Goal: Task Accomplishment & Management: Manage account settings

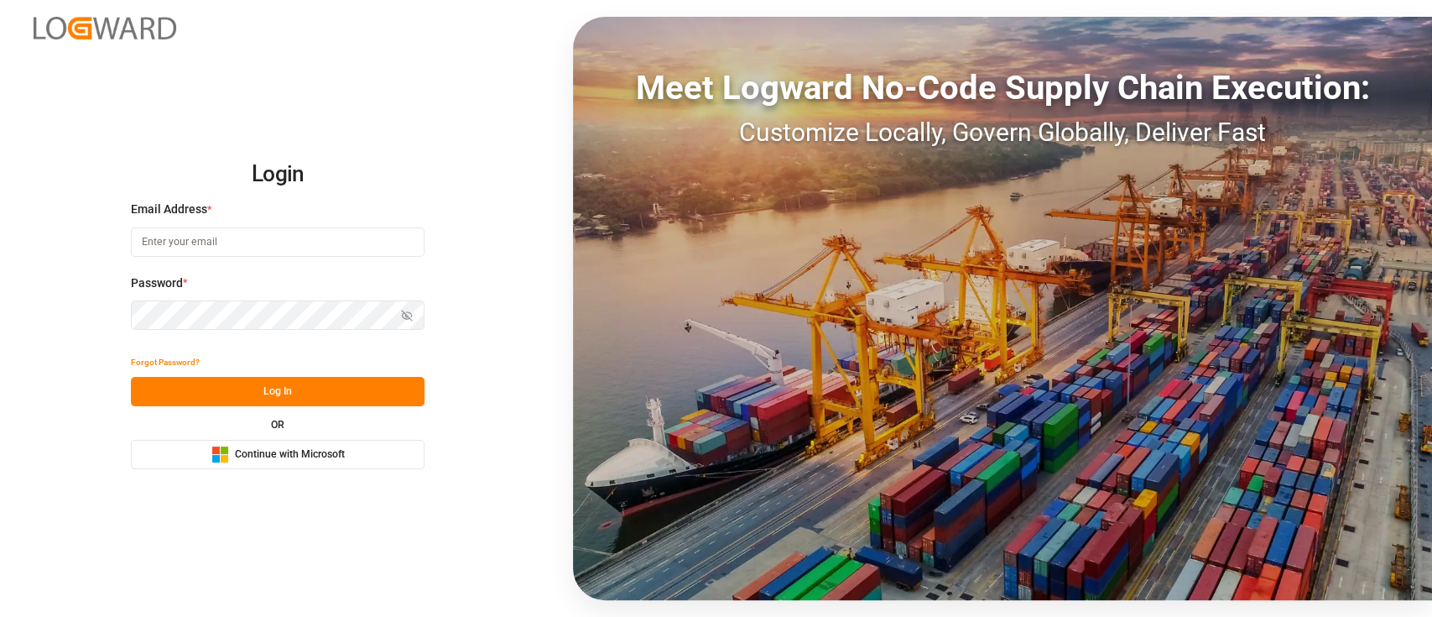
click at [322, 462] on div "Microsoft Logo Continue with Microsoft" at bounding box center [277, 455] width 133 height 18
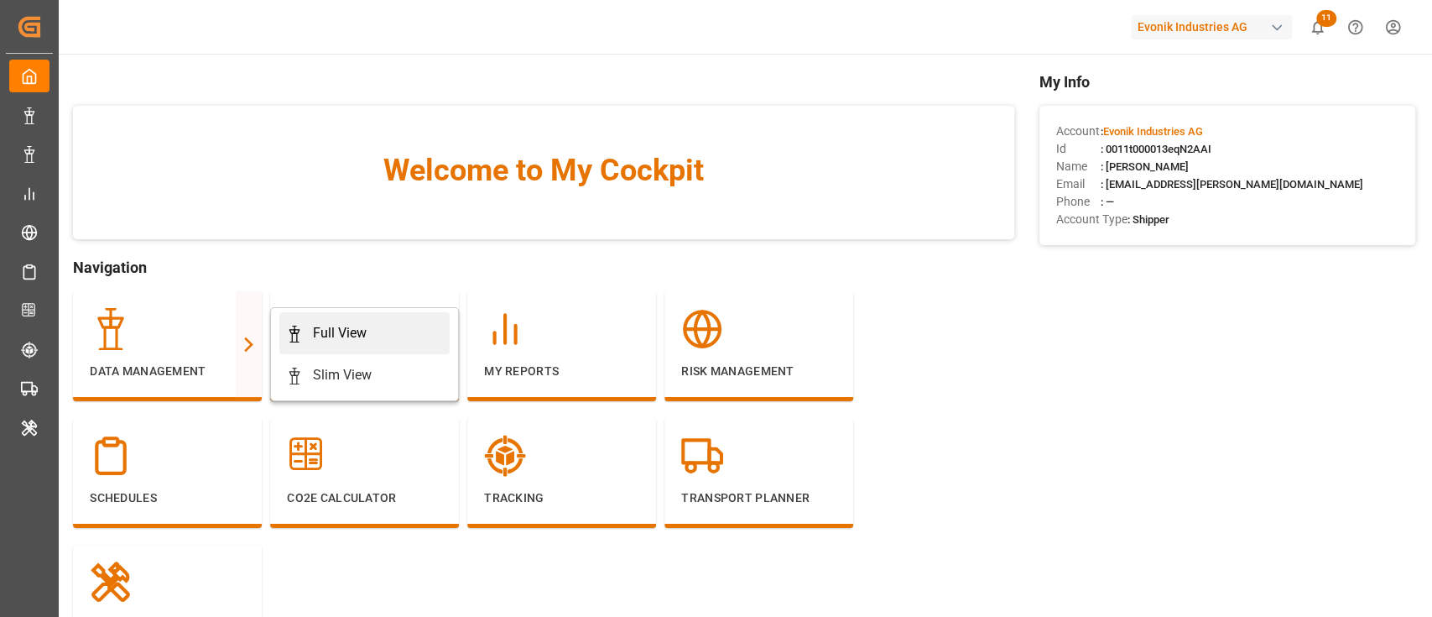
click at [373, 347] on link "Full View" at bounding box center [364, 333] width 170 height 42
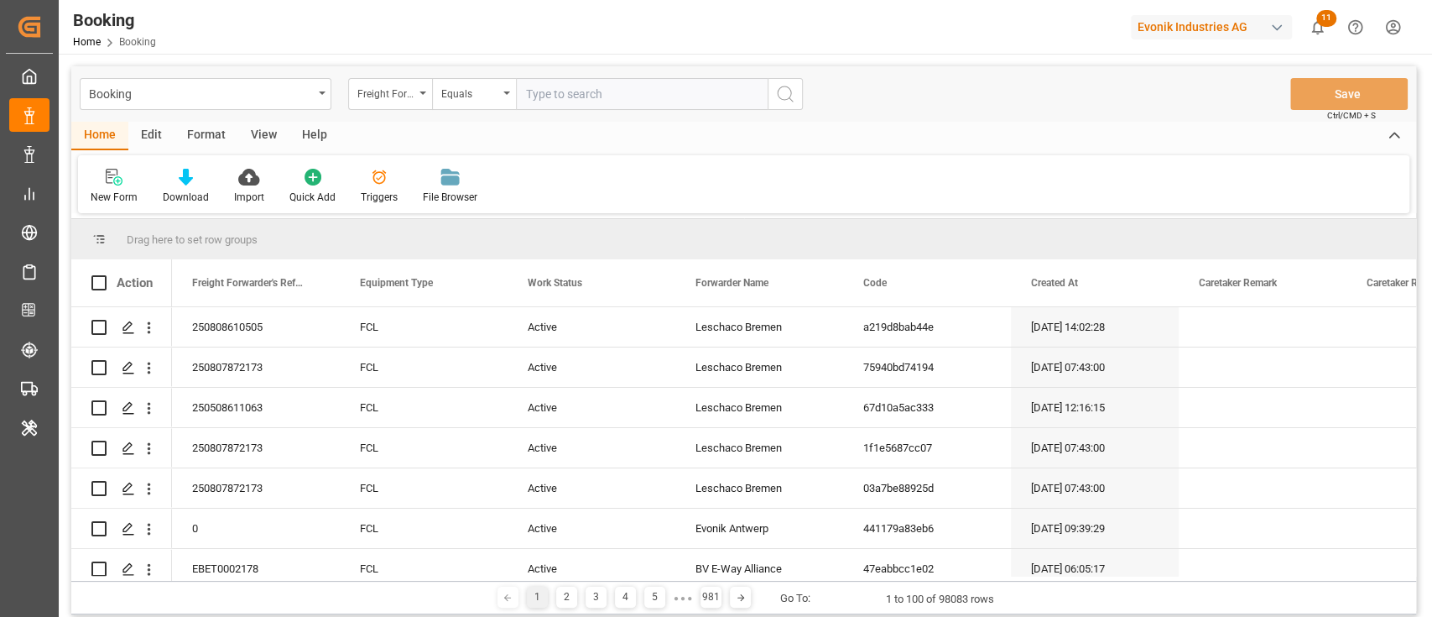
click at [216, 127] on div "Format" at bounding box center [207, 136] width 64 height 29
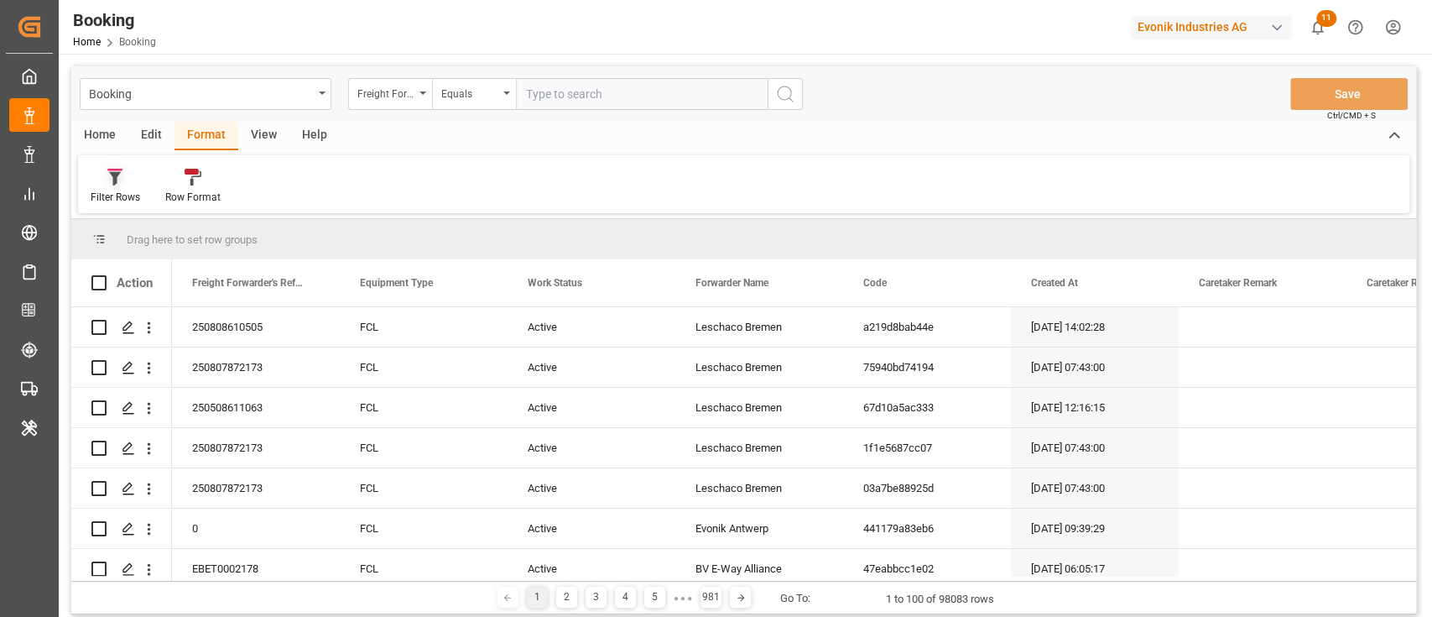
click at [114, 204] on div "Filter Rows" at bounding box center [116, 197] width 50 height 15
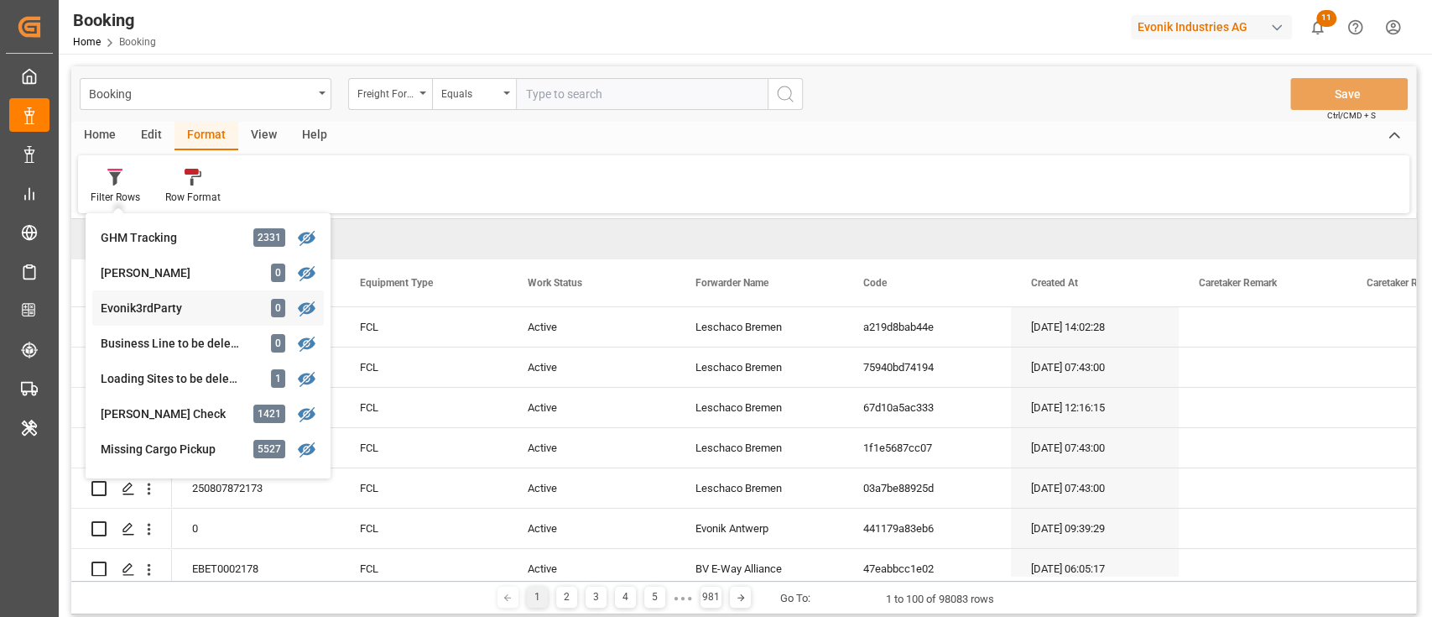
scroll to position [559, 0]
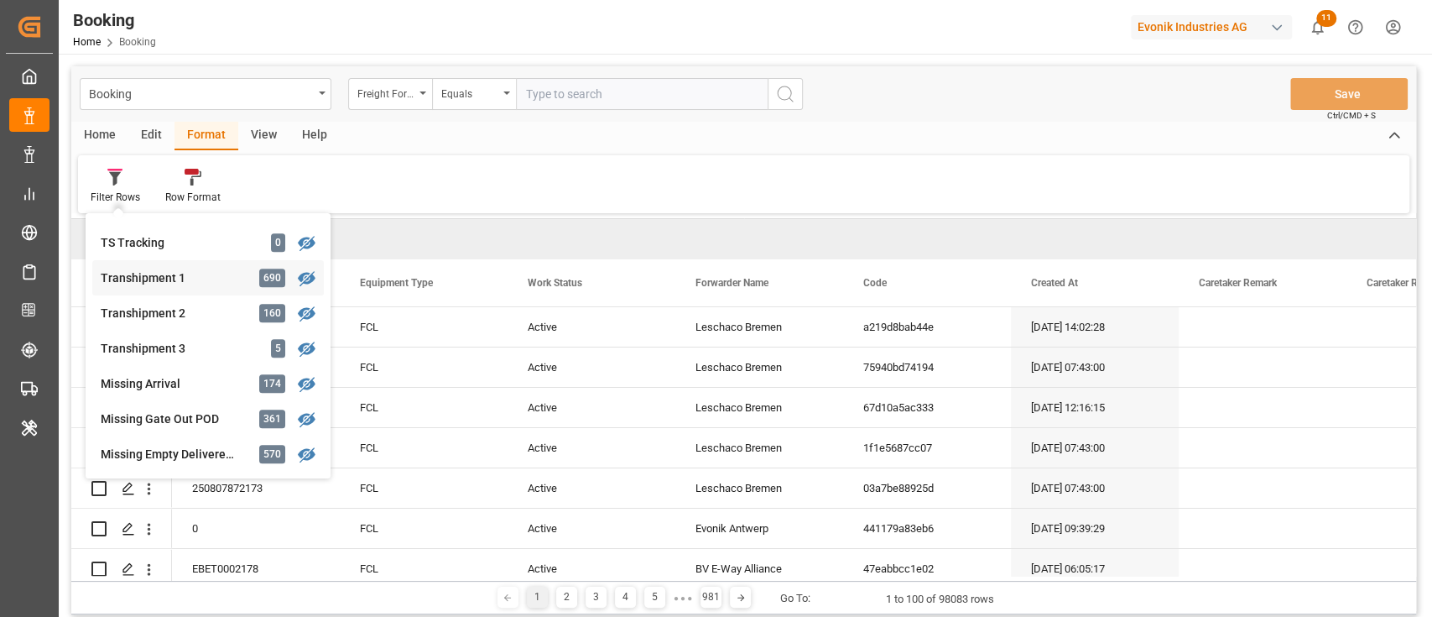
click at [148, 285] on div "Transhipment 1" at bounding box center [174, 278] width 147 height 18
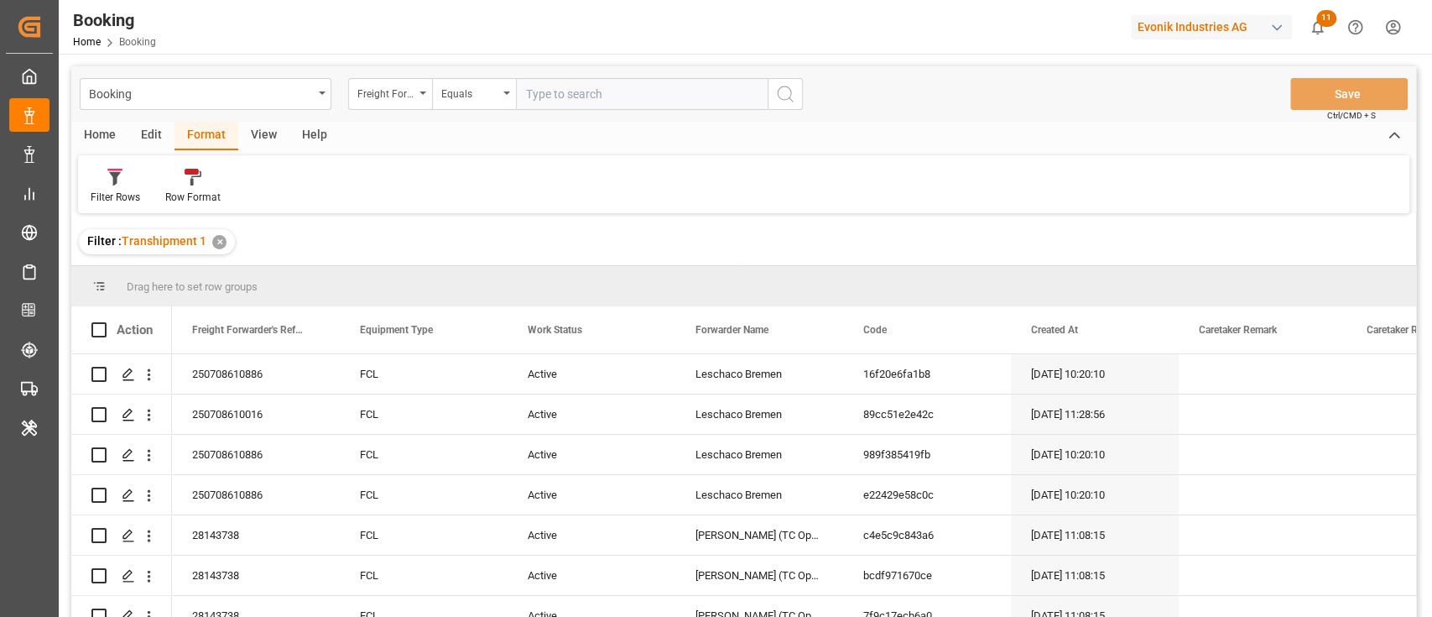
click at [268, 128] on div "View" at bounding box center [263, 136] width 51 height 29
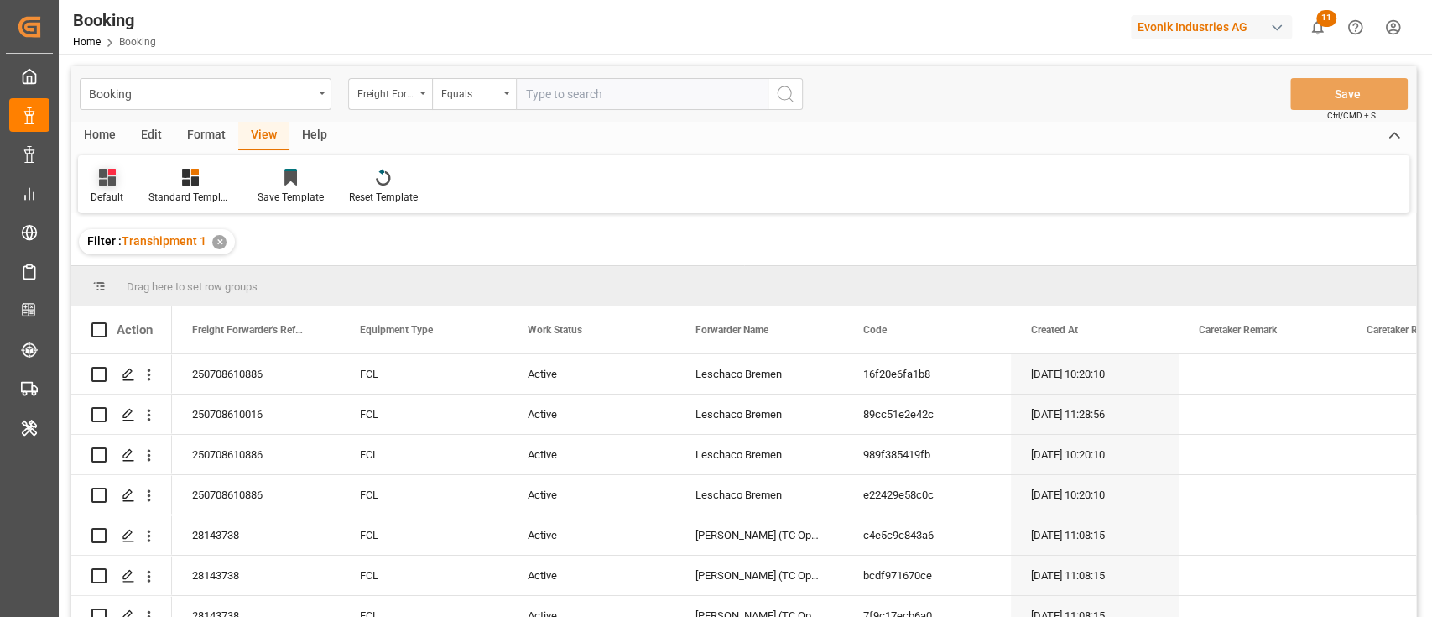
click at [103, 185] on icon at bounding box center [107, 177] width 17 height 17
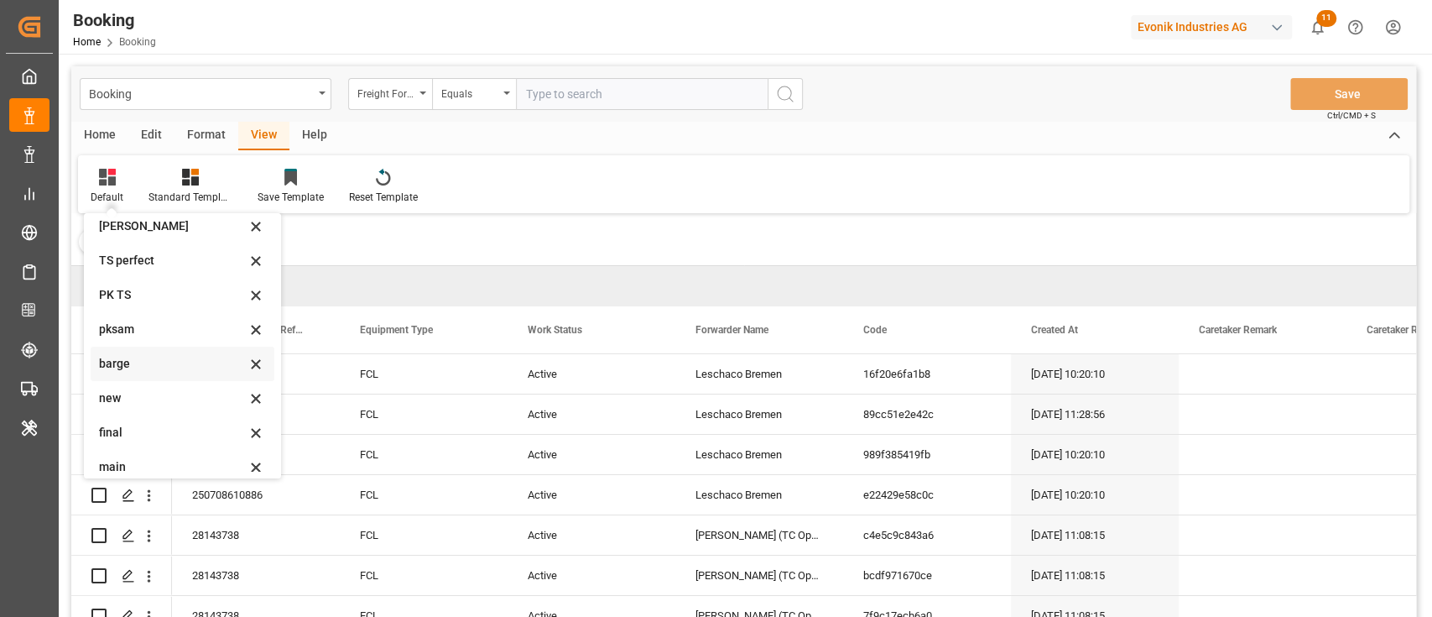
scroll to position [332, 0]
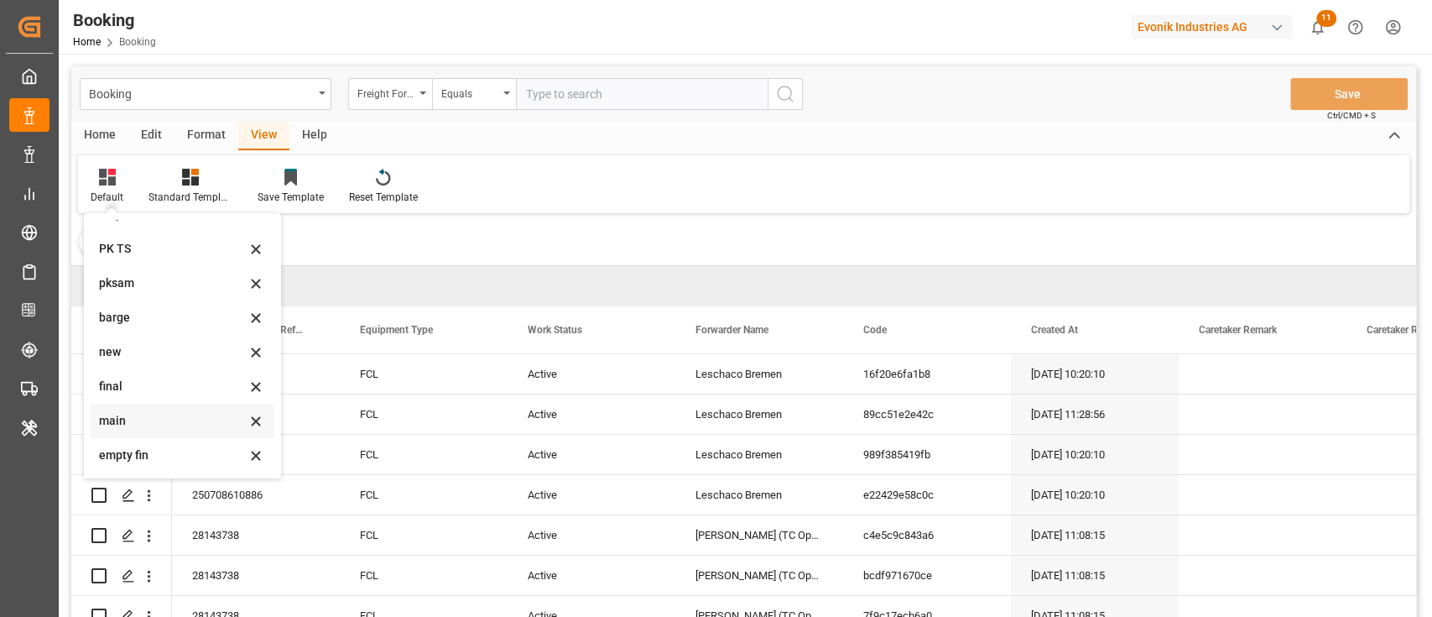
click at [142, 409] on div "main" at bounding box center [183, 421] width 184 height 34
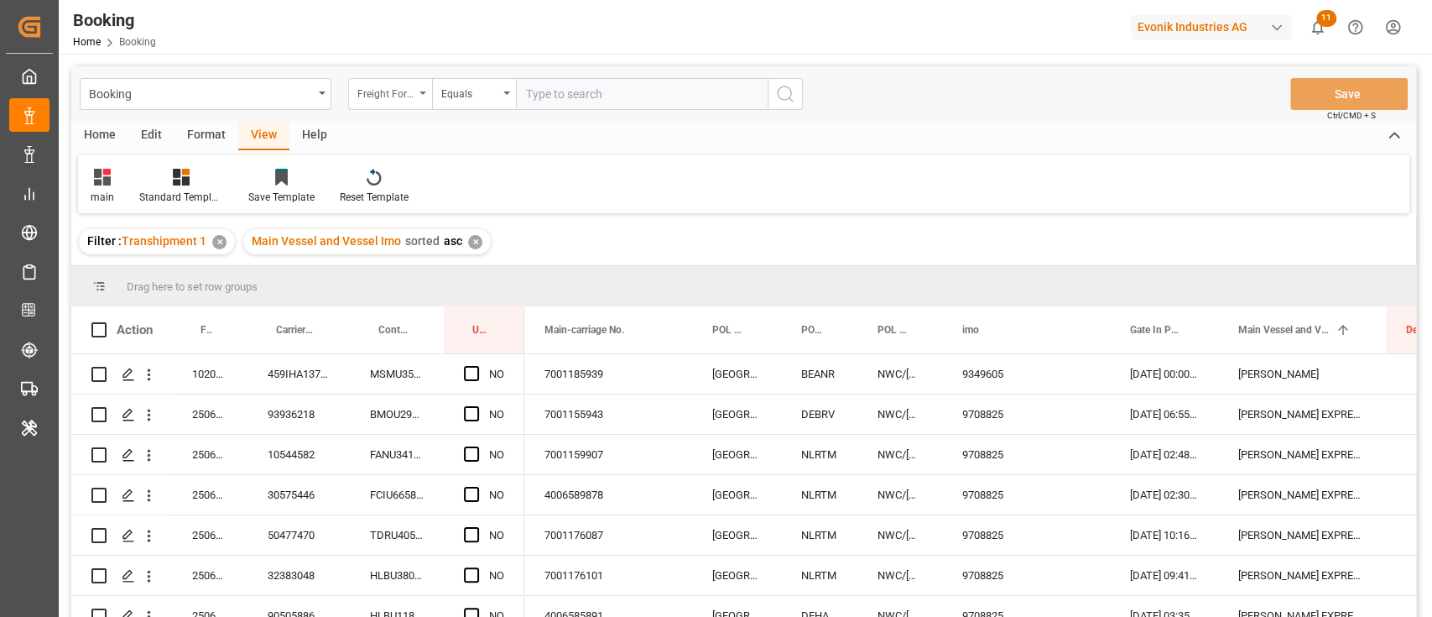
click at [401, 93] on div "Freight Forwarder's Reference No." at bounding box center [385, 91] width 57 height 19
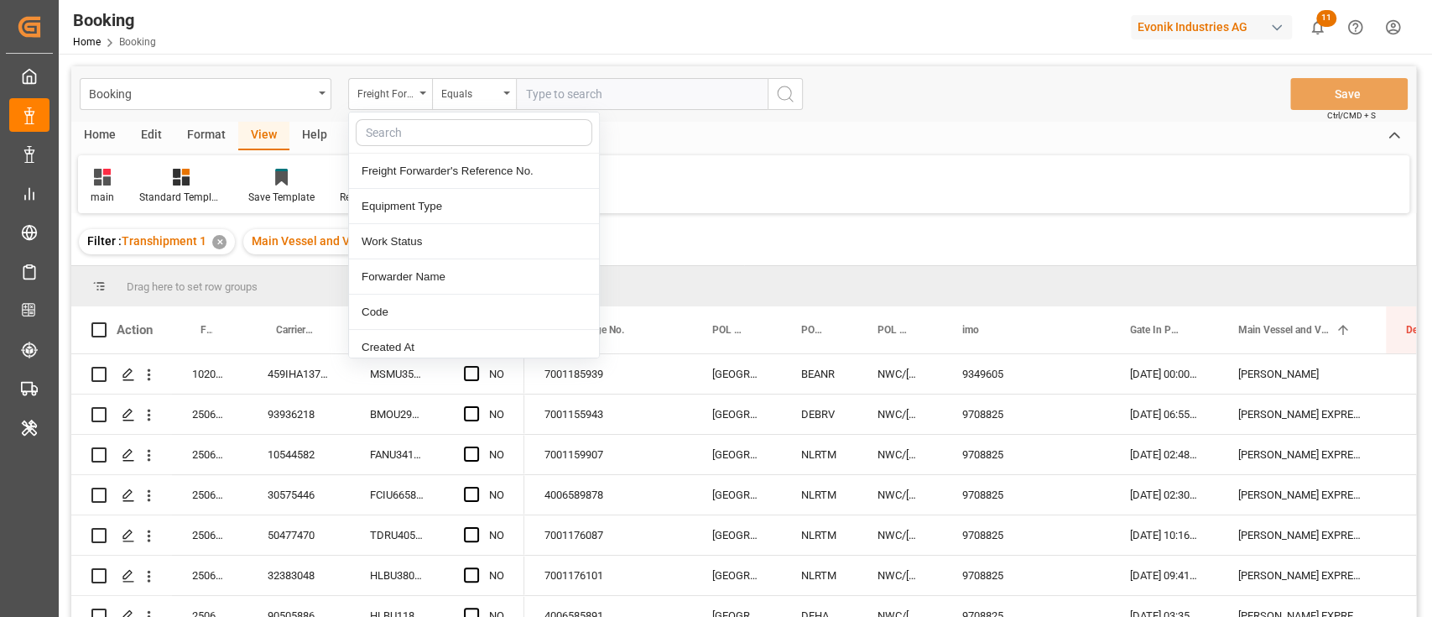
click at [418, 128] on input "text" at bounding box center [474, 132] width 237 height 27
type input "carr"
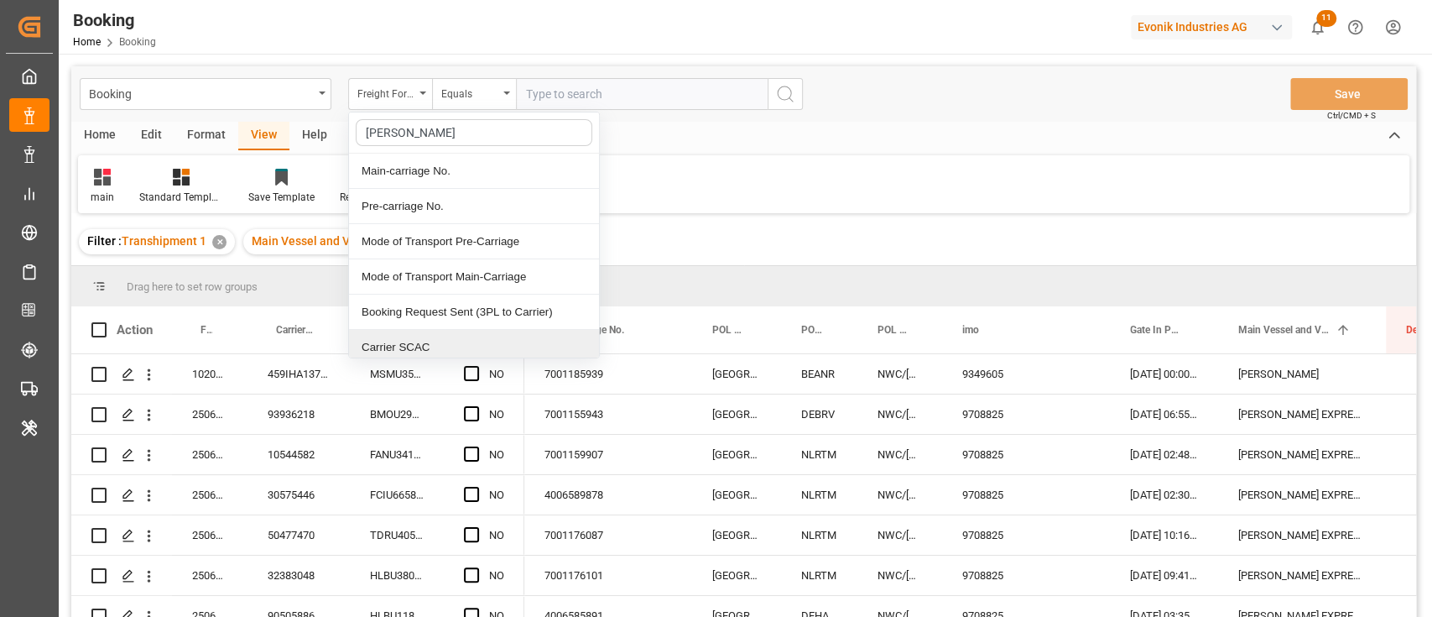
click at [434, 336] on div "Carrier SCAC" at bounding box center [474, 347] width 250 height 35
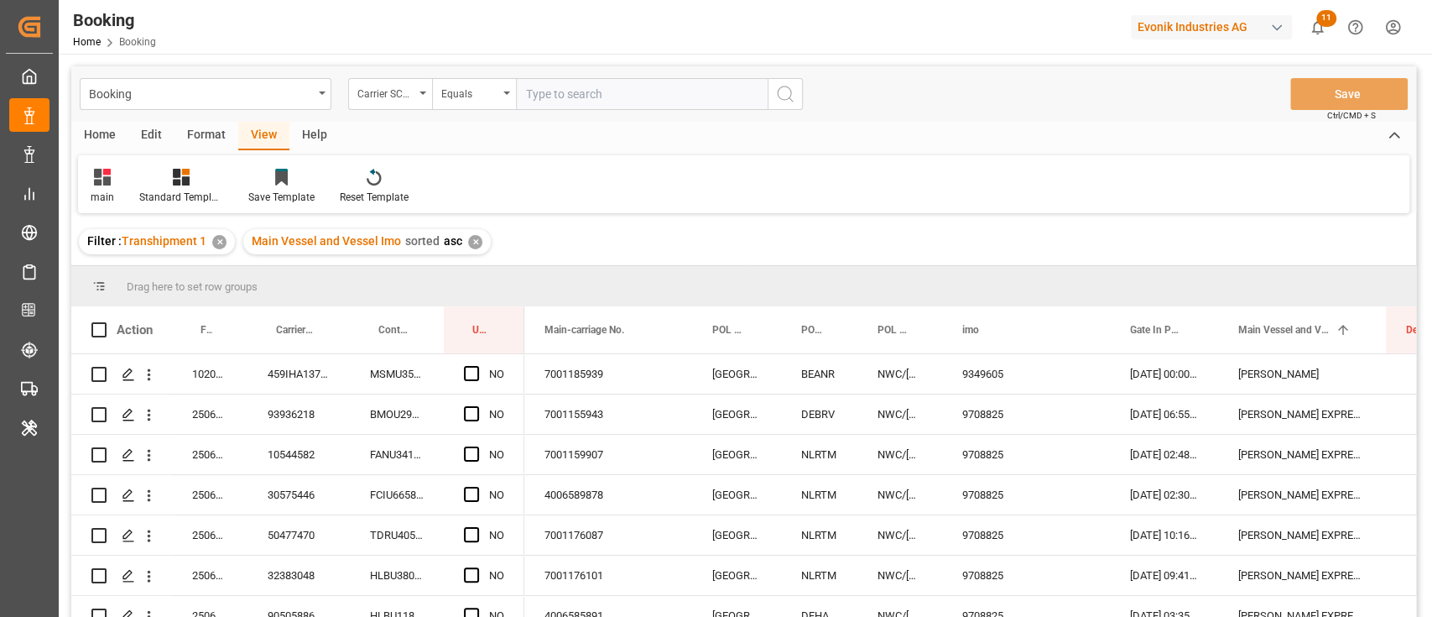
click at [580, 103] on input "text" at bounding box center [642, 94] width 252 height 32
type input "hlcu"
click at [789, 97] on icon "search button" at bounding box center [785, 94] width 20 height 20
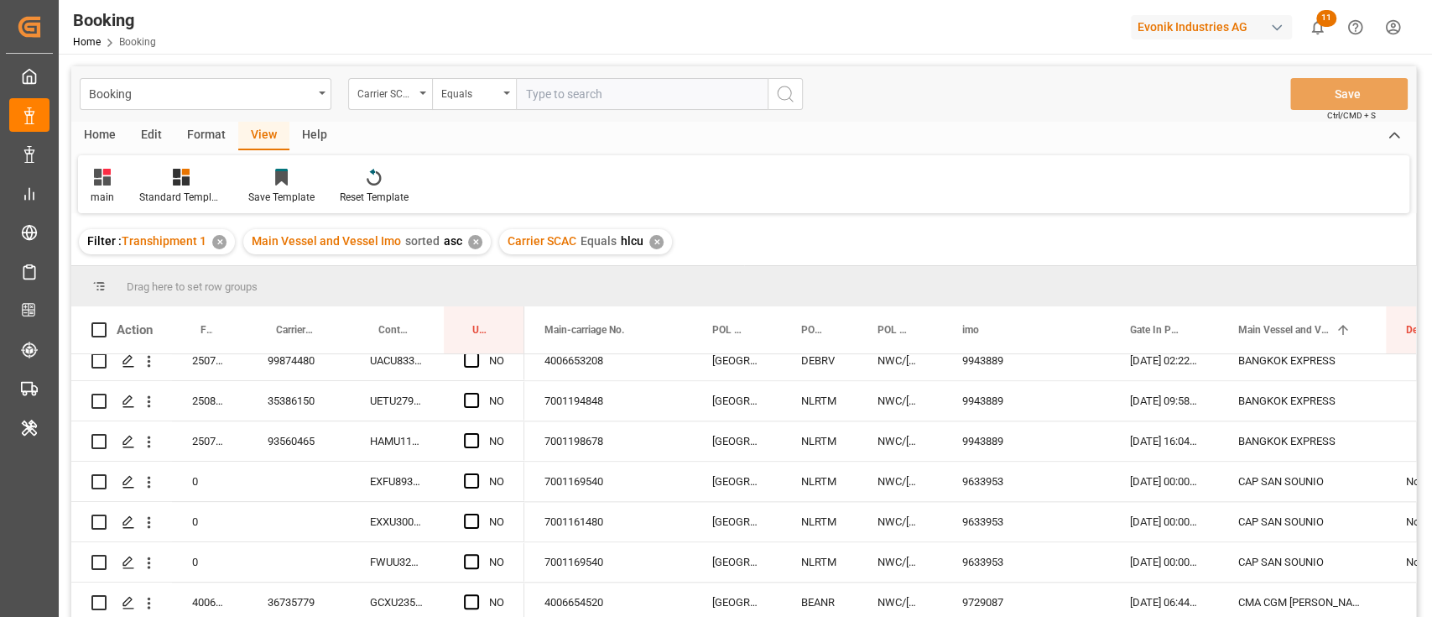
scroll to position [1790, 0]
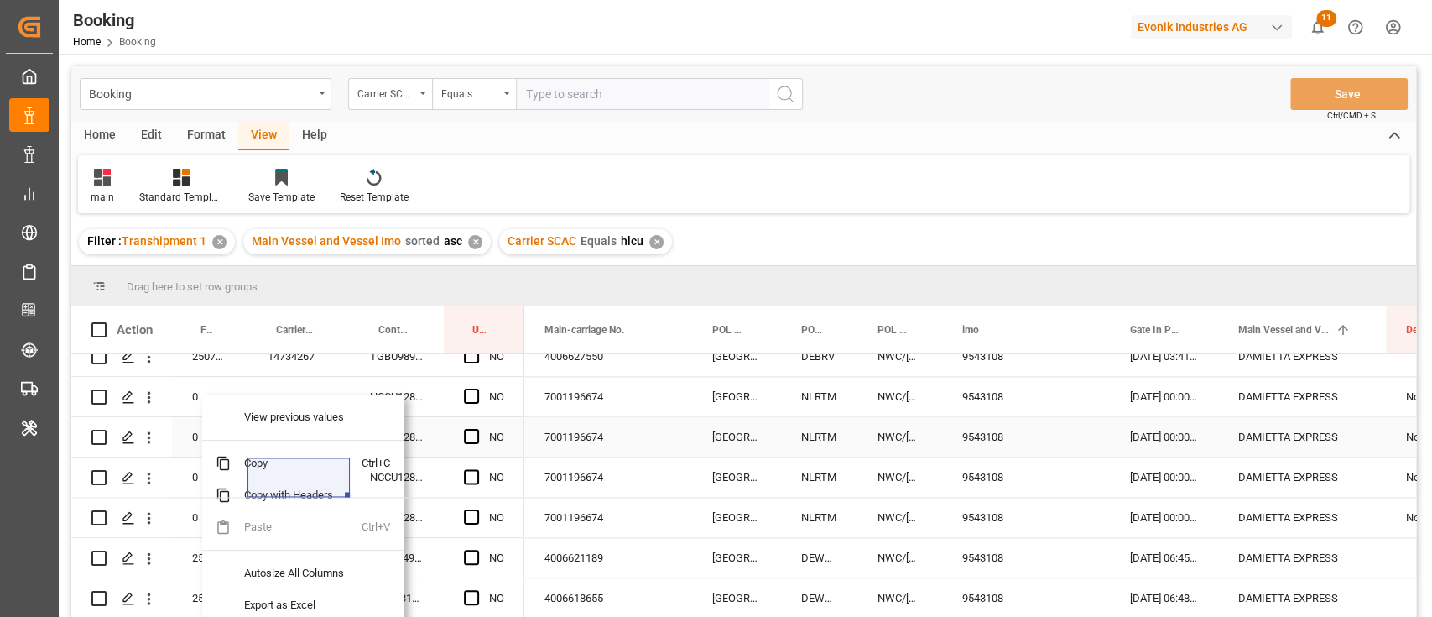
click at [701, 426] on div "[GEOGRAPHIC_DATA]" at bounding box center [736, 436] width 89 height 39
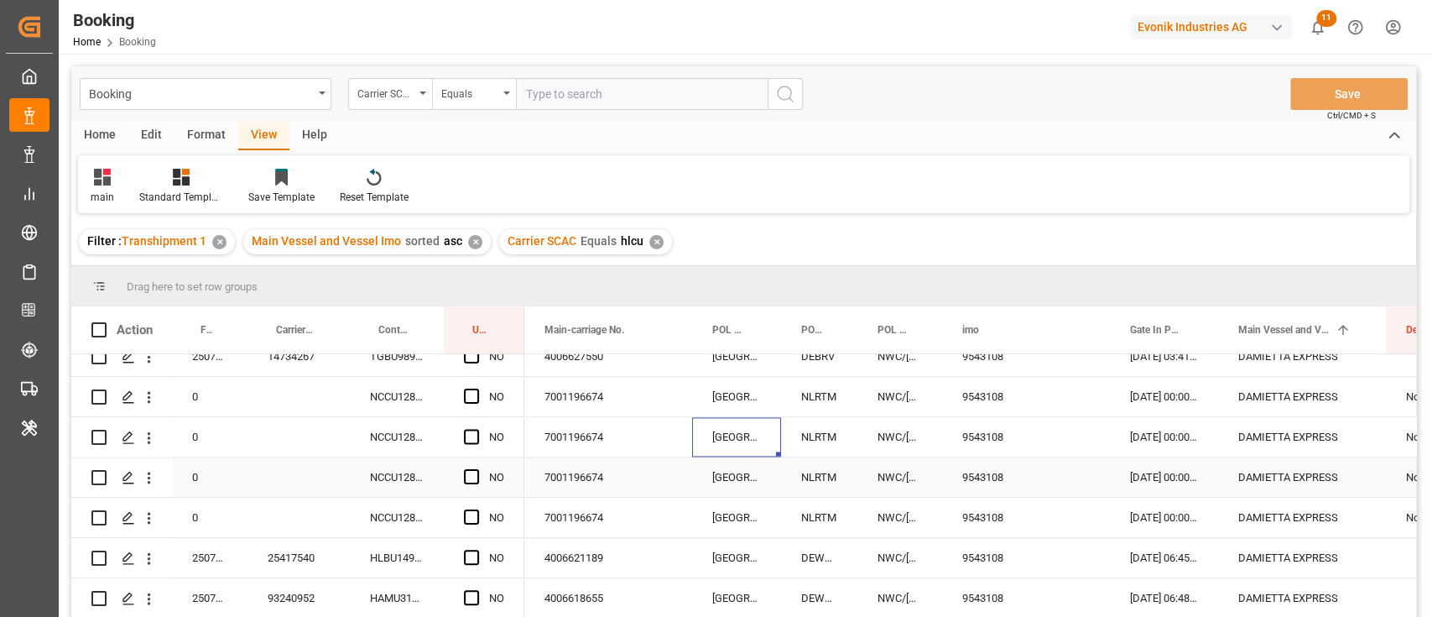
click at [590, 472] on div "7001196674" at bounding box center [608, 476] width 168 height 39
click at [410, 403] on div "NCCU1282841" at bounding box center [397, 396] width 94 height 39
click at [472, 516] on span "Press SPACE to select this row." at bounding box center [471, 516] width 15 height 15
click at [477, 509] on input "Press SPACE to select this row." at bounding box center [477, 509] width 0 height 0
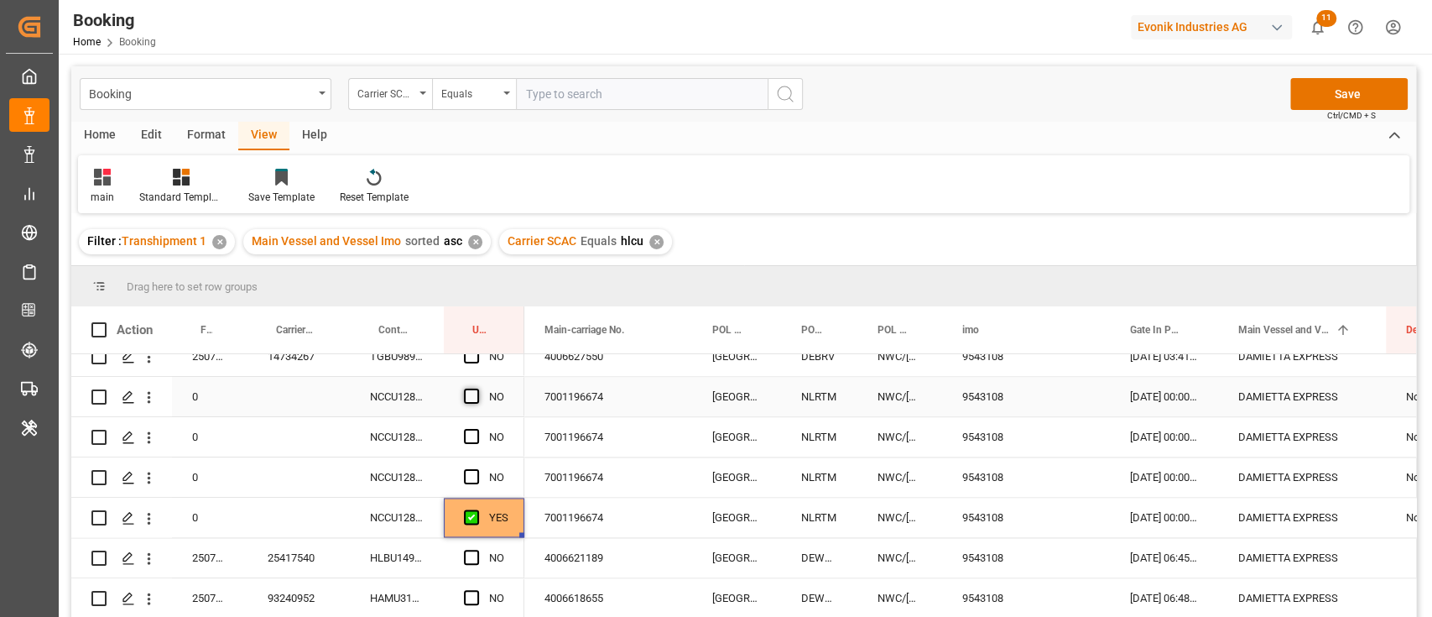
click at [468, 391] on span "Press SPACE to select this row." at bounding box center [471, 395] width 15 height 15
click at [477, 388] on input "Press SPACE to select this row." at bounding box center [477, 388] width 0 height 0
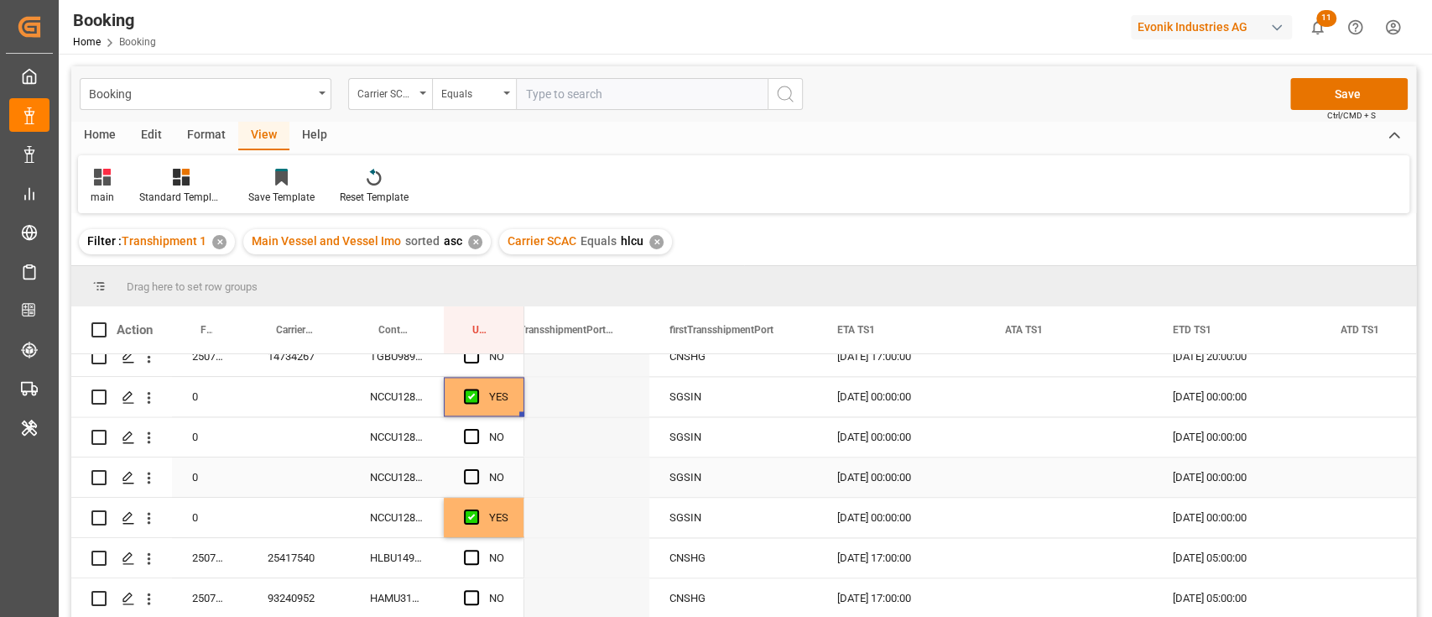
scroll to position [0, 0]
click at [520, 413] on div "Press SPACE to select this row." at bounding box center [521, 413] width 5 height 5
drag, startPoint x: 520, startPoint y: 413, endPoint x: 503, endPoint y: 512, distance: 100.4
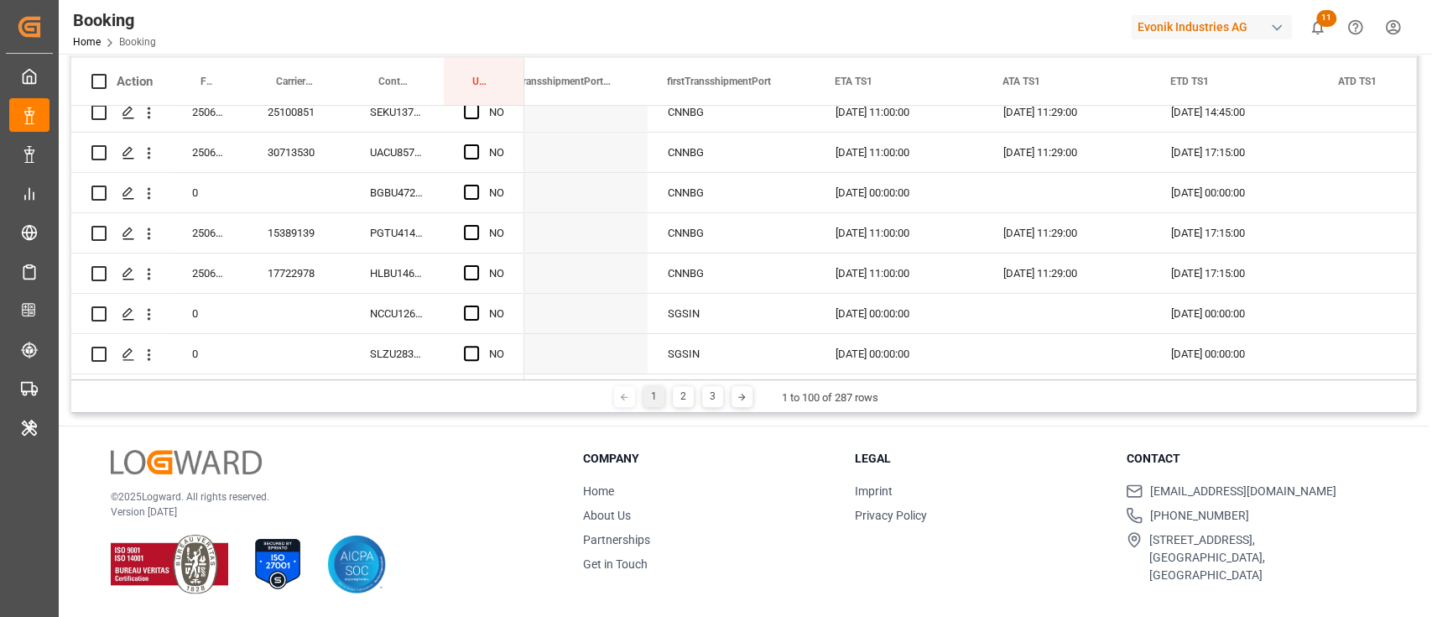
drag, startPoint x: 659, startPoint y: 373, endPoint x: 635, endPoint y: 377, distance: 23.7
click at [635, 377] on div at bounding box center [967, 376] width 887 height 5
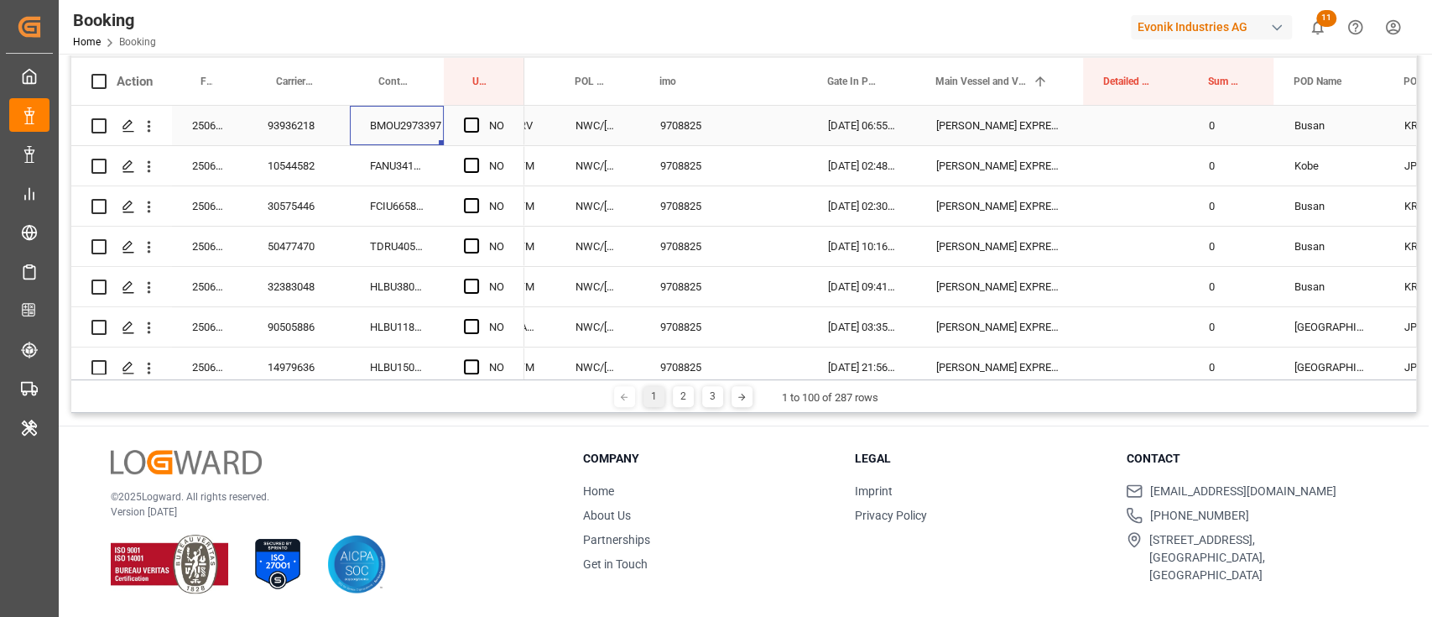
click at [377, 127] on div "BMOU2973397" at bounding box center [397, 125] width 94 height 39
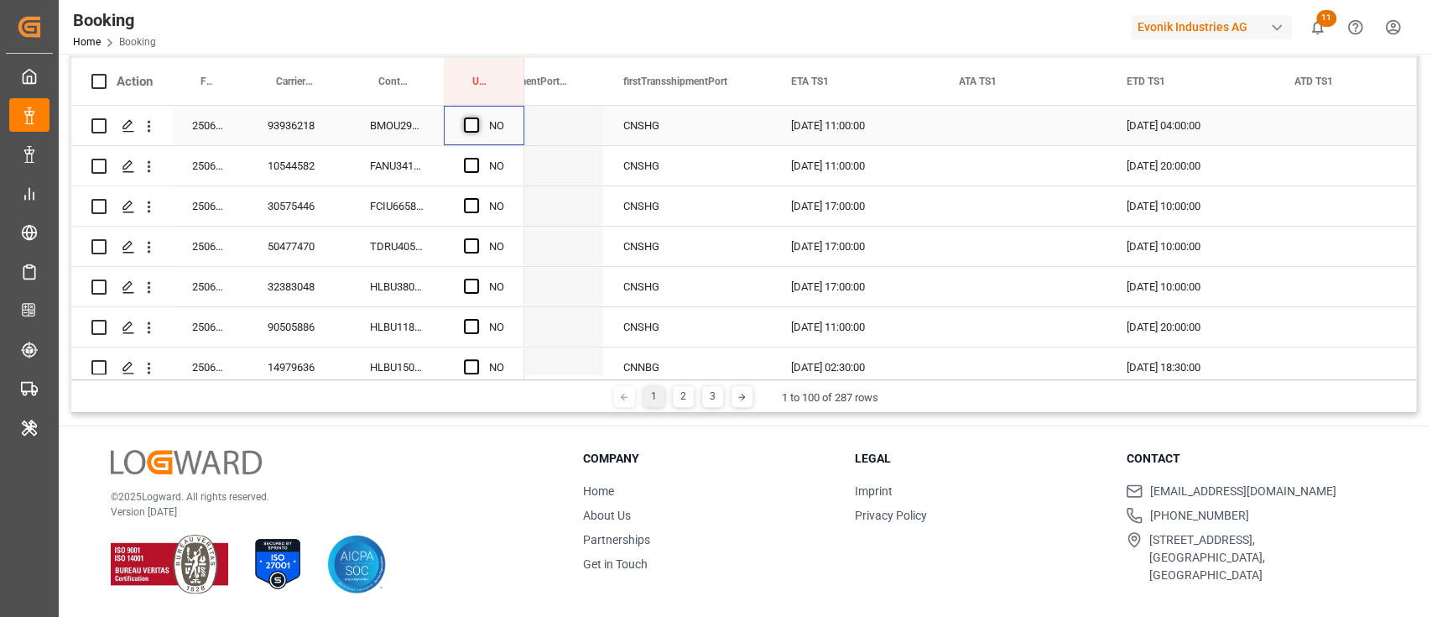
click at [476, 125] on span "Press SPACE to select this row." at bounding box center [471, 124] width 15 height 15
click at [477, 117] on input "Press SPACE to select this row." at bounding box center [477, 117] width 0 height 0
click at [414, 170] on div "FANU3410031" at bounding box center [397, 165] width 94 height 39
click at [471, 161] on span "Press SPACE to select this row." at bounding box center [471, 165] width 15 height 15
click at [477, 158] on input "Press SPACE to select this row." at bounding box center [477, 158] width 0 height 0
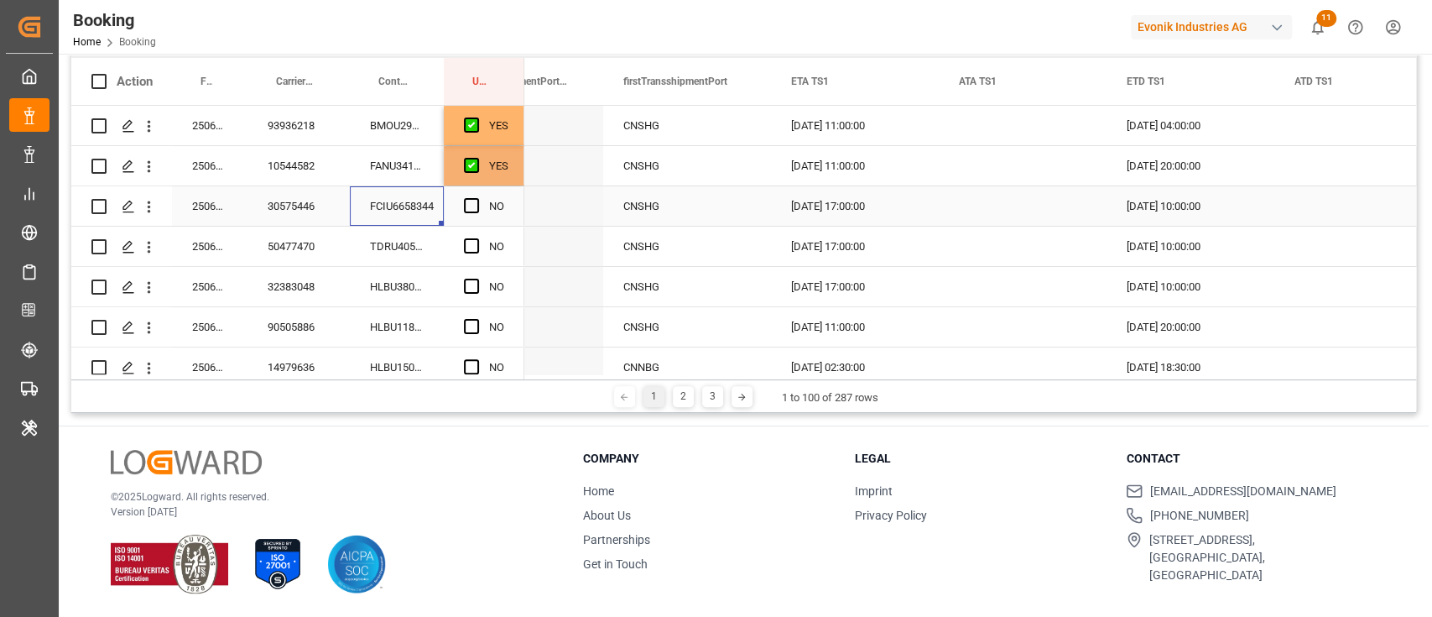
click at [441, 201] on div "FCIU6658344" at bounding box center [397, 205] width 94 height 39
click at [466, 207] on span "Press SPACE to select this row." at bounding box center [471, 205] width 15 height 15
click at [477, 198] on input "Press SPACE to select this row." at bounding box center [477, 198] width 0 height 0
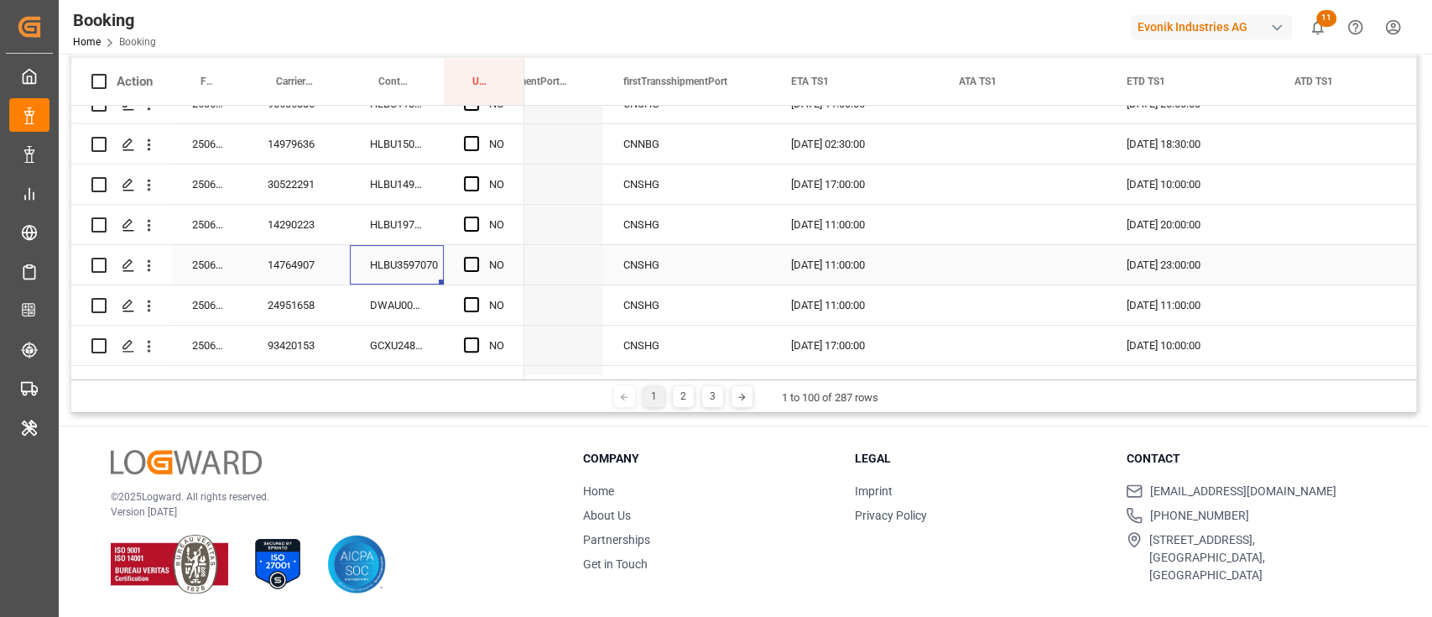
click at [425, 264] on div "HLBU3597070" at bounding box center [397, 264] width 94 height 39
click at [470, 251] on div "Press SPACE to select this row." at bounding box center [476, 265] width 25 height 39
click at [473, 269] on span "Press SPACE to select this row." at bounding box center [471, 264] width 15 height 15
click at [477, 257] on input "Press SPACE to select this row." at bounding box center [477, 257] width 0 height 0
click at [408, 312] on div "DWAU0007530" at bounding box center [397, 304] width 94 height 39
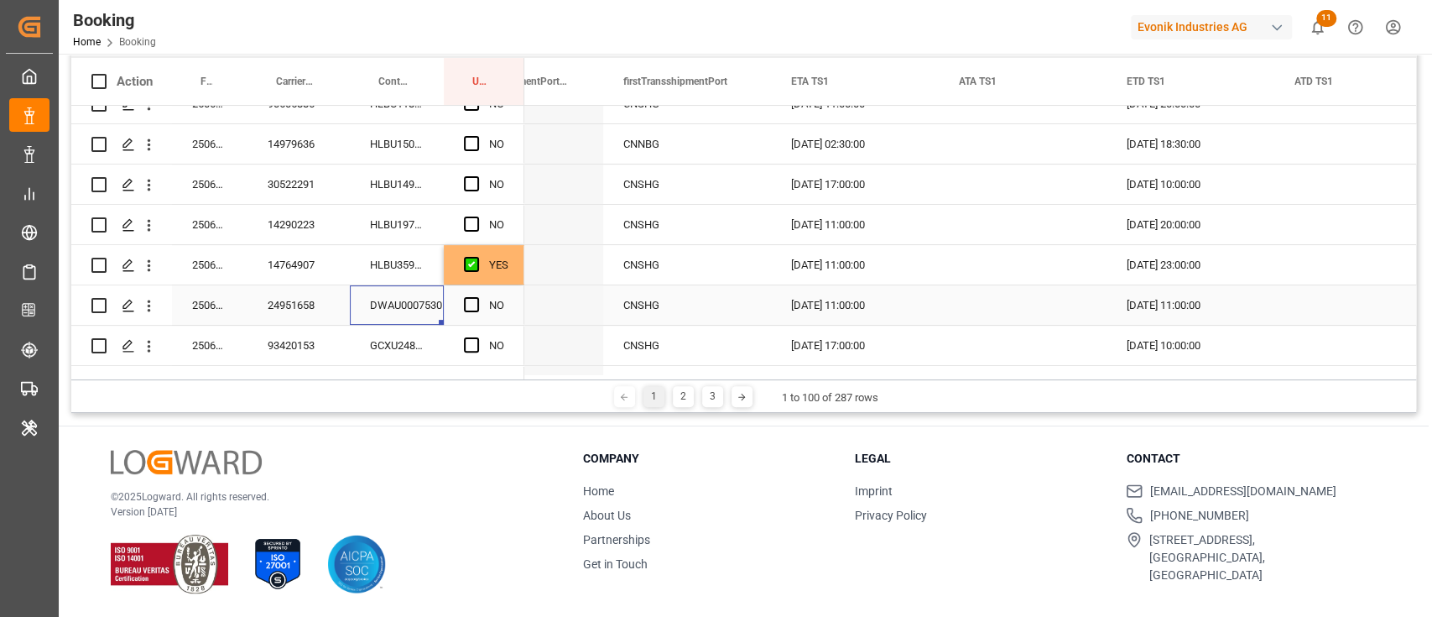
click at [477, 299] on span "Press SPACE to select this row." at bounding box center [471, 304] width 15 height 15
click at [477, 297] on input "Press SPACE to select this row." at bounding box center [477, 297] width 0 height 0
click at [400, 346] on div "GCXU2489613" at bounding box center [397, 345] width 94 height 39
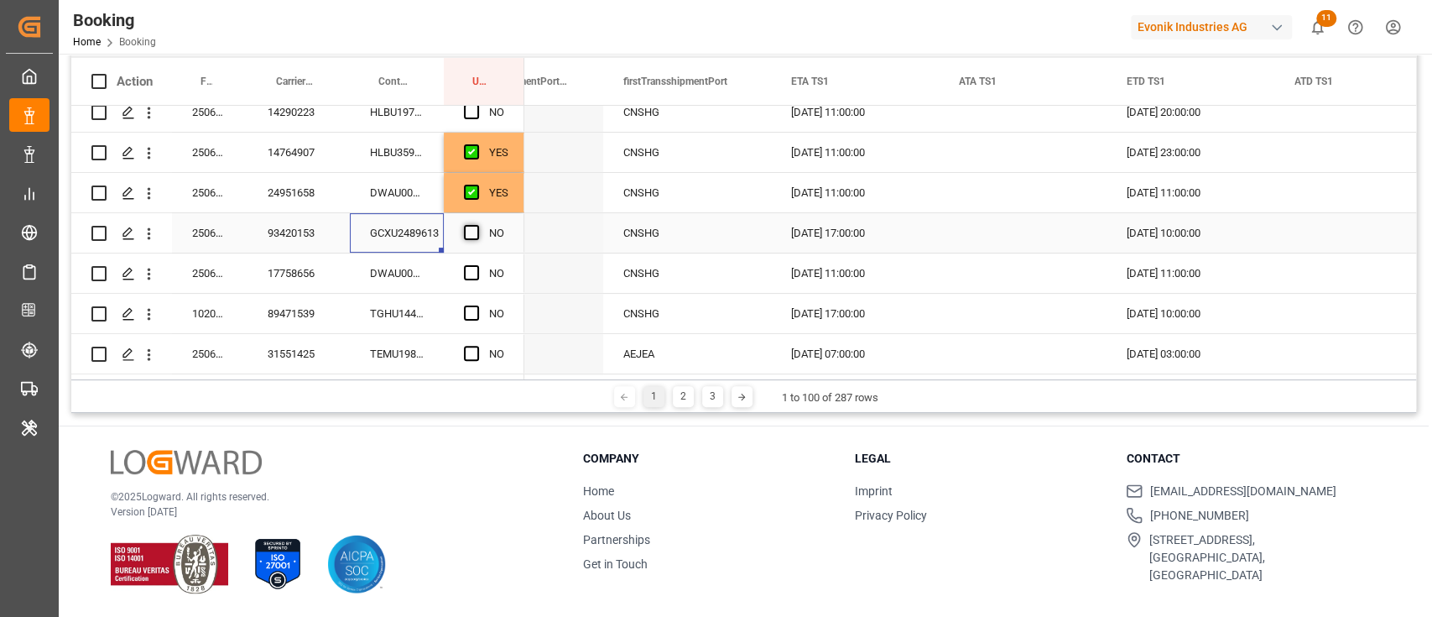
click at [471, 231] on span "Press SPACE to select this row." at bounding box center [471, 232] width 15 height 15
click at [477, 225] on input "Press SPACE to select this row." at bounding box center [477, 225] width 0 height 0
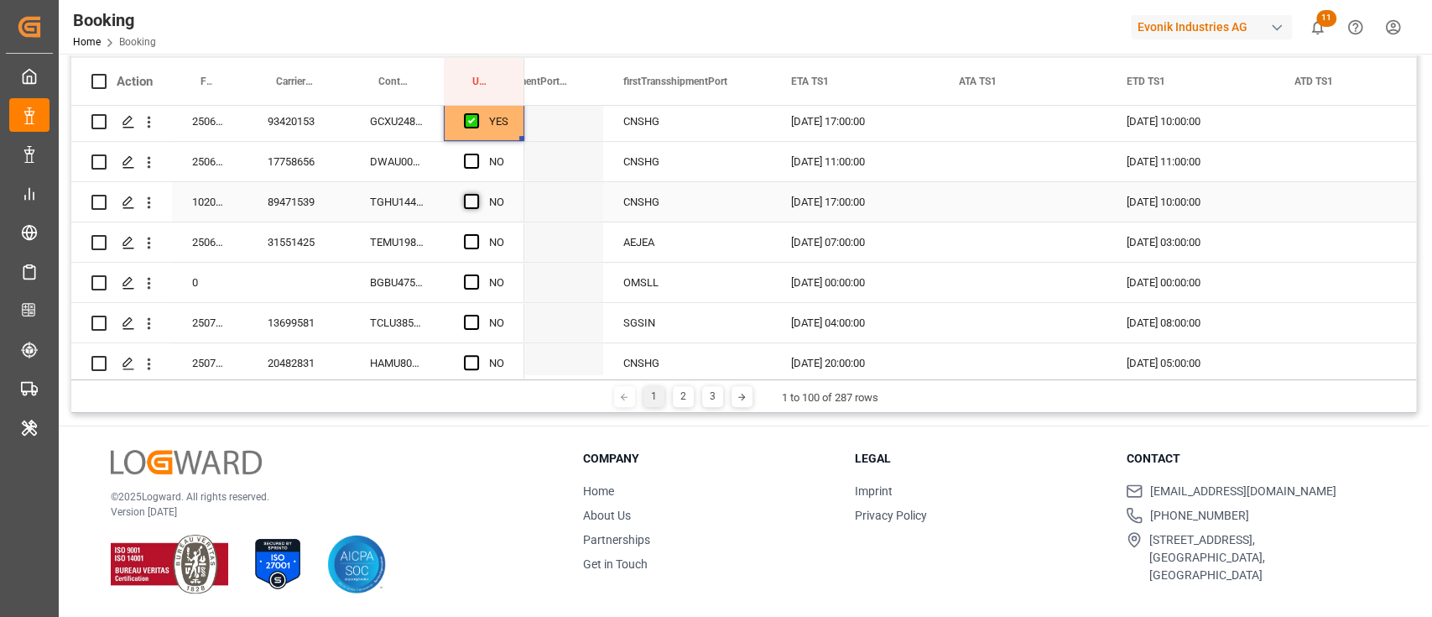
click at [466, 201] on span "Press SPACE to select this row." at bounding box center [471, 201] width 15 height 15
click at [477, 194] on input "Press SPACE to select this row." at bounding box center [477, 194] width 0 height 0
click at [385, 157] on div "DWAU0006529" at bounding box center [397, 161] width 94 height 39
click at [468, 161] on span "Press SPACE to select this row." at bounding box center [471, 161] width 15 height 15
click at [477, 154] on input "Press SPACE to select this row." at bounding box center [477, 154] width 0 height 0
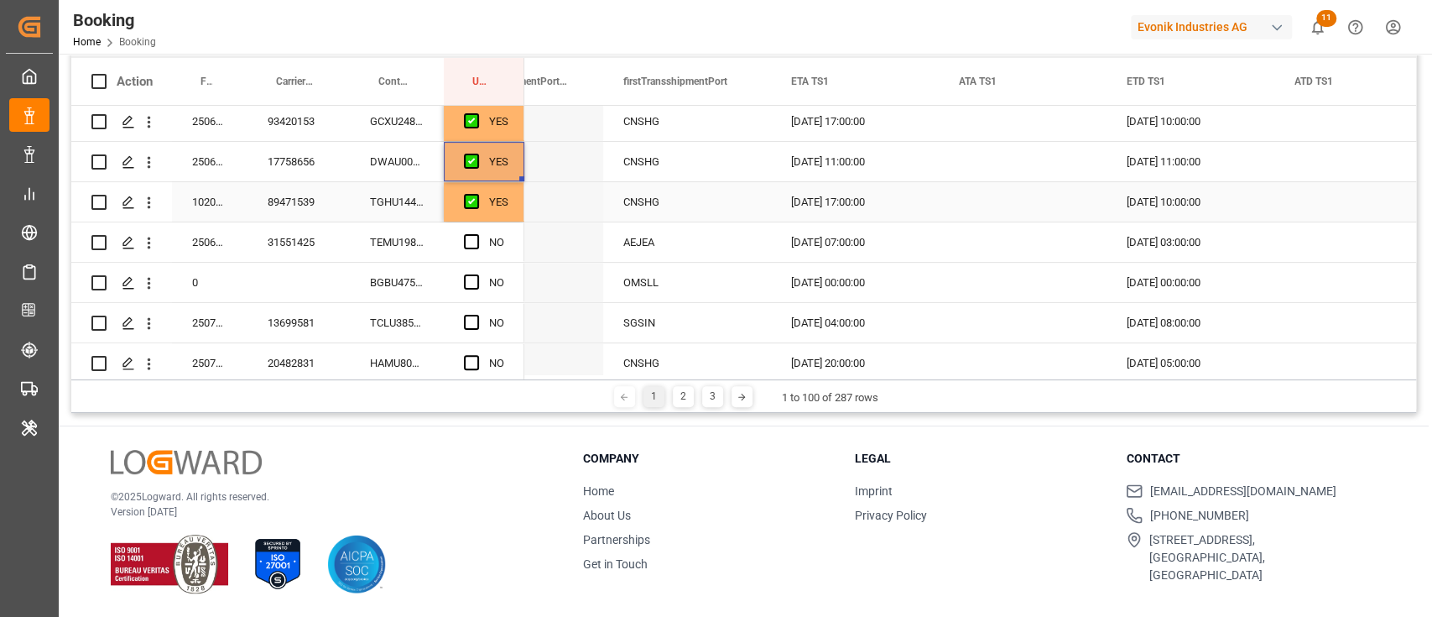
click at [368, 211] on div "TGHU1446442" at bounding box center [397, 201] width 94 height 39
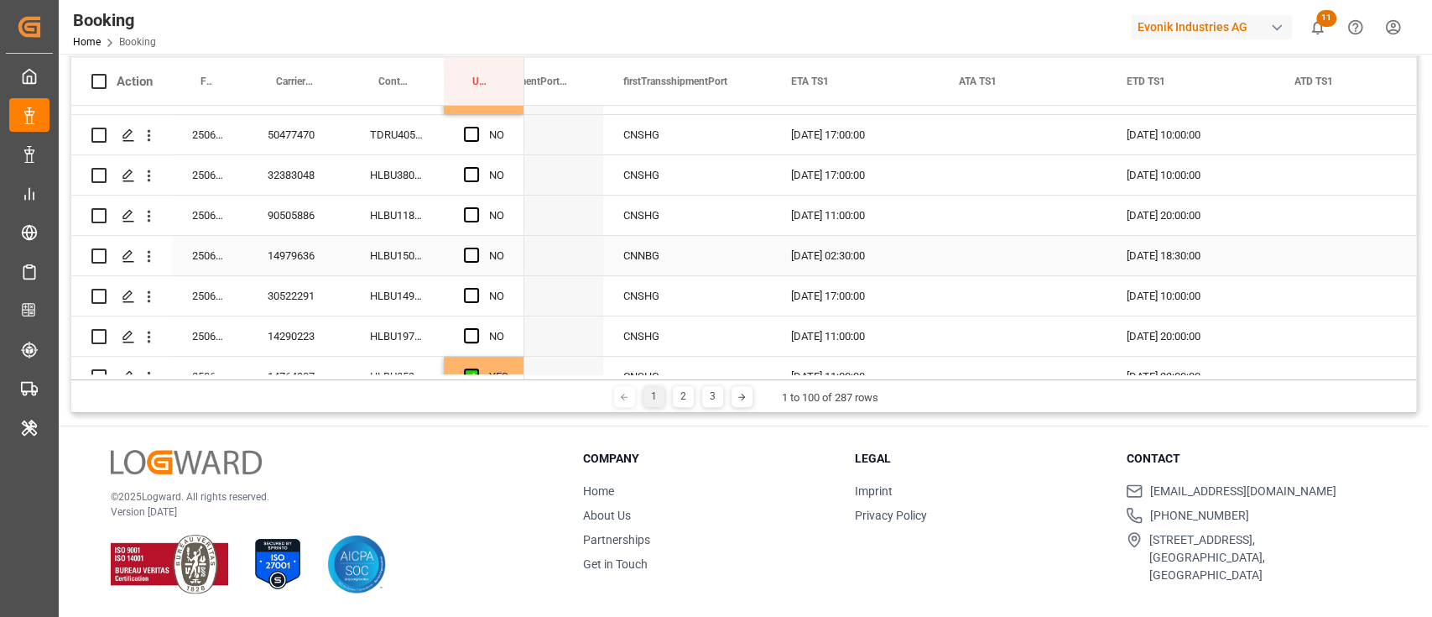
scroll to position [0, 0]
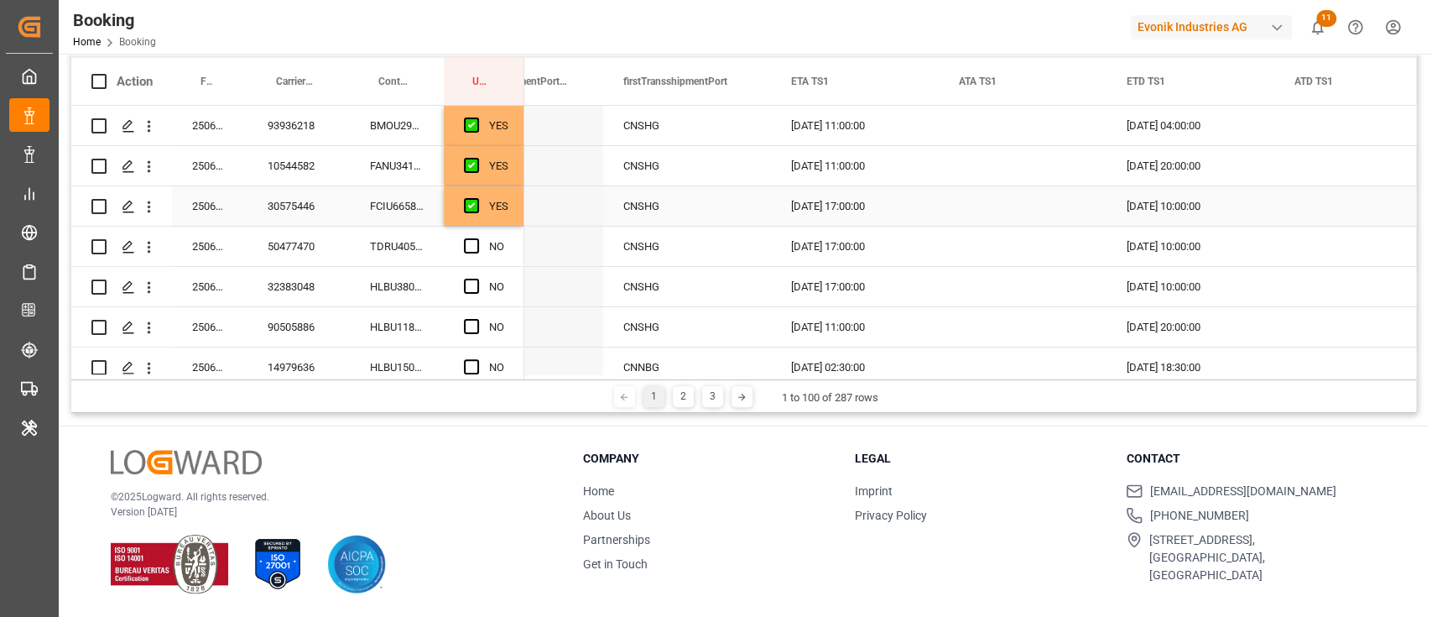
click at [512, 207] on div "YES" at bounding box center [484, 205] width 81 height 39
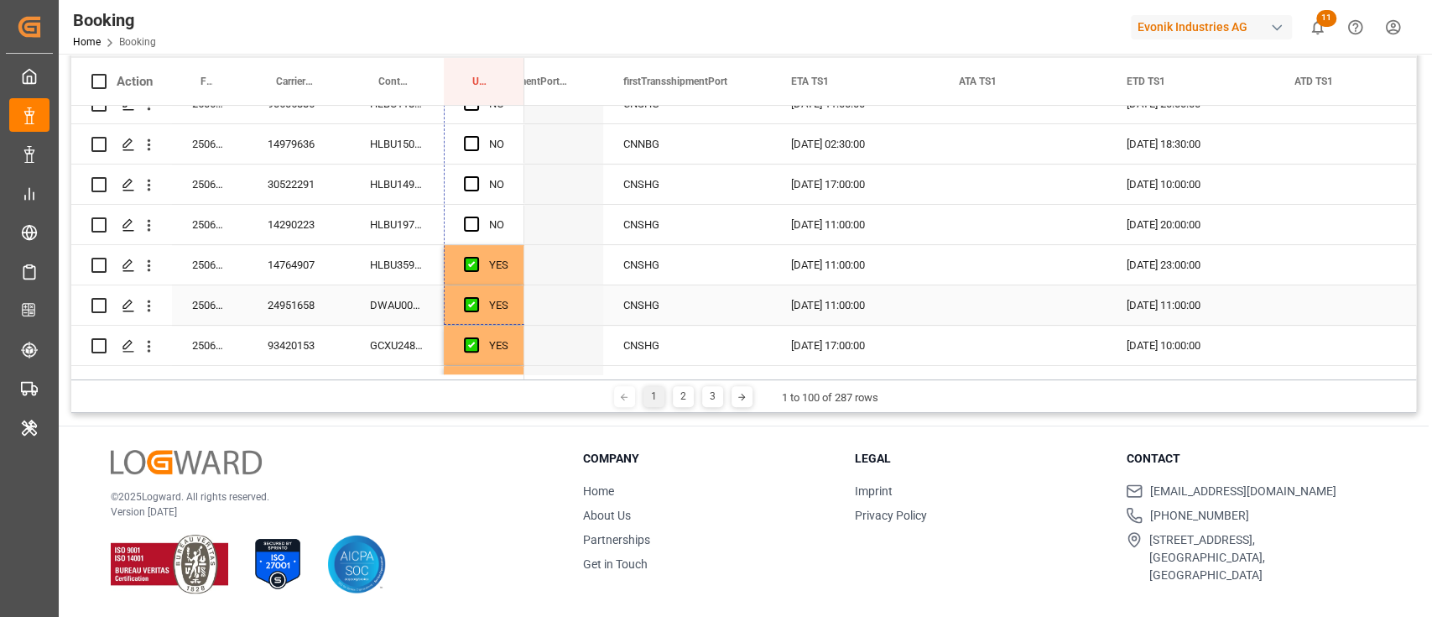
drag, startPoint x: 521, startPoint y: 220, endPoint x: 508, endPoint y: 299, distance: 80.0
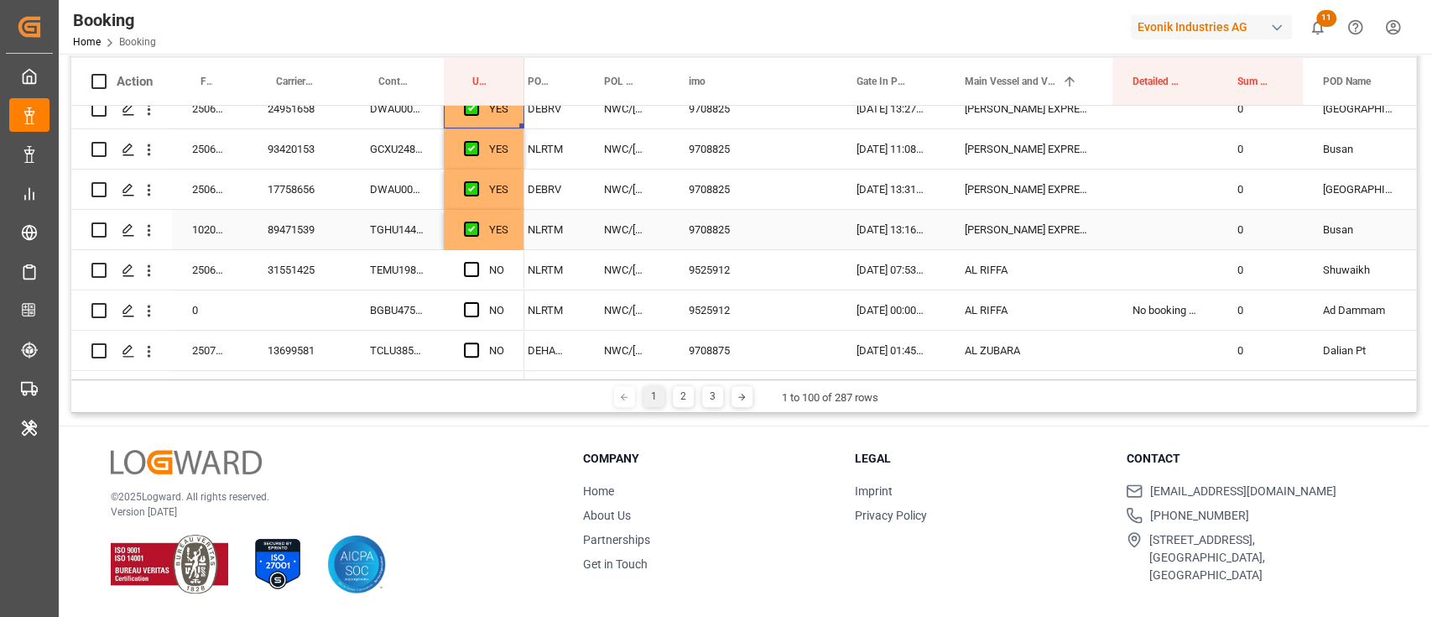
scroll to position [447, 0]
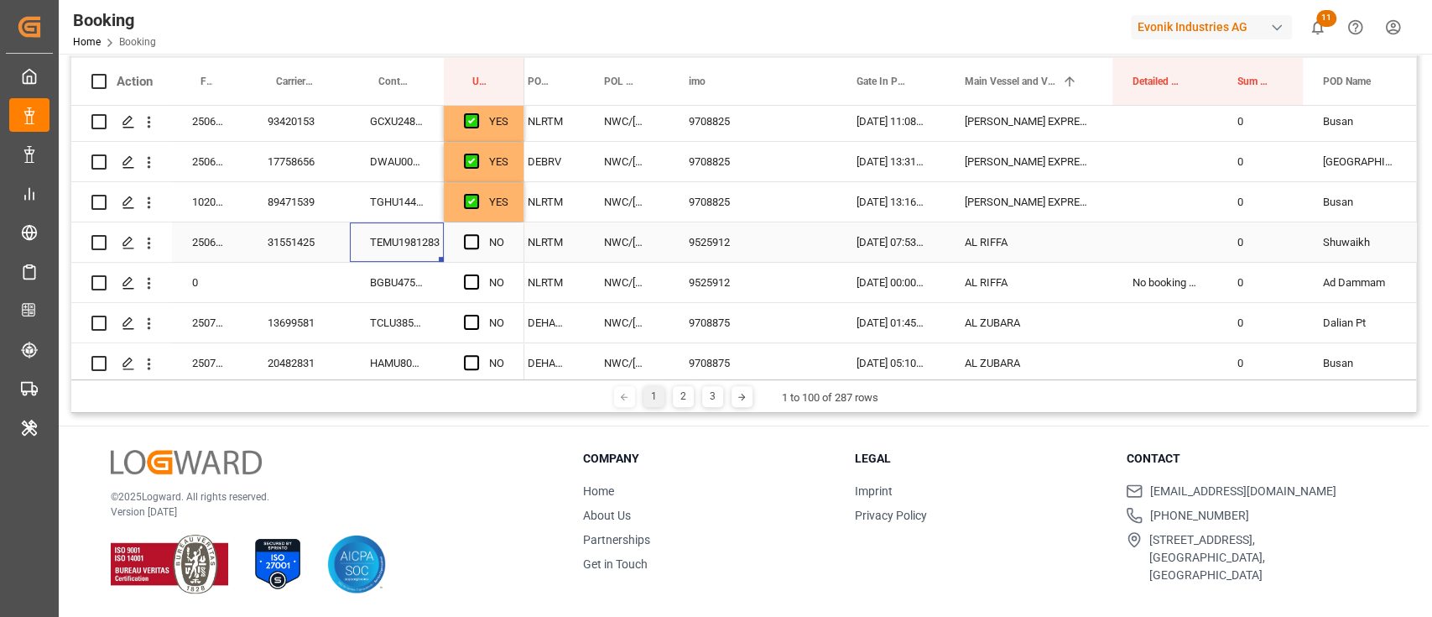
click at [404, 243] on div "TEMU1981283" at bounding box center [397, 241] width 94 height 39
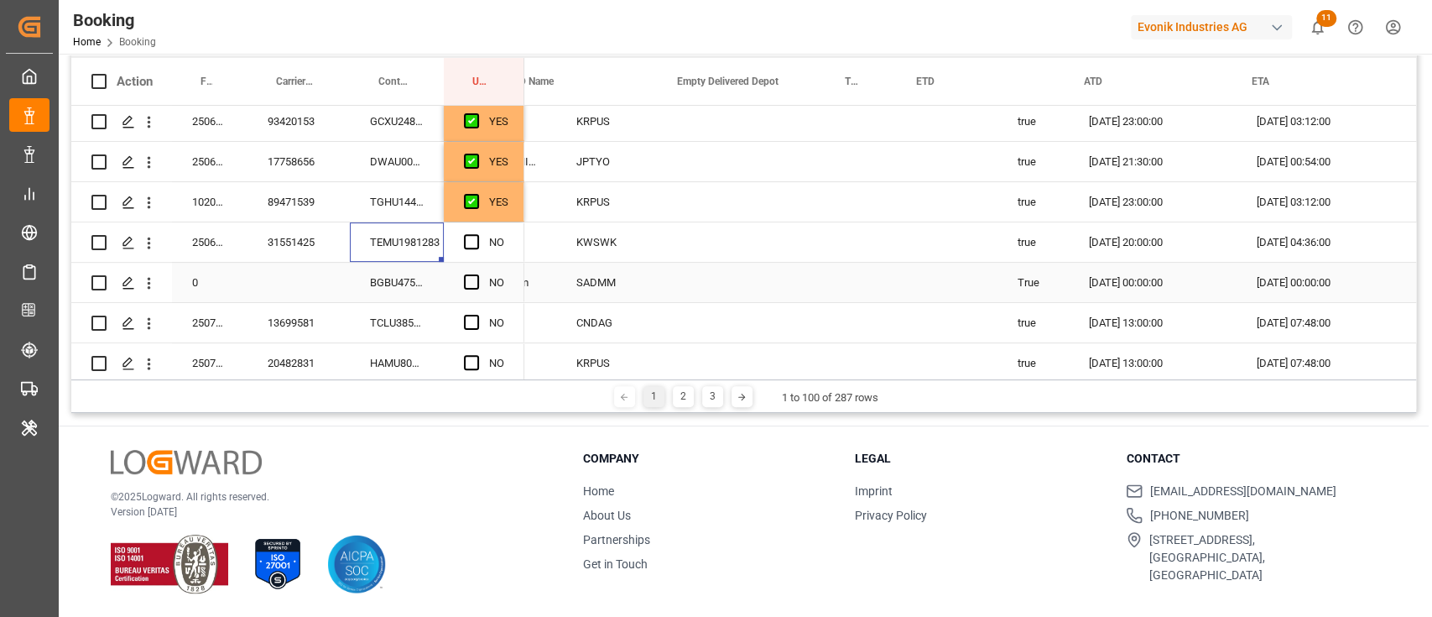
scroll to position [0, 1405]
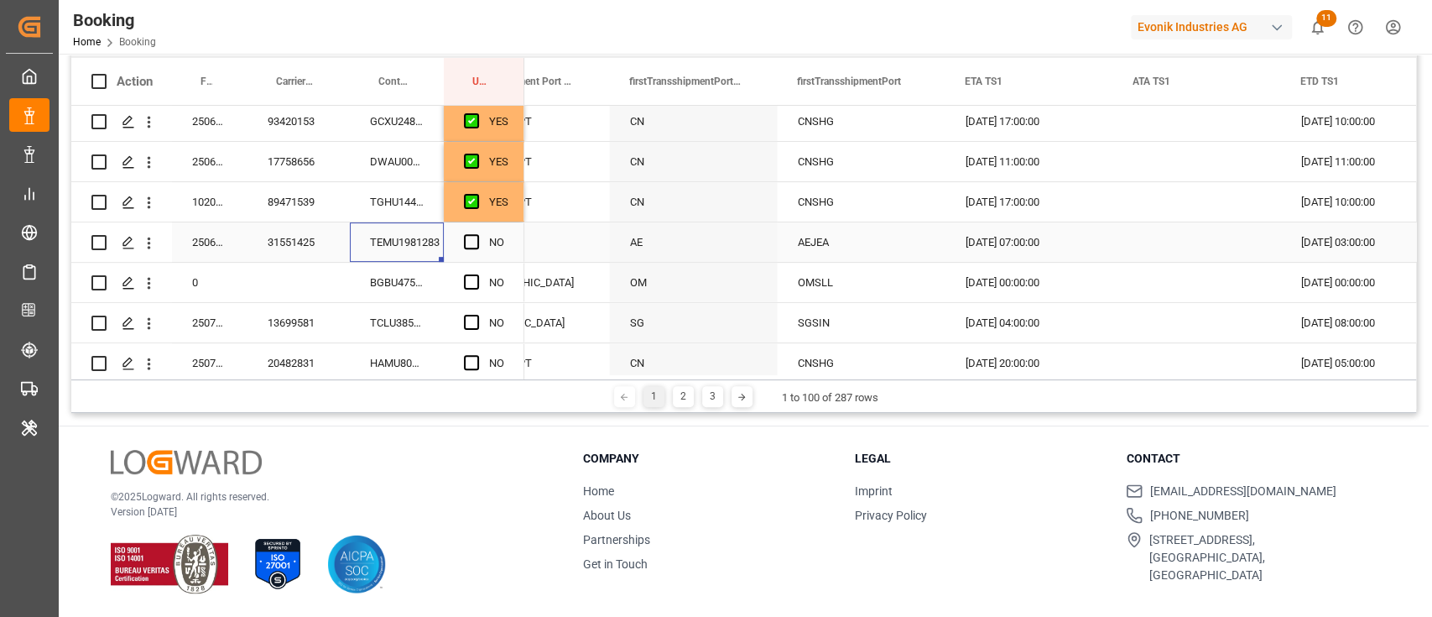
click at [465, 242] on span "Press SPACE to select this row." at bounding box center [471, 241] width 15 height 15
click at [477, 234] on input "Press SPACE to select this row." at bounding box center [477, 234] width 0 height 0
click at [367, 301] on div "BGBU4758018" at bounding box center [397, 282] width 94 height 39
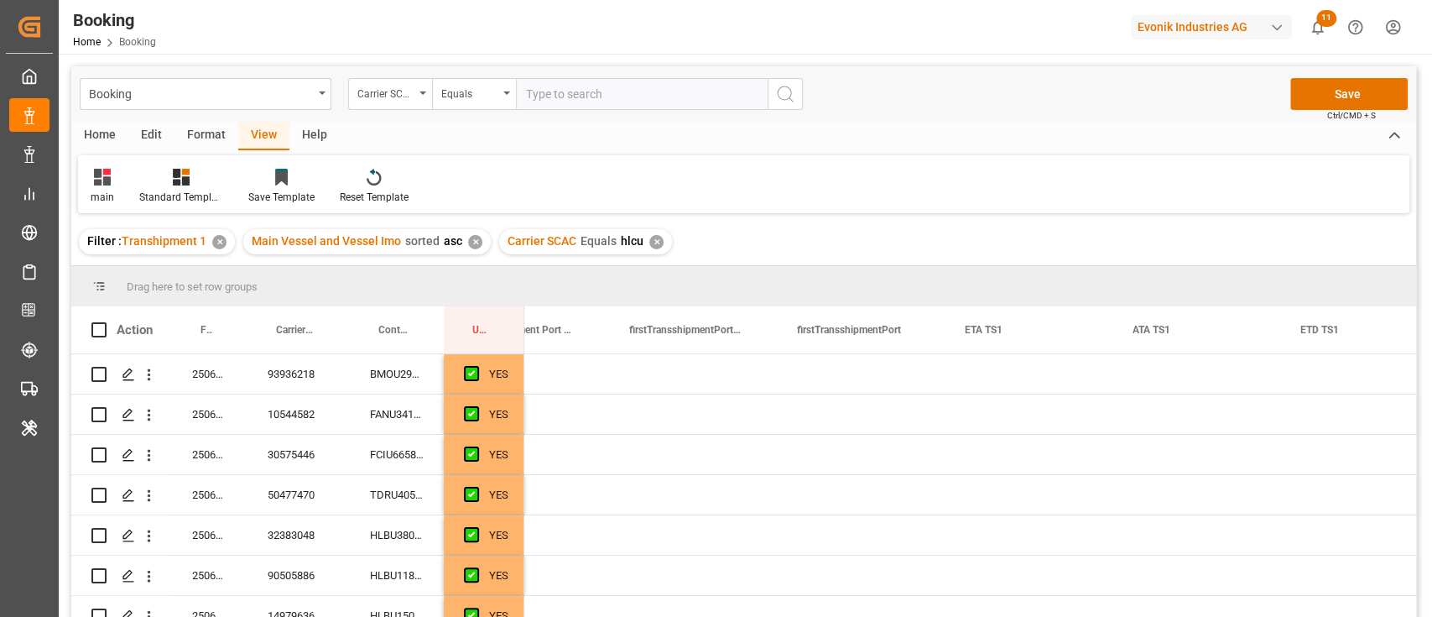
scroll to position [0, 2429]
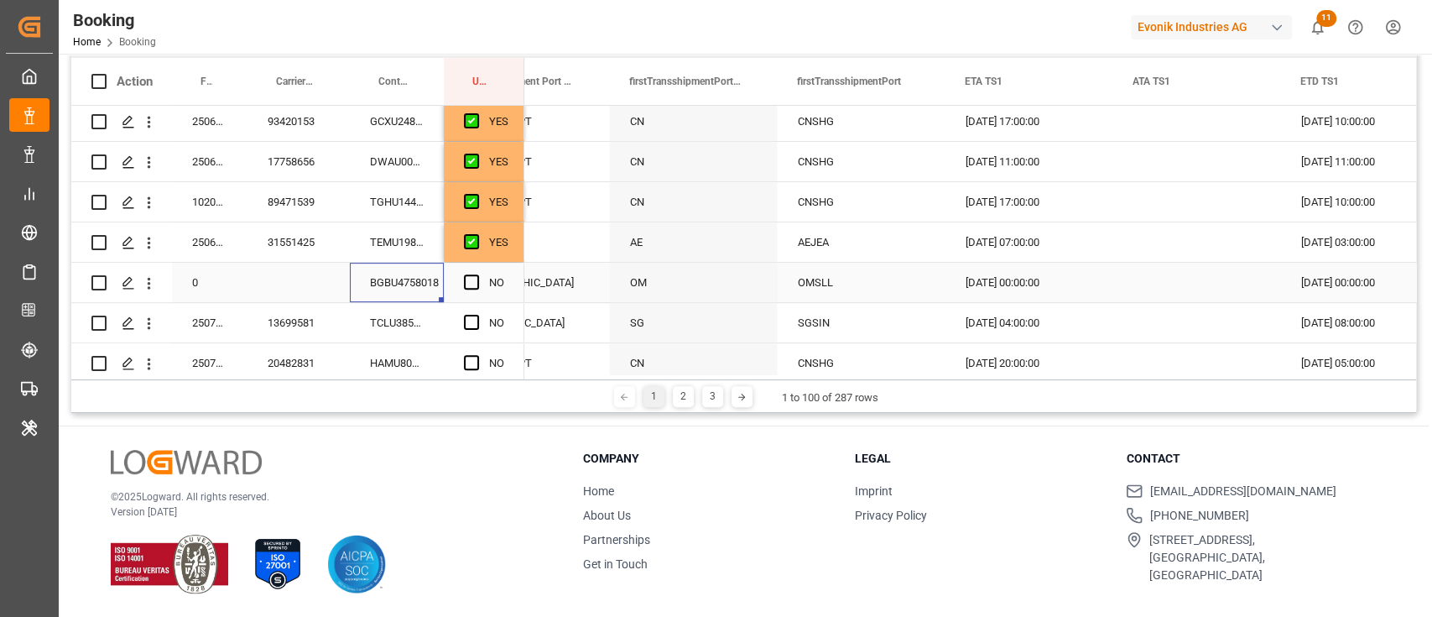
click at [154, 285] on icon "open menu" at bounding box center [149, 283] width 18 height 18
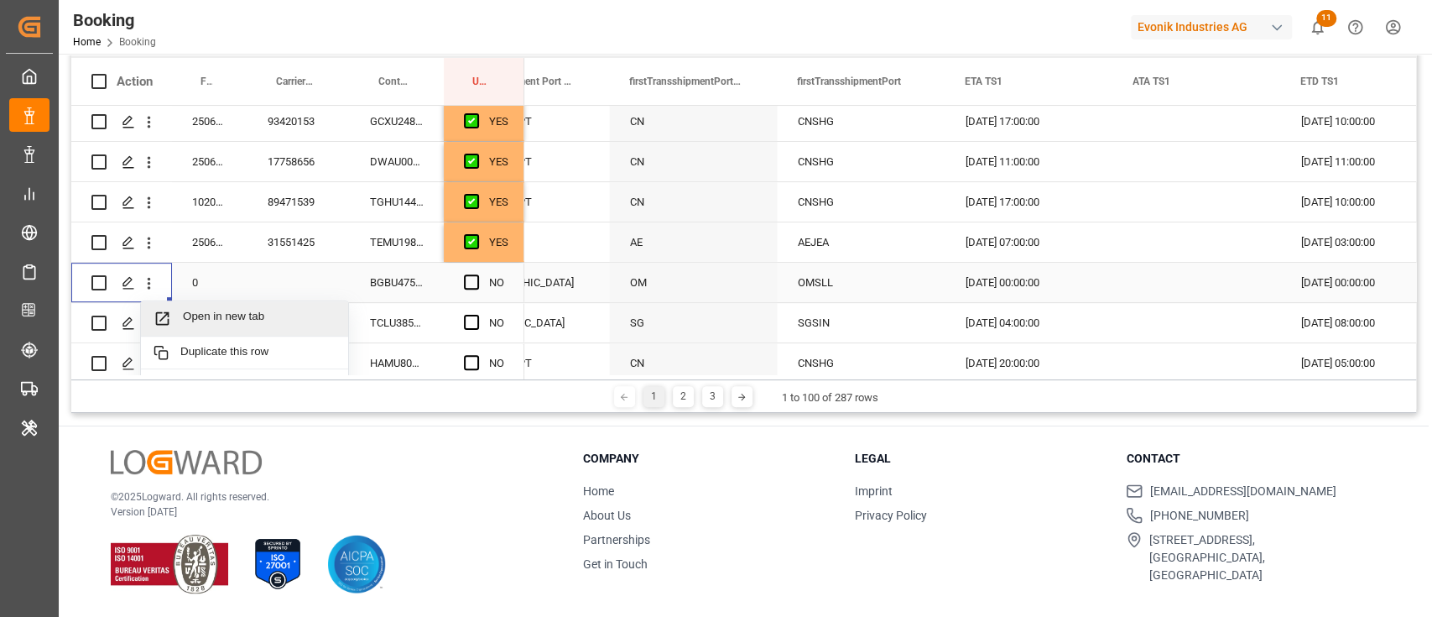
click at [225, 323] on span "Open in new tab" at bounding box center [259, 319] width 153 height 18
click at [472, 269] on div "Press SPACE to select this row." at bounding box center [476, 282] width 25 height 39
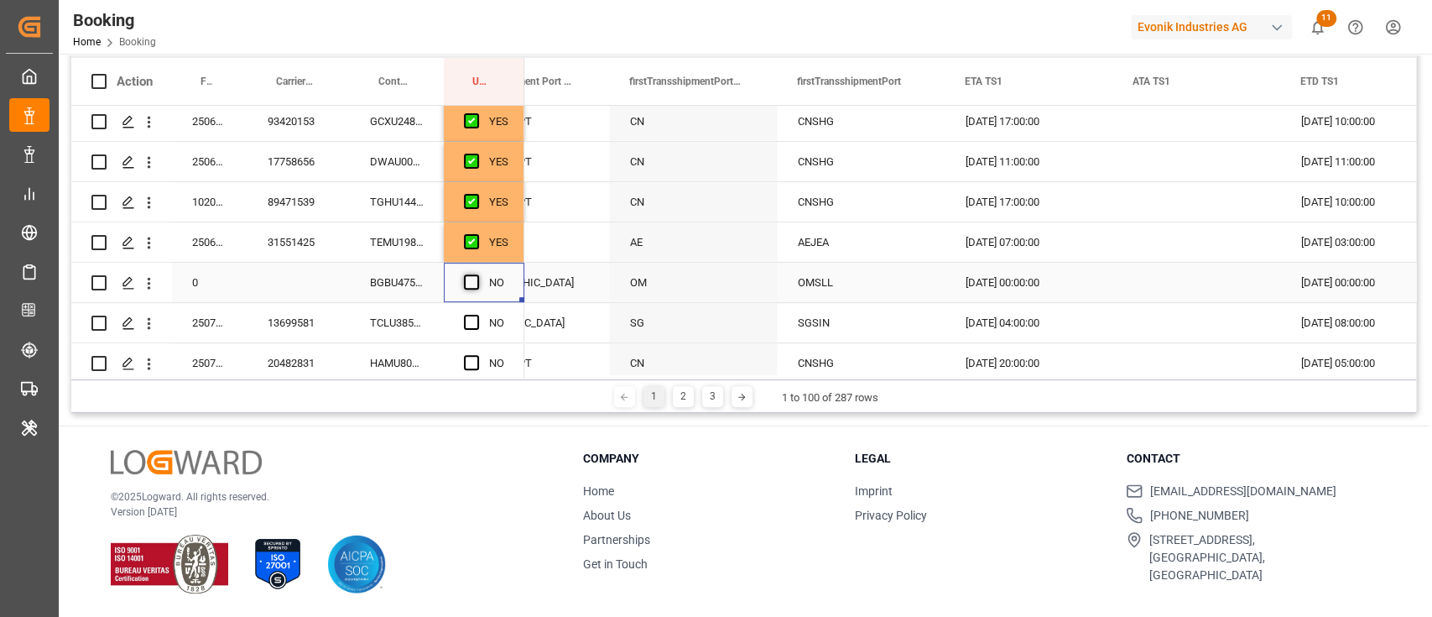
click at [472, 277] on span "Press SPACE to select this row." at bounding box center [471, 281] width 15 height 15
click at [477, 274] on input "Press SPACE to select this row." at bounding box center [477, 274] width 0 height 0
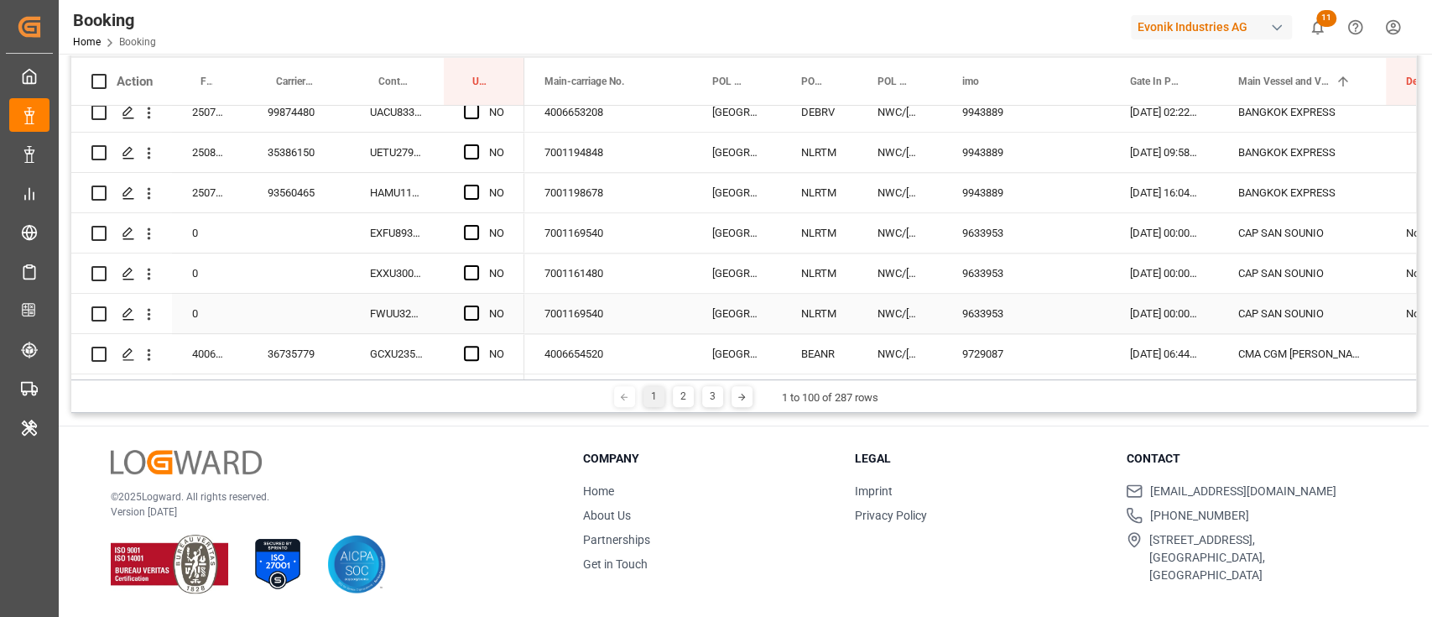
scroll to position [1566, 0]
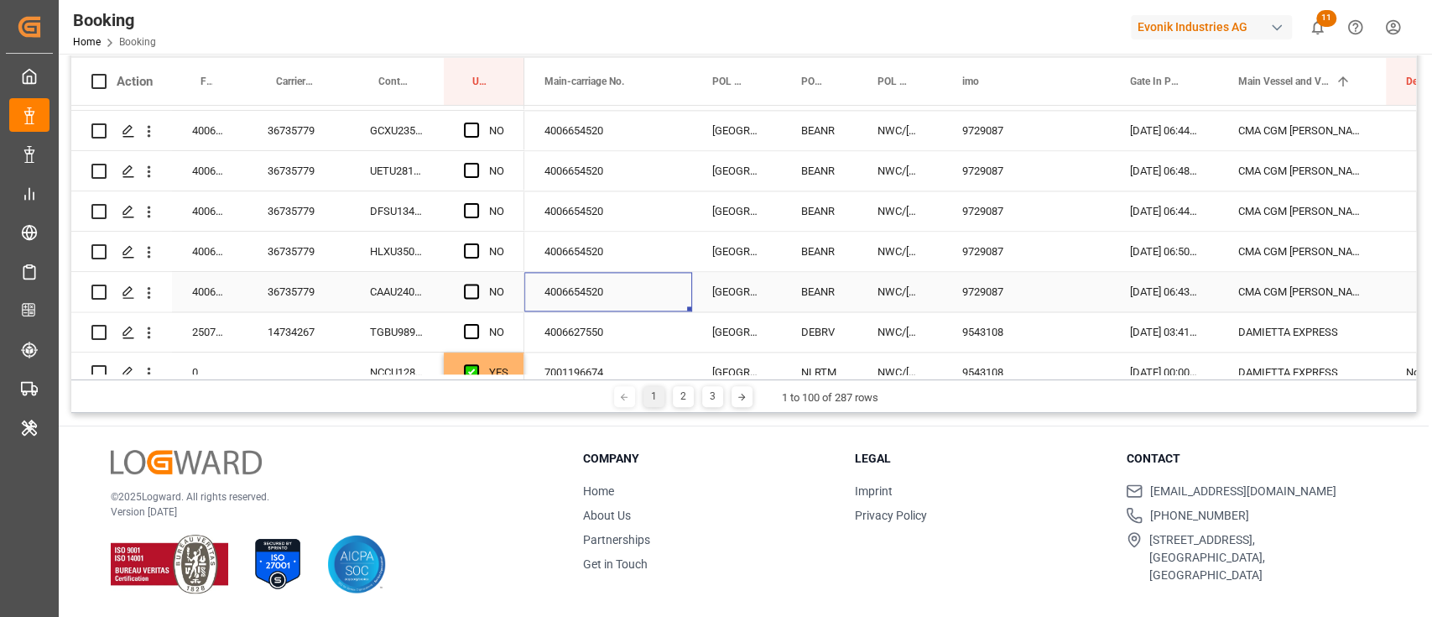
click at [620, 283] on div "4006654520" at bounding box center [608, 291] width 168 height 39
click at [298, 217] on div "36735779" at bounding box center [299, 210] width 102 height 39
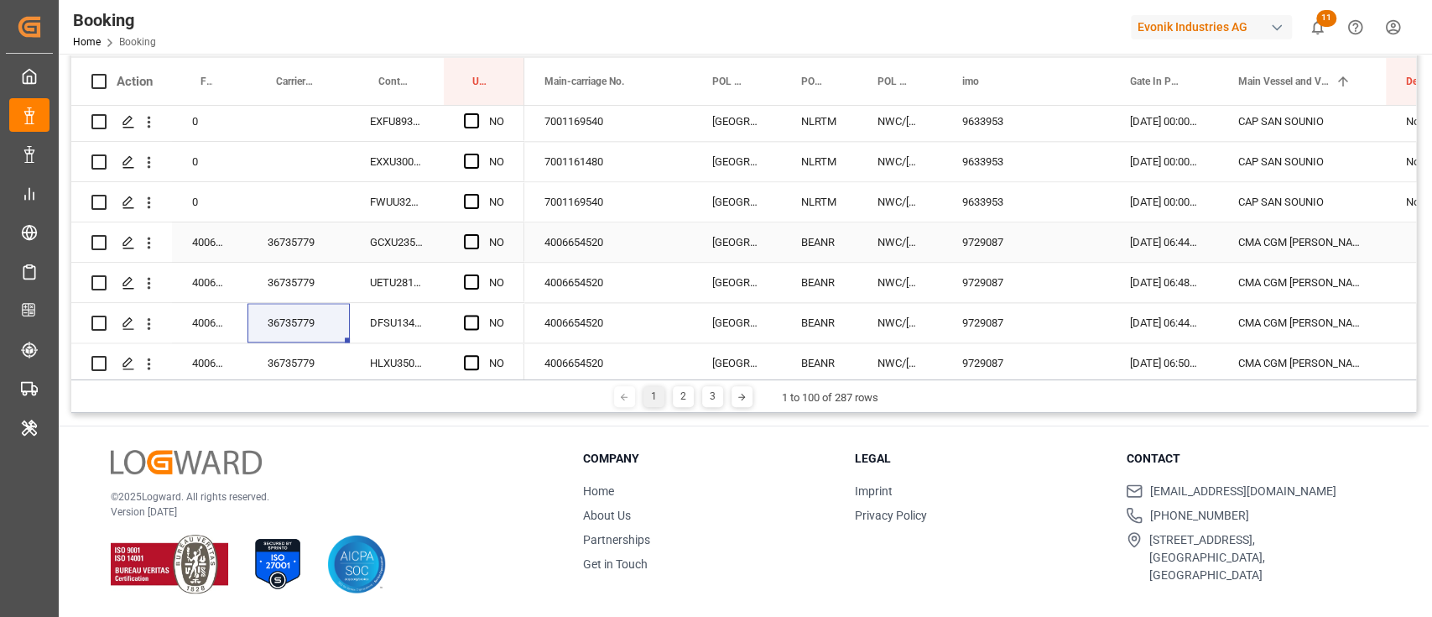
drag, startPoint x: 472, startPoint y: 240, endPoint x: 468, endPoint y: 252, distance: 12.5
click at [472, 240] on span "Press SPACE to select this row." at bounding box center [471, 241] width 15 height 15
click at [477, 234] on input "Press SPACE to select this row." at bounding box center [477, 234] width 0 height 0
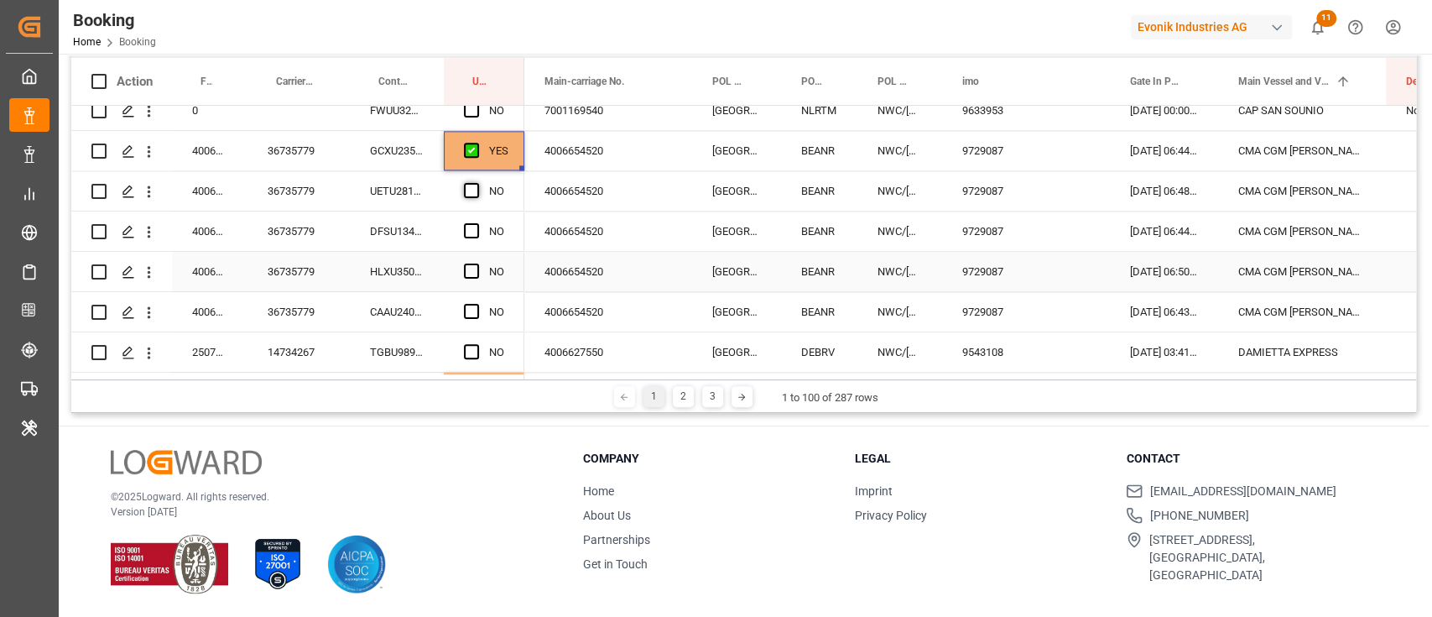
scroll to position [1566, 0]
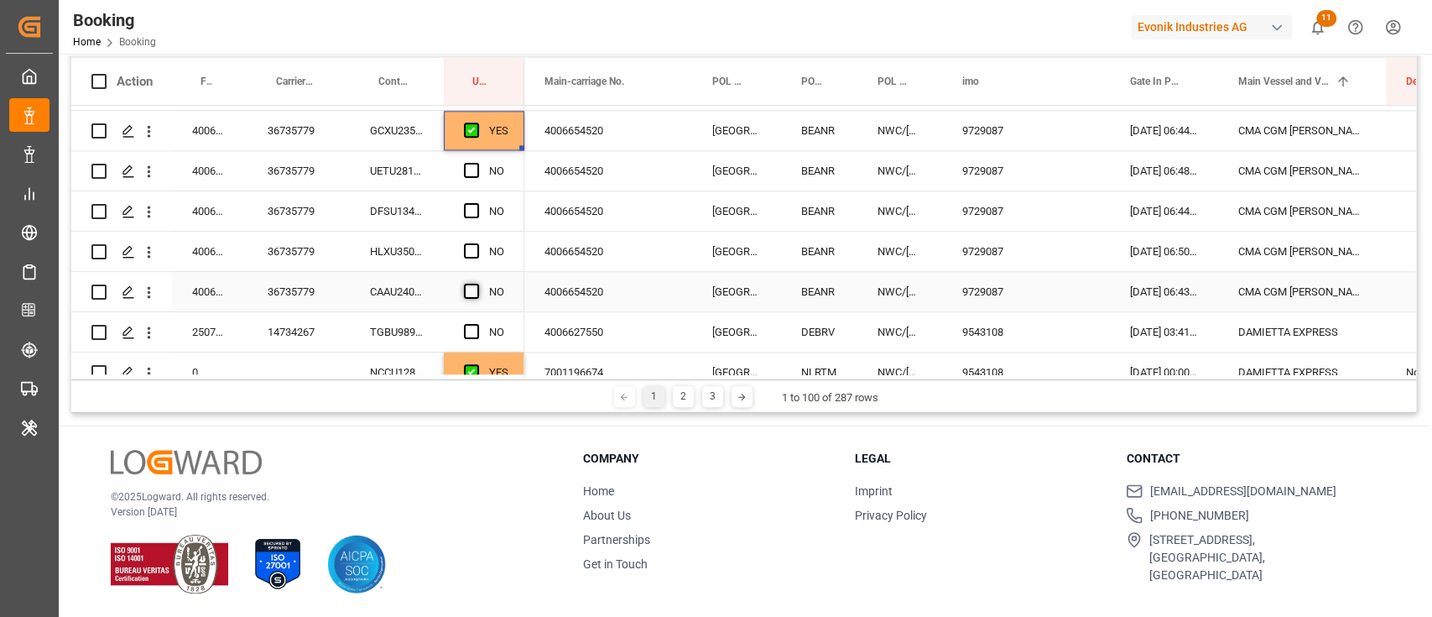
click at [472, 289] on span "Press SPACE to select this row." at bounding box center [471, 291] width 15 height 15
click at [477, 284] on input "Press SPACE to select this row." at bounding box center [477, 284] width 0 height 0
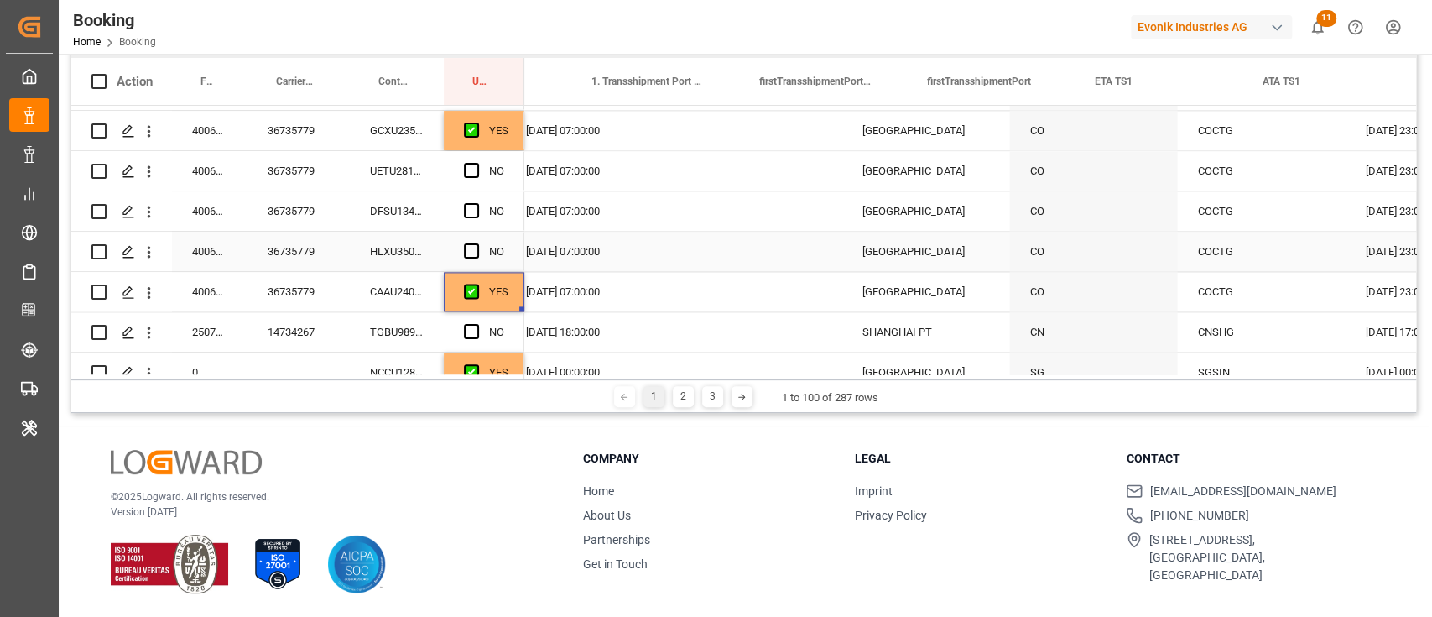
scroll to position [0, 0]
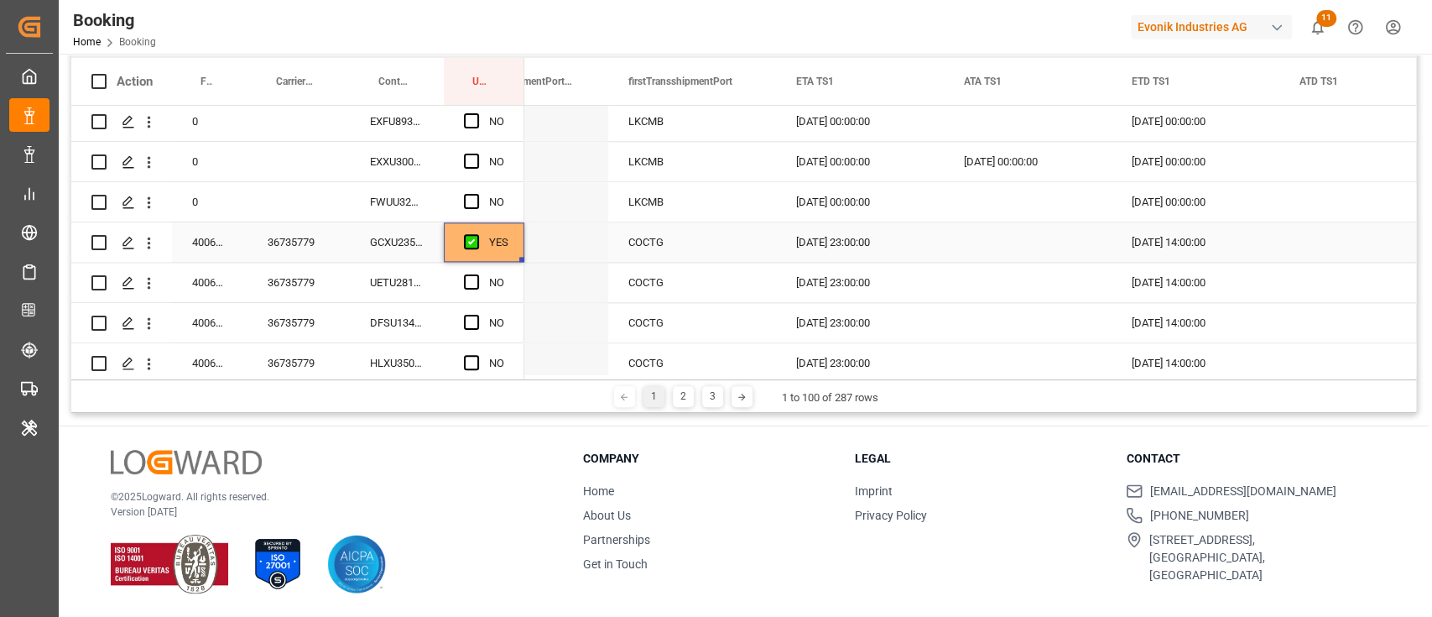
click at [510, 252] on div "YES" at bounding box center [484, 241] width 81 height 39
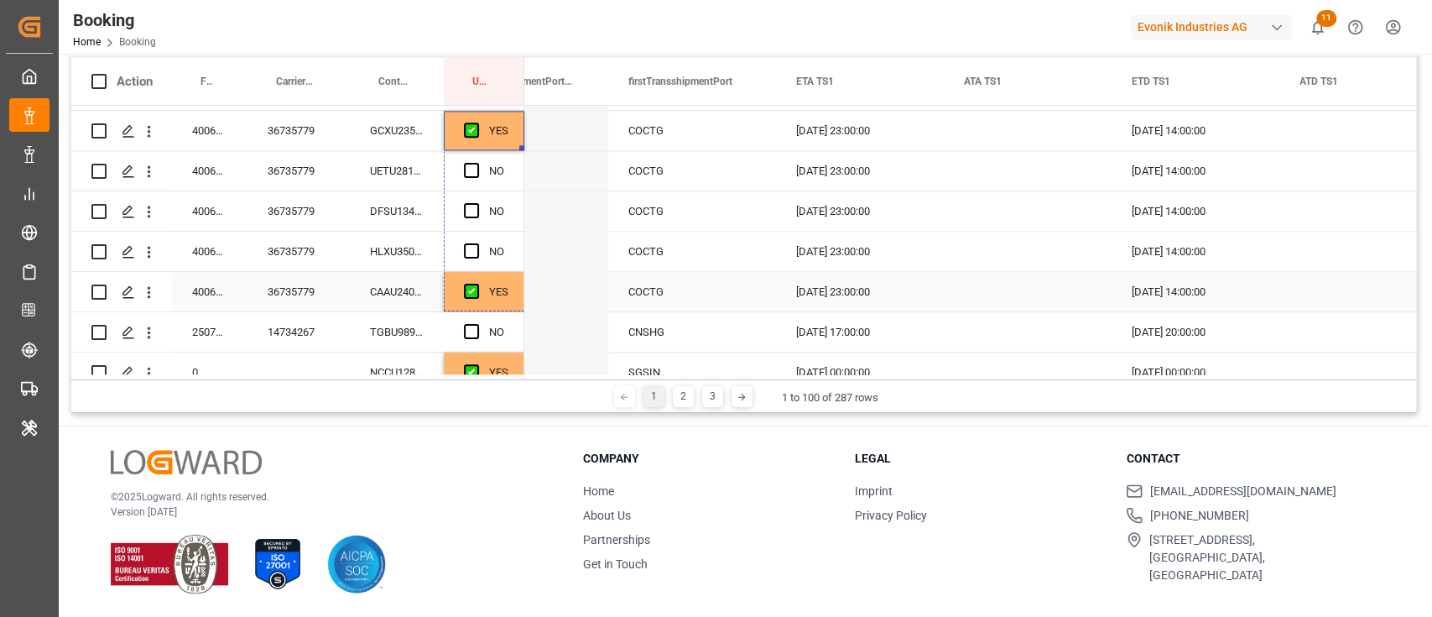
drag, startPoint x: 519, startPoint y: 259, endPoint x: 513, endPoint y: 295, distance: 35.9
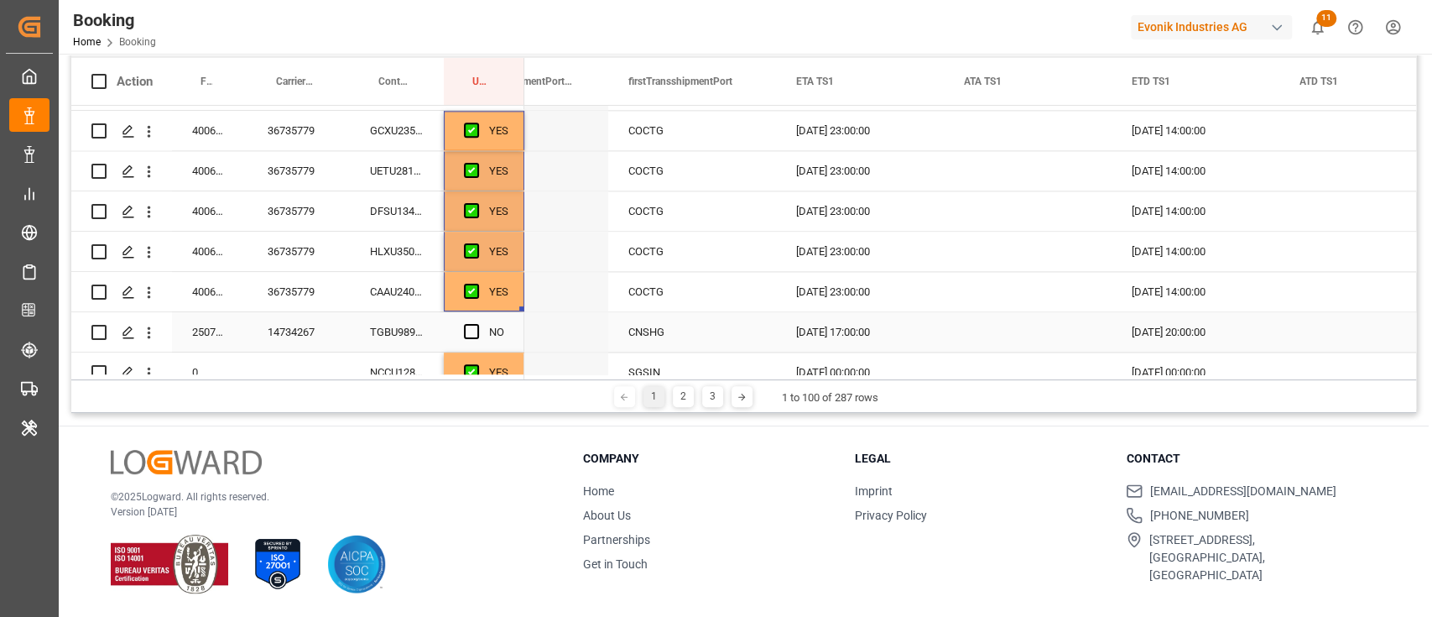
click at [356, 332] on div "TGBU9894077" at bounding box center [397, 331] width 94 height 39
click at [464, 329] on span "Press SPACE to select this row." at bounding box center [471, 331] width 15 height 15
click at [477, 324] on input "Press SPACE to select this row." at bounding box center [477, 324] width 0 height 0
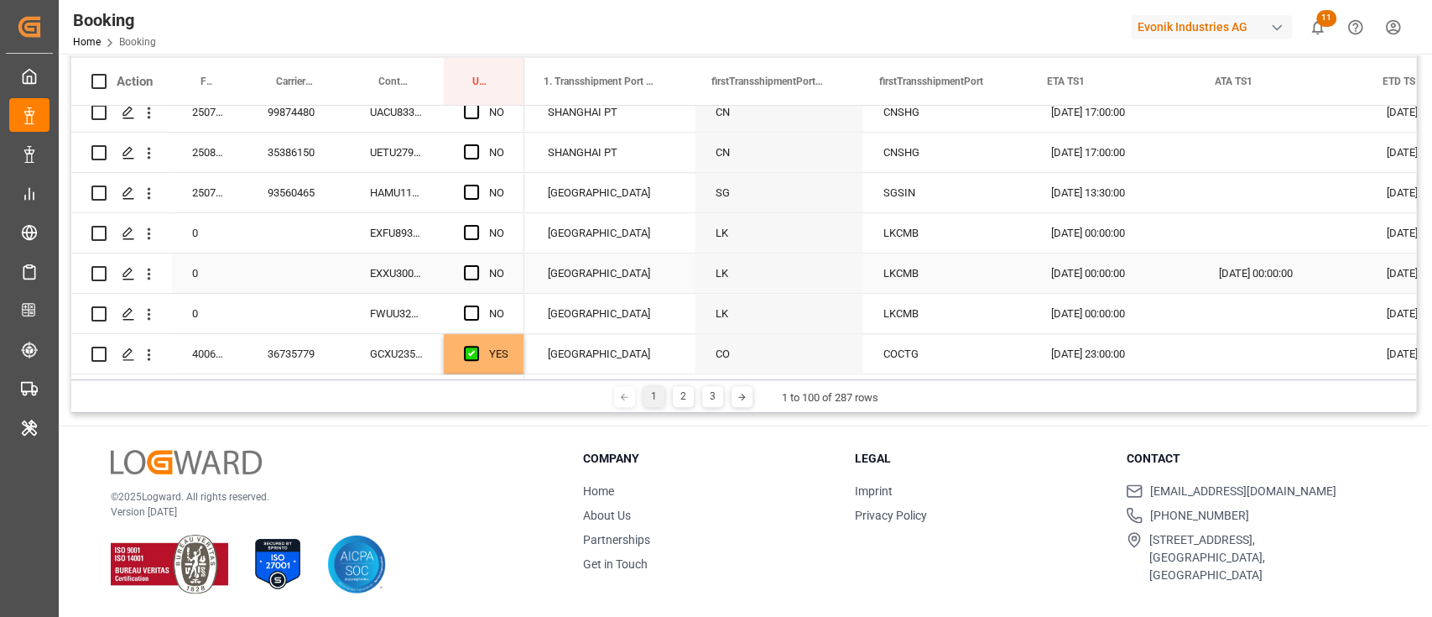
scroll to position [0, 2349]
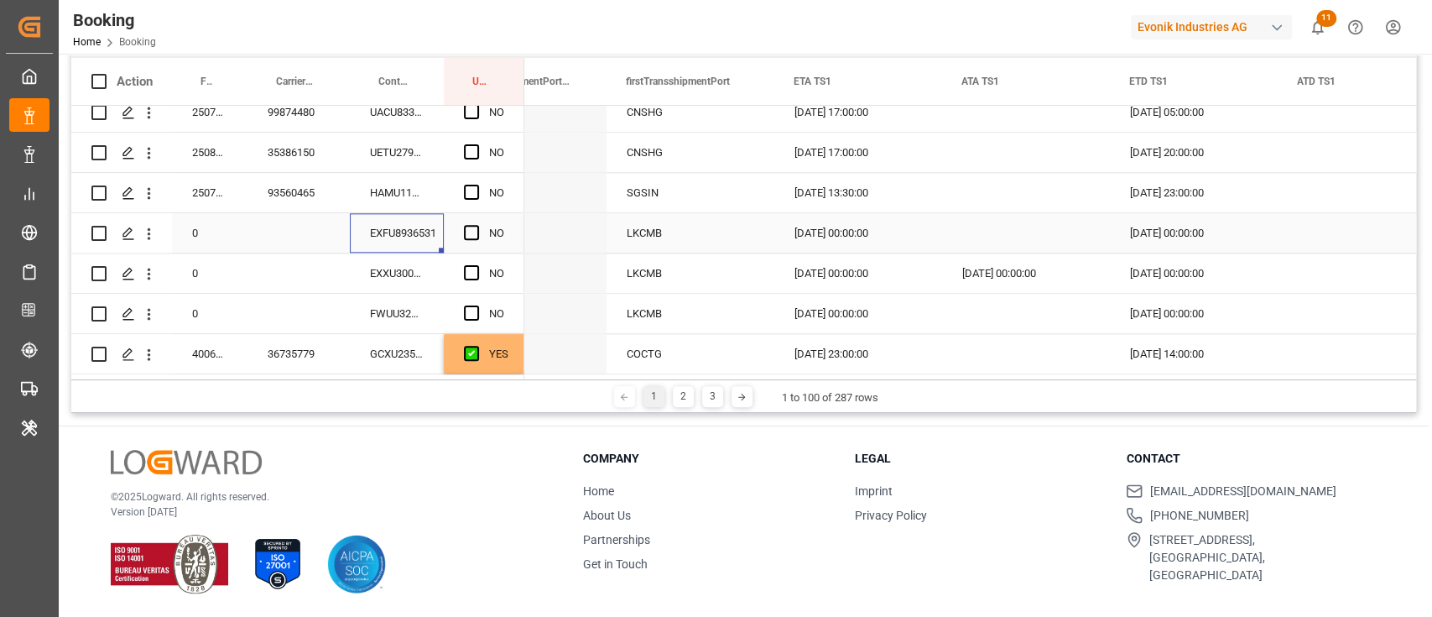
click at [385, 238] on div "EXFU8936531" at bounding box center [397, 232] width 94 height 39
click at [420, 289] on div "EXXU3004743" at bounding box center [397, 272] width 94 height 39
click at [477, 279] on span "Press SPACE to select this row." at bounding box center [471, 272] width 15 height 15
click at [477, 265] on input "Press SPACE to select this row." at bounding box center [477, 265] width 0 height 0
click at [375, 324] on div "FWUU3250422" at bounding box center [397, 313] width 94 height 39
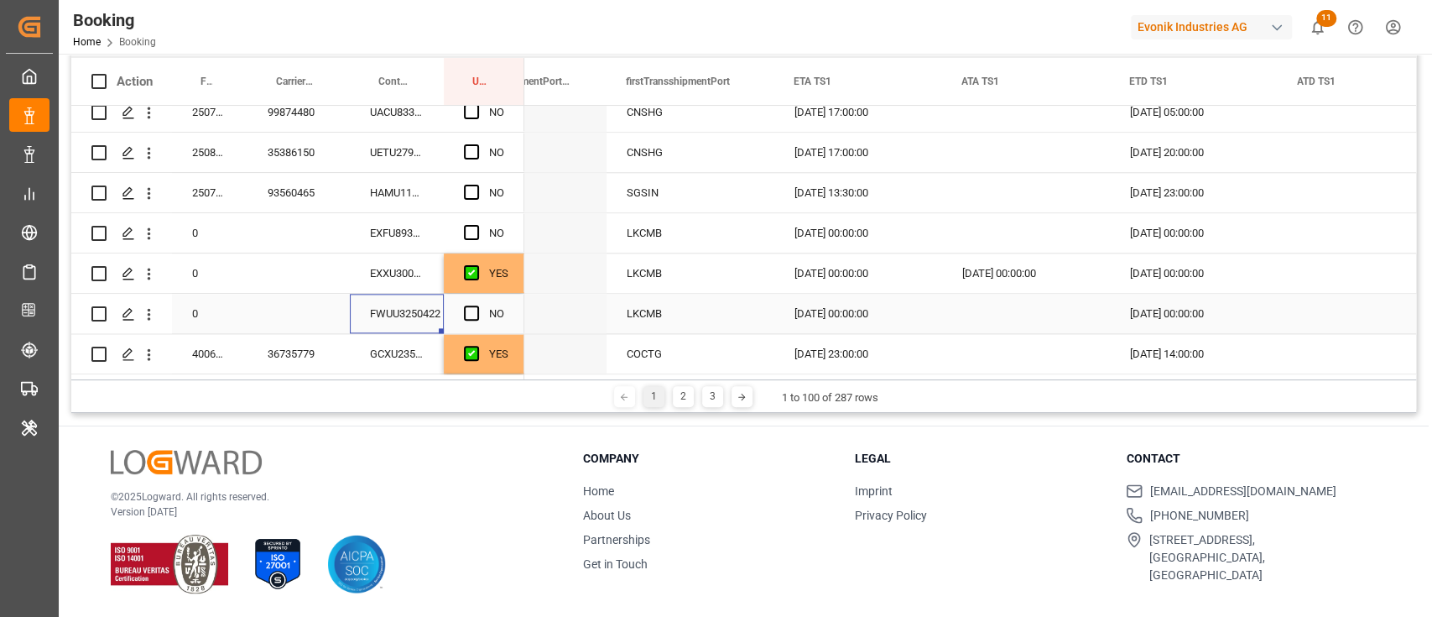
click at [479, 319] on div "Press SPACE to select this row." at bounding box center [476, 314] width 25 height 39
drag, startPoint x: 462, startPoint y: 314, endPoint x: 463, endPoint y: 297, distance: 16.8
click at [462, 313] on div "NO" at bounding box center [484, 313] width 81 height 39
click at [465, 314] on span "Press SPACE to select this row." at bounding box center [471, 312] width 15 height 15
click at [477, 305] on input "Press SPACE to select this row." at bounding box center [477, 305] width 0 height 0
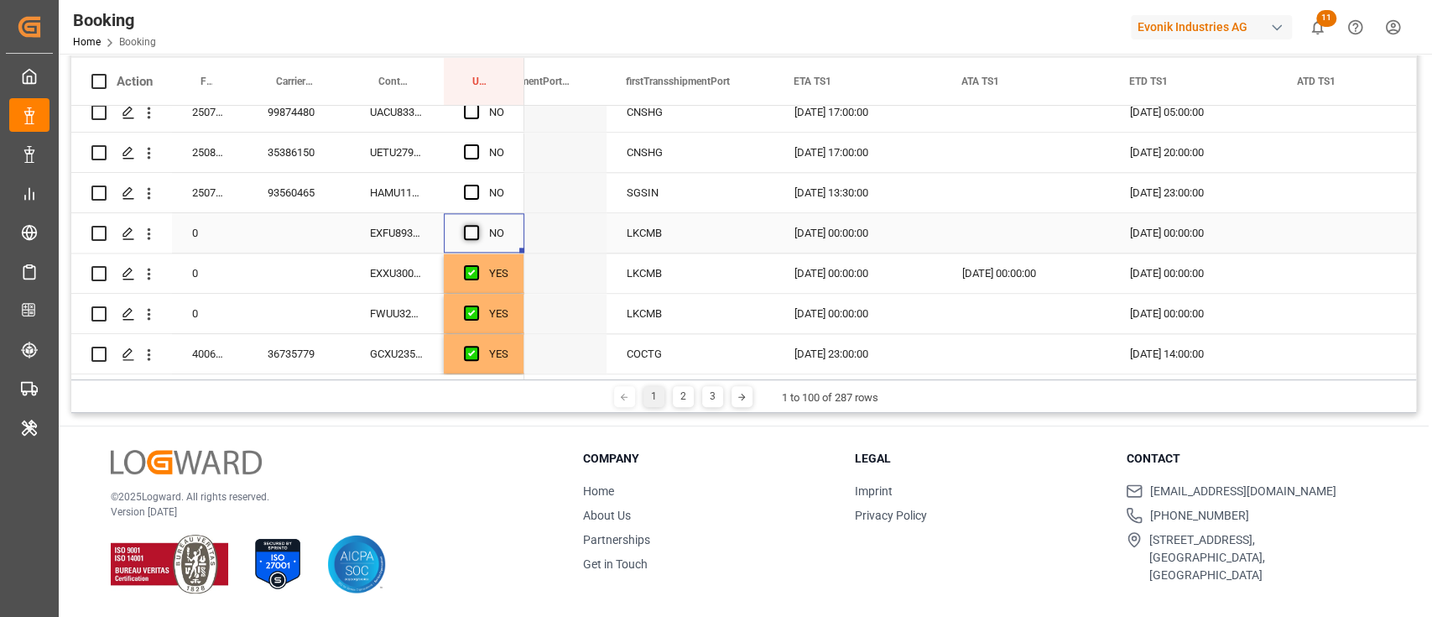
click at [465, 238] on span "Press SPACE to select this row." at bounding box center [471, 232] width 15 height 15
click at [477, 225] on input "Press SPACE to select this row." at bounding box center [477, 225] width 0 height 0
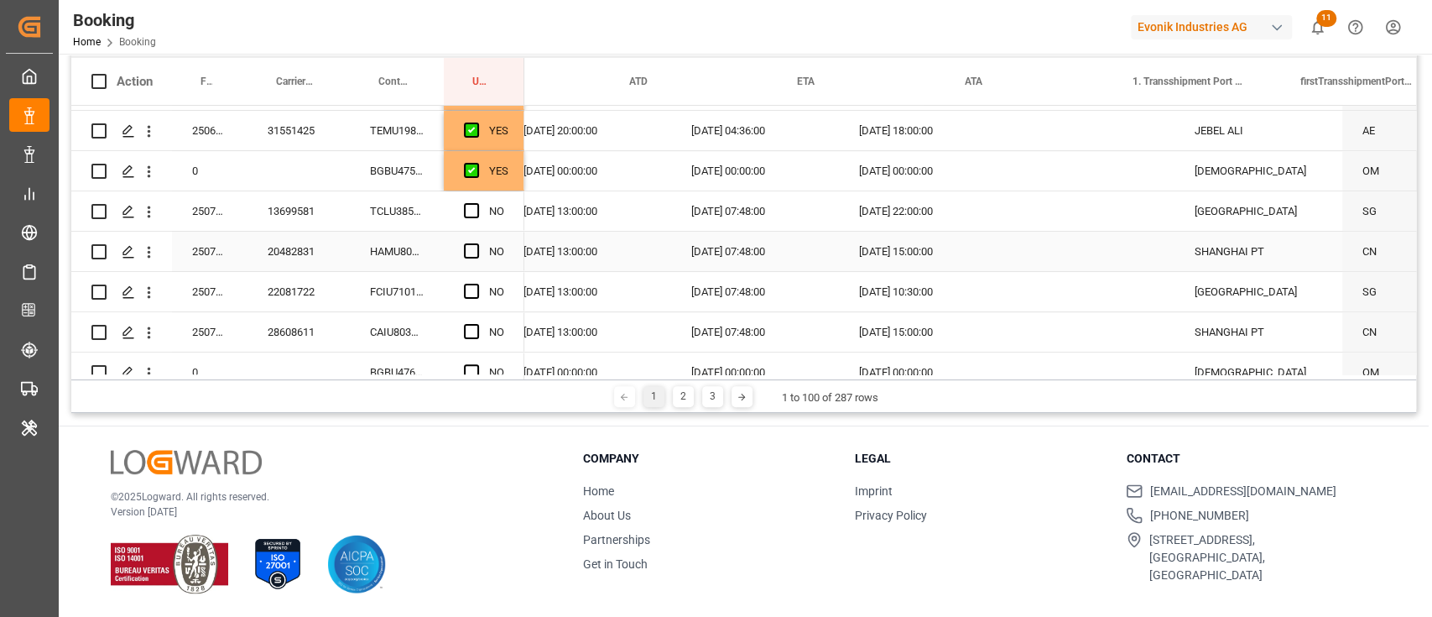
scroll to position [0, 1942]
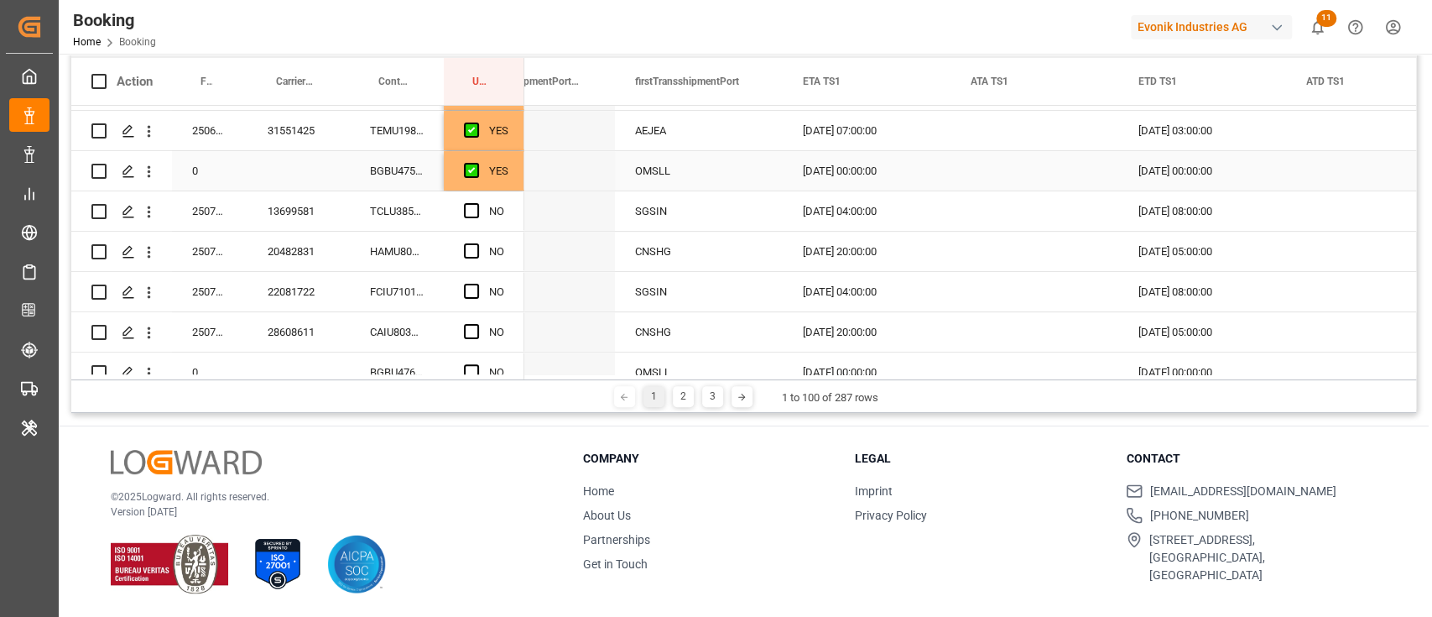
click at [507, 180] on div "YES" at bounding box center [498, 171] width 19 height 39
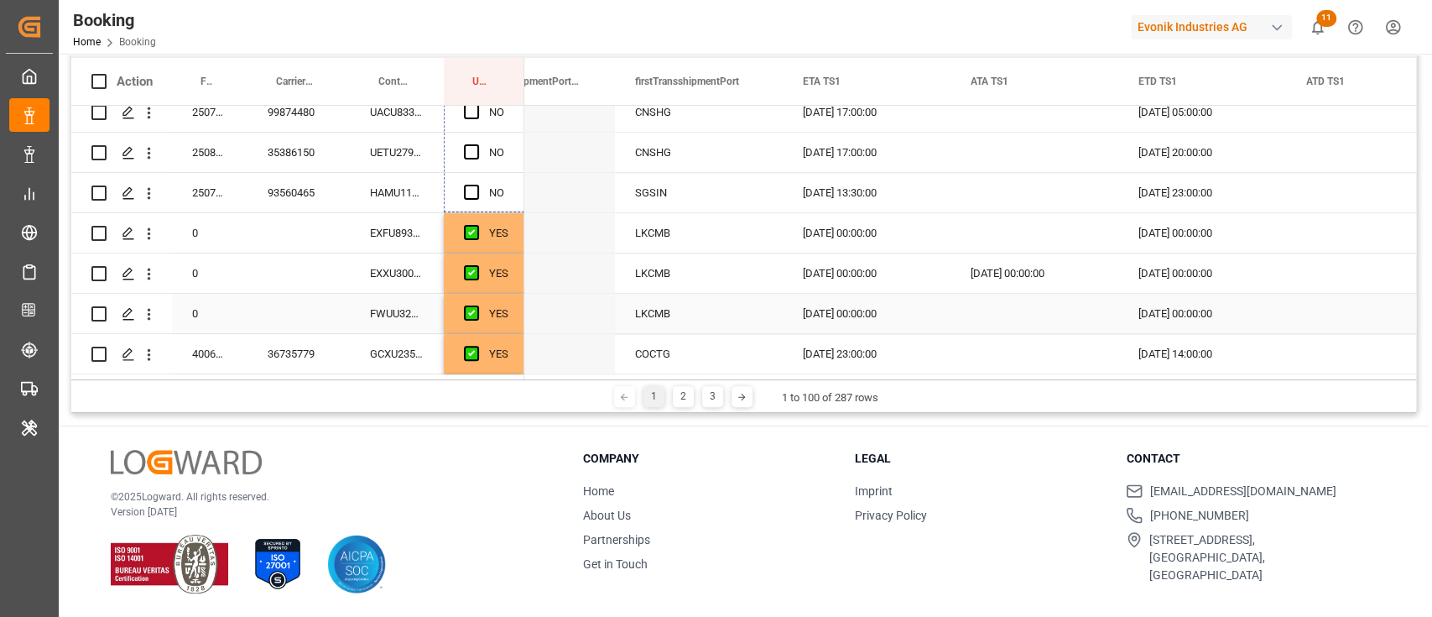
drag, startPoint x: 521, startPoint y: 186, endPoint x: 482, endPoint y: 299, distance: 118.9
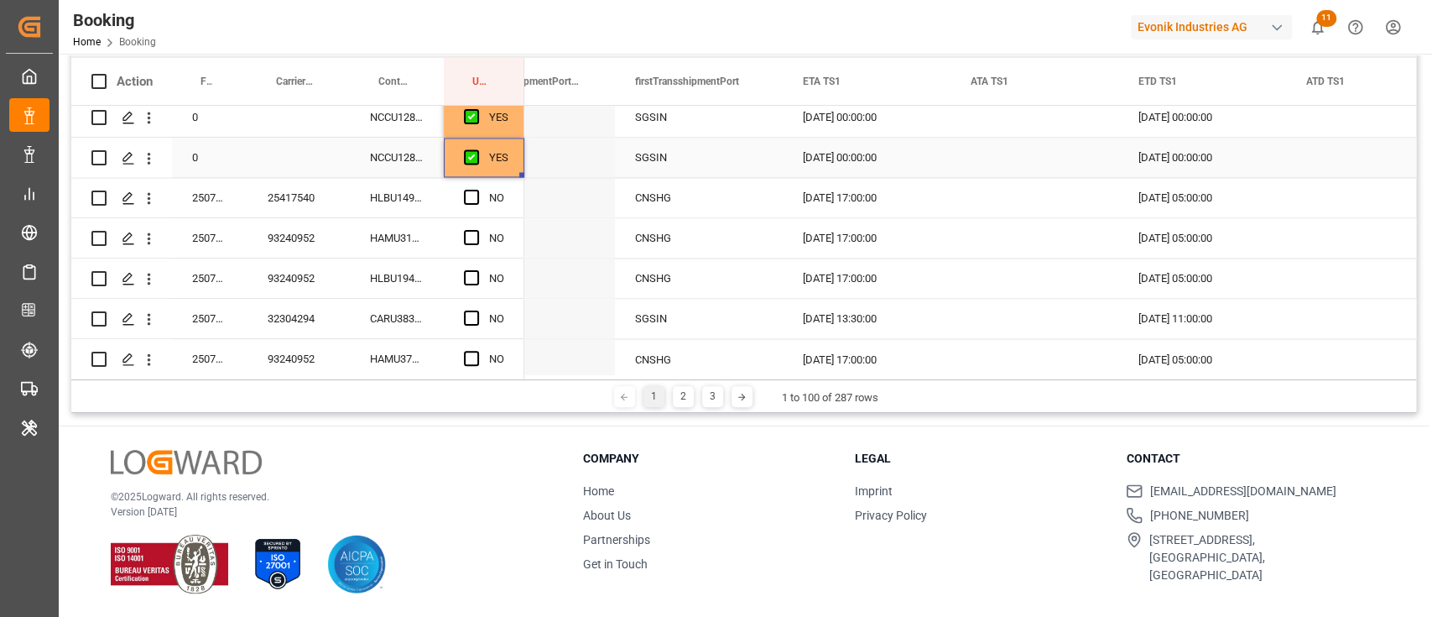
click at [501, 163] on div "YES" at bounding box center [498, 157] width 19 height 39
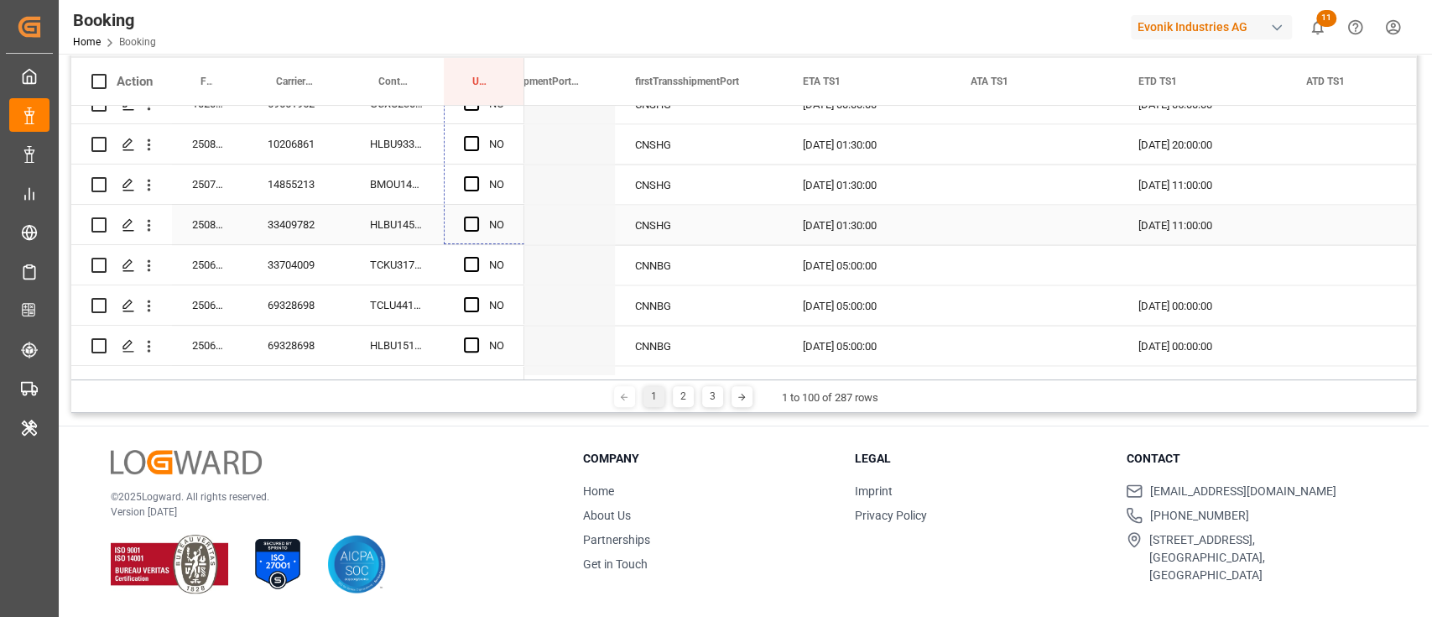
drag, startPoint x: 521, startPoint y: 173, endPoint x: 494, endPoint y: 231, distance: 63.8
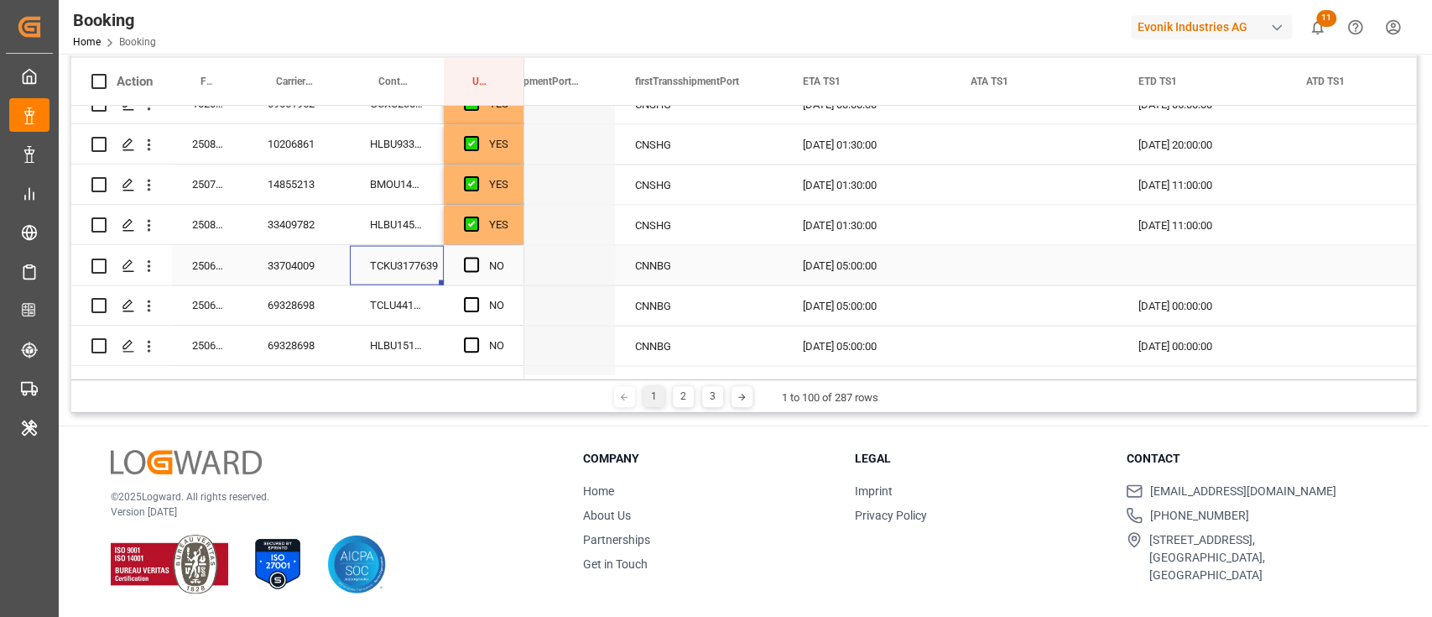
click at [409, 278] on div "TCKU3177639" at bounding box center [397, 264] width 94 height 39
click at [268, 262] on div "33704009" at bounding box center [299, 264] width 102 height 39
click at [154, 263] on icon "open menu" at bounding box center [149, 266] width 18 height 18
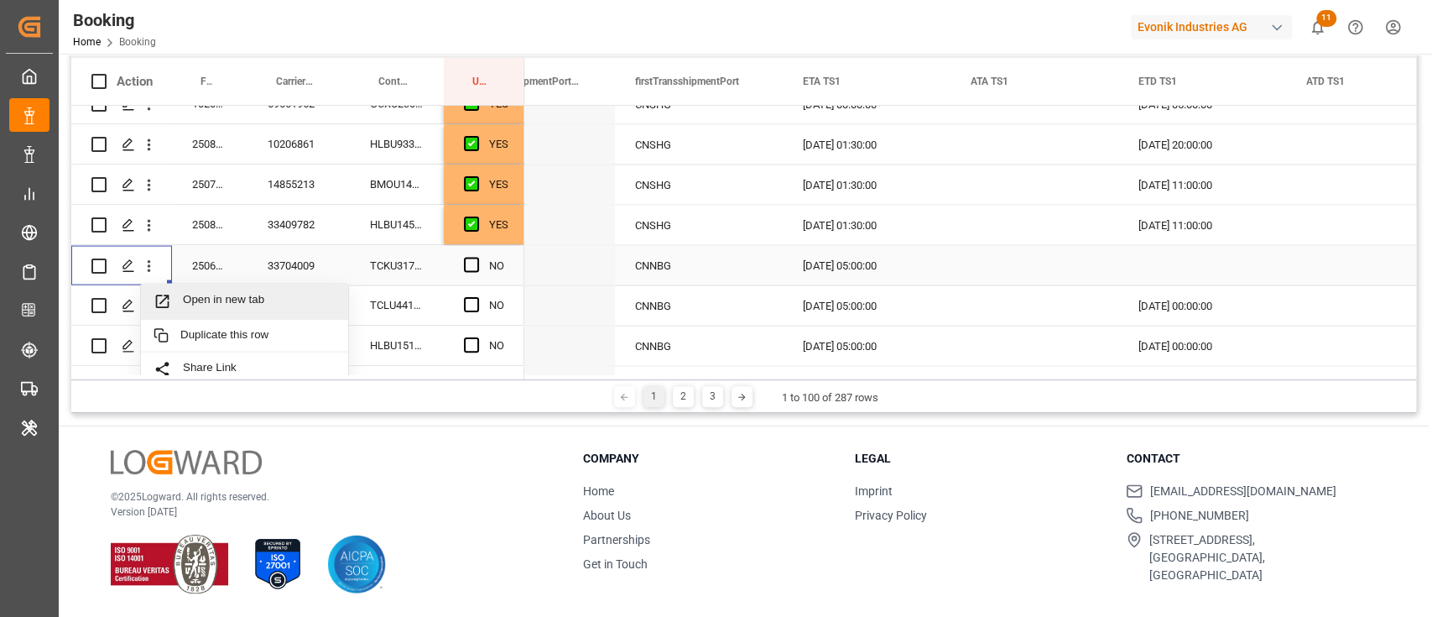
click at [234, 289] on div "Open in new tab" at bounding box center [244, 301] width 207 height 35
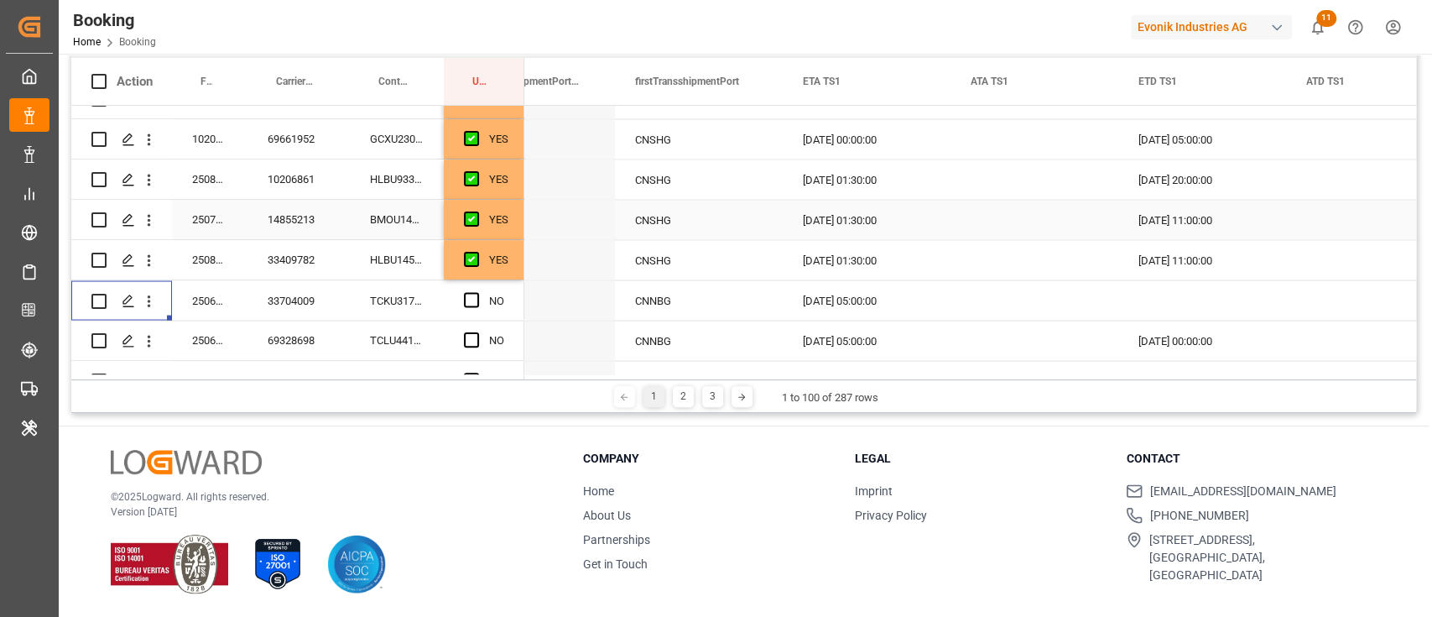
scroll to position [2237, 0]
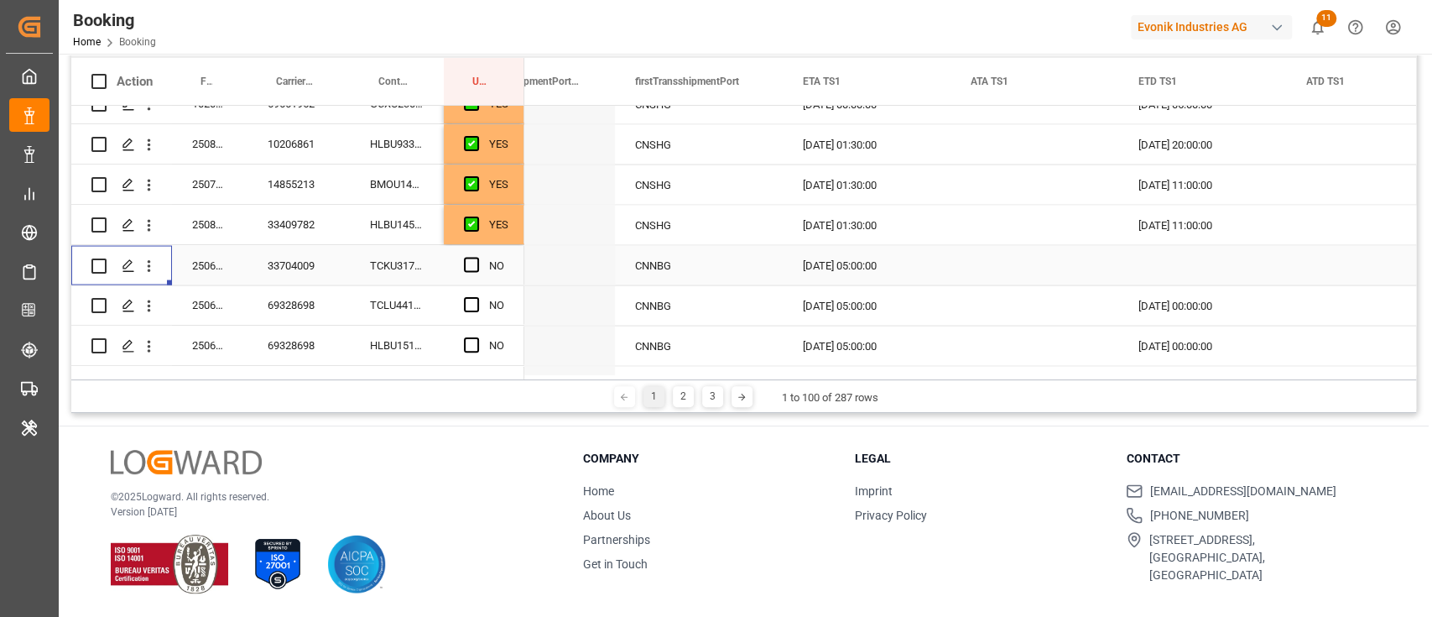
click at [1161, 246] on div "Press SPACE to select this row." at bounding box center [1202, 264] width 168 height 39
click at [1072, 263] on div "Press SPACE to select this row." at bounding box center [1035, 264] width 168 height 39
click at [1177, 246] on div "Press SPACE to select this row." at bounding box center [1202, 264] width 168 height 39
click at [155, 262] on icon "open menu" at bounding box center [149, 266] width 18 height 18
click at [201, 290] on div "Open in new tab" at bounding box center [244, 301] width 207 height 35
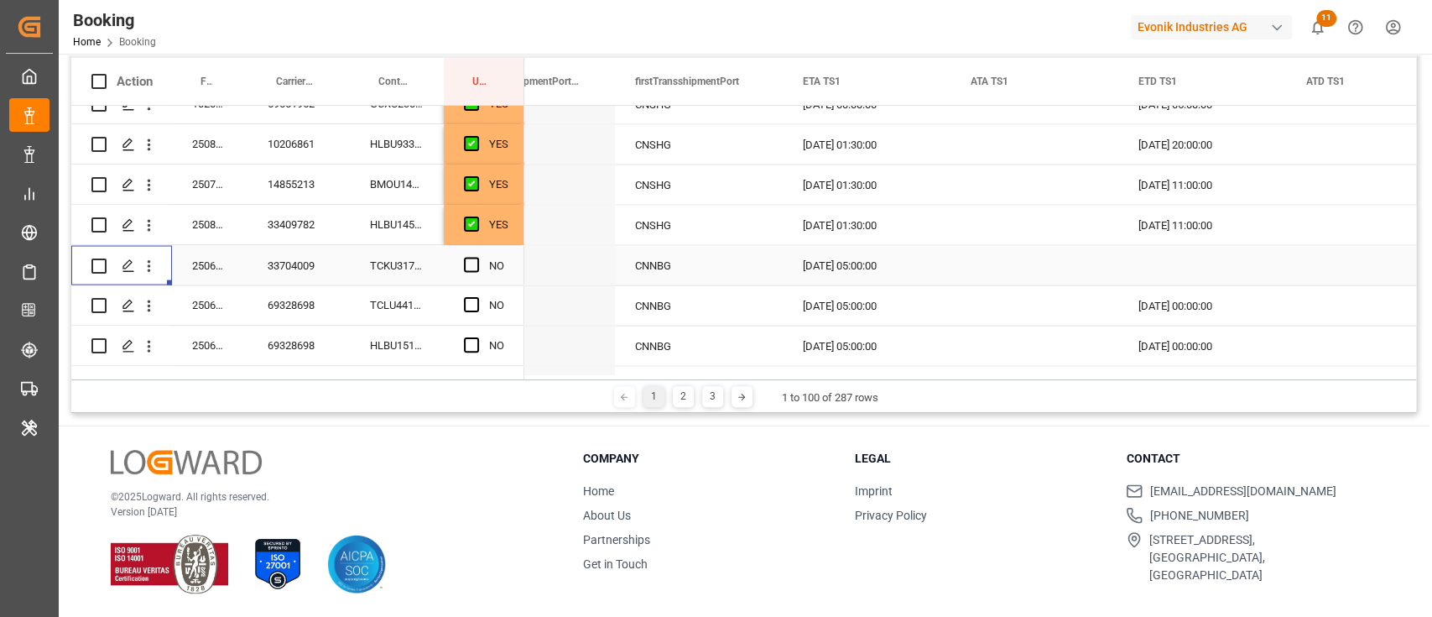
click at [1205, 263] on div "Press SPACE to select this row." at bounding box center [1202, 264] width 168 height 39
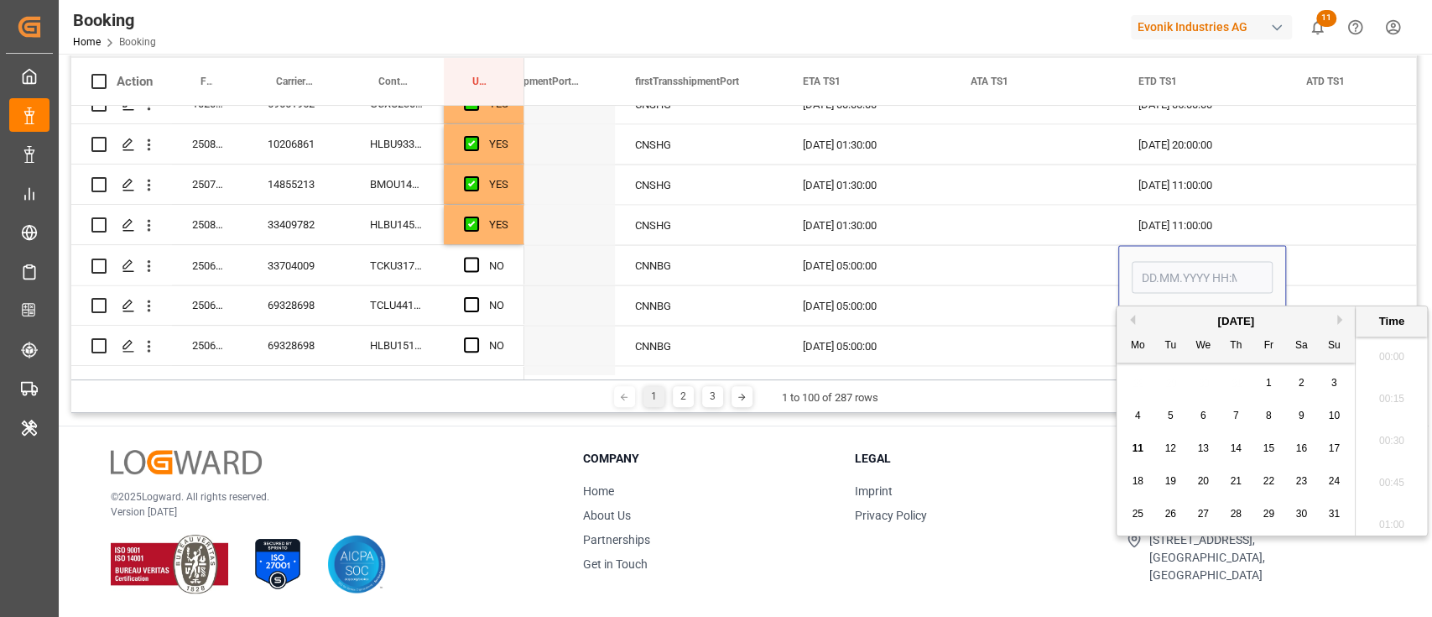
scroll to position [2061, 0]
click at [1265, 446] on span "15" at bounding box center [1268, 448] width 11 height 12
type input "[DATE] 00:00"
drag, startPoint x: 1061, startPoint y: 263, endPoint x: 966, endPoint y: 242, distance: 97.3
click at [1061, 263] on div "Press SPACE to select this row." at bounding box center [1035, 264] width 168 height 39
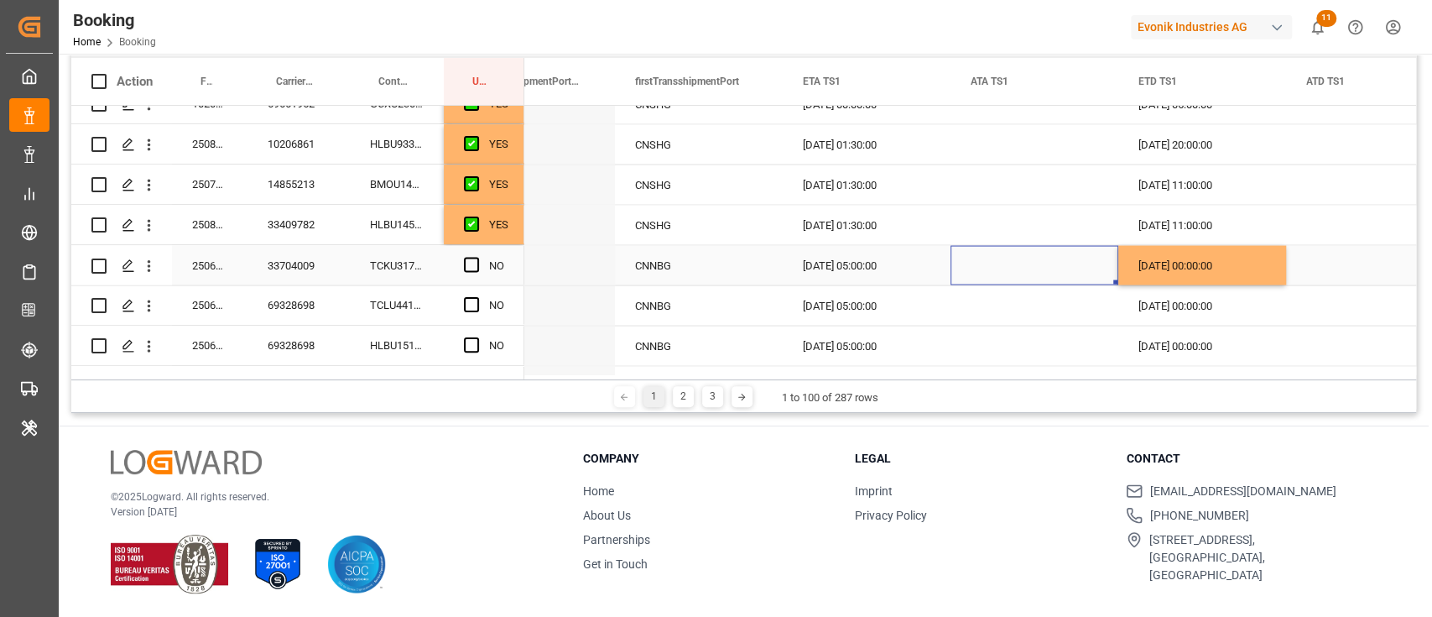
drag, startPoint x: 472, startPoint y: 266, endPoint x: 638, endPoint y: 326, distance: 176.0
click at [472, 265] on span "Press SPACE to select this row." at bounding box center [471, 264] width 15 height 15
click at [477, 257] on input "Press SPACE to select this row." at bounding box center [477, 257] width 0 height 0
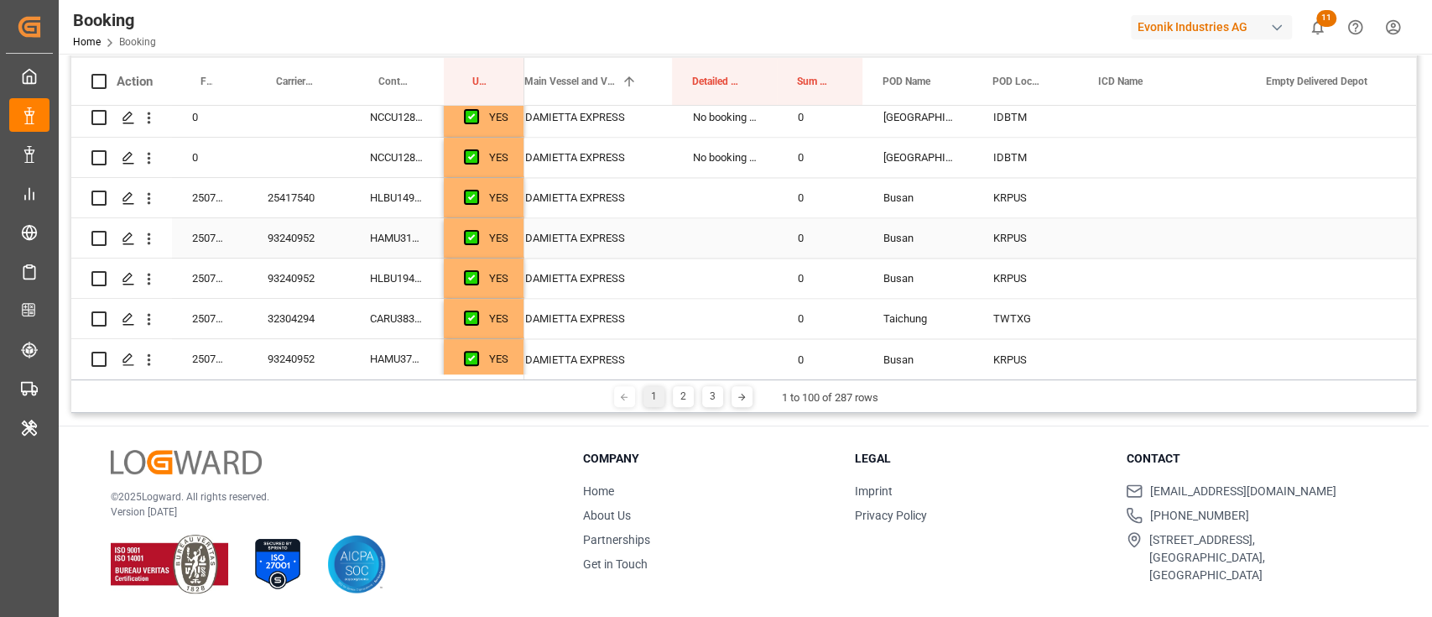
scroll to position [2237, 0]
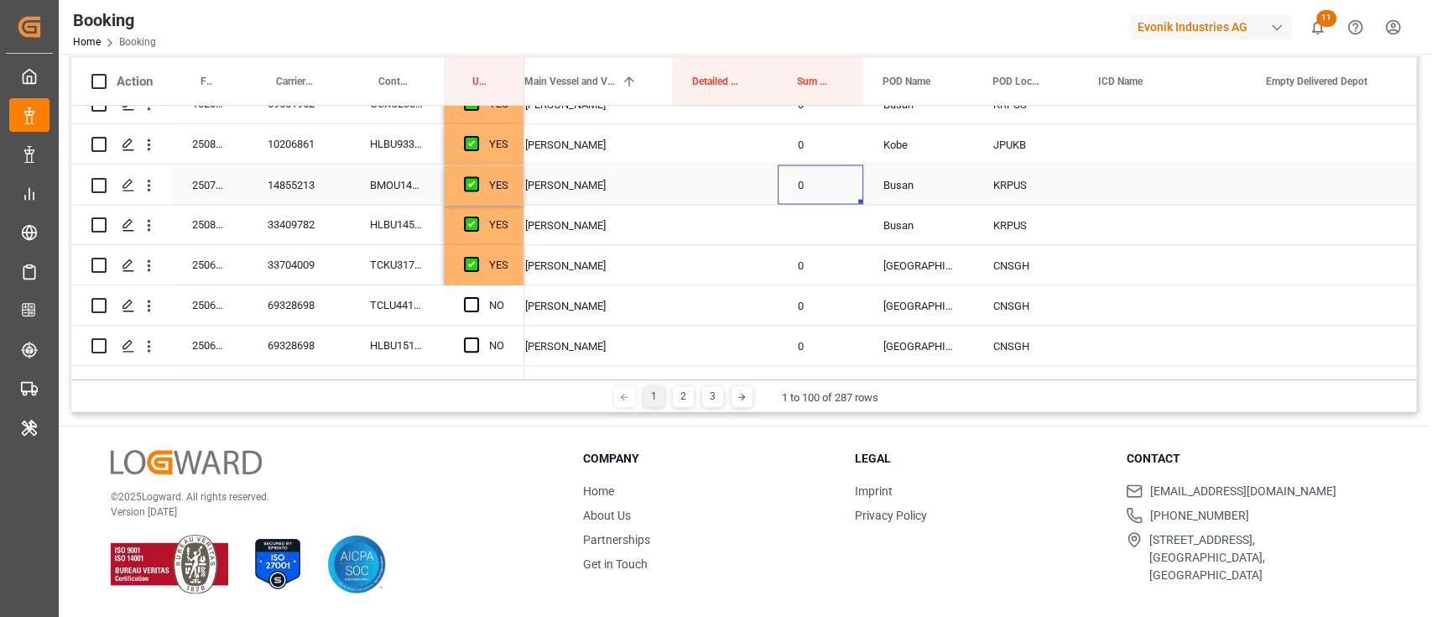
click at [814, 185] on div "0" at bounding box center [821, 183] width 86 height 39
drag, startPoint x: 859, startPoint y: 198, endPoint x: 849, endPoint y: 238, distance: 41.5
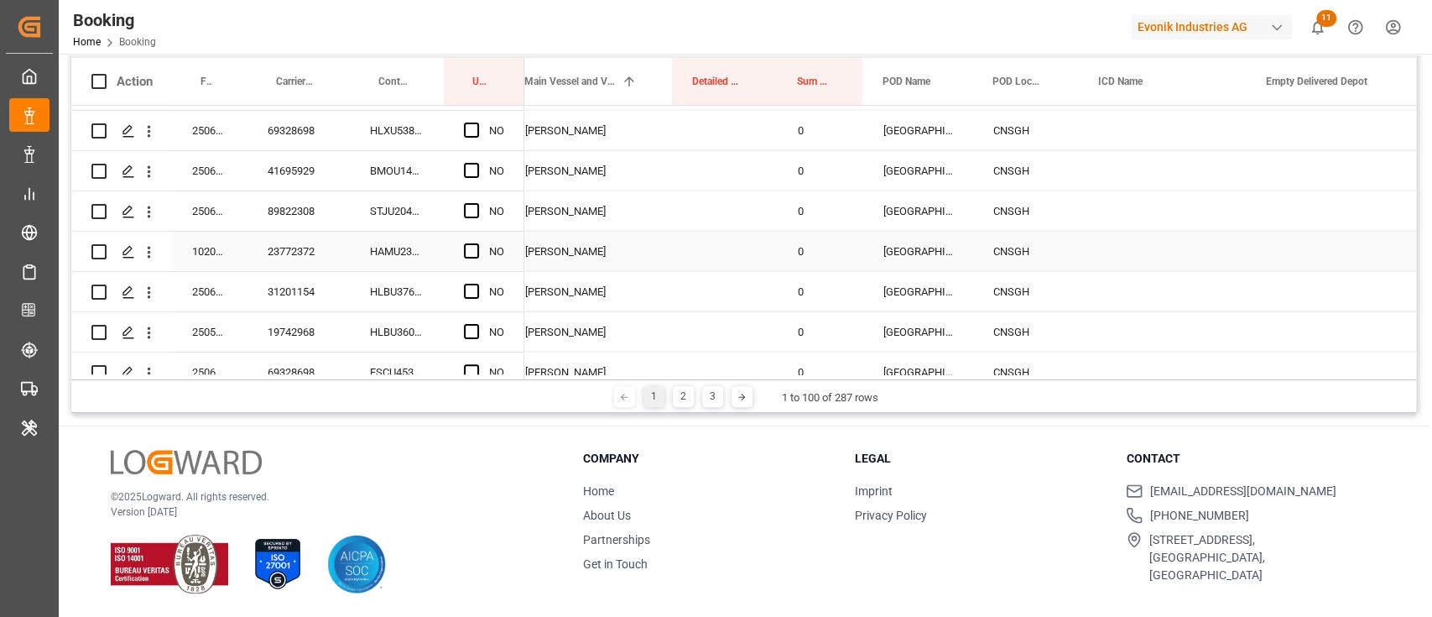
scroll to position [2908, 0]
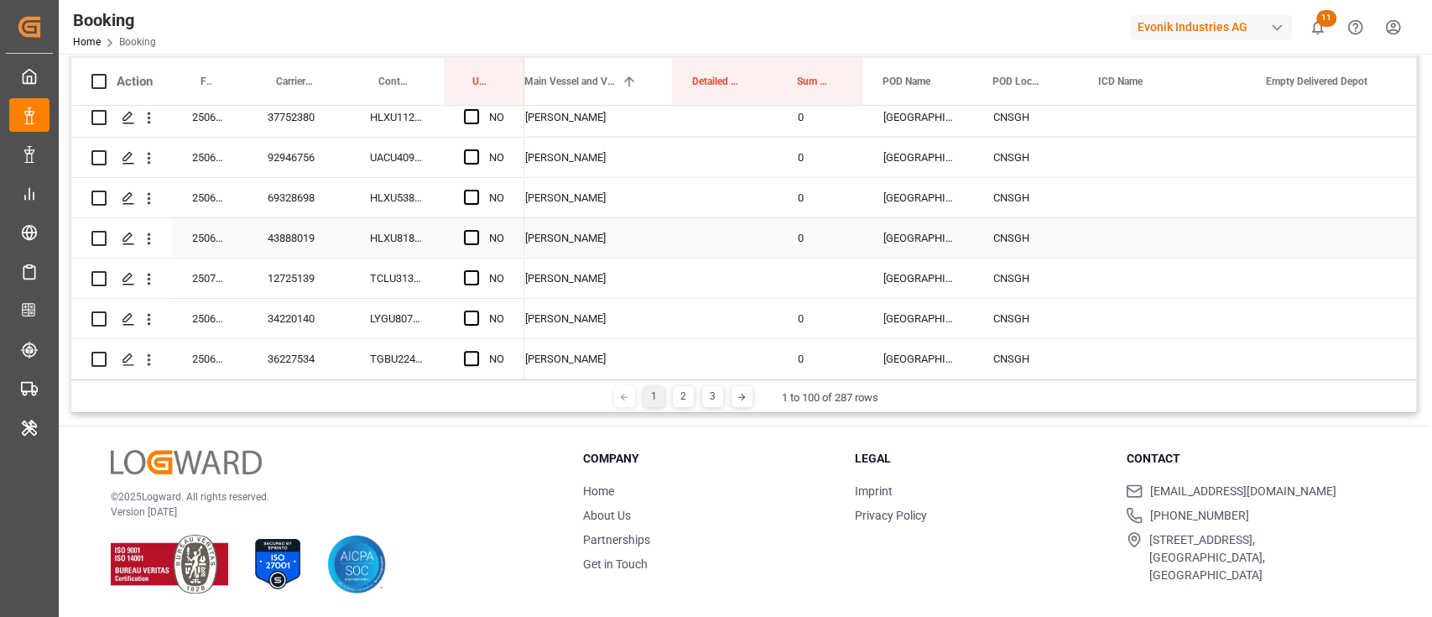
click at [819, 245] on div "0" at bounding box center [821, 237] width 86 height 39
drag, startPoint x: 859, startPoint y: 254, endPoint x: 861, endPoint y: 276, distance: 21.9
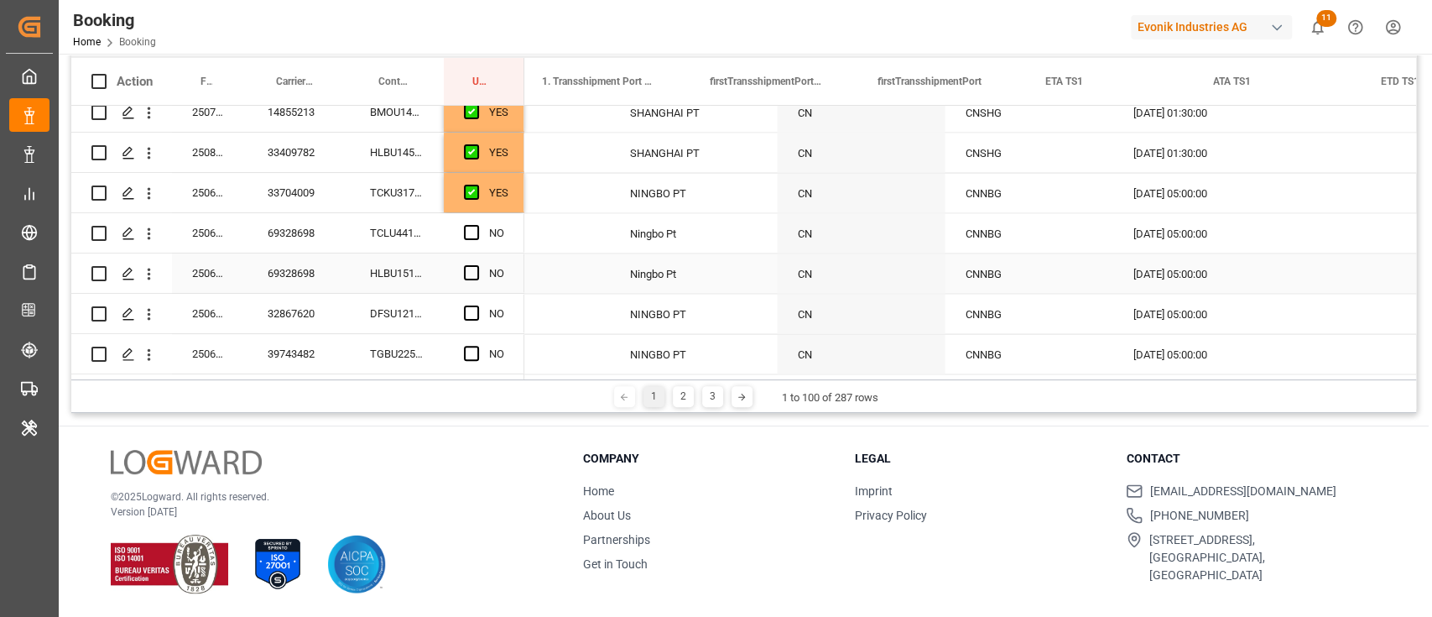
scroll to position [0, 2531]
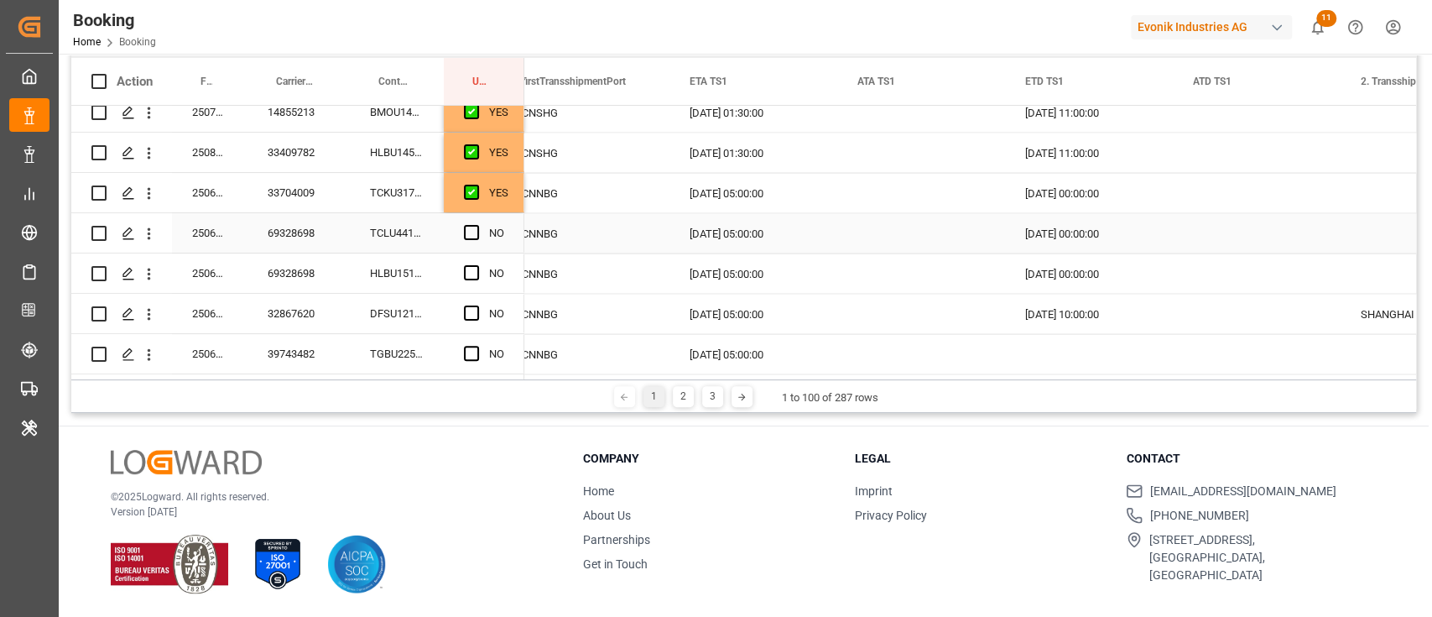
click at [505, 205] on div "YES" at bounding box center [498, 193] width 19 height 39
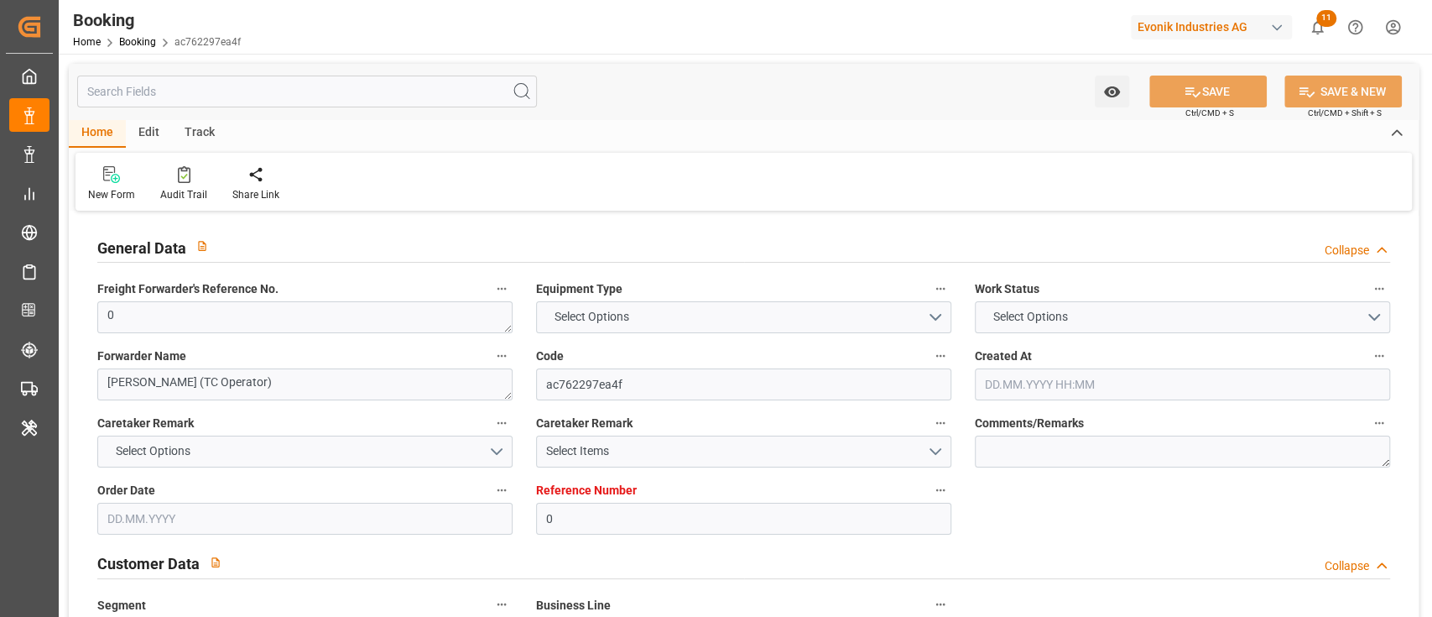
type input "0"
type input "9525912"
type input "Hapag [PERSON_NAME]"
type input "Hapag [PERSON_NAME] Aktiengesellschaft"
type input "NLRTM"
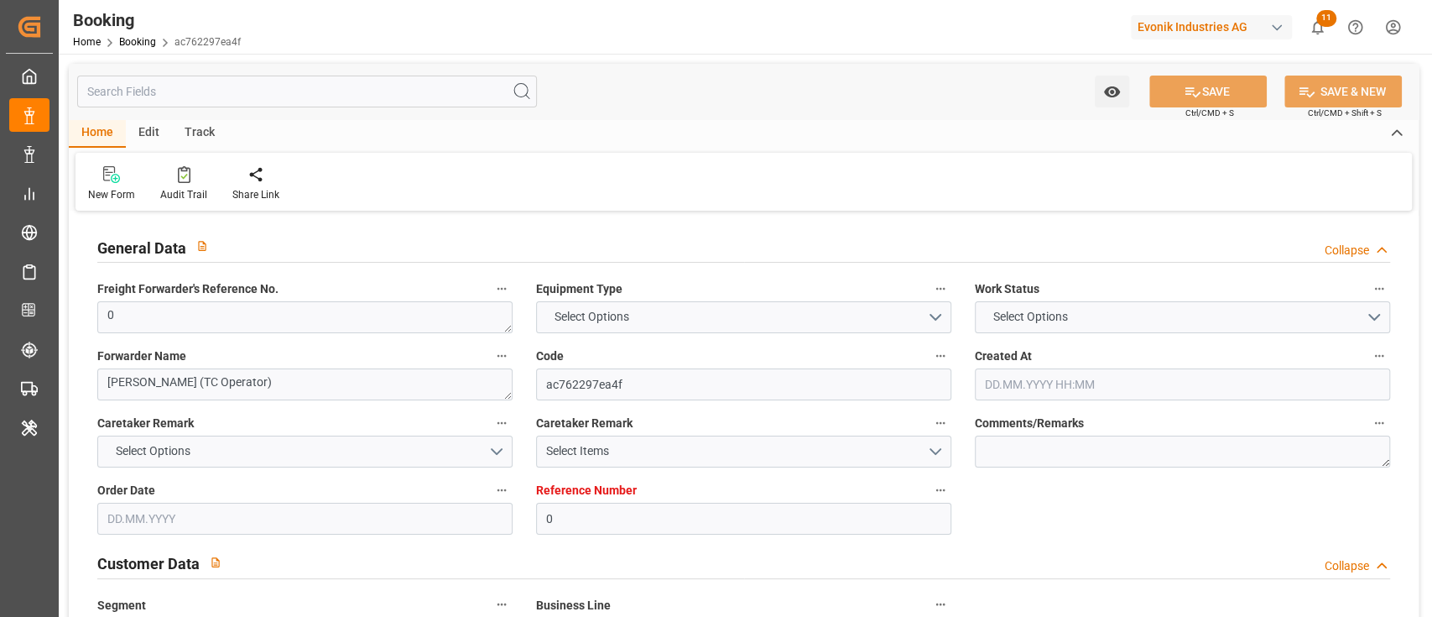
type input "SADMM"
type input "OMSLL"
type input "0"
type input "24.06.2025 11:34"
type input "24.06.2025"
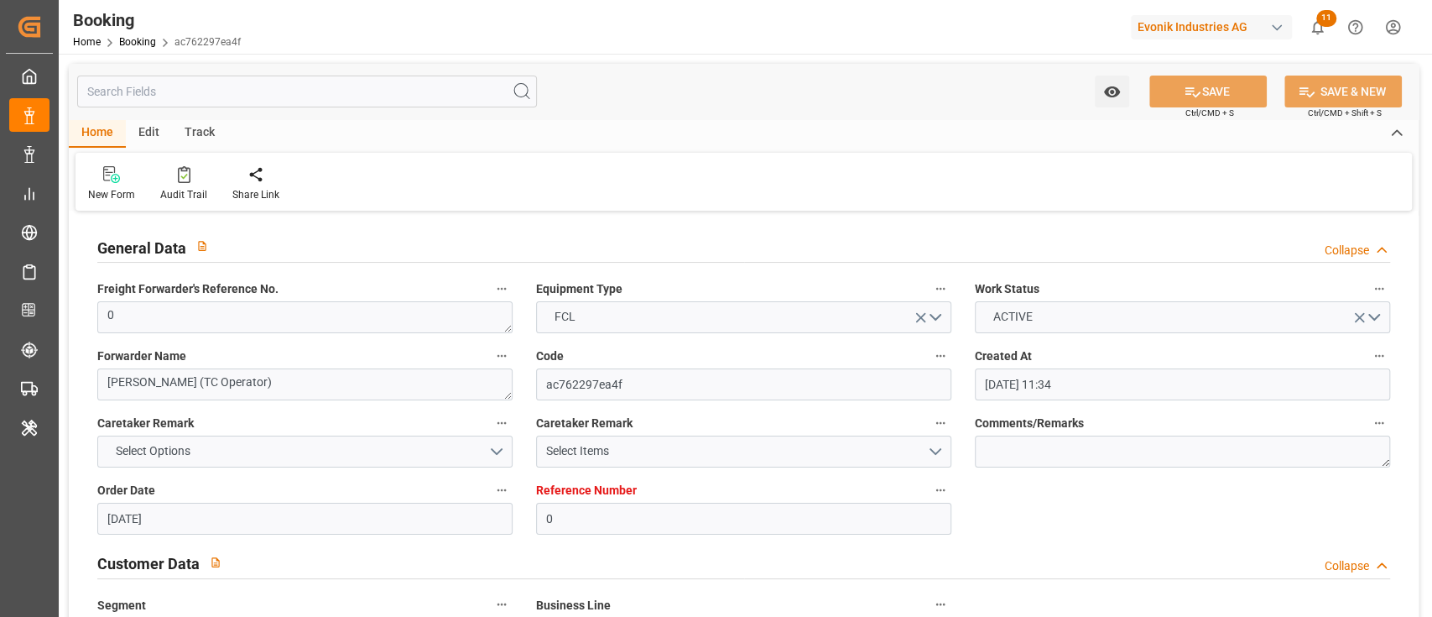
type input "21.08.2025"
type input "24.06.2025"
type input "05.07.2025 00:00"
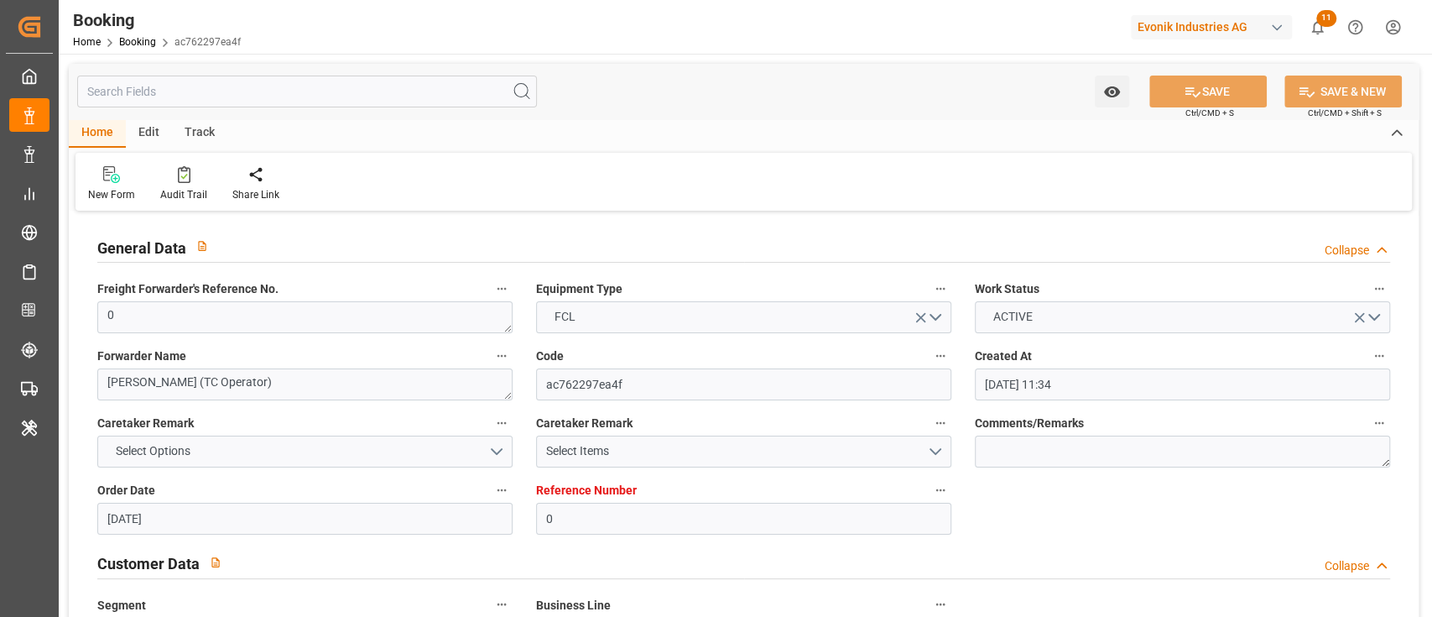
type input "01.07.2025 00:00"
type input "21.08.2025 00:00"
type input "[DATE] 00:00"
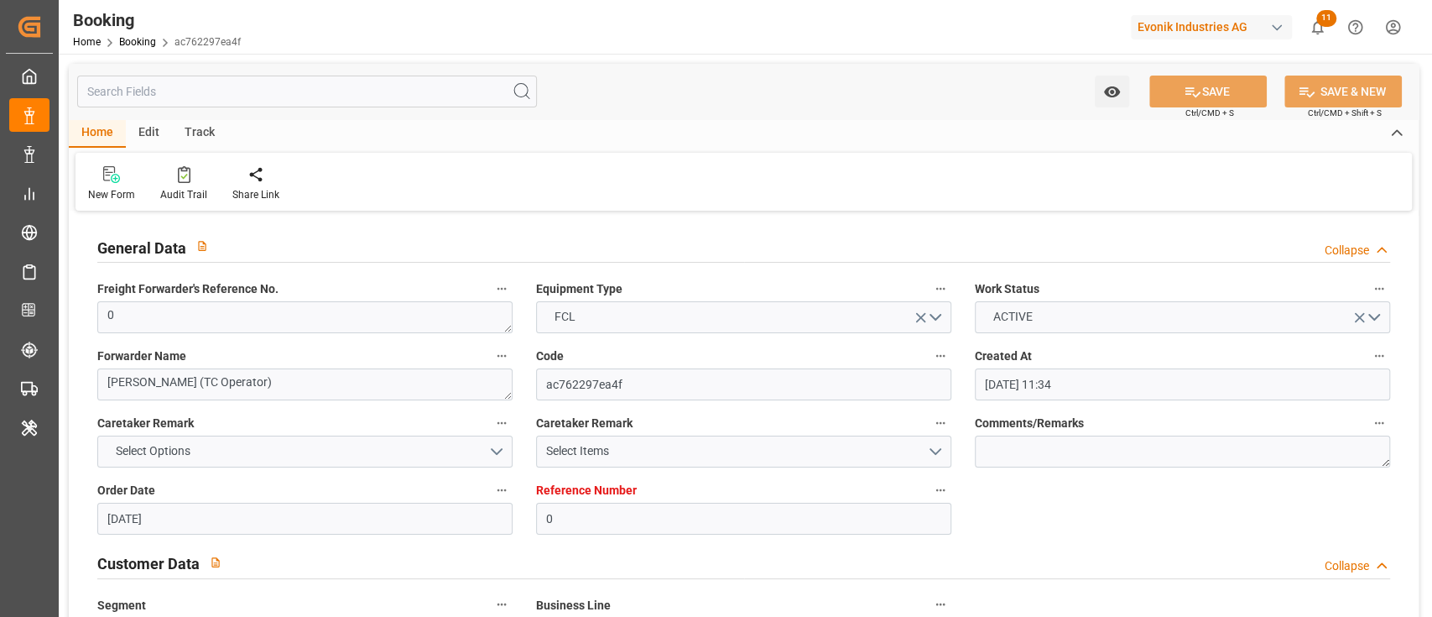
type input "16.08.2025 00:00"
type input "08.08.2025 06:03"
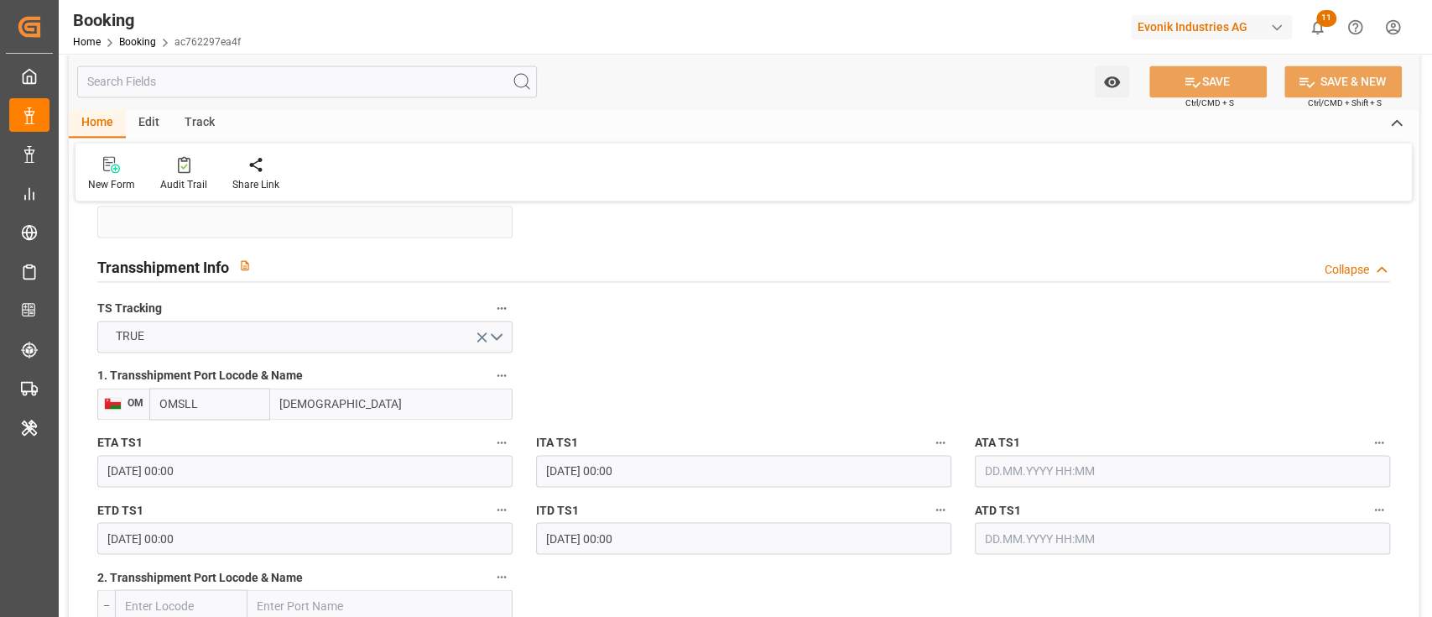
scroll to position [1790, 0]
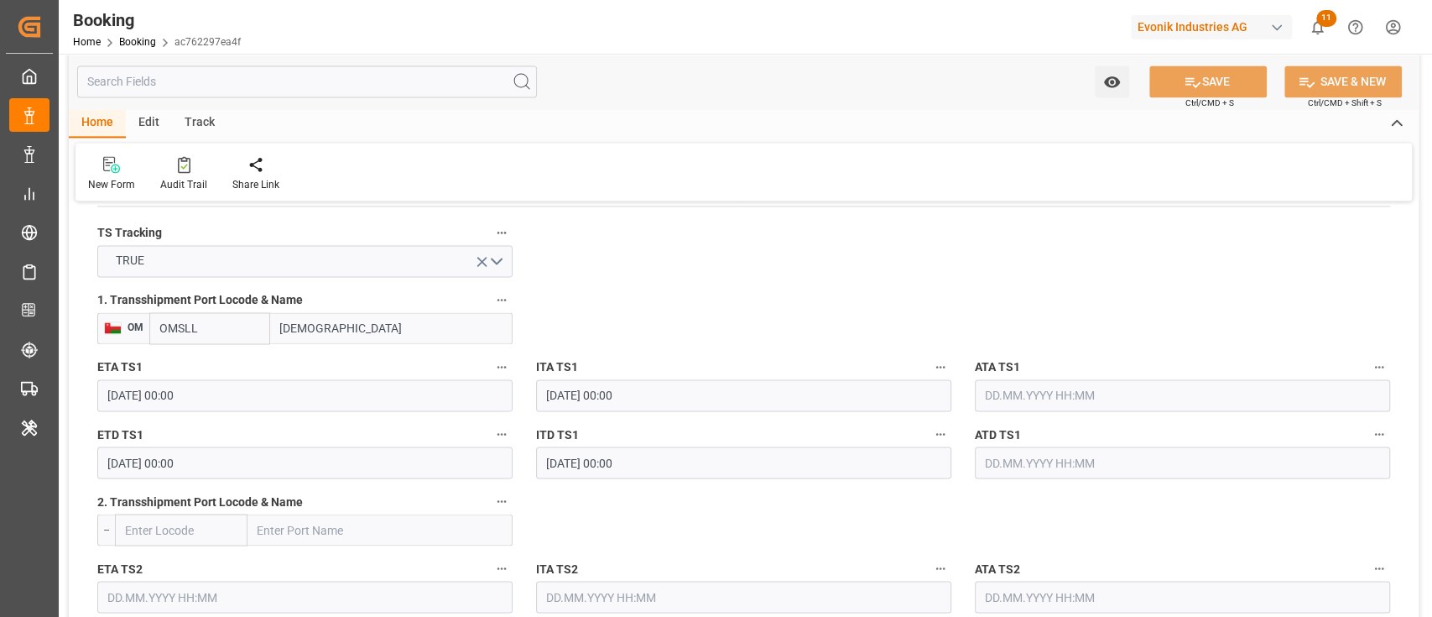
click at [1173, 390] on input "text" at bounding box center [1182, 395] width 415 height 32
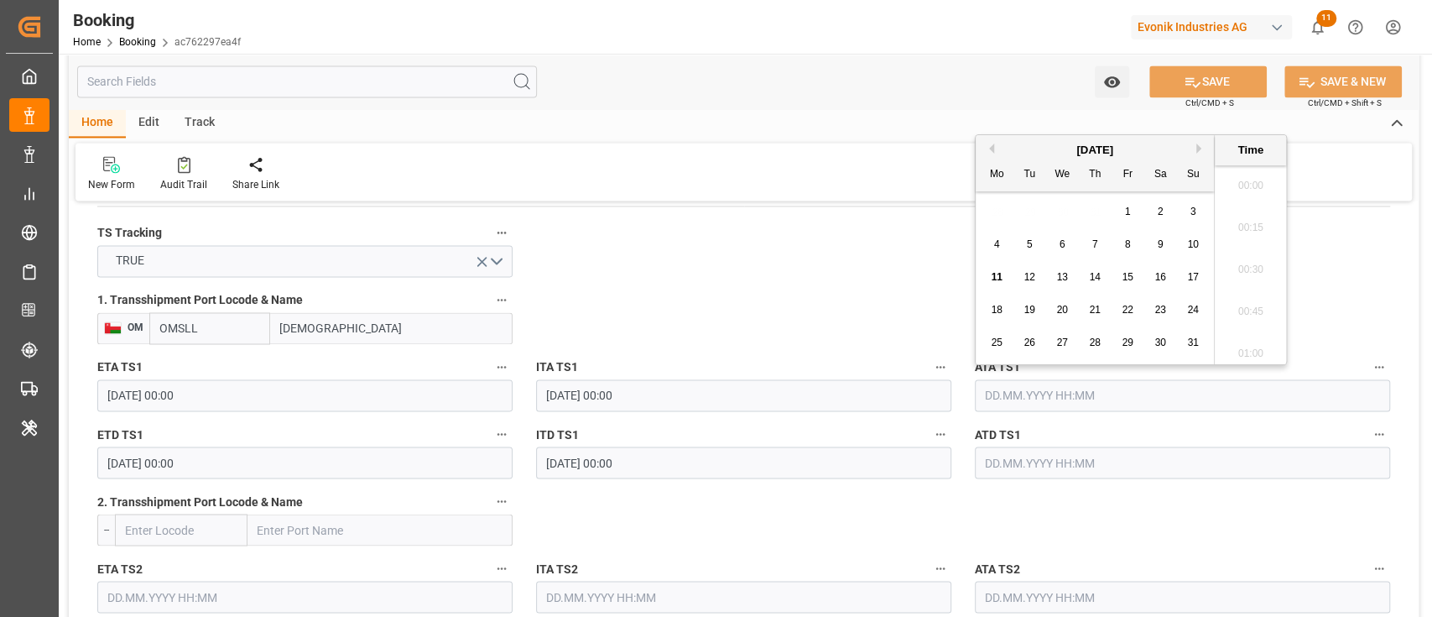
scroll to position [2019, 0]
click at [1191, 238] on span "10" at bounding box center [1192, 244] width 11 height 12
type input "[DATE] 00:00"
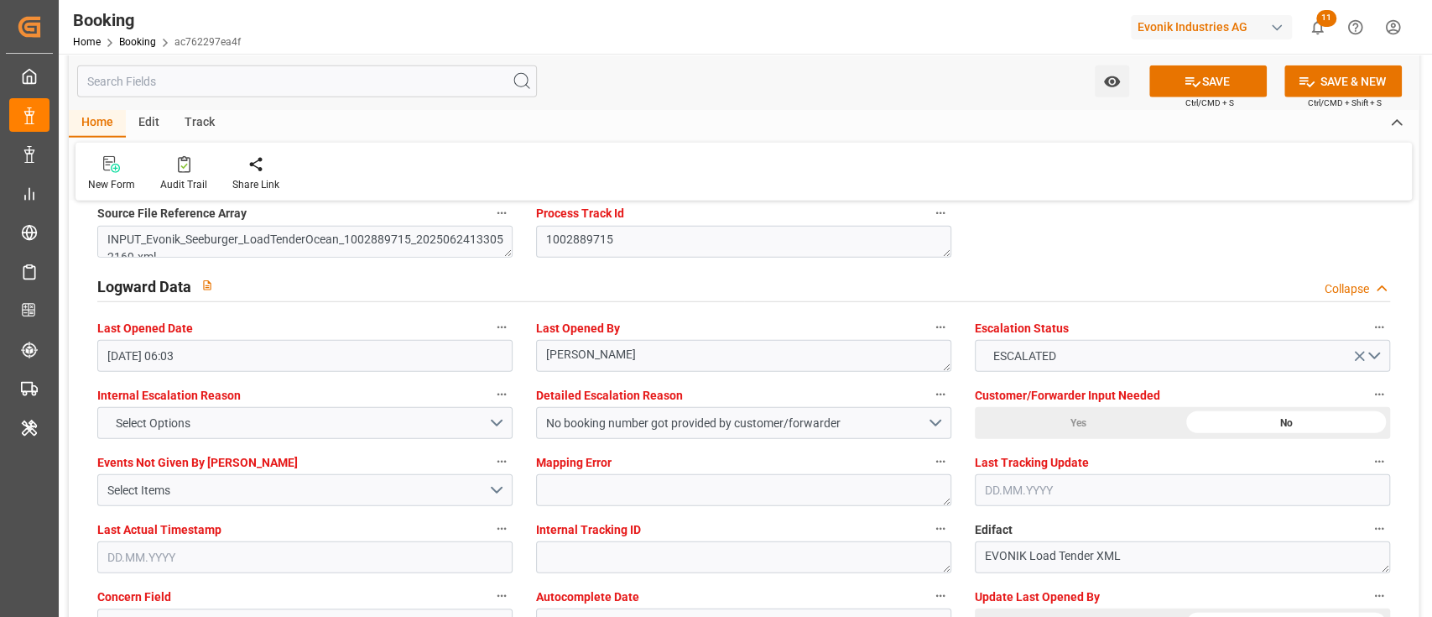
scroll to position [3132, 0]
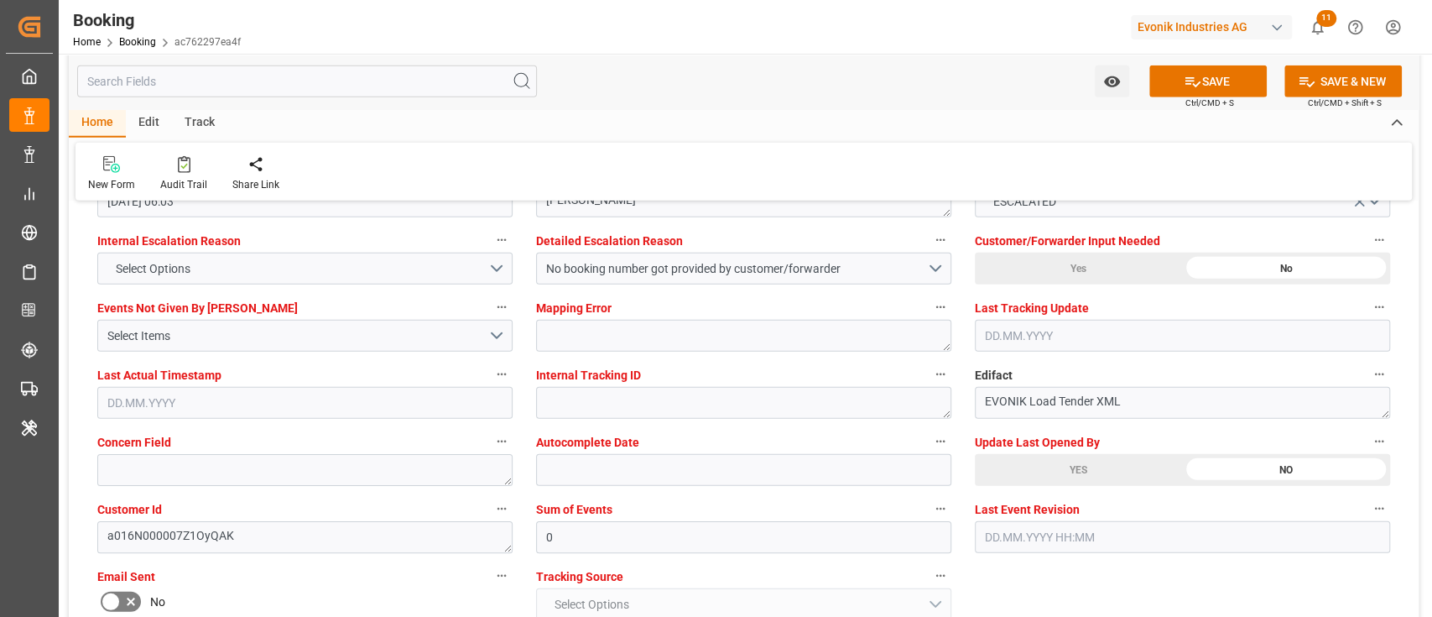
click at [1200, 70] on button "SAVE" at bounding box center [1208, 81] width 117 height 32
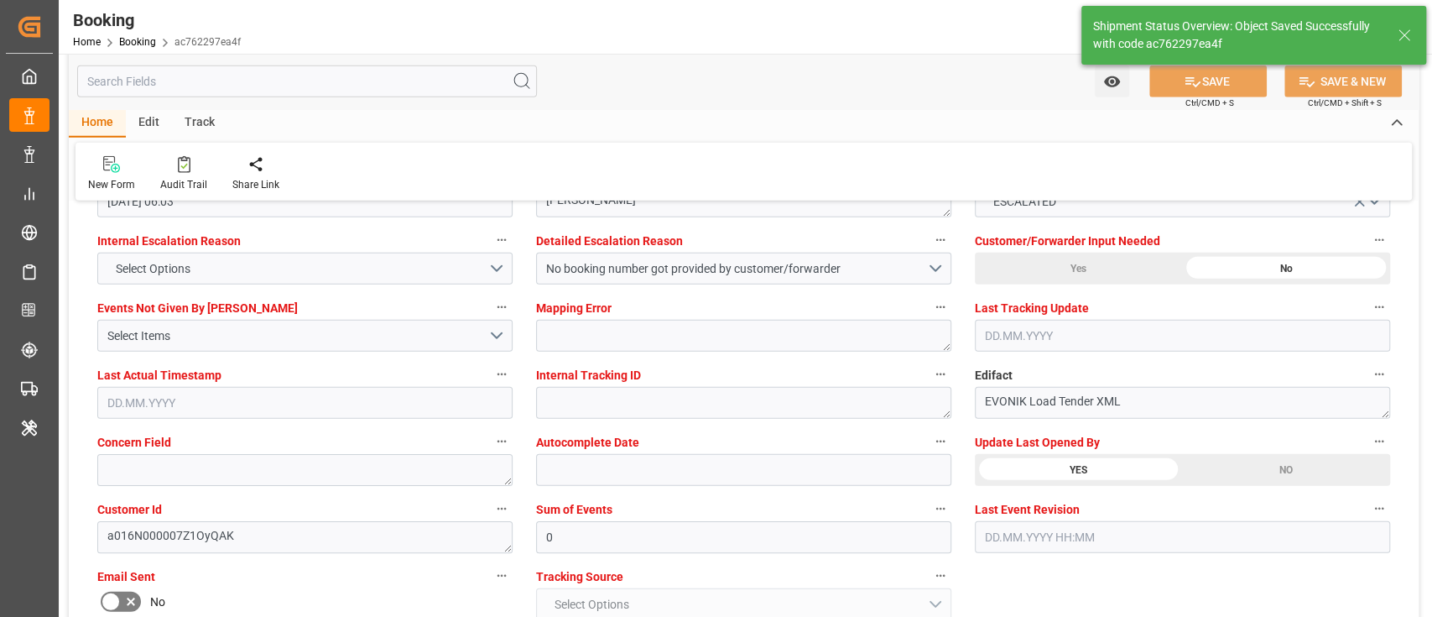
type textarea "Shyam Preethi"
type input "11.08.2025 07:05"
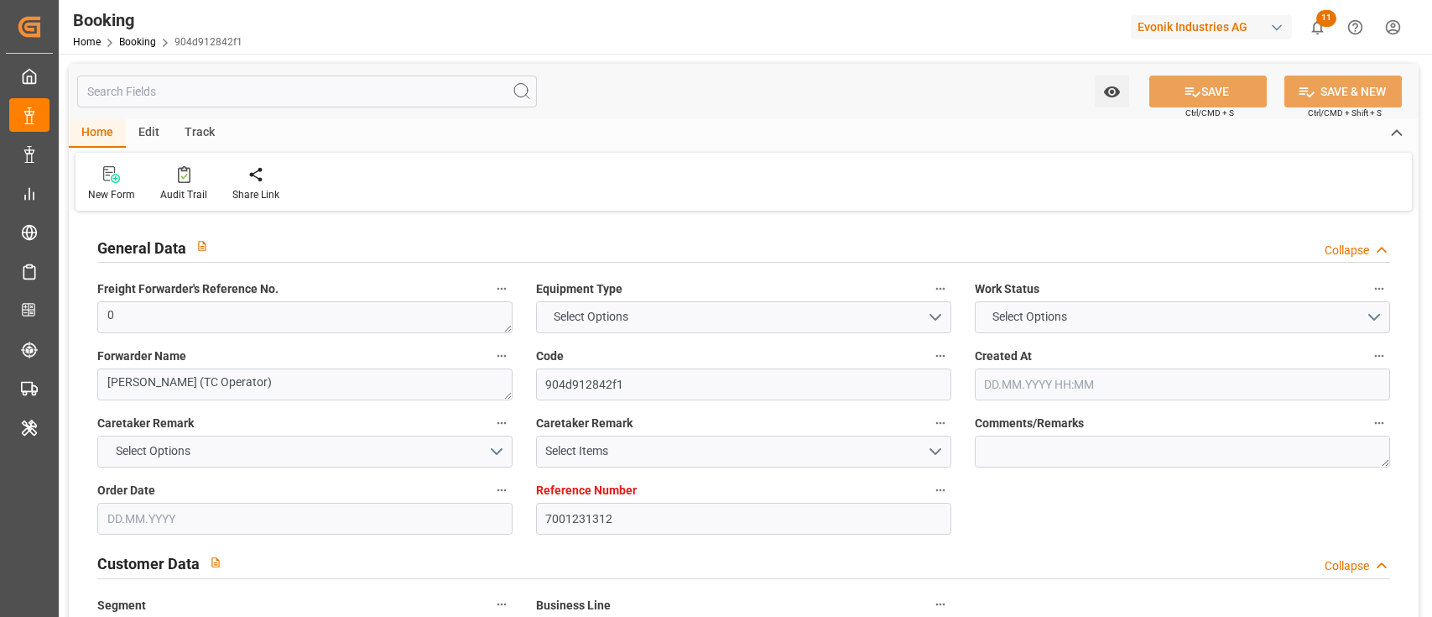
type input "7001231312"
type input "9778791"
type input "Hapag [PERSON_NAME]"
type input "Hapag [PERSON_NAME] Aktiengesellschaft"
type input "NLRTM"
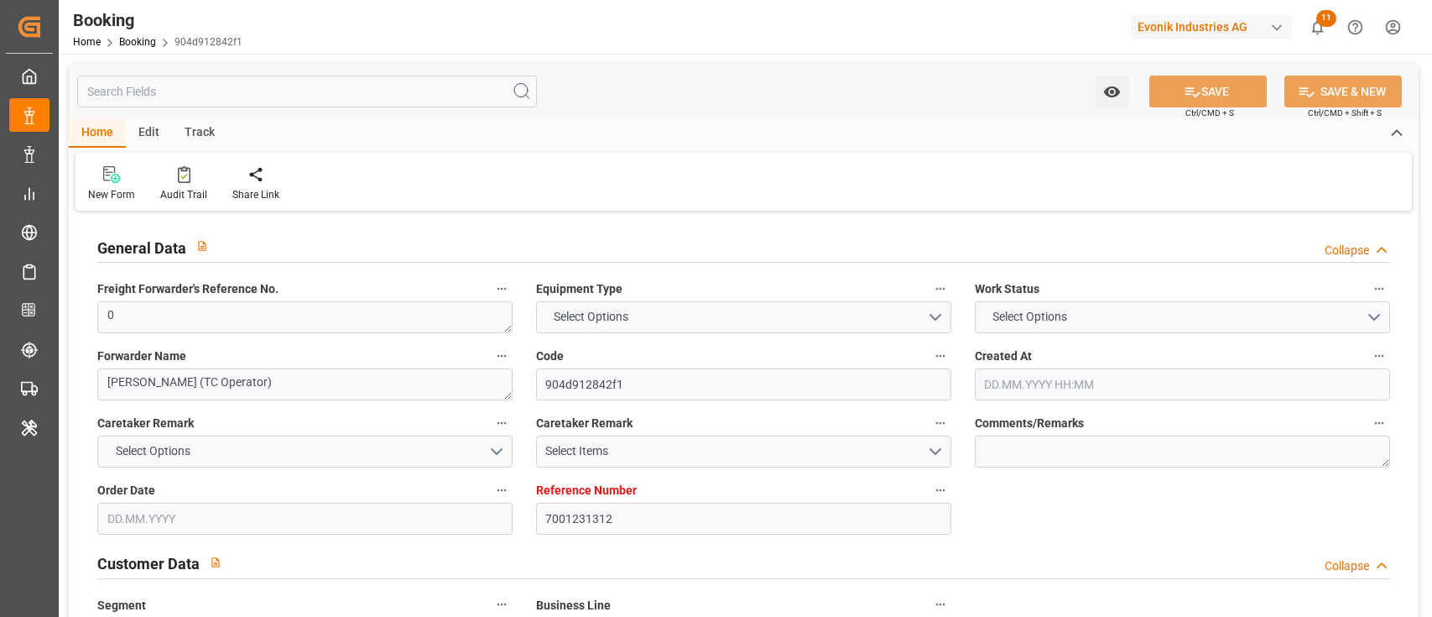
type input "CNSGH"
type input "0"
type input "[DATE] 09:03"
type input "[DATE]"
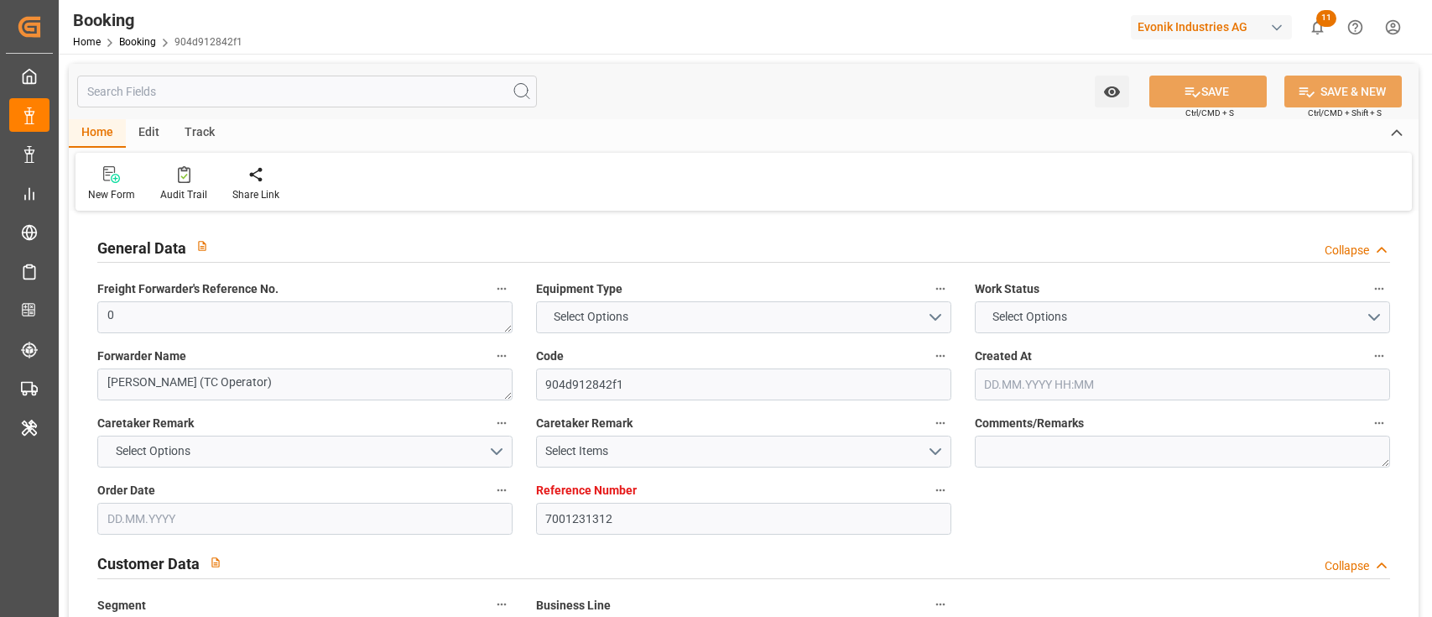
type input "[DATE]"
type input "[DATE] 00:00"
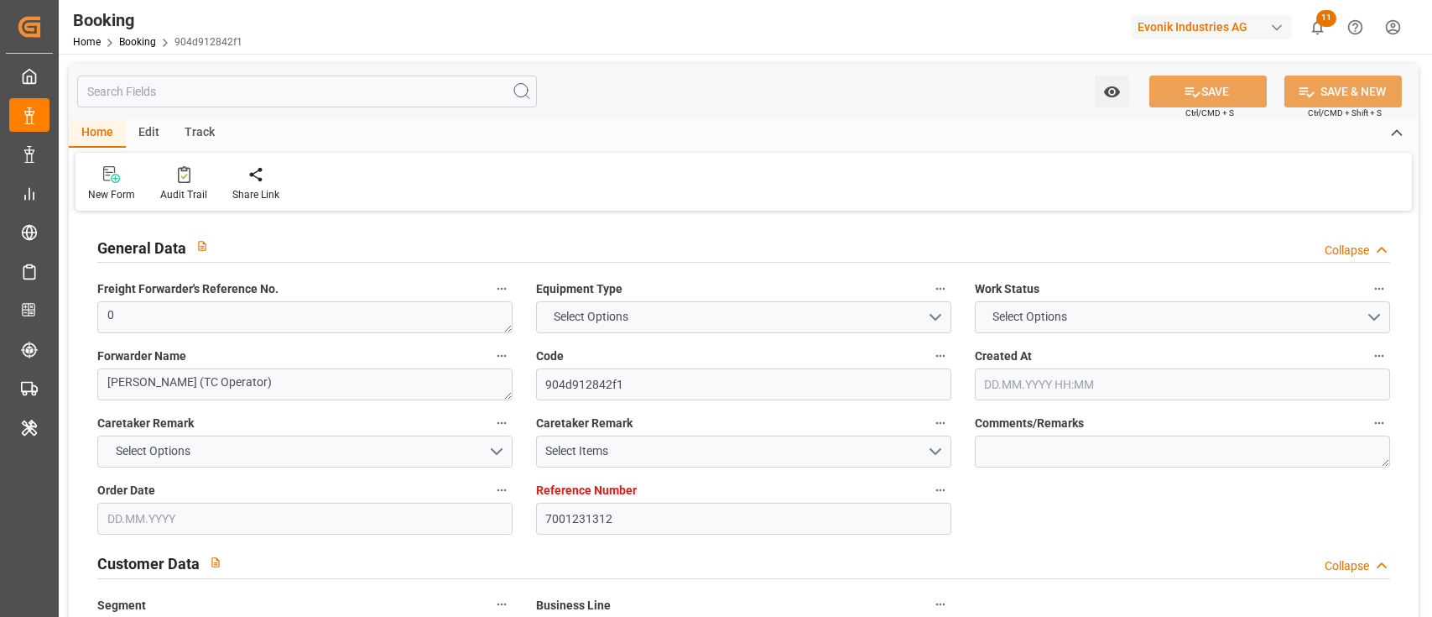
type input "[DATE] 00:00"
type input "[DATE]"
type input "[DATE] 06:01"
click at [175, 191] on div "Audit Trail" at bounding box center [183, 194] width 47 height 15
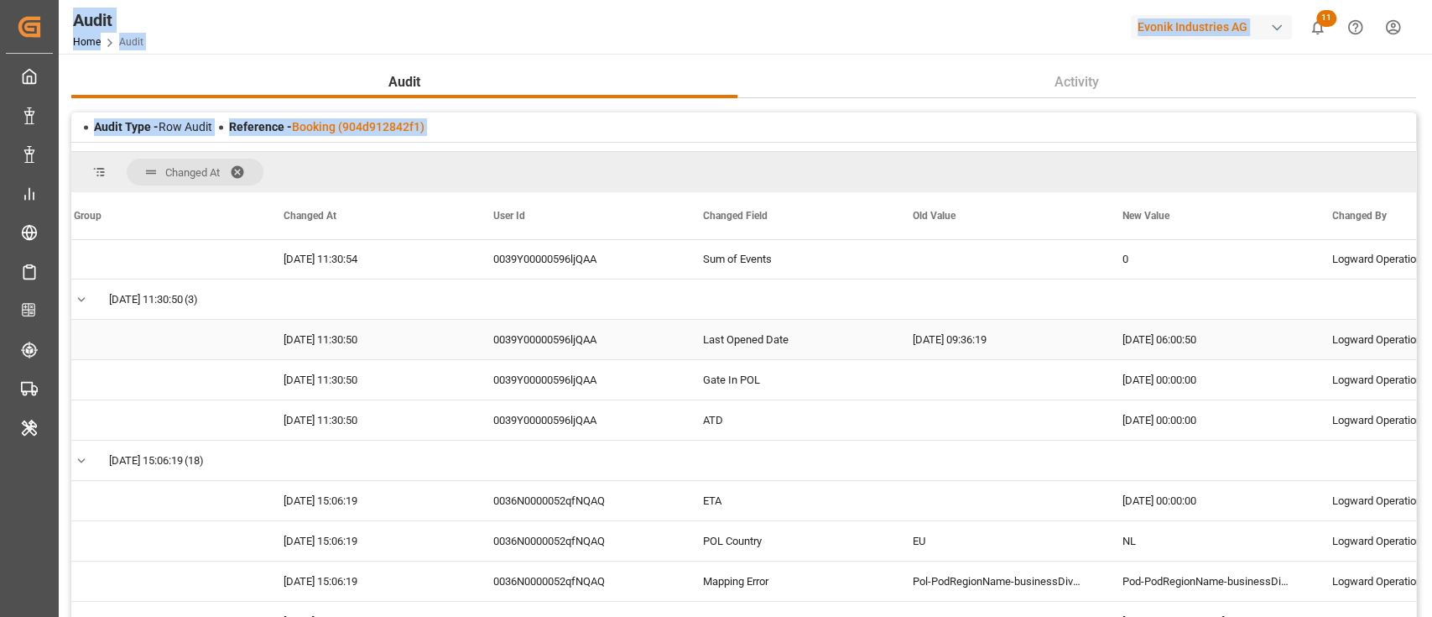
scroll to position [203, 0]
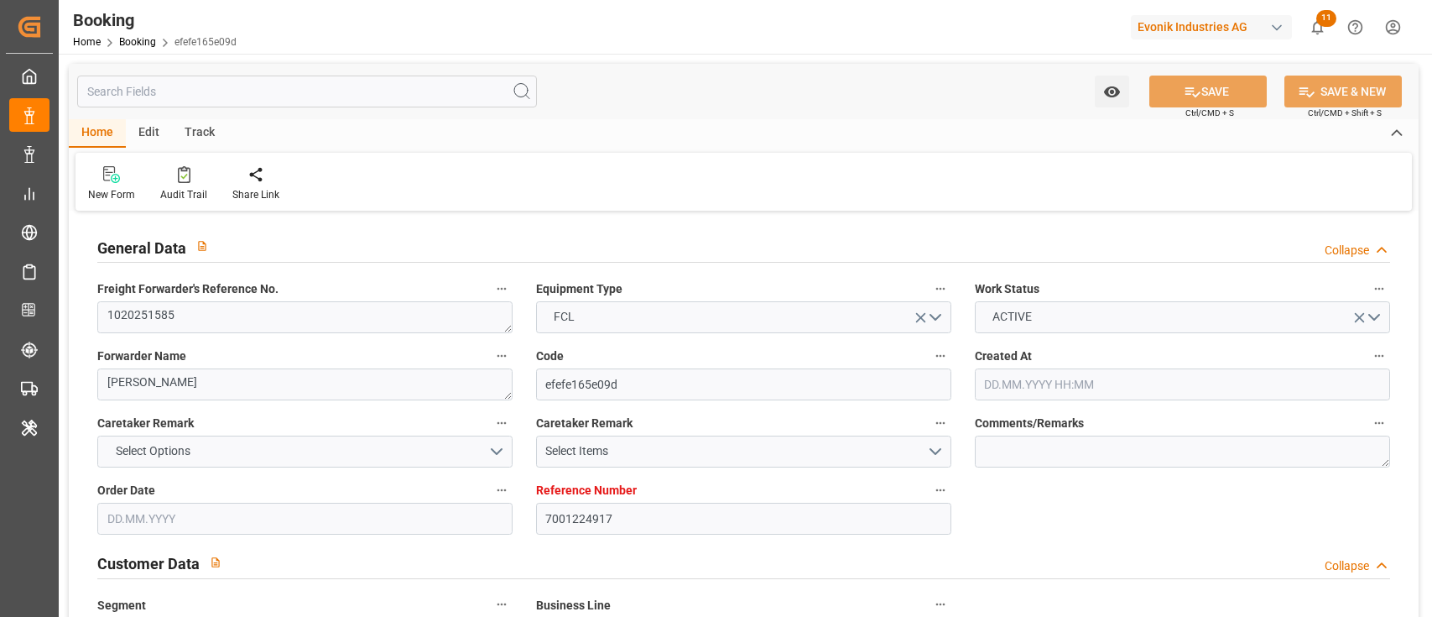
type input "[DATE] 06:50"
type input "[DATE]"
type input "[DATE] 00:00"
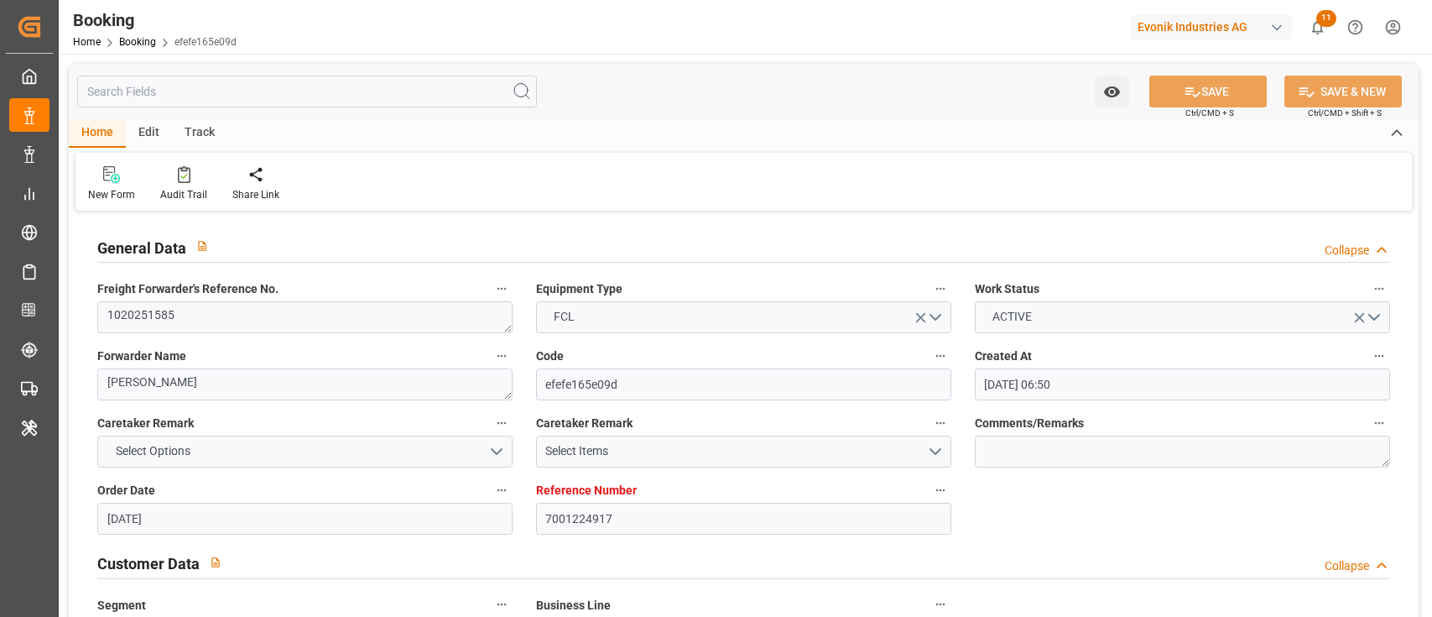
type input "[DATE] 00:00"
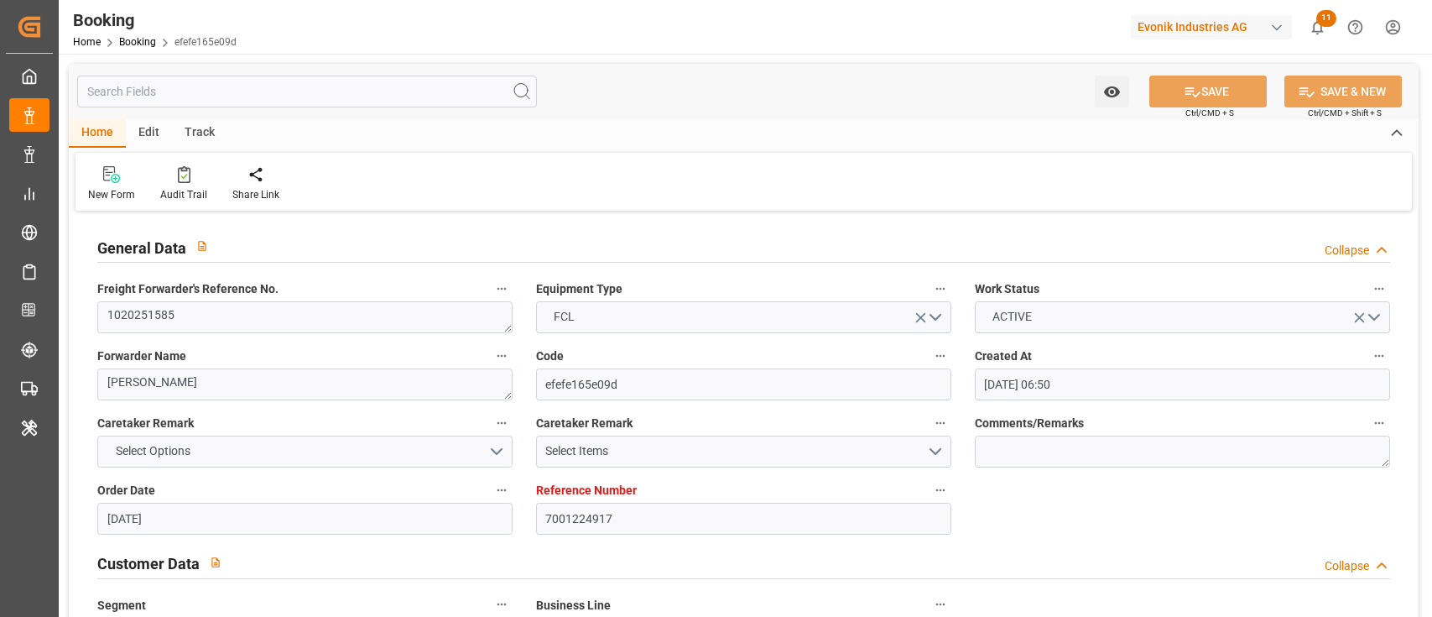
type input "[DATE] 00:00"
type input "[DATE]"
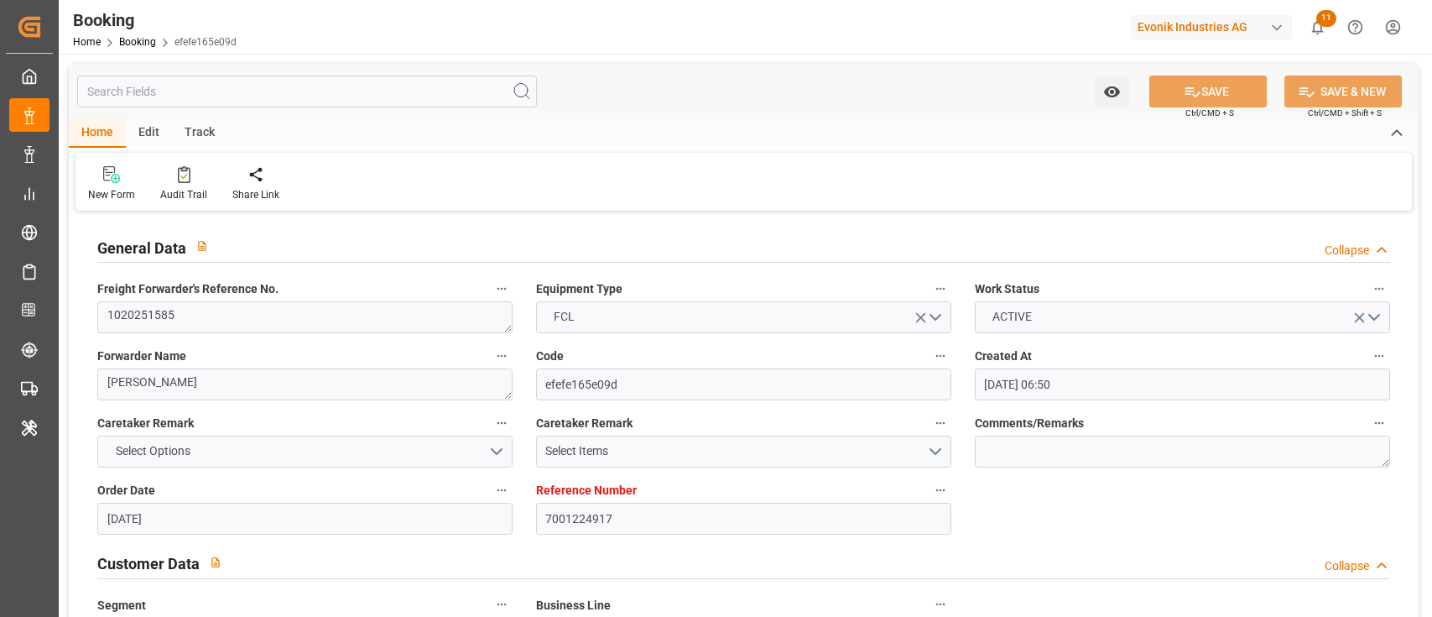
type input "[DATE] 06:07"
click at [190, 179] on div at bounding box center [183, 174] width 47 height 18
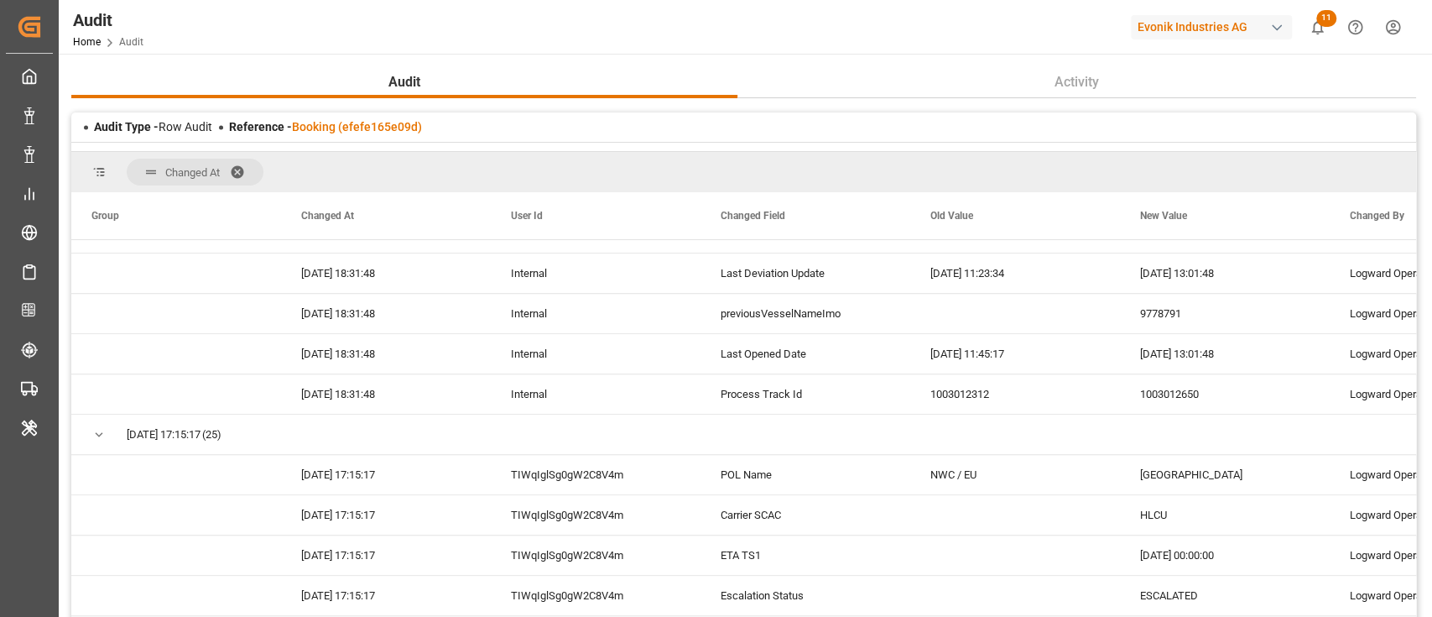
scroll to position [894, 0]
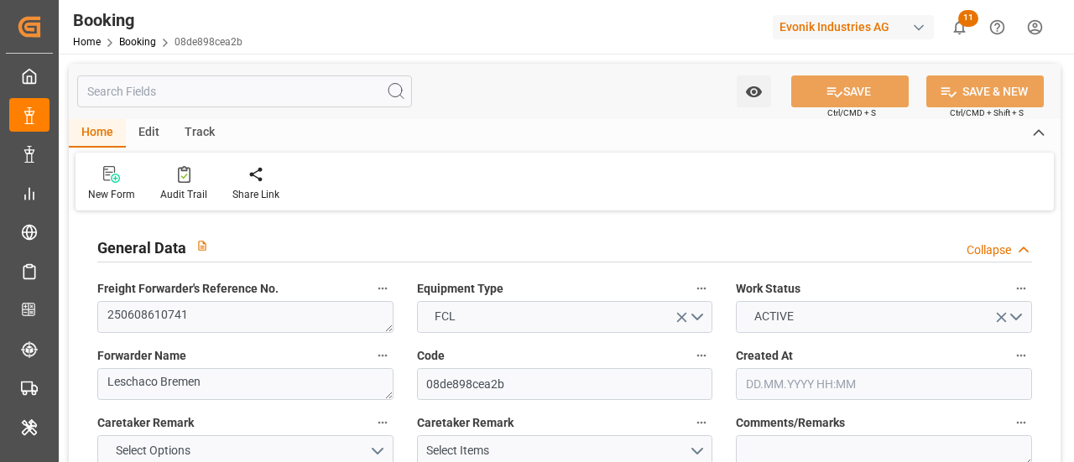
type input "7001174918"
type input "9321483"
type input "Hapag [PERSON_NAME]"
type input "Hapag [PERSON_NAME] Aktiengesellschaft"
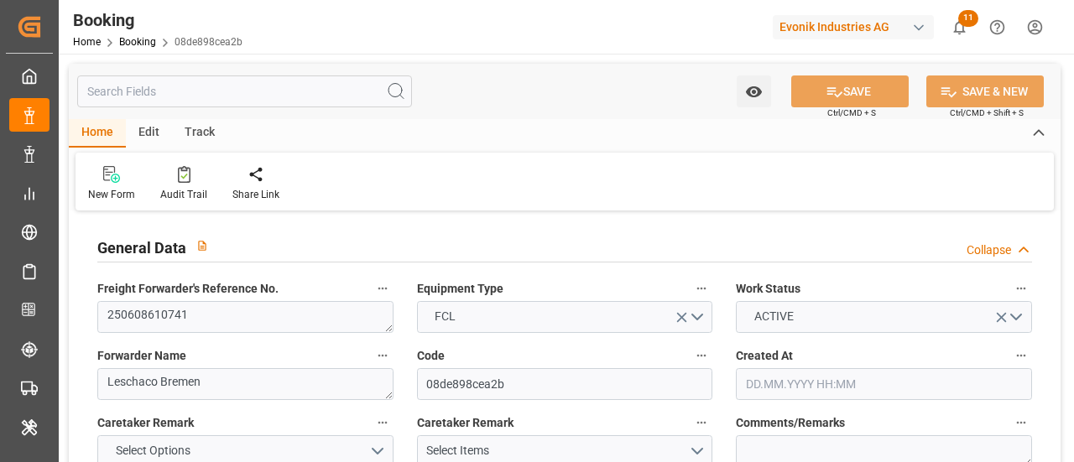
type input "NLRTM"
type input "CNSGH"
type input "CNNBG"
type input "0"
type input "-36"
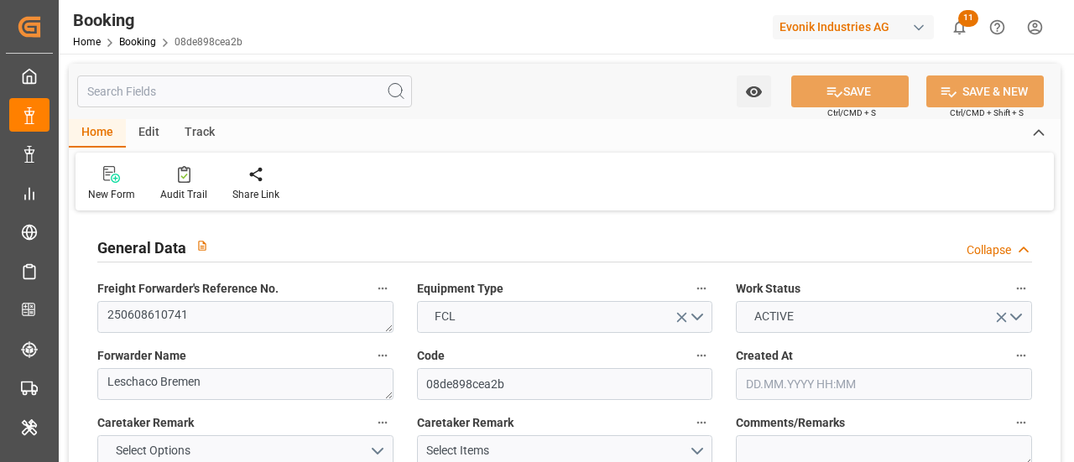
type input "NLRTM"
type input "CNSHG"
type input "9321483"
type input "[DATE] 10:07"
type input "[DATE]"
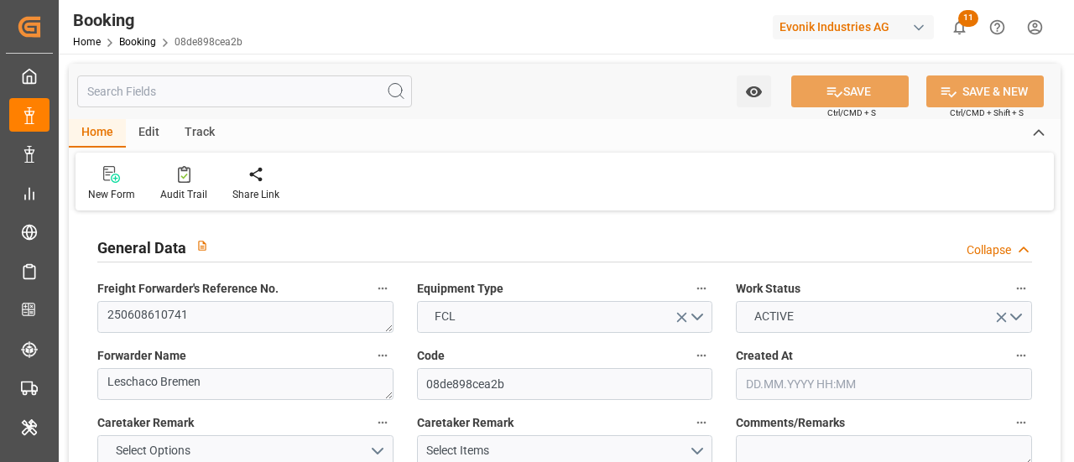
type input "[DATE]"
type input "[DATE] 00:00"
type input "[DATE]"
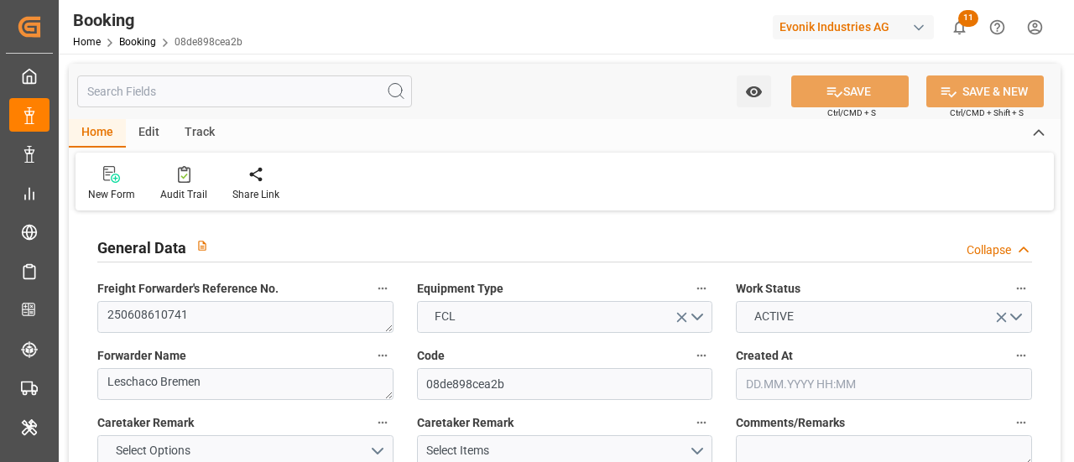
type input "[DATE]"
type input "[DATE] 15:00"
type input "[DATE] 00:00"
type input "[DATE] 18:18"
type input "[DATE] 16:24"
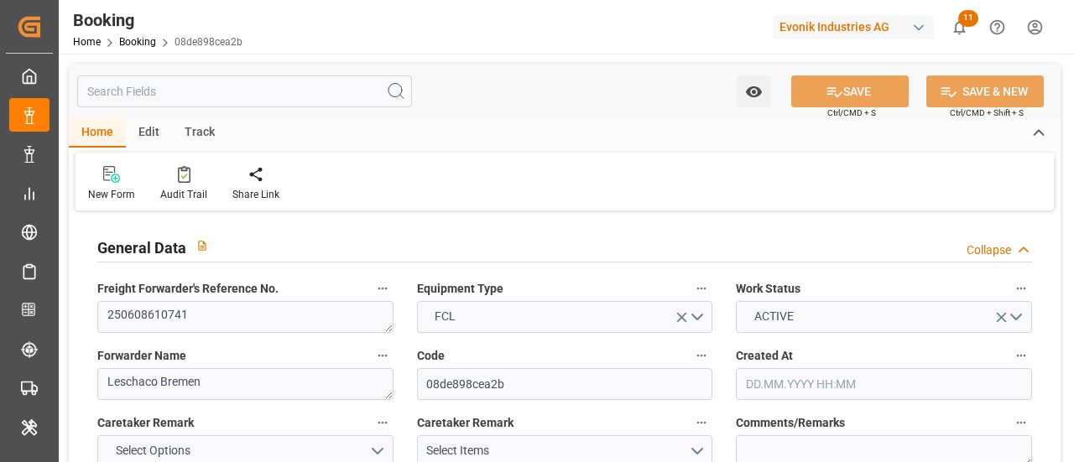
type input "[DATE] 20:00"
type input "[DATE] 00:00"
type input "[DATE]"
type input "[DATE] 05:00"
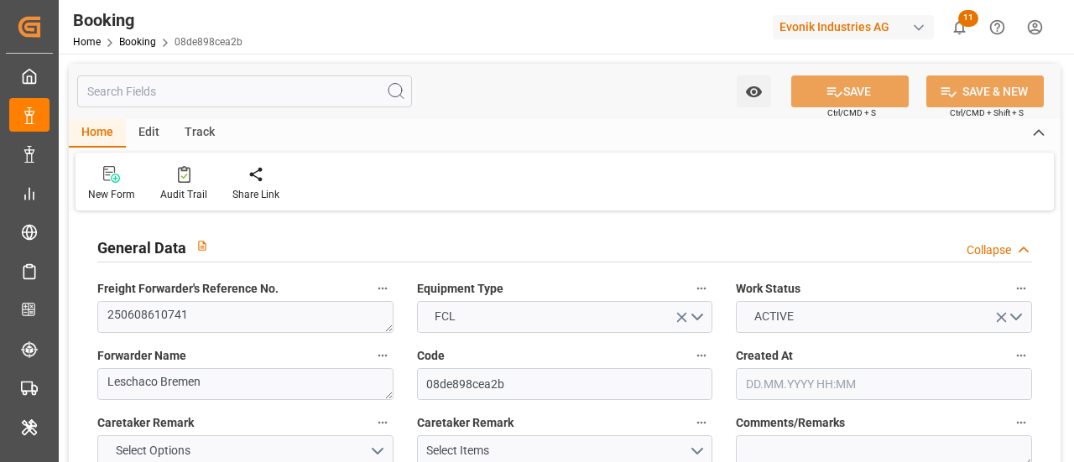
type input "[DATE] 00:00"
type input "[DATE]"
type input "[DATE] 06:39"
type input "[DATE]"
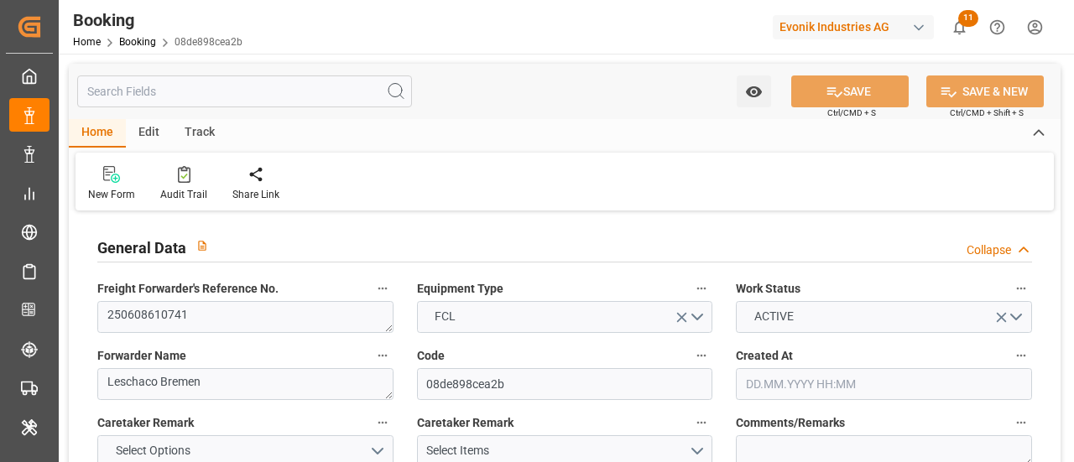
type input "[DATE] 11:30"
type input "[DATE] 12:30"
type input "[DATE] 17:00"
type input "[DATE] 19:32"
type input "[DATE] 05:00"
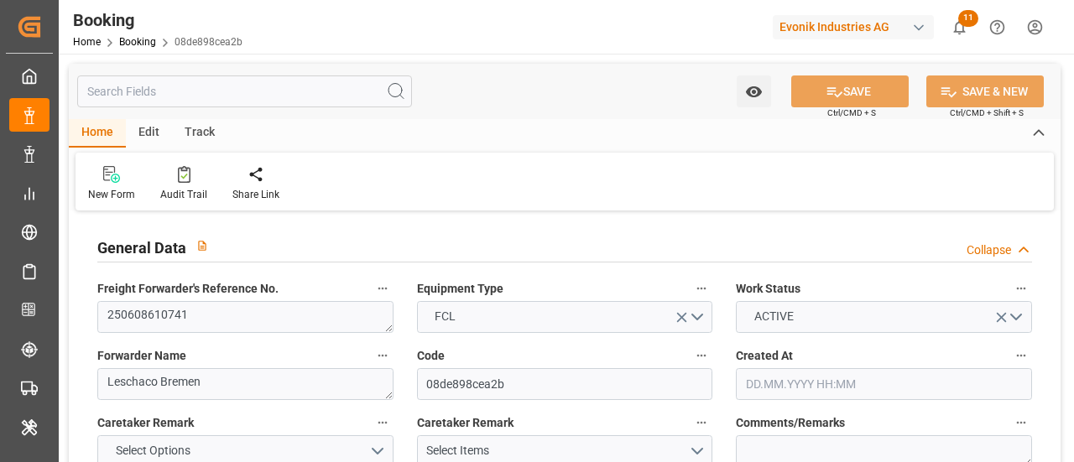
type input "[DATE] 18:02"
type input "[DATE] 12:00"
type input "[DATE] 20:00"
type input "[DATE] 05:02"
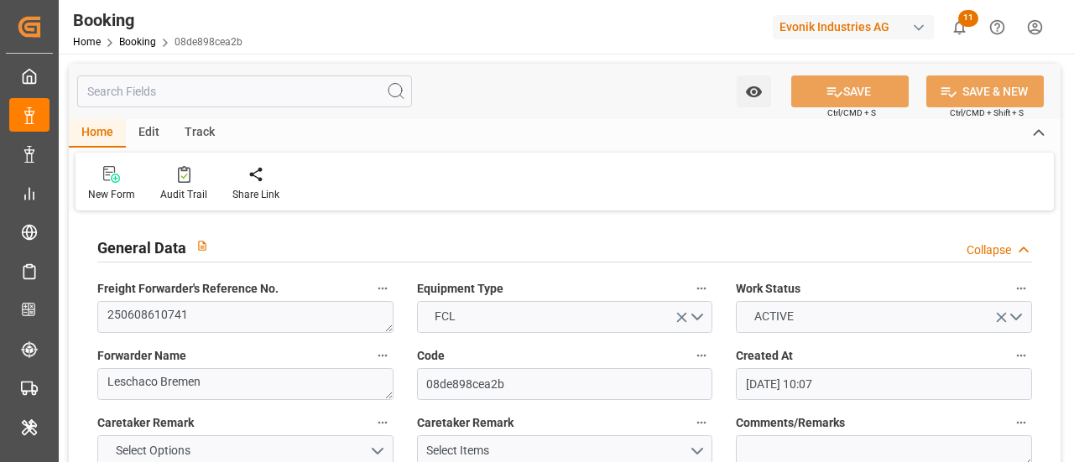
type input "[DATE] 12:00"
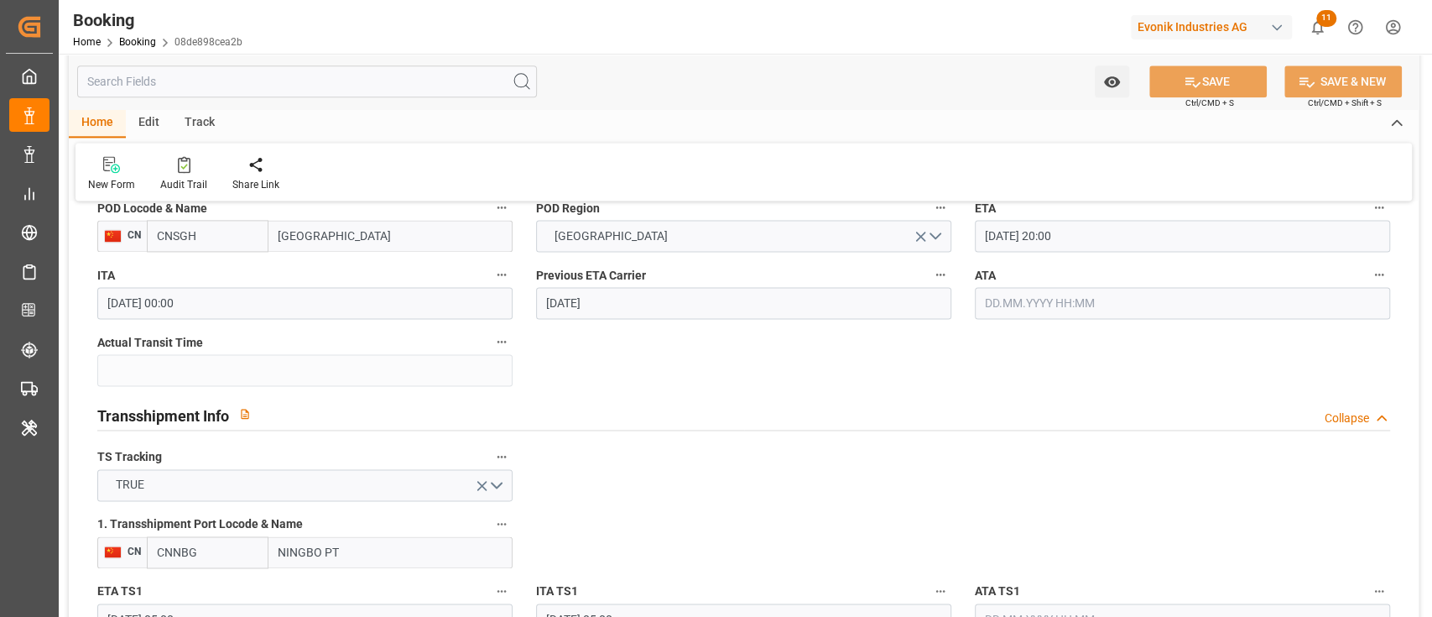
scroll to position [1678, 0]
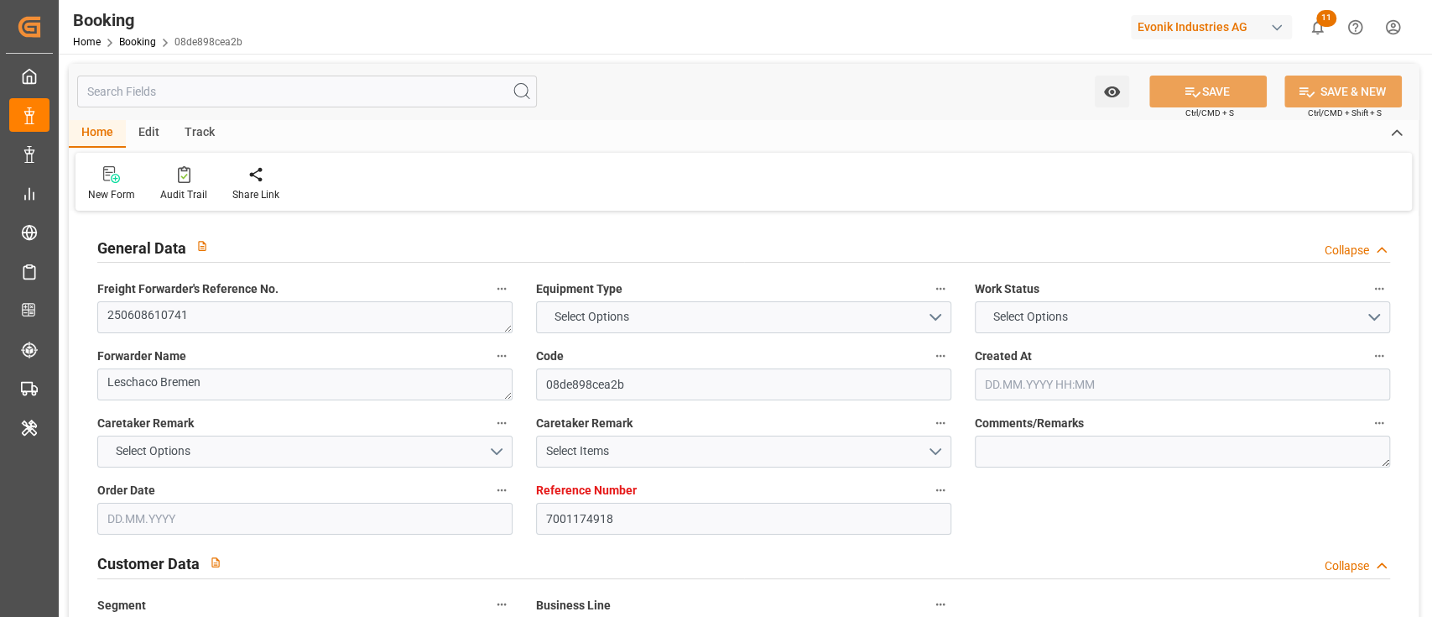
type input "7001174918"
type input "9321483"
type input "Hapag [PERSON_NAME]"
type input "Hapag [PERSON_NAME] Aktiengesellschaft"
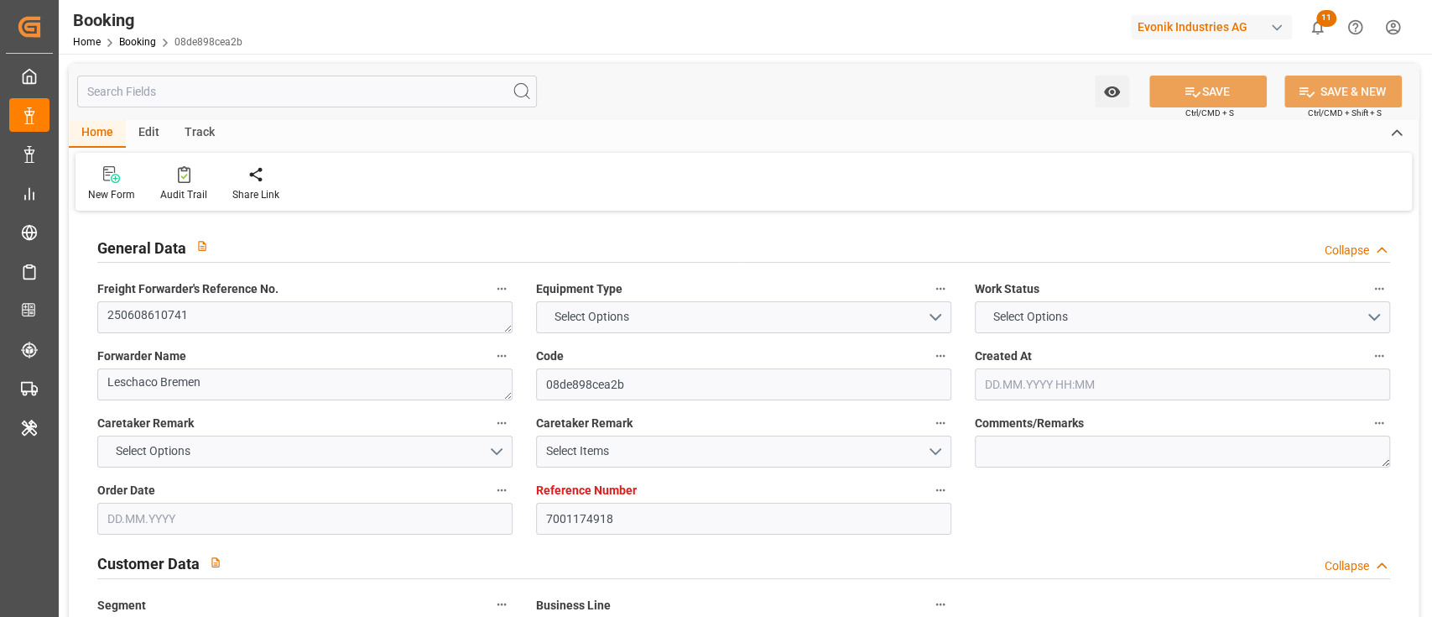
type input "NLRTM"
type input "CNSGH"
type input "CNNBG"
type input "0"
type input "-36"
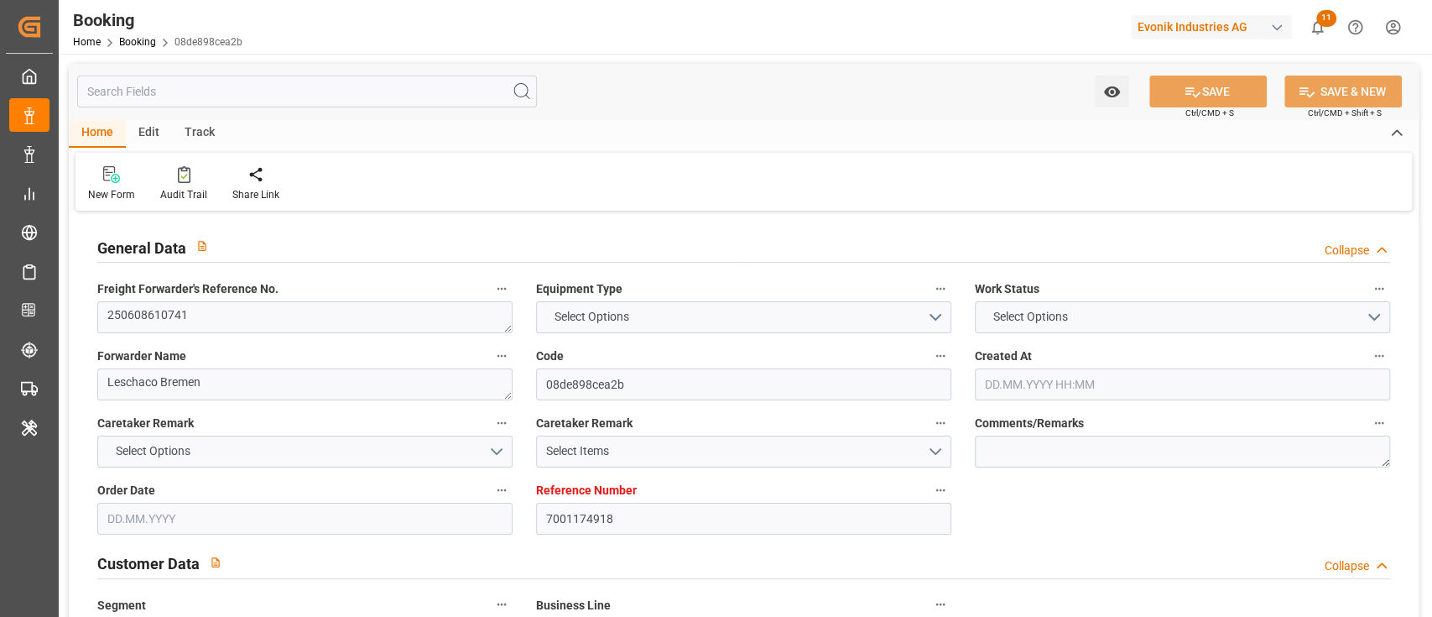
type input "NLRTM"
type input "CNSHG"
type input "9321483"
type input "[DATE] 10:07"
type input "[DATE]"
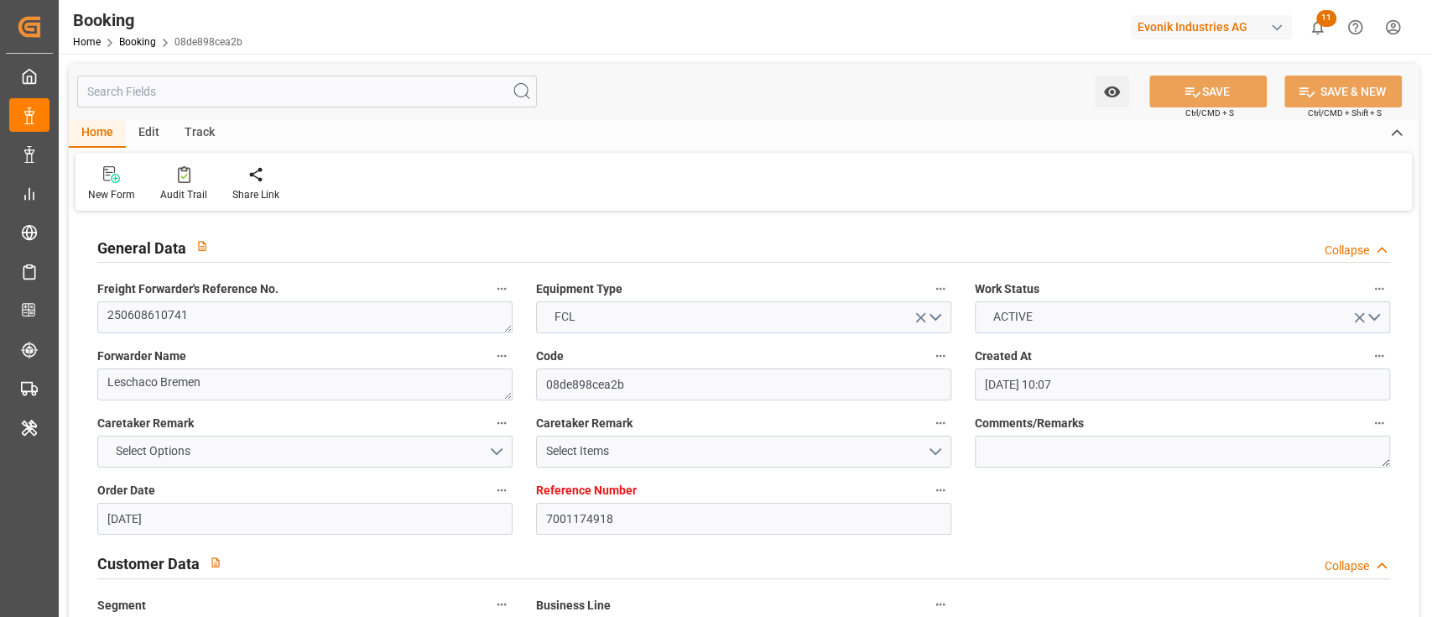
type input "[DATE]"
type input "[DATE] 00:00"
type input "[DATE]"
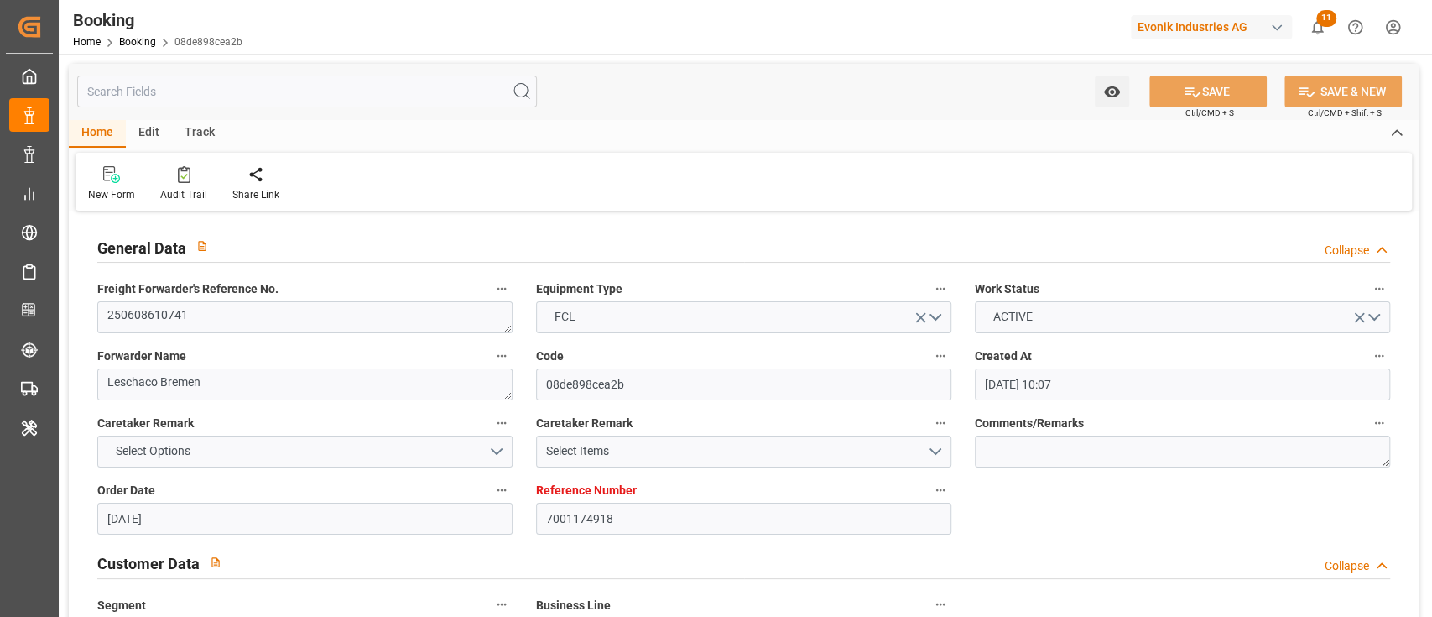
type input "[DATE]"
type input "[DATE] 15:00"
type input "[DATE] 00:00"
type input "[DATE] 18:18"
type input "[DATE] 16:24"
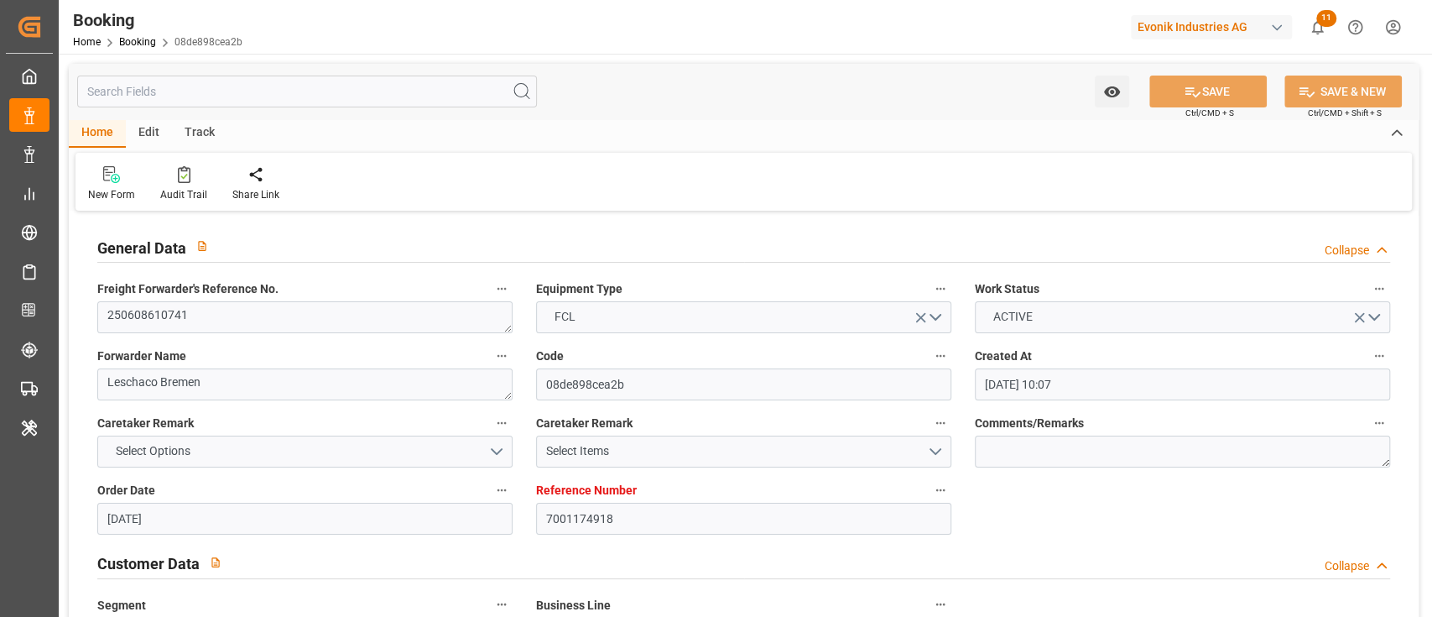
type input "[DATE] 20:00"
type input "[DATE] 00:00"
type input "[DATE]"
type input "[DATE] 05:00"
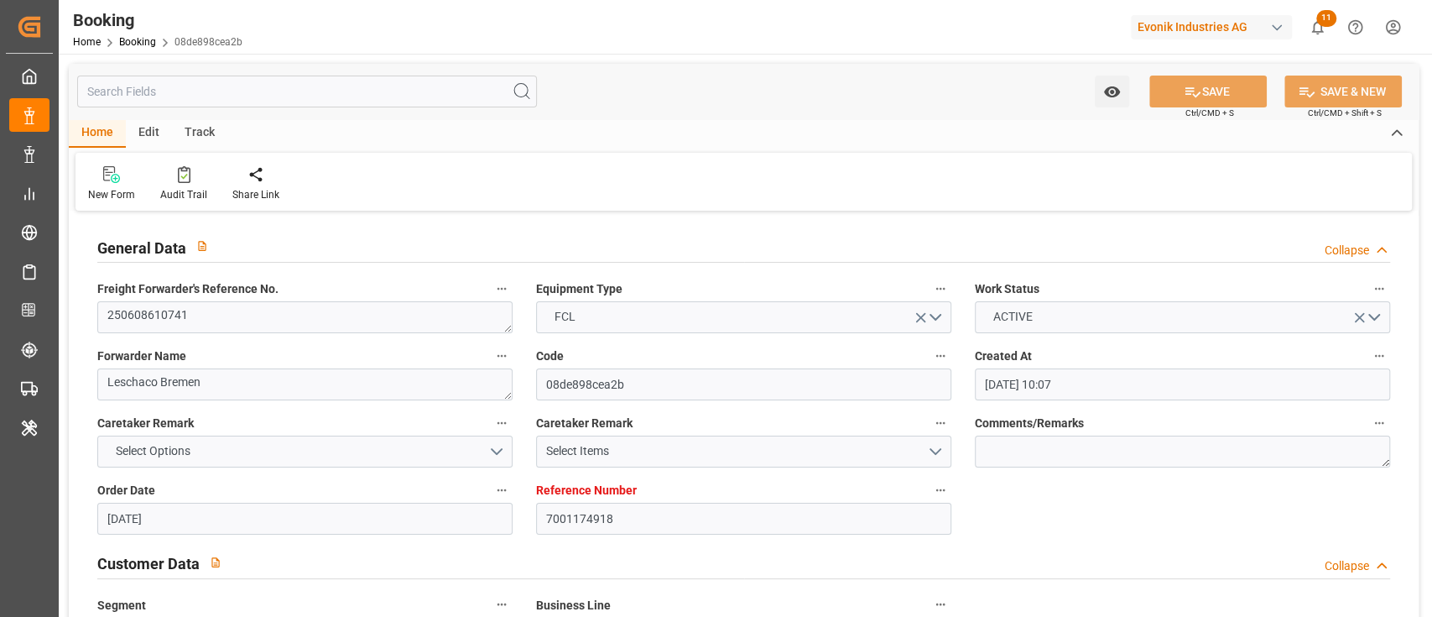
type input "[DATE] 00:00"
type input "[DATE]"
type input "[DATE] 06:39"
type input "[DATE]"
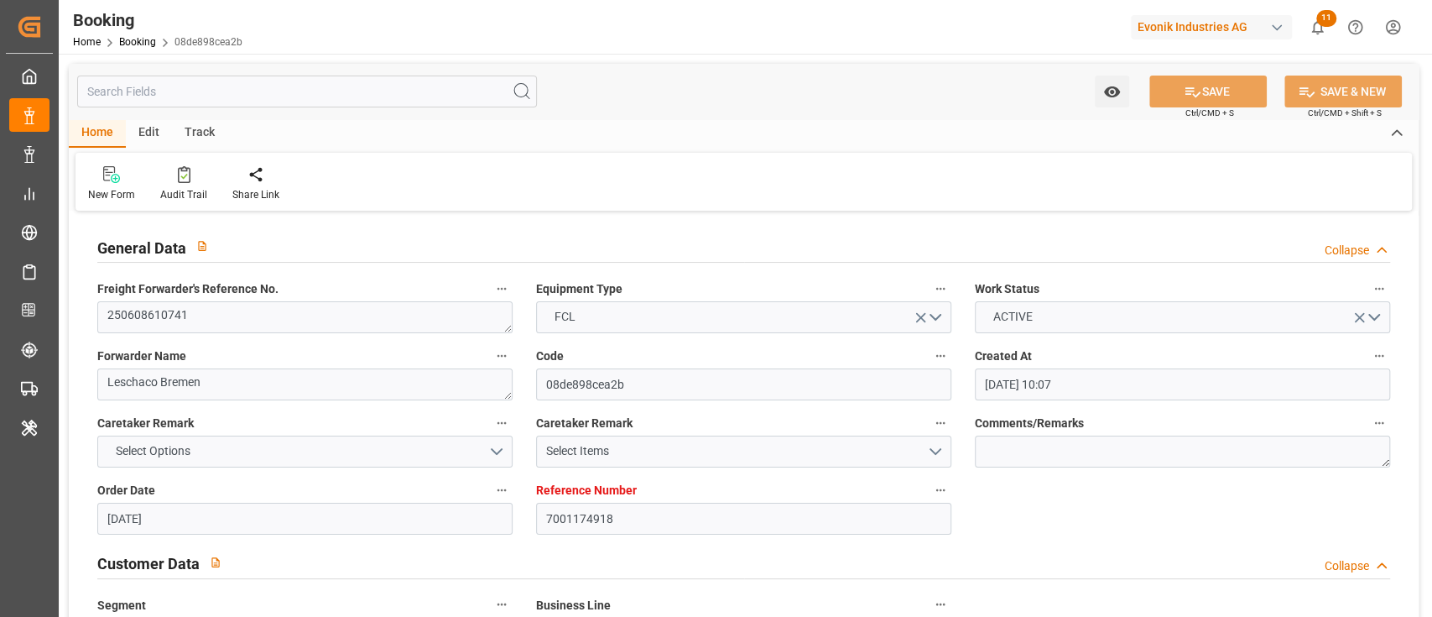
type input "[DATE] 11:30"
type input "[DATE] 12:30"
type input "[DATE] 17:00"
type input "[DATE] 19:32"
type input "[DATE] 05:00"
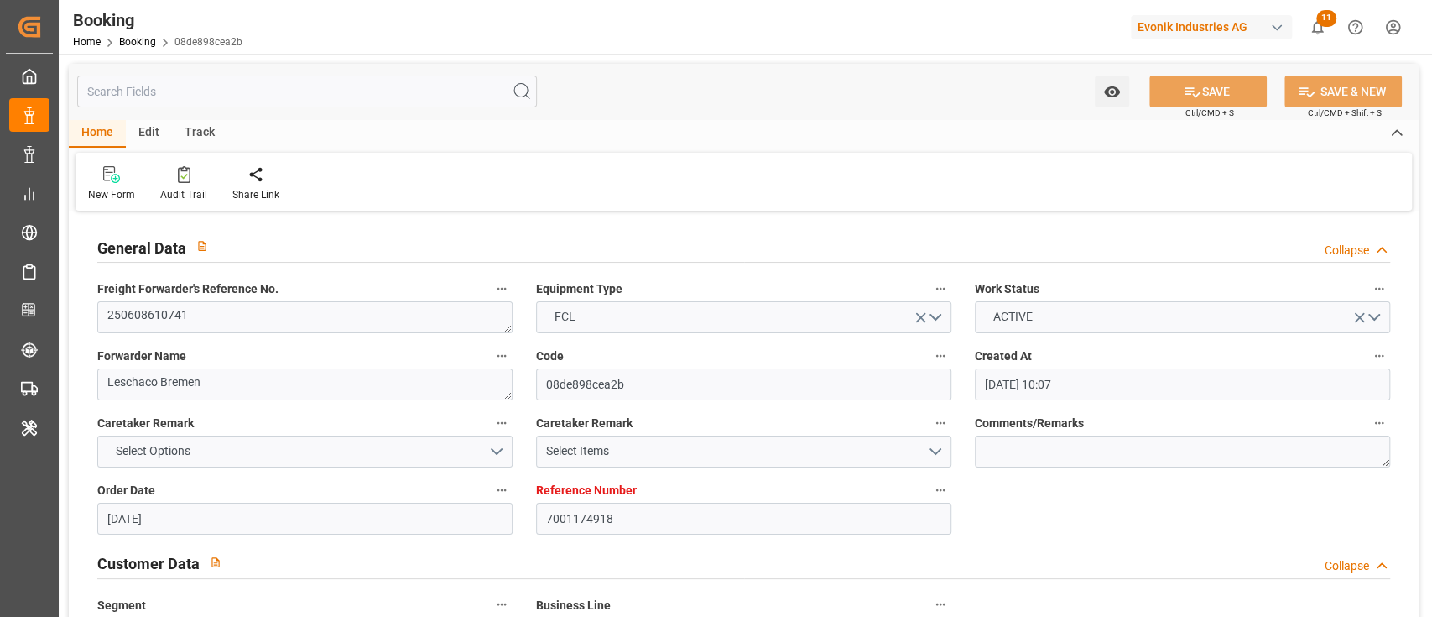
type input "[DATE] 18:02"
type input "[DATE] 12:00"
type input "[DATE] 20:00"
type input "[DATE] 05:02"
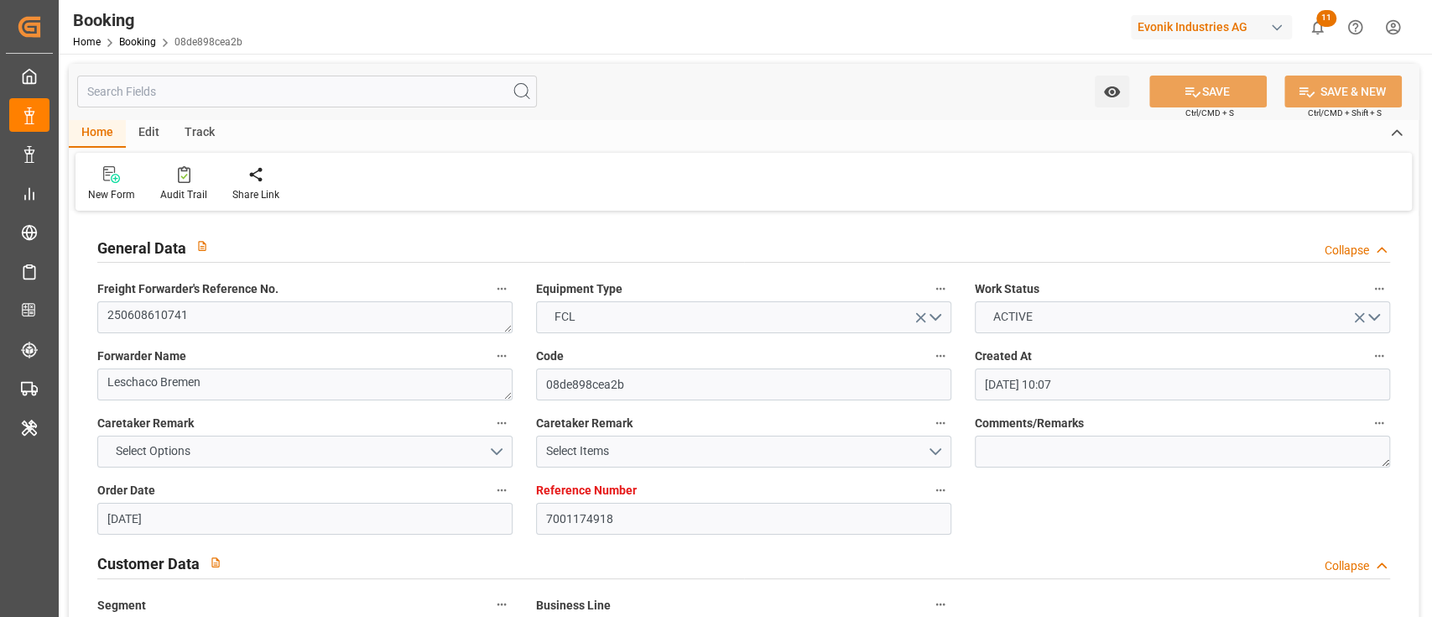
type input "[DATE] 12:00"
type input "19.08.2025 12:00"
type input "23.08.2025 12:00"
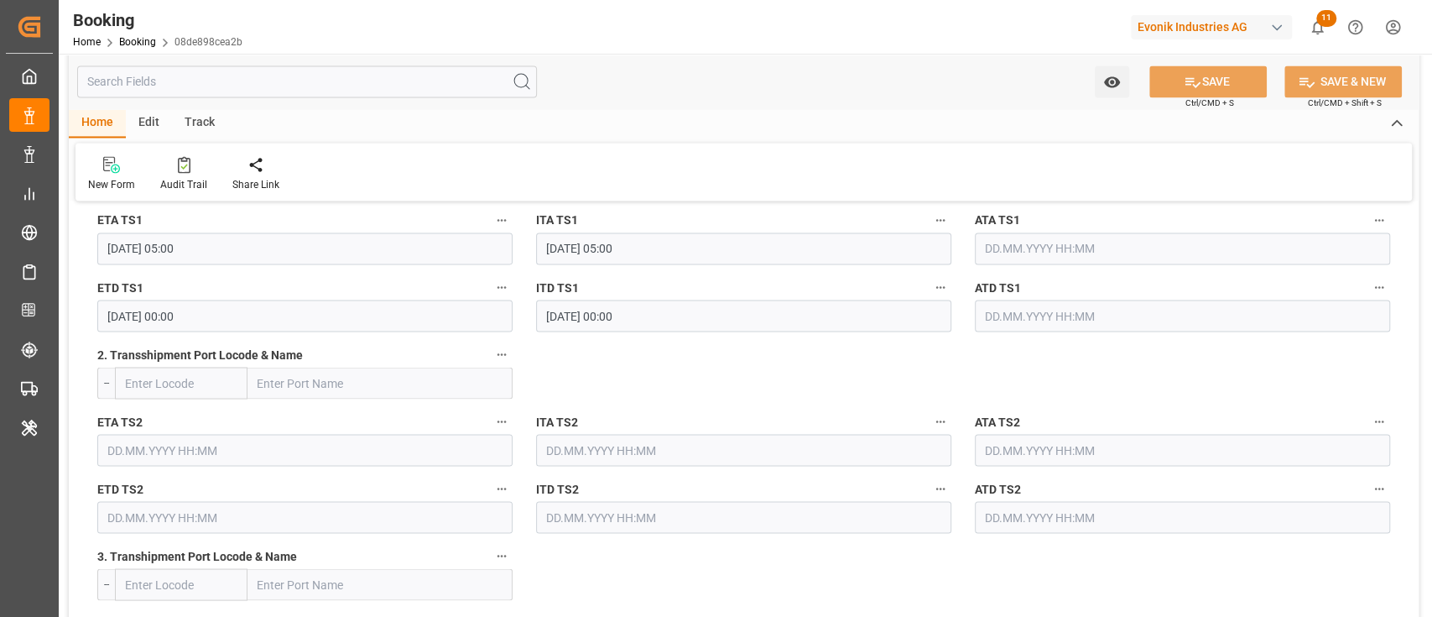
scroll to position [1901, 0]
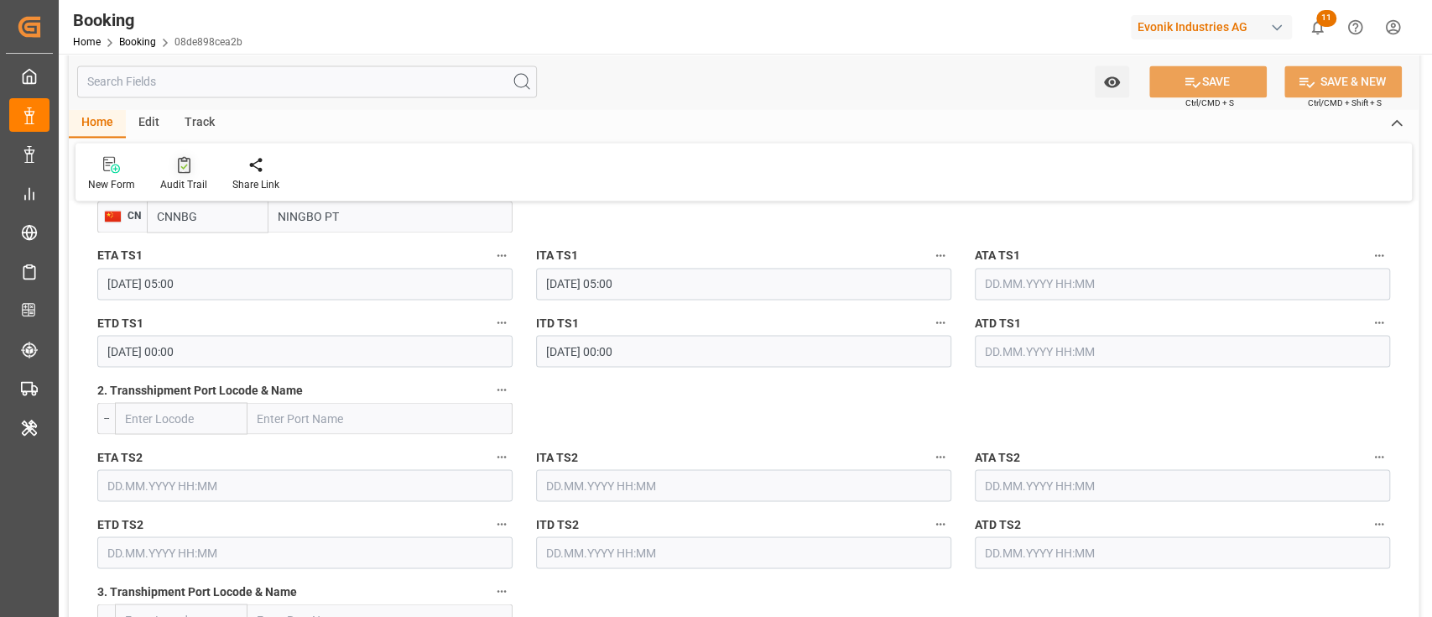
click at [174, 155] on div at bounding box center [183, 164] width 47 height 18
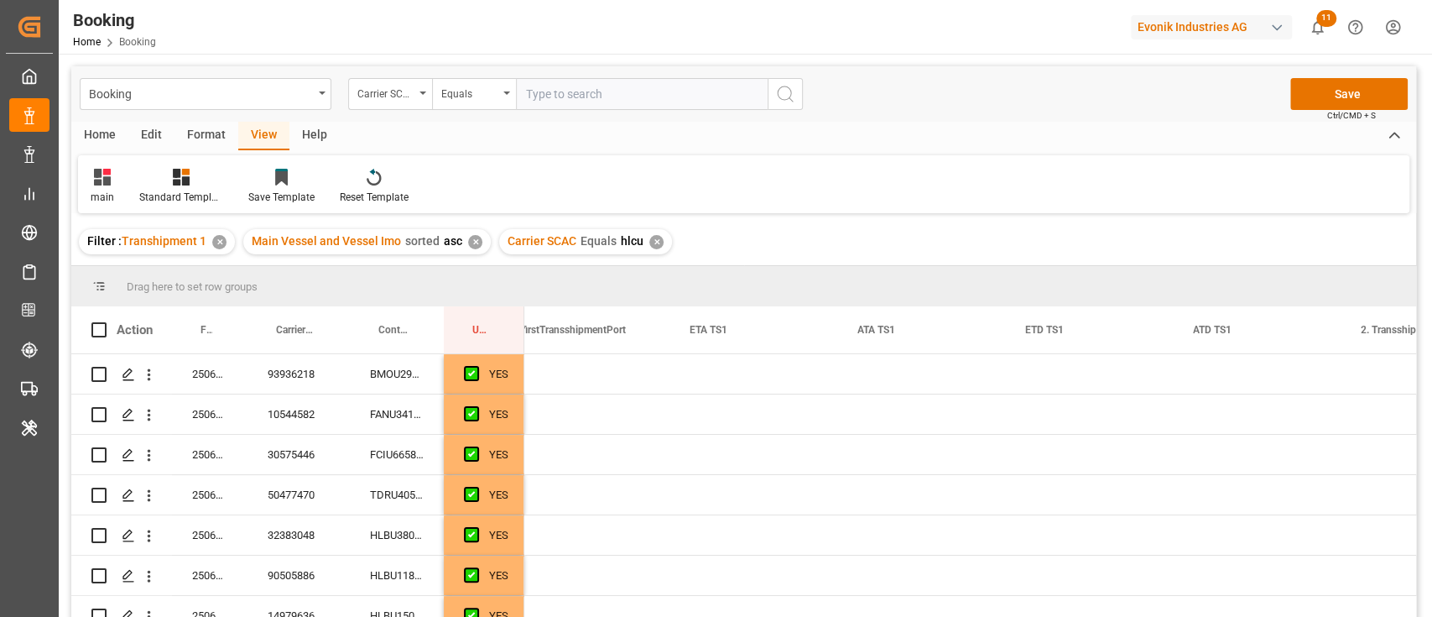
scroll to position [0, 2704]
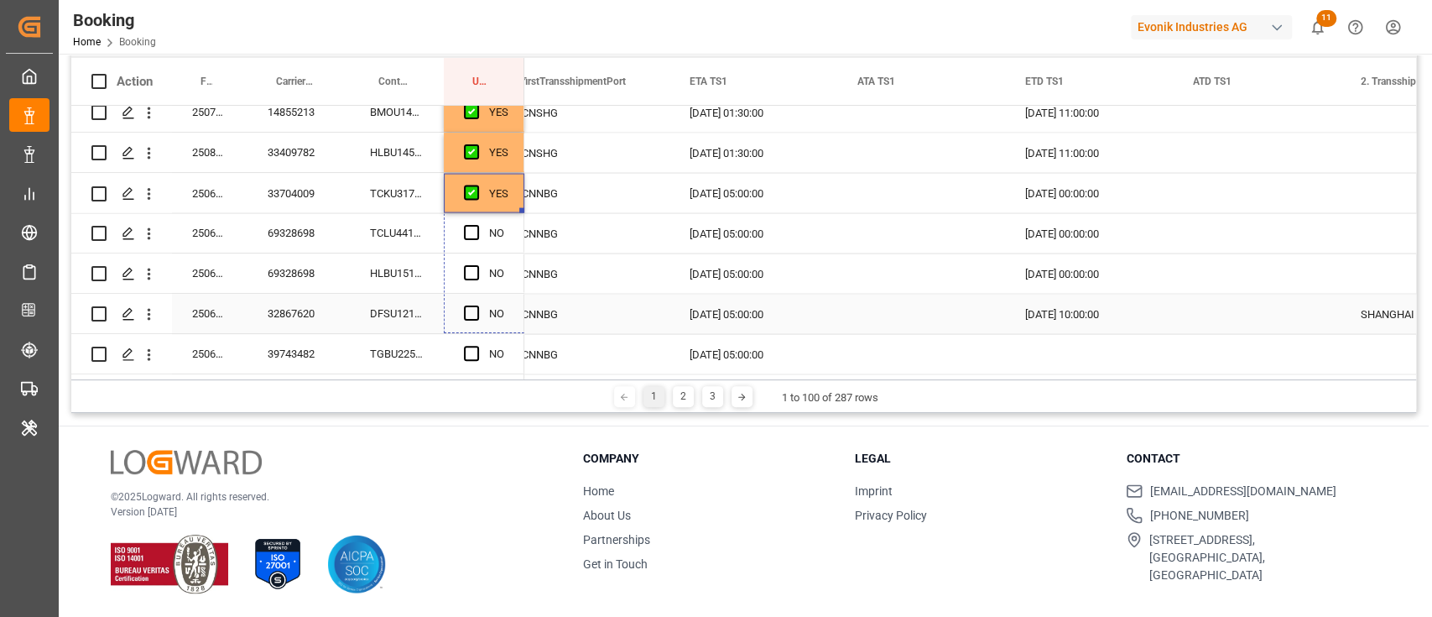
drag, startPoint x: 515, startPoint y: 240, endPoint x: 497, endPoint y: 303, distance: 65.6
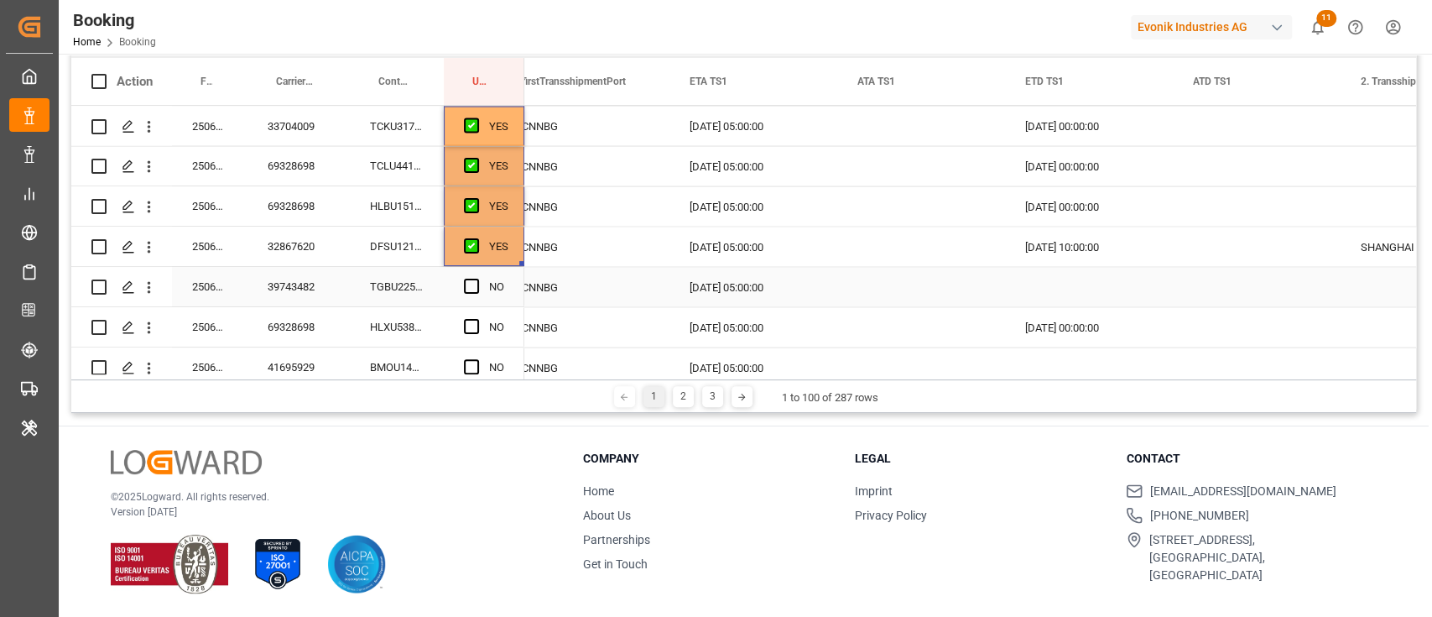
scroll to position [2422, 0]
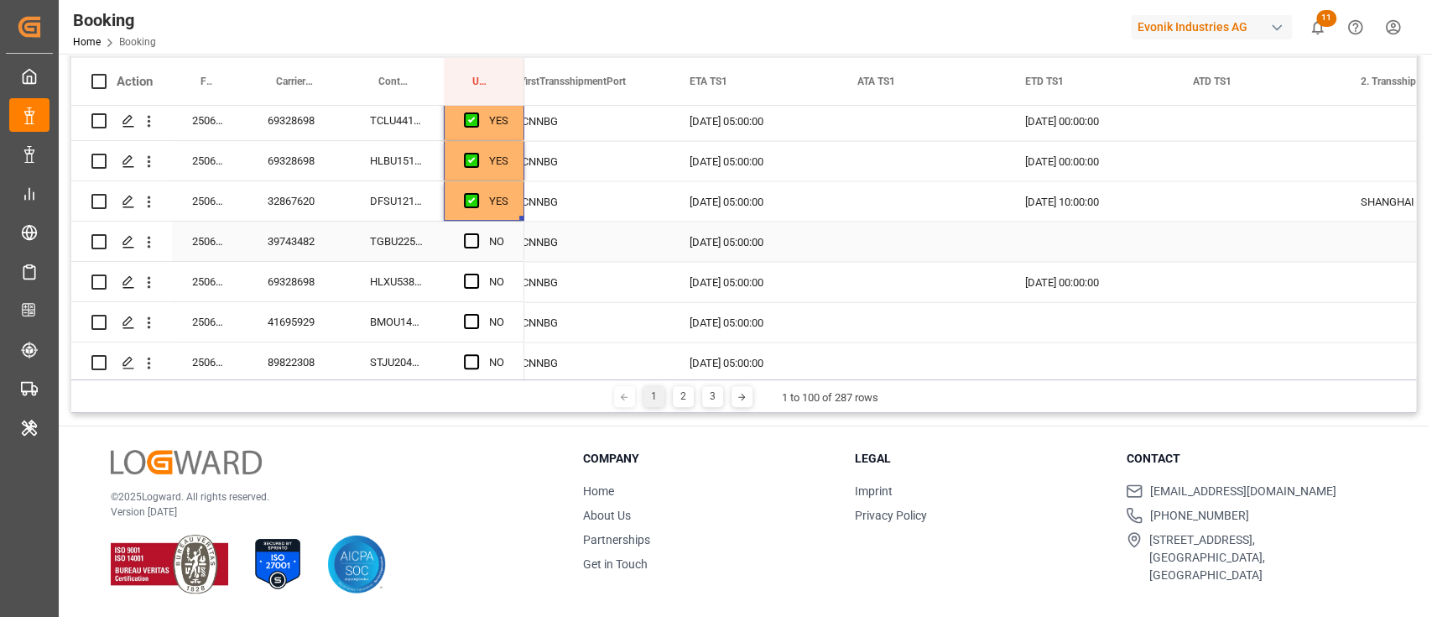
click at [266, 240] on div "39743482" at bounding box center [299, 241] width 102 height 39
drag, startPoint x: 262, startPoint y: 245, endPoint x: 258, endPoint y: 258, distance: 13.8
click at [258, 246] on div "39743482" at bounding box center [299, 241] width 102 height 39
click at [153, 242] on icon "open menu" at bounding box center [149, 242] width 18 height 18
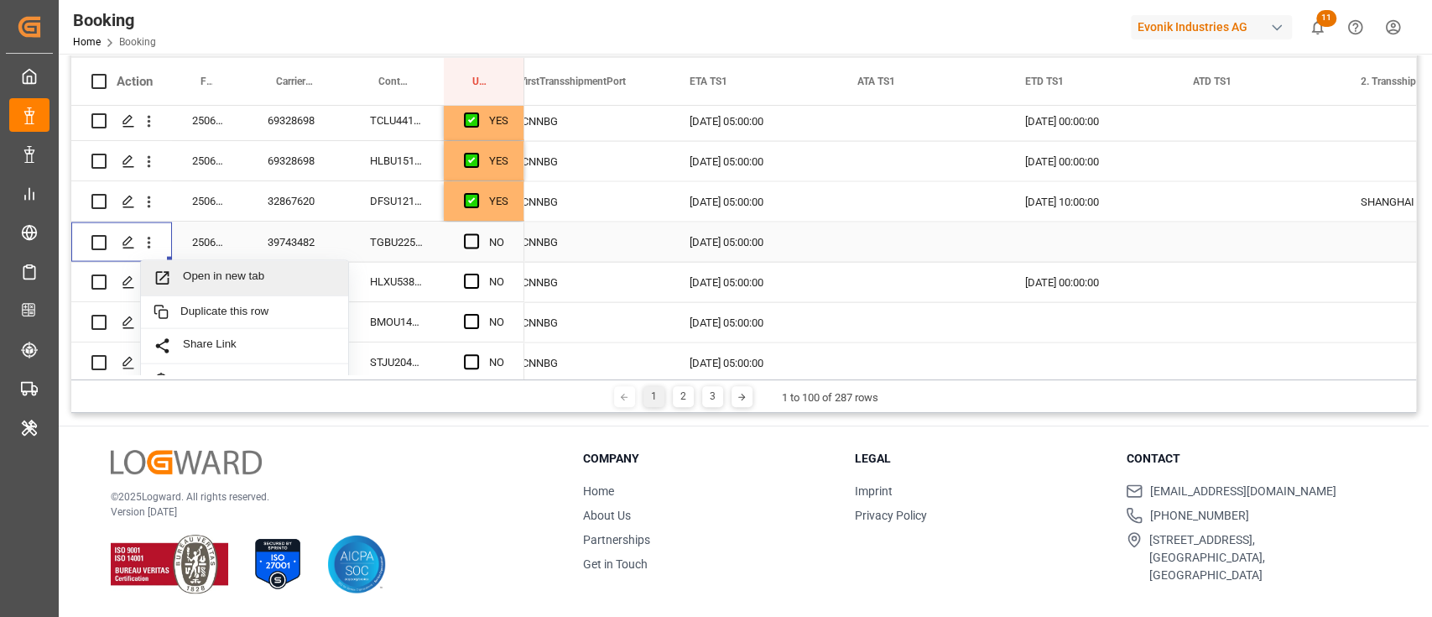
click at [188, 273] on span "Open in new tab" at bounding box center [259, 277] width 153 height 18
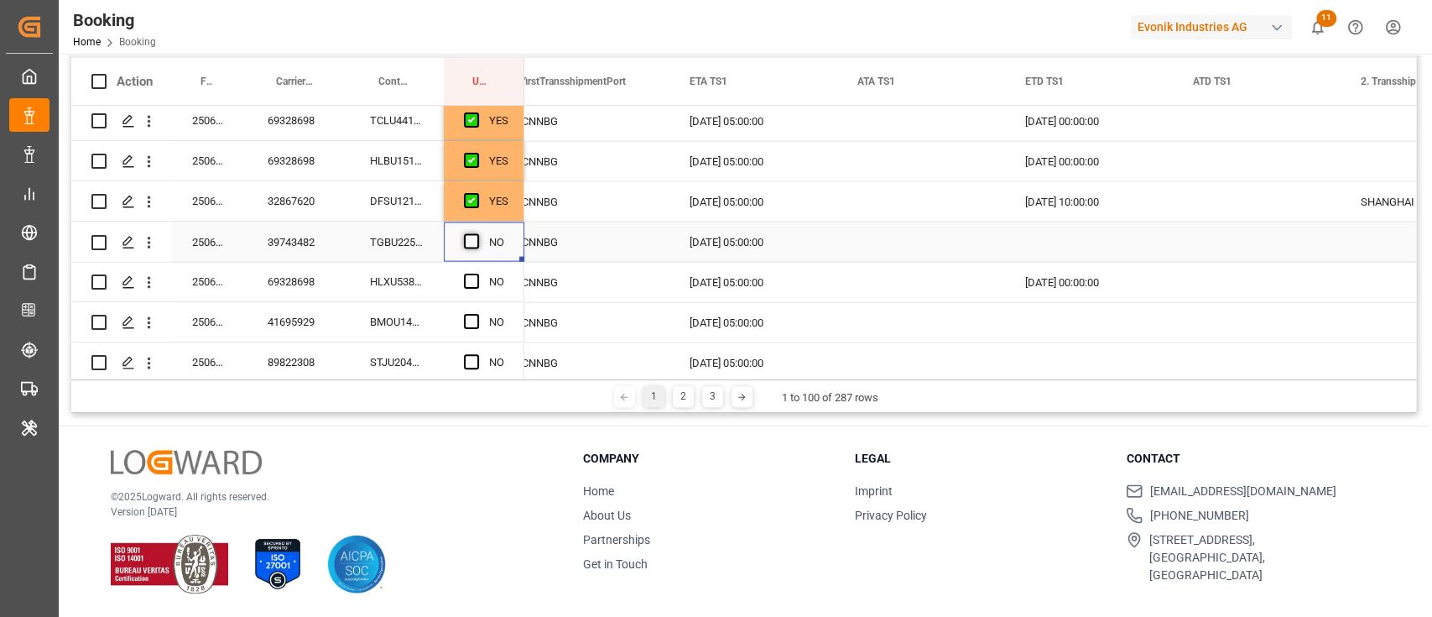
click at [472, 242] on span "Press SPACE to select this row." at bounding box center [471, 240] width 15 height 15
click at [477, 233] on input "Press SPACE to select this row." at bounding box center [477, 233] width 0 height 0
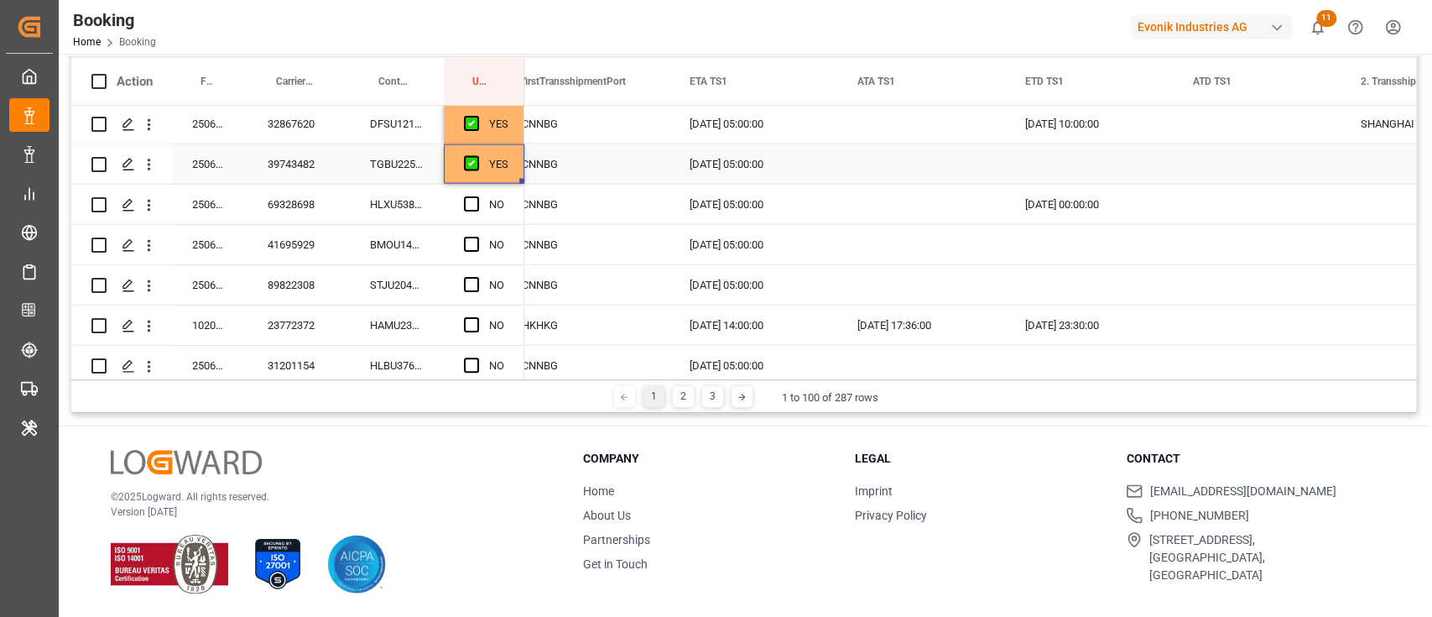
scroll to position [2533, 0]
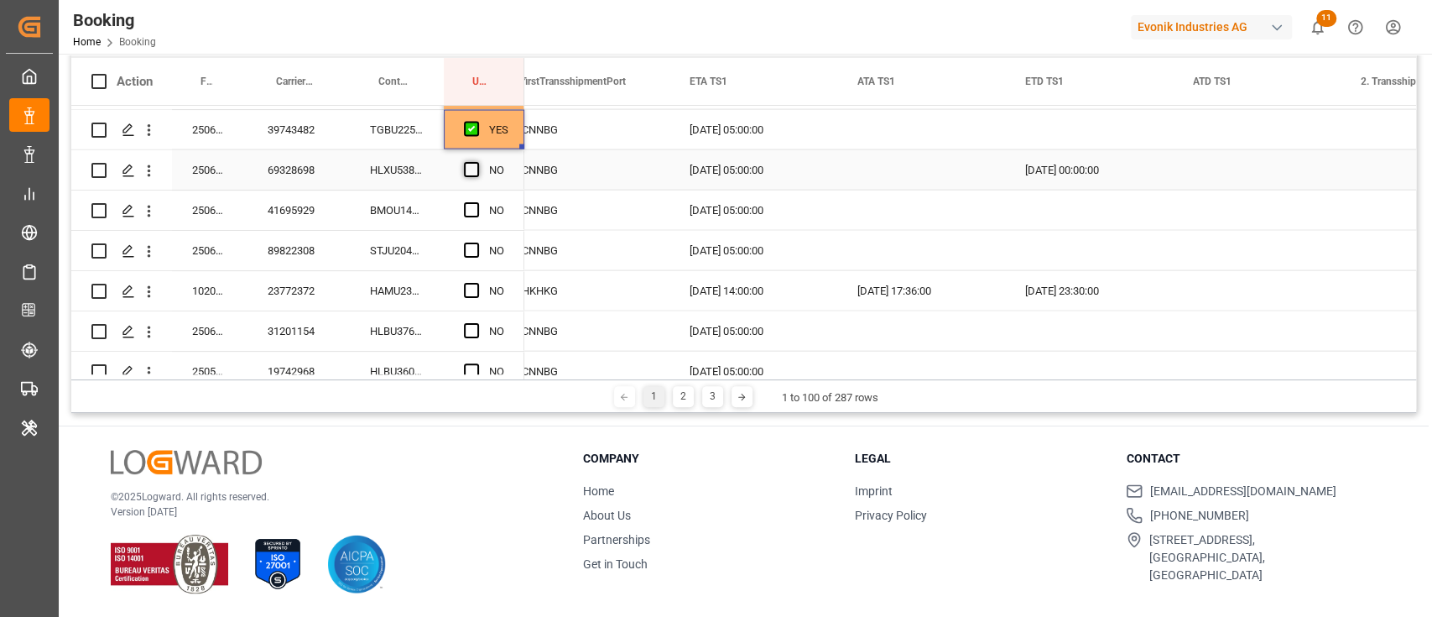
click at [466, 168] on span "Press SPACE to select this row." at bounding box center [471, 169] width 15 height 15
click at [477, 162] on input "Press SPACE to select this row." at bounding box center [477, 162] width 0 height 0
click at [306, 217] on div "41695929" at bounding box center [299, 209] width 102 height 39
click at [154, 203] on icon "open menu" at bounding box center [149, 211] width 18 height 18
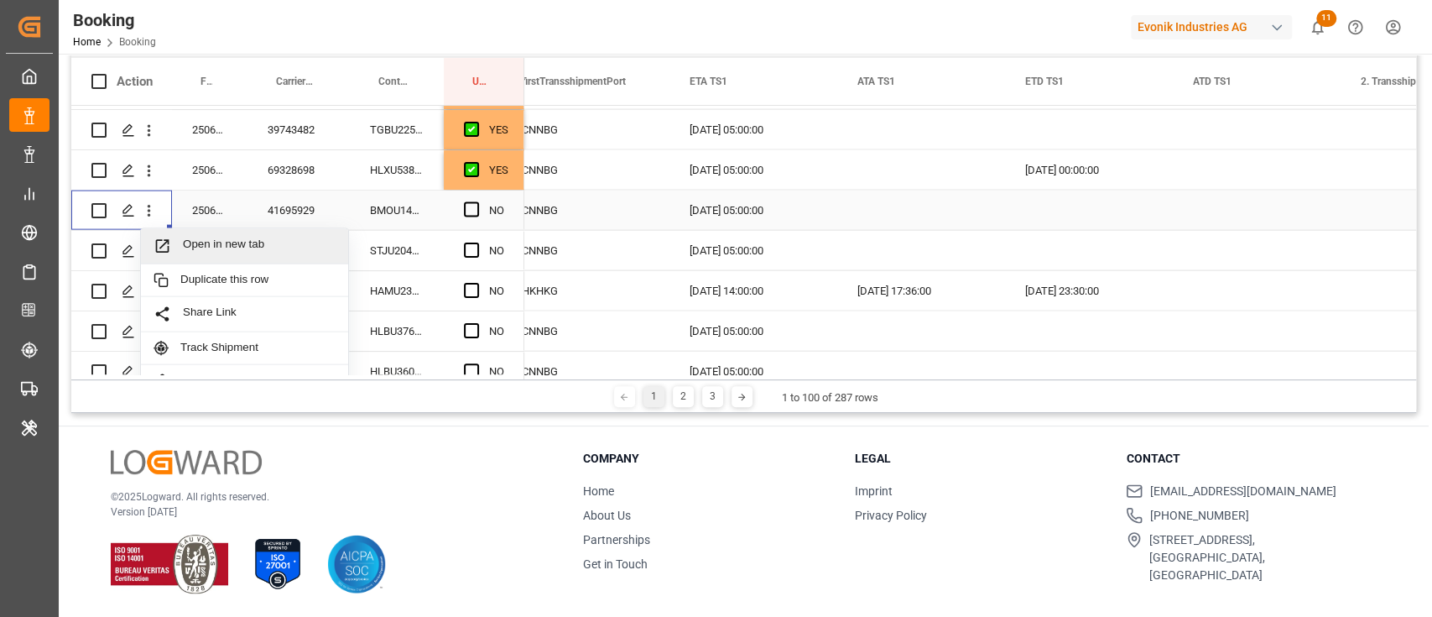
click at [188, 238] on span "Open in new tab" at bounding box center [259, 246] width 153 height 18
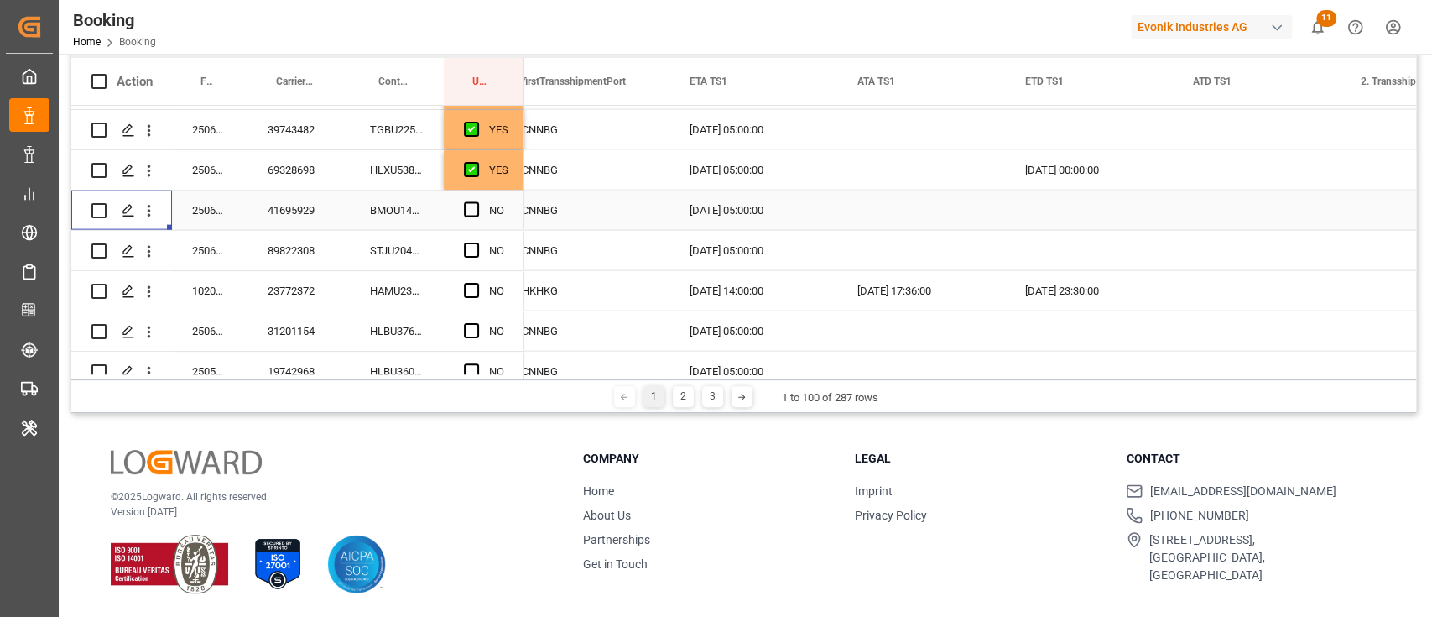
click at [450, 206] on div "NO" at bounding box center [484, 209] width 81 height 39
click at [470, 208] on span "Press SPACE to select this row." at bounding box center [471, 209] width 15 height 15
click at [477, 202] on input "Press SPACE to select this row." at bounding box center [477, 202] width 0 height 0
click at [289, 245] on div "89822308" at bounding box center [299, 250] width 102 height 39
click at [146, 245] on icon "open menu" at bounding box center [149, 251] width 18 height 18
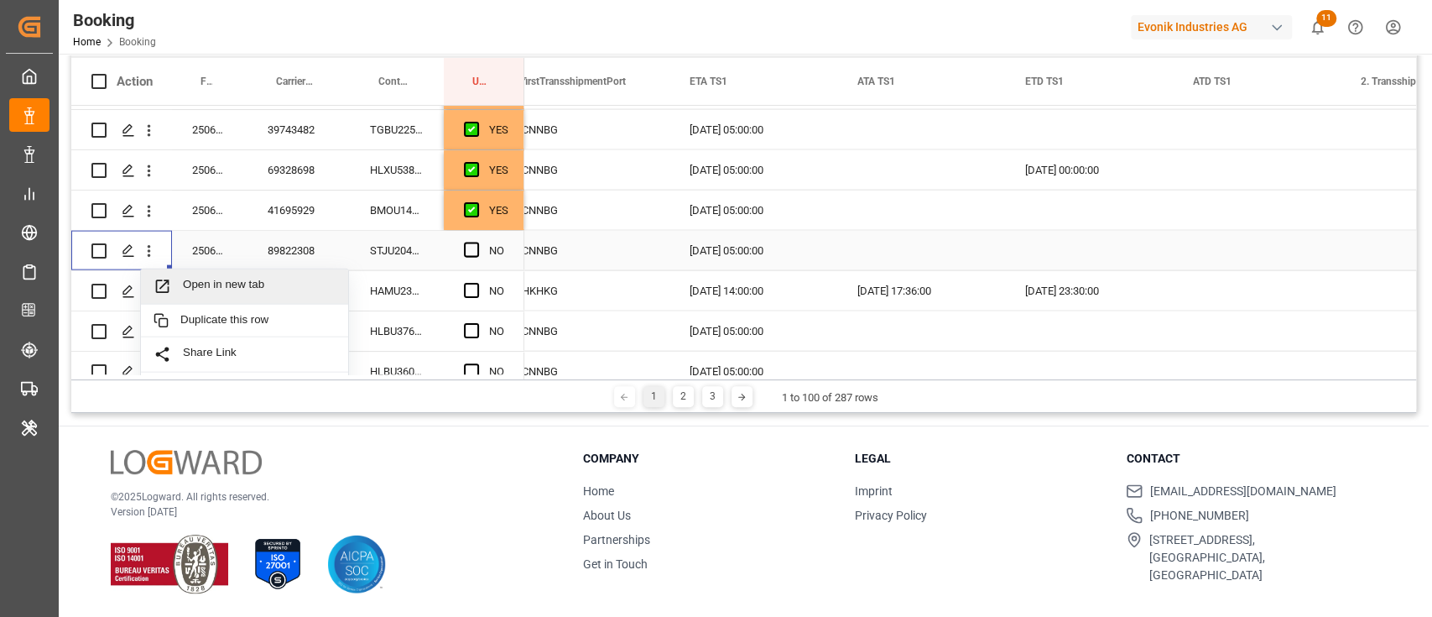
click at [205, 278] on span "Open in new tab" at bounding box center [259, 287] width 153 height 18
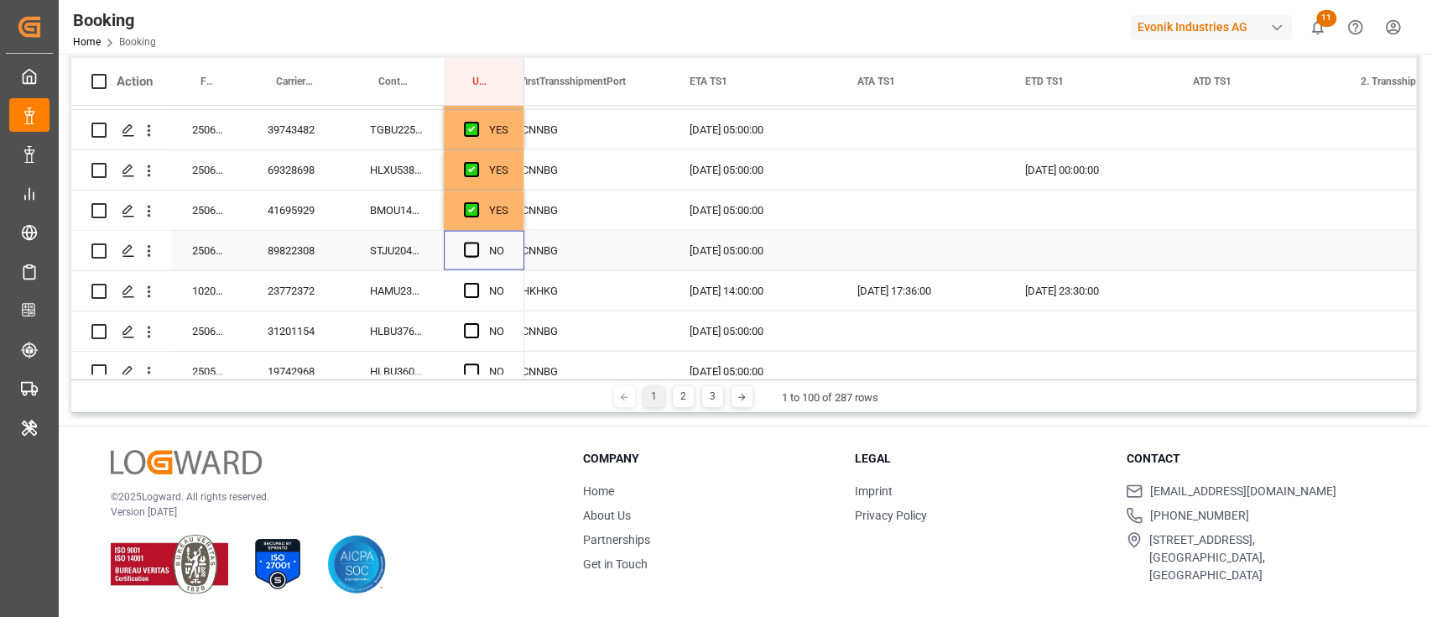
click at [480, 248] on div "Press SPACE to select this row." at bounding box center [476, 251] width 25 height 39
click at [472, 258] on div "Press SPACE to select this row." at bounding box center [476, 251] width 25 height 39
click at [470, 252] on span "Press SPACE to select this row." at bounding box center [471, 249] width 15 height 15
click at [477, 242] on input "Press SPACE to select this row." at bounding box center [477, 242] width 0 height 0
click at [467, 281] on div "Press SPACE to select this row." at bounding box center [476, 291] width 25 height 39
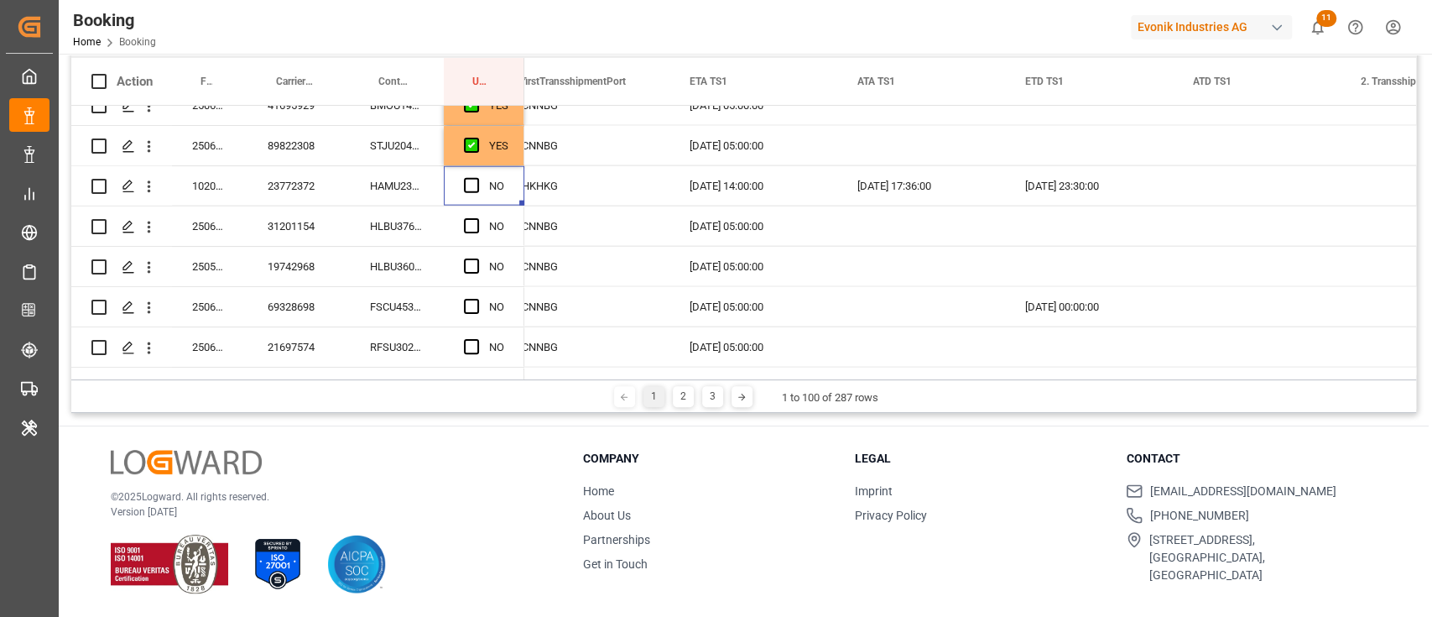
scroll to position [2645, 0]
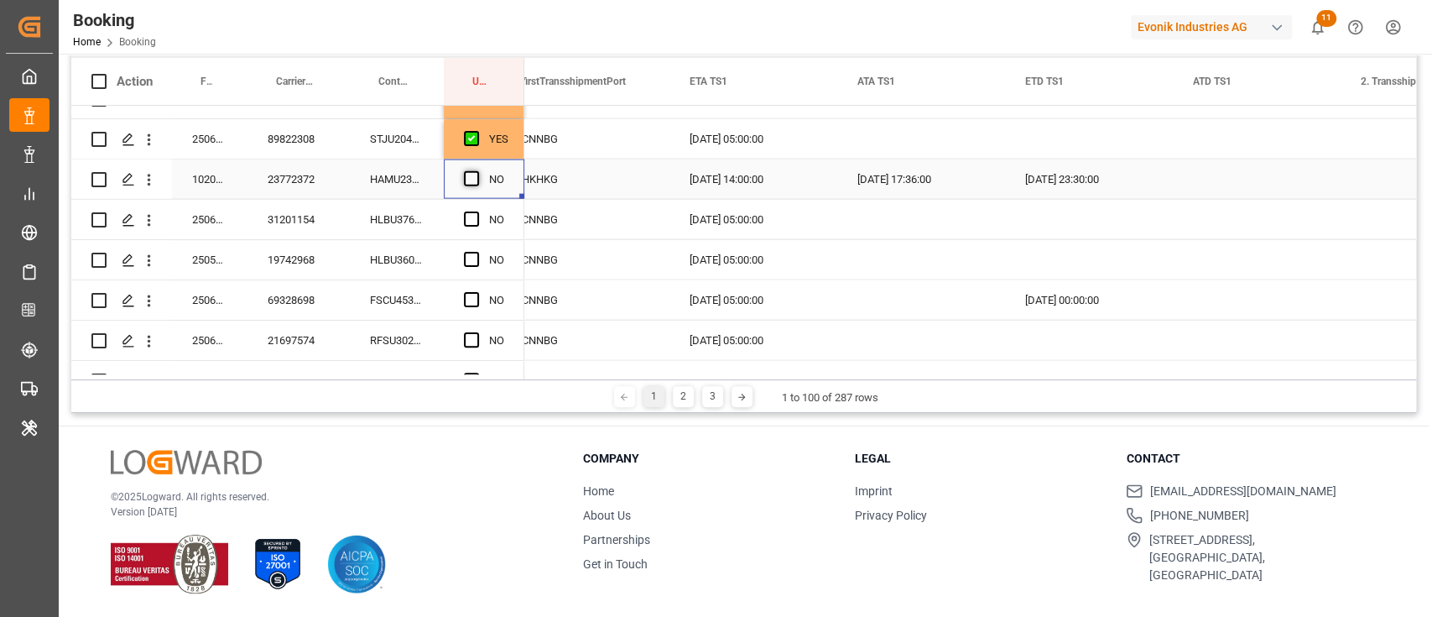
click at [477, 179] on span "Press SPACE to select this row." at bounding box center [471, 178] width 15 height 15
click at [477, 171] on input "Press SPACE to select this row." at bounding box center [477, 171] width 0 height 0
click at [381, 219] on div "HLBU3768893" at bounding box center [397, 219] width 94 height 39
click at [143, 221] on icon "open menu" at bounding box center [149, 220] width 18 height 18
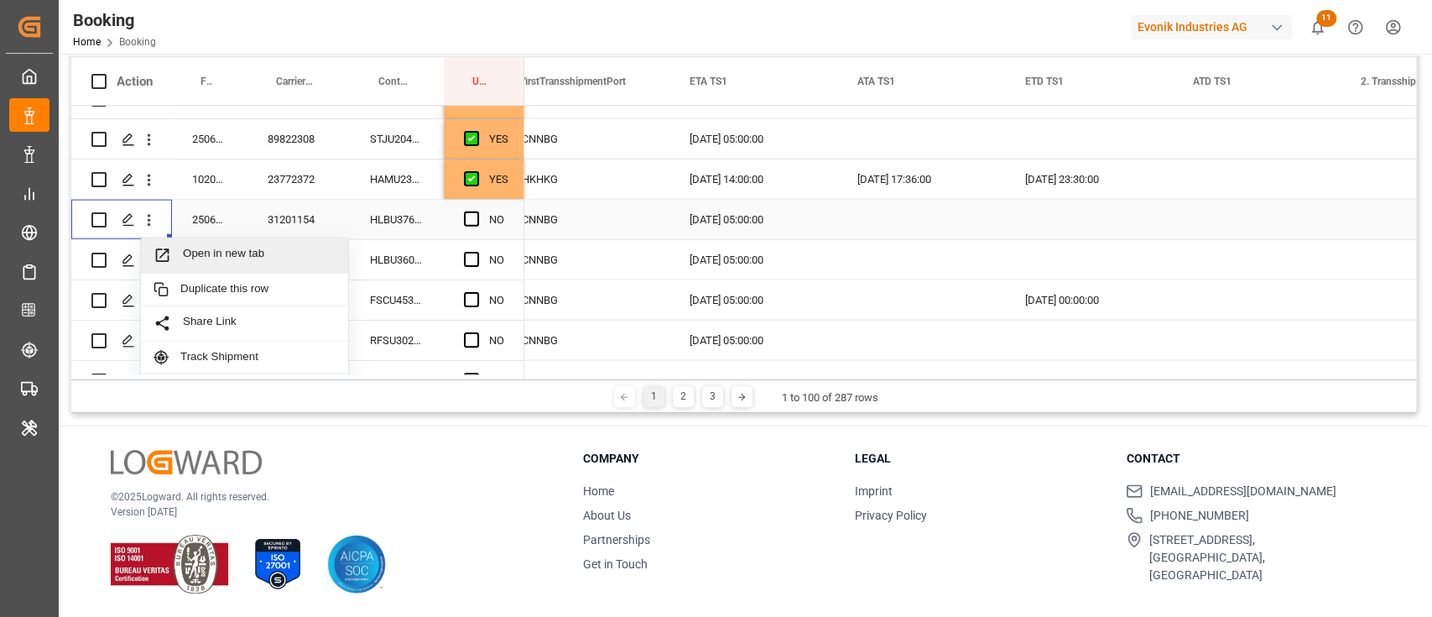
click at [192, 247] on span "Open in new tab" at bounding box center [259, 256] width 153 height 18
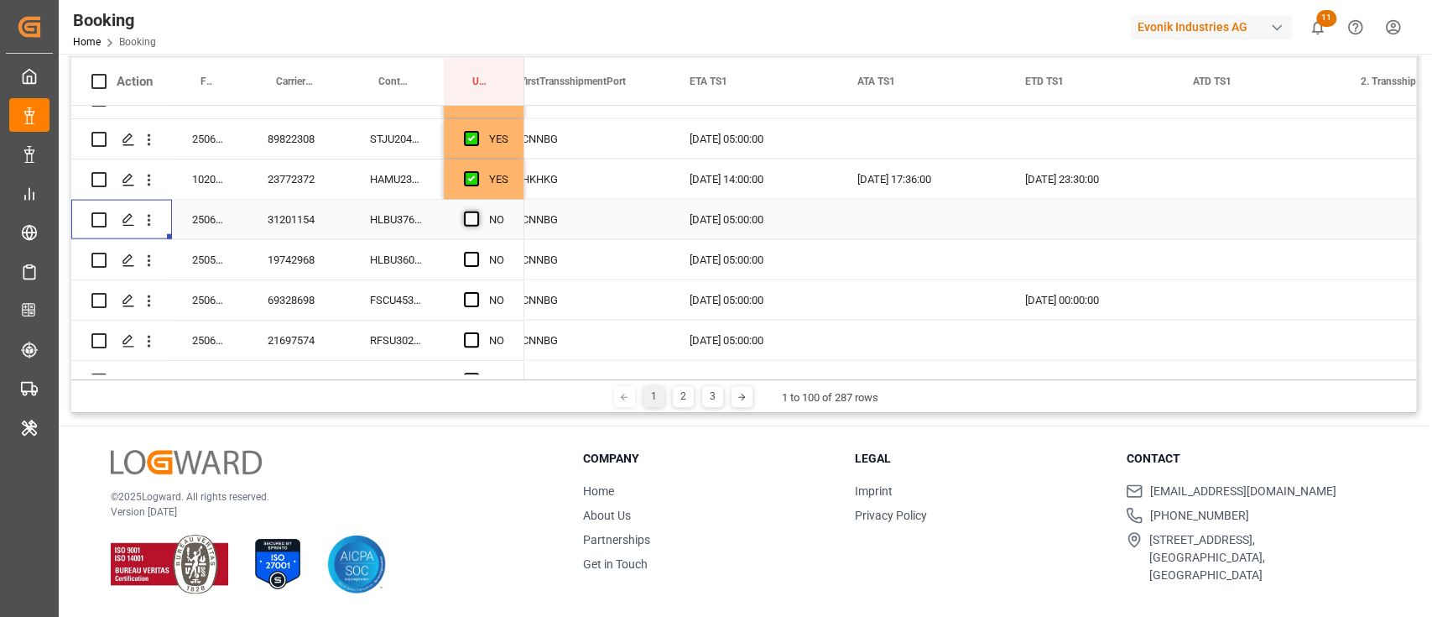
click at [470, 223] on span "Press SPACE to select this row." at bounding box center [471, 218] width 15 height 15
click at [477, 211] on input "Press SPACE to select this row." at bounding box center [477, 211] width 0 height 0
click at [425, 263] on div "HLBU3609660" at bounding box center [397, 259] width 94 height 39
click at [1072, 272] on div "Press SPACE to select this row." at bounding box center [1089, 259] width 168 height 39
click at [1072, 271] on div "Press SPACE to select this row." at bounding box center [1089, 259] width 168 height 39
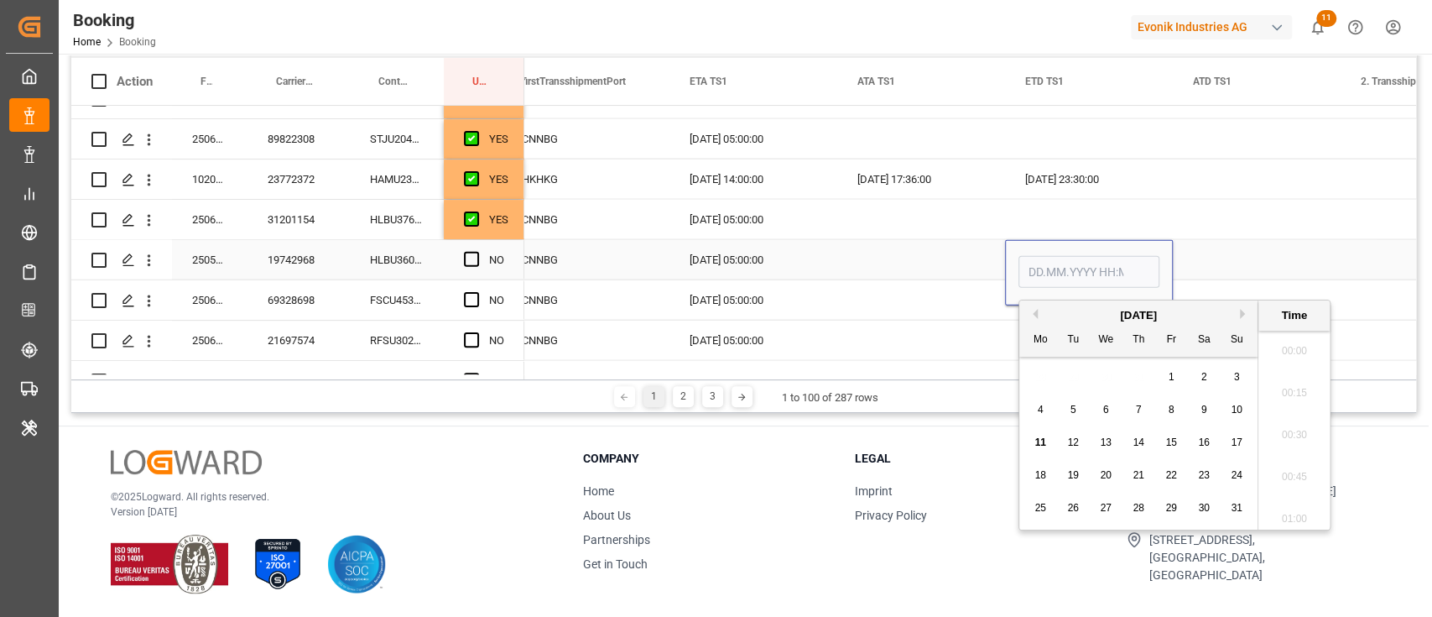
scroll to position [2061, 0]
click at [1168, 441] on span "15" at bounding box center [1170, 442] width 11 height 12
type input "15.08.2025 00:00"
click at [923, 253] on div "Press SPACE to select this row." at bounding box center [921, 259] width 168 height 39
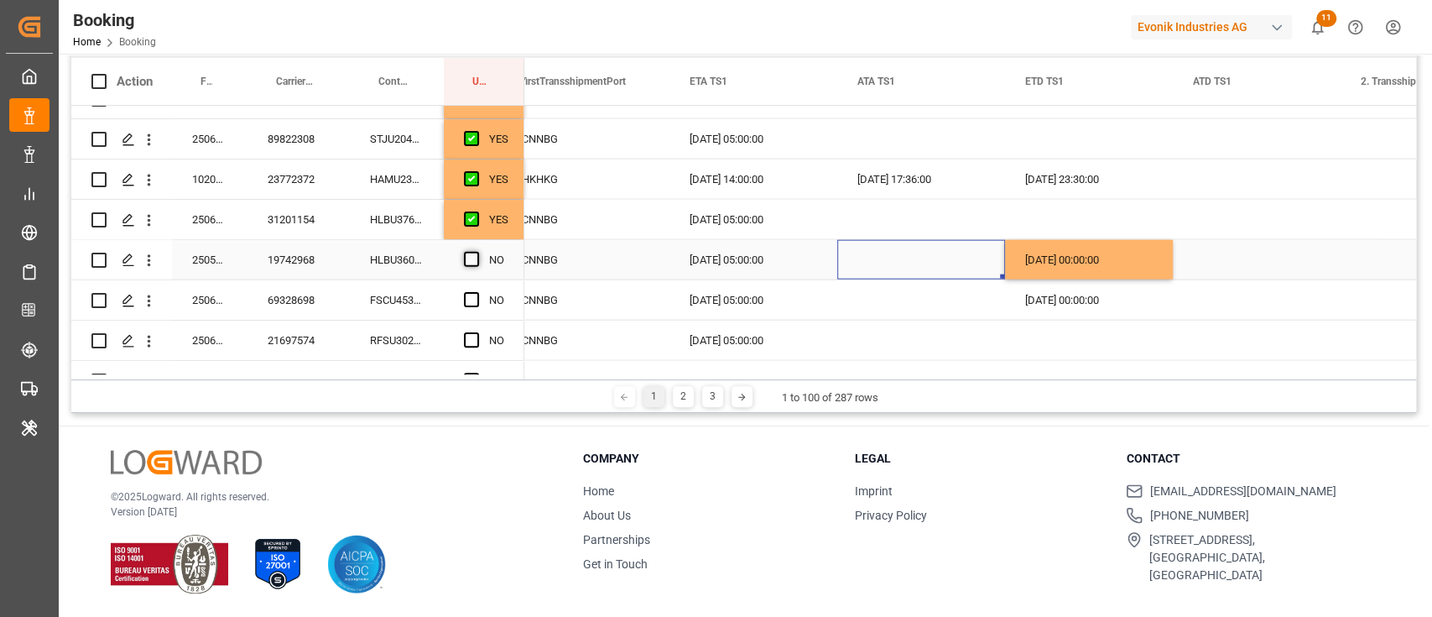
click at [471, 252] on span "Press SPACE to select this row." at bounding box center [471, 259] width 15 height 15
click at [477, 252] on input "Press SPACE to select this row." at bounding box center [477, 252] width 0 height 0
click at [467, 282] on div "Press SPACE to select this row." at bounding box center [476, 300] width 25 height 39
click at [469, 288] on div "Press SPACE to select this row." at bounding box center [476, 300] width 25 height 39
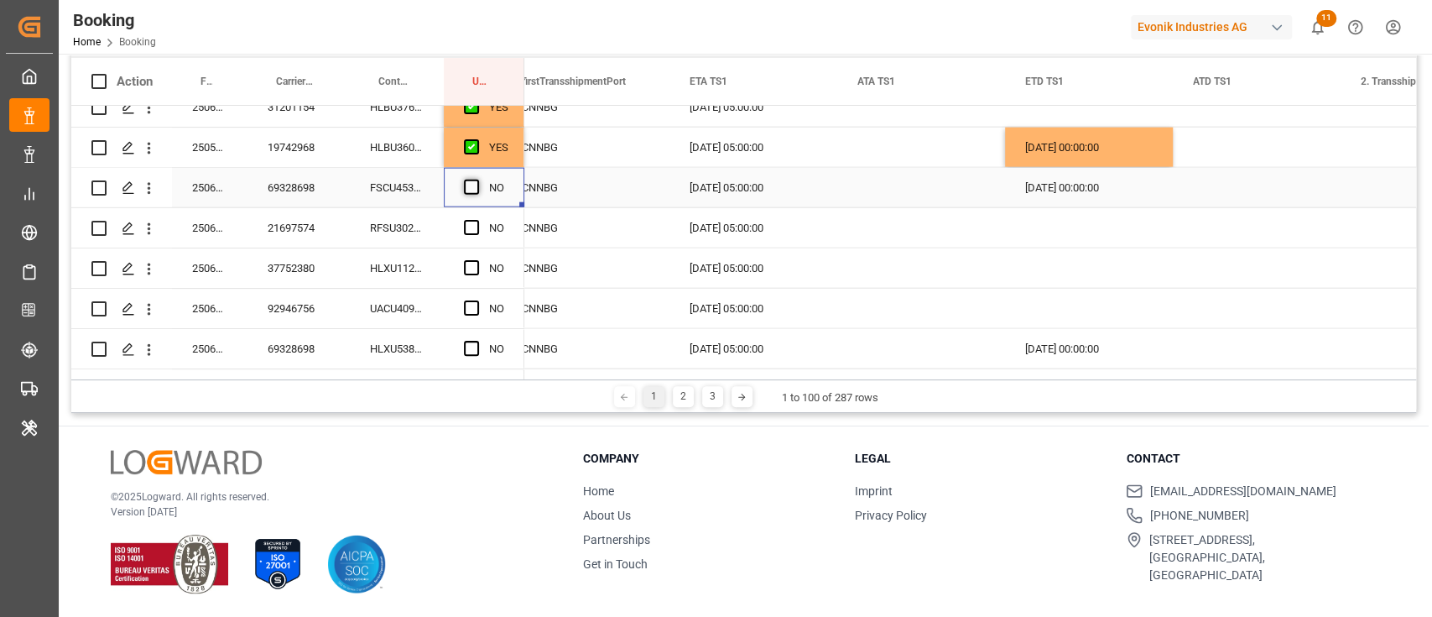
click at [472, 187] on span "Press SPACE to select this row." at bounding box center [471, 187] width 15 height 15
click at [477, 180] on input "Press SPACE to select this row." at bounding box center [477, 180] width 0 height 0
click at [374, 219] on div "RFSU3027018" at bounding box center [397, 227] width 94 height 39
click at [1093, 185] on div "15.08.2025 00:00:00" at bounding box center [1089, 187] width 168 height 39
drag, startPoint x: 1168, startPoint y: 206, endPoint x: 1147, endPoint y: 337, distance: 133.4
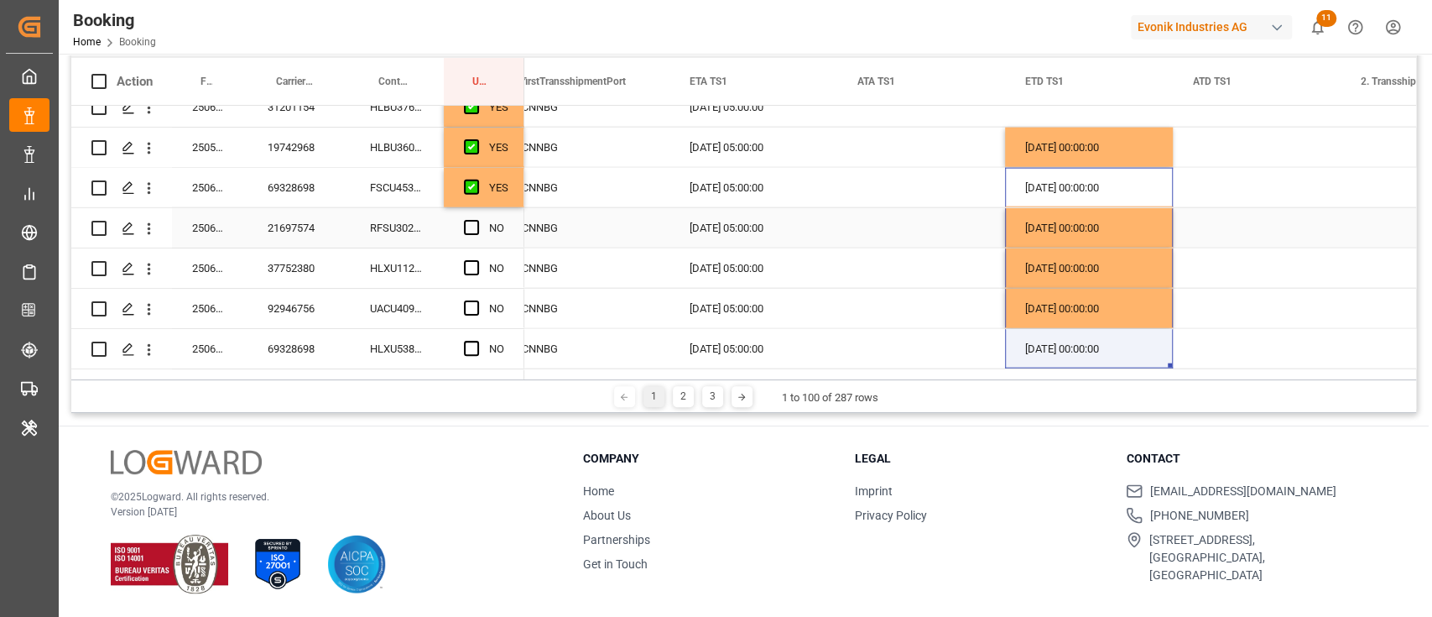
click at [406, 221] on div "RFSU3027018" at bounding box center [397, 227] width 94 height 39
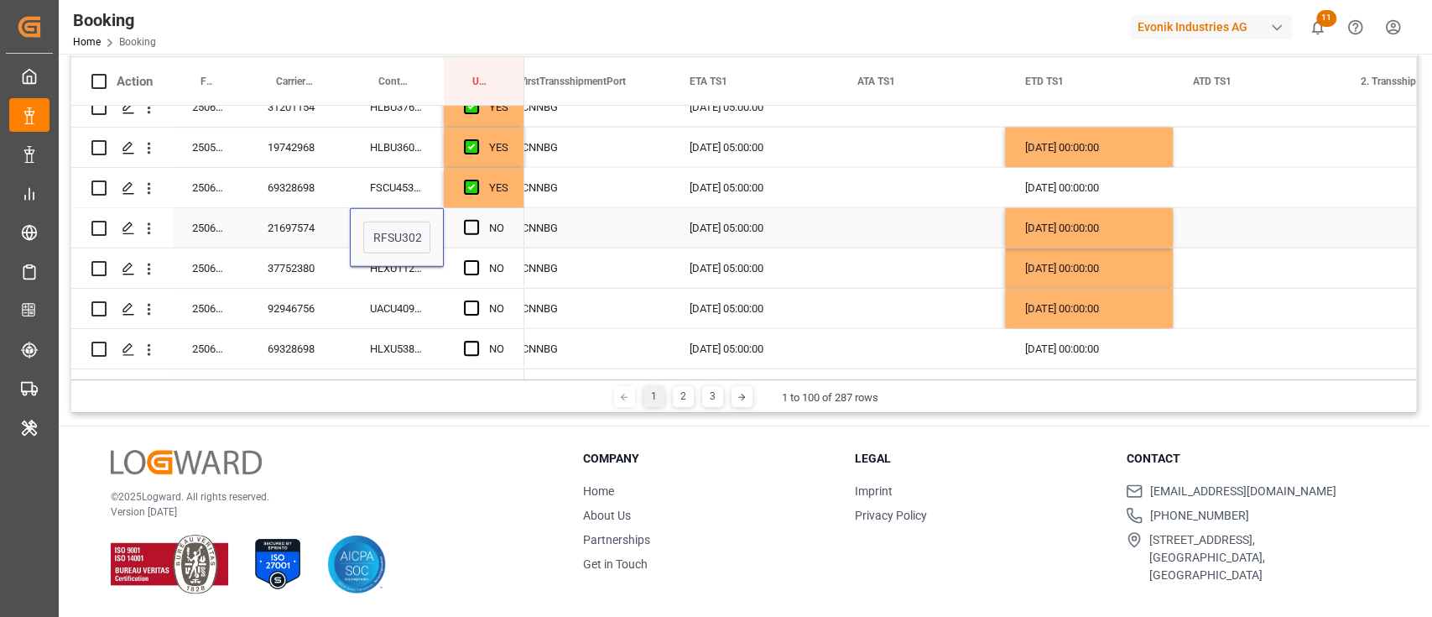
click at [299, 230] on div "21697574" at bounding box center [299, 227] width 102 height 39
click at [376, 232] on div "RFSU3027018" at bounding box center [397, 227] width 94 height 39
click at [465, 228] on span "Press SPACE to select this row." at bounding box center [471, 227] width 15 height 15
click at [477, 220] on input "Press SPACE to select this row." at bounding box center [477, 220] width 0 height 0
click at [466, 269] on span "Press SPACE to select this row." at bounding box center [471, 267] width 15 height 15
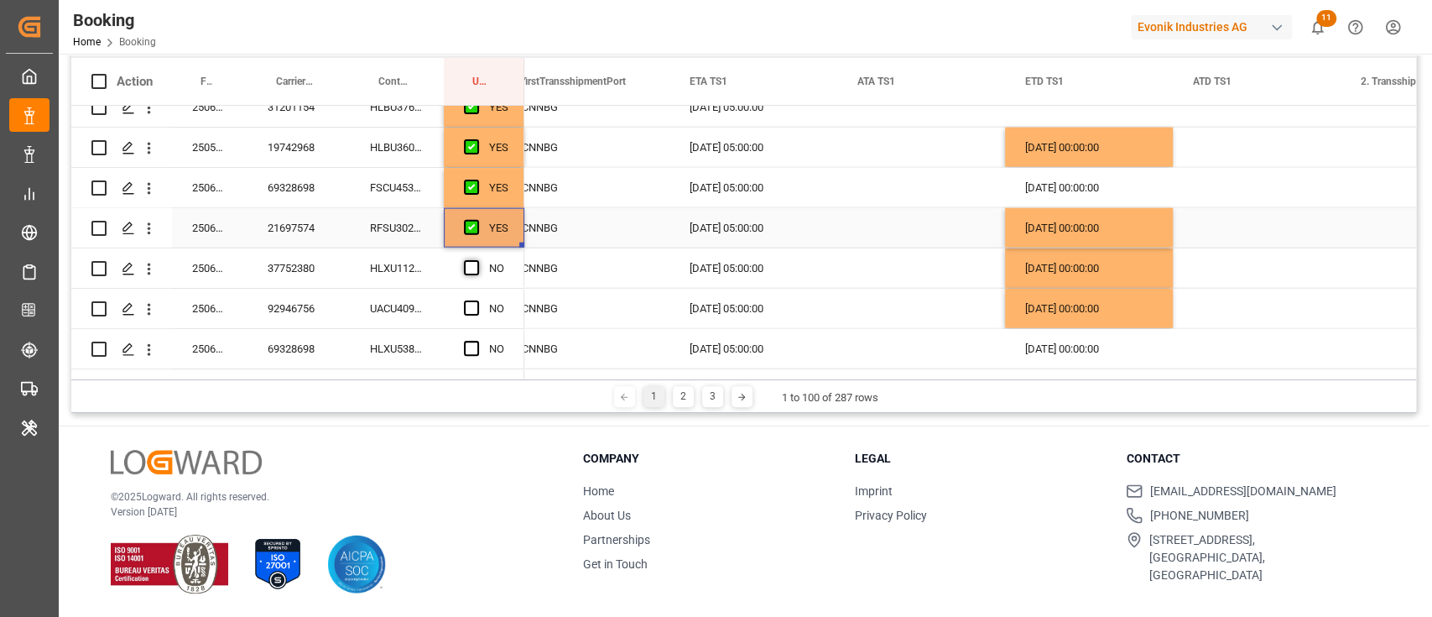
click at [477, 260] on input "Press SPACE to select this row." at bounding box center [477, 260] width 0 height 0
click at [458, 304] on div "NO" at bounding box center [484, 308] width 81 height 39
click at [463, 304] on div "NO" at bounding box center [484, 308] width 81 height 39
click at [400, 318] on div "UACU4096538" at bounding box center [397, 308] width 94 height 39
click at [399, 281] on div "HLXU1124245" at bounding box center [397, 267] width 94 height 39
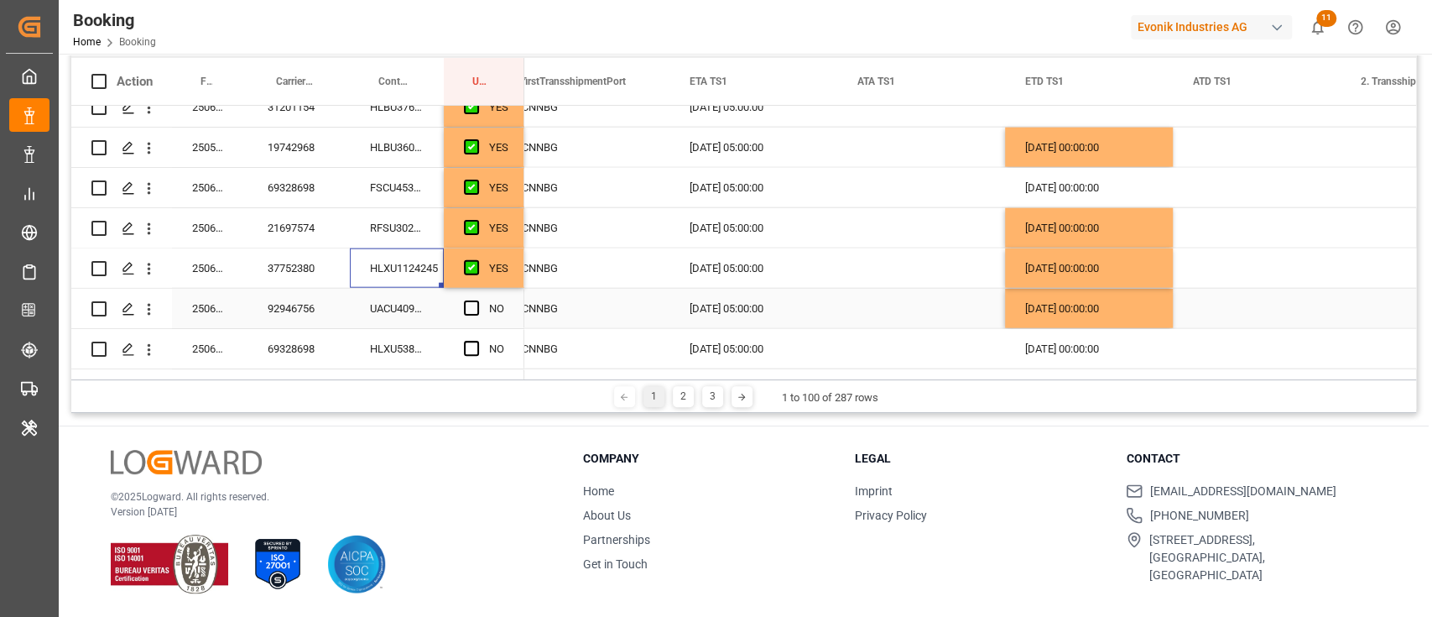
click at [389, 305] on div "UACU4096538" at bounding box center [397, 308] width 94 height 39
click at [477, 305] on span "Press SPACE to select this row." at bounding box center [471, 307] width 15 height 15
click at [477, 300] on input "Press SPACE to select this row." at bounding box center [477, 300] width 0 height 0
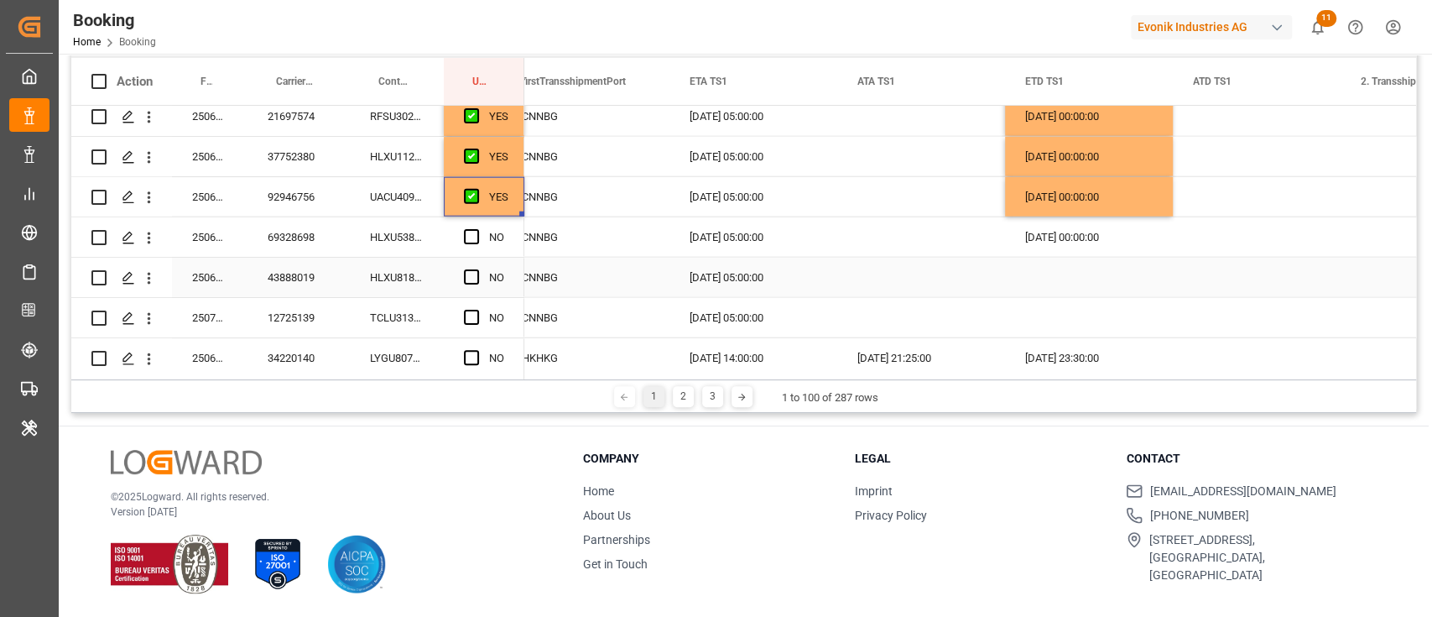
click at [435, 249] on div "HLXU5388708" at bounding box center [397, 236] width 94 height 39
click at [468, 234] on span "Press SPACE to select this row." at bounding box center [471, 236] width 15 height 15
click at [477, 229] on input "Press SPACE to select this row." at bounding box center [477, 229] width 0 height 0
click at [433, 268] on div "HLXU8183574" at bounding box center [397, 277] width 94 height 39
click at [1041, 222] on div "15.08.2025 00:00:00" at bounding box center [1089, 236] width 168 height 39
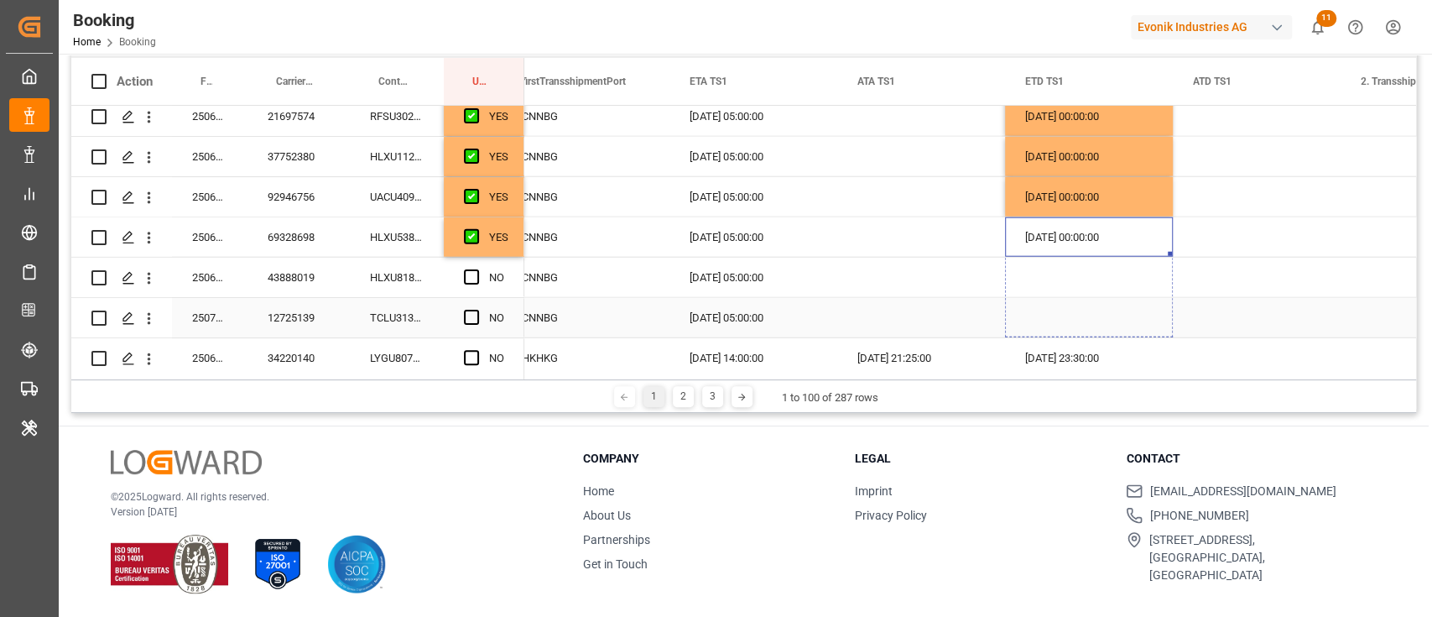
drag, startPoint x: 1170, startPoint y: 253, endPoint x: 1166, endPoint y: 303, distance: 50.5
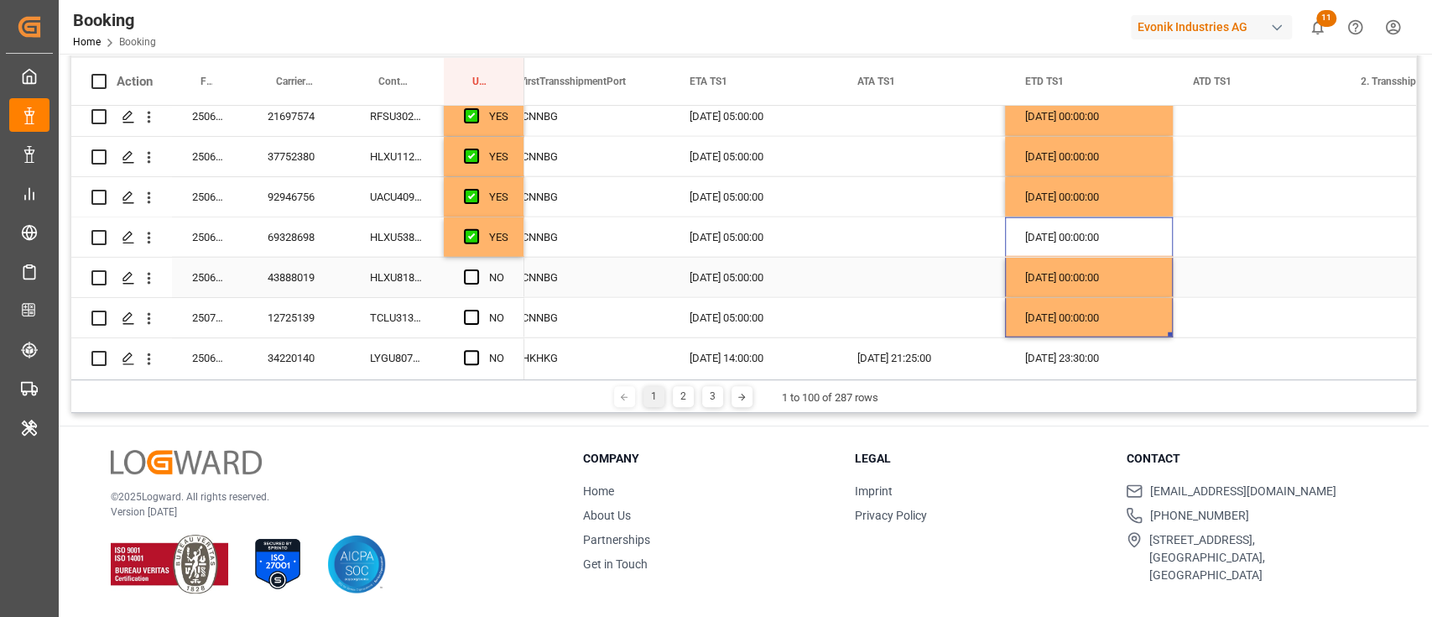
click at [475, 277] on span "Press SPACE to select this row." at bounding box center [471, 276] width 15 height 15
click at [477, 269] on input "Press SPACE to select this row." at bounding box center [477, 269] width 0 height 0
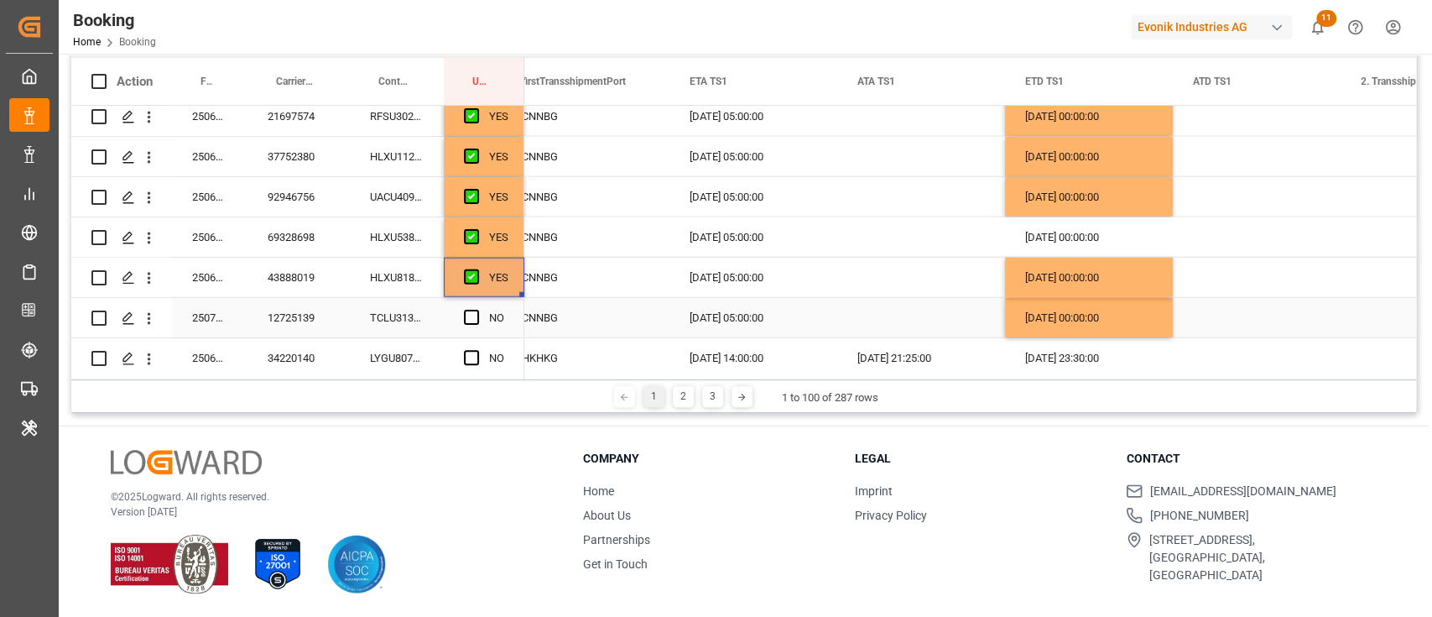
click at [420, 317] on div "TCLU3130794" at bounding box center [397, 317] width 94 height 39
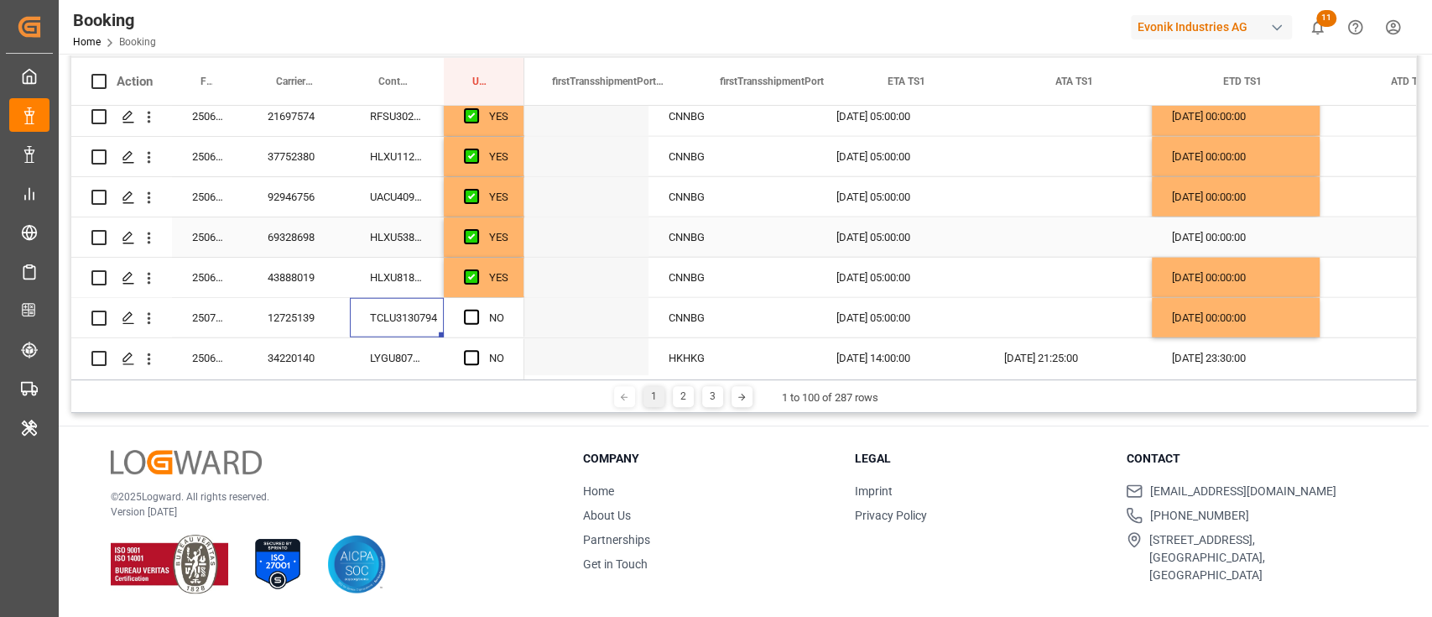
scroll to position [0, 2343]
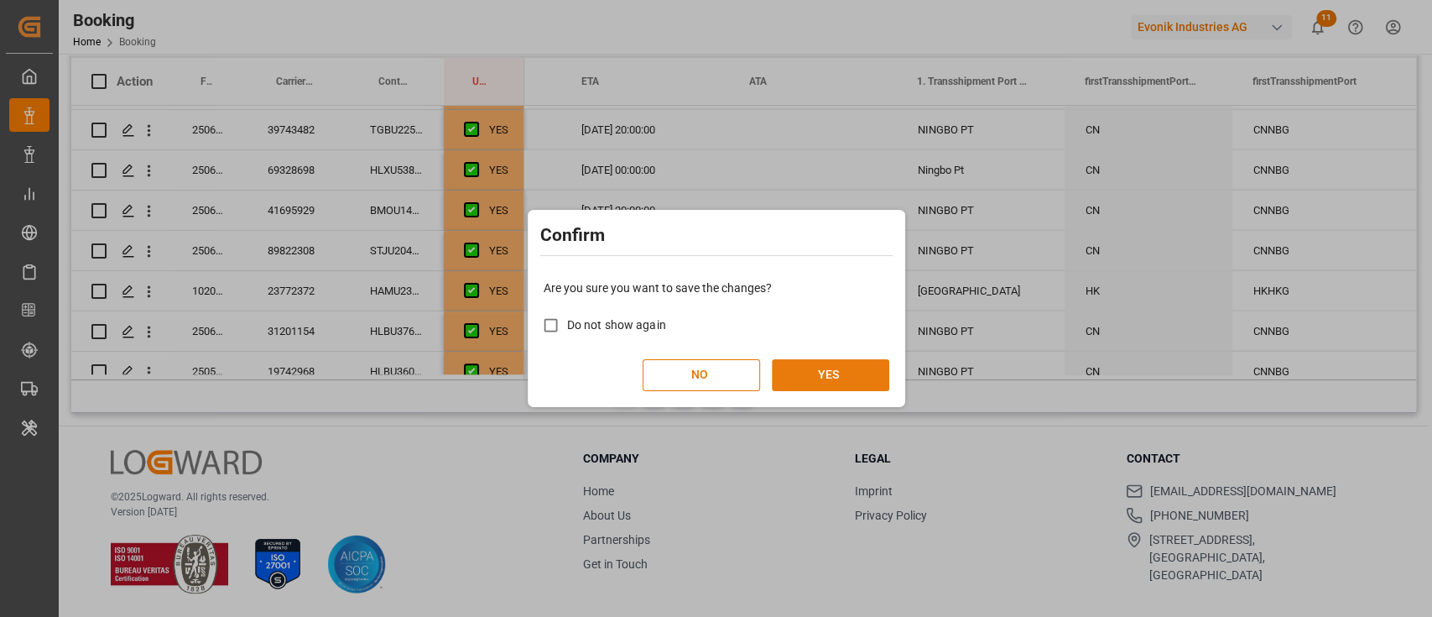
click at [804, 364] on button "YES" at bounding box center [830, 375] width 117 height 32
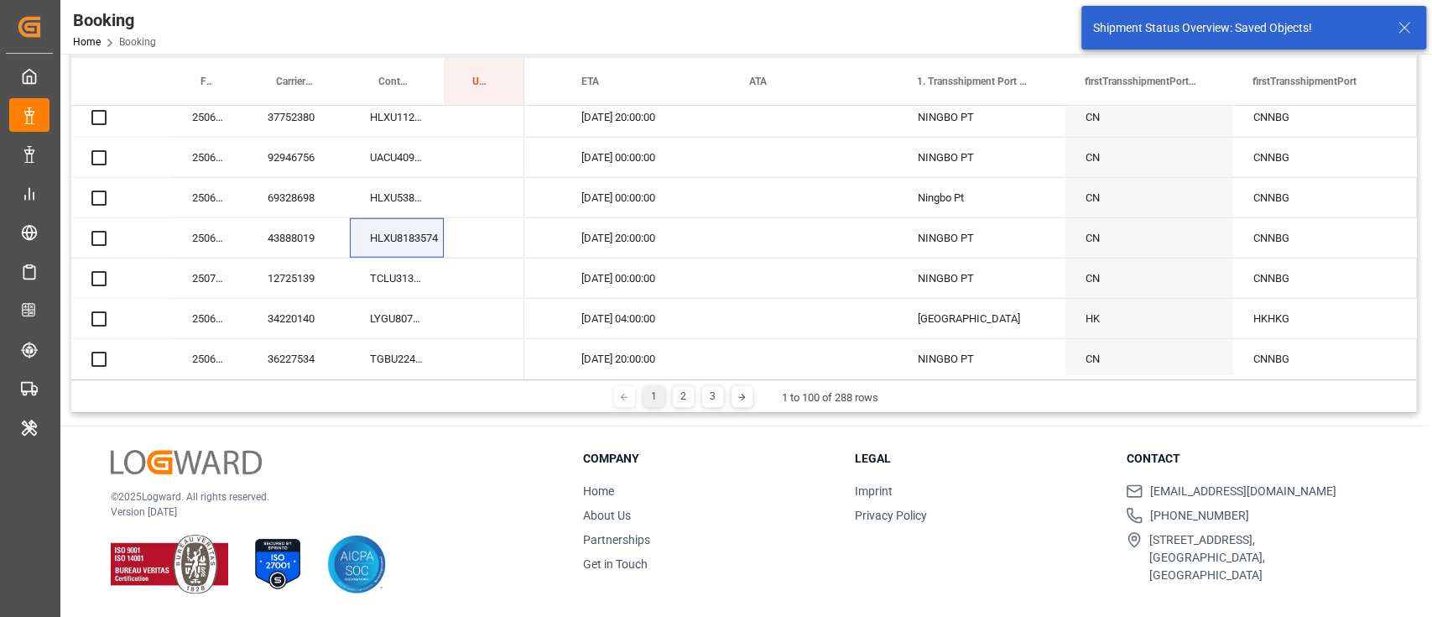
drag, startPoint x: 604, startPoint y: 379, endPoint x: 591, endPoint y: 382, distance: 13.7
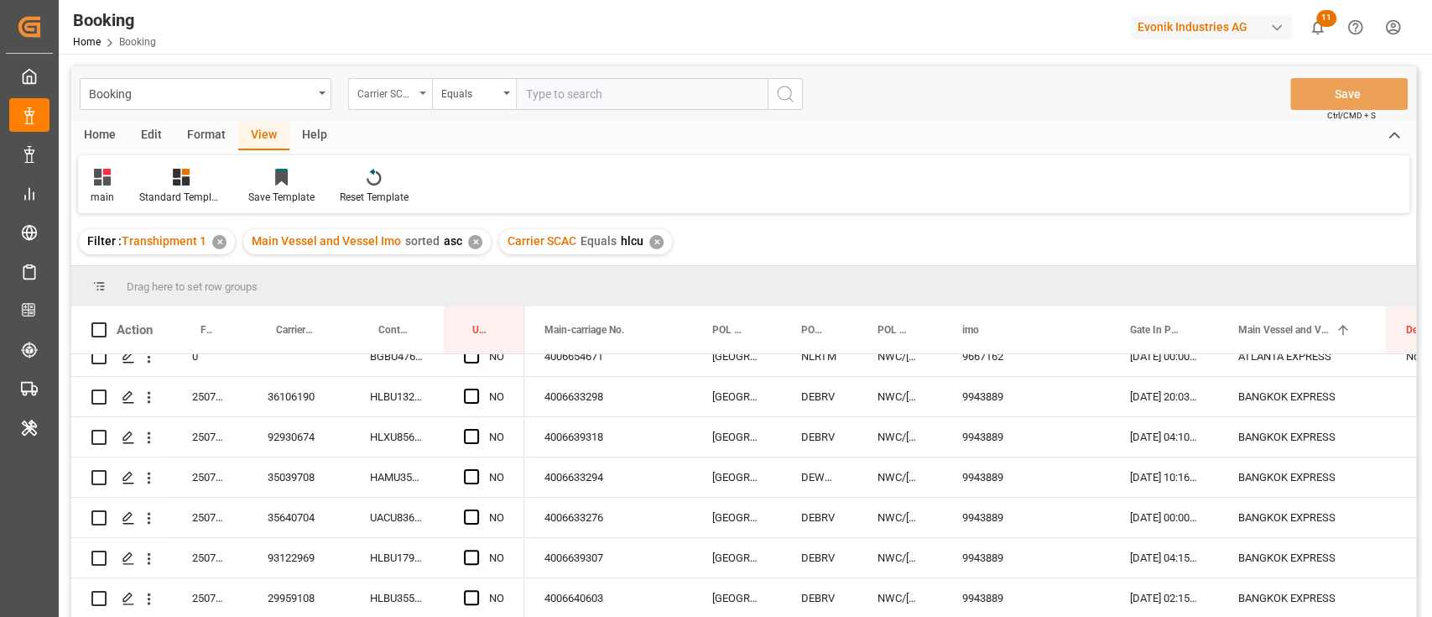
click at [376, 96] on div "Carrier SCAC" at bounding box center [385, 91] width 57 height 19
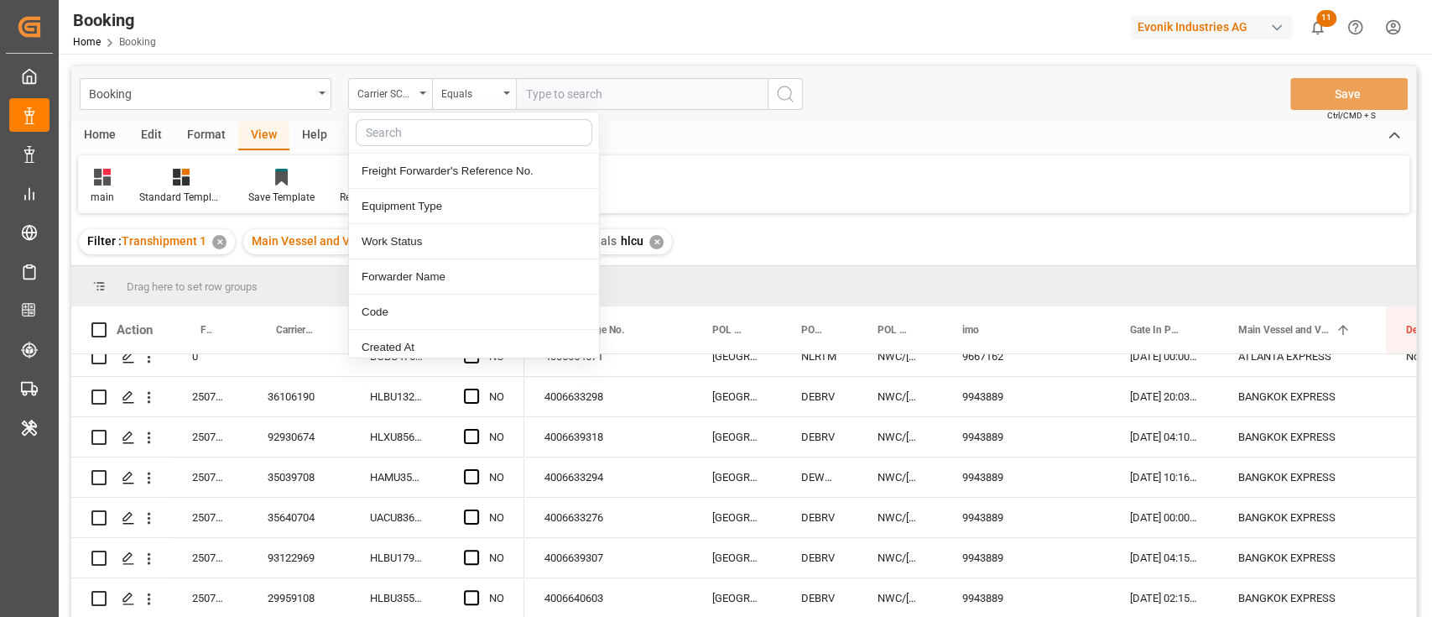
click at [393, 122] on input "text" at bounding box center [474, 132] width 237 height 27
type input "eta"
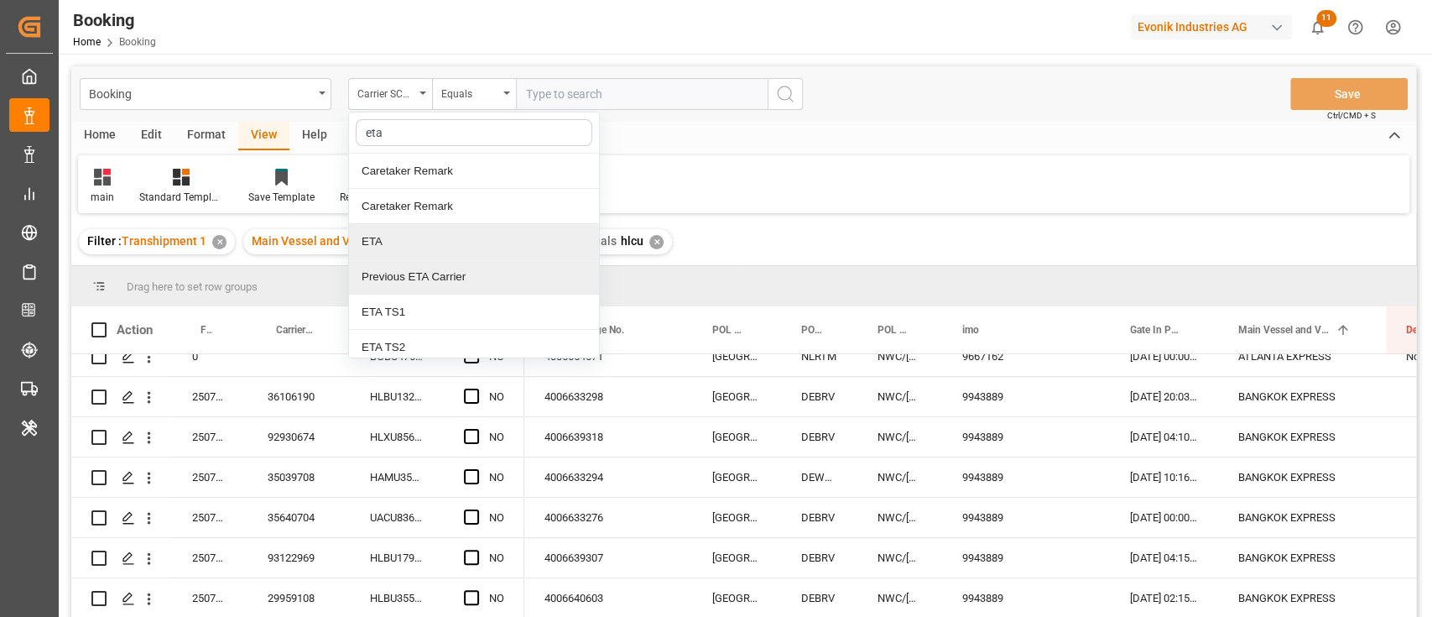
click at [430, 245] on div "ETA" at bounding box center [474, 241] width 250 height 35
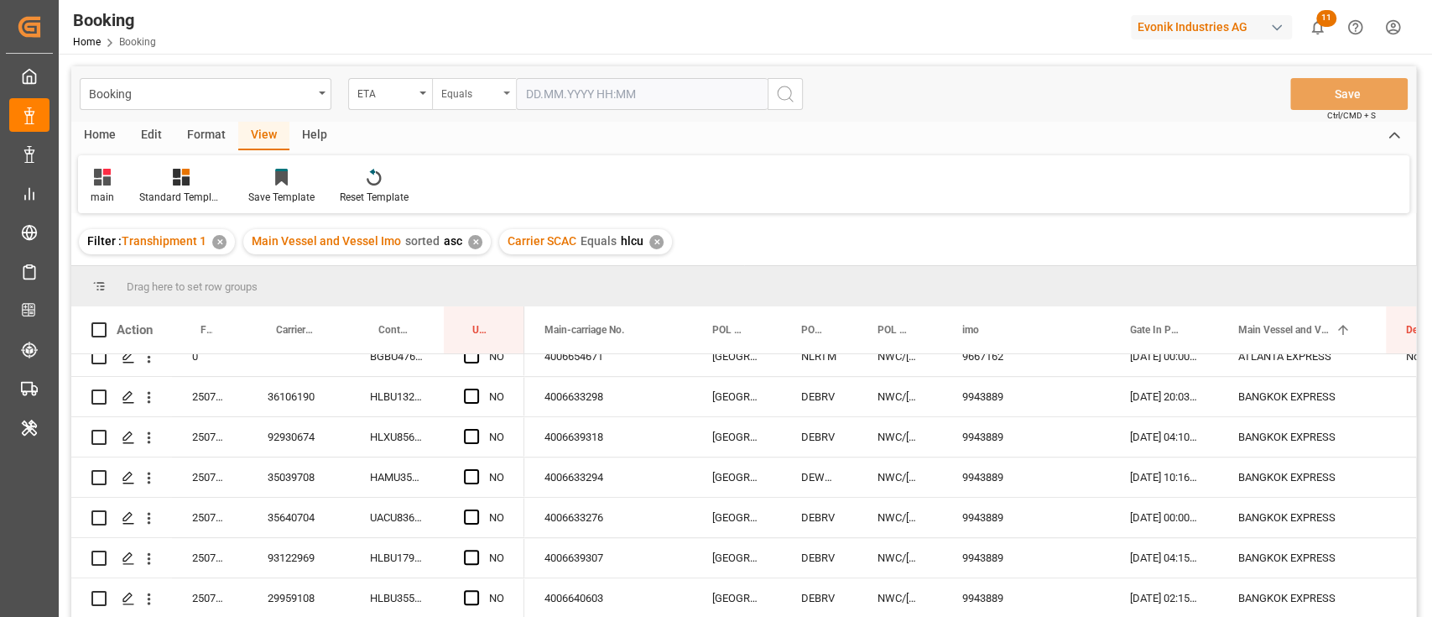
click at [514, 87] on div "Equals" at bounding box center [474, 94] width 84 height 32
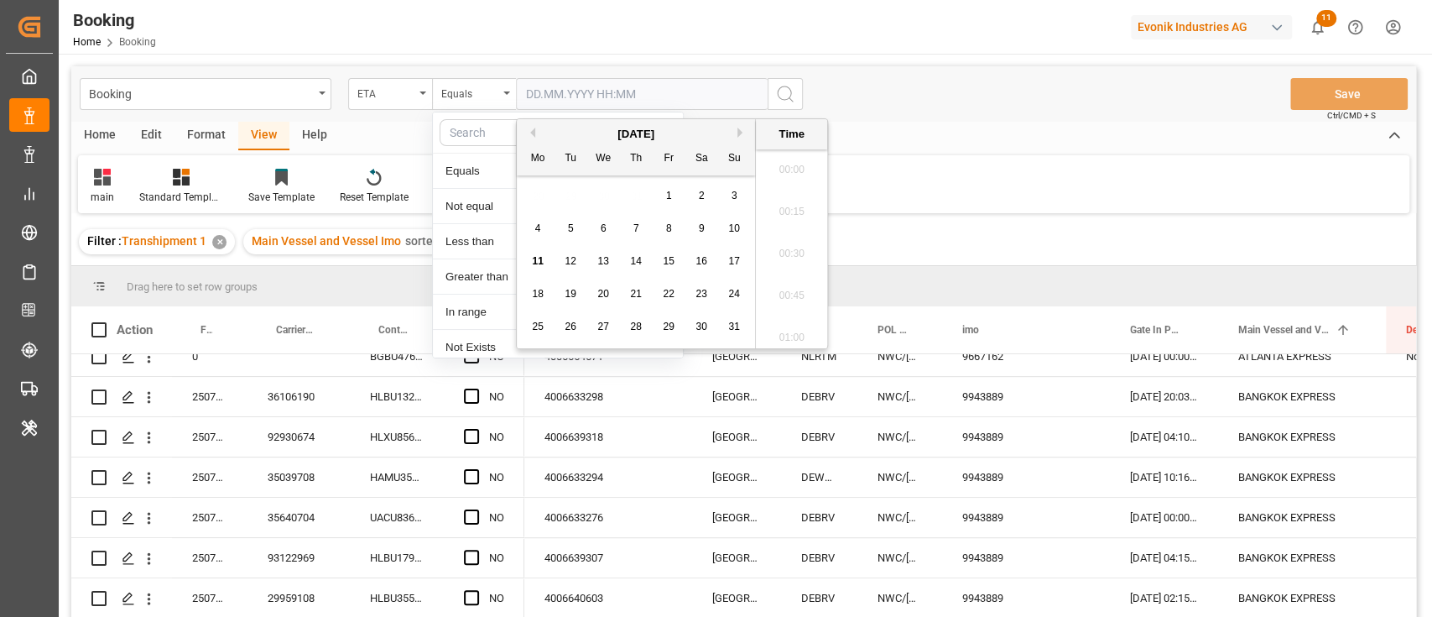
click at [549, 103] on input "text" at bounding box center [642, 94] width 252 height 32
click at [534, 261] on span "11" at bounding box center [537, 261] width 11 height 12
type input "11.08.2025 00:00"
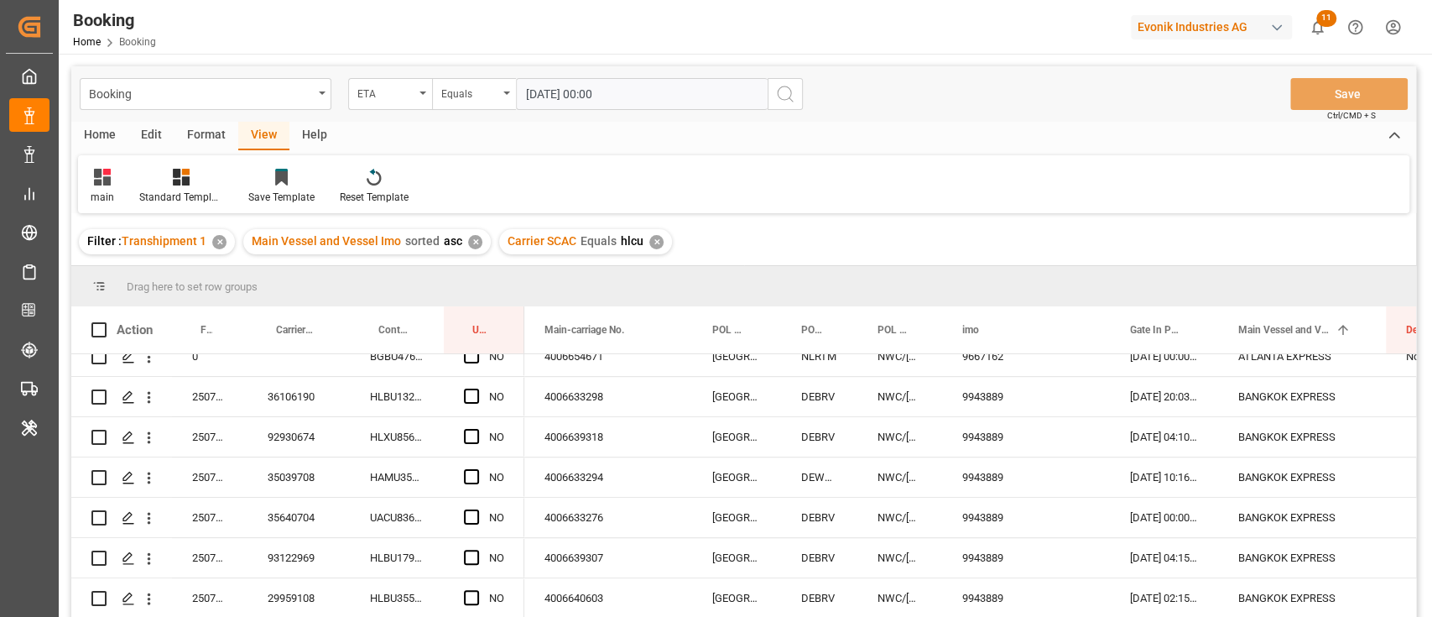
drag, startPoint x: 792, startPoint y: 86, endPoint x: 781, endPoint y: 98, distance: 16.0
click at [792, 86] on icon "search button" at bounding box center [785, 94] width 20 height 20
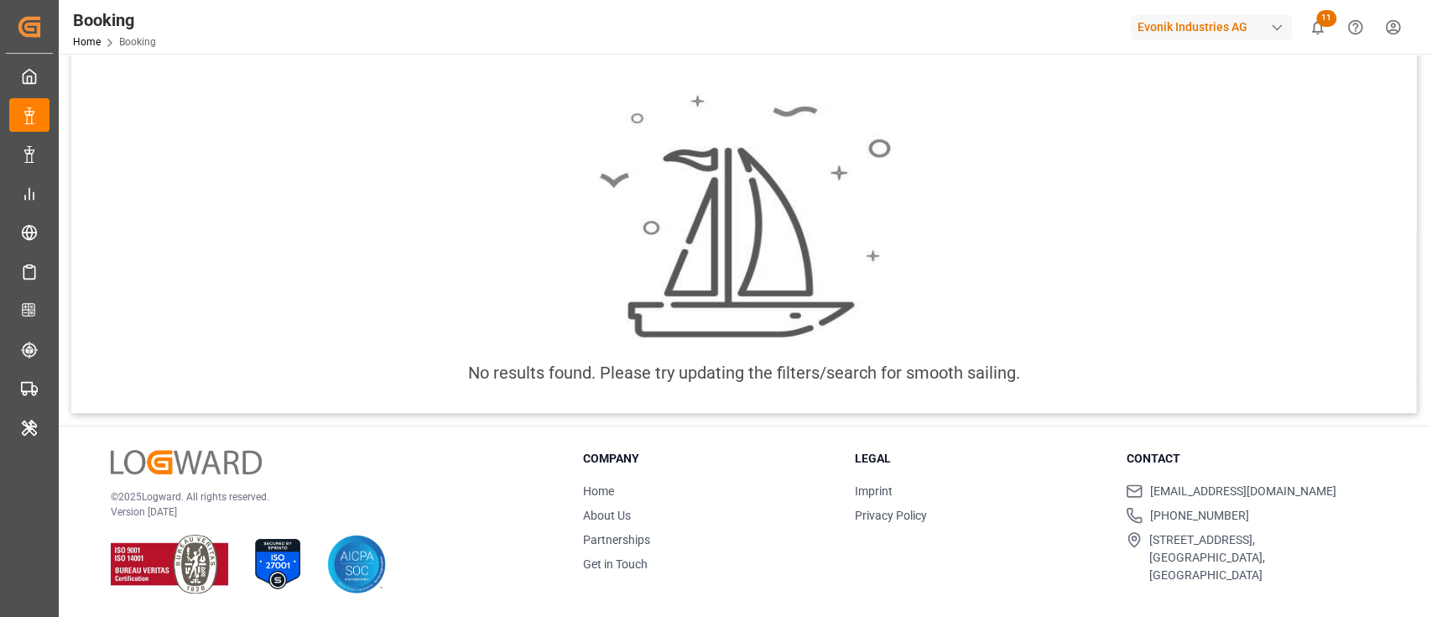
drag, startPoint x: 545, startPoint y: 375, endPoint x: 531, endPoint y: 374, distance: 13.5
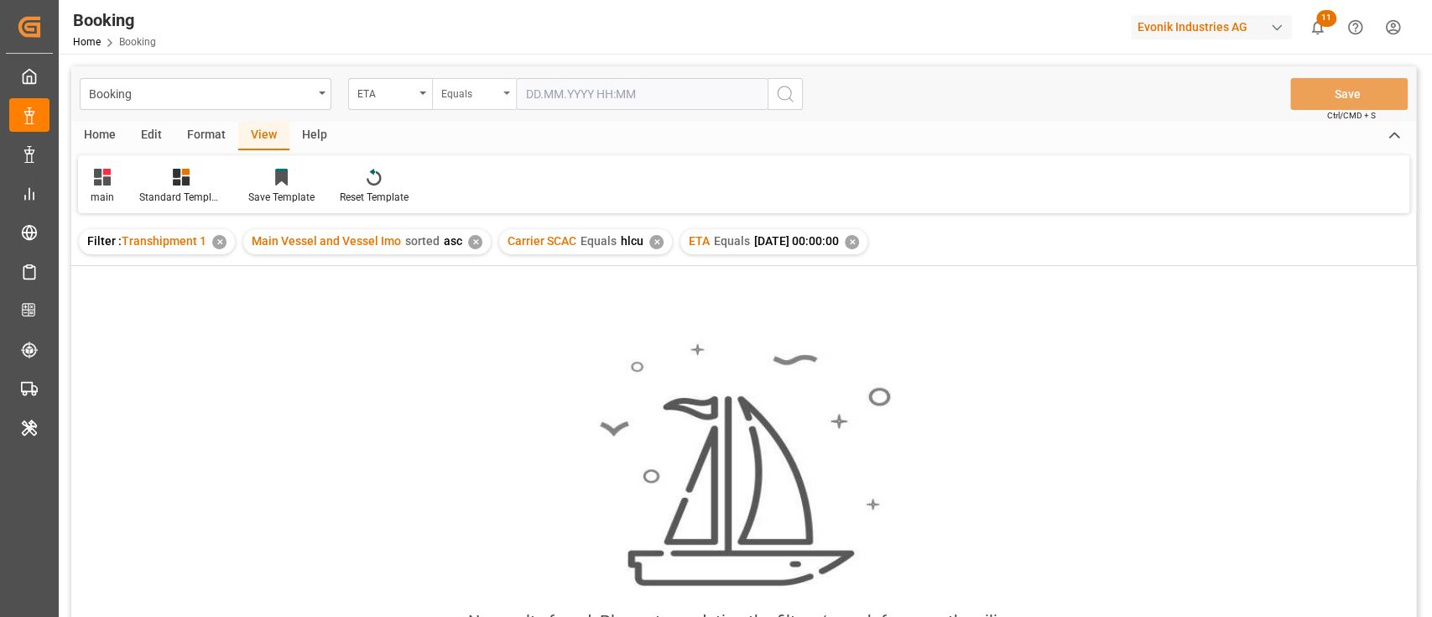
click at [493, 98] on div "Equals" at bounding box center [469, 91] width 57 height 19
click at [497, 238] on div "Less than" at bounding box center [558, 241] width 250 height 35
click at [585, 101] on input "text" at bounding box center [642, 94] width 252 height 32
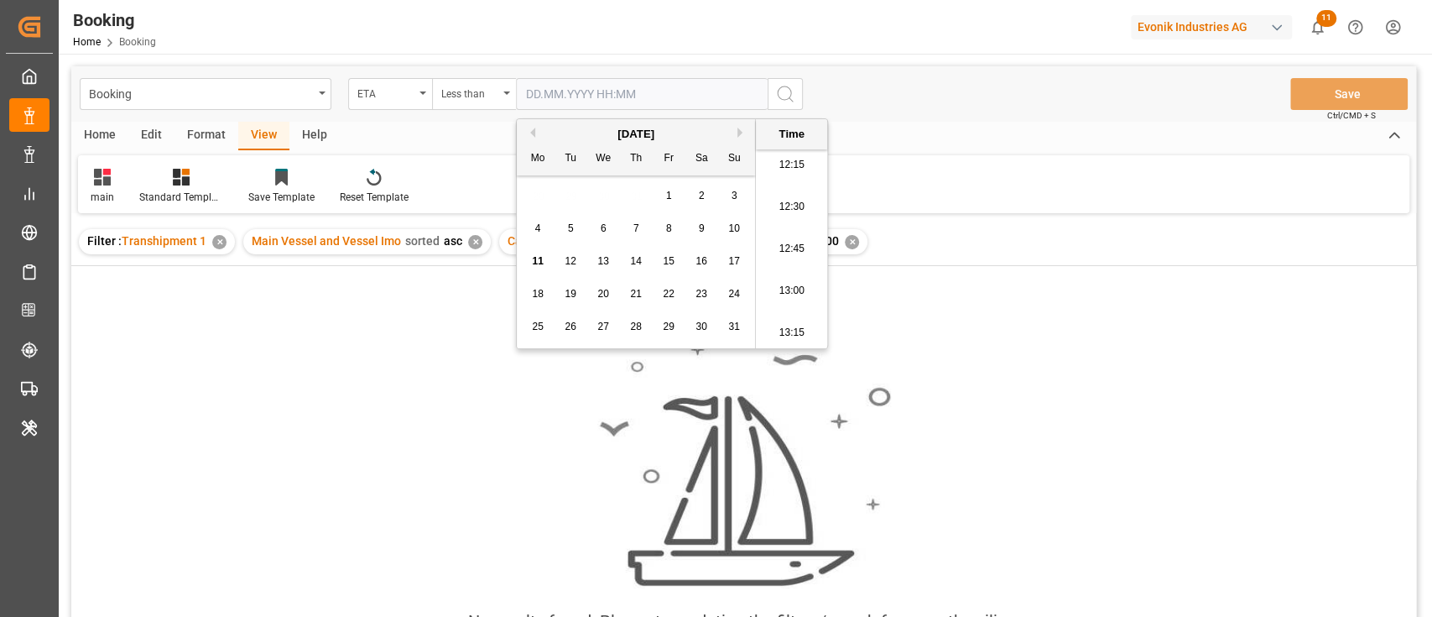
click at [544, 261] on div "11" at bounding box center [538, 262] width 21 height 20
type input "11.08.2025 00:00"
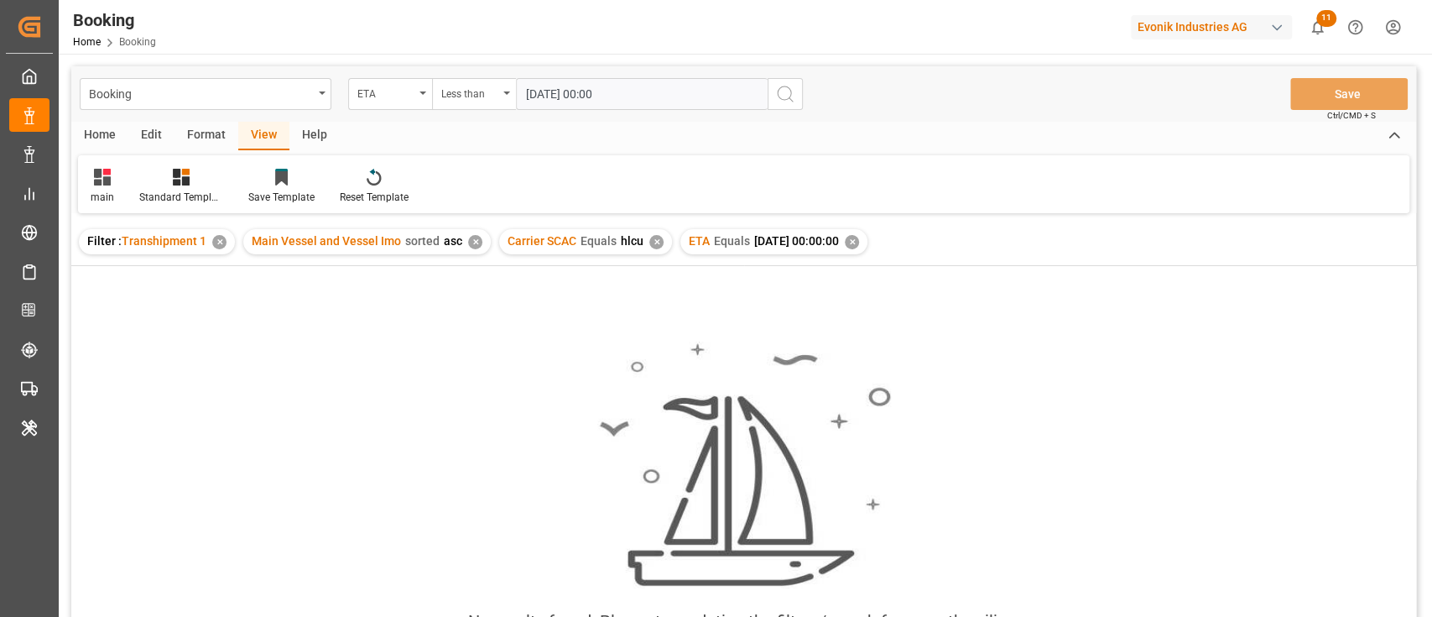
click at [790, 96] on icon "search button" at bounding box center [785, 94] width 20 height 20
click at [859, 242] on div "✕" at bounding box center [852, 242] width 14 height 14
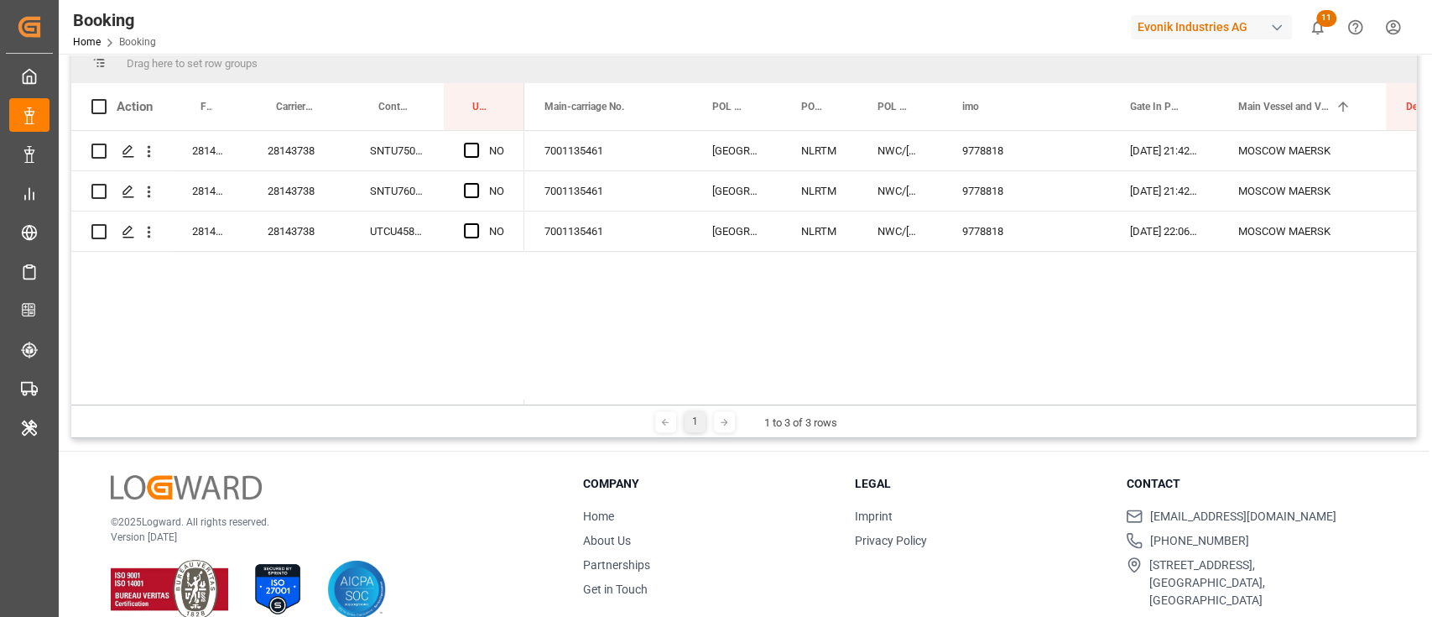
drag, startPoint x: 550, startPoint y: 407, endPoint x: 525, endPoint y: 398, distance: 26.8
click at [530, 402] on div "Drag here to set row groups Drag here to set column labels Action Freight Forwa…" at bounding box center [743, 240] width 1345 height 395
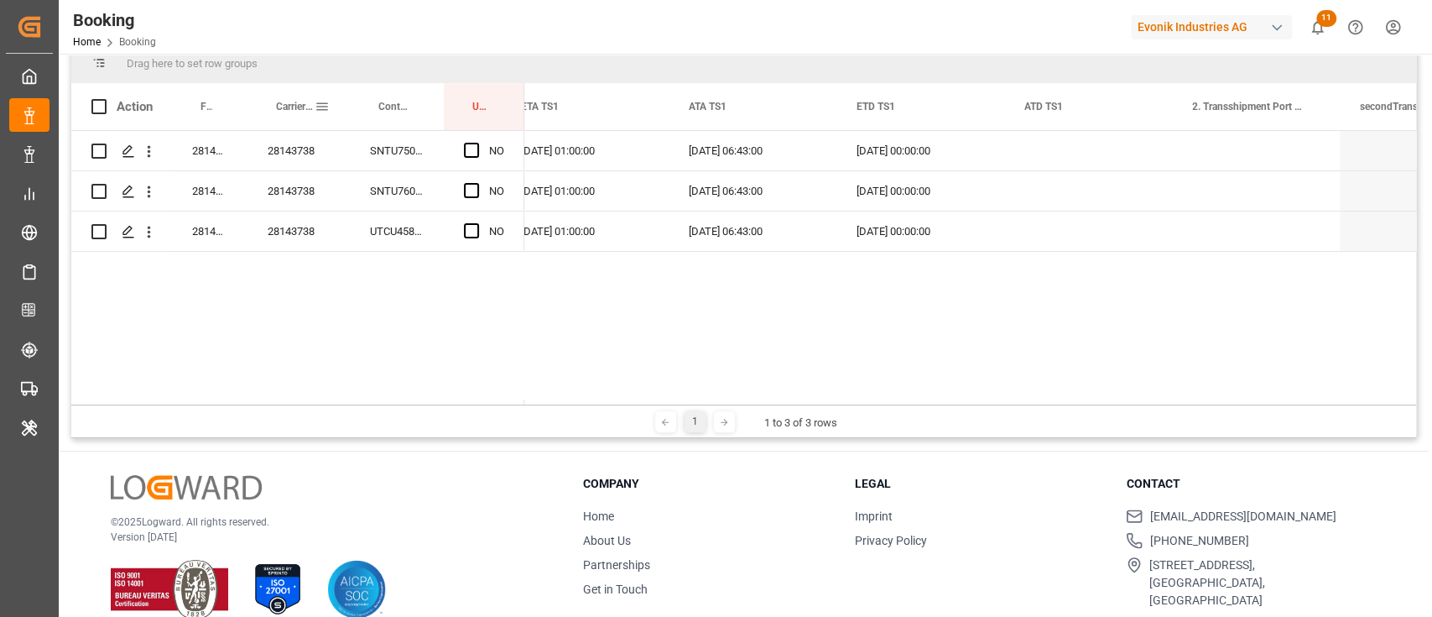
click at [295, 129] on div "Carrier Booking No." at bounding box center [295, 106] width 39 height 47
click at [313, 157] on div "28143738" at bounding box center [299, 150] width 102 height 39
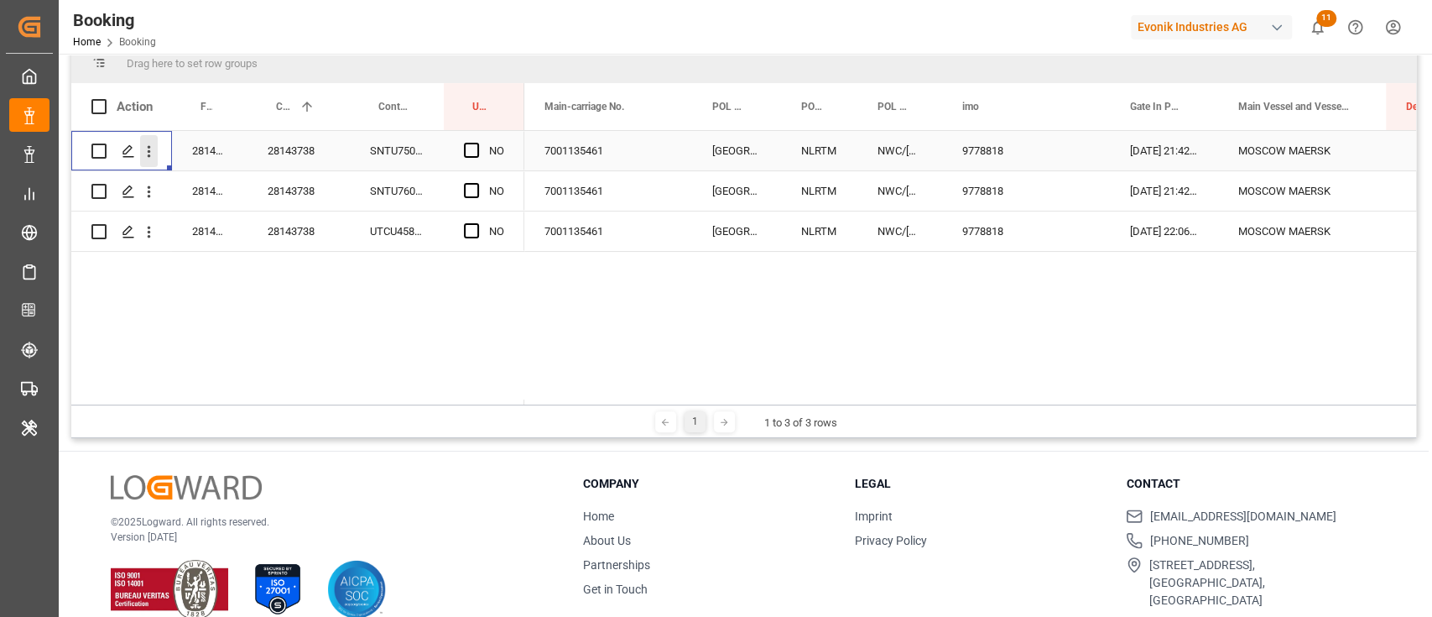
click at [146, 141] on button "open menu" at bounding box center [149, 151] width 18 height 32
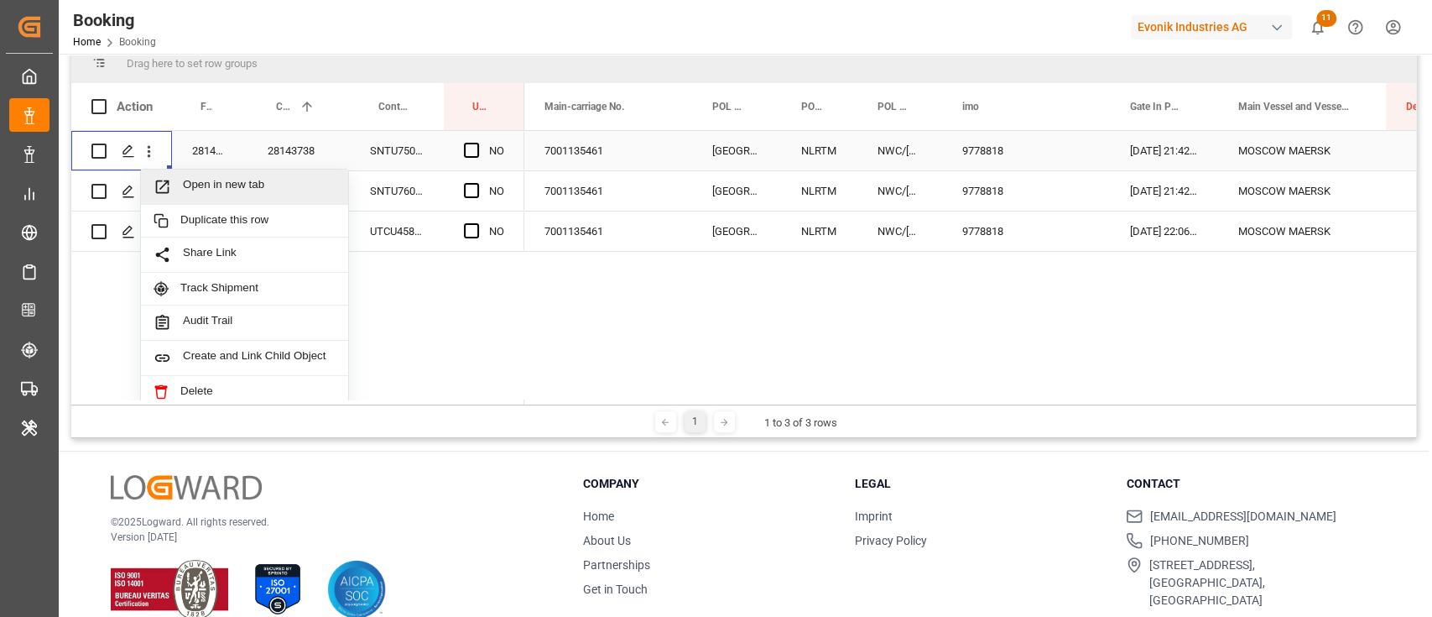
click at [214, 196] on div "Open in new tab" at bounding box center [244, 186] width 207 height 35
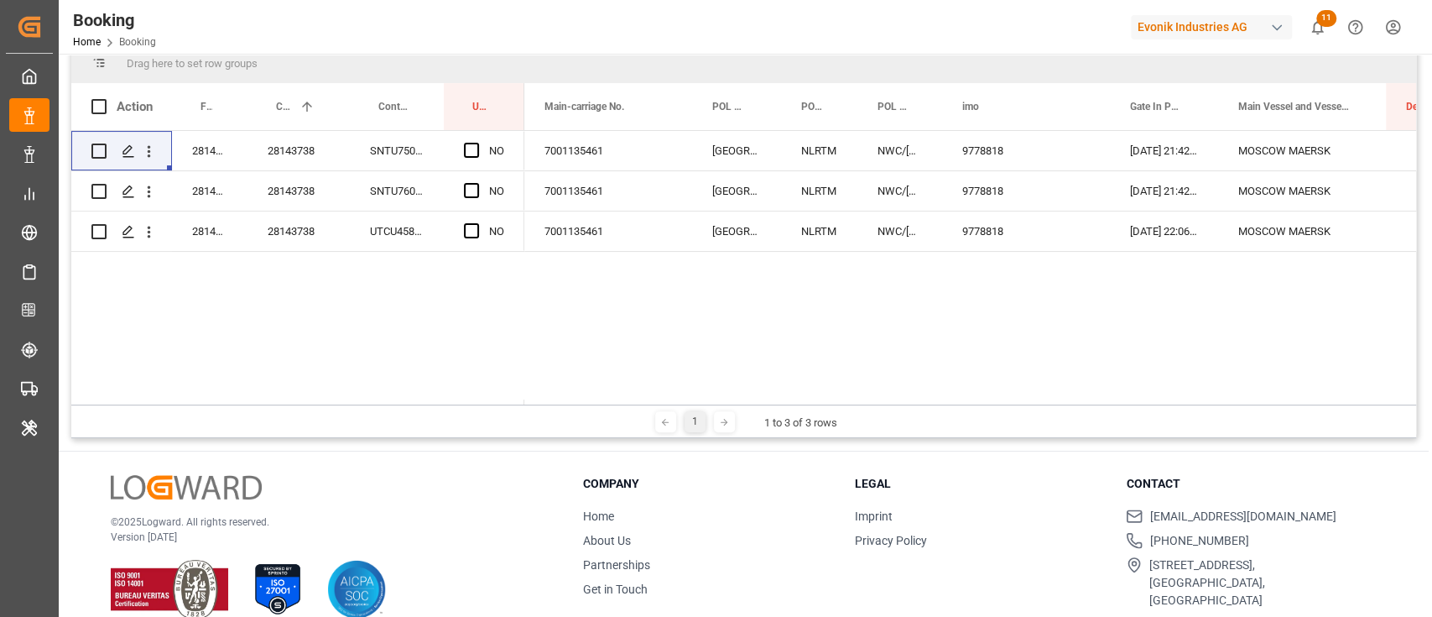
drag, startPoint x: 553, startPoint y: 406, endPoint x: 491, endPoint y: 373, distance: 70.6
click at [496, 382] on div "Drag here to set row groups Drag here to set column labels Action Freight Forwa…" at bounding box center [743, 240] width 1345 height 395
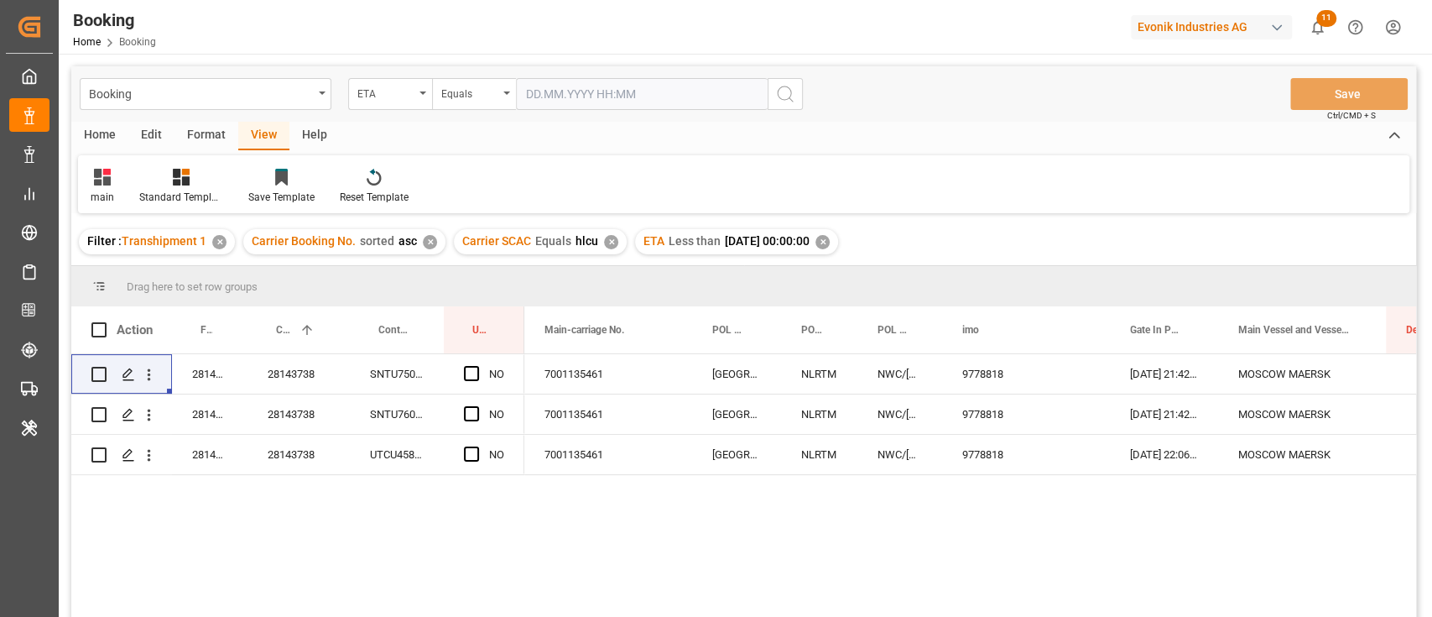
click at [830, 242] on div "✕" at bounding box center [823, 242] width 14 height 14
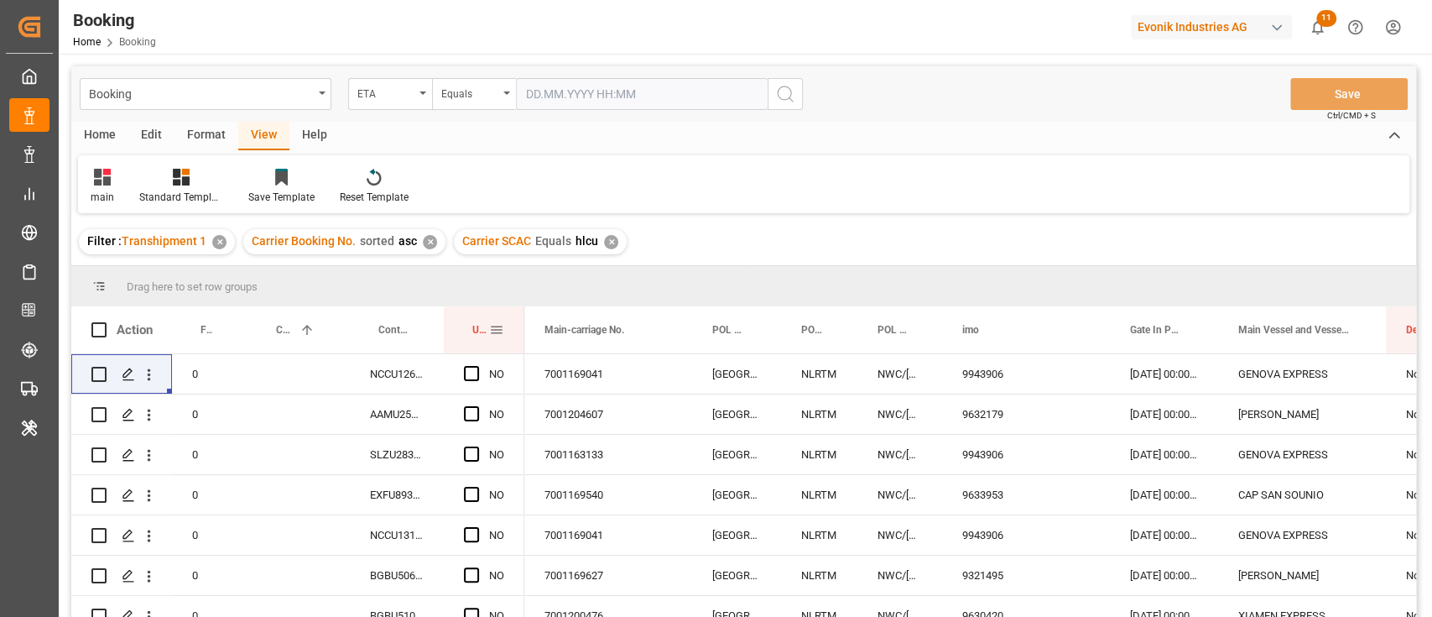
click at [500, 329] on span at bounding box center [496, 329] width 15 height 15
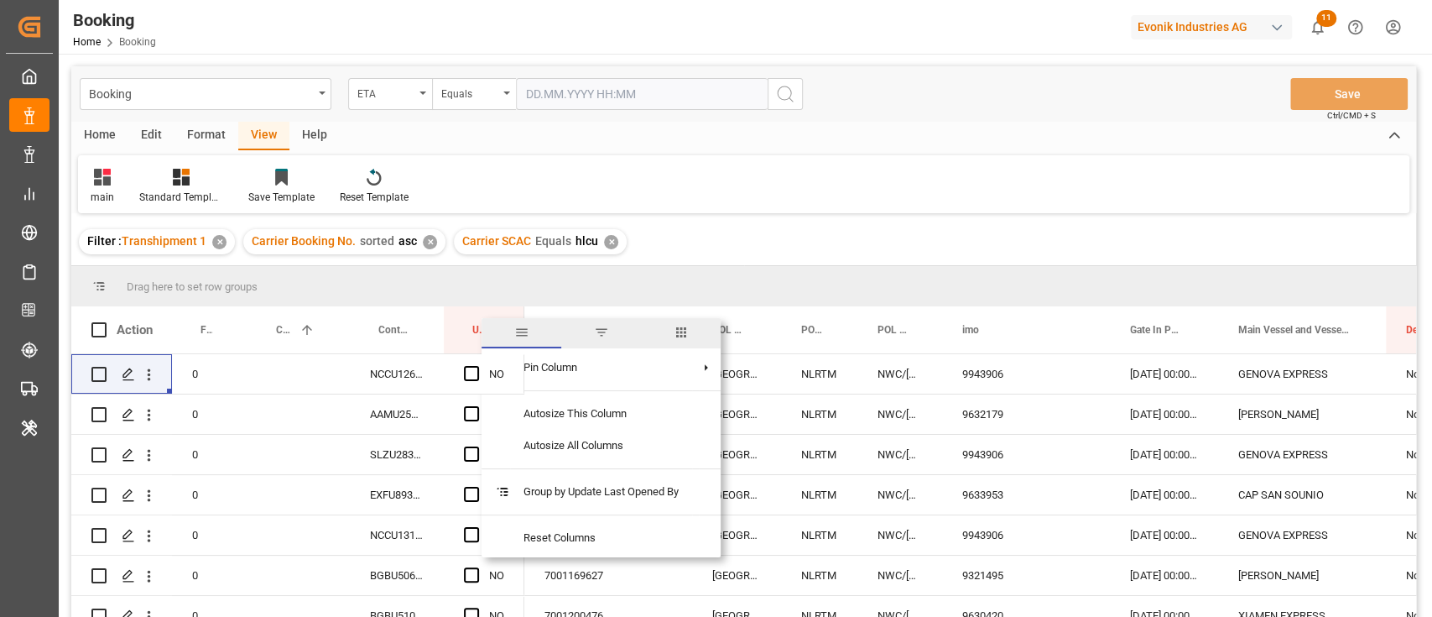
click at [685, 330] on span "columns" at bounding box center [681, 332] width 15 height 15
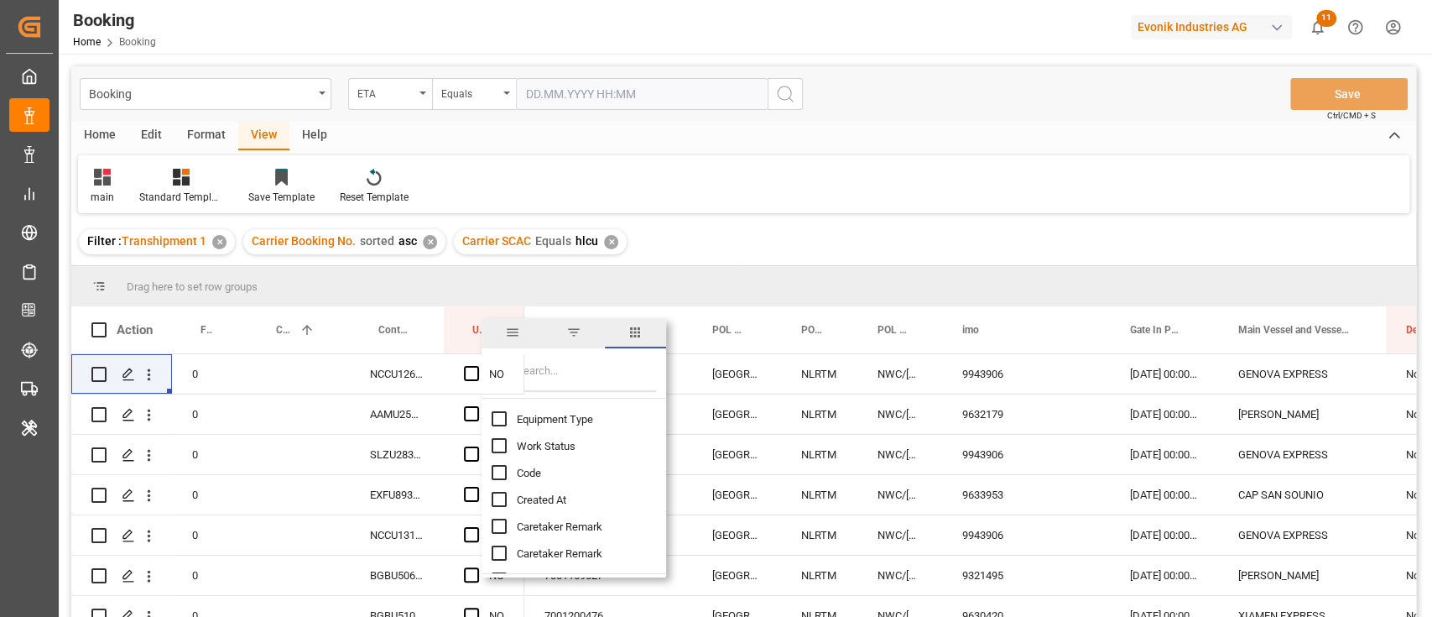
click at [599, 382] on input "Filter Columns Input" at bounding box center [586, 375] width 139 height 34
type input "las"
click at [550, 527] on span "Last Opened Date" at bounding box center [560, 526] width 86 height 13
checkbox input "true"
click at [501, 558] on input "Last Opened By column toggle visibility (hidden)" at bounding box center [499, 552] width 15 height 15
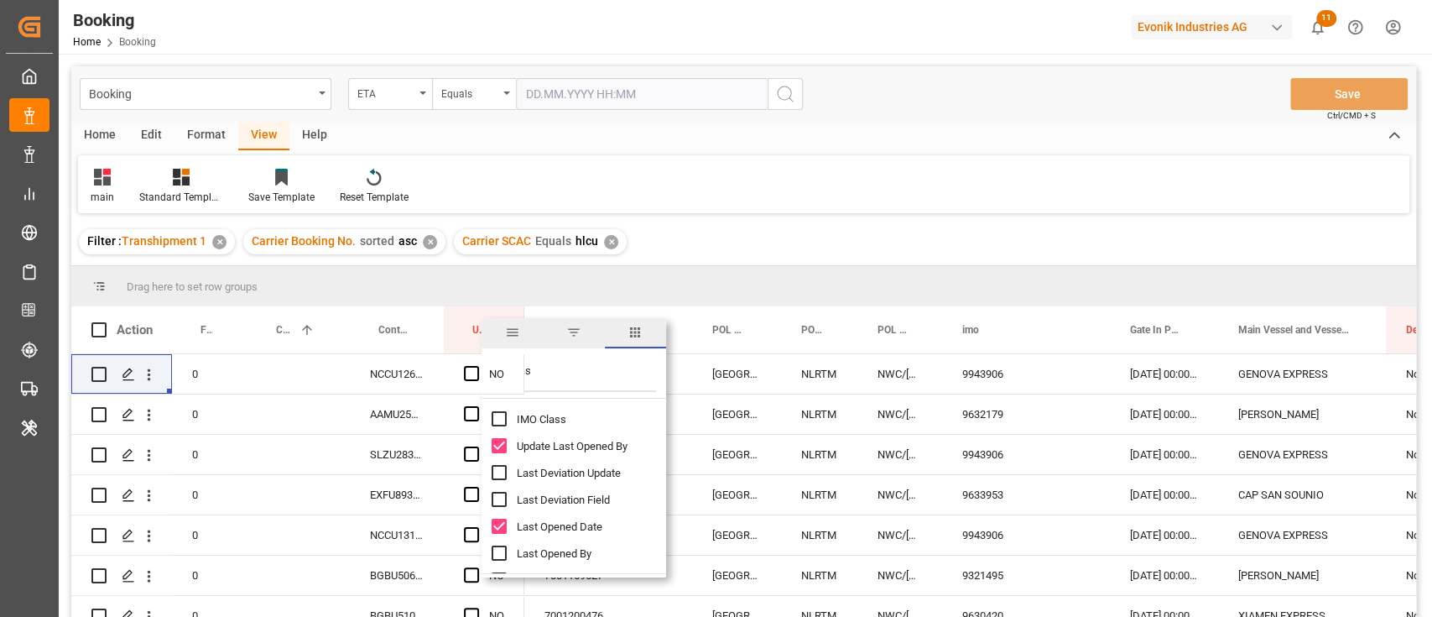
checkbox input "true"
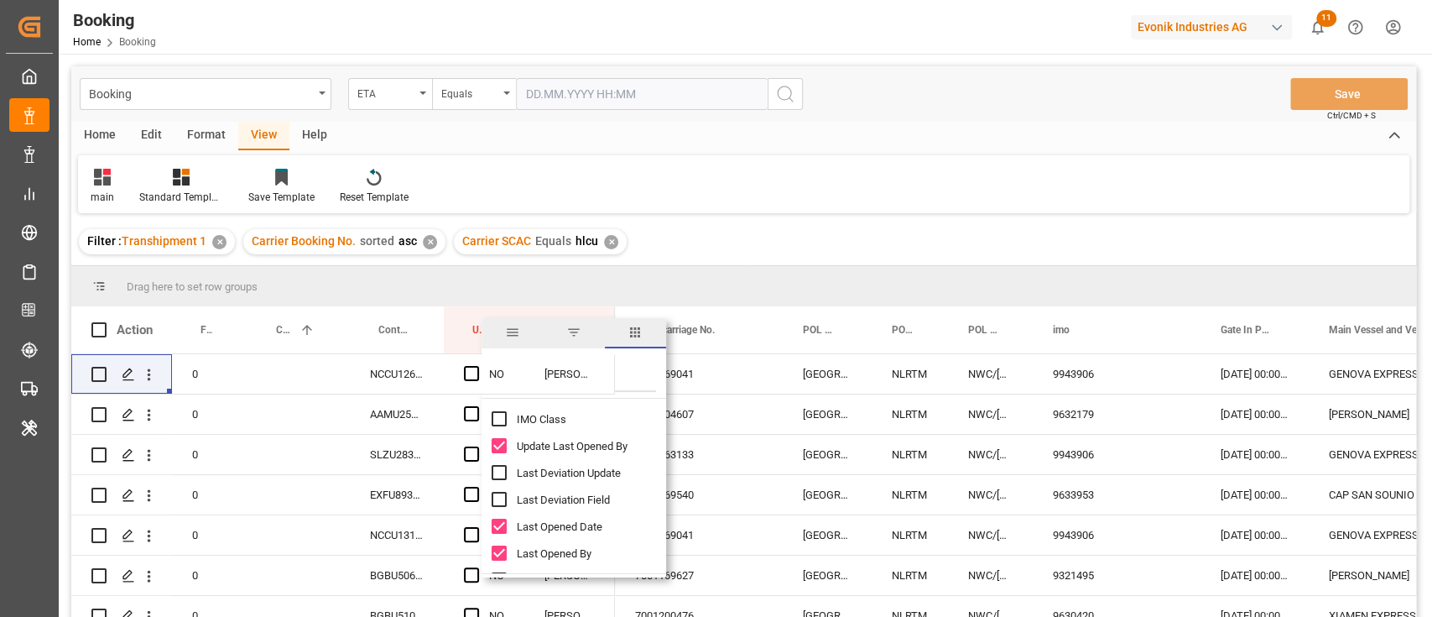
click at [704, 218] on div "Filter : Transhipment 1 ✕ Carrier Booking No. sorted asc ✕ Carrier SCAC Equals …" at bounding box center [743, 241] width 1345 height 47
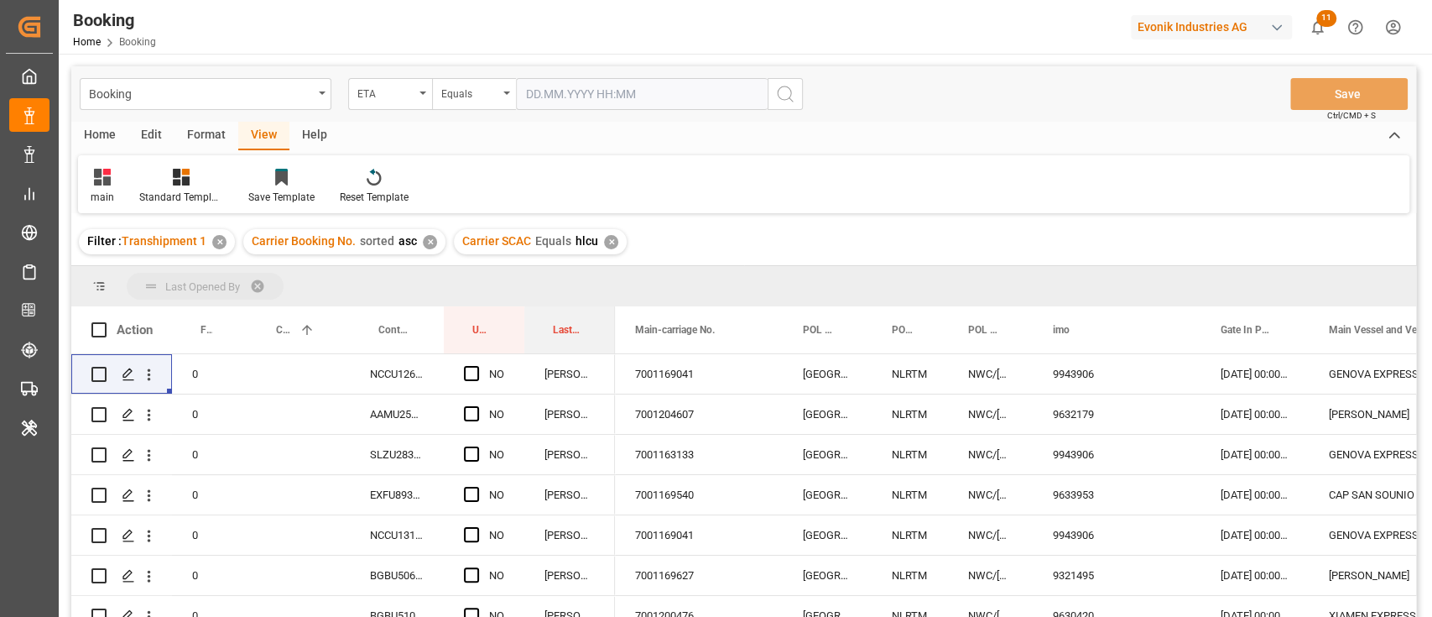
drag, startPoint x: 549, startPoint y: 336, endPoint x: 555, endPoint y: 285, distance: 51.6
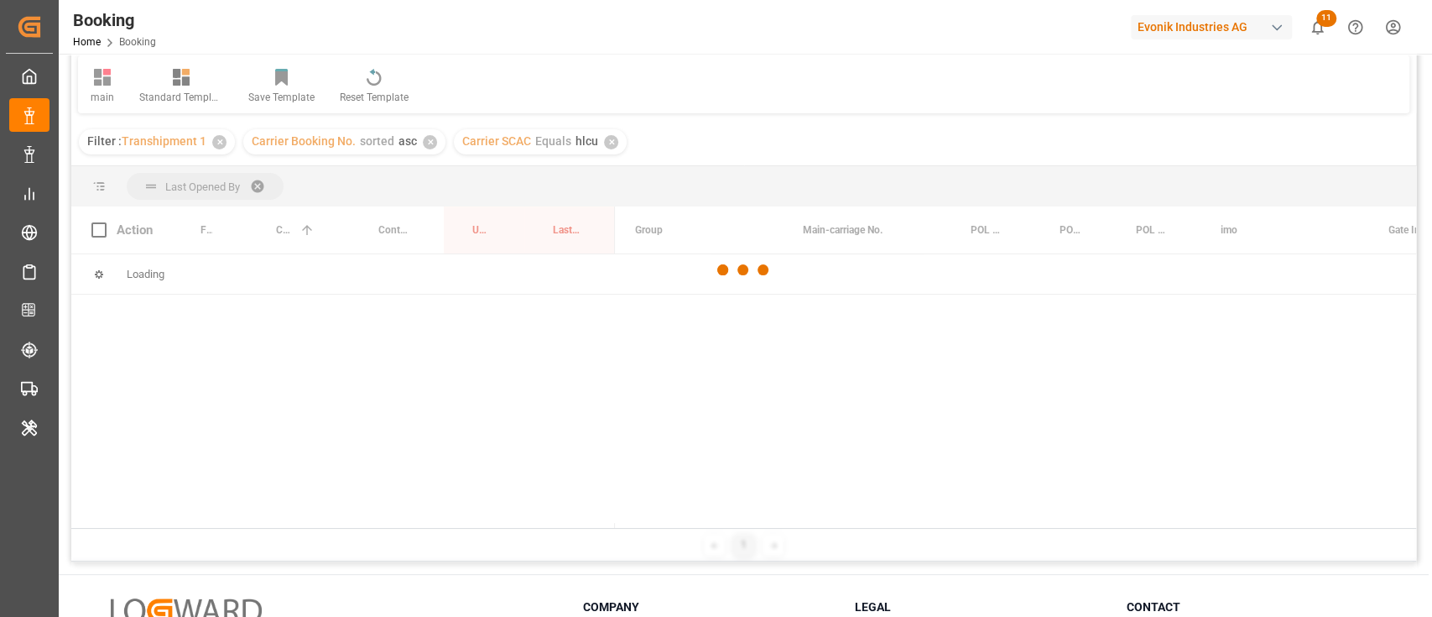
scroll to position [223, 0]
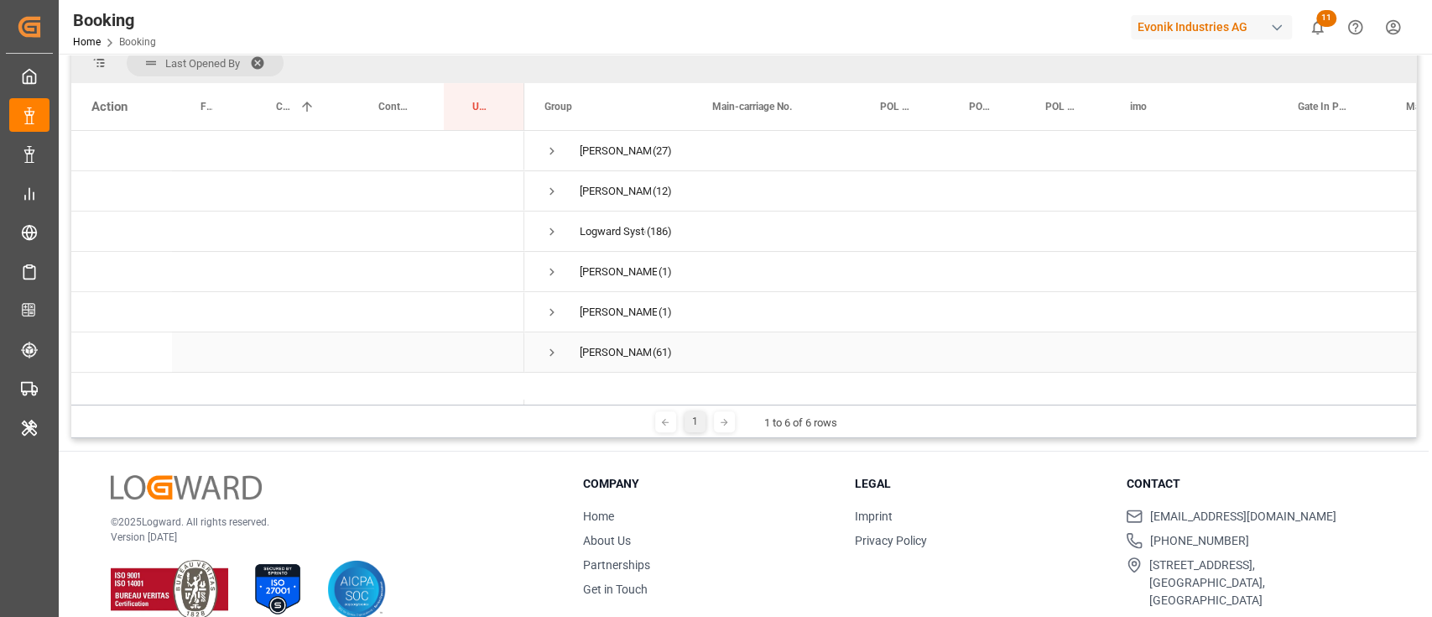
click at [550, 356] on span "Press SPACE to select this row." at bounding box center [552, 352] width 15 height 15
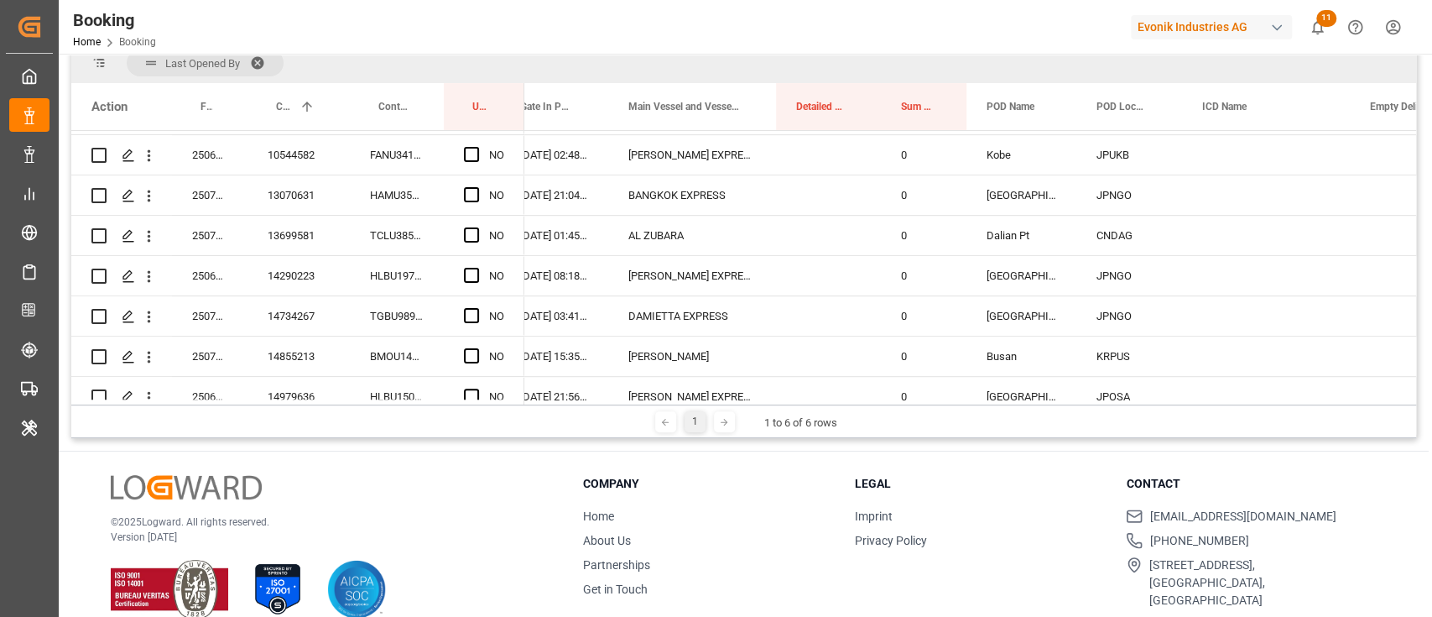
scroll to position [447, 0]
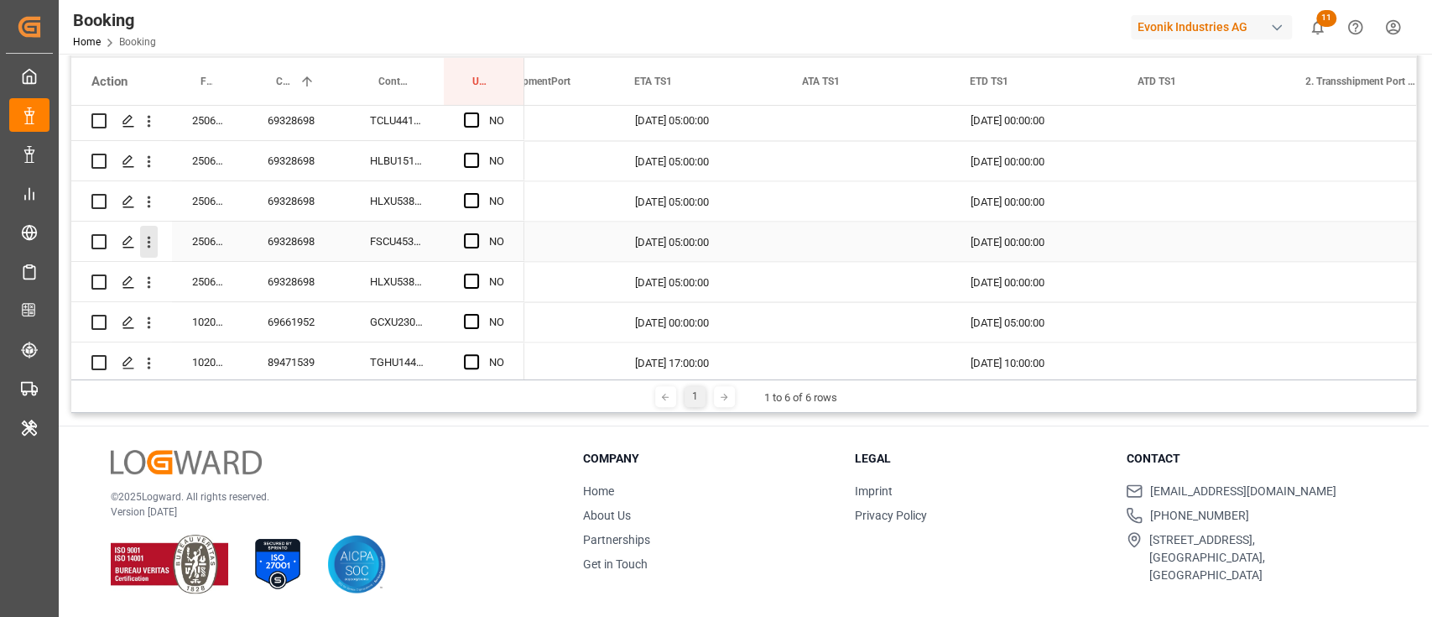
click at [148, 238] on icon "open menu" at bounding box center [149, 243] width 3 height 12
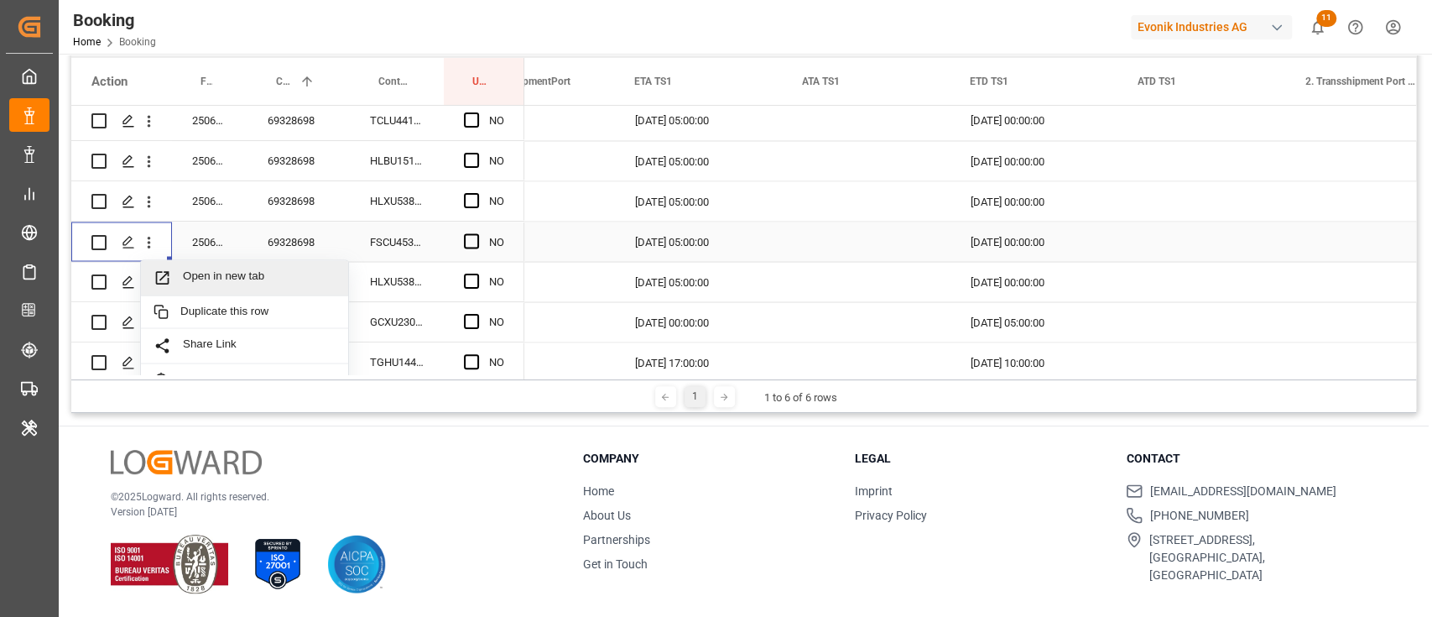
click at [197, 269] on span "Open in new tab" at bounding box center [259, 277] width 153 height 18
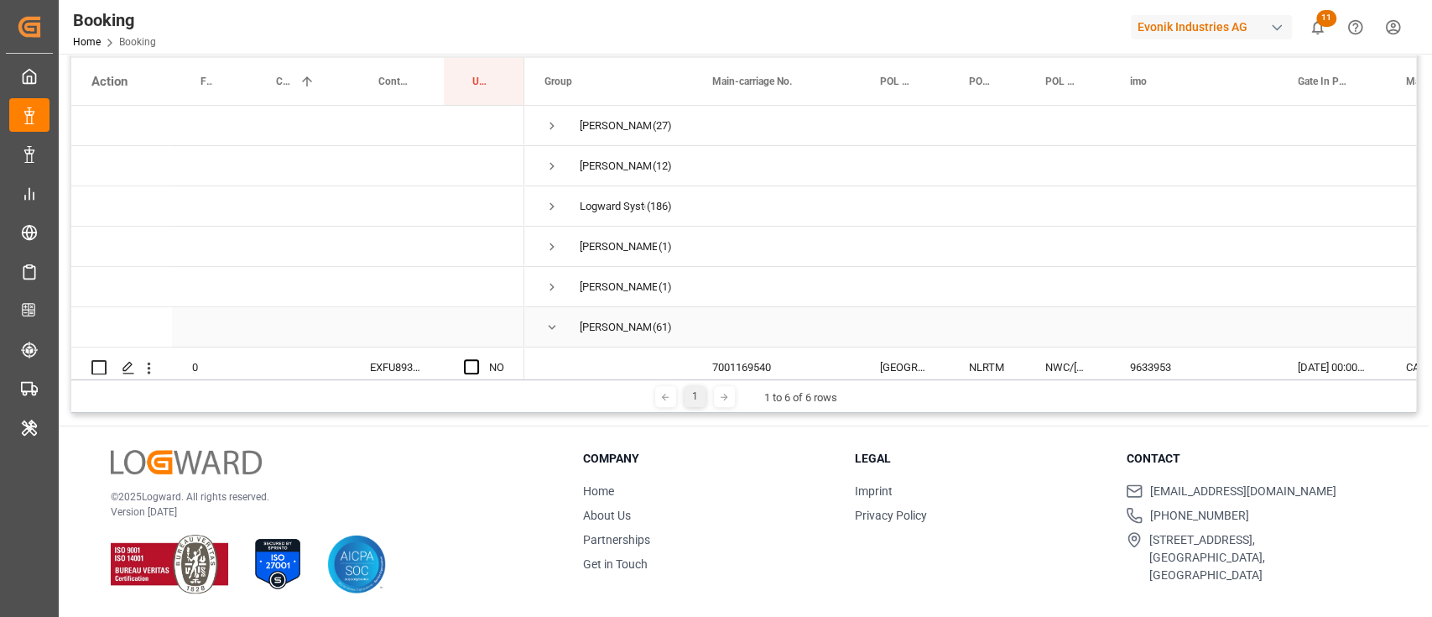
click at [550, 322] on span "Press SPACE to select this row." at bounding box center [552, 327] width 15 height 15
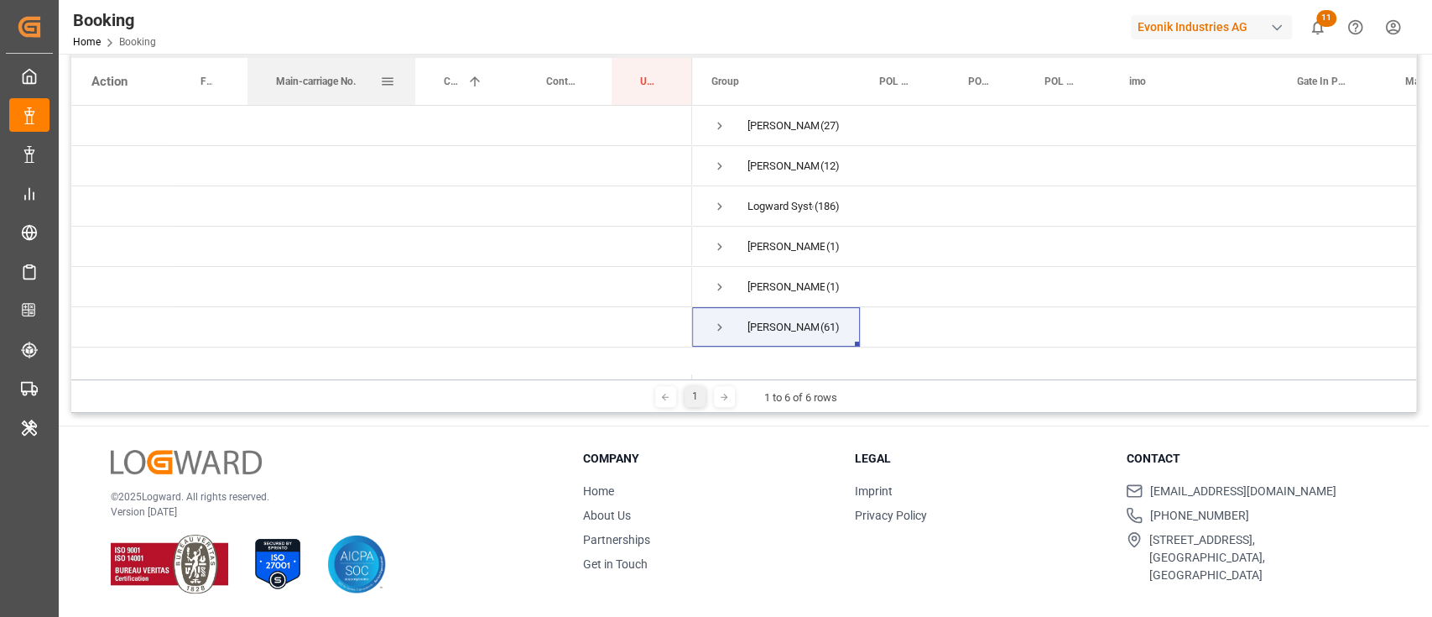
drag, startPoint x: 732, startPoint y: 84, endPoint x: 398, endPoint y: 79, distance: 334.0
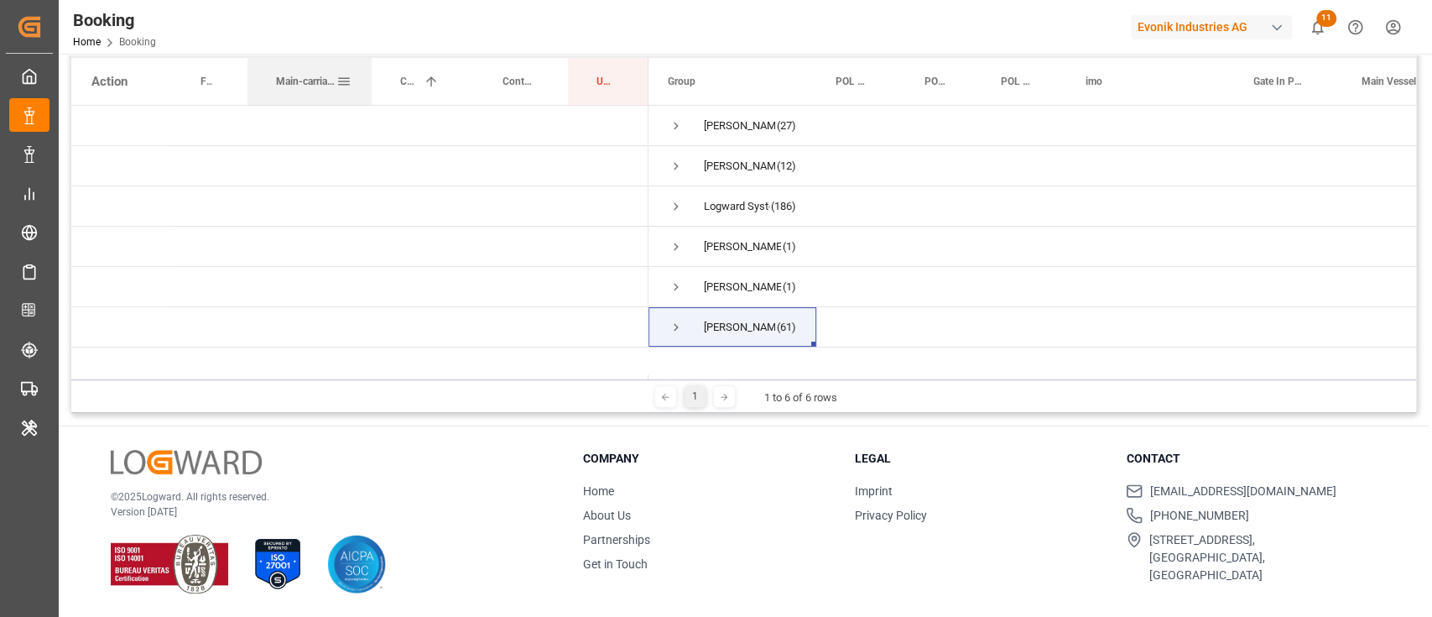
drag, startPoint x: 411, startPoint y: 83, endPoint x: 362, endPoint y: 79, distance: 49.7
click at [362, 79] on div "Main-carriage No." at bounding box center [310, 81] width 124 height 47
click at [315, 77] on span "Main-carriage No." at bounding box center [303, 82] width 55 height 12
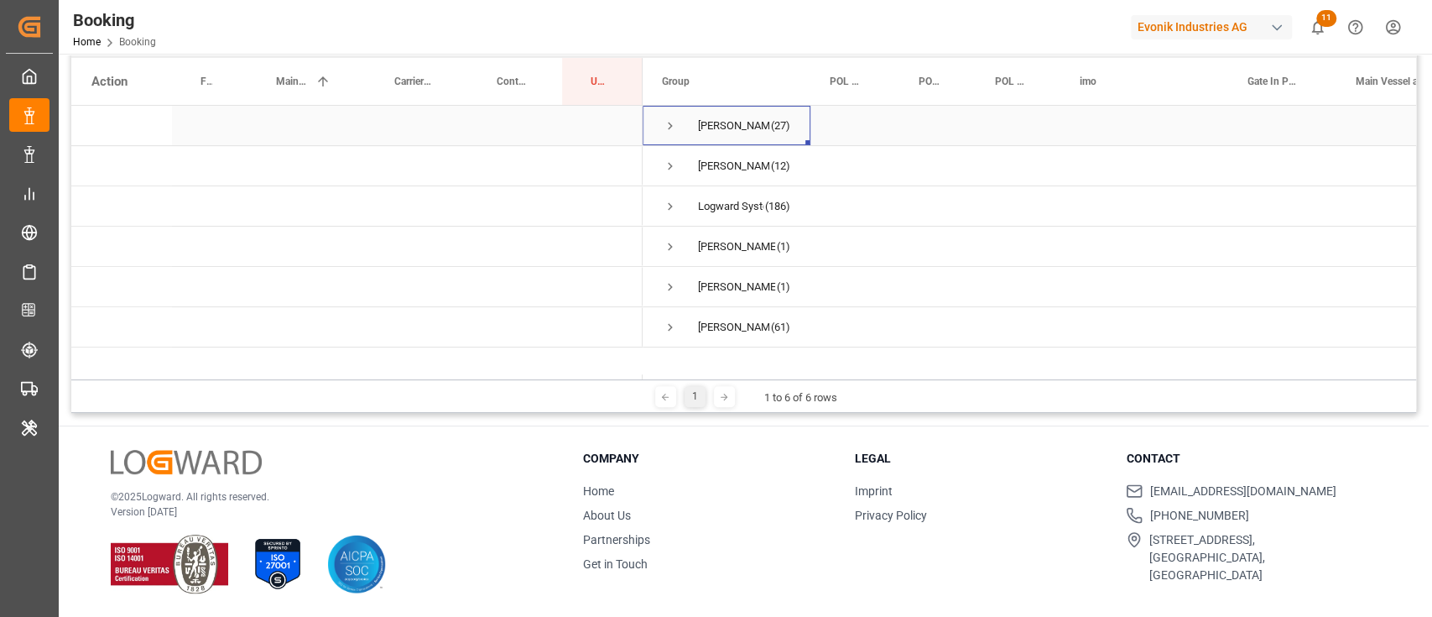
click at [659, 128] on div "Gagan Prakash (27)" at bounding box center [727, 125] width 168 height 39
click at [666, 120] on span "Press SPACE to select this row." at bounding box center [670, 125] width 15 height 15
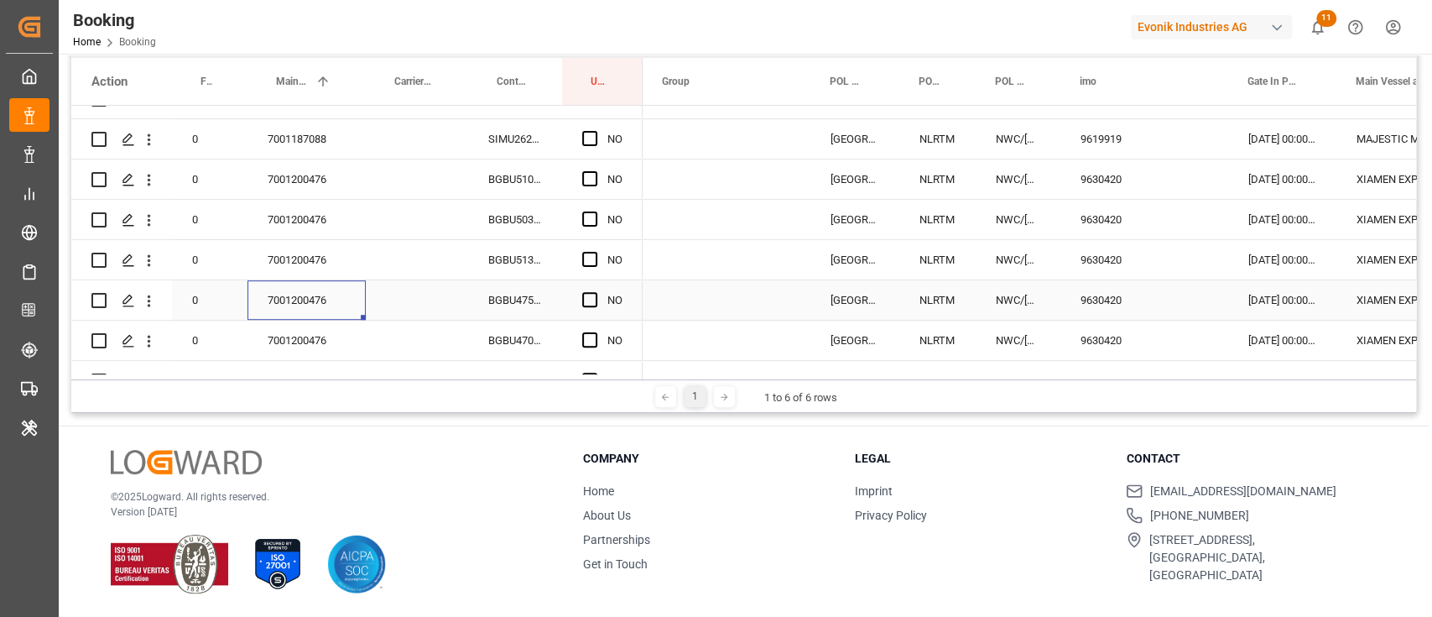
click at [289, 285] on div "7001200476" at bounding box center [307, 299] width 118 height 39
click at [596, 182] on span "Press SPACE to select this row." at bounding box center [589, 178] width 15 height 15
click at [595, 171] on input "Press SPACE to select this row." at bounding box center [595, 171] width 0 height 0
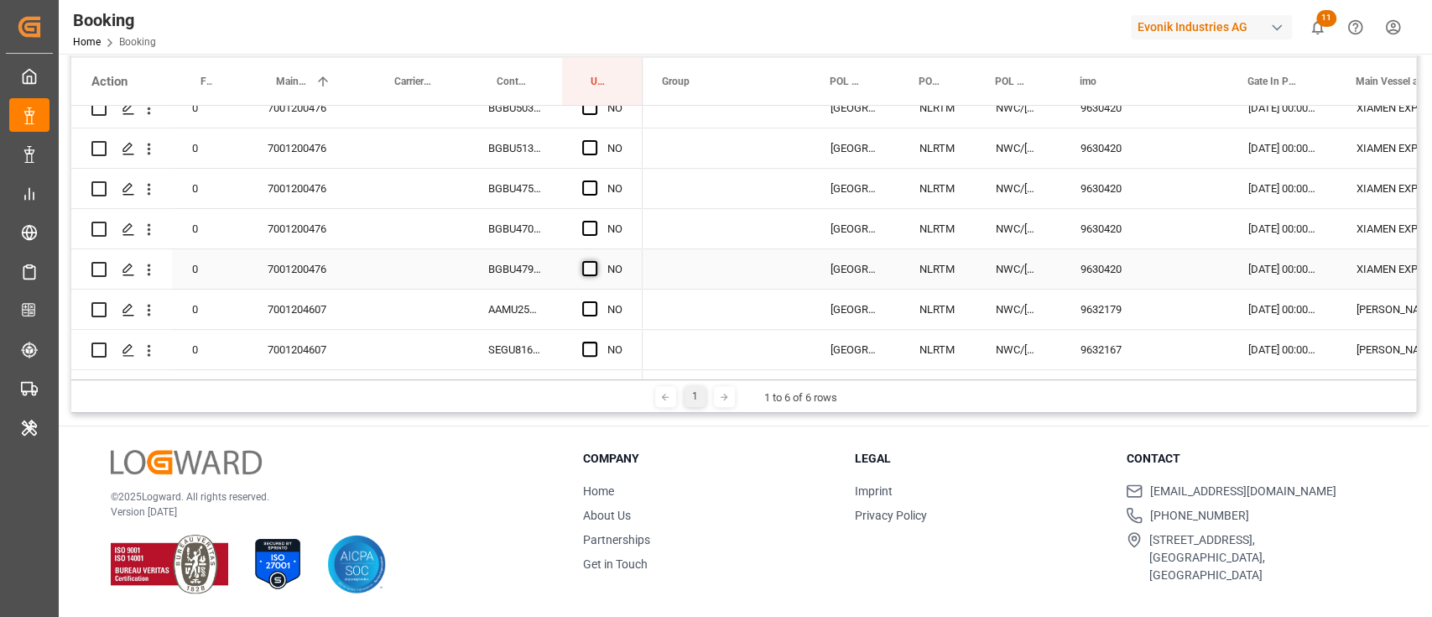
click at [587, 269] on span "Press SPACE to select this row." at bounding box center [589, 268] width 15 height 15
click at [595, 261] on input "Press SPACE to select this row." at bounding box center [595, 261] width 0 height 0
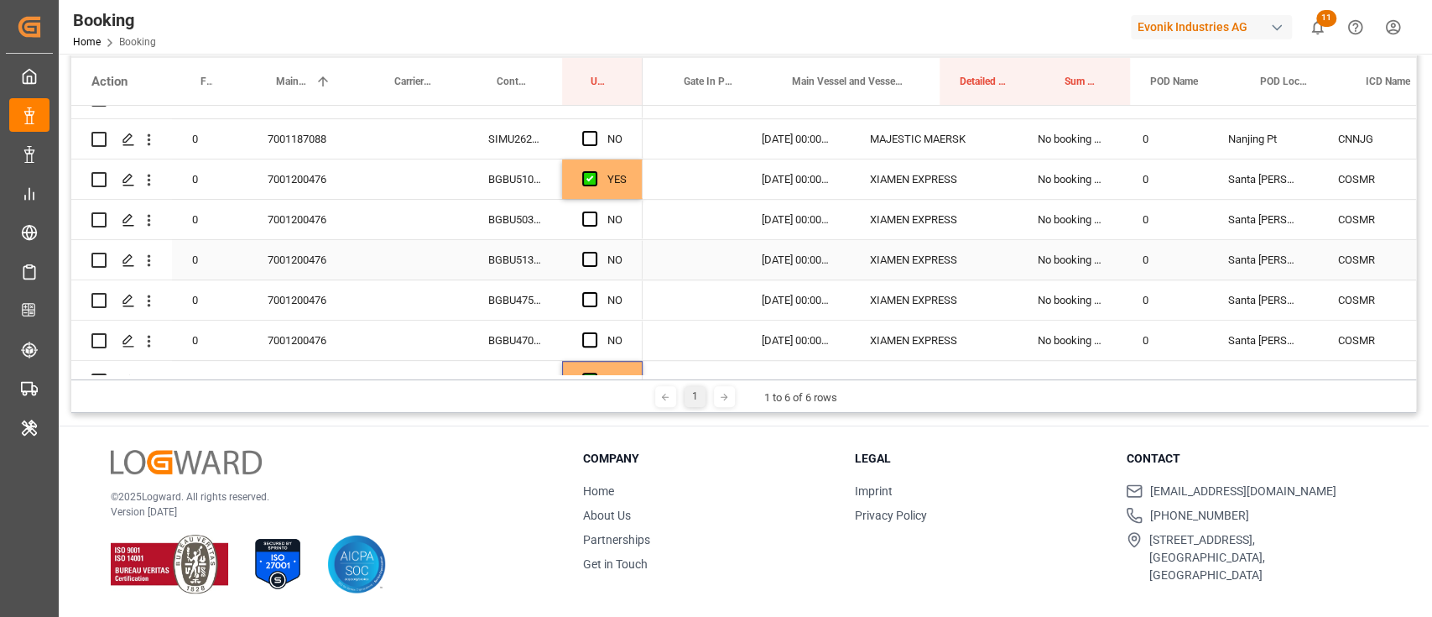
scroll to position [0, 569]
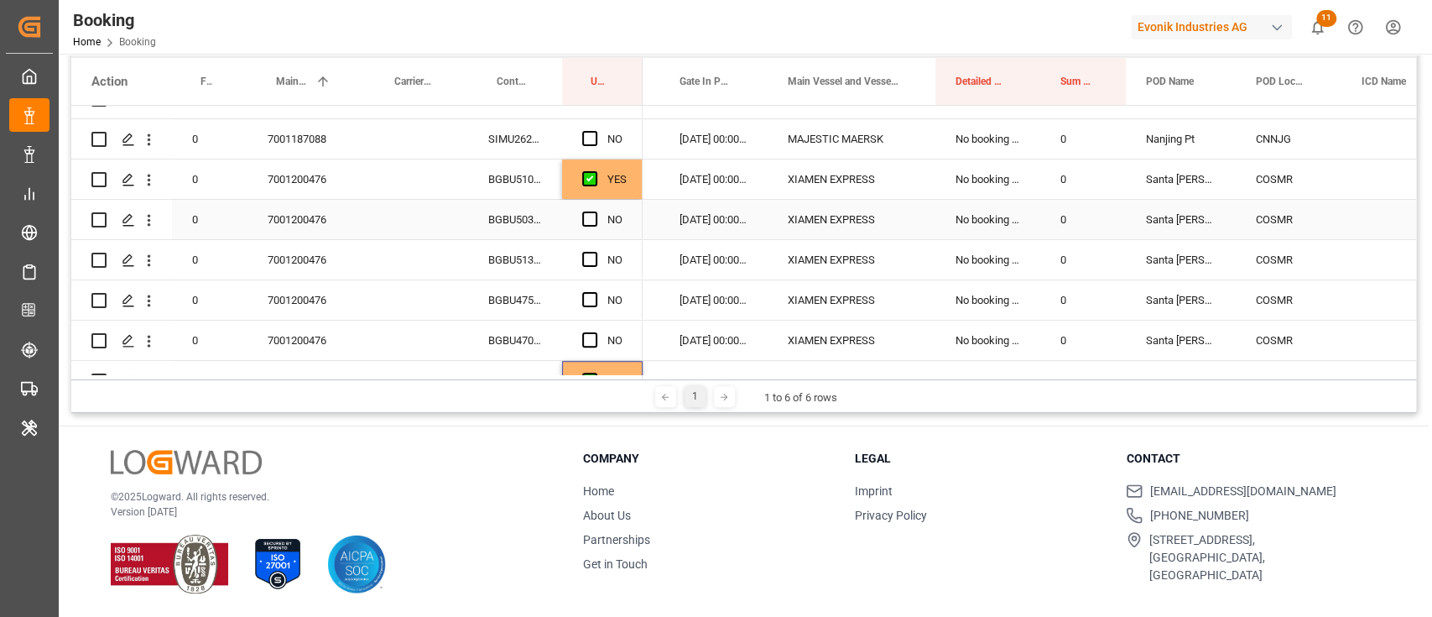
click at [512, 191] on div "BGBU5104752" at bounding box center [515, 178] width 94 height 39
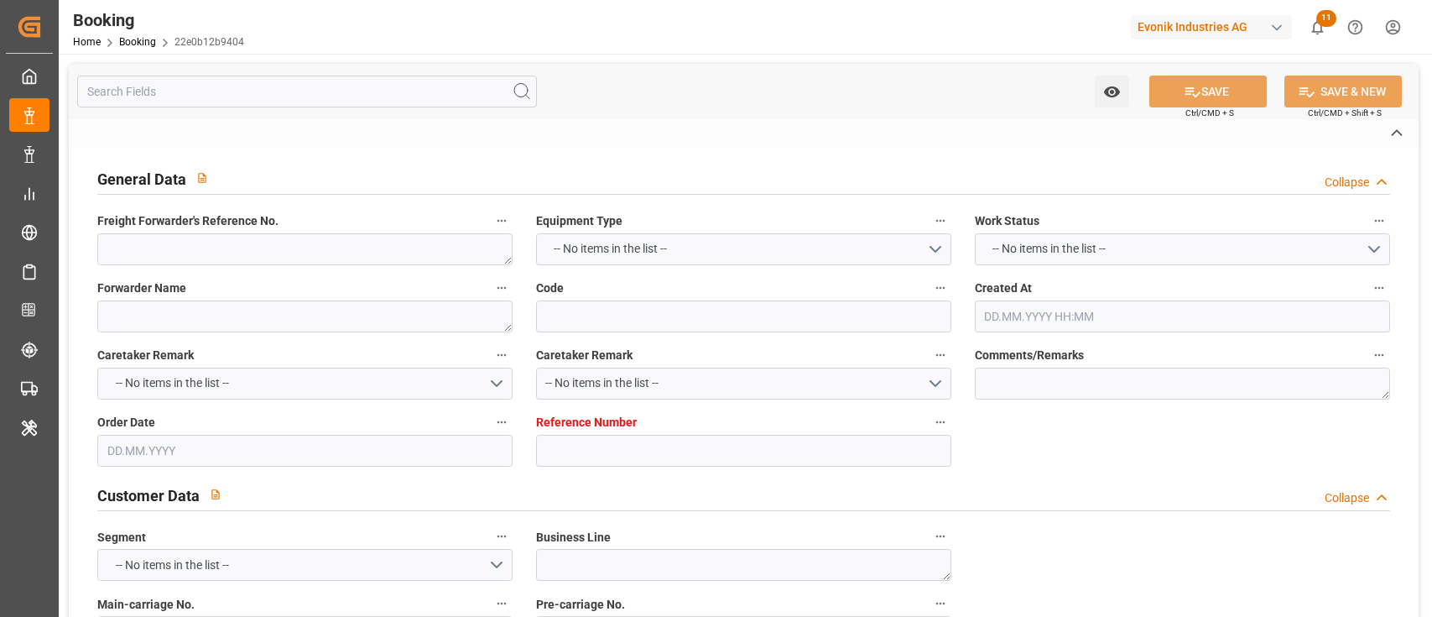
type textarea "250608610651"
type textarea "Leschaco Bremen"
type input "22e0b12b9404"
type input "7001173319"
type textarea "CU-AC"
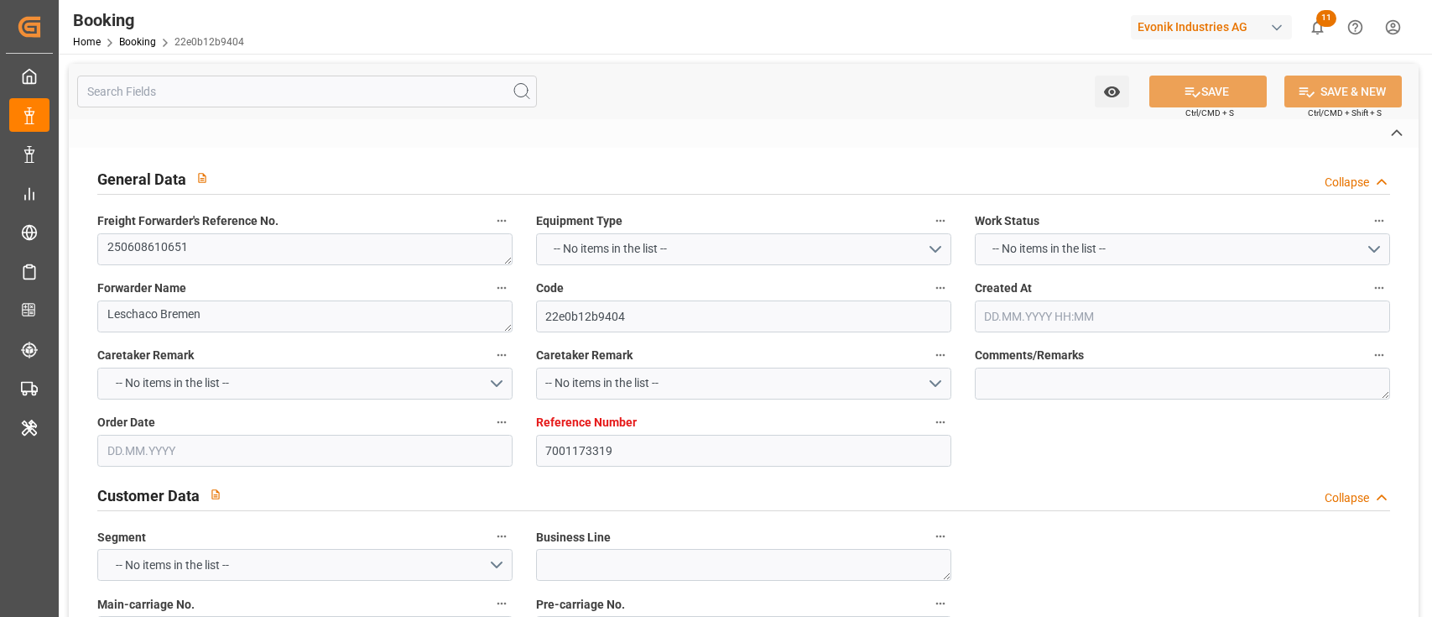
type input "7001173318"
type textarea "[PERSON_NAME][EMAIL_ADDRESS][PERSON_NAME][DOMAIN_NAME]"
type textarea "CIF"
type textarea "[GEOGRAPHIC_DATA]"
type textarea "Marl"
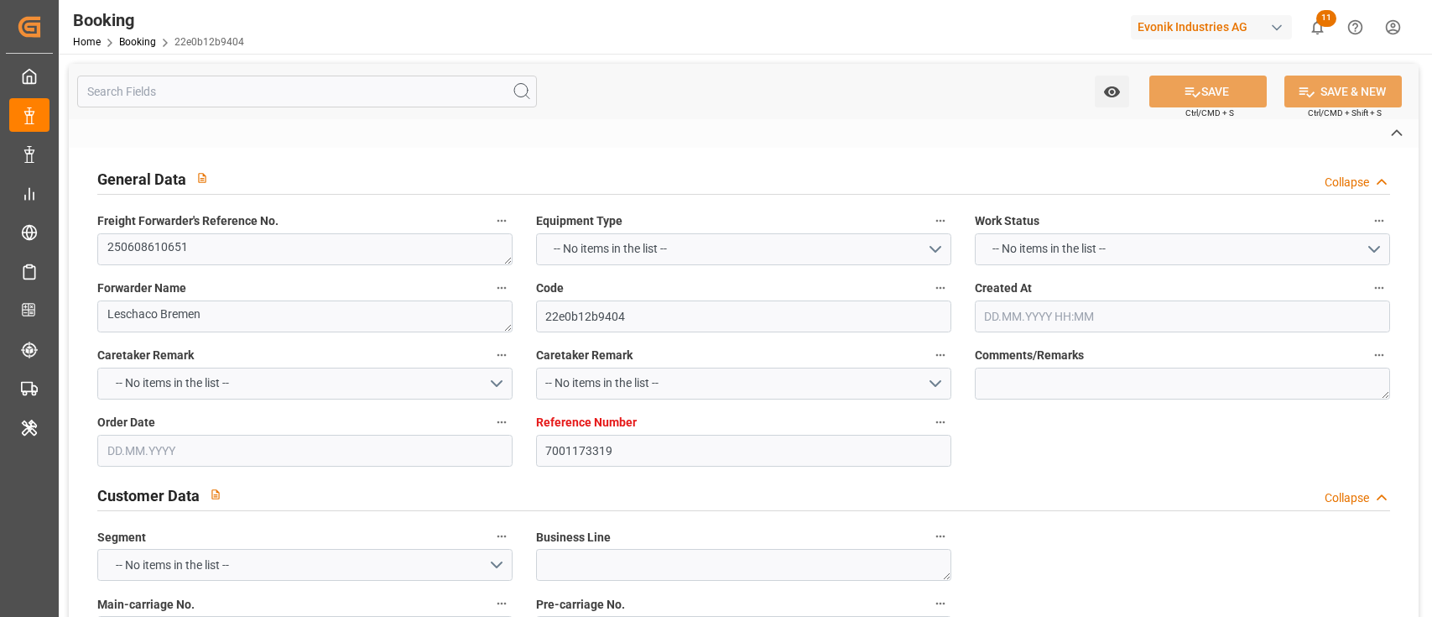
type textarea "TGBU2250998"
type input "[PERSON_NAME]"
type input "HLCU"
type textarea "39743482"
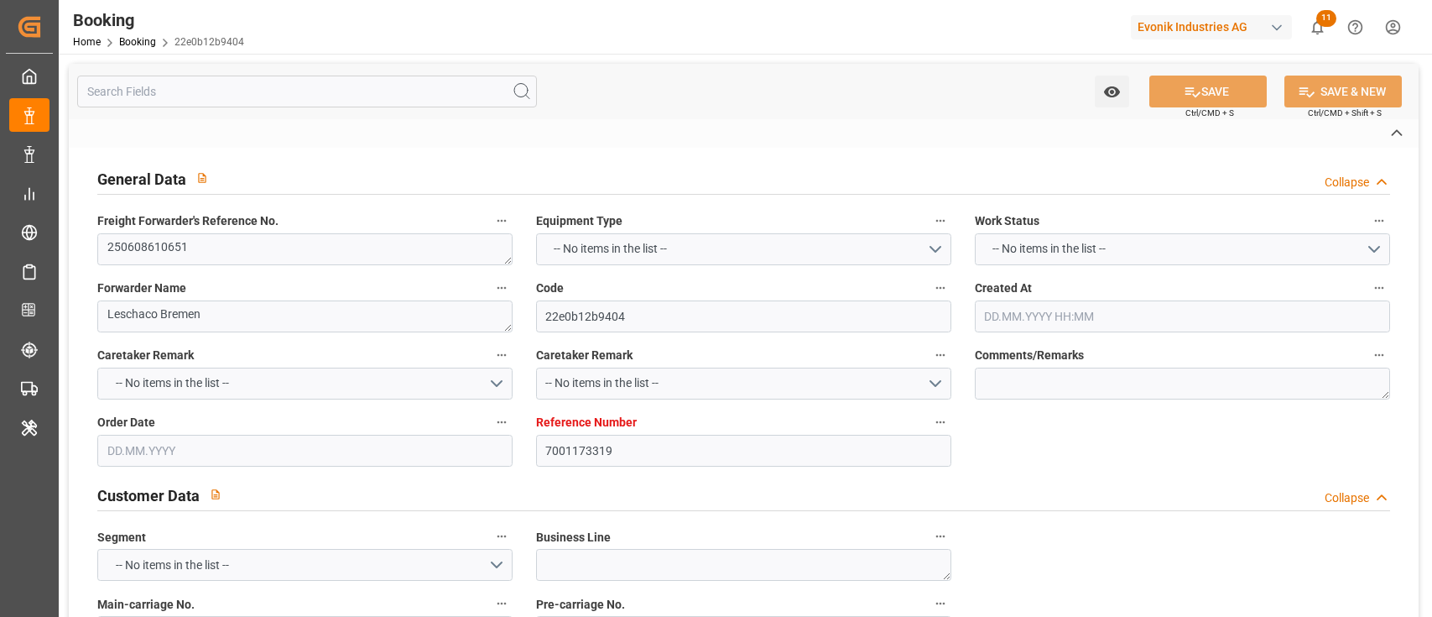
type input "[GEOGRAPHIC_DATA]"
type input "NINGBO PT"
type textarea "vesselName etd [PERSON_NAME]"
type textarea "INPUT_Evonik_Seeburger_IFTMIN_1002983964_20250723133426009.edi"
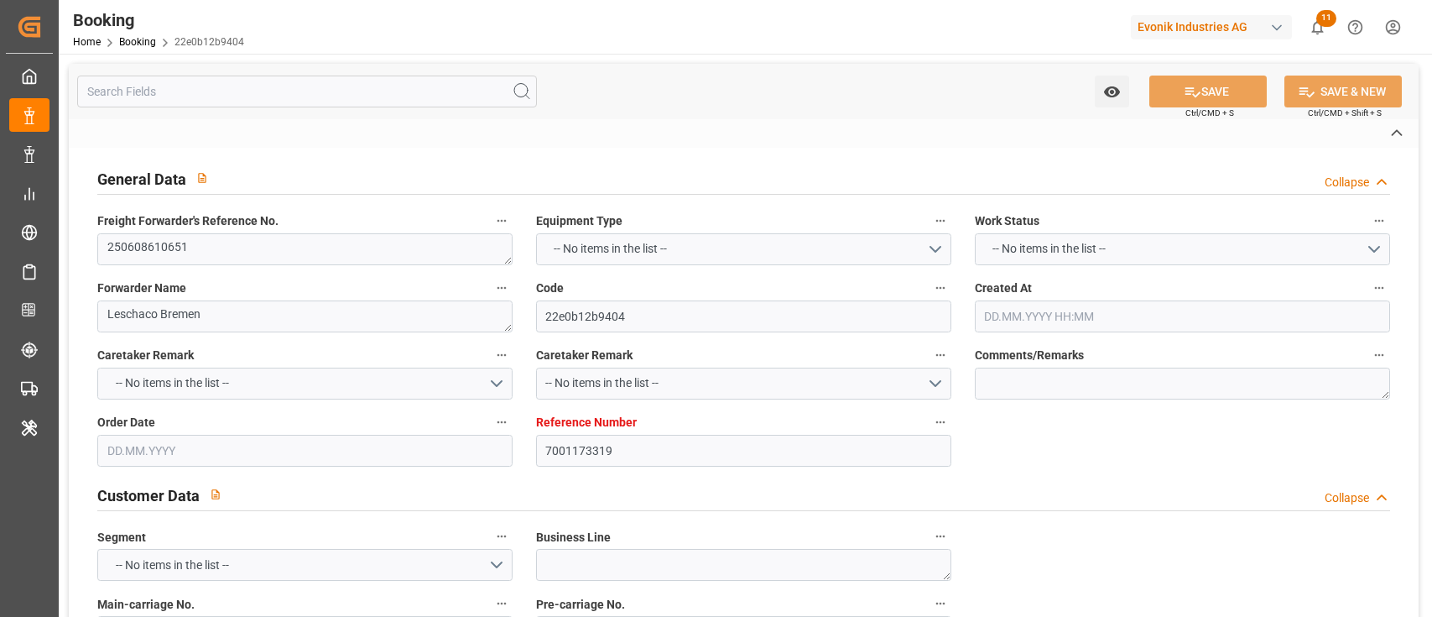
type textarea "NWC/[GEOGRAPHIC_DATA] [GEOGRAPHIC_DATA] Continent / [GEOGRAPHIC_DATA]-AC"
type textarea "INPUT_Evonik_Seeburger_IFTMIN_1002780072_20250520094600951.edi,INPUT_Evonik_See…"
type textarea "1002983964"
type textarea "[PERSON_NAME]"
type textarea "Pod-PodRegionName-businessLine-"
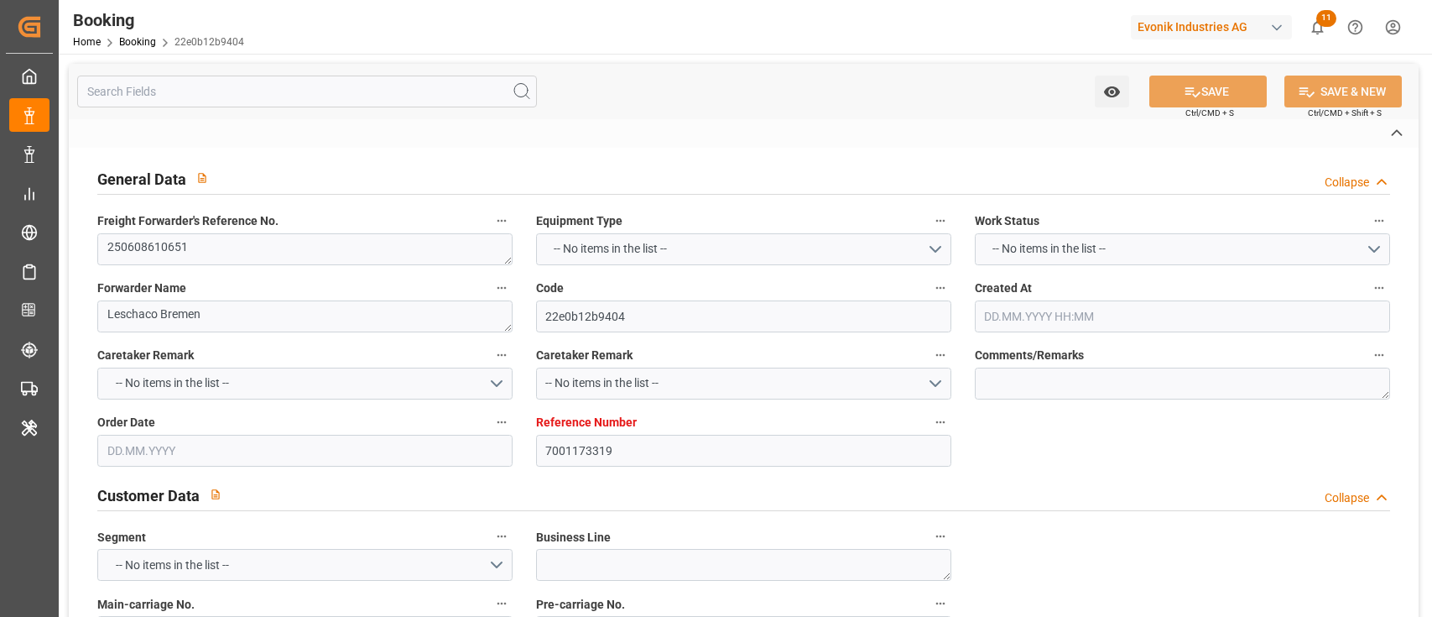
type textarea "IFTSTA"
type textarea "a011t00000LcJC5AAN"
type textarea "Yes"
type input "[GEOGRAPHIC_DATA]"
type input "SHANGHAI PT"
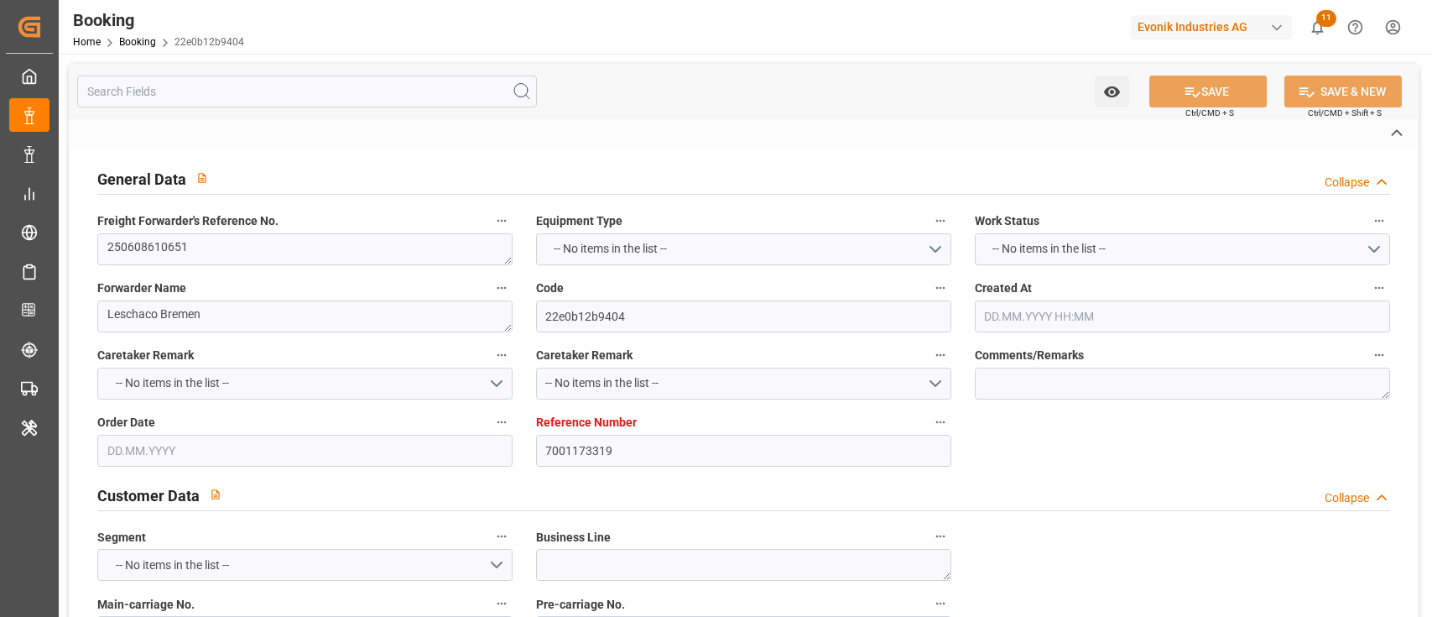
type input "[GEOGRAPHIC_DATA]"
type input "DE"
type input "RAIL"
type input "526E"
type input "VESSEL"
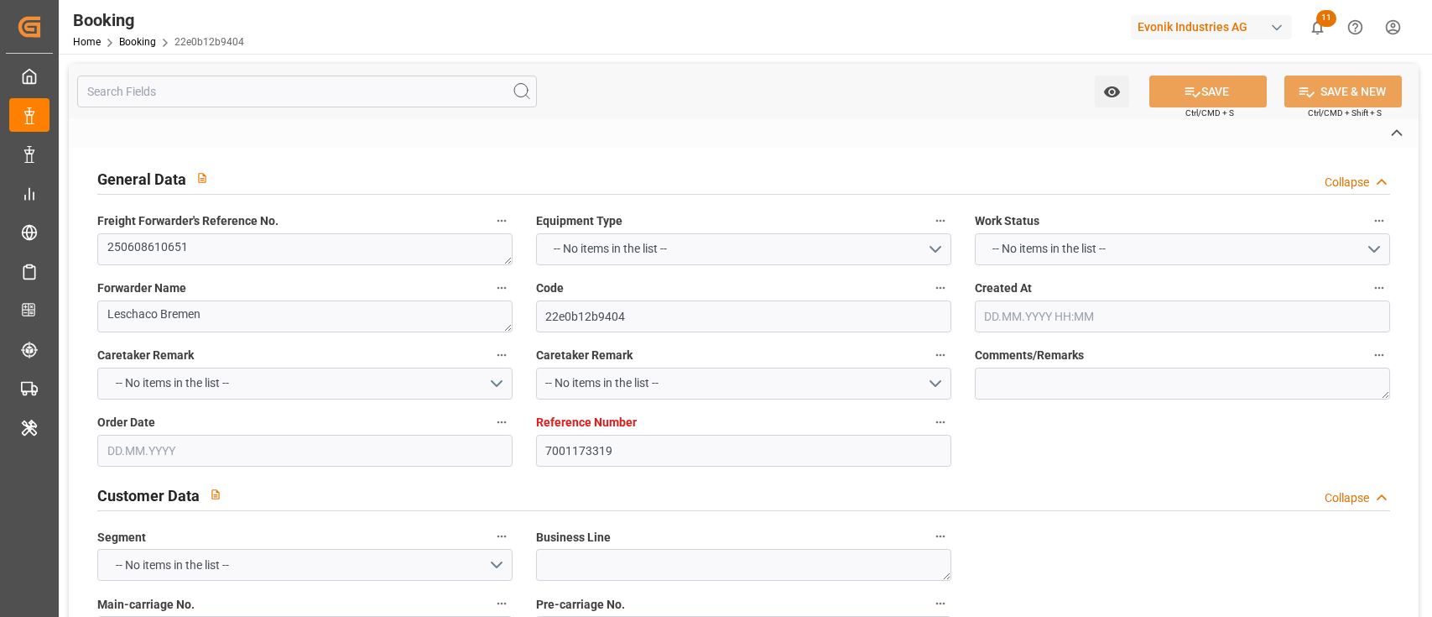
type input "Vessel"
type input "TRUCK"
type input "7001173319"
type input "9321483"
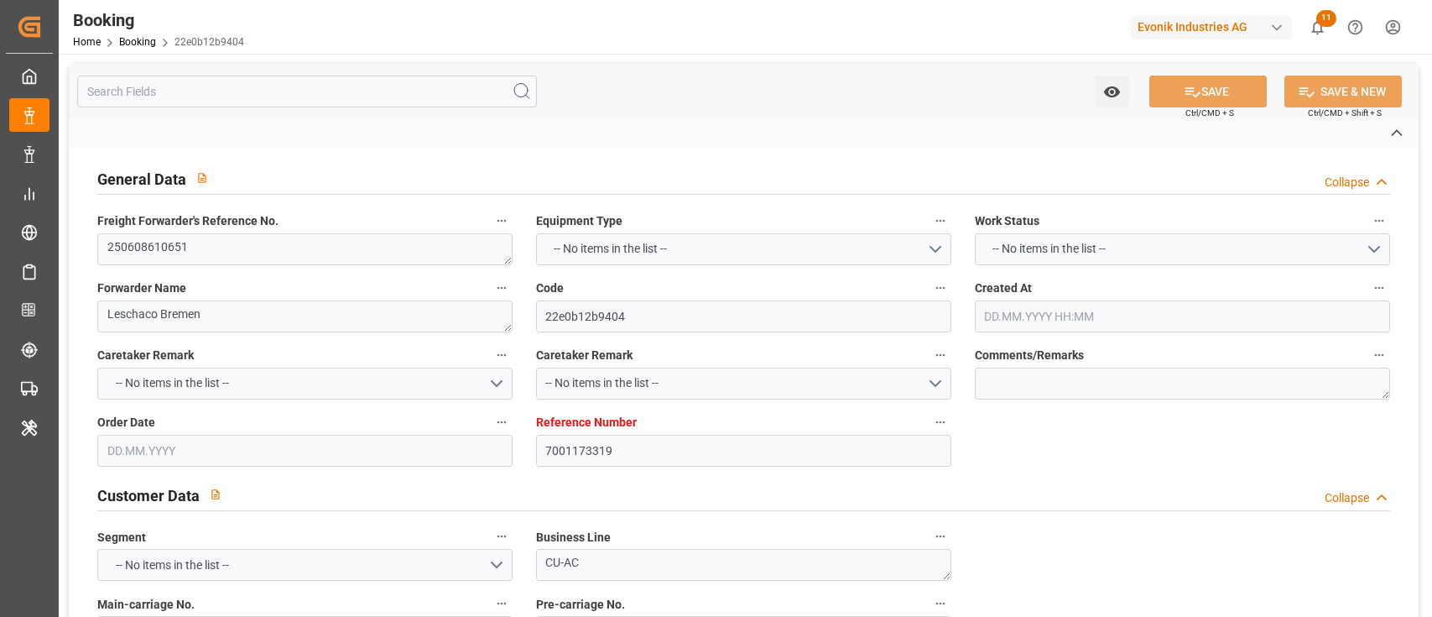
type input "9321483"
type input "Hapag [PERSON_NAME]"
type input "Hapag [PERSON_NAME] Aktiengesellschaft"
type input "NLRTM"
type input "CNSGH"
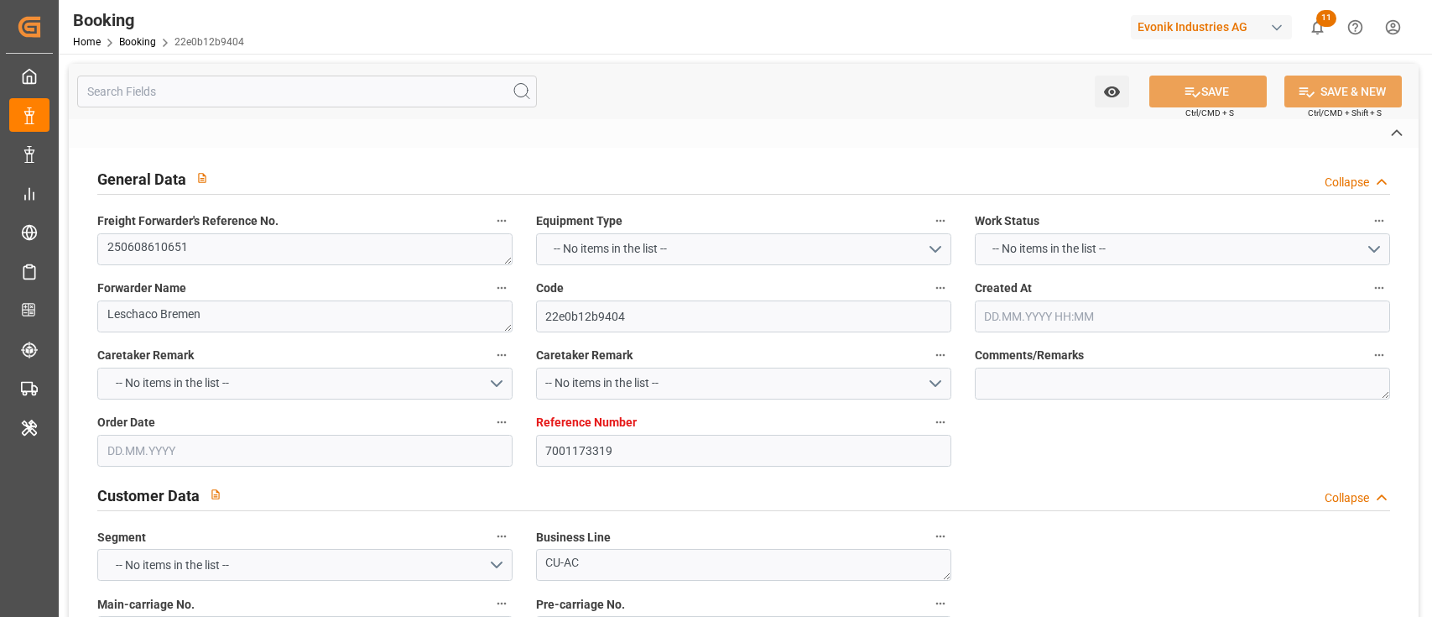
type input "CNNBG"
type input "0"
type input "-36"
type input "NLRTM"
type input "CNSHG"
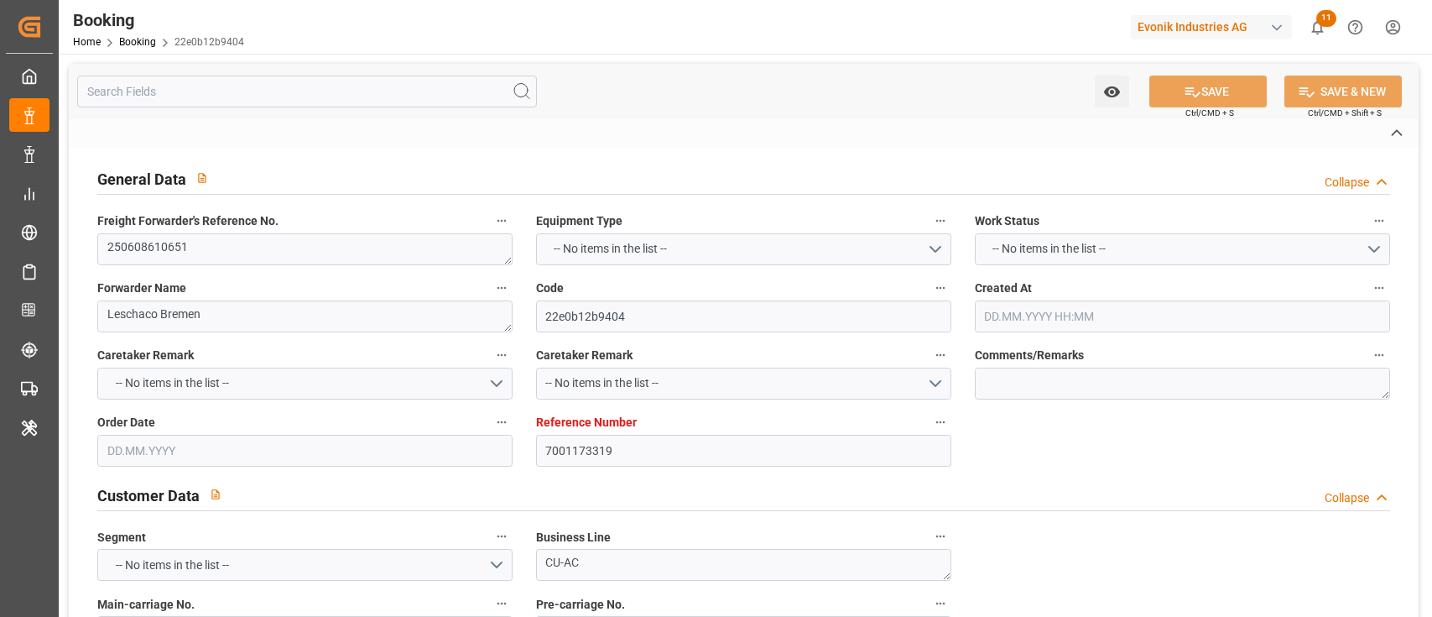
type input "9321483"
type input "[DATE] 07:47"
type input "[DATE]"
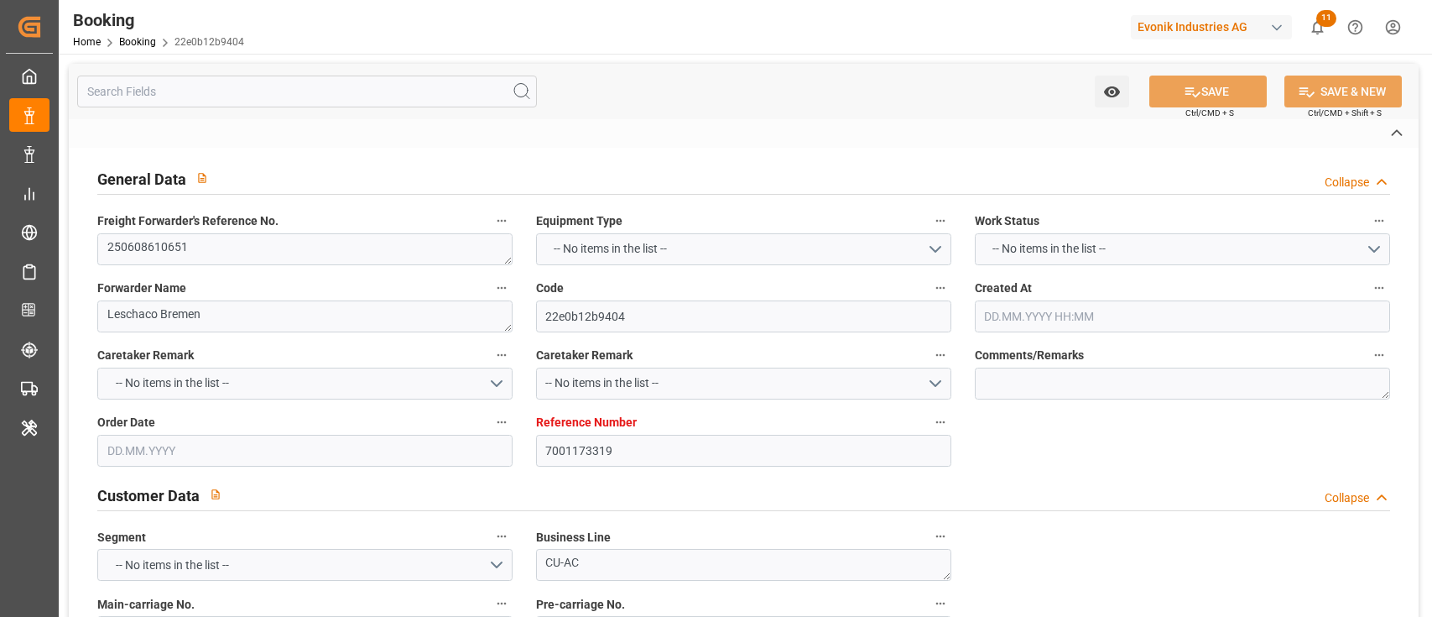
type input "[DATE] 00:00"
type input "[DATE]"
type input "[DATE] 15:00"
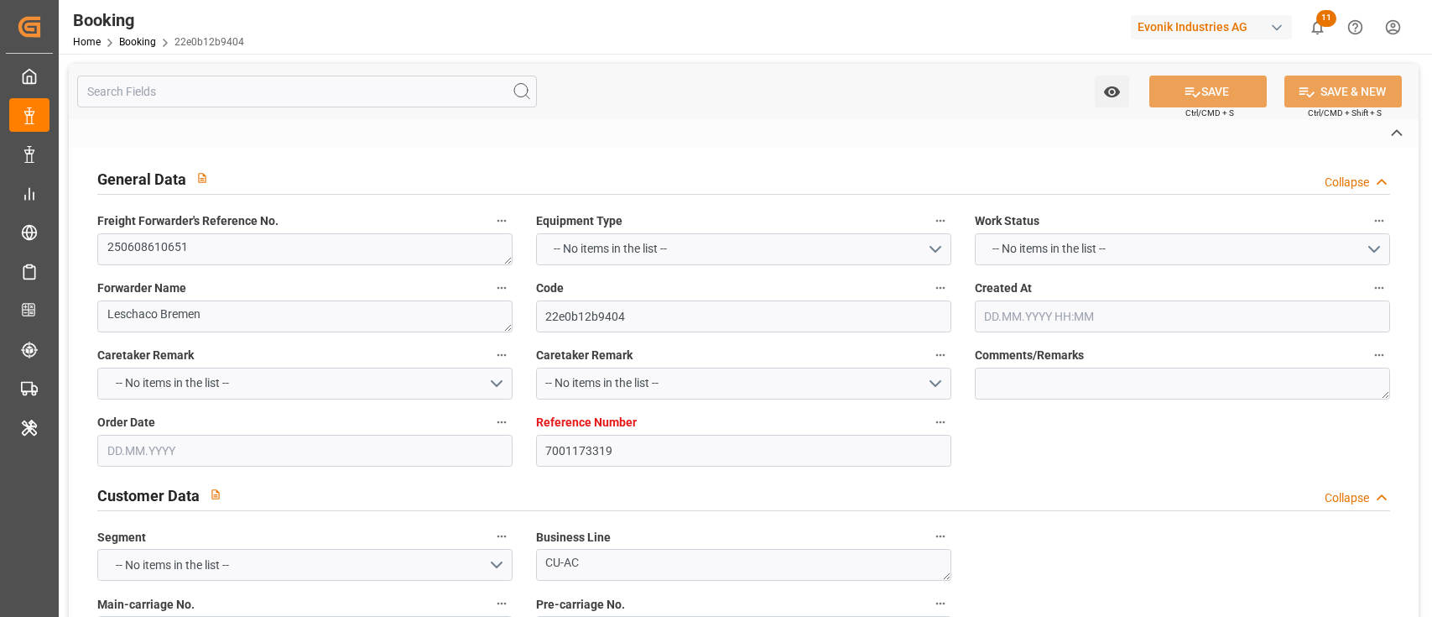
type input "[DATE] 00:00"
type input "[DATE] 18:18"
type input "[DATE] 06:16"
type input "[DATE] 20:00"
type input "[DATE] 00:00"
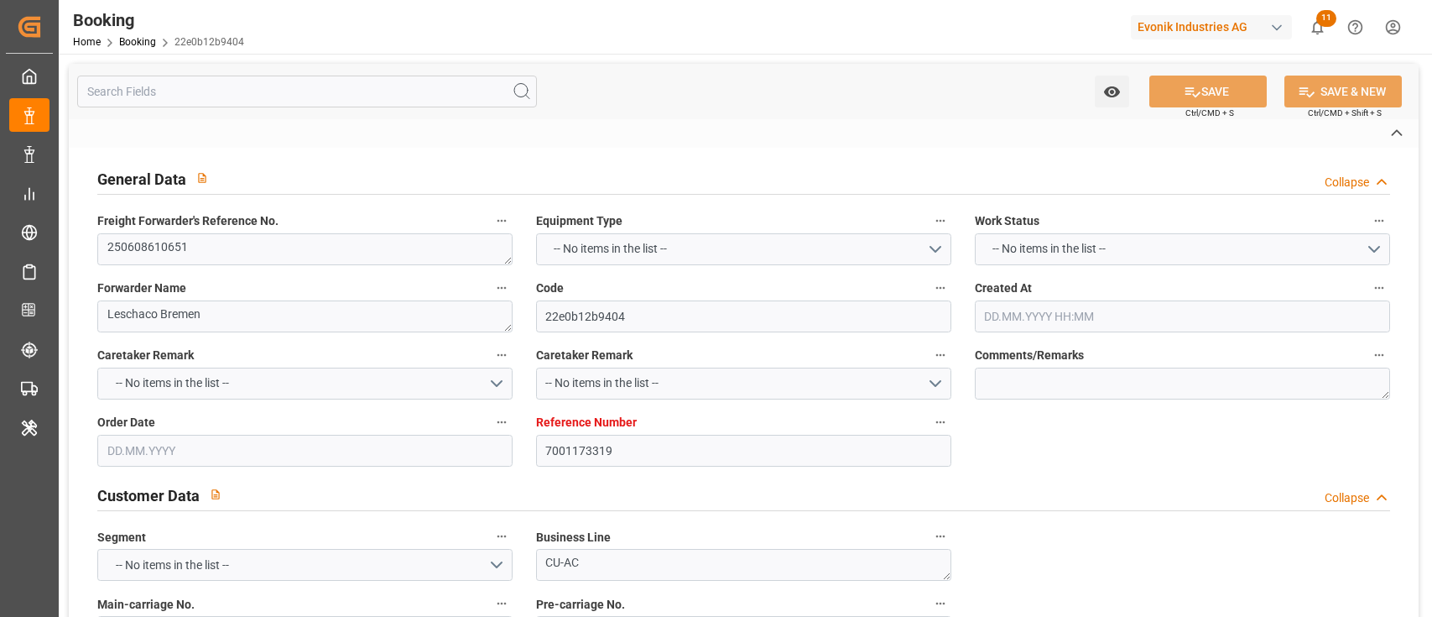
type input "[DATE]"
type input "[DATE] 05:00"
type input "[DATE] 00:00"
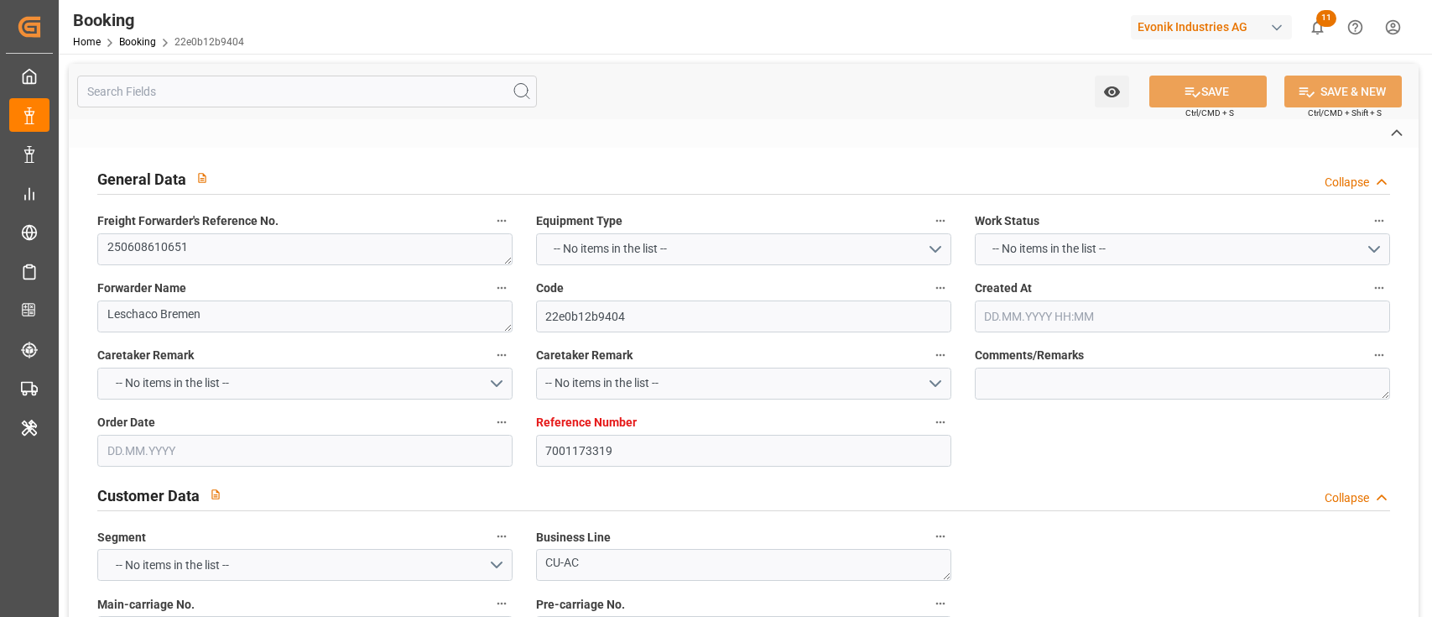
type input "[DATE]"
type input "[DATE] 06:39"
type input "[DATE]"
type input "[DATE] 11:30"
type input "[DATE] 12:33"
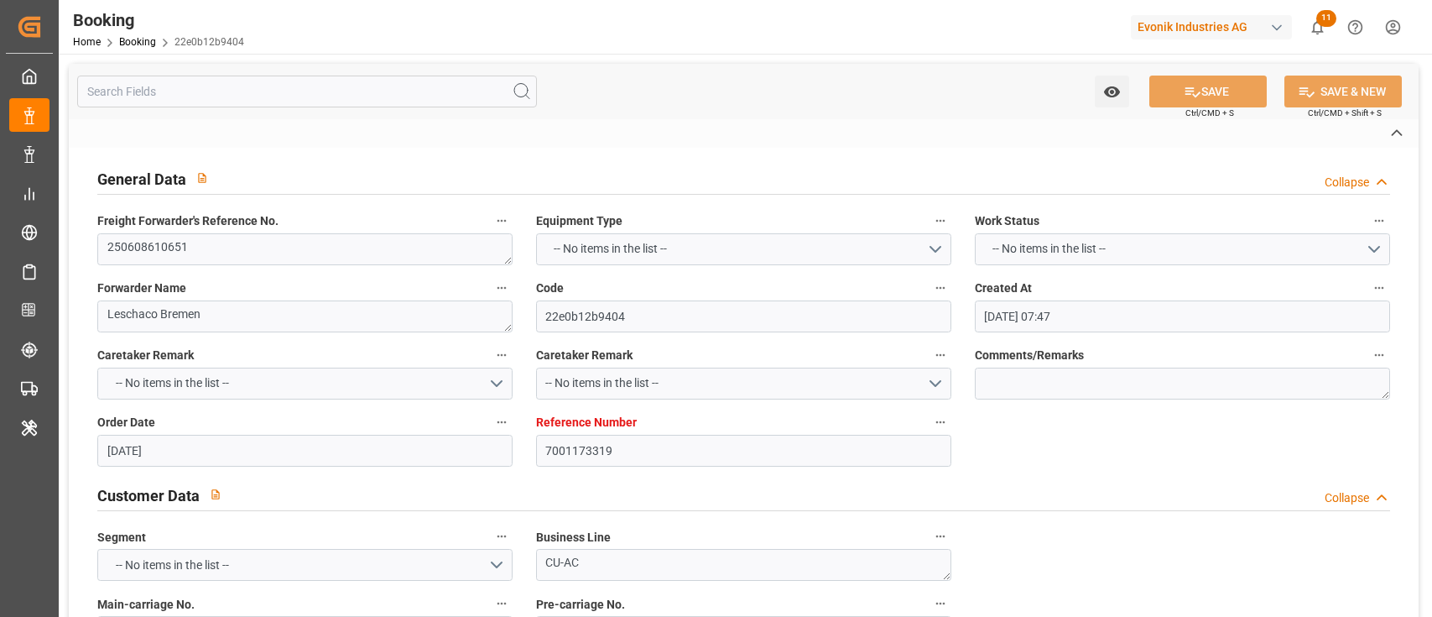
type input "[DATE] 17:00"
type input "[DATE] 19:32"
type input "[DATE] 05:00"
type input "[DATE] 18:02"
type input "[DATE] 12:00"
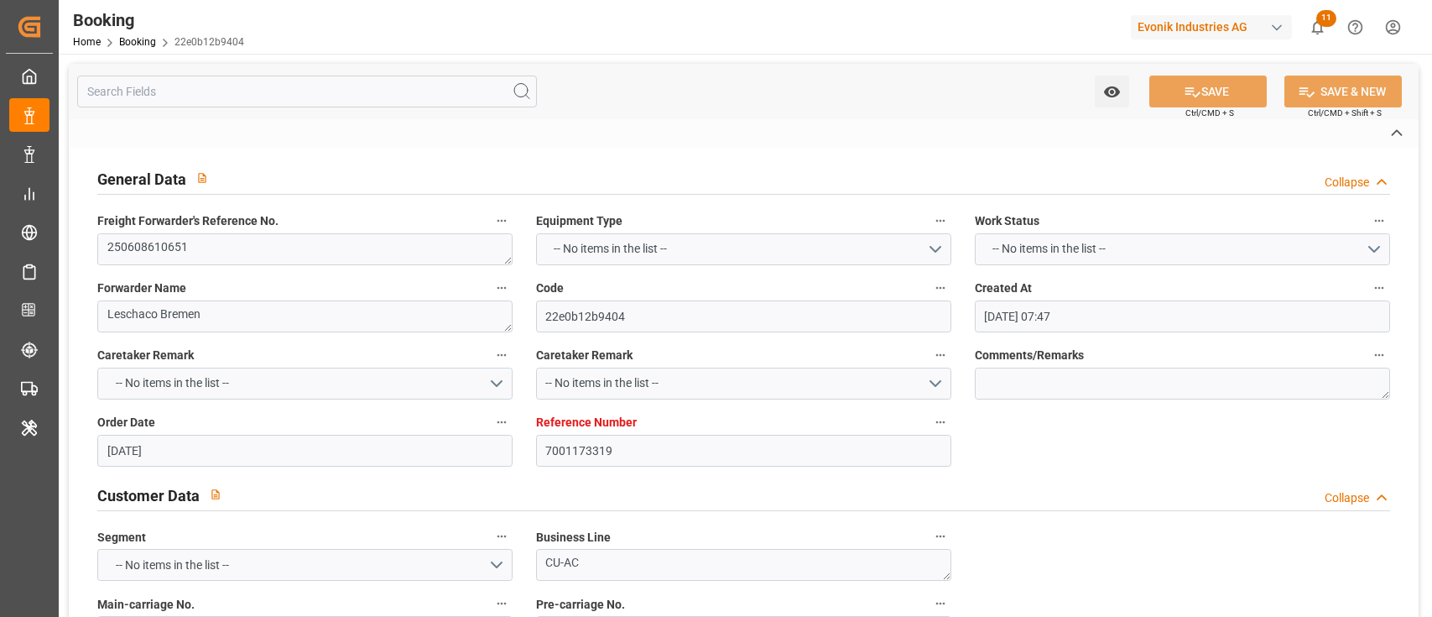
type input "[DATE] 12:00"
type input "[DATE] 20:00"
type input "[DATE] 05:02"
type input "[DATE] 12:00"
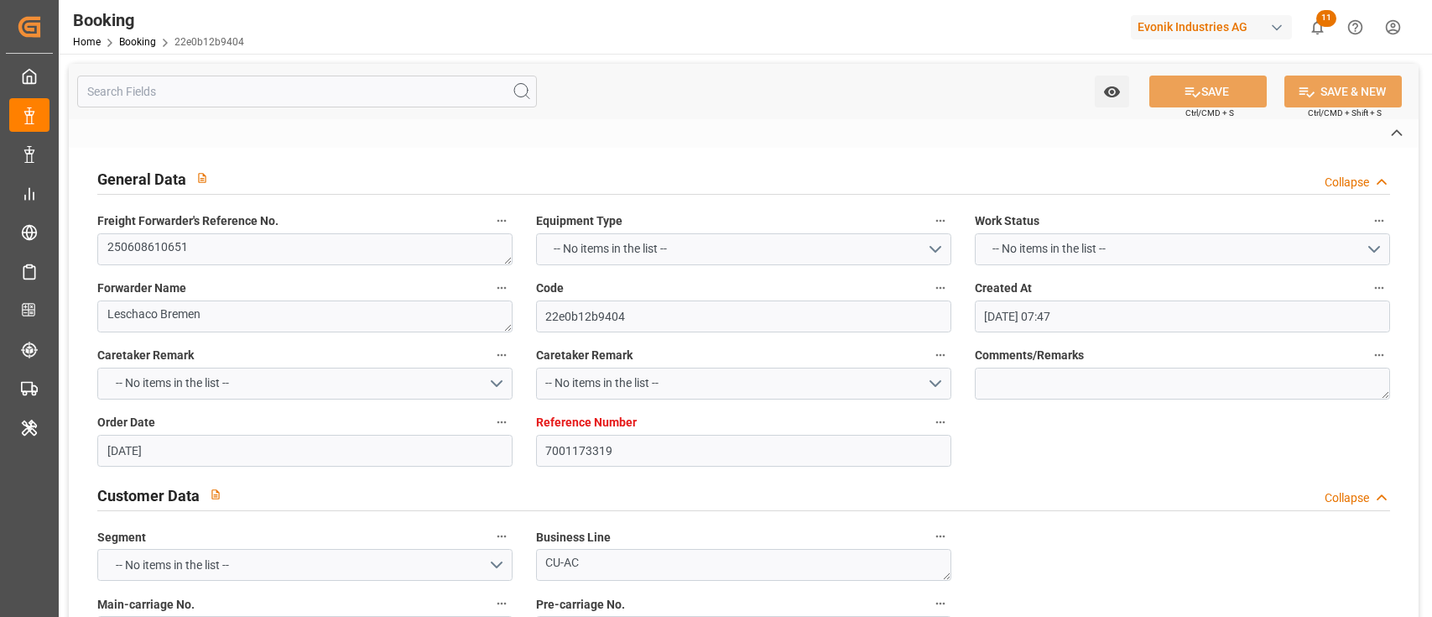
type input "[DATE] 12:00"
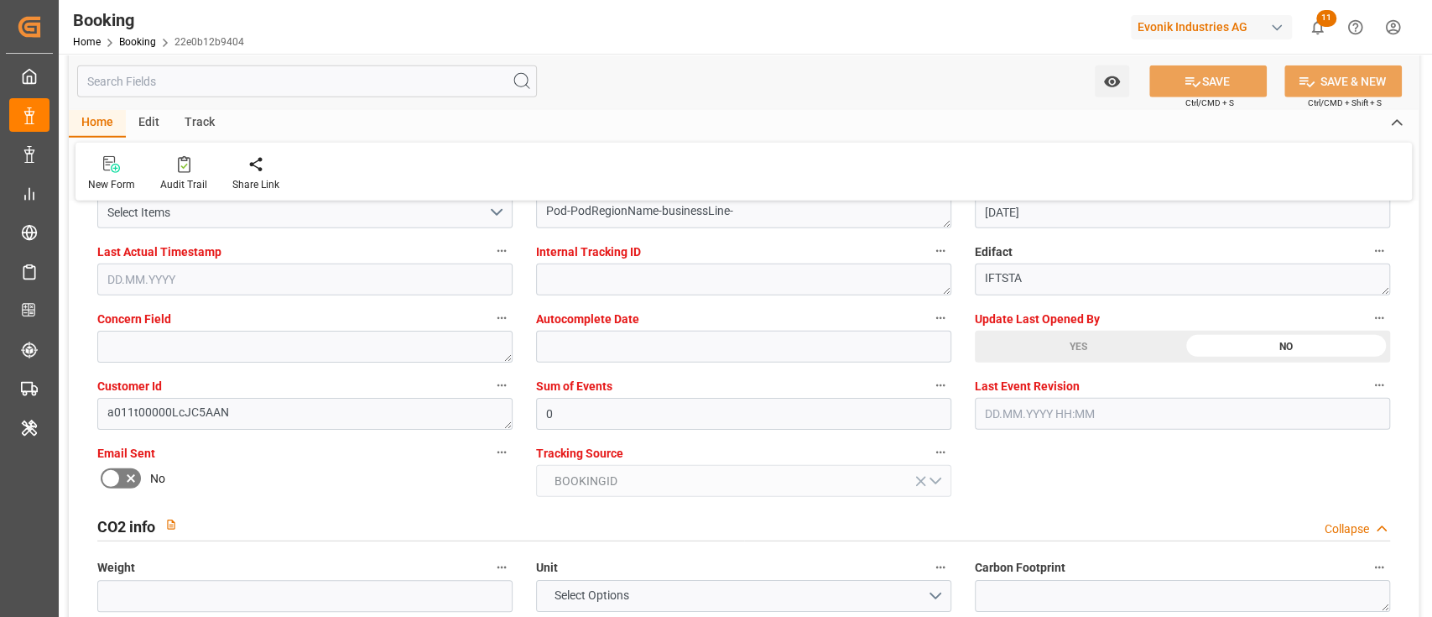
scroll to position [3356, 0]
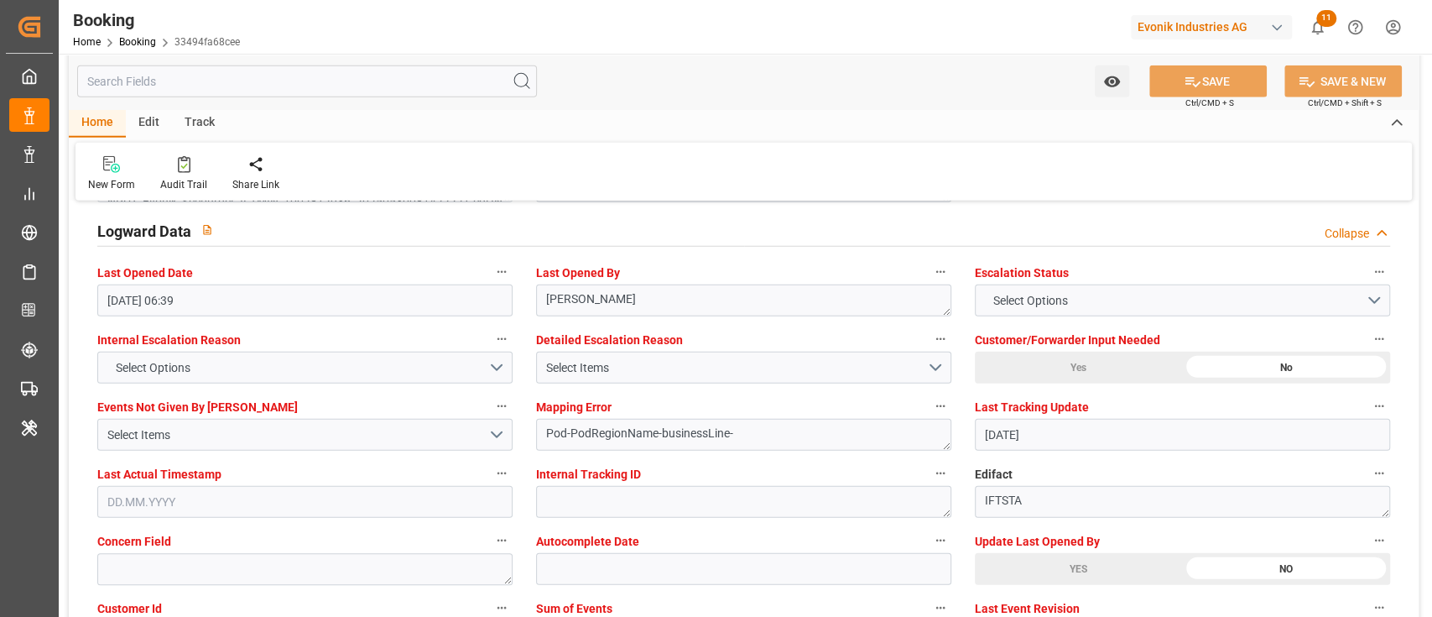
scroll to position [3132, 0]
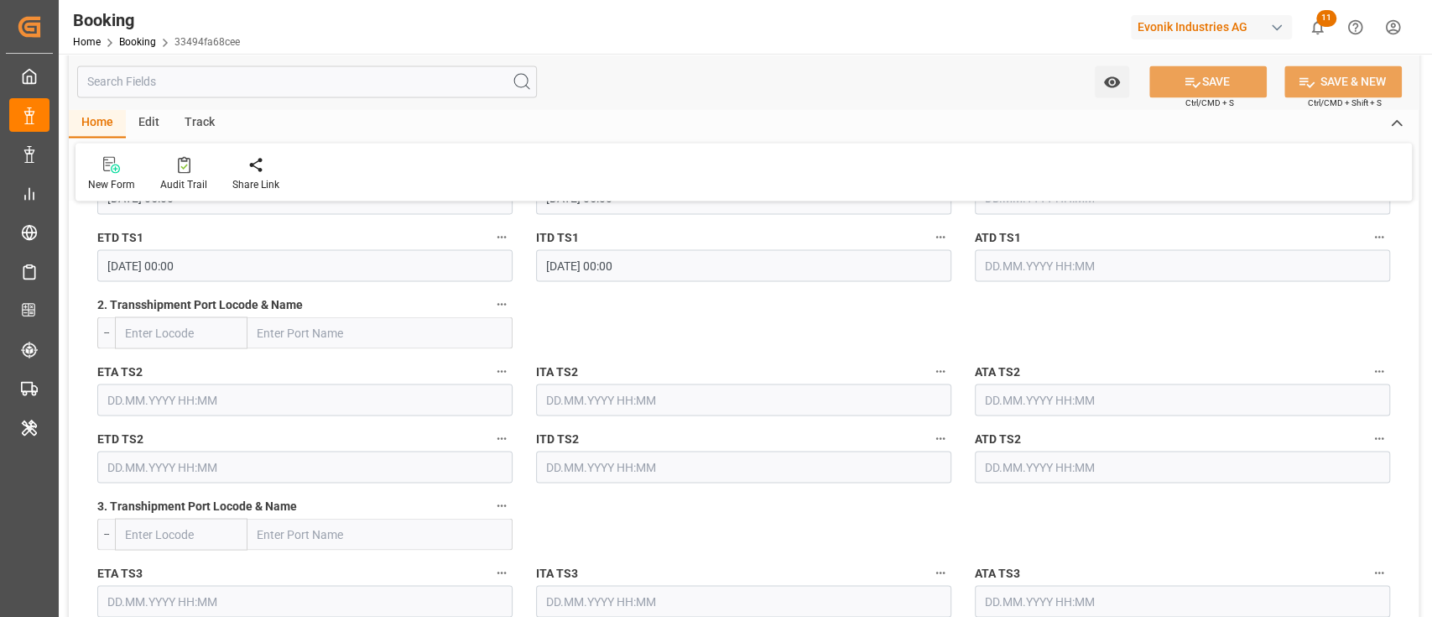
scroll to position [1790, 0]
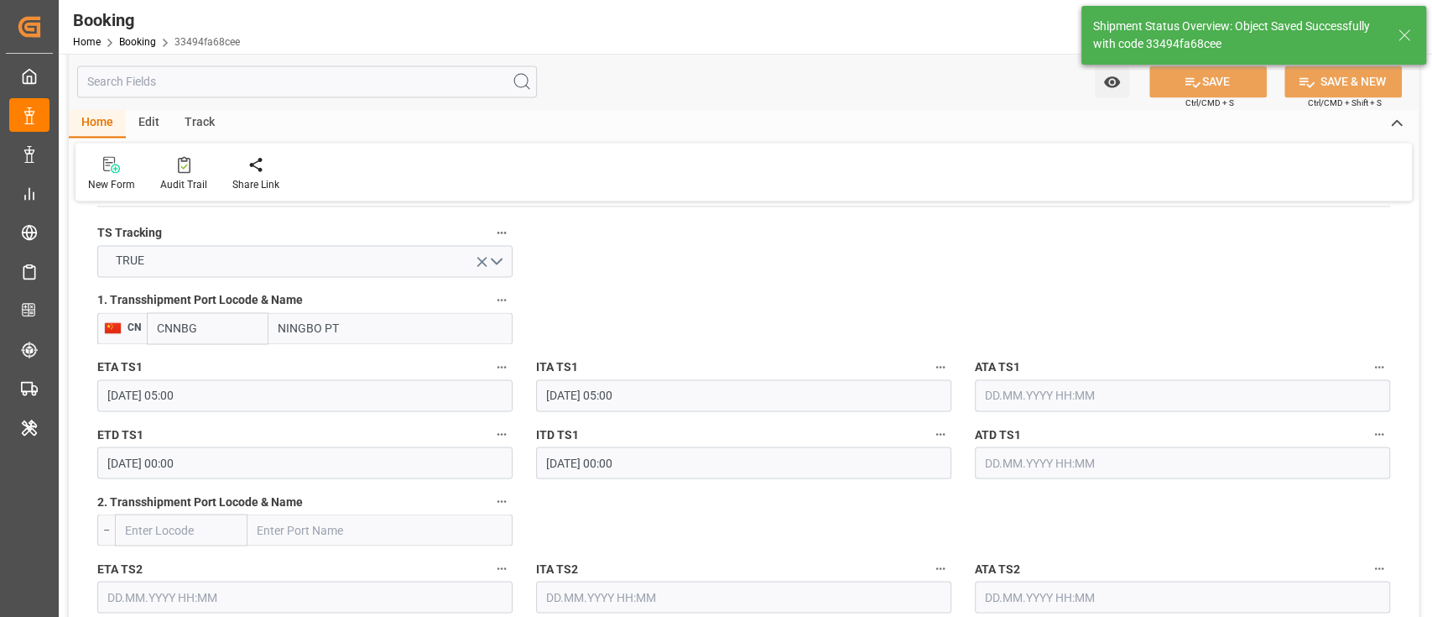
type textarea "[PERSON_NAME]"
type input "[DATE] 07:18"
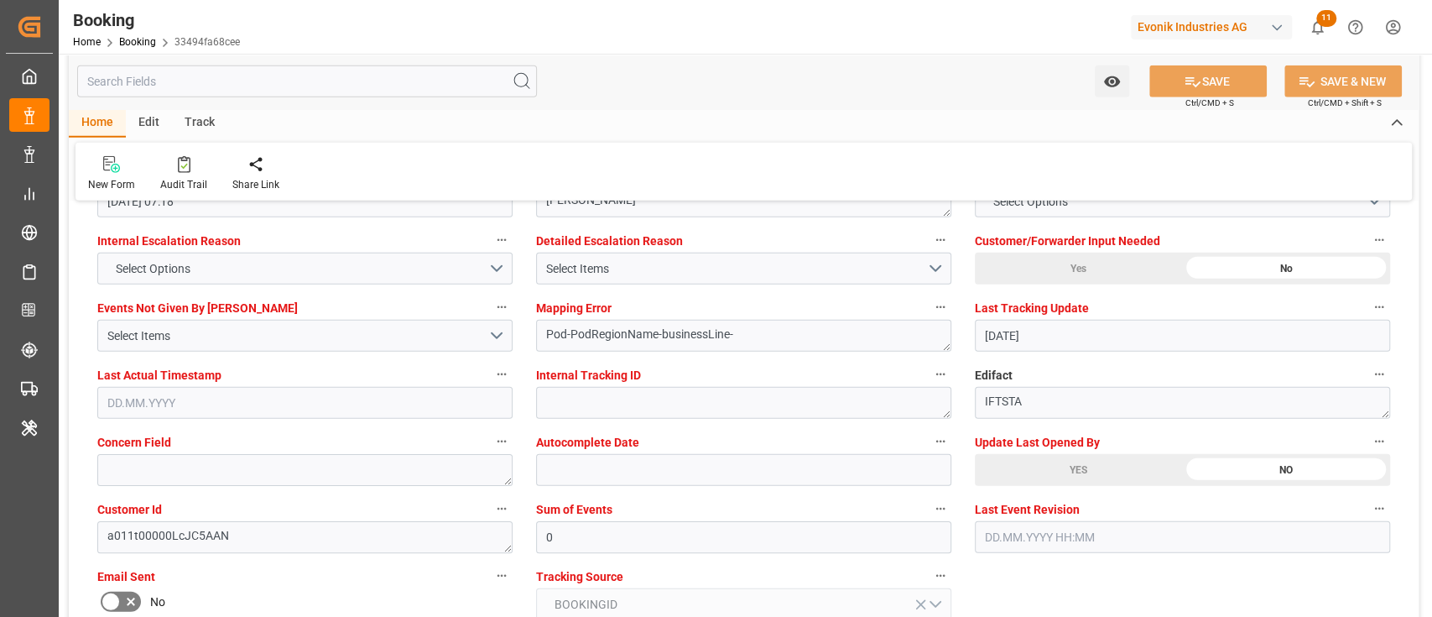
scroll to position [3021, 0]
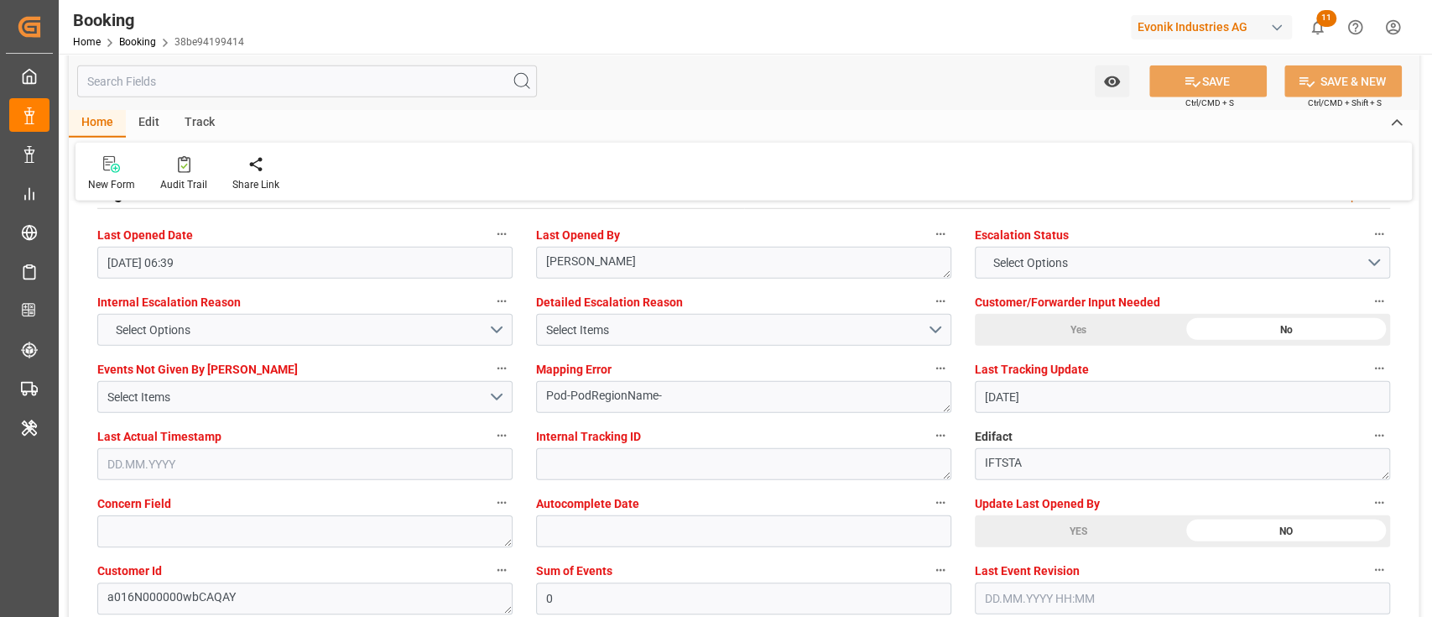
scroll to position [3132, 0]
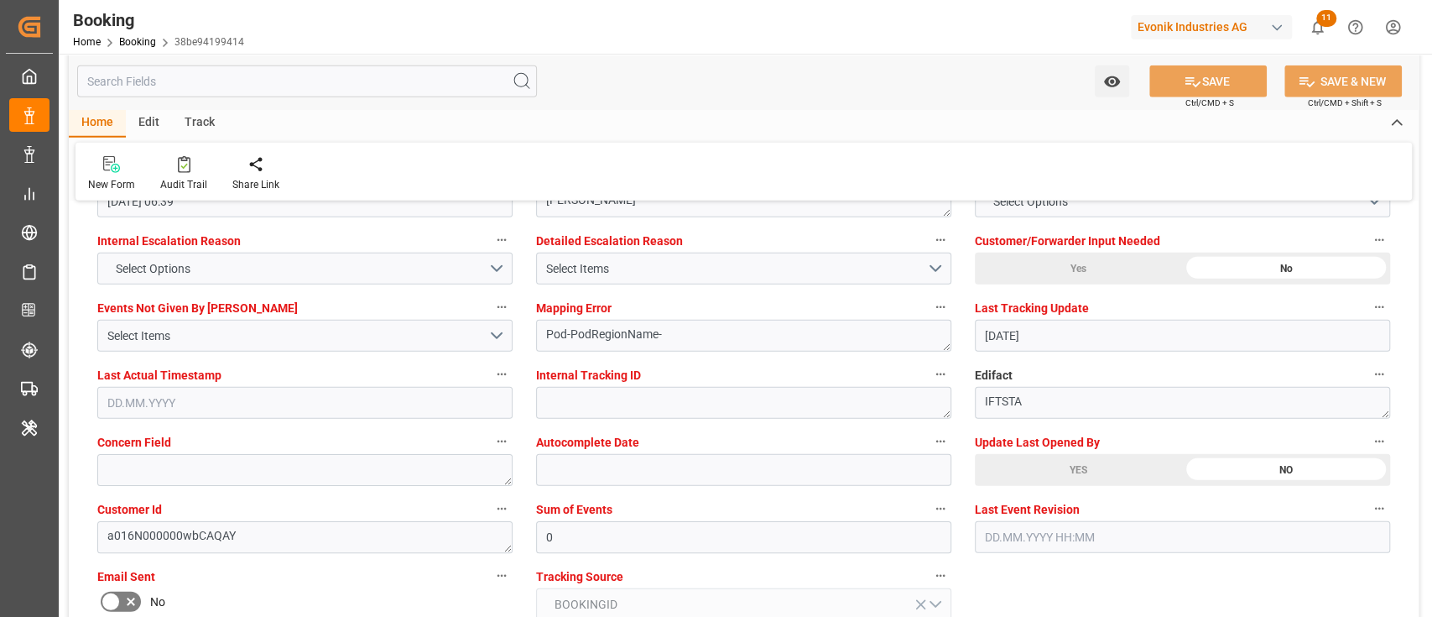
click at [1018, 489] on div "Update Last Opened By YES NO" at bounding box center [1182, 458] width 439 height 67
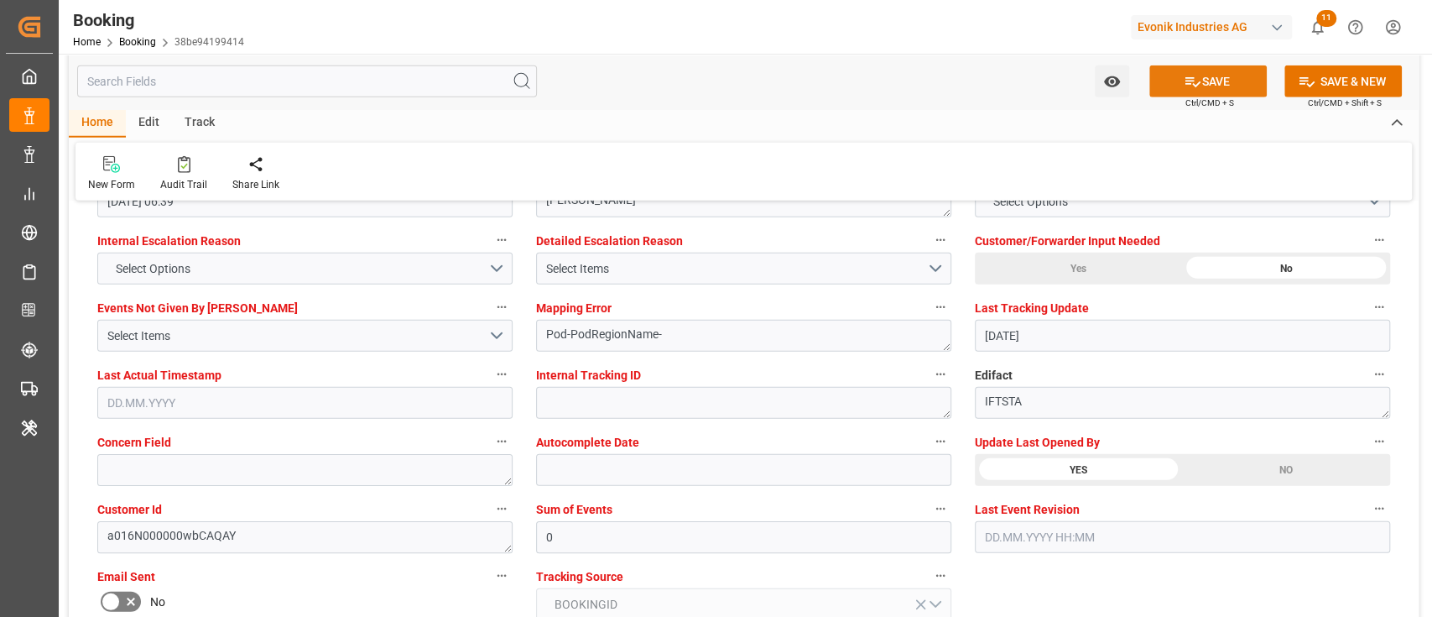
click at [1253, 77] on button "SAVE" at bounding box center [1208, 81] width 117 height 32
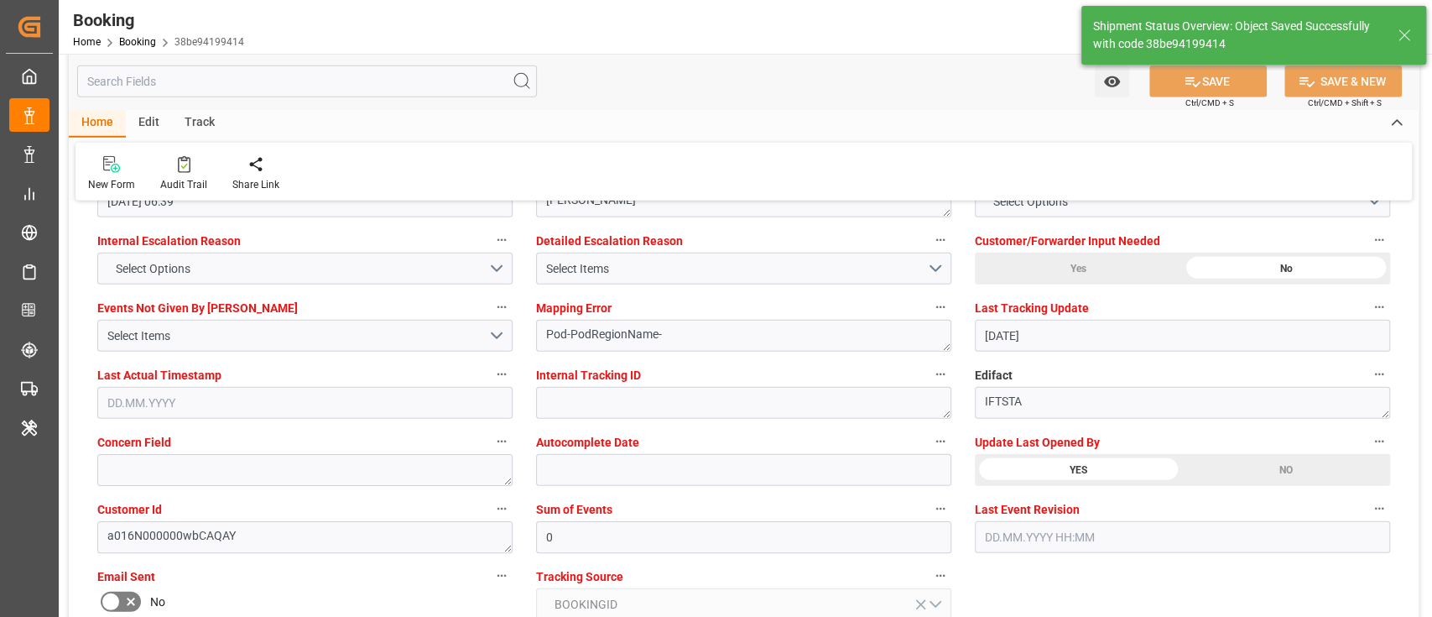
type textarea "[PERSON_NAME]"
type input "[DATE] 07:19"
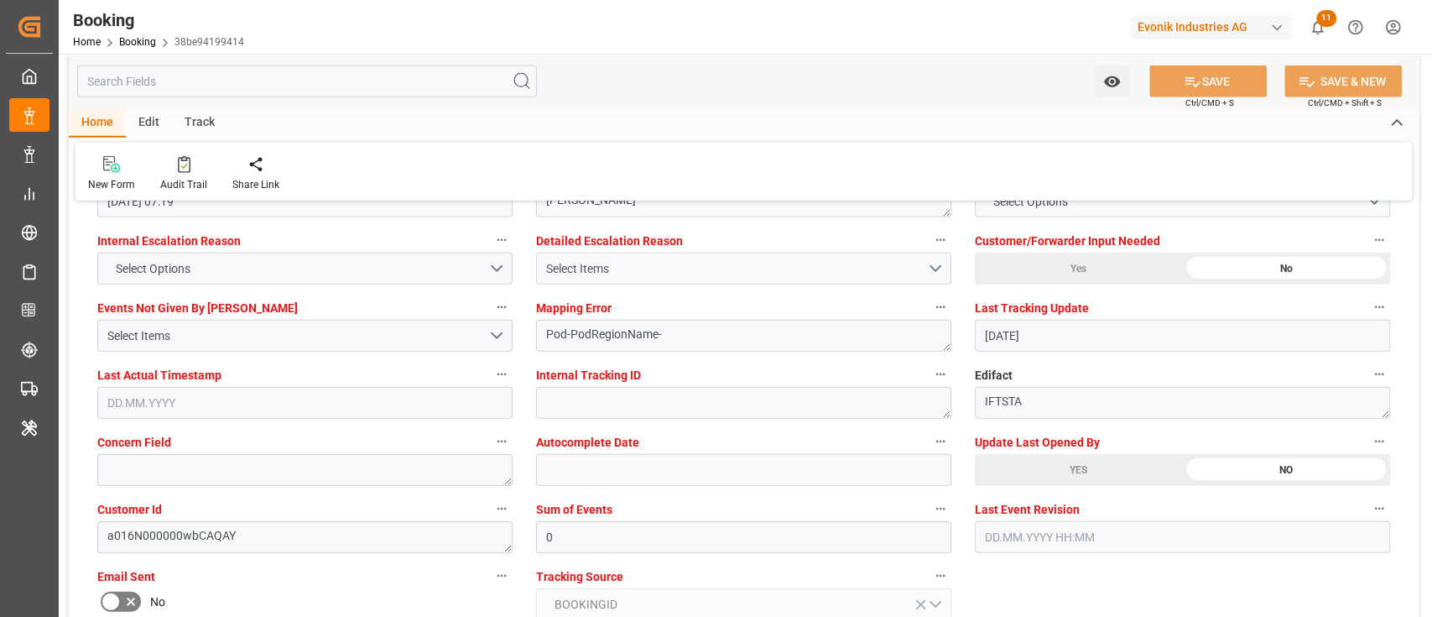
scroll to position [2908, 0]
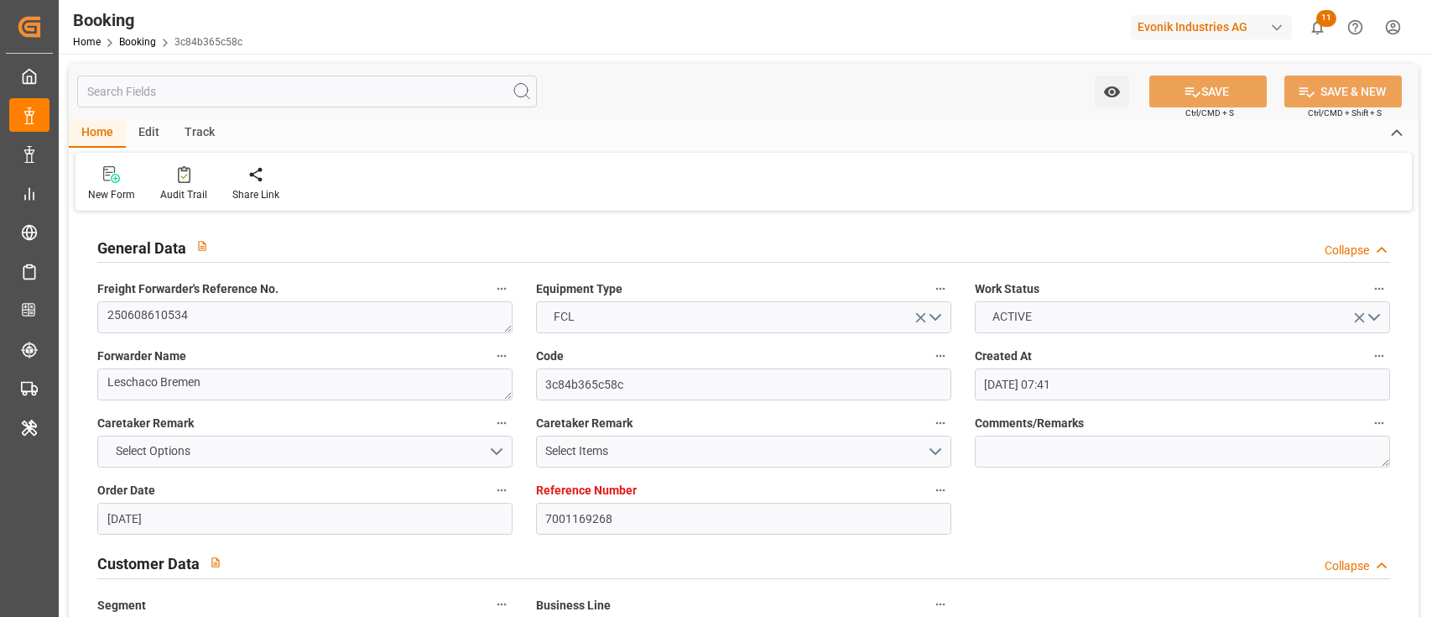
type input "[DATE] 07:41"
type input "[DATE]"
type input "[DATE] 00:00"
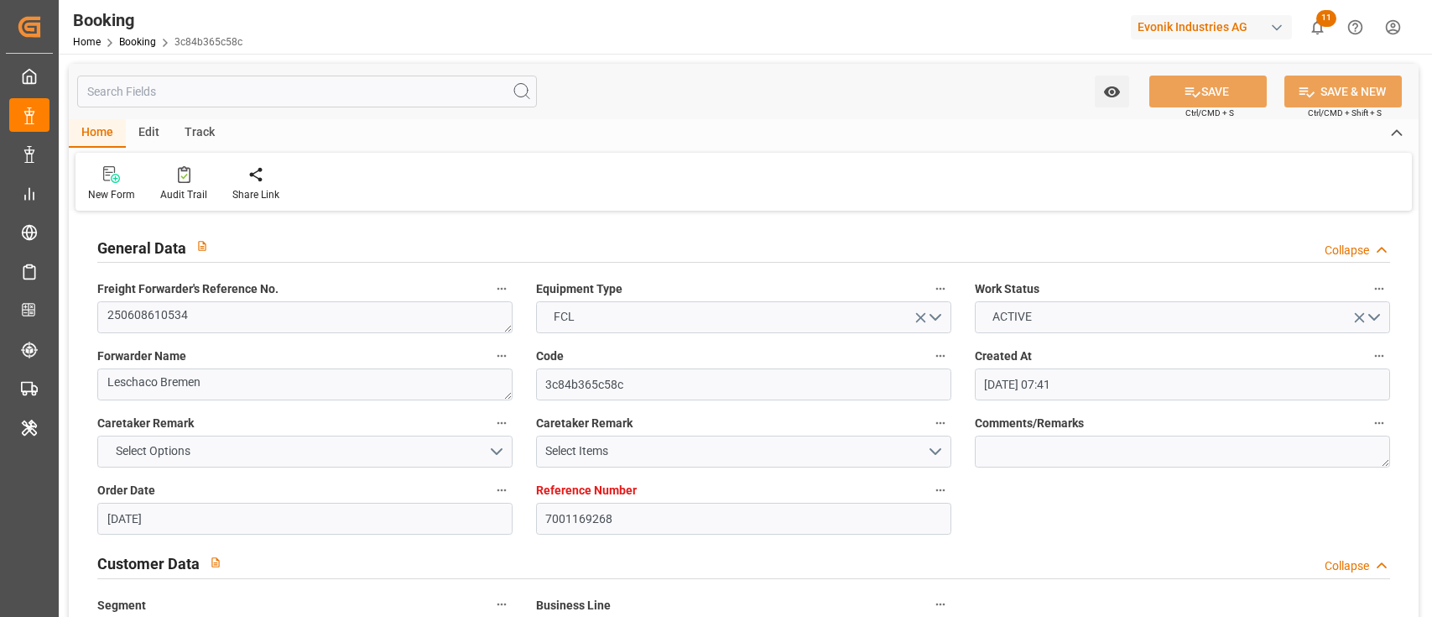
type input "[DATE] 00:00"
type input "[DATE]"
type input "[DATE] 15:00"
type input "[DATE] 00:00"
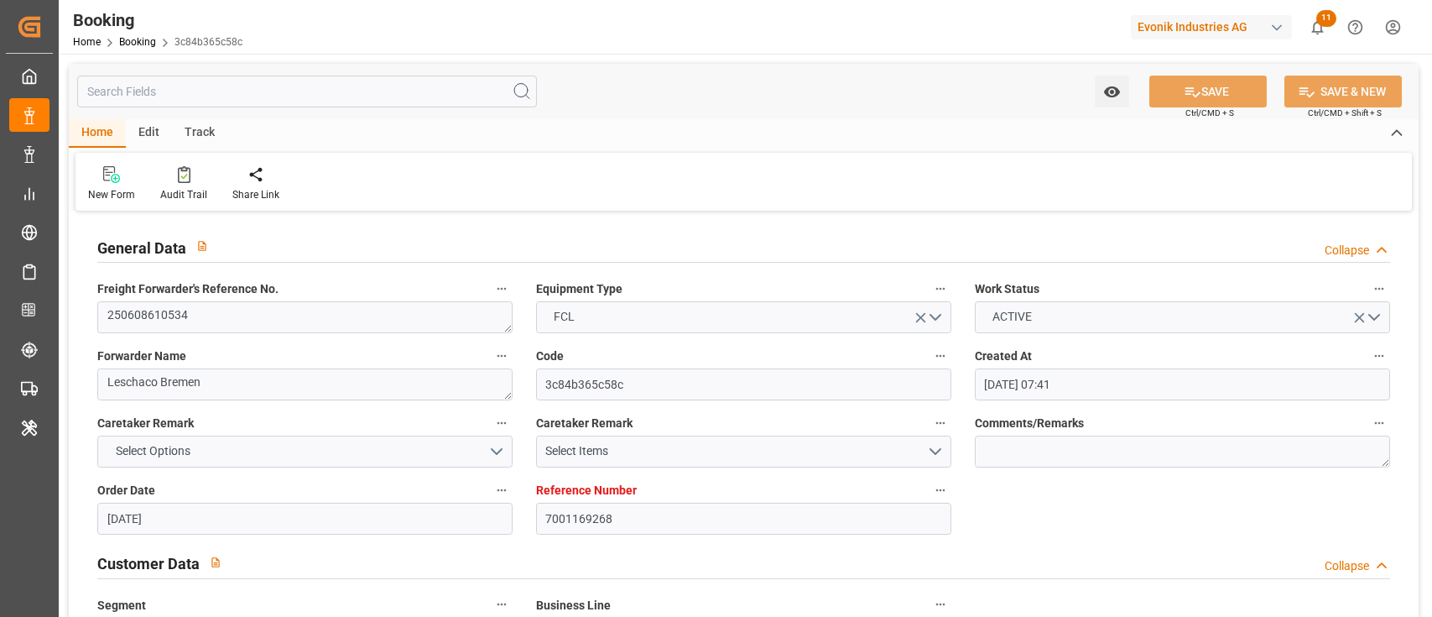
type input "[DATE] 18:18"
type input "[DATE] 07:04"
type input "[DATE] 20:00"
type input "[DATE] 00:00"
type input "31.07.2025"
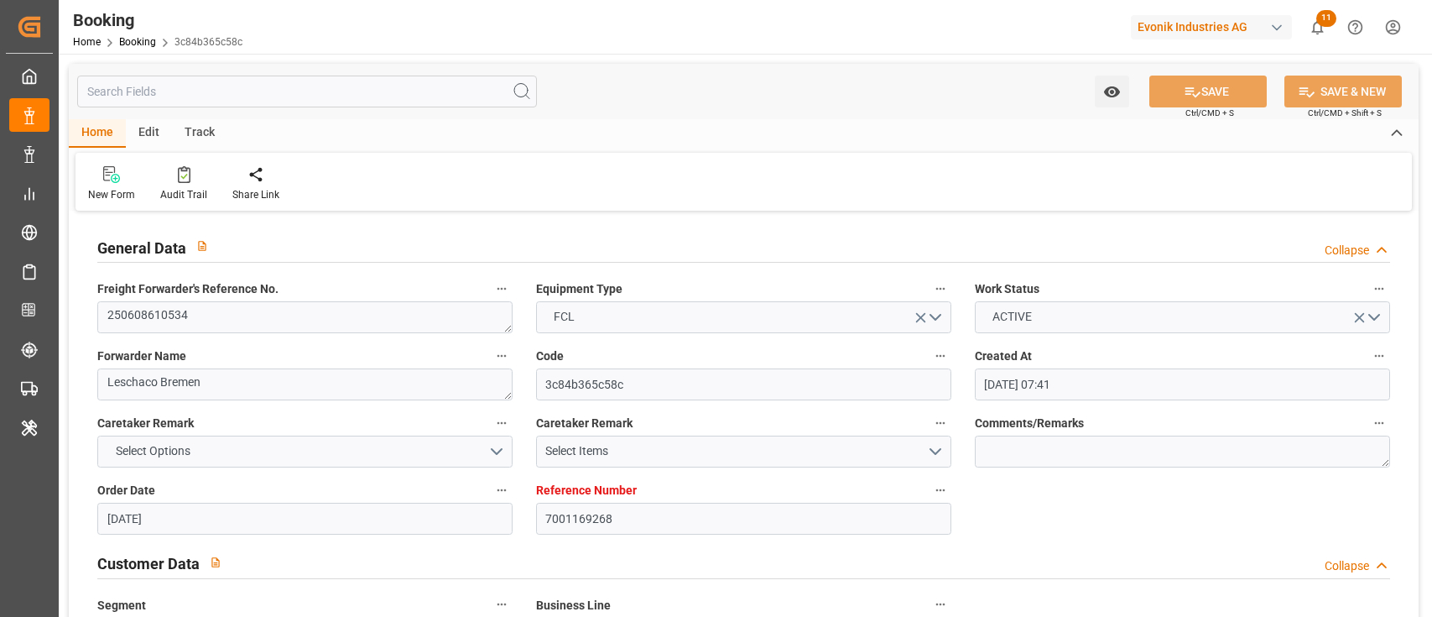
type input "14.08.2025 05:00"
type input "15.08.2025 00:00"
type input "25.06.2025"
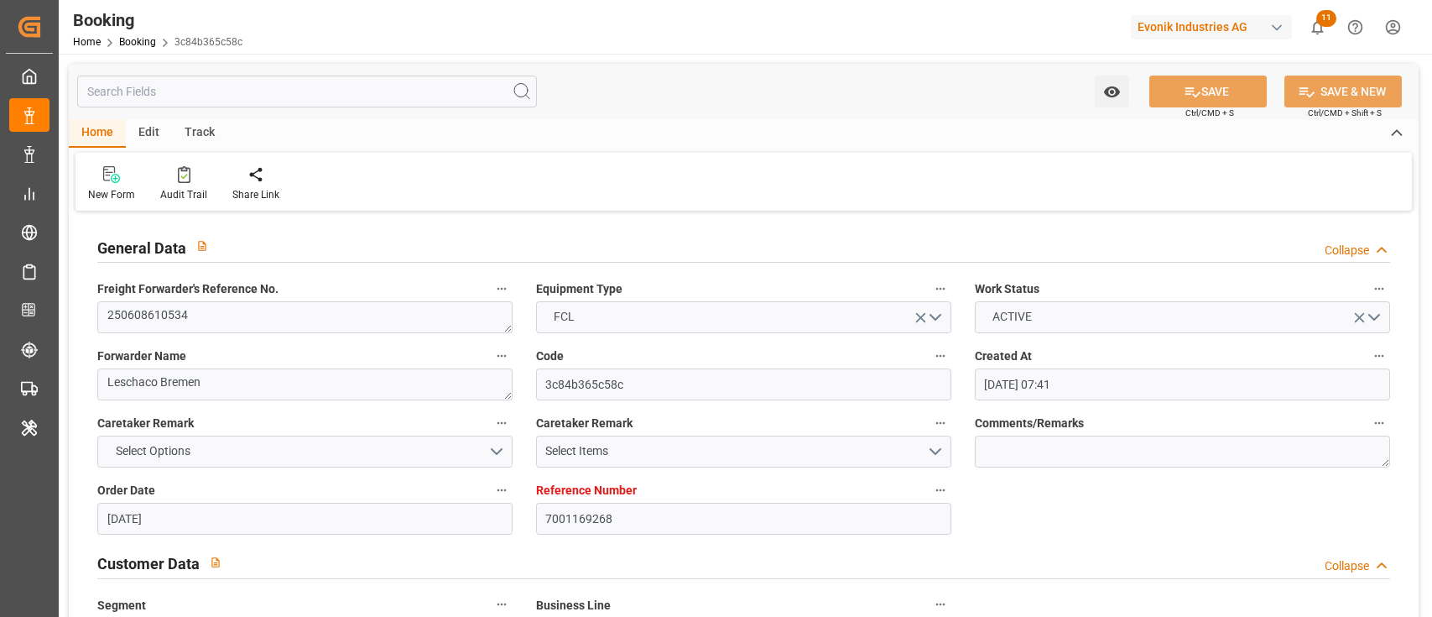
type input "11.08.2025 06:39"
type input "11.08.2025"
type input "18.06.2025 00:04"
type input "28.06.2025 12:44"
type input "29.06.2025 16:00"
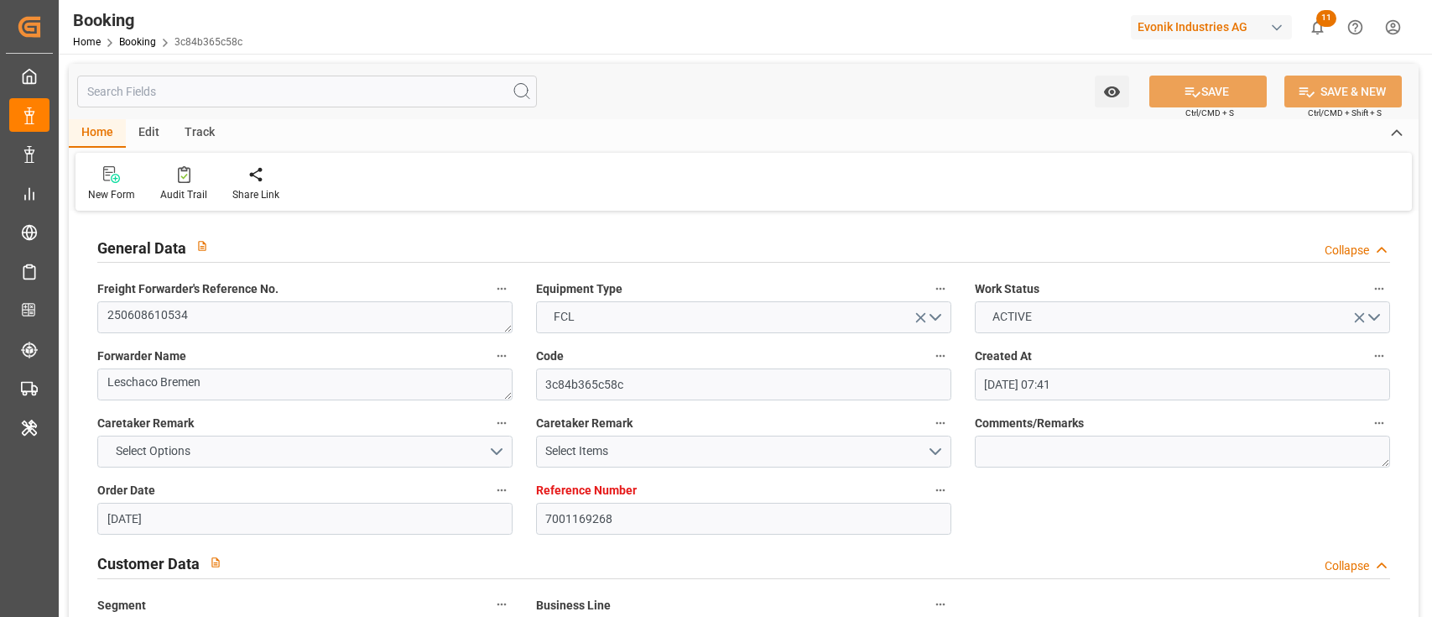
type input "29.06.2025 19:32"
type input "14.08.2025 05:00"
type input "14.08.2025 18:02"
type input "15.08.2025 12:00"
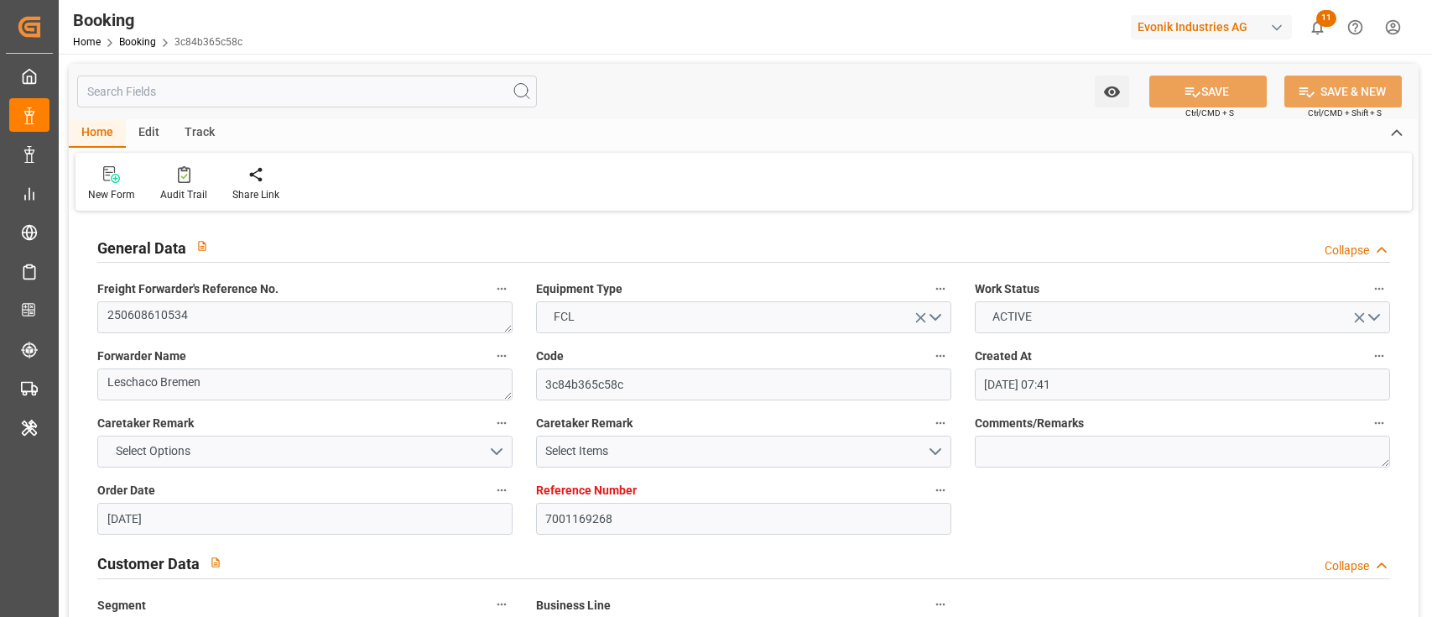
type input "11.08.2025 20:00"
type input "12.08.2025 05:02"
type input "19.08.2025 12:00"
type input "23.08.2025 12:00"
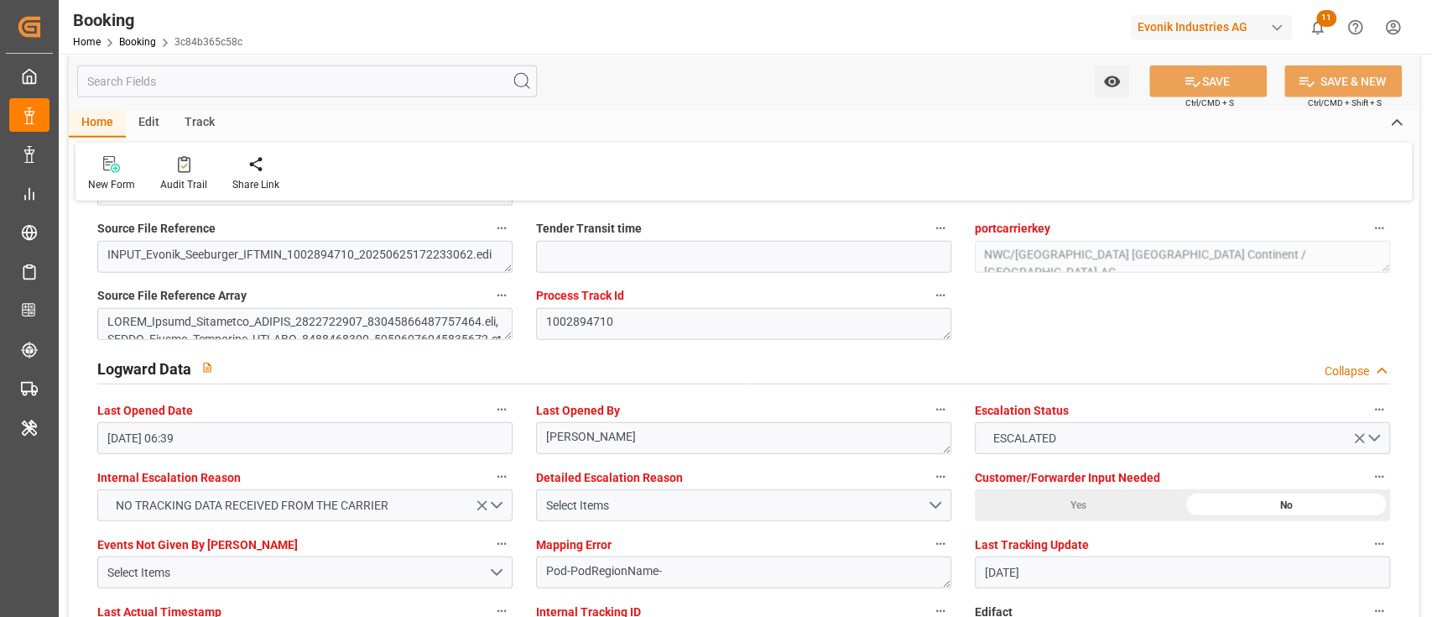
scroll to position [3132, 0]
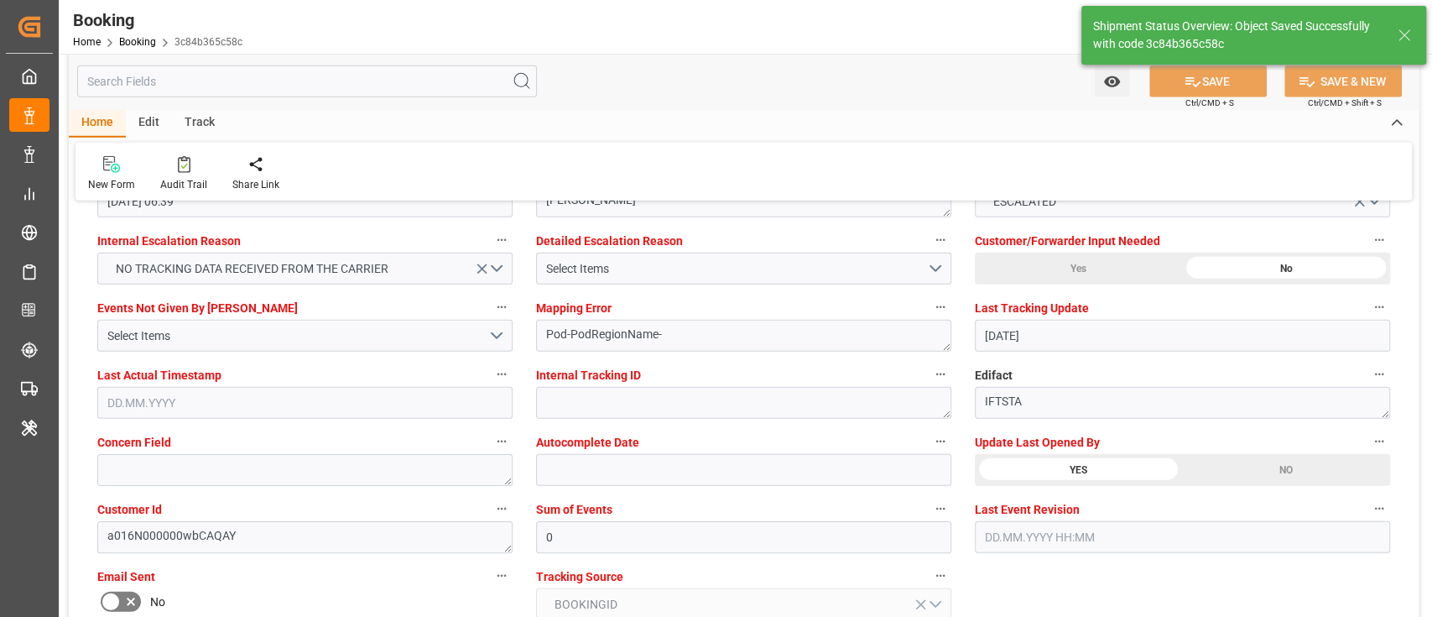
type textarea "Shyam Preethi"
type input "11.08.2025 07:20"
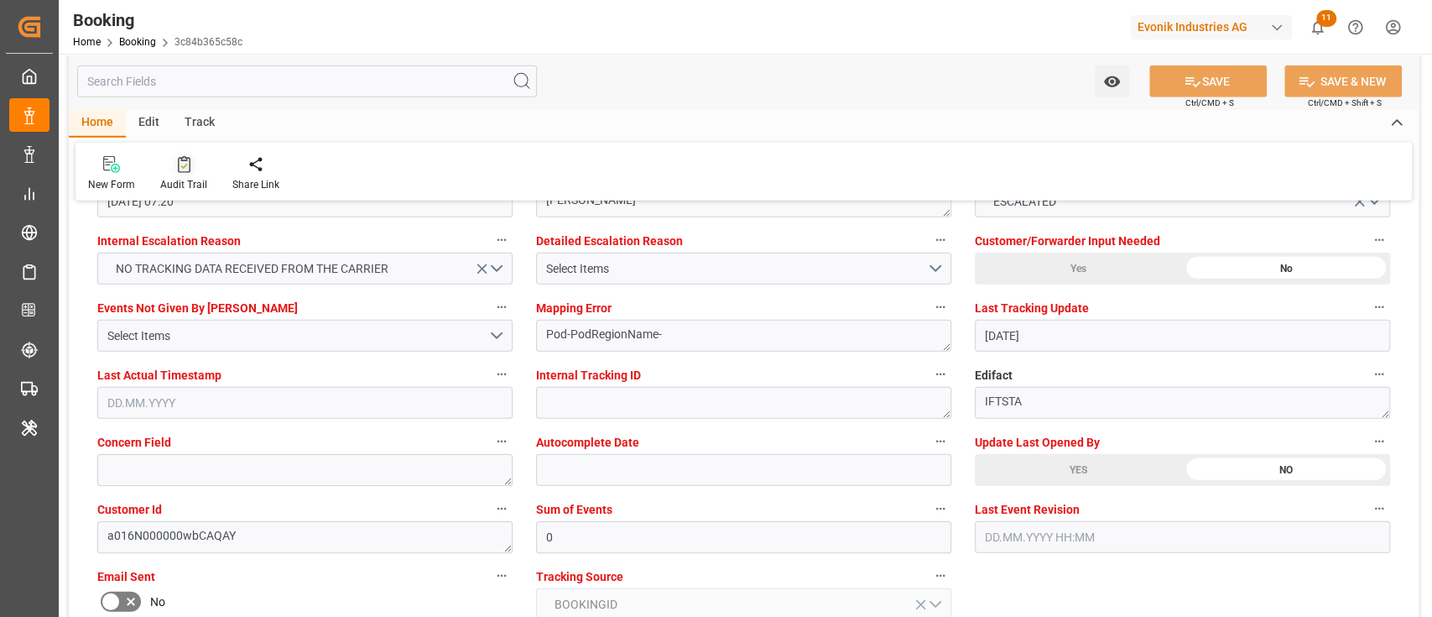
click at [167, 176] on div "Audit Trail" at bounding box center [184, 173] width 72 height 37
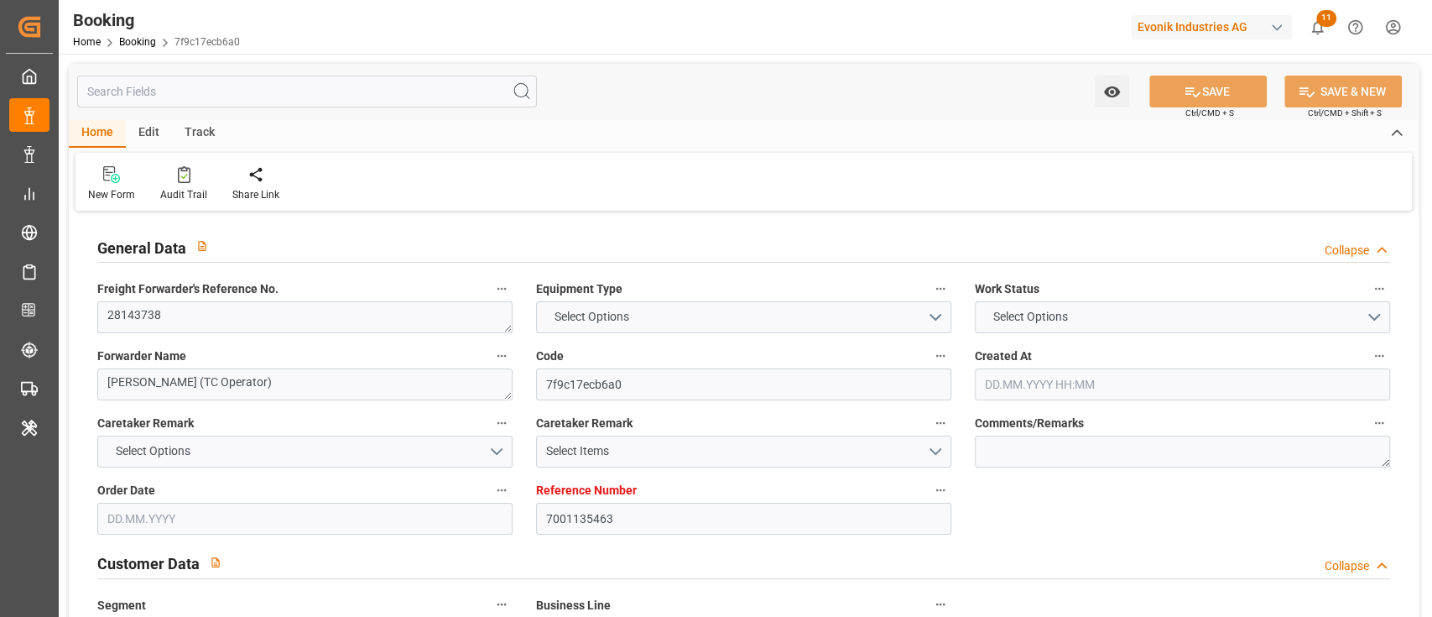
type input "7001135463"
type input "9778818"
type input "Hapag [PERSON_NAME]"
type input "Hapag [PERSON_NAME] Aktiengesellschaft"
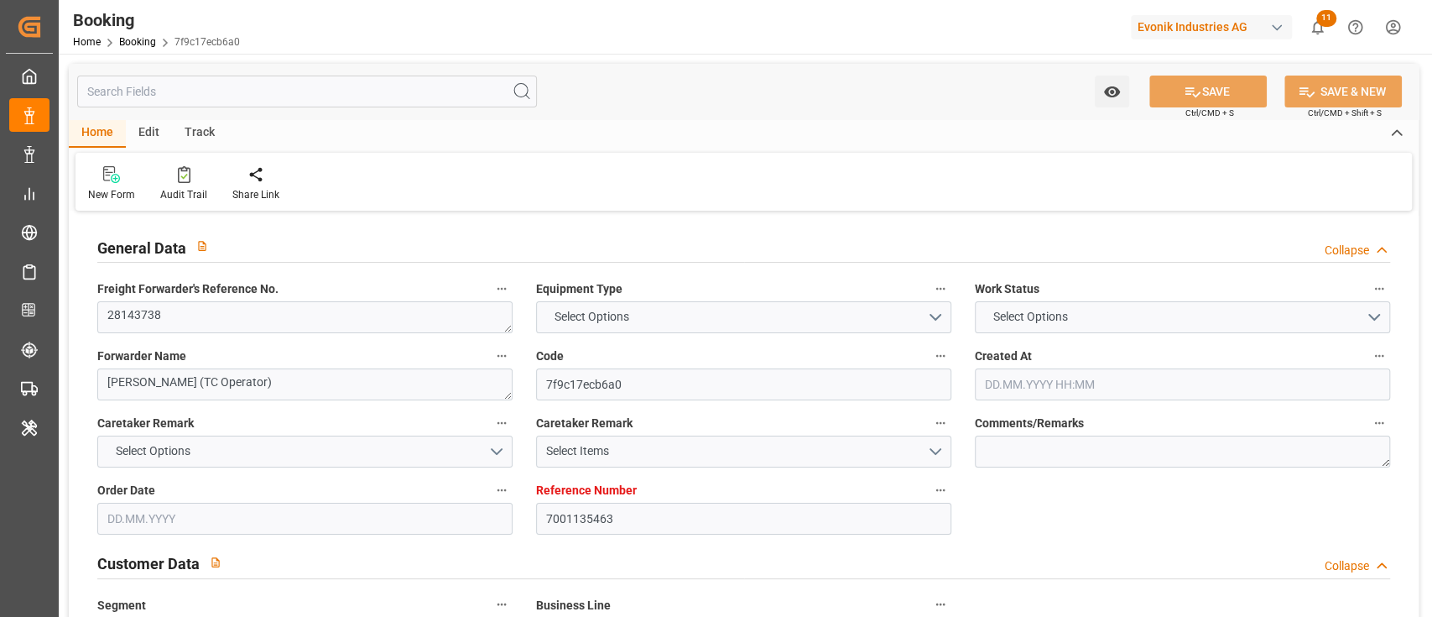
type input "NLRTM"
type input "CNNJG"
type input "CNSGH"
type input "0"
type input "-47"
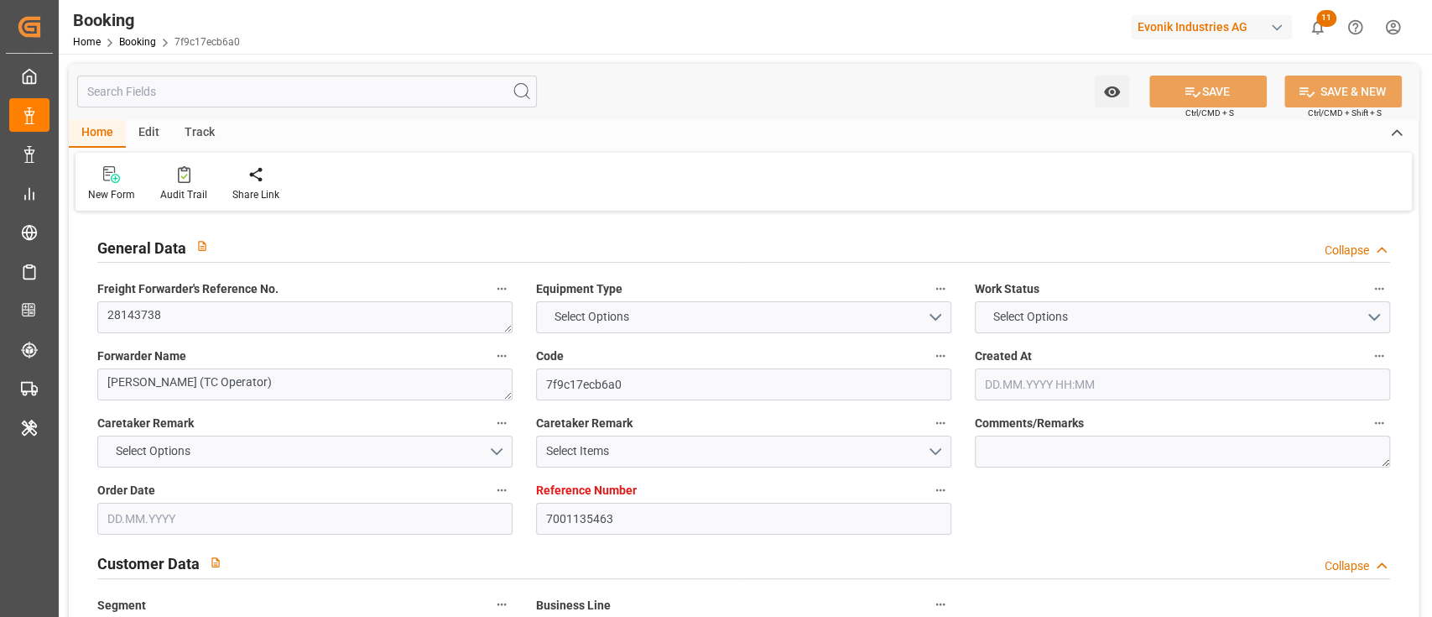
type input "NLRTM"
type input "CNNJI"
type input "[DATE] 11:08"
type input "[DATE]"
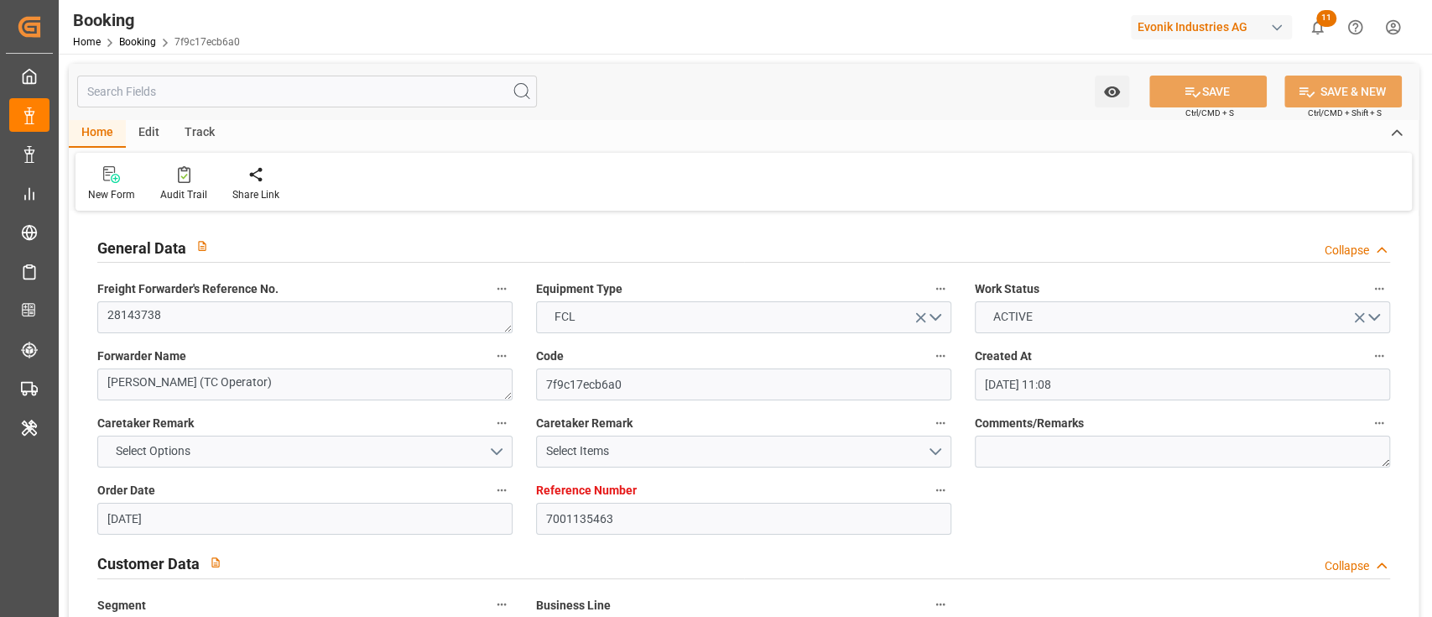
type input "[DATE]"
type input "[DATE] 00:00"
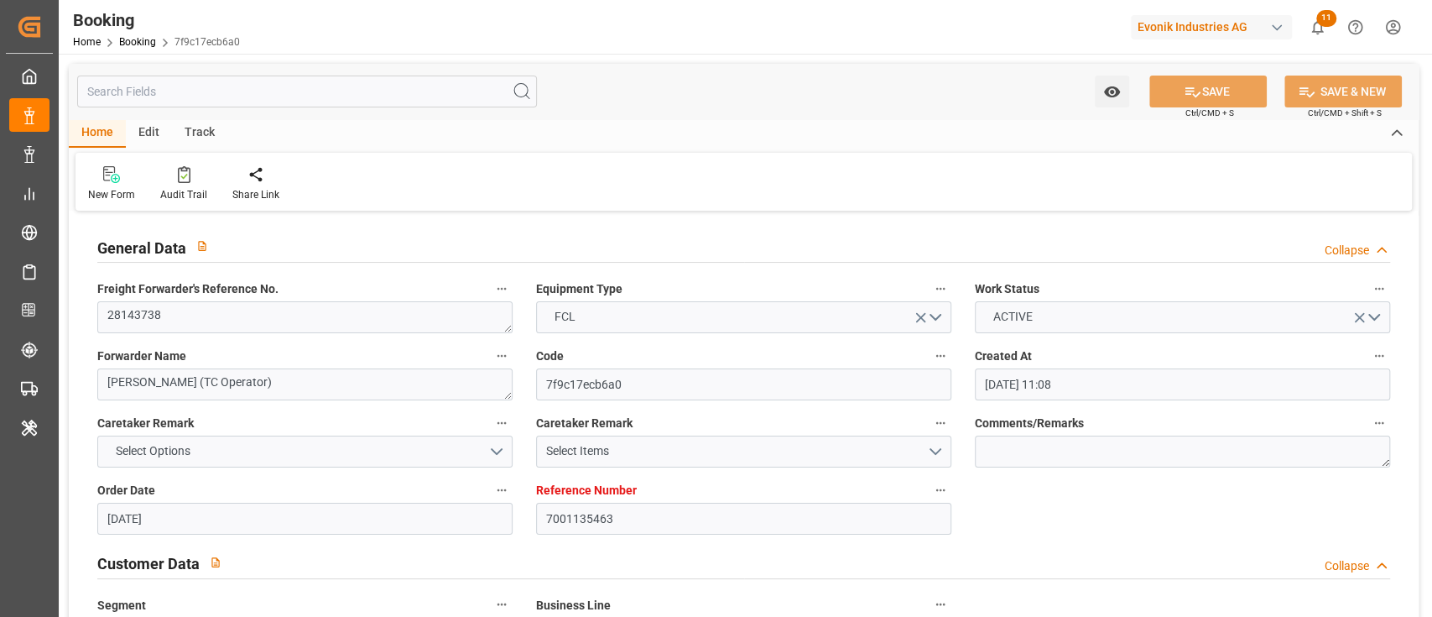
type input "[DATE] 13:42"
type input "[DATE] 21:42"
type input "[DATE] 15:00"
type input "[DATE] 00:00"
type input "[DATE]"
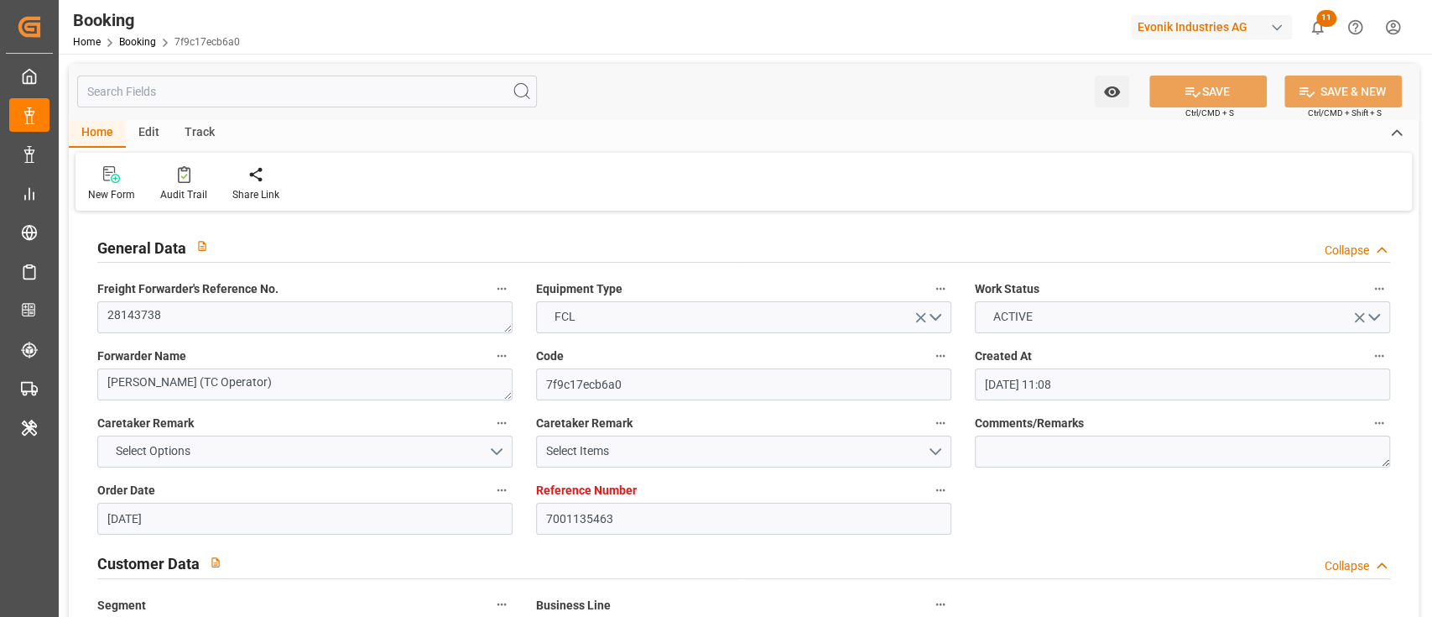
type input "[DATE] 01:00"
type input "[DATE] 00:00"
type input "[DATE] 06:43"
type input "[DATE] 00:00"
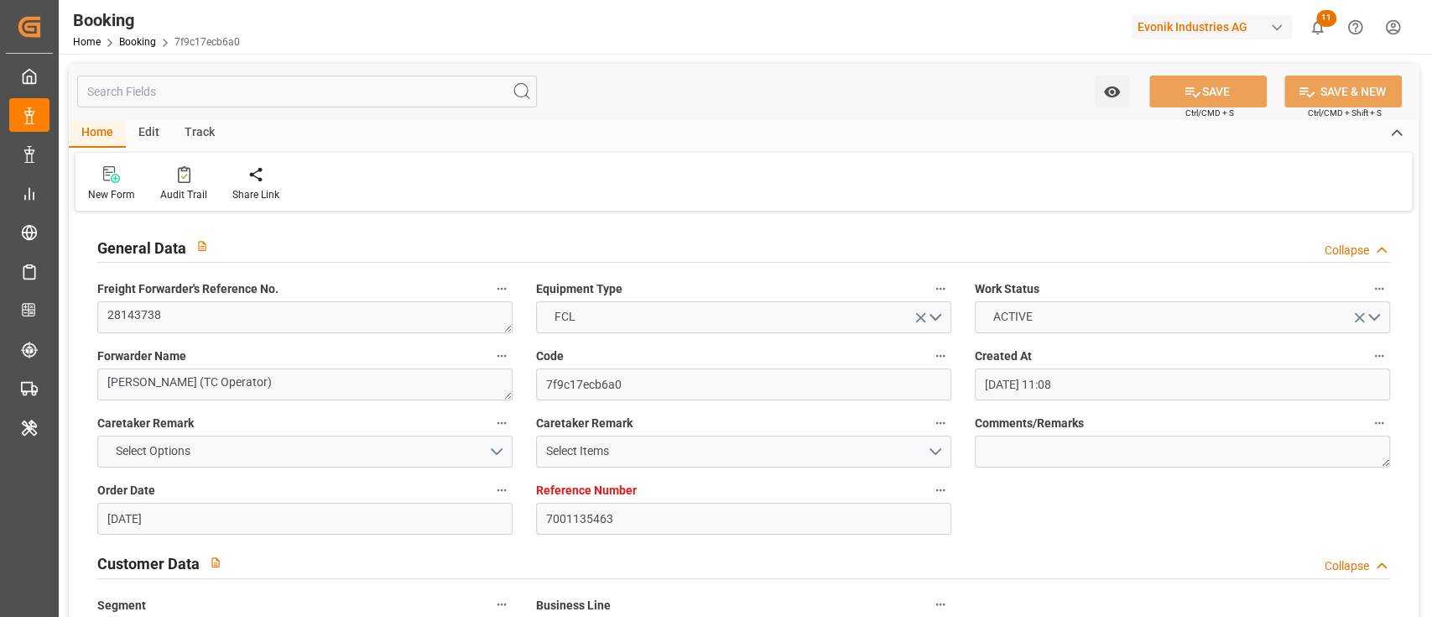
type input "[DATE]"
type input "[DATE] 06:27"
type input "[DATE]"
type input "[DATE] 23:01"
type input "[DATE] 15:02"
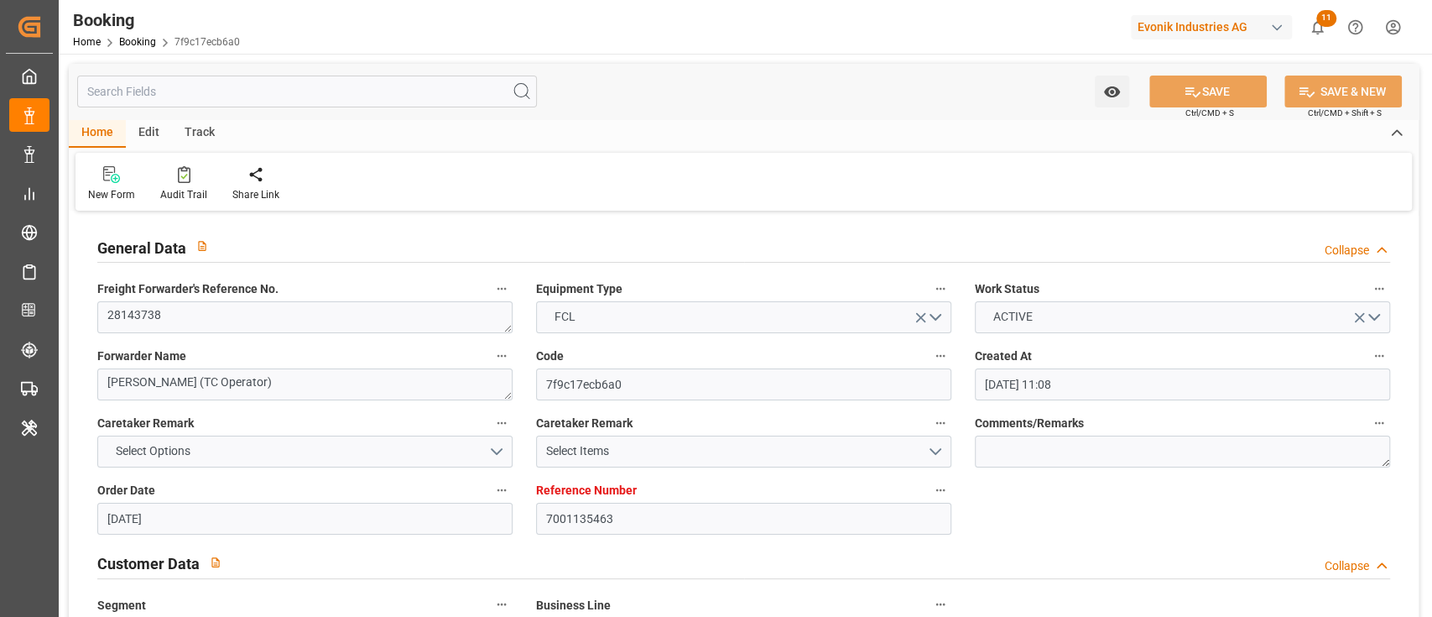
type input "[DATE] 16:00"
type input "[DATE] 06:12"
type input "[DATE] 06:43"
type input "[DATE] 01:00"
type input "[DATE] 15:17"
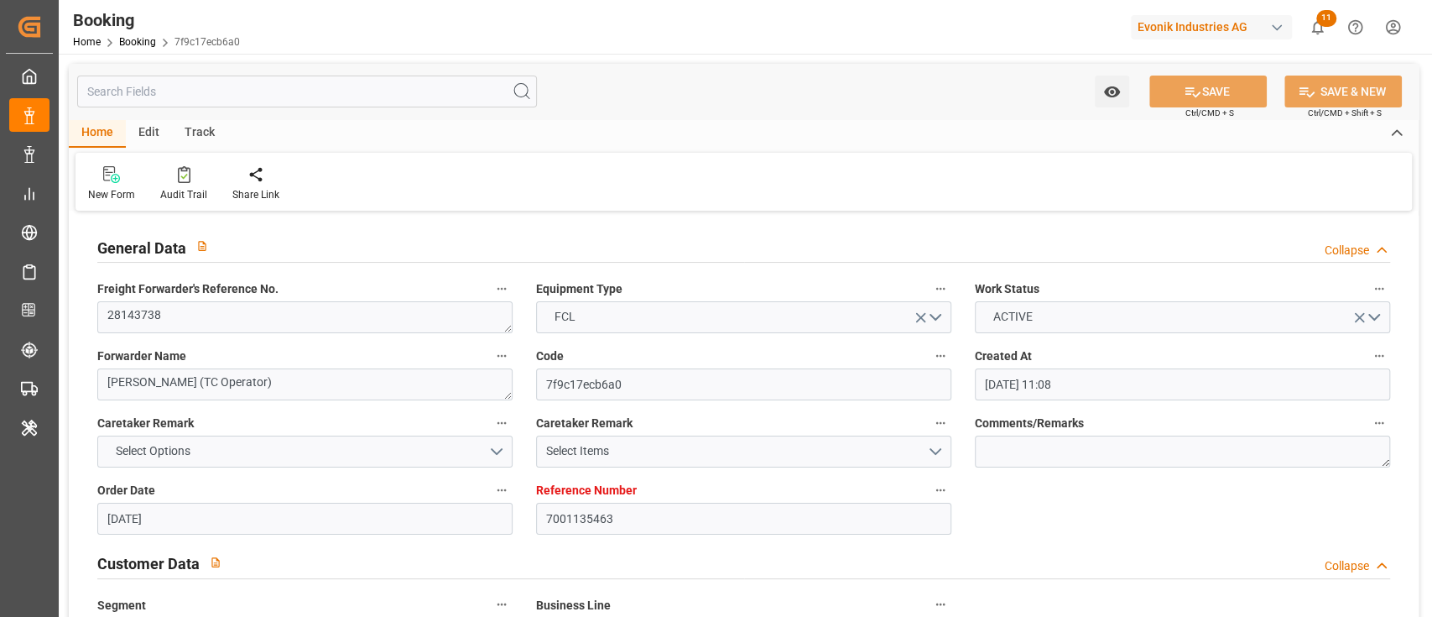
type input "[DATE] 12:58"
type input "[DATE] 20:00"
type input "[DATE] 12:00"
type input "[DATE] 15:00"
type input "[DATE] 06:18"
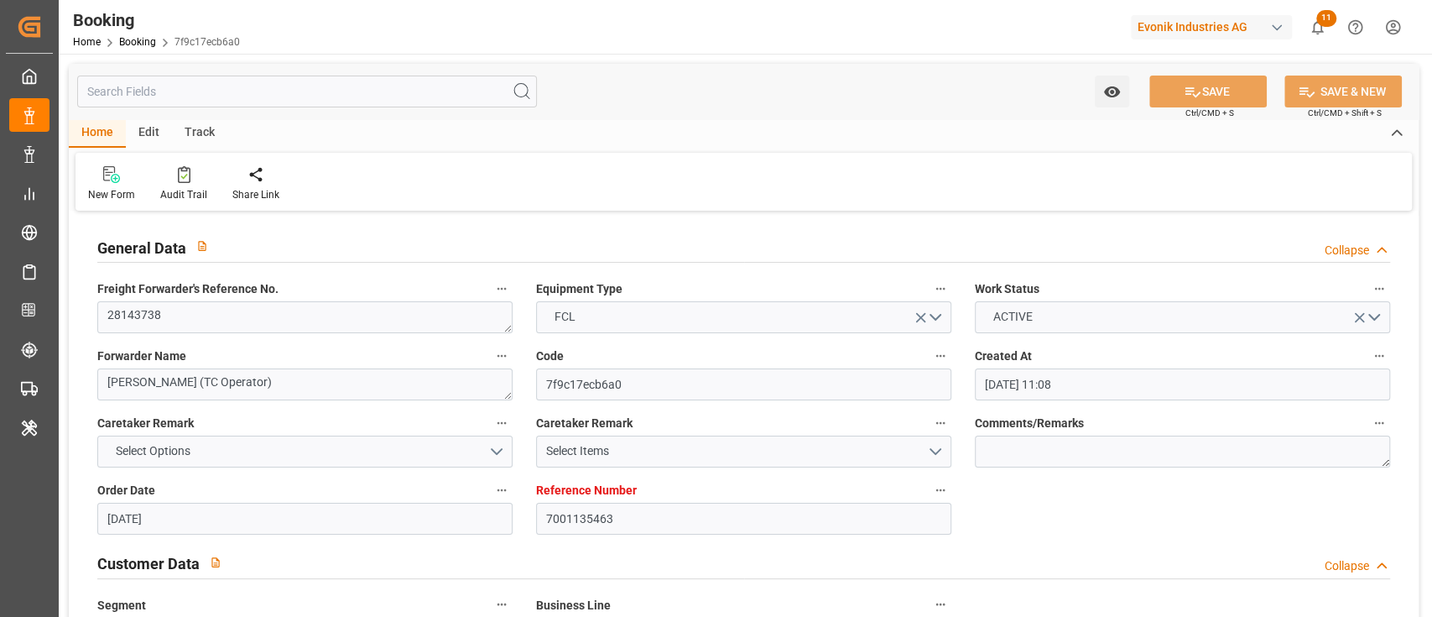
type input "[DATE] 12:00"
type input "[DATE] 06:18"
type input "7001180188"
type input "9321483"
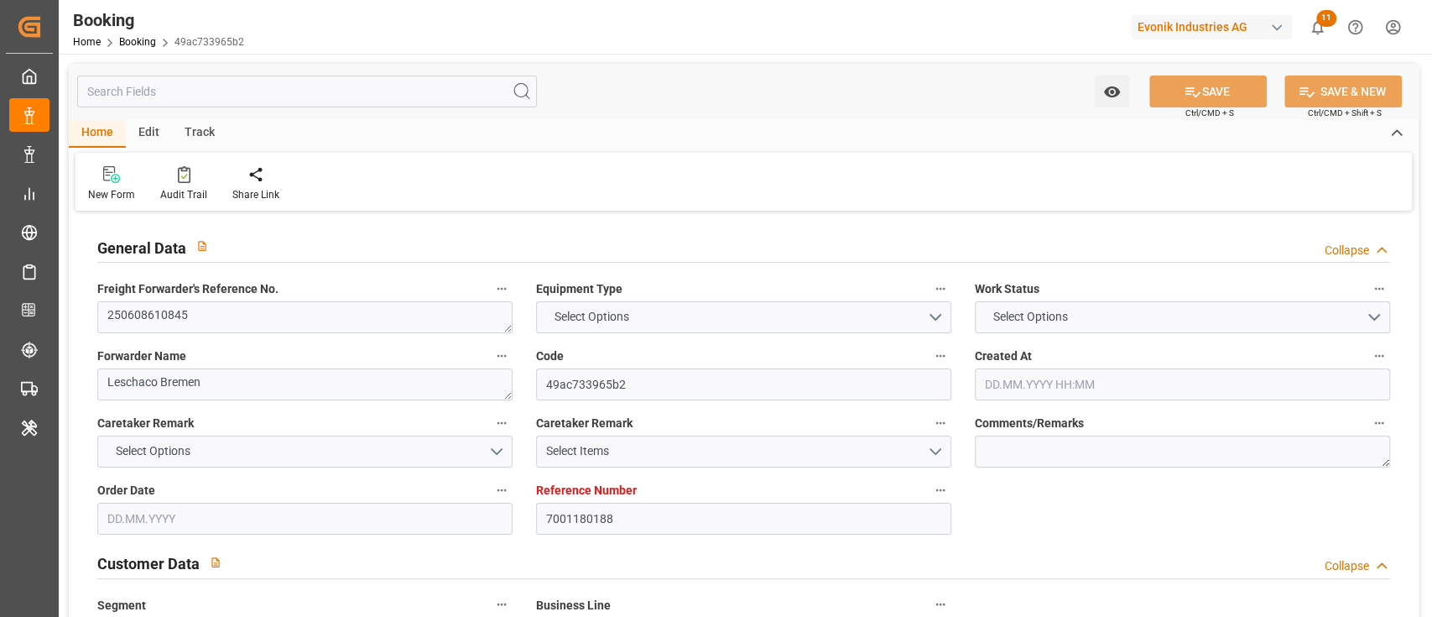
type input "9321483"
type input "Hapag Lloyd"
type input "Hapag Lloyd Aktiengesellschaft"
type input "NLRTM"
type input "CNSGH"
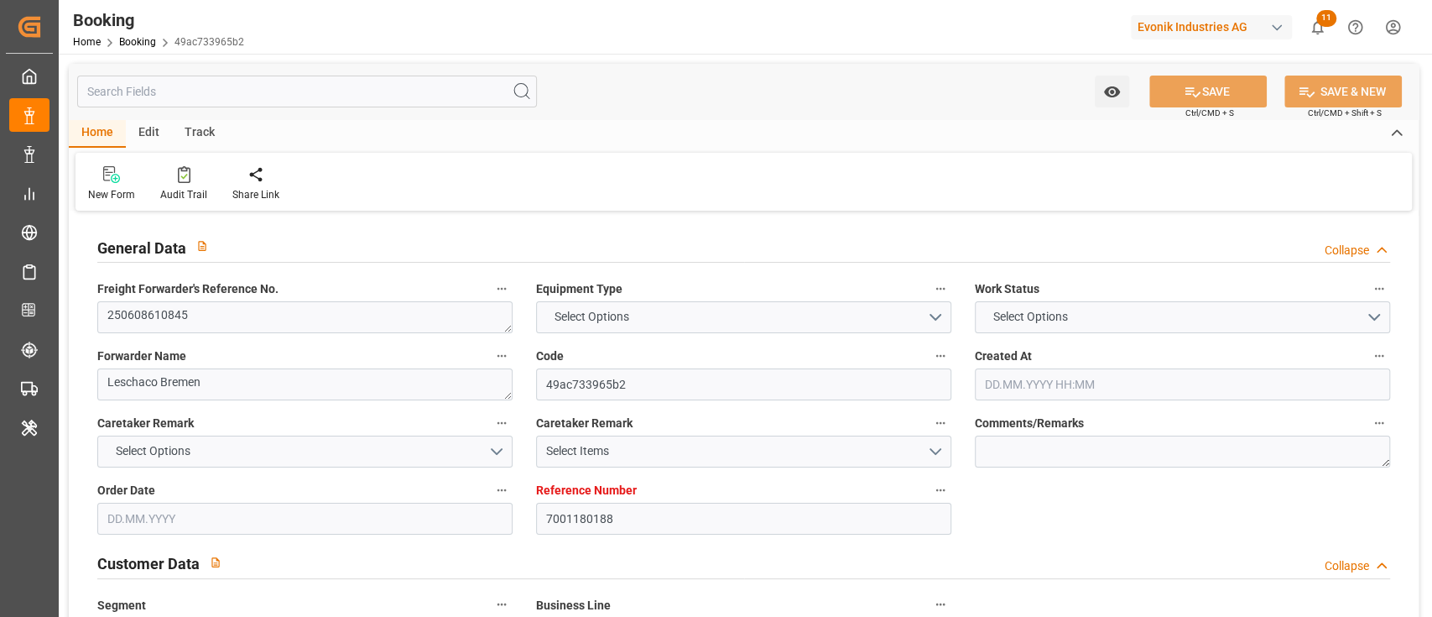
type input "CNNBG"
type input "0"
type input "-36"
type input "NLRTM"
type input "CNSHG"
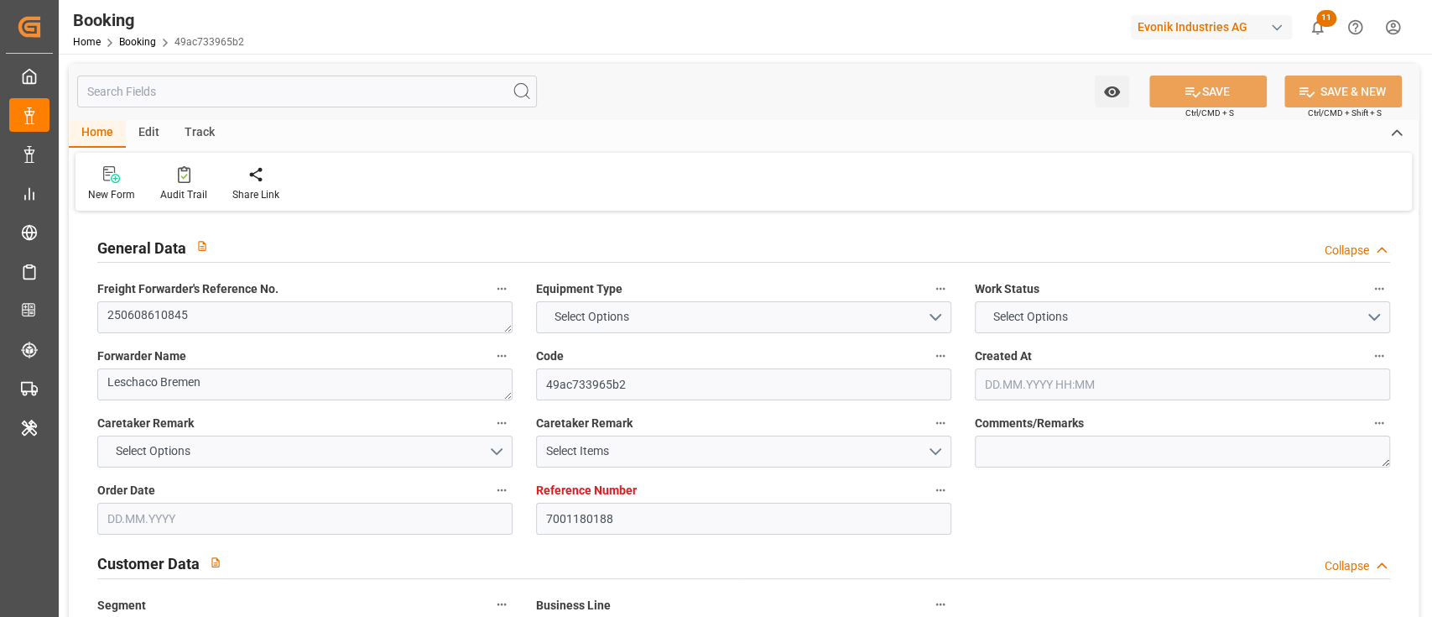
type input "9321483"
type input "27.05.2025 08:39"
type input "27.05.2025"
type input "14.08.2025"
type input "05.06.2025"
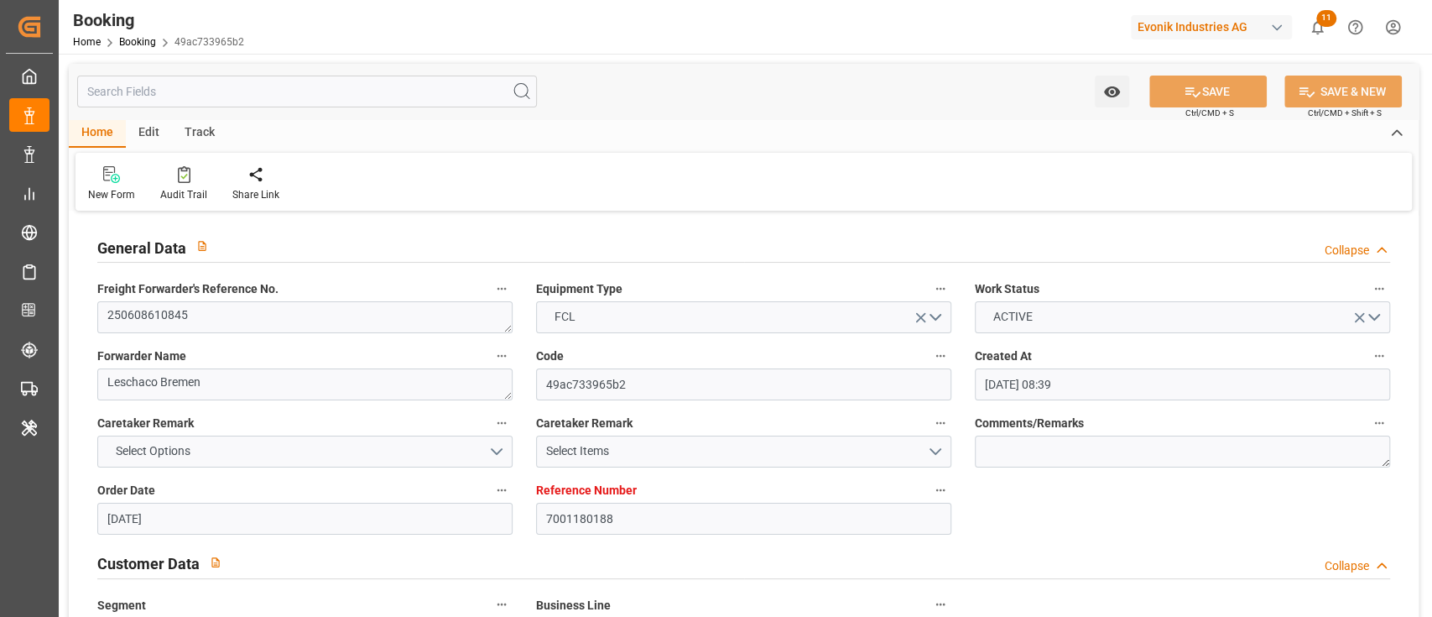
type input "05.06.2025 00:00"
type input "29.05.2025"
type input "06.06.2025"
type input "29.06.2025 15:00"
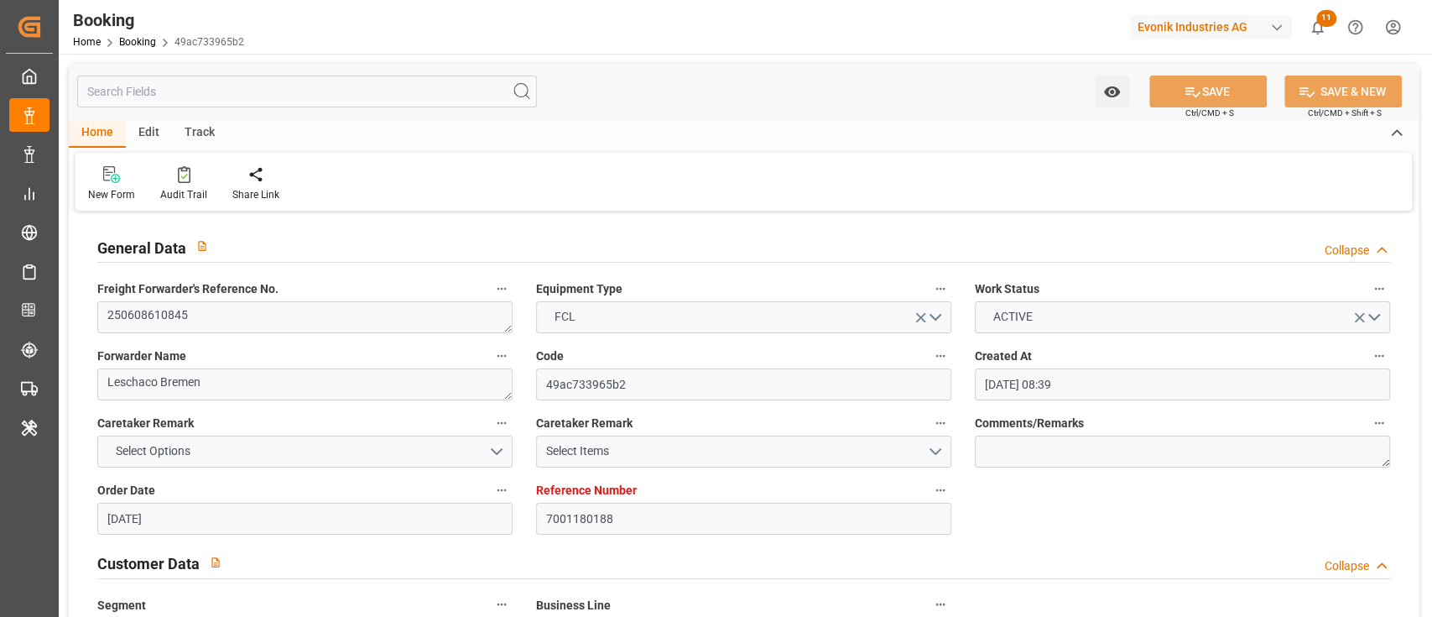
type input "15.06.2025 00:00"
type input "22.06.2025"
type input "29.06.2025 18:18"
type input "26.06.2025 20:54"
type input "19.08.2025 00:00"
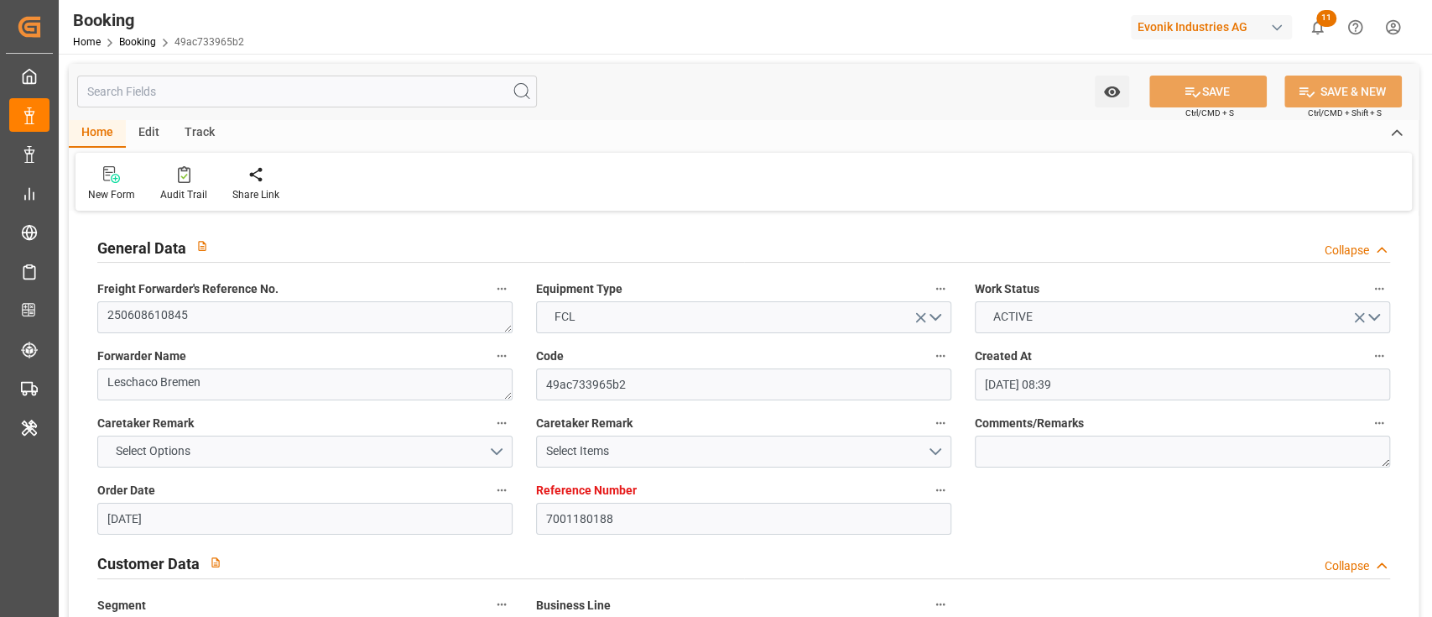
type input "14.08.2025 00:00"
type input "04.08.2025"
type input "14.08.2025 05:00"
type input "15.08.2025 00:00"
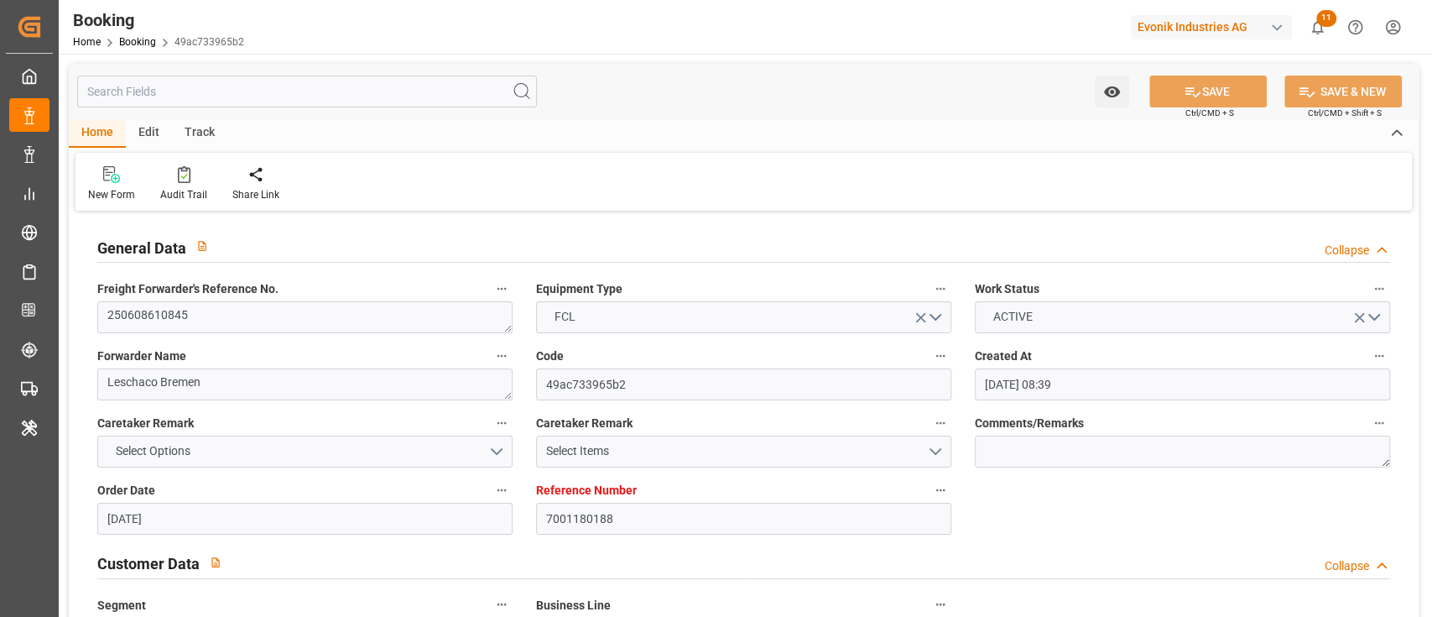
type input "15.08.2025 00:00"
type input "23.07.2025"
type input "11.08.2025 07:23"
type input "11.08.2025"
type input "14.06.2025 11:30"
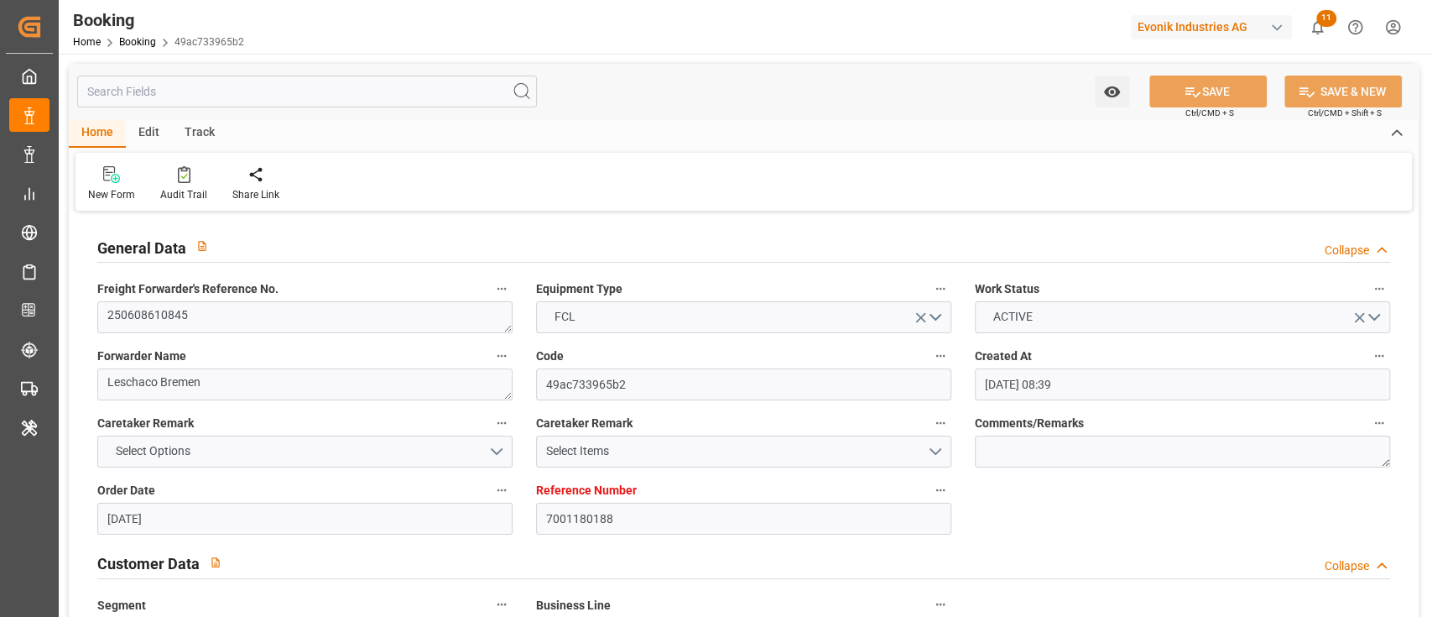
type input "28.06.2025 14:15"
type input "29.06.2025 16:00"
type input "29.06.2025 19:32"
type input "14.08.2025 05:00"
type input "14.08.2025 18:02"
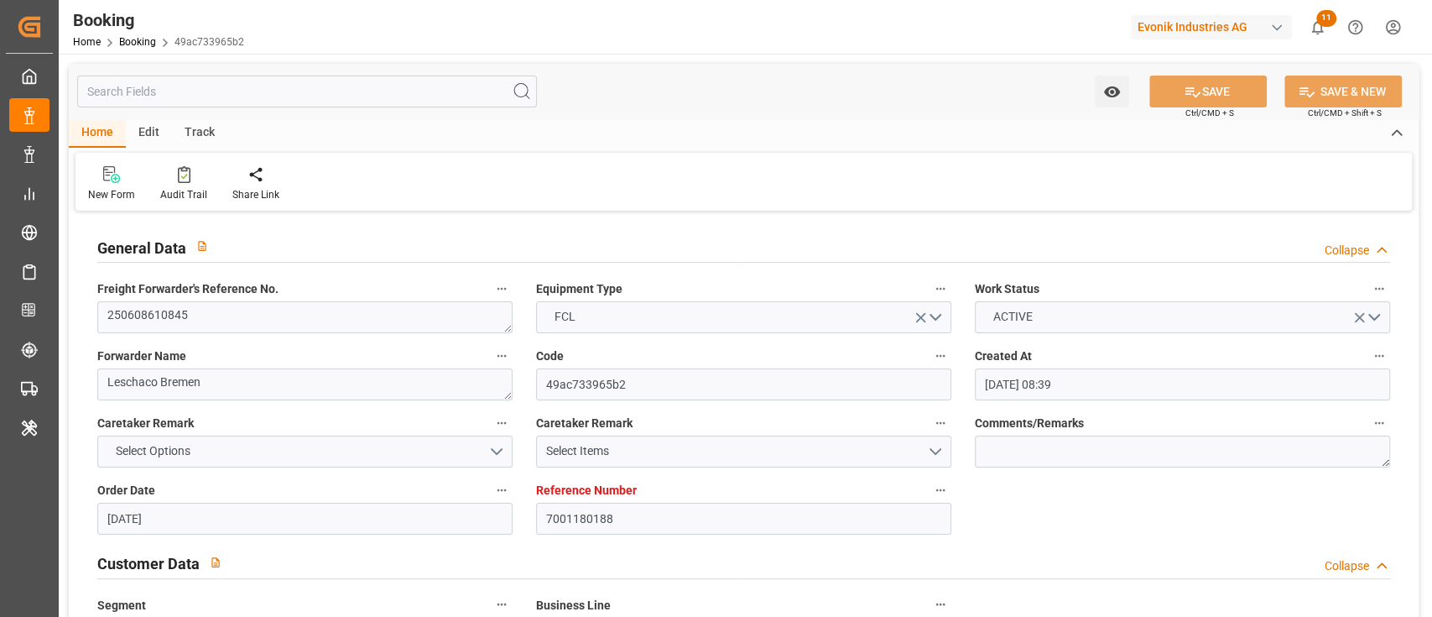
type input "15.08.2025 12:00"
type input "11.08.2025 20:00"
type input "12.08.2025 05:02"
type input "19.08.2025 12:00"
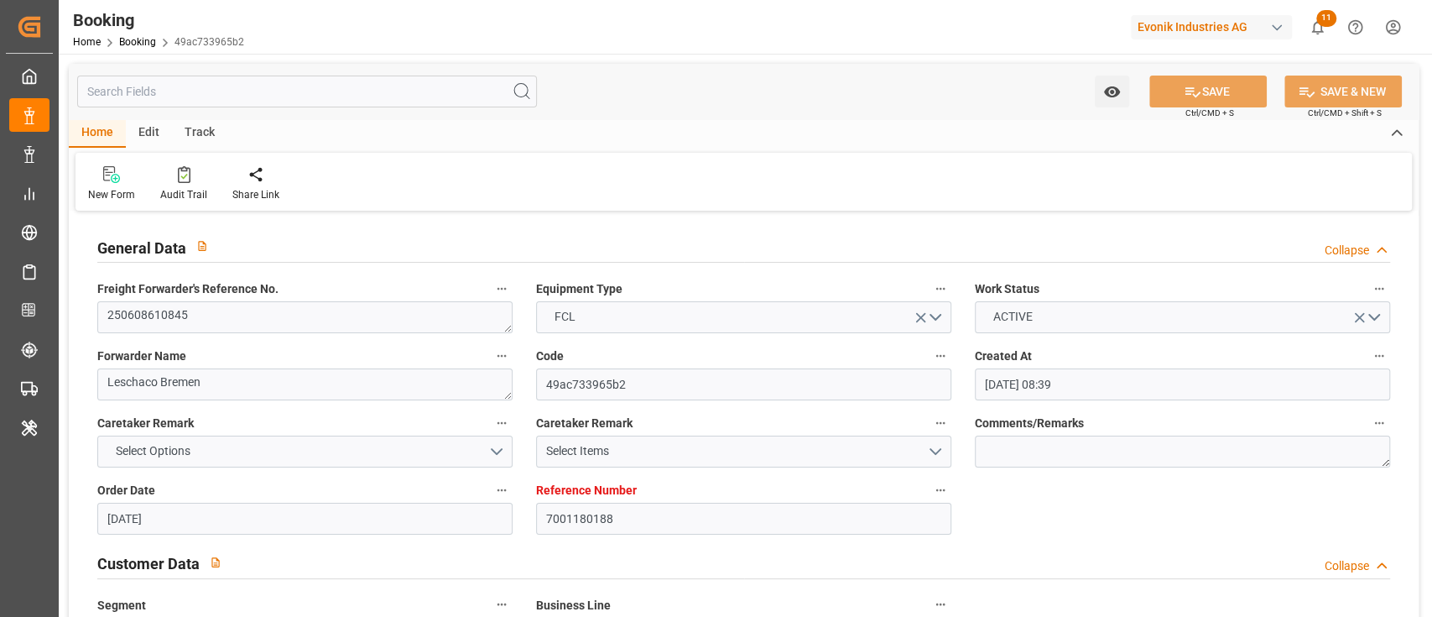
type input "19.08.2025 12:00"
type input "23.08.2025 12:00"
click at [179, 174] on icon at bounding box center [184, 174] width 13 height 17
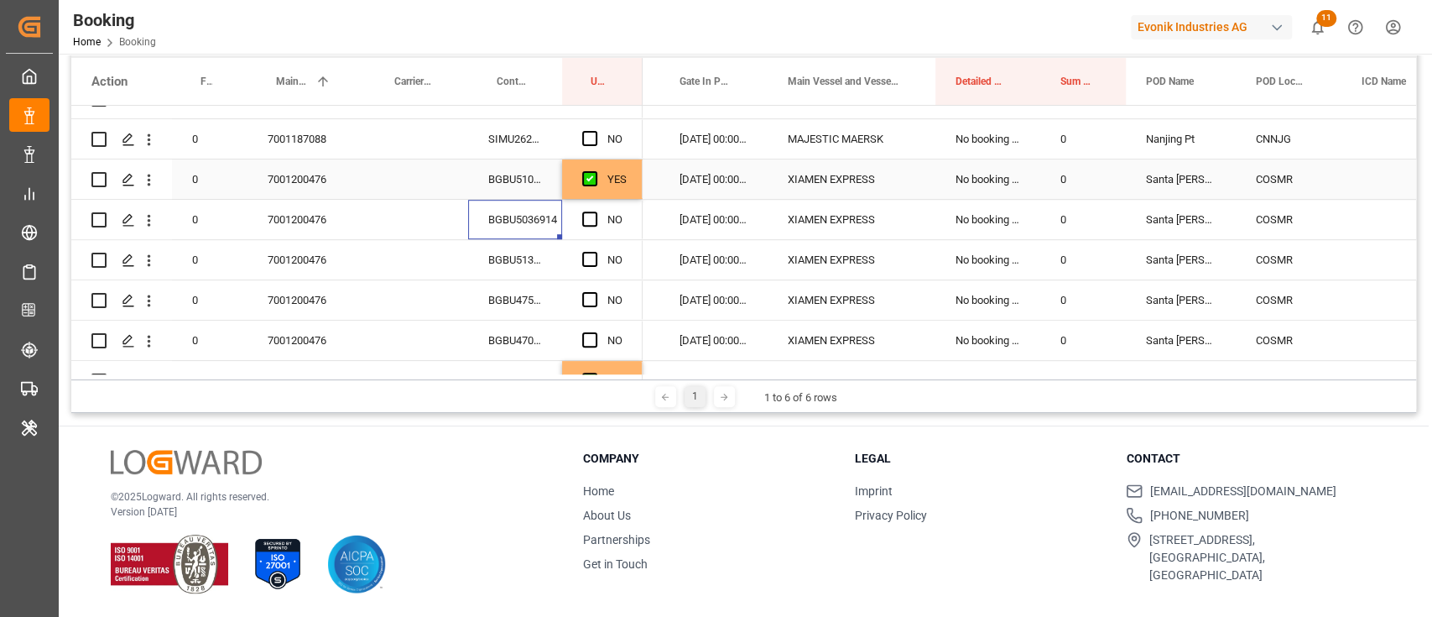
click at [512, 189] on div "BGBU5104752" at bounding box center [515, 178] width 94 height 39
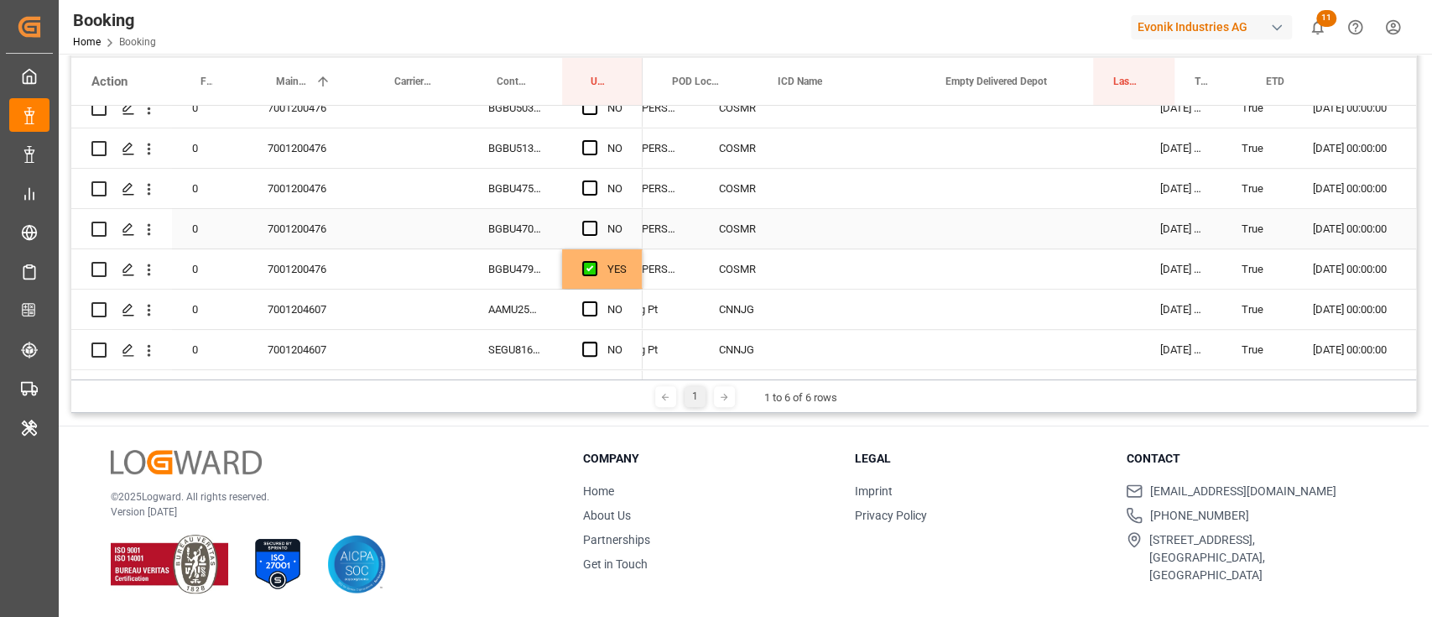
scroll to position [0, 0]
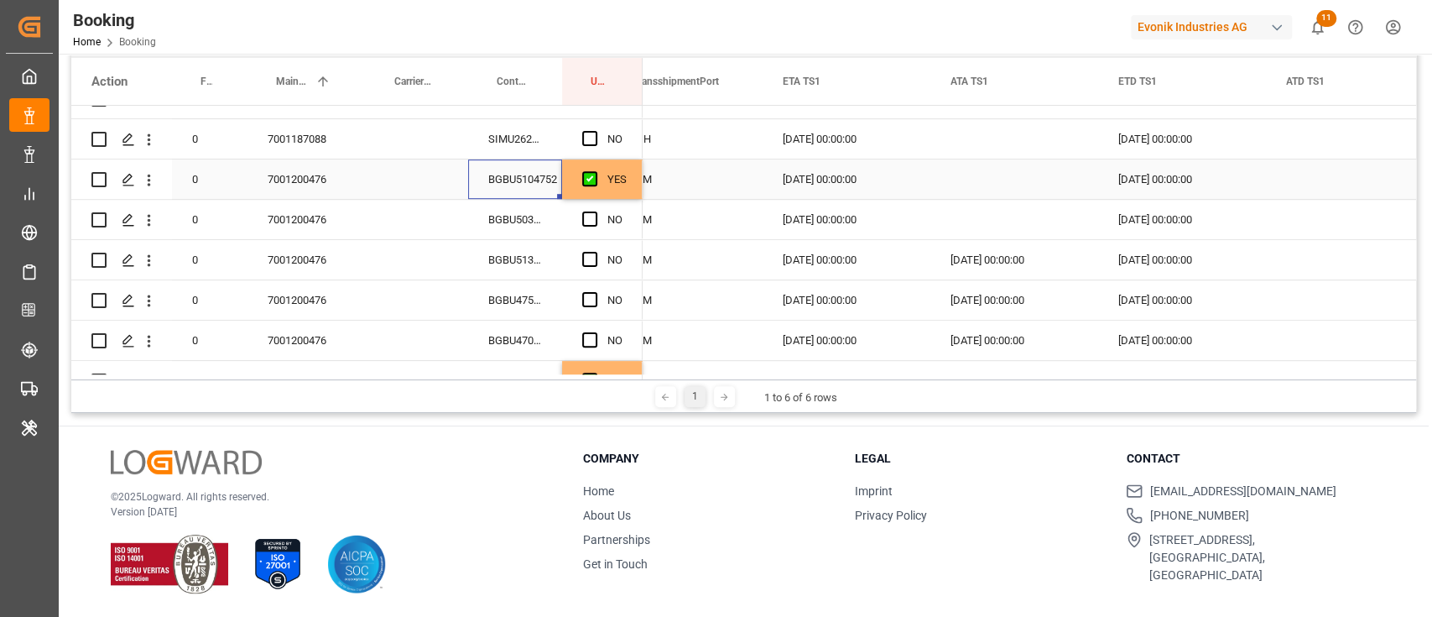
click at [984, 186] on div "Press SPACE to select this row." at bounding box center [1015, 178] width 168 height 39
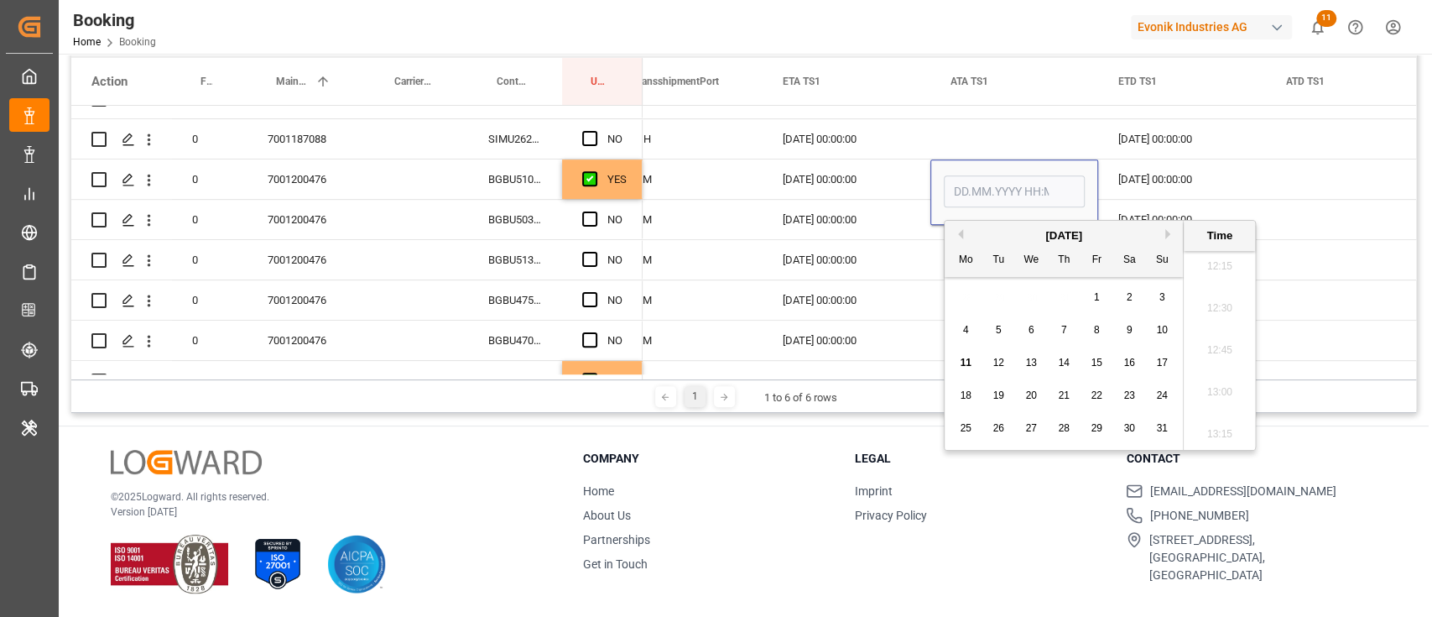
click at [1070, 326] on div "7" at bounding box center [1064, 331] width 21 height 20
type input "[DATE] 00:00"
click at [1299, 185] on div "Press SPACE to select this row." at bounding box center [1350, 178] width 168 height 39
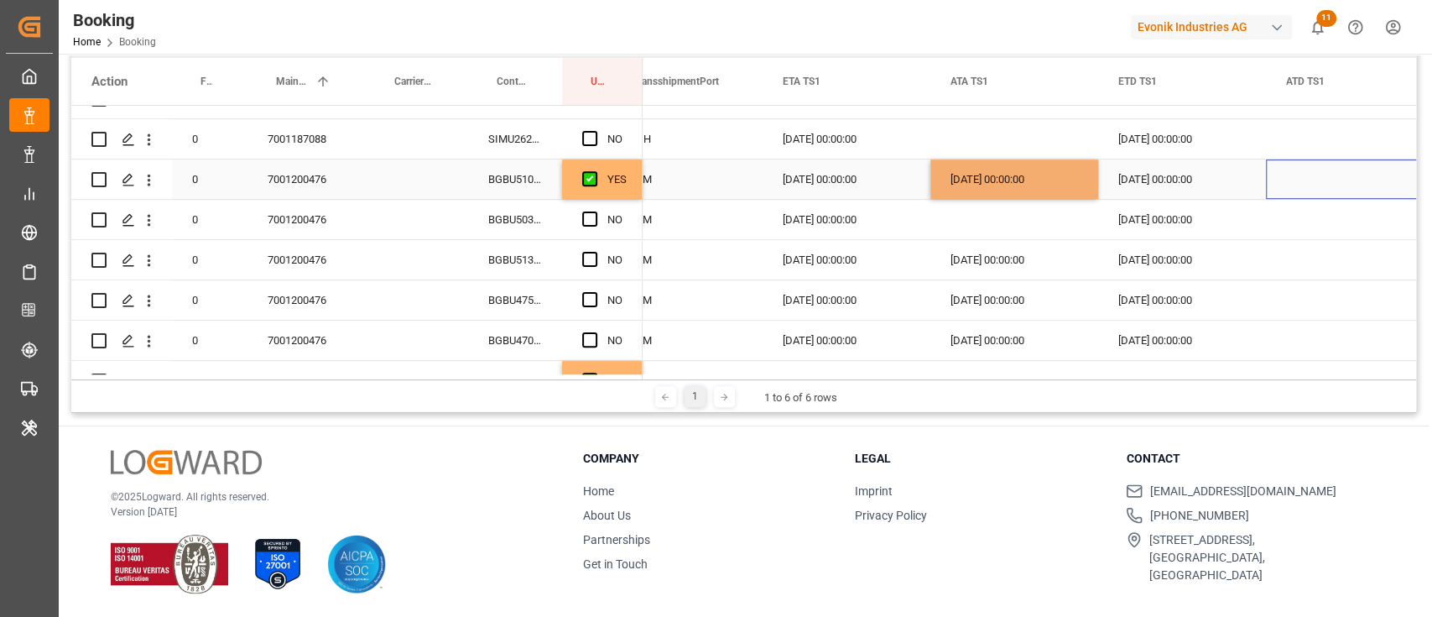
click at [1299, 185] on div "Press SPACE to select this row." at bounding box center [1350, 178] width 168 height 39
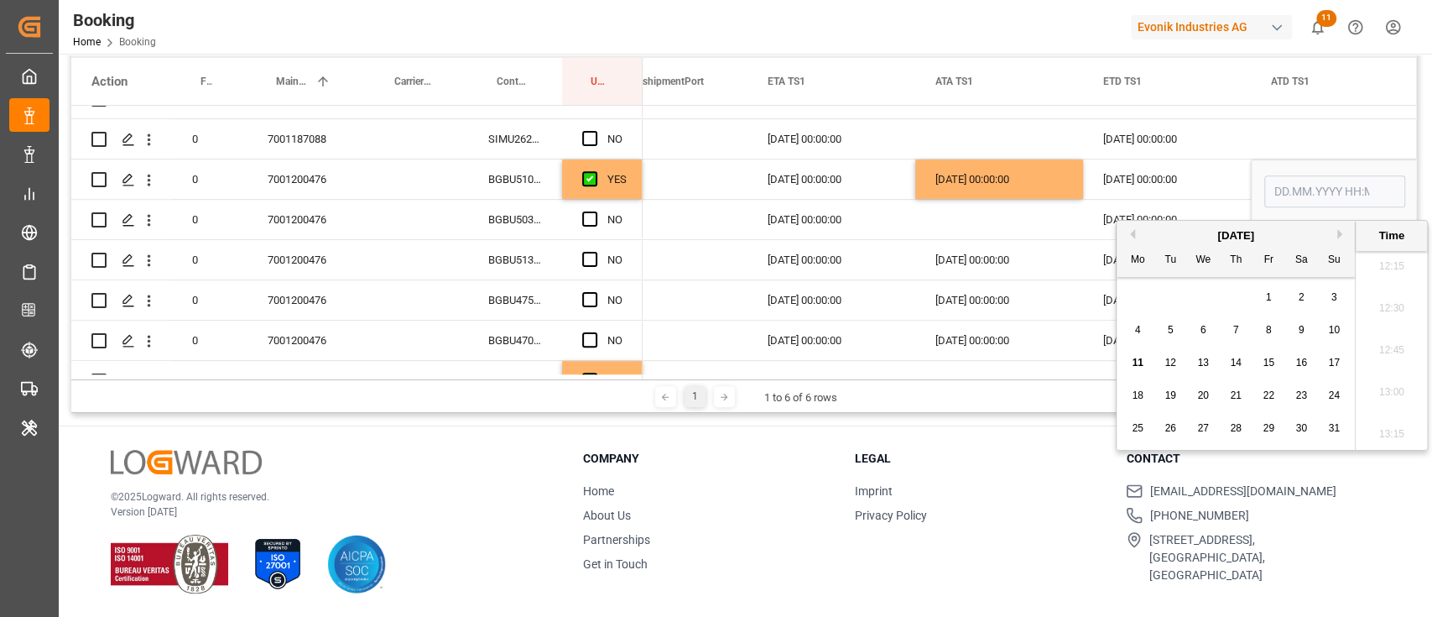
click at [1327, 336] on div "10" at bounding box center [1334, 331] width 21 height 20
type input "10.08.2025 00:00"
click at [1282, 124] on div "Press SPACE to select this row." at bounding box center [1335, 138] width 168 height 39
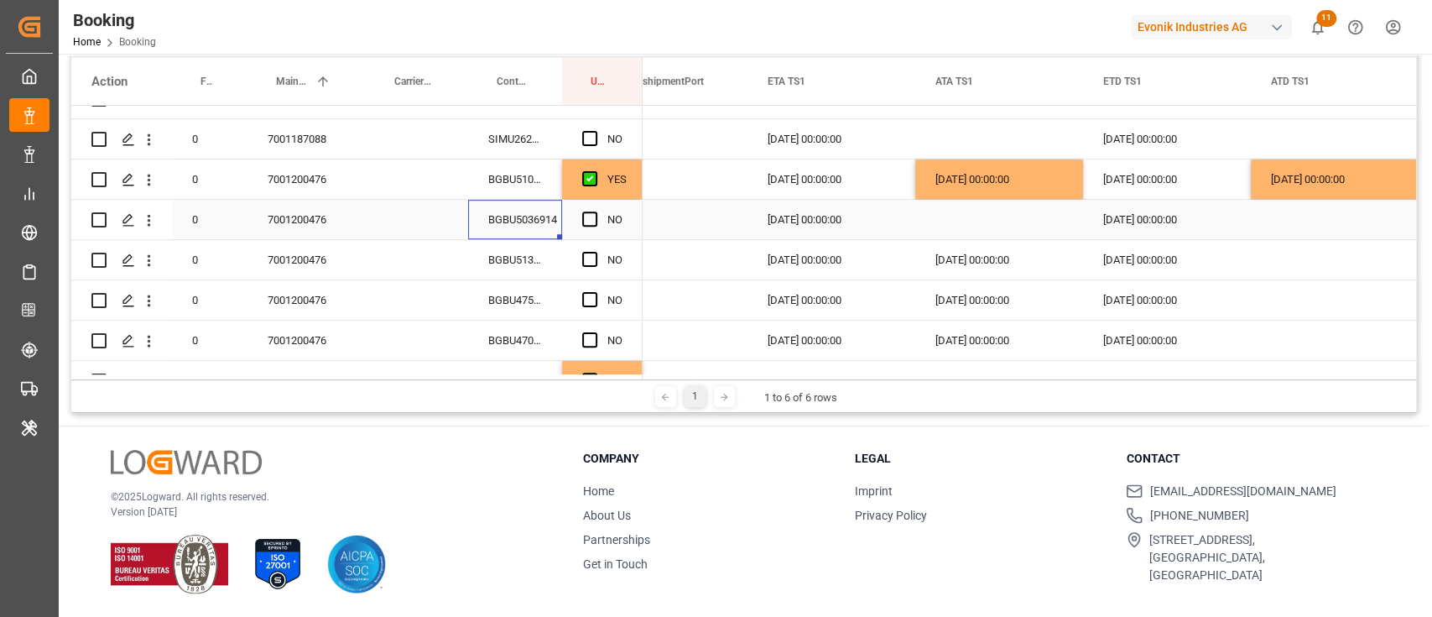
click at [529, 220] on div "BGBU5036914" at bounding box center [515, 219] width 94 height 39
click at [1027, 191] on div "07.08.2025 00:00:00" at bounding box center [999, 178] width 168 height 39
drag, startPoint x: 1079, startPoint y: 195, endPoint x: 1079, endPoint y: 217, distance: 22.7
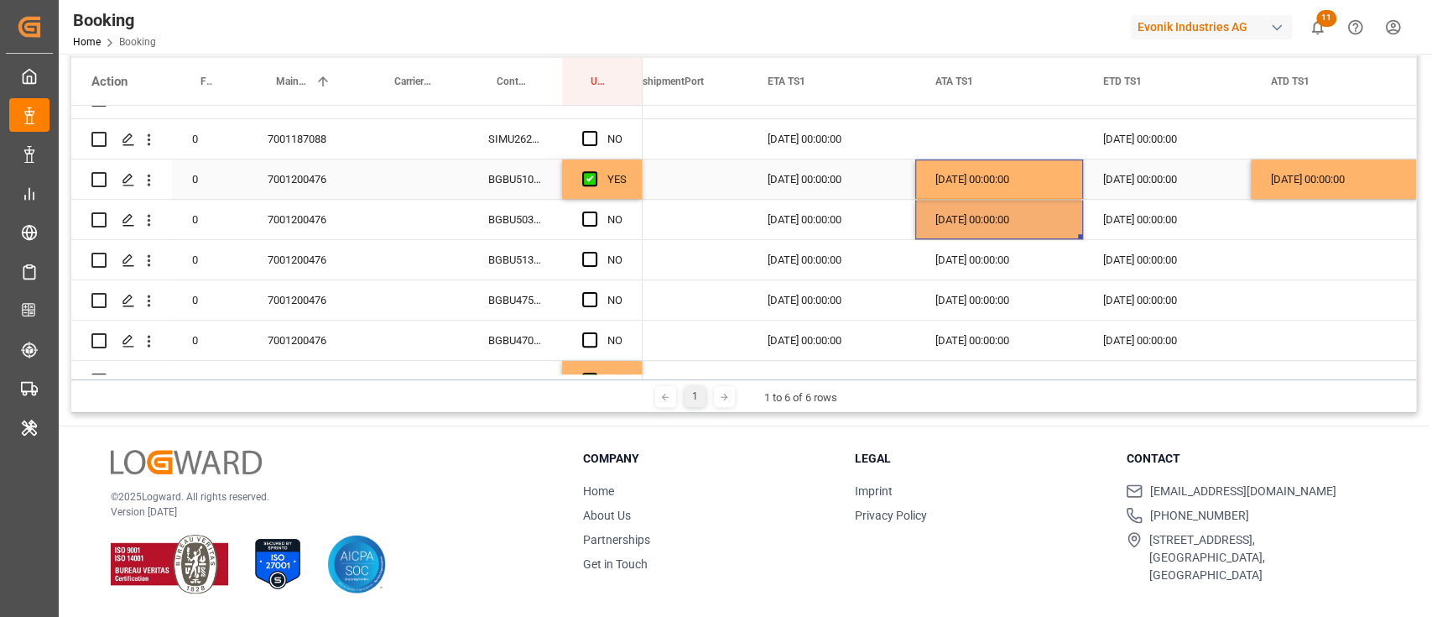
drag, startPoint x: 1303, startPoint y: 192, endPoint x: 1337, endPoint y: 190, distance: 33.7
click at [1304, 192] on div "10.08.2025 00:00:00" at bounding box center [1335, 178] width 168 height 39
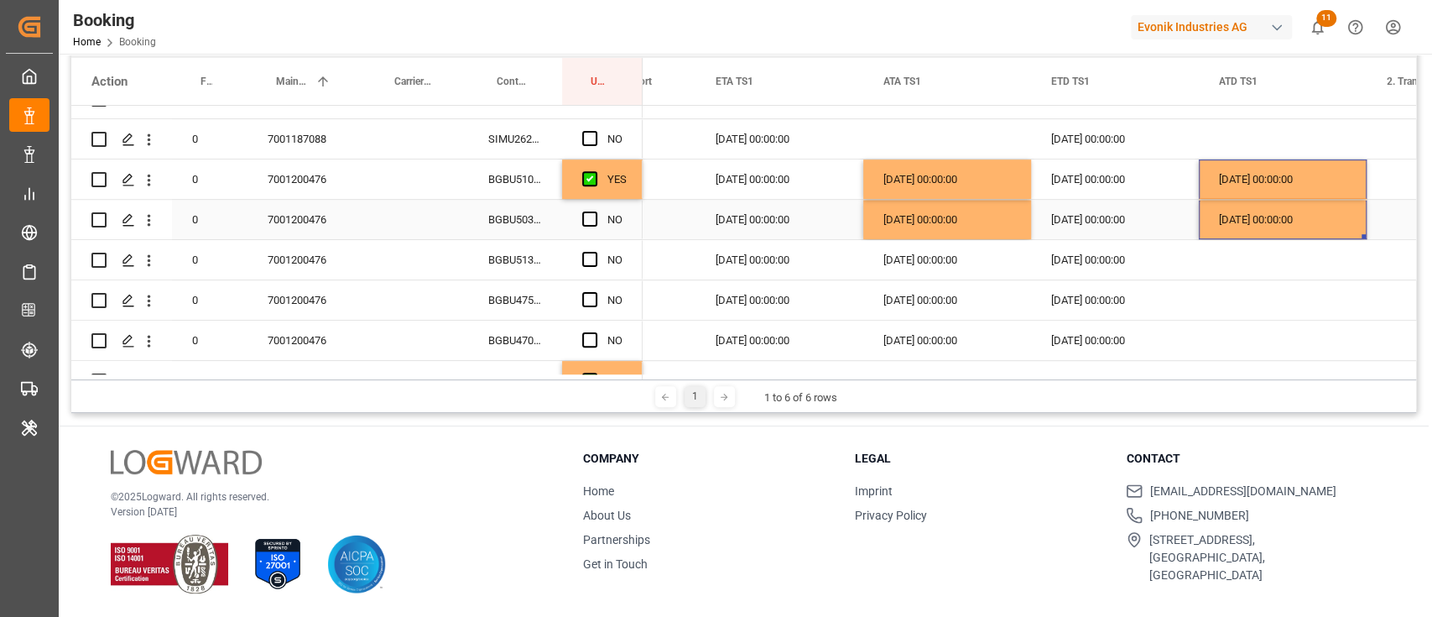
click at [597, 215] on div "Press SPACE to select this row." at bounding box center [594, 220] width 25 height 39
click at [589, 218] on span "Press SPACE to select this row." at bounding box center [589, 218] width 15 height 15
click at [595, 211] on input "Press SPACE to select this row." at bounding box center [595, 211] width 0 height 0
click at [526, 253] on div "BGBU5139722" at bounding box center [515, 259] width 94 height 39
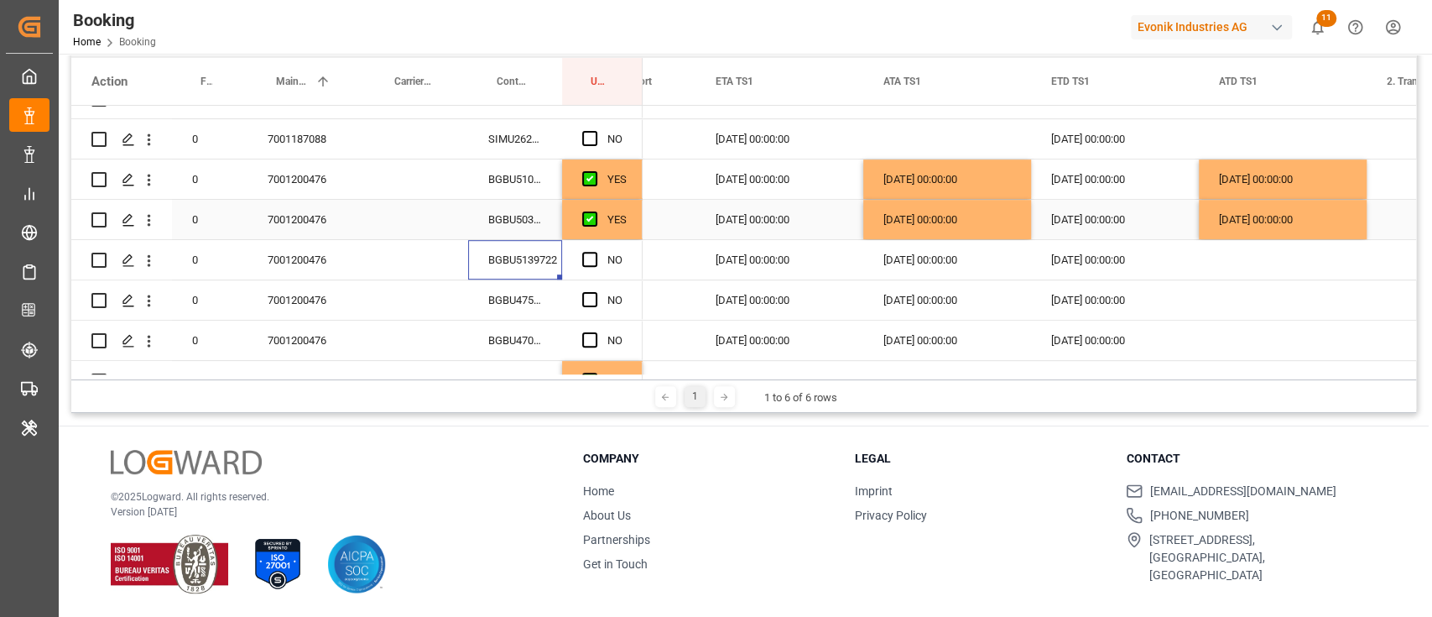
click at [1277, 229] on div "10.08.2025 00:00:00" at bounding box center [1283, 219] width 168 height 39
drag, startPoint x: 1363, startPoint y: 235, endPoint x: 1363, endPoint y: 247, distance: 11.7
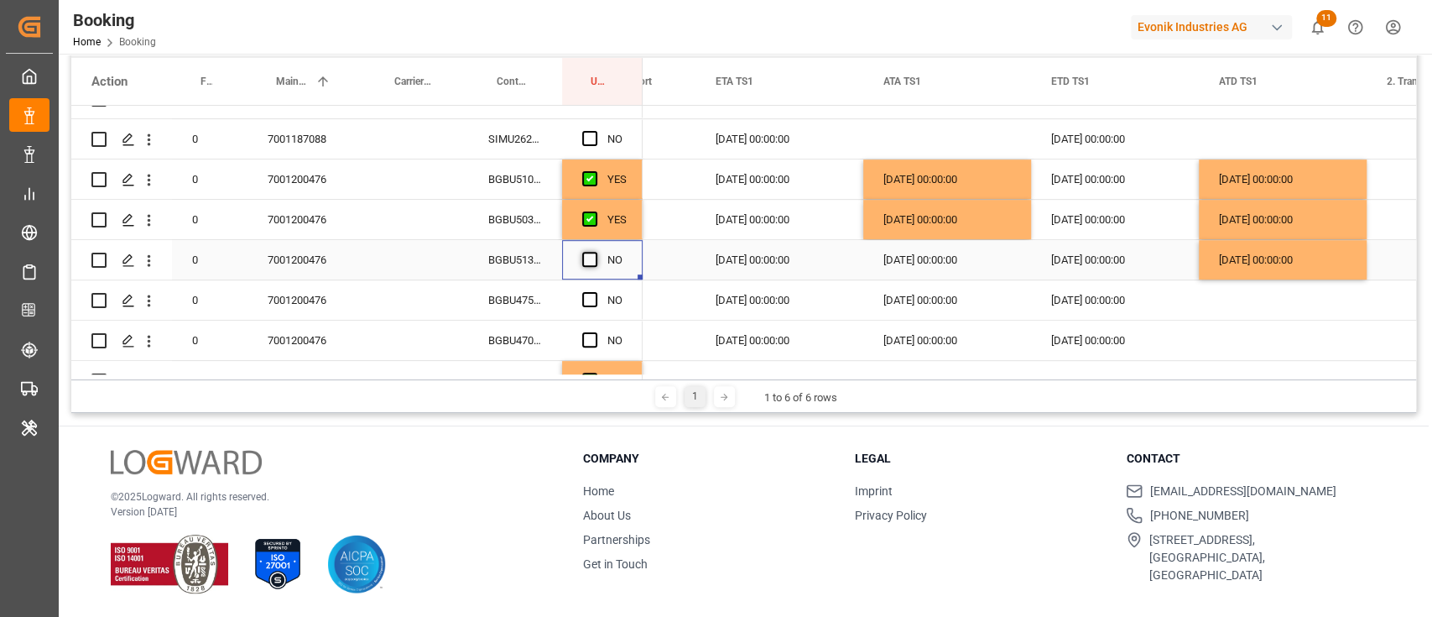
click at [584, 259] on span "Press SPACE to select this row." at bounding box center [589, 259] width 15 height 15
click at [595, 252] on input "Press SPACE to select this row." at bounding box center [595, 252] width 0 height 0
click at [540, 292] on div "BGBU4759009" at bounding box center [515, 299] width 94 height 39
click at [1349, 258] on div "10.08.2025 00:00:00" at bounding box center [1283, 259] width 168 height 39
drag, startPoint x: 1363, startPoint y: 279, endPoint x: 1363, endPoint y: 289, distance: 10.9
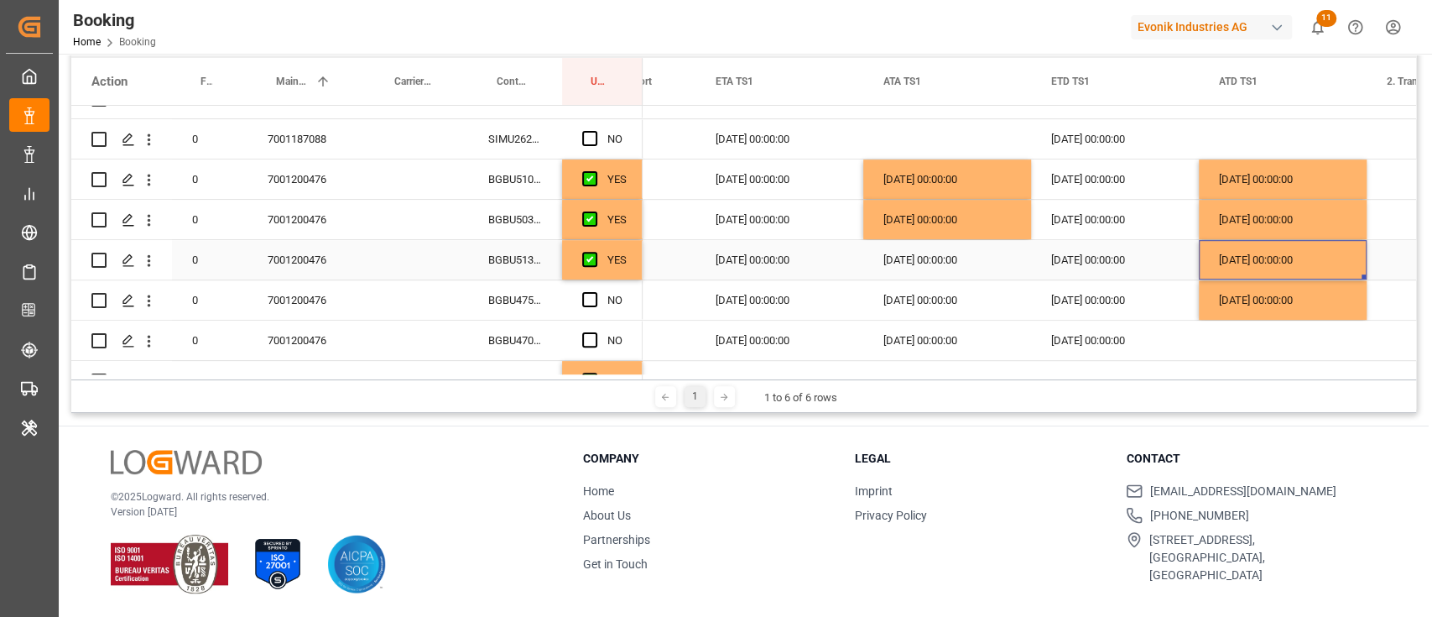
click at [1363, 268] on div "10.08.2025 00:00:00" at bounding box center [1283, 259] width 168 height 39
click at [1362, 274] on div "Press SPACE to select this row." at bounding box center [1364, 276] width 5 height 5
click at [1358, 268] on div "10.08.2025 00:00:00" at bounding box center [1283, 259] width 168 height 39
click at [973, 263] on div "07.08.2025 00:00:00" at bounding box center [947, 259] width 168 height 39
drag, startPoint x: 1026, startPoint y: 275, endPoint x: 1027, endPoint y: 289, distance: 14.3
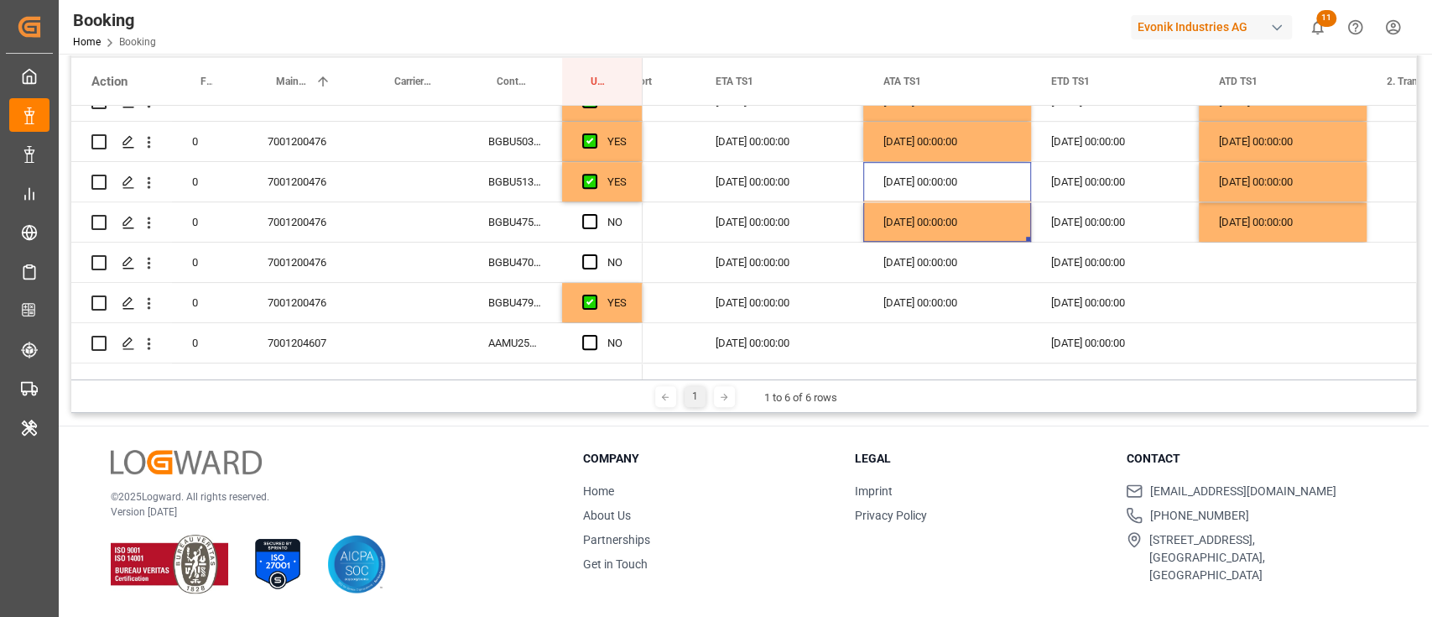
scroll to position [783, 0]
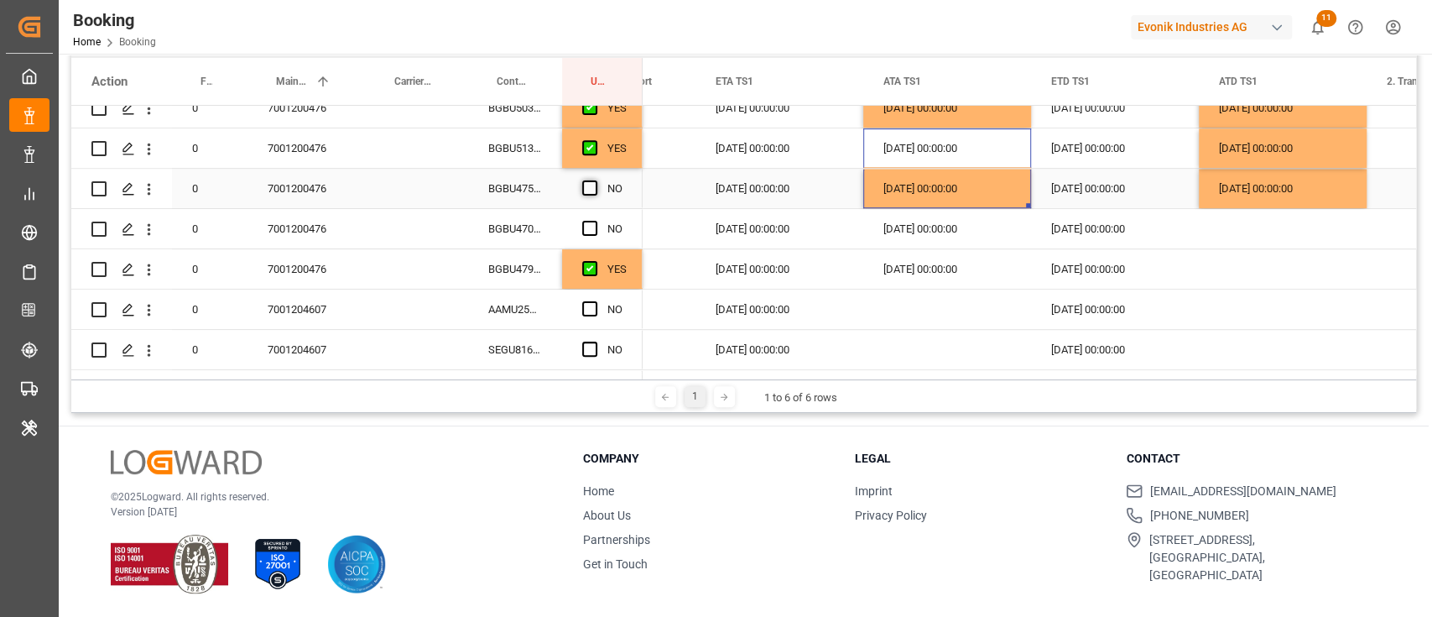
click at [587, 184] on span "Press SPACE to select this row." at bounding box center [589, 187] width 15 height 15
click at [595, 180] on input "Press SPACE to select this row." at bounding box center [595, 180] width 0 height 0
click at [526, 227] on div "BGBU4702641" at bounding box center [515, 228] width 94 height 39
click at [981, 193] on div "07.08.2025 00:00:00" at bounding box center [947, 188] width 168 height 39
click at [1306, 190] on div "10.08.2025 00:00:00" at bounding box center [1283, 188] width 168 height 39
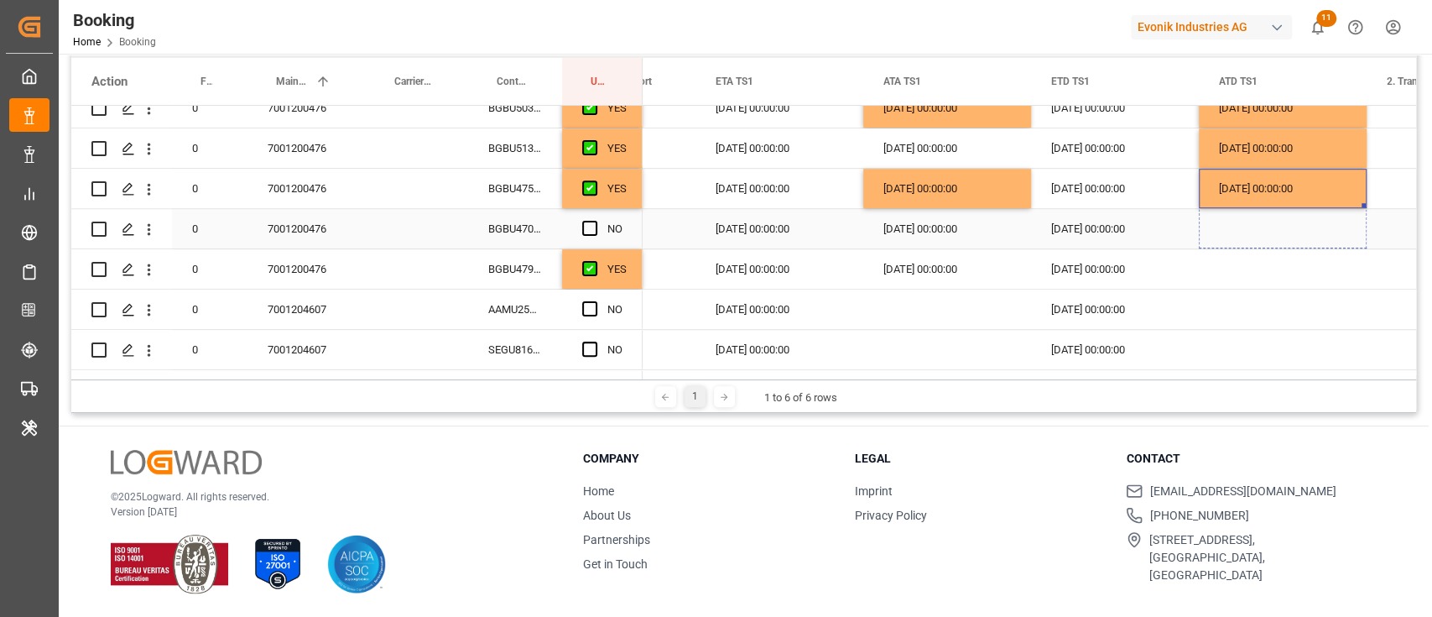
drag, startPoint x: 1363, startPoint y: 205, endPoint x: 1367, endPoint y: 228, distance: 23.9
click at [587, 225] on span "Press SPACE to select this row." at bounding box center [589, 228] width 15 height 15
click at [595, 221] on input "Press SPACE to select this row." at bounding box center [595, 221] width 0 height 0
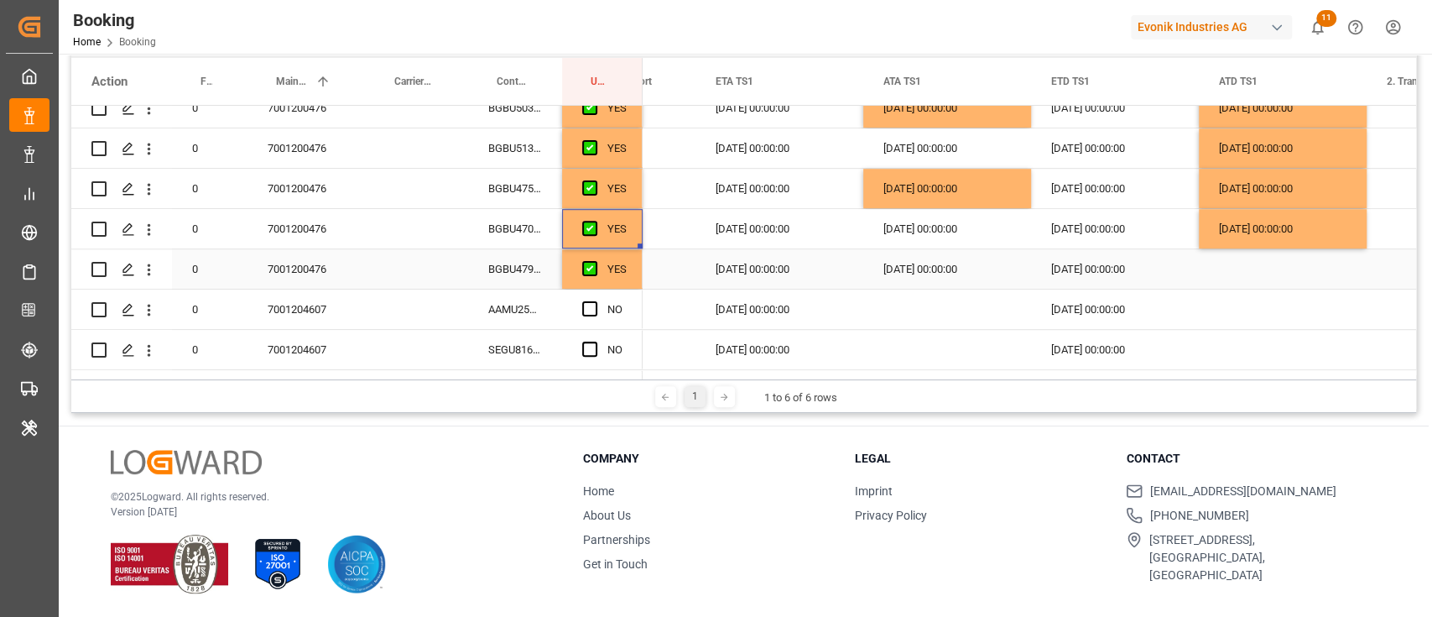
click at [508, 260] on div "BGBU4790468" at bounding box center [515, 268] width 94 height 39
click at [1297, 212] on div "10.08.2025 00:00:00" at bounding box center [1283, 228] width 168 height 39
drag, startPoint x: 1363, startPoint y: 245, endPoint x: 1363, endPoint y: 265, distance: 20.1
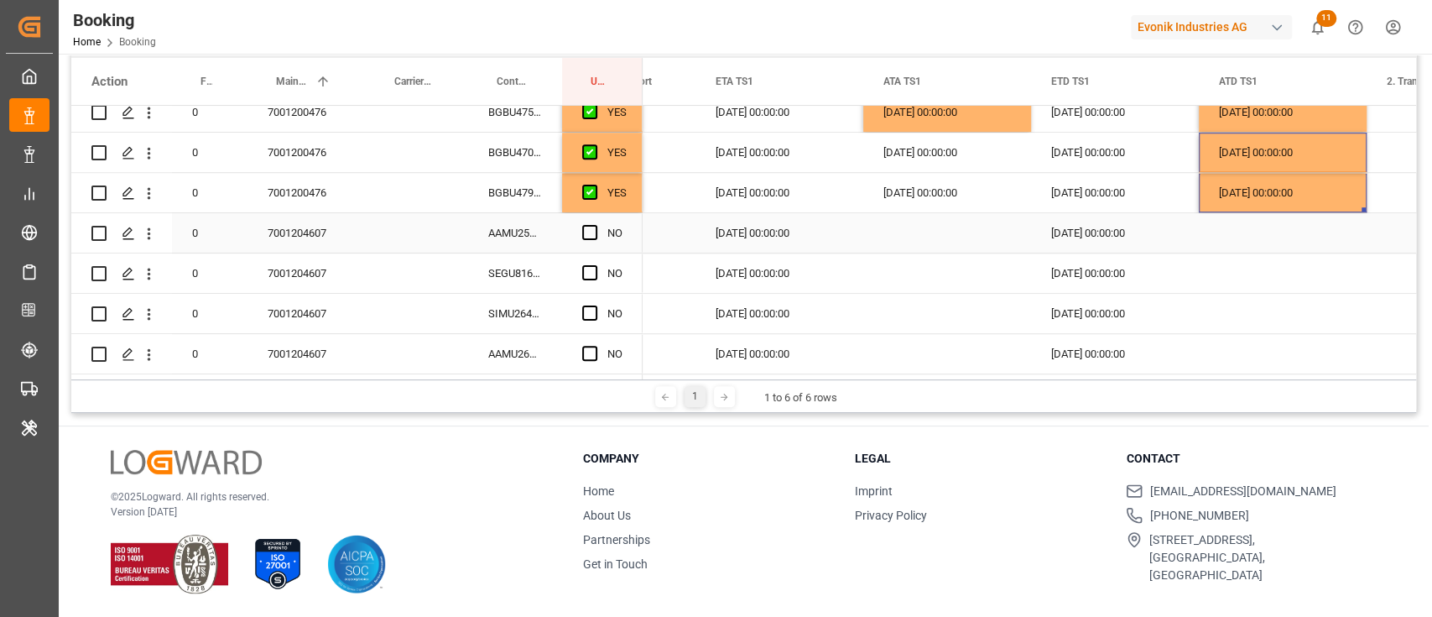
scroll to position [894, 0]
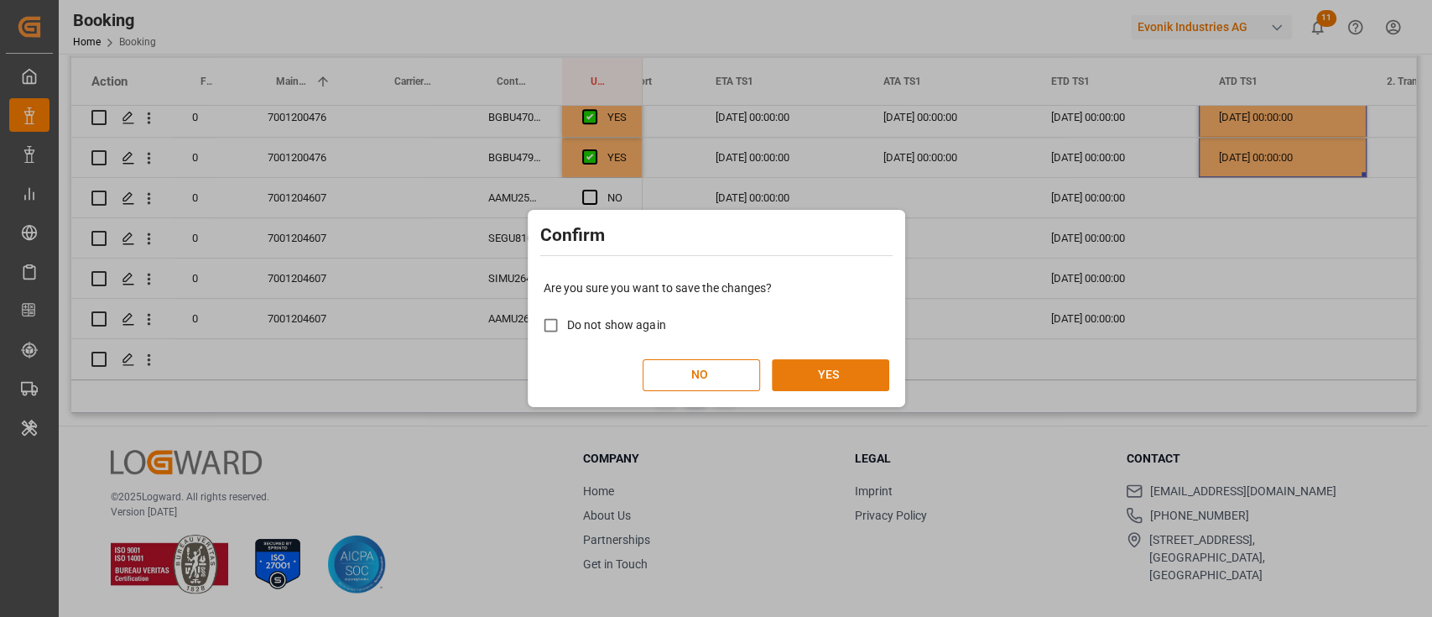
click at [864, 381] on button "YES" at bounding box center [830, 375] width 117 height 32
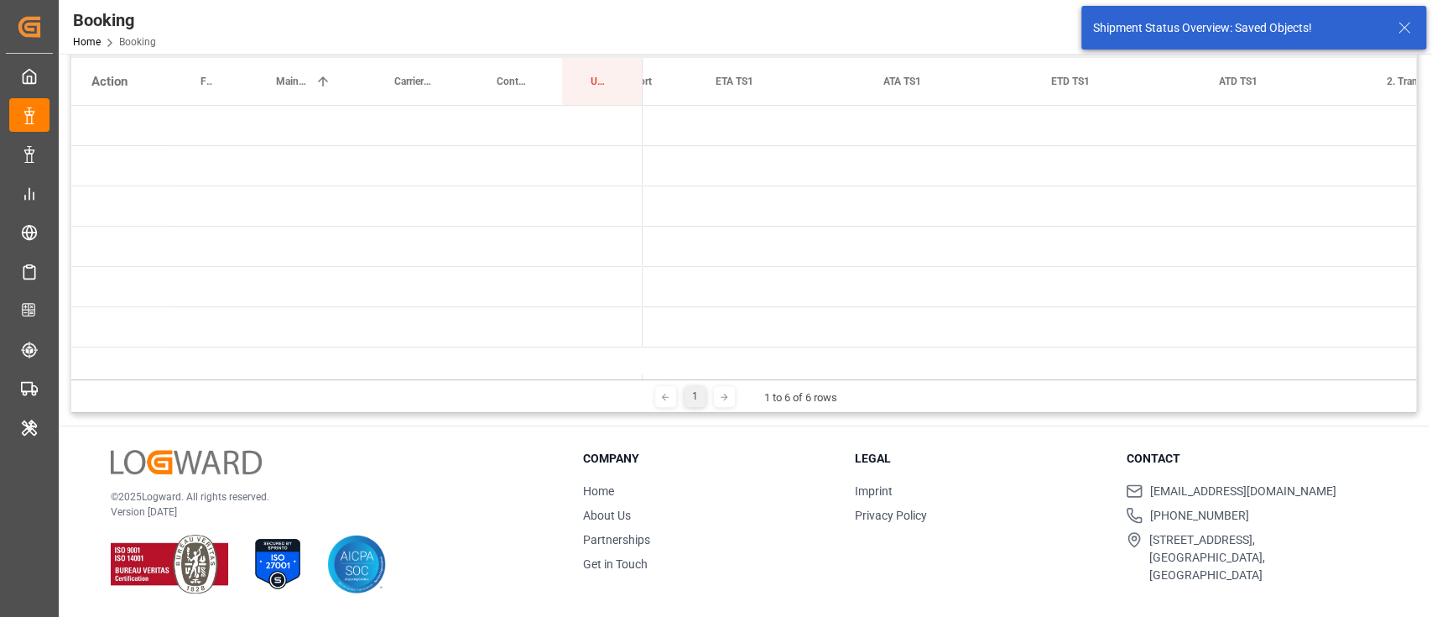
scroll to position [0, 0]
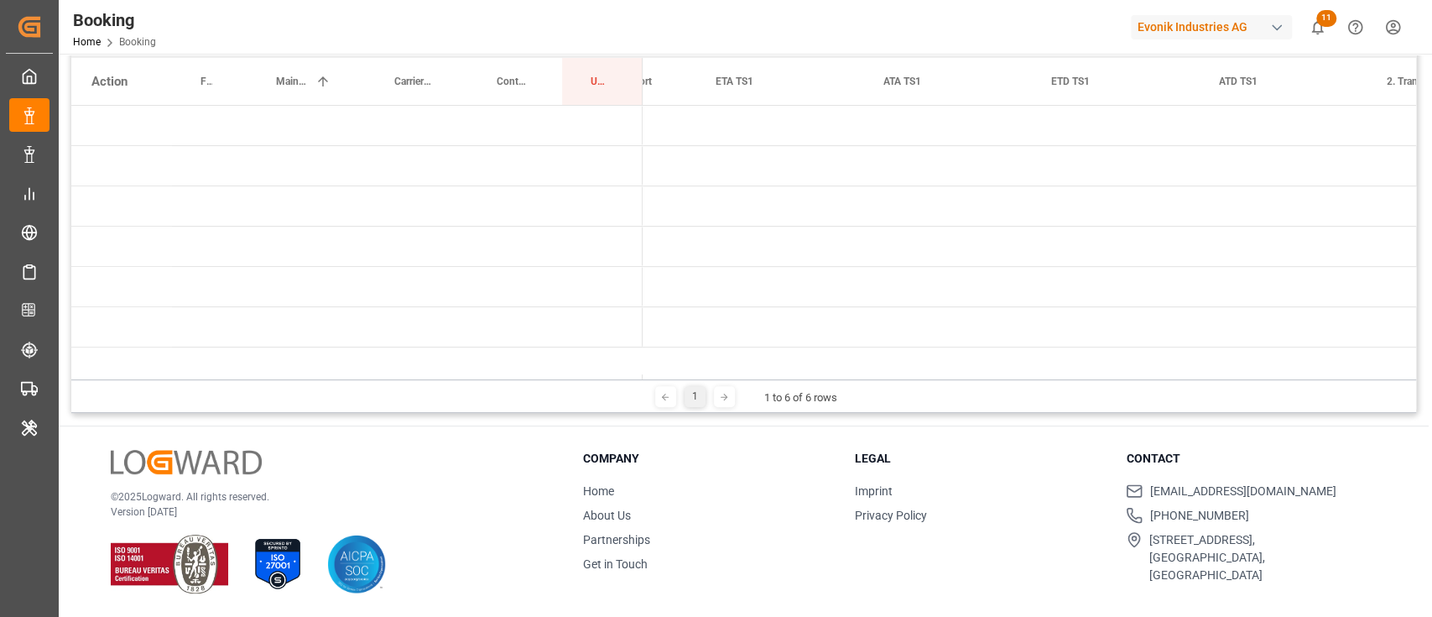
click at [785, 384] on div "1 1 to 6 of 6 rows" at bounding box center [743, 396] width 1345 height 34
click at [785, 382] on div "1 1 to 6 of 6 rows" at bounding box center [743, 396] width 1345 height 34
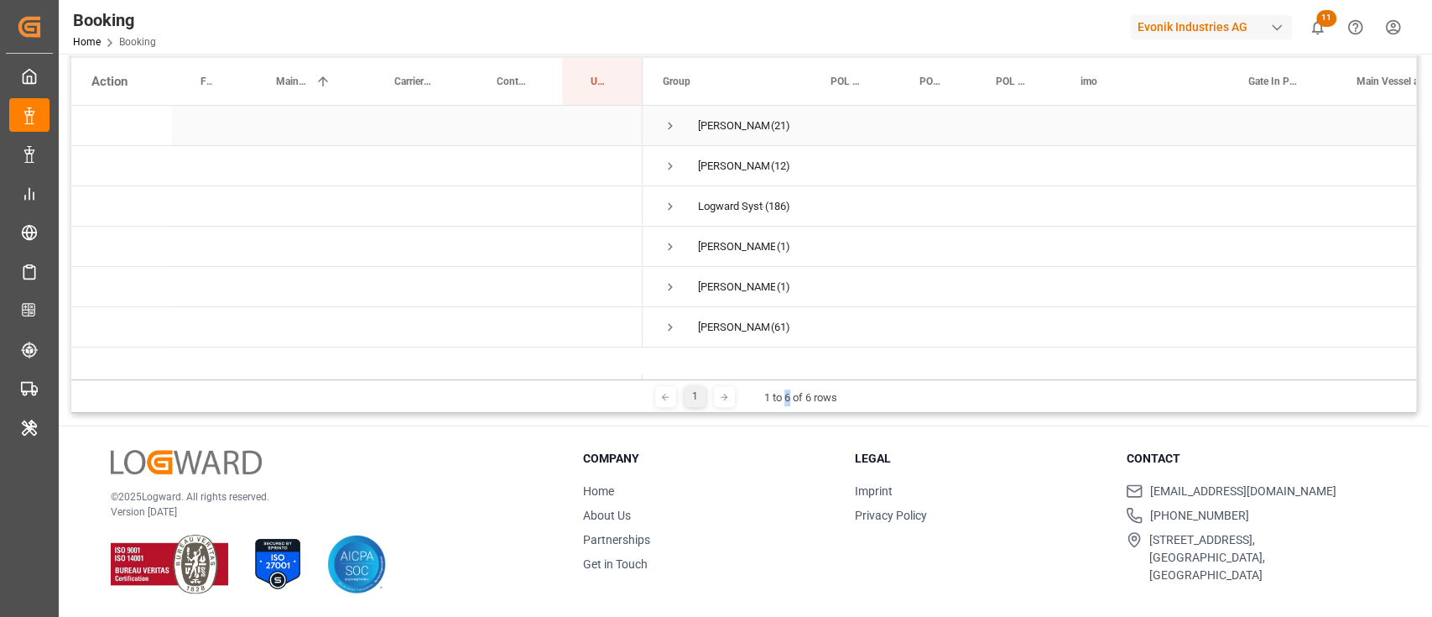
click at [663, 119] on span "Press SPACE to select this row." at bounding box center [670, 125] width 15 height 15
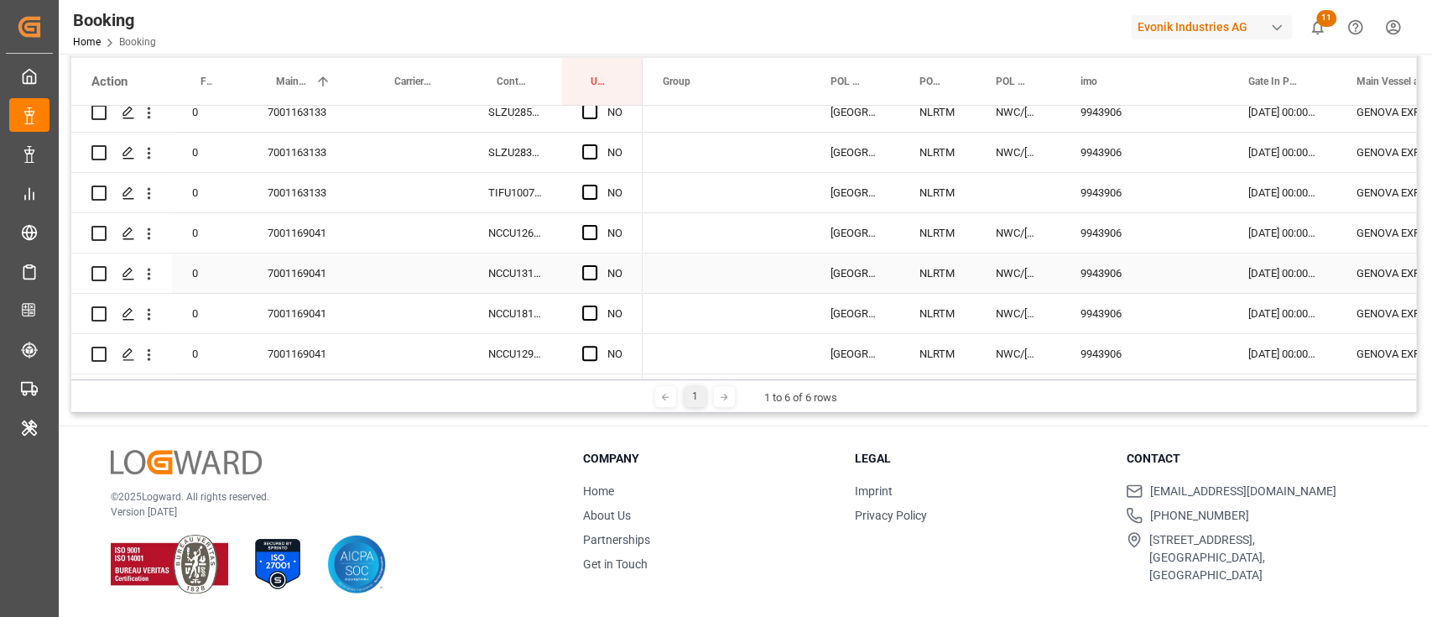
scroll to position [447, 0]
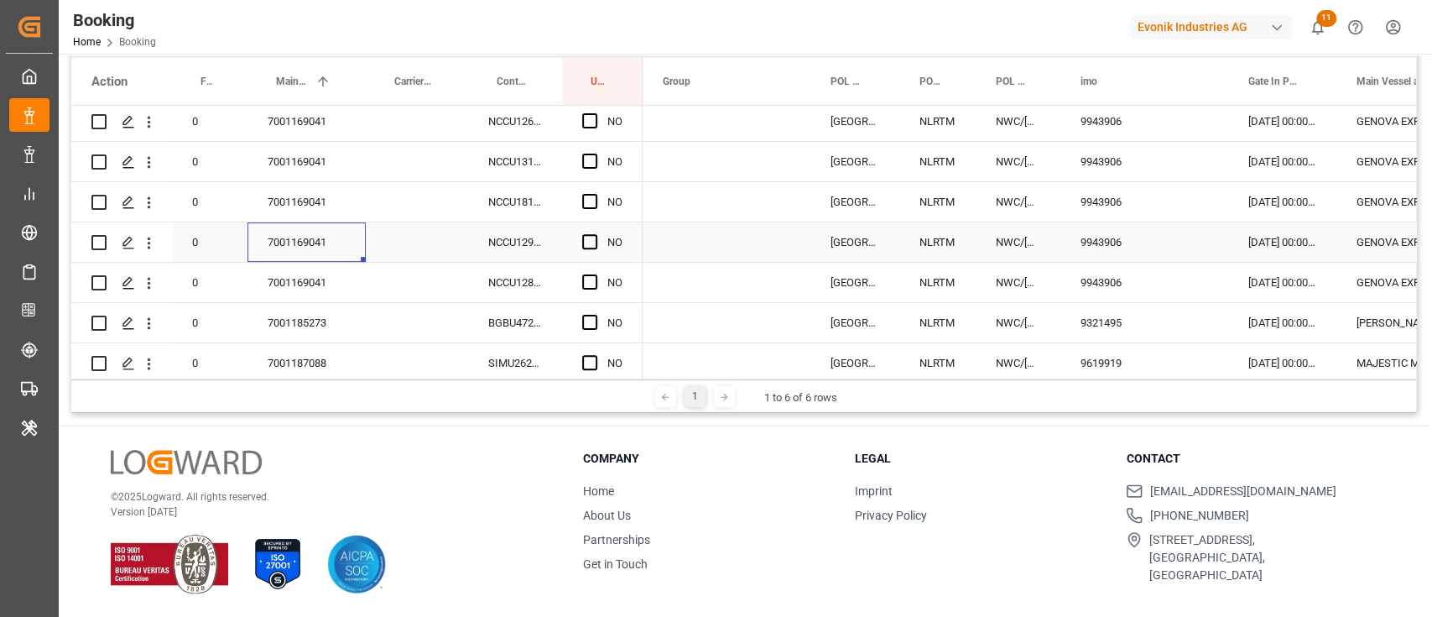
click at [305, 224] on div "7001169041" at bounding box center [307, 241] width 118 height 39
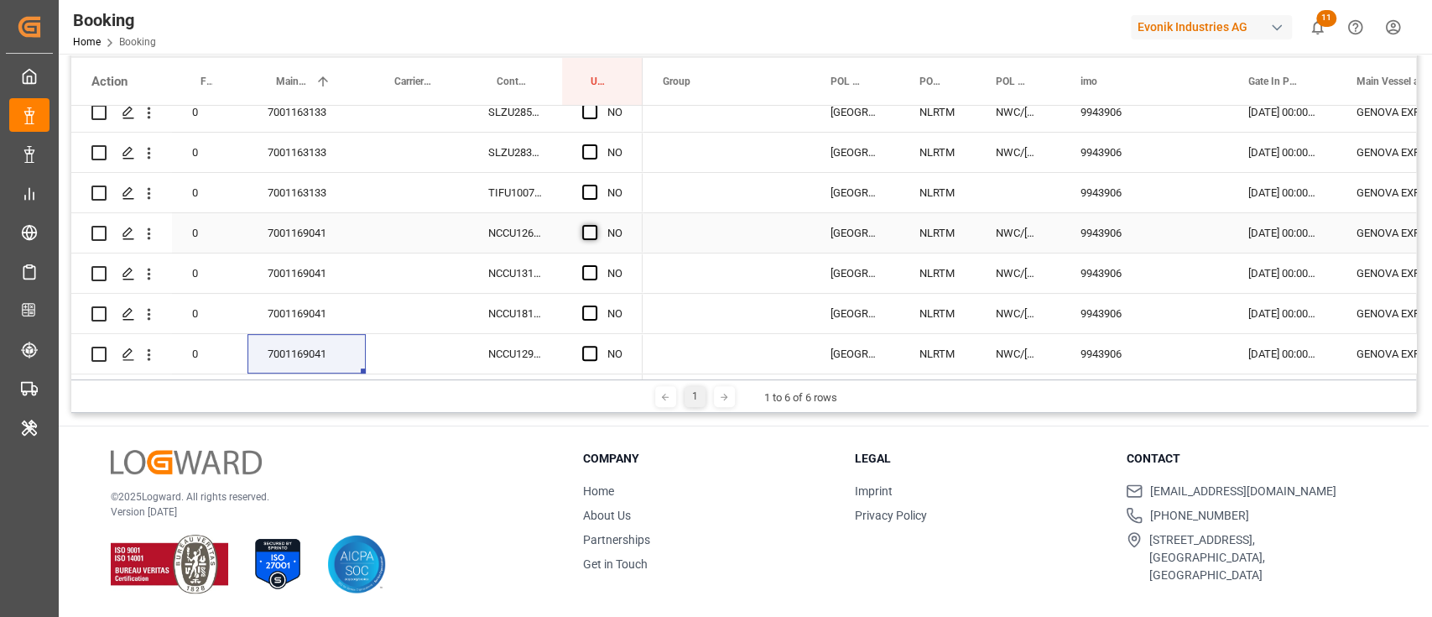
click at [587, 236] on span "Press SPACE to select this row." at bounding box center [589, 232] width 15 height 15
click at [595, 225] on input "Press SPACE to select this row." at bounding box center [595, 225] width 0 height 0
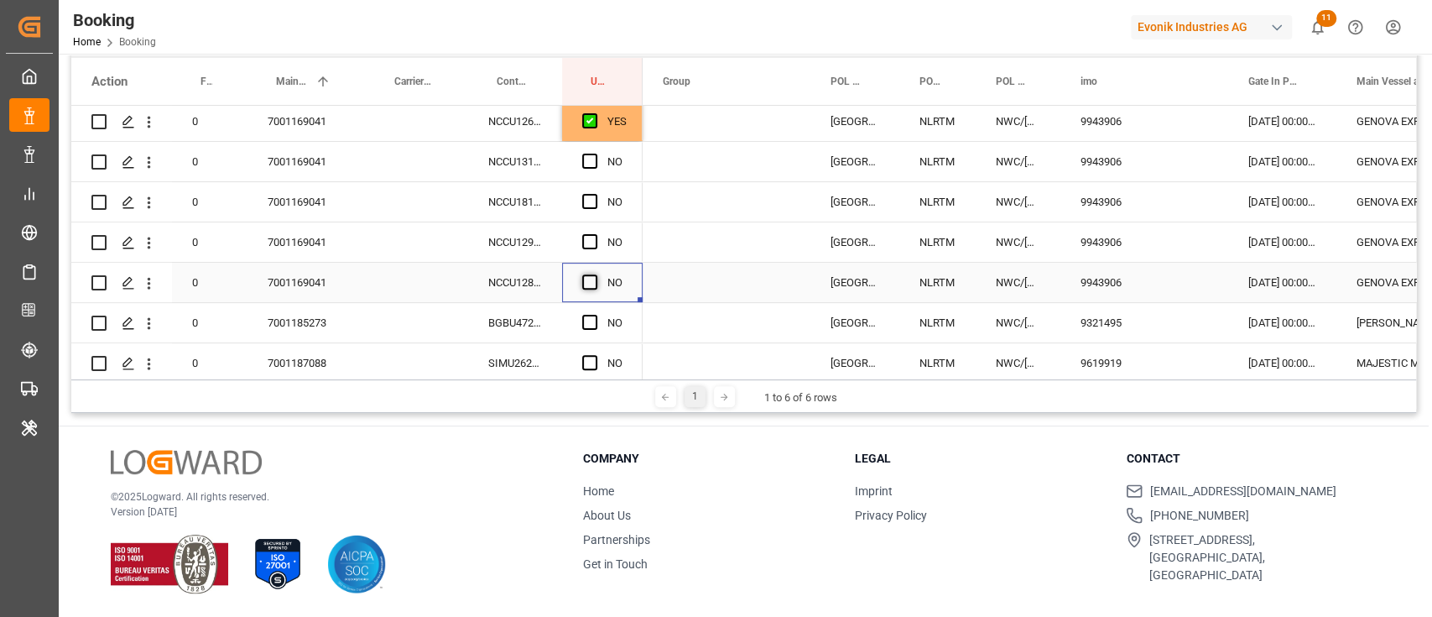
click at [588, 289] on span "Press SPACE to select this row." at bounding box center [589, 281] width 15 height 15
click at [595, 274] on input "Press SPACE to select this row." at bounding box center [595, 274] width 0 height 0
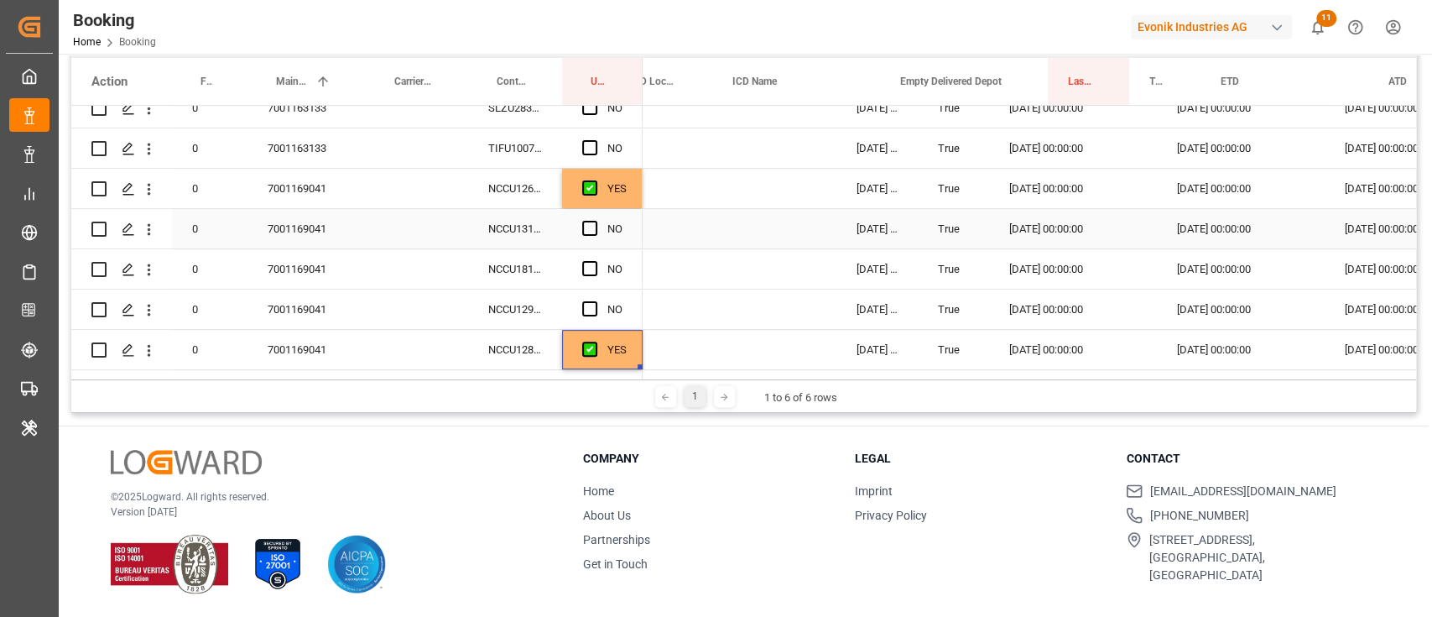
scroll to position [0, 1413]
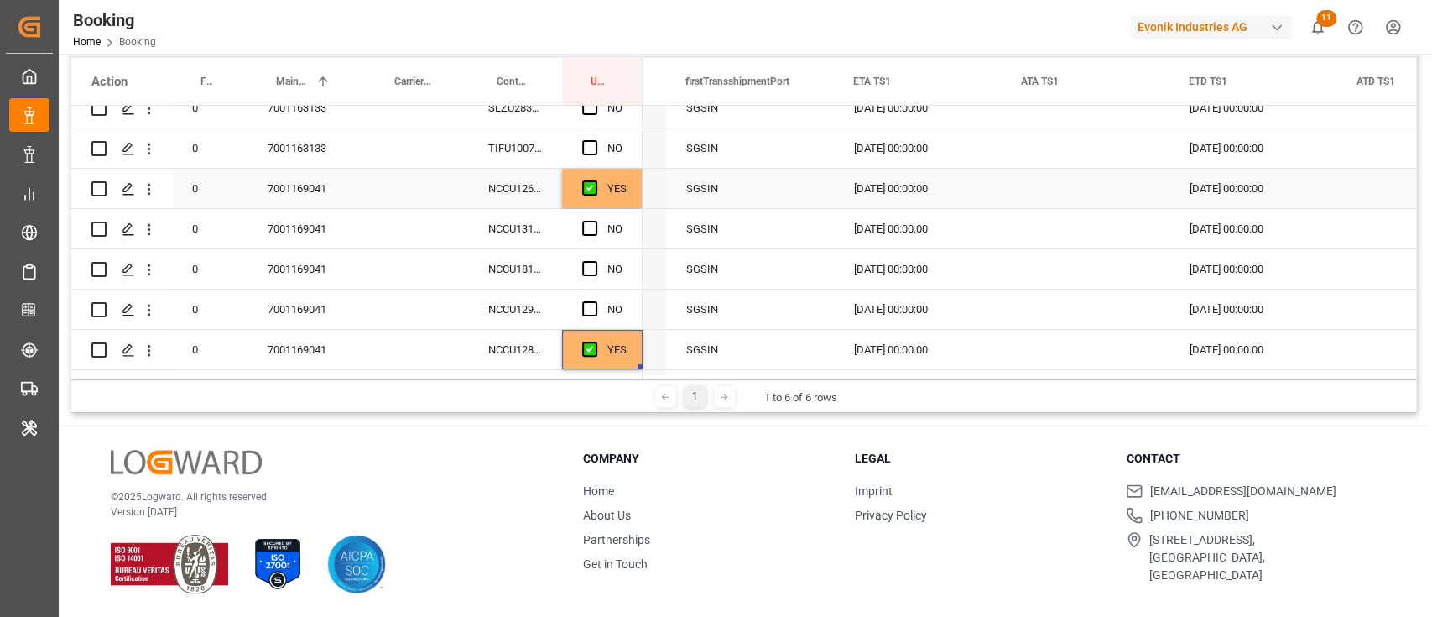
click at [490, 196] on div "NCCU1262064" at bounding box center [515, 188] width 94 height 39
click at [627, 195] on div "YES" at bounding box center [602, 188] width 81 height 39
drag, startPoint x: 638, startPoint y: 206, endPoint x: 623, endPoint y: 315, distance: 110.1
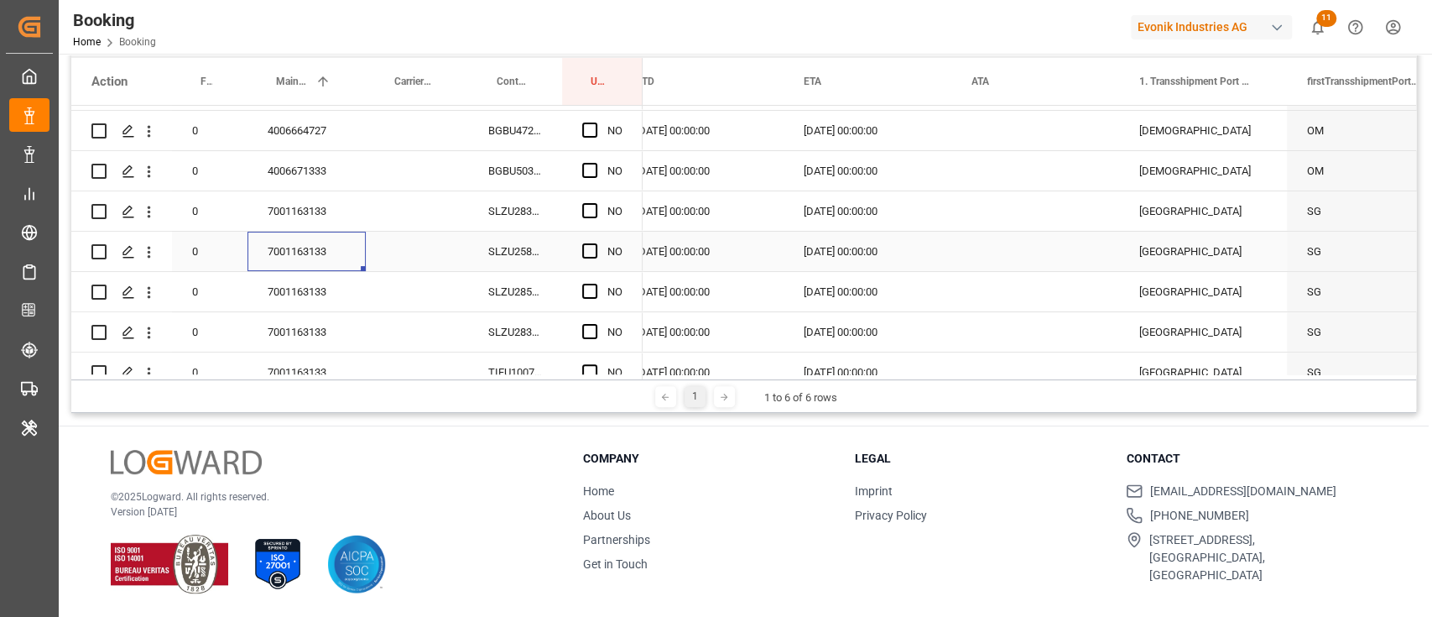
click at [297, 242] on div "7001163133" at bounding box center [307, 251] width 118 height 39
click at [595, 205] on span "Press SPACE to select this row." at bounding box center [589, 210] width 15 height 15
click at [595, 203] on input "Press SPACE to select this row." at bounding box center [595, 203] width 0 height 0
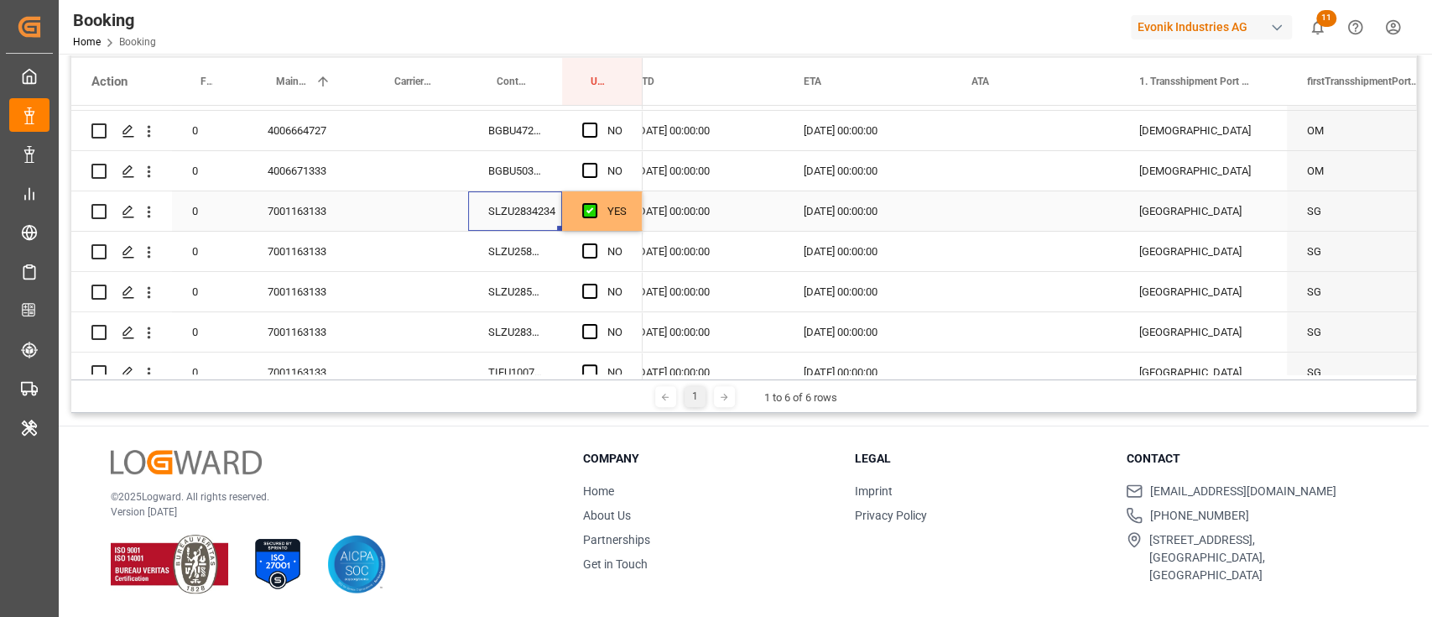
click at [526, 213] on div "SLZU2834234" at bounding box center [515, 210] width 94 height 39
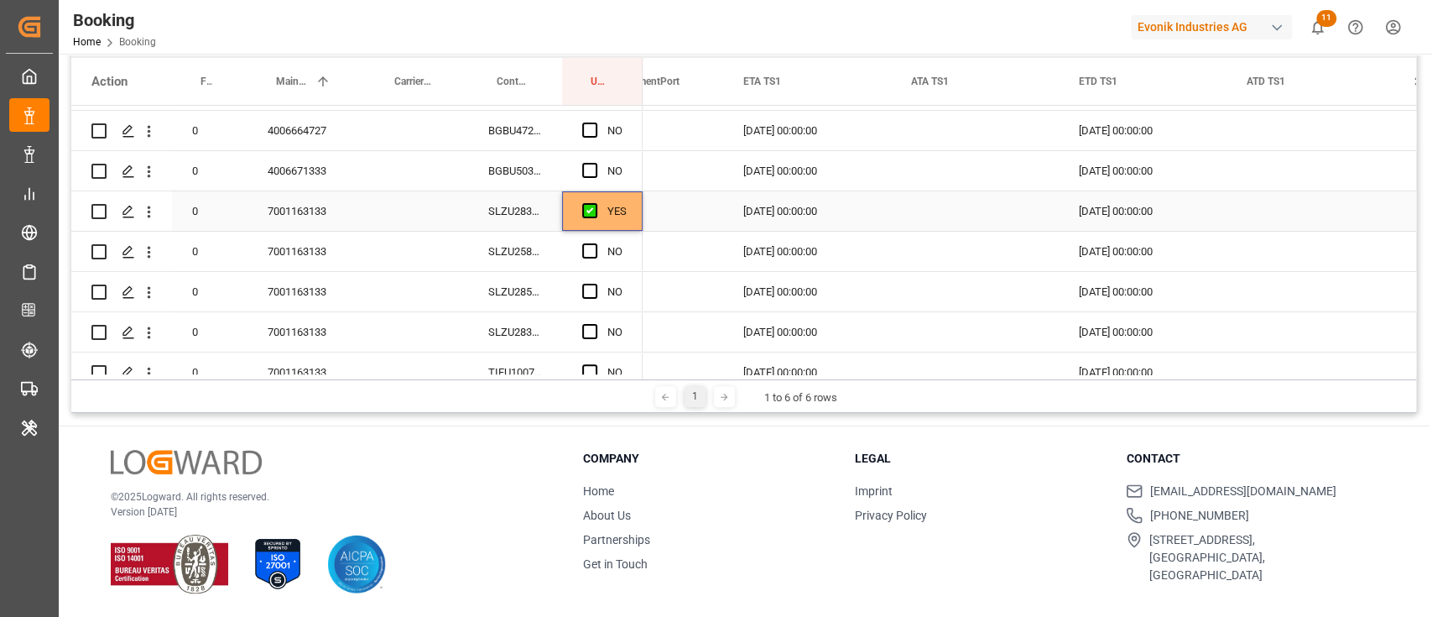
click at [631, 222] on div "YES" at bounding box center [602, 210] width 81 height 39
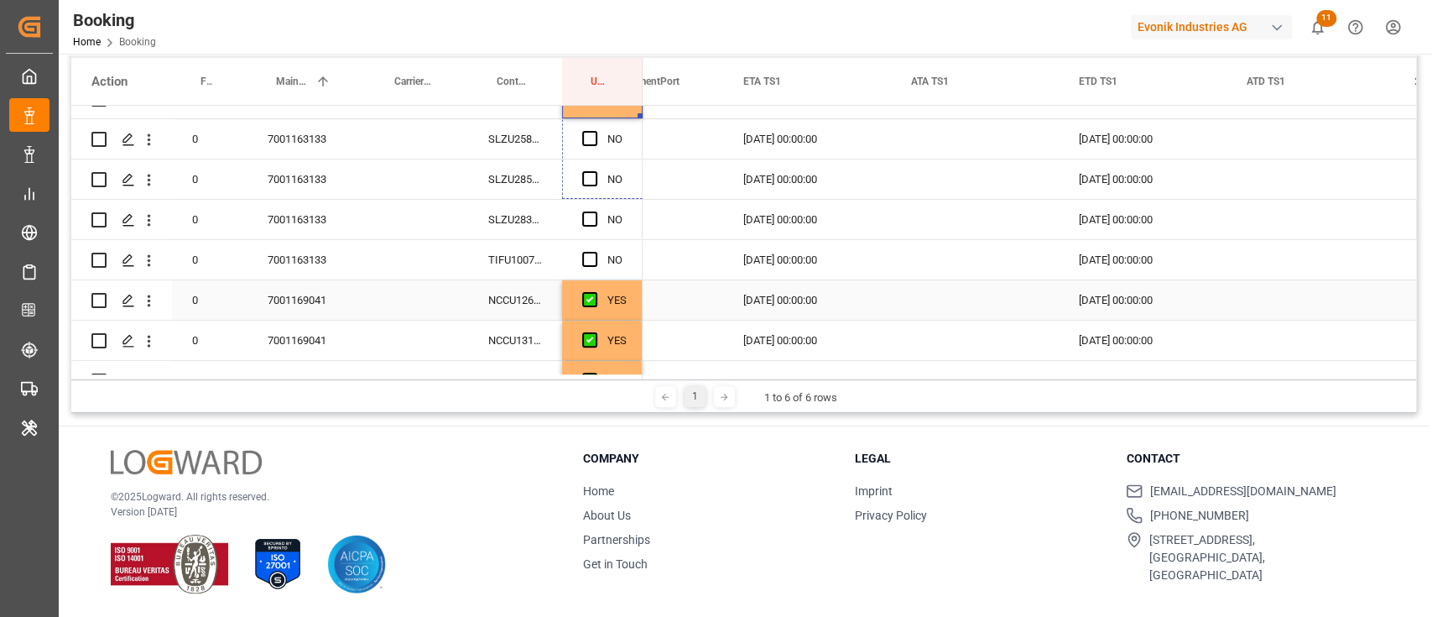
drag, startPoint x: 639, startPoint y: 228, endPoint x: 633, endPoint y: 306, distance: 78.2
click at [587, 215] on span "Press SPACE to select this row." at bounding box center [589, 218] width 15 height 15
click at [595, 211] on input "Press SPACE to select this row." at bounding box center [595, 211] width 0 height 0
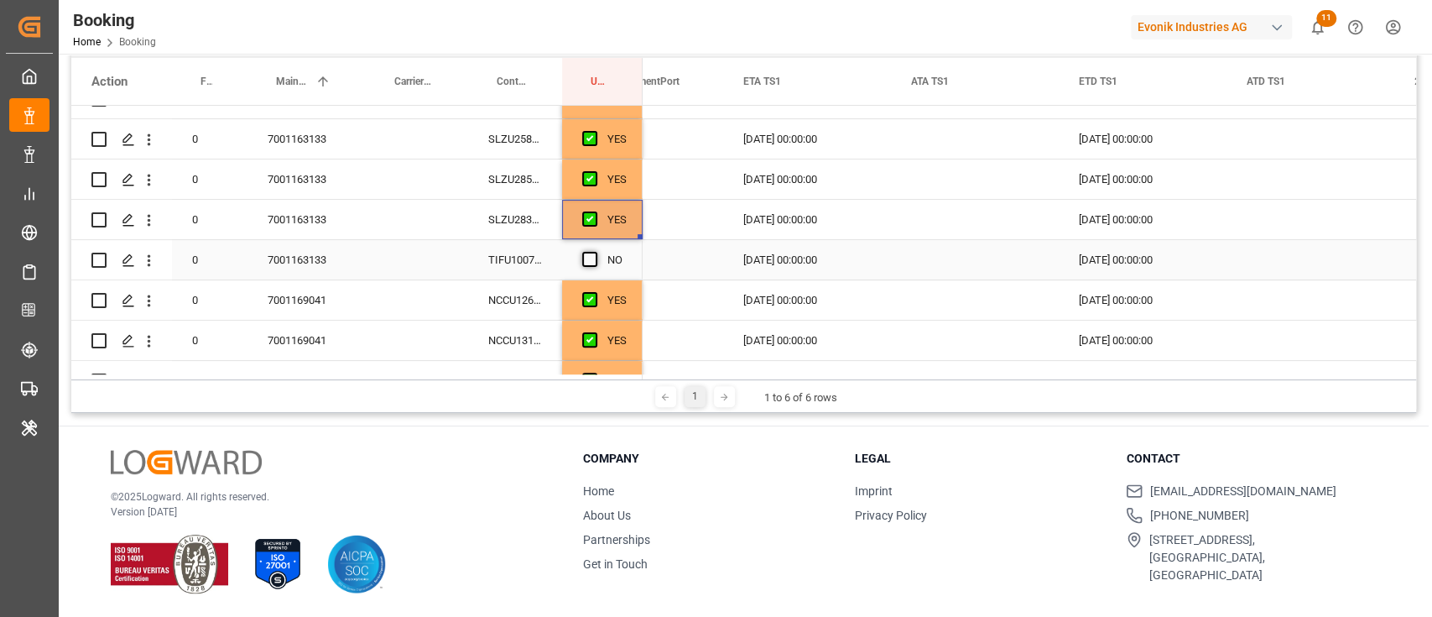
click at [592, 256] on span "Press SPACE to select this row." at bounding box center [589, 259] width 15 height 15
click at [595, 252] on input "Press SPACE to select this row." at bounding box center [595, 252] width 0 height 0
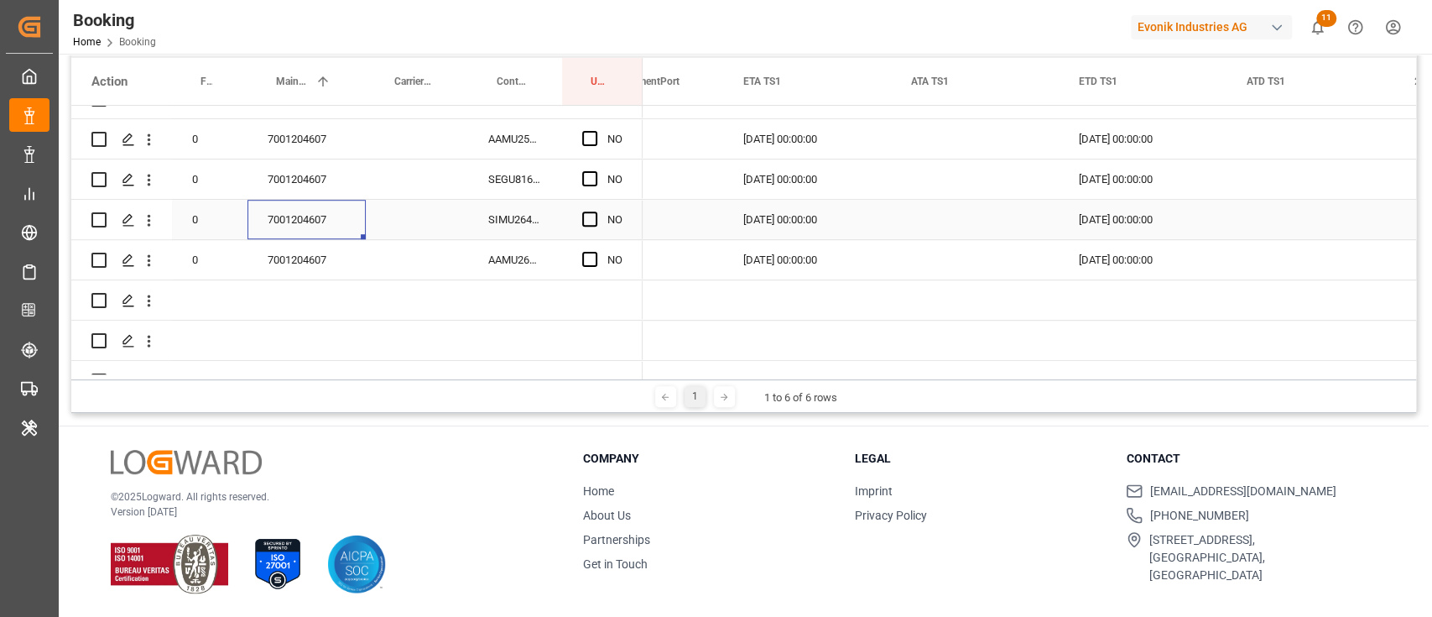
click at [323, 206] on div "7001204607" at bounding box center [307, 219] width 118 height 39
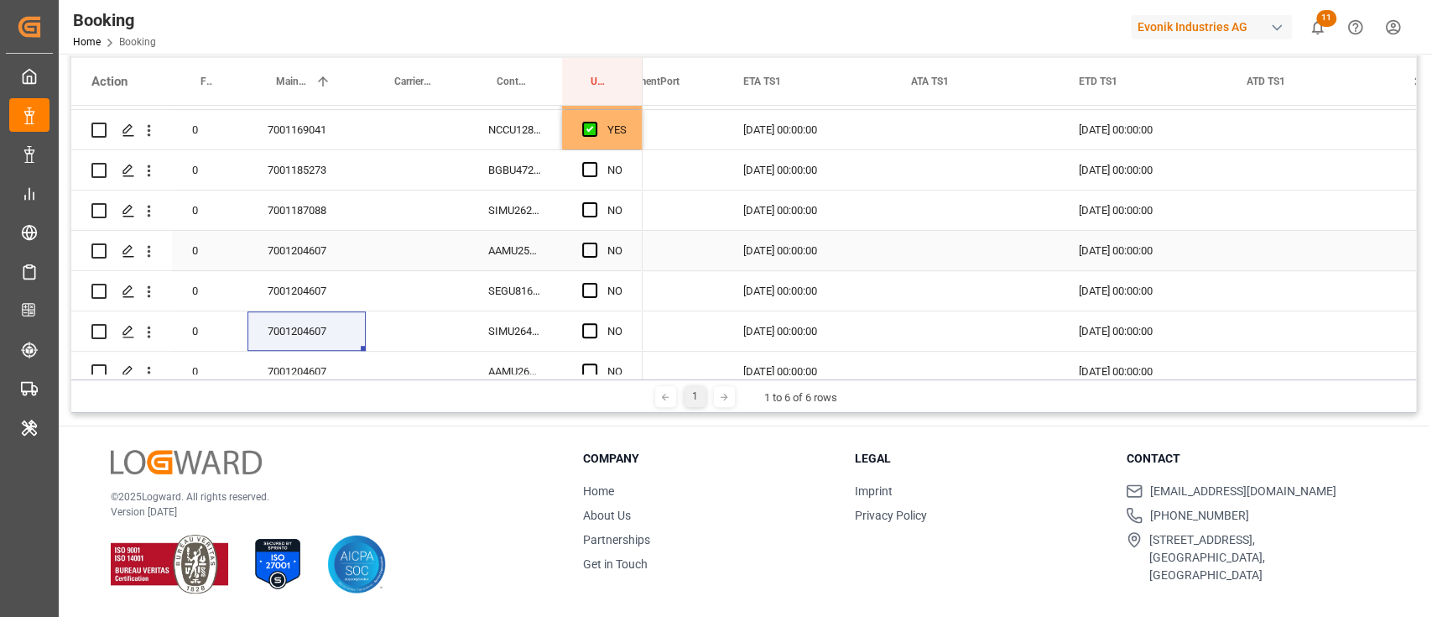
click at [597, 252] on div "Press SPACE to select this row." at bounding box center [594, 251] width 25 height 39
click at [514, 253] on div "AAMU2506736" at bounding box center [515, 250] width 94 height 39
click at [593, 250] on span "Press SPACE to select this row." at bounding box center [589, 249] width 15 height 15
click at [595, 242] on input "Press SPACE to select this row." at bounding box center [595, 242] width 0 height 0
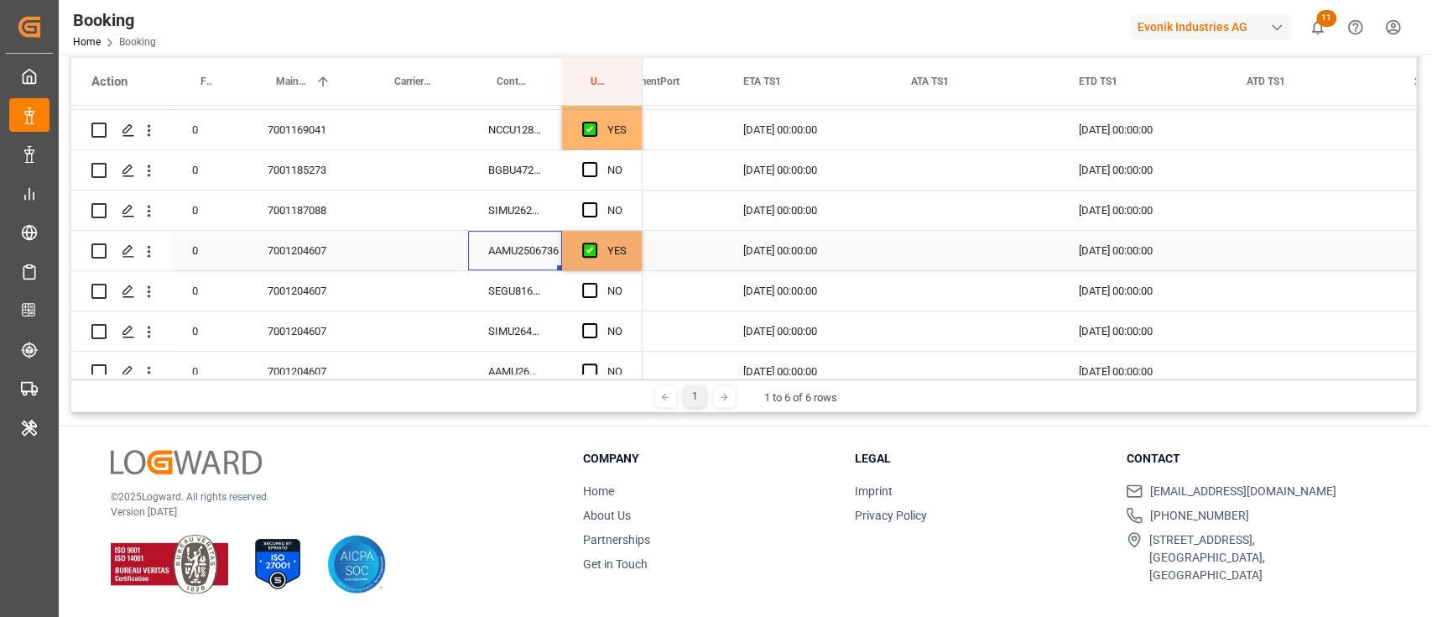
click at [529, 259] on div "AAMU2506736" at bounding box center [515, 250] width 94 height 39
click at [522, 279] on div "SEGU8169085" at bounding box center [515, 290] width 94 height 39
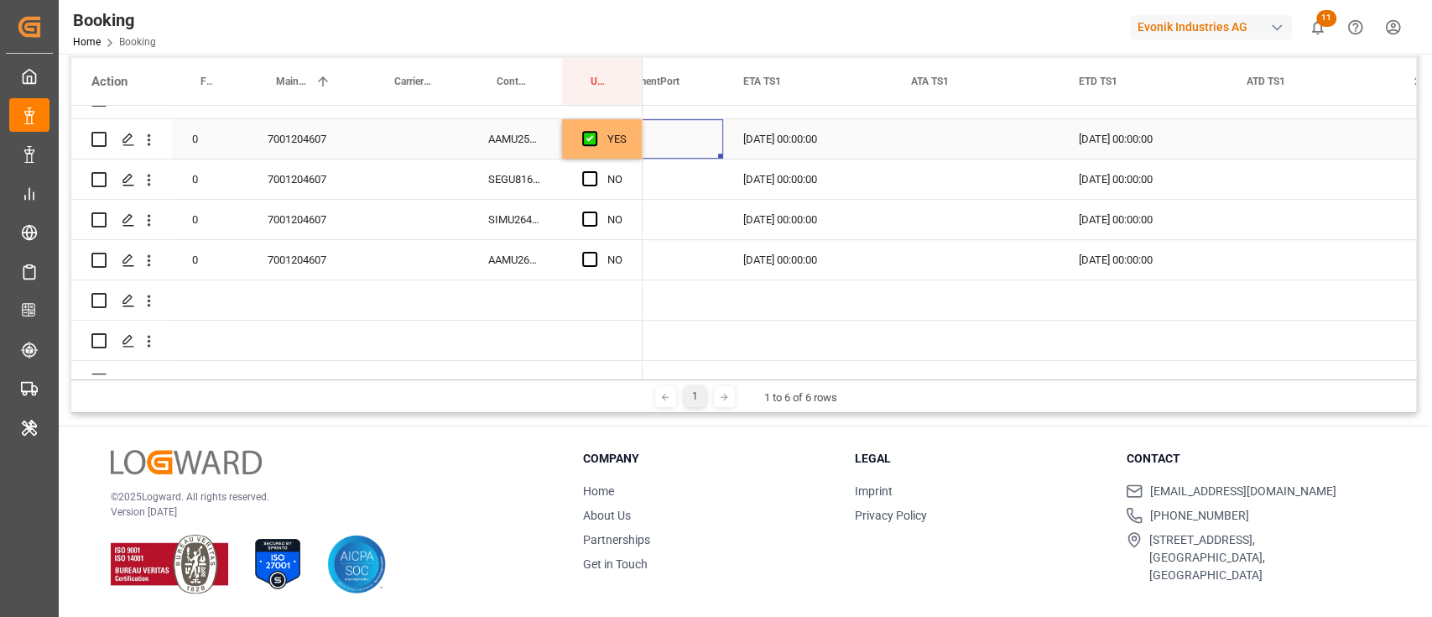
click at [646, 149] on div "CNSGH" at bounding box center [639, 138] width 168 height 39
click at [638, 149] on div "YES" at bounding box center [602, 138] width 81 height 39
drag, startPoint x: 638, startPoint y: 155, endPoint x: 636, endPoint y: 243, distance: 88.1
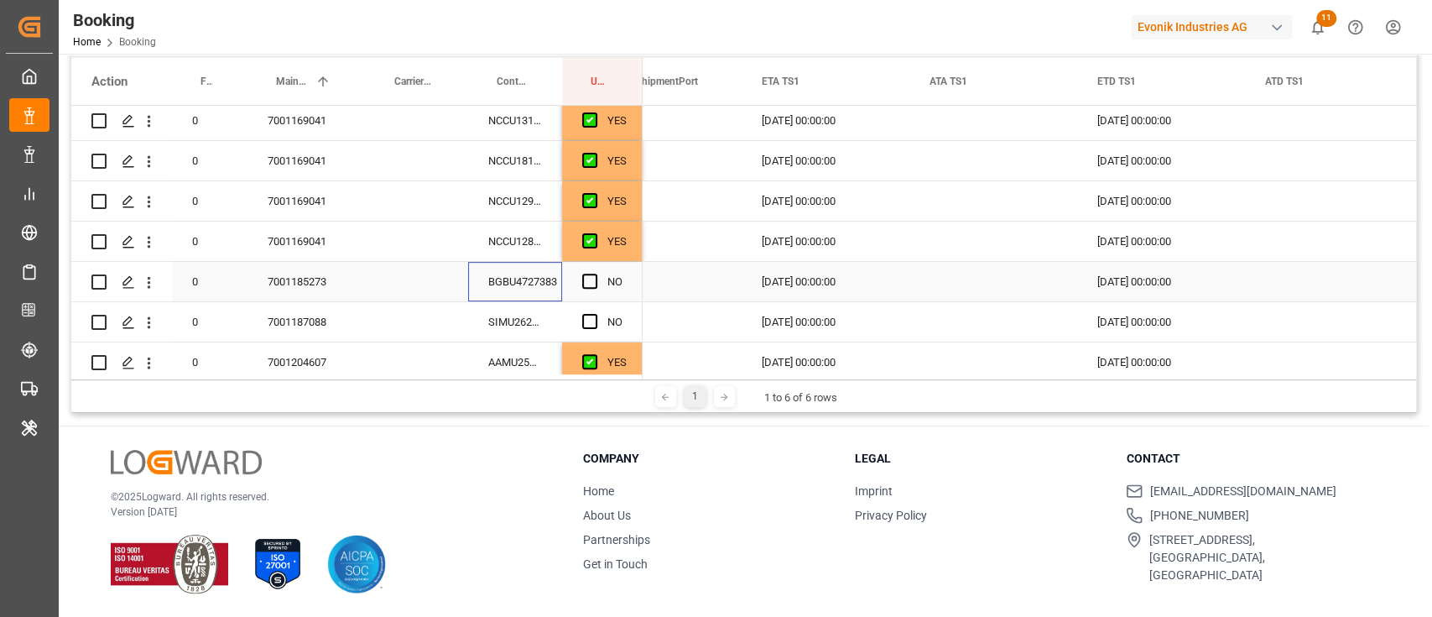
click at [524, 283] on div "BGBU4727383" at bounding box center [515, 281] width 94 height 39
click at [154, 293] on button "open menu" at bounding box center [149, 282] width 18 height 32
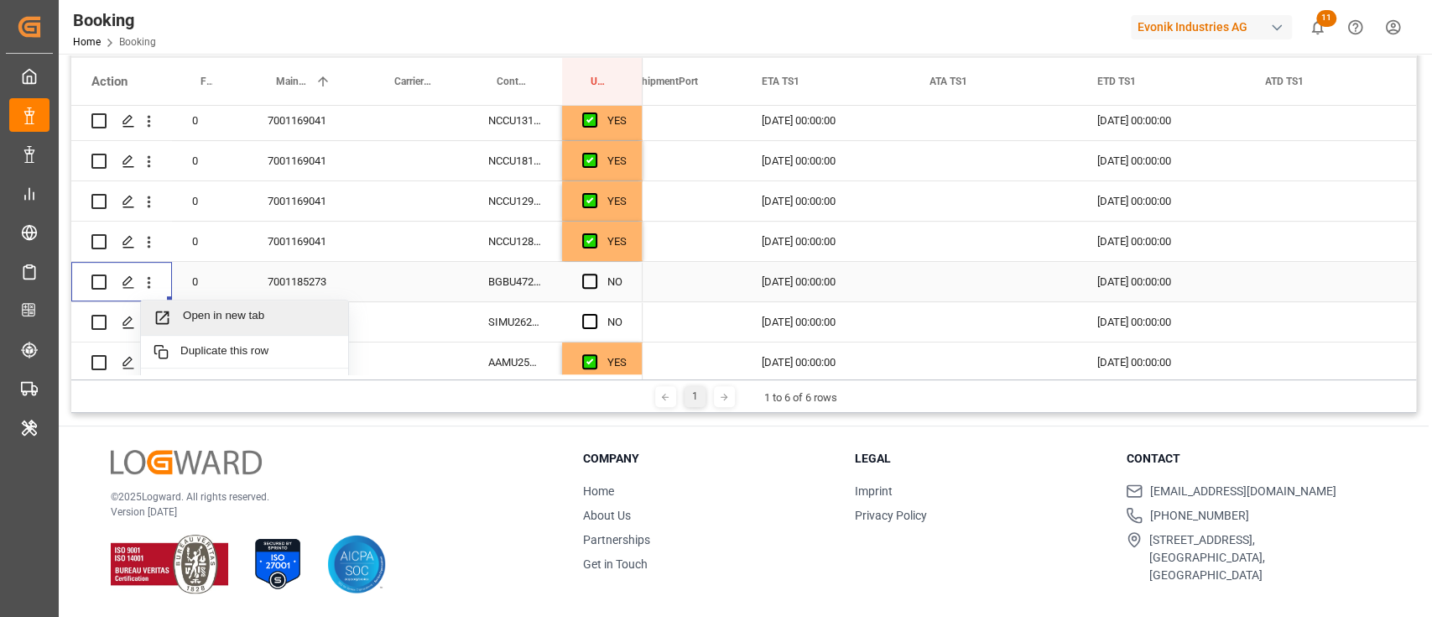
click at [173, 309] on span "Press SPACE to select this row." at bounding box center [168, 318] width 29 height 18
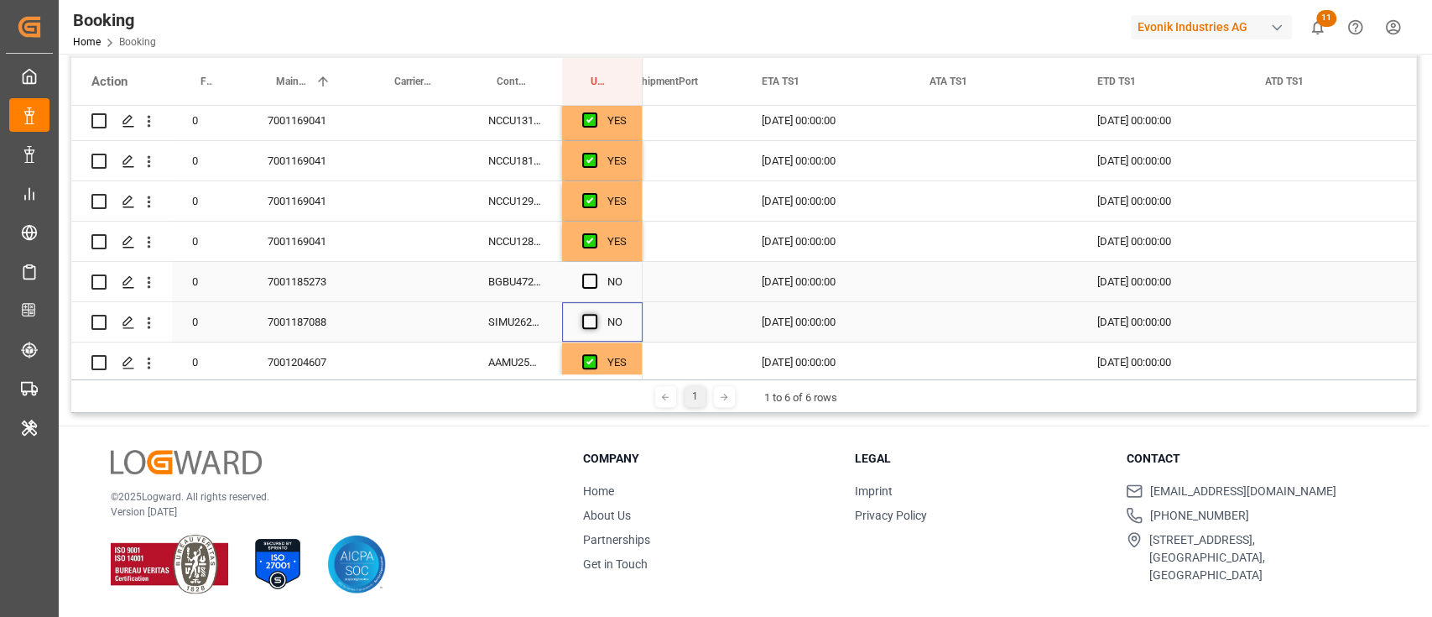
click at [583, 318] on span "Press SPACE to select this row." at bounding box center [589, 321] width 15 height 15
click at [595, 314] on input "Press SPACE to select this row." at bounding box center [595, 314] width 0 height 0
click at [591, 286] on span "Press SPACE to select this row." at bounding box center [589, 281] width 15 height 15
click at [595, 274] on input "Press SPACE to select this row." at bounding box center [595, 274] width 0 height 0
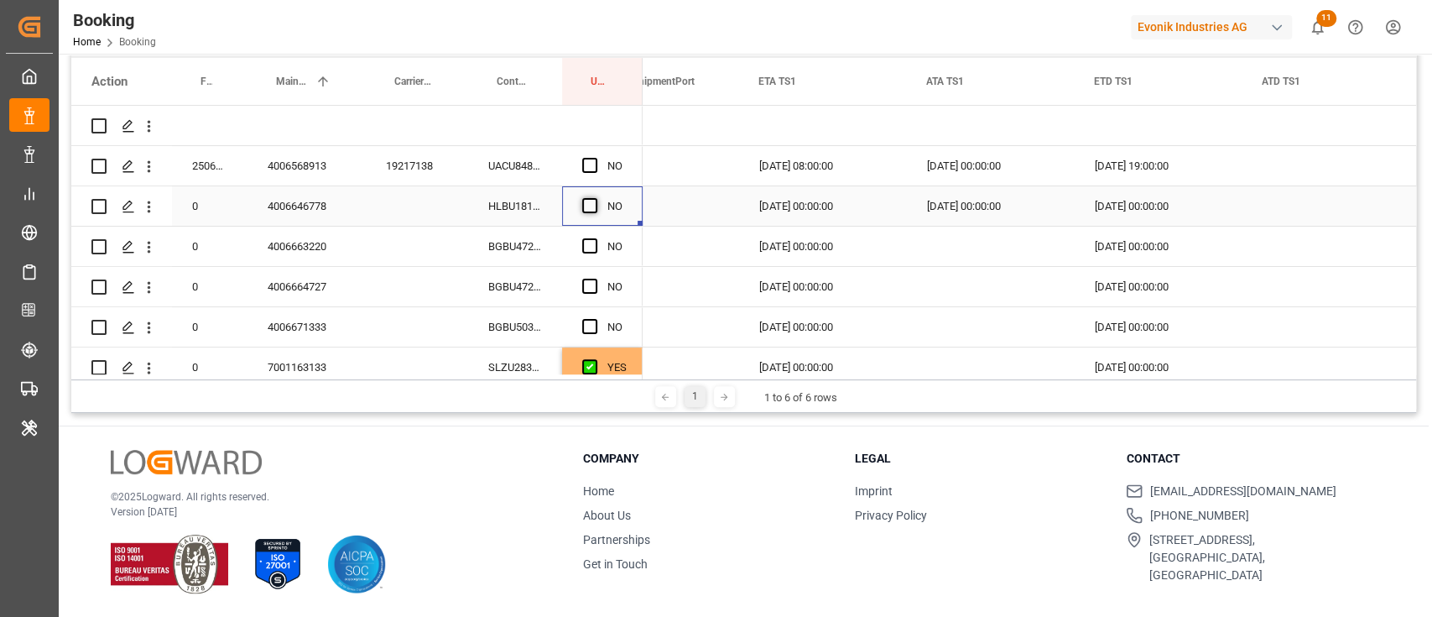
click at [593, 206] on span "Press SPACE to select this row." at bounding box center [589, 205] width 15 height 15
click at [595, 198] on input "Press SPACE to select this row." at bounding box center [595, 198] width 0 height 0
click at [595, 247] on span "Press SPACE to select this row." at bounding box center [589, 245] width 15 height 15
click at [595, 238] on input "Press SPACE to select this row." at bounding box center [595, 238] width 0 height 0
click at [597, 278] on div "Press SPACE to select this row." at bounding box center [594, 287] width 25 height 39
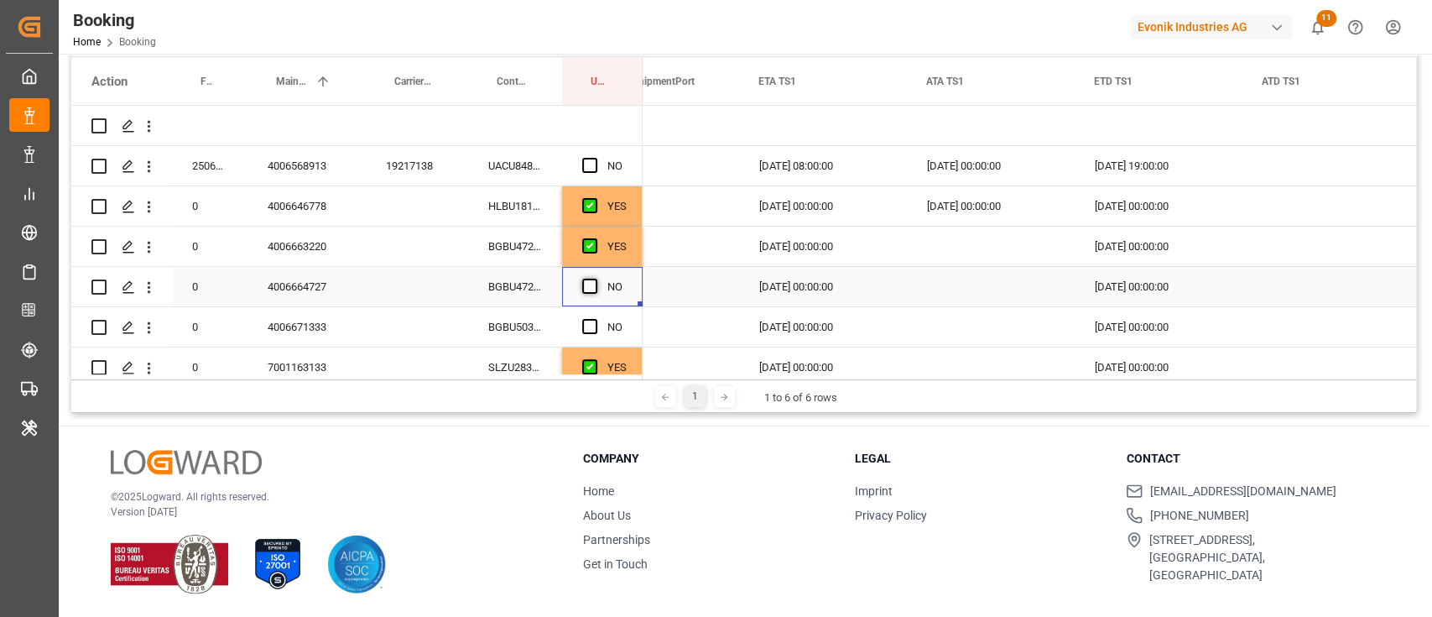
click at [588, 293] on span "Press SPACE to select this row." at bounding box center [589, 286] width 15 height 15
click at [595, 279] on input "Press SPACE to select this row." at bounding box center [595, 279] width 0 height 0
click at [590, 330] on span "Press SPACE to select this row." at bounding box center [589, 326] width 15 height 15
click at [595, 319] on input "Press SPACE to select this row." at bounding box center [595, 319] width 0 height 0
click at [435, 170] on div "19217138" at bounding box center [417, 165] width 102 height 39
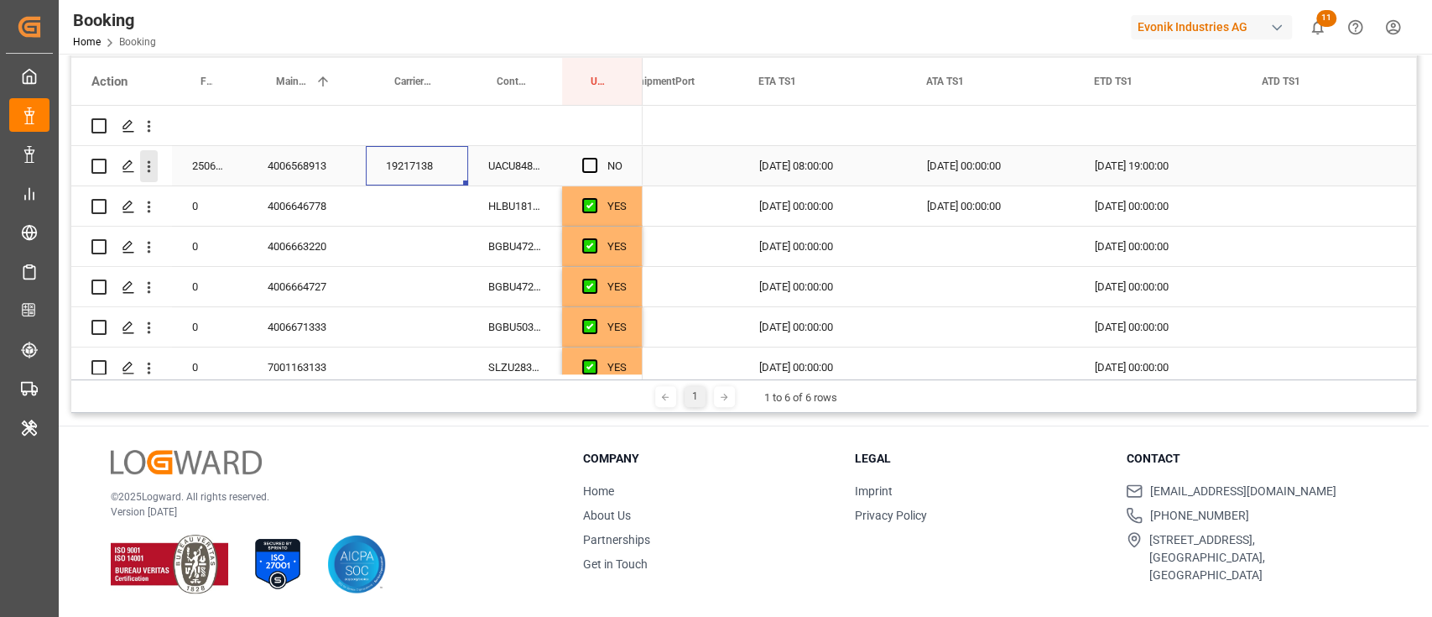
drag, startPoint x: 151, startPoint y: 169, endPoint x: 187, endPoint y: 187, distance: 40.2
click at [152, 169] on icon "open menu" at bounding box center [149, 167] width 18 height 18
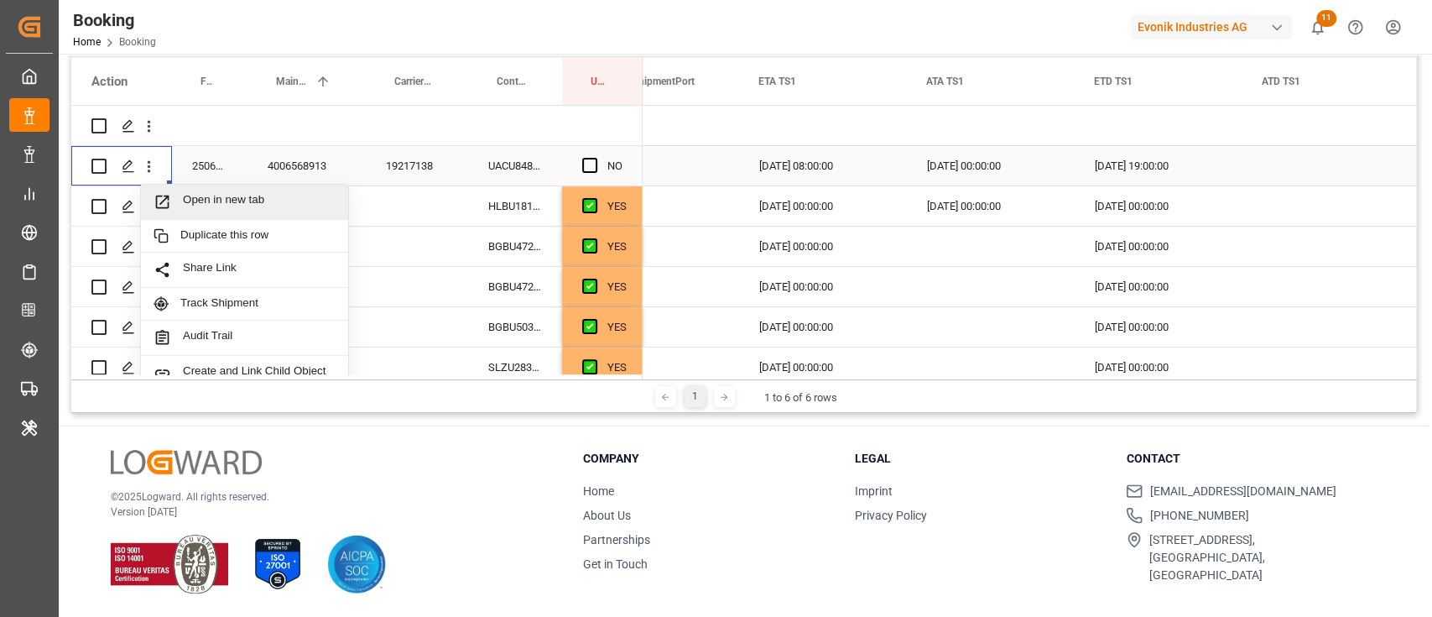
click at [232, 206] on span "Open in new tab" at bounding box center [259, 202] width 153 height 18
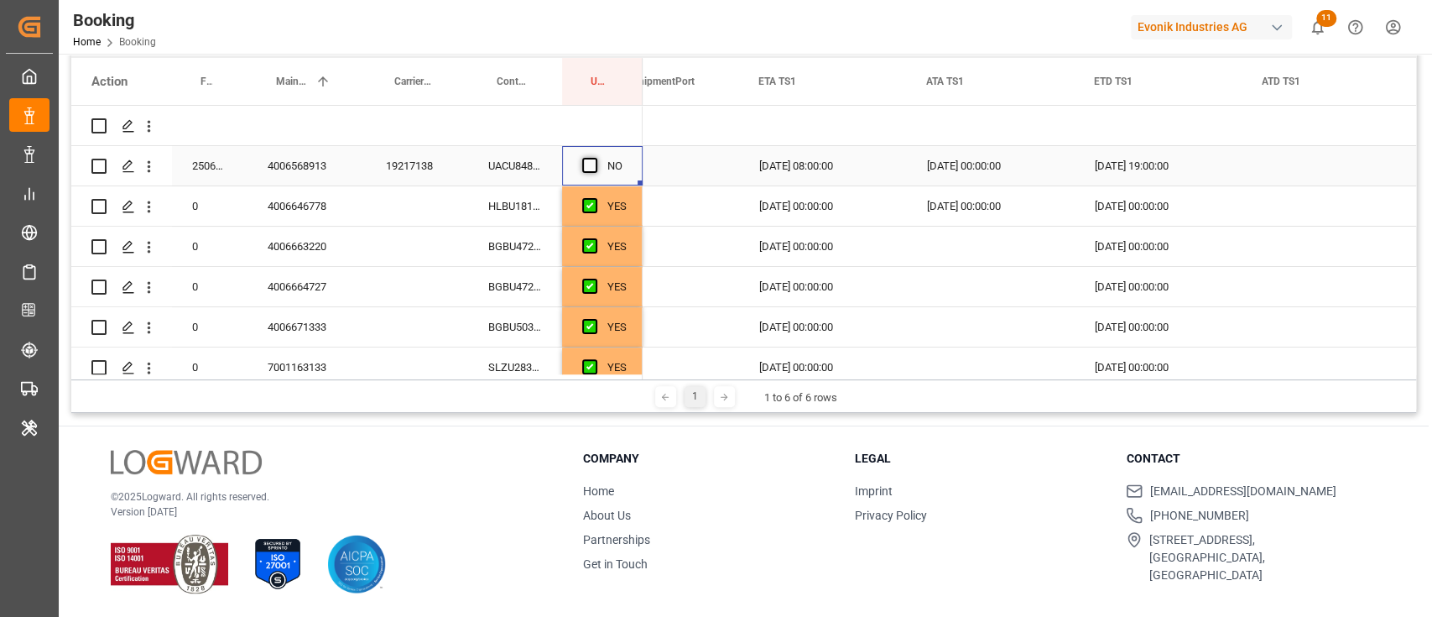
click at [590, 168] on span "Press SPACE to select this row." at bounding box center [589, 165] width 15 height 15
click at [595, 158] on input "Press SPACE to select this row." at bounding box center [595, 158] width 0 height 0
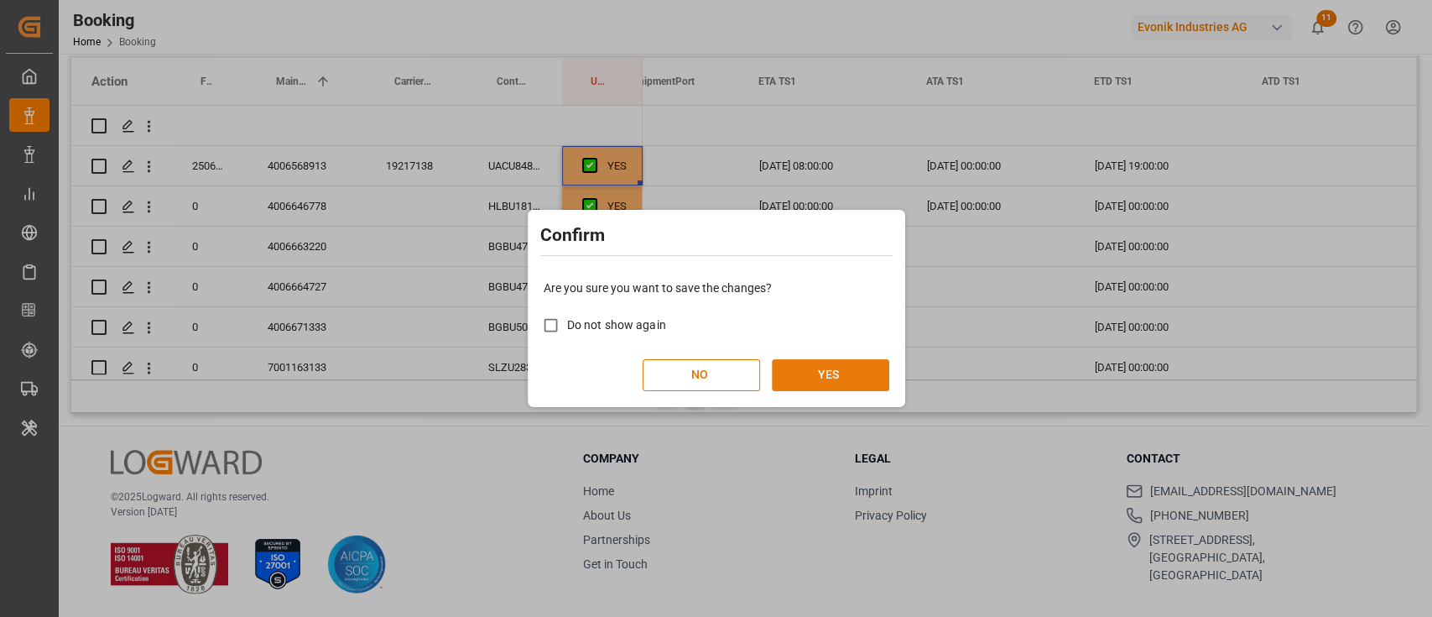
click at [842, 388] on button "YES" at bounding box center [830, 375] width 117 height 32
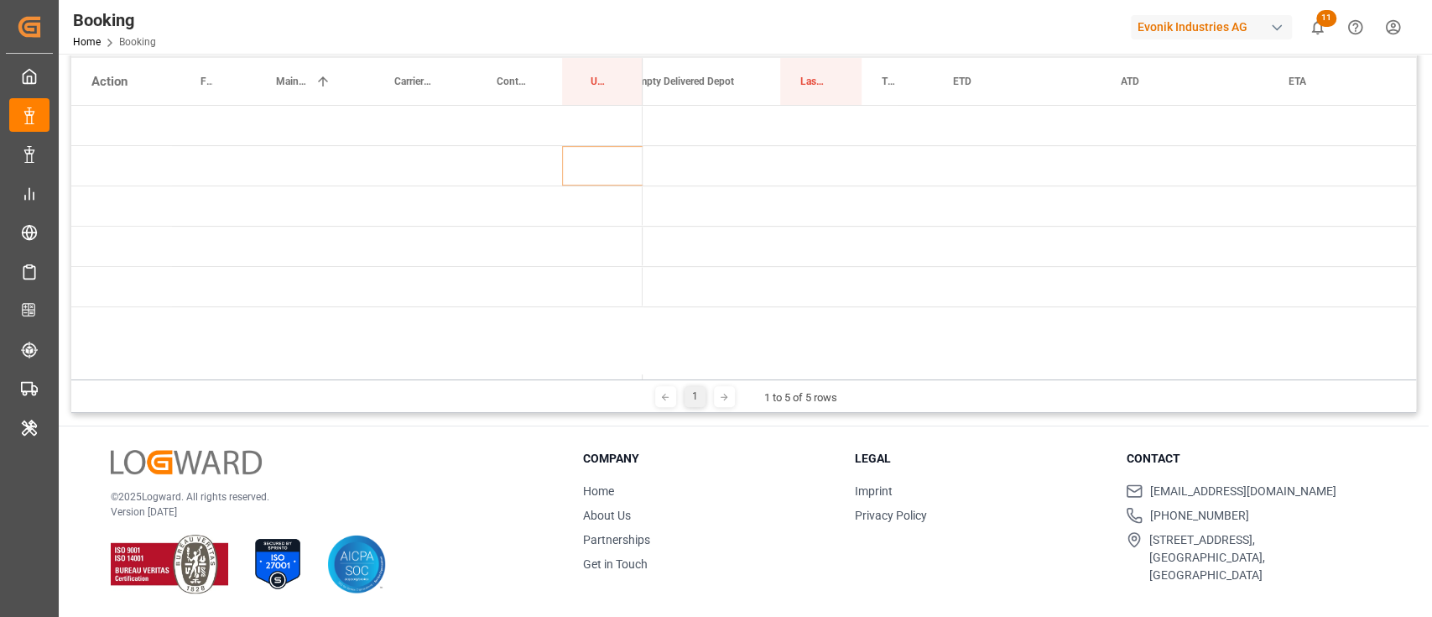
scroll to position [0, 1179]
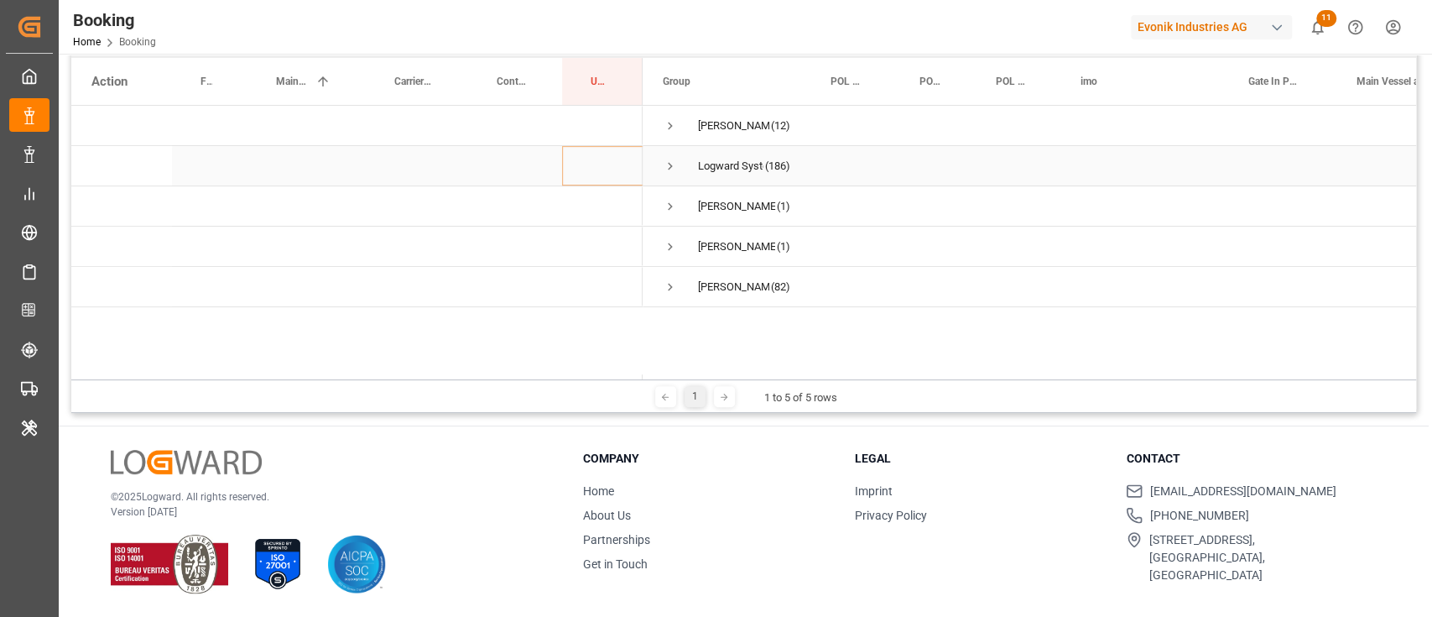
click at [674, 167] on span "Press SPACE to select this row." at bounding box center [670, 166] width 15 height 15
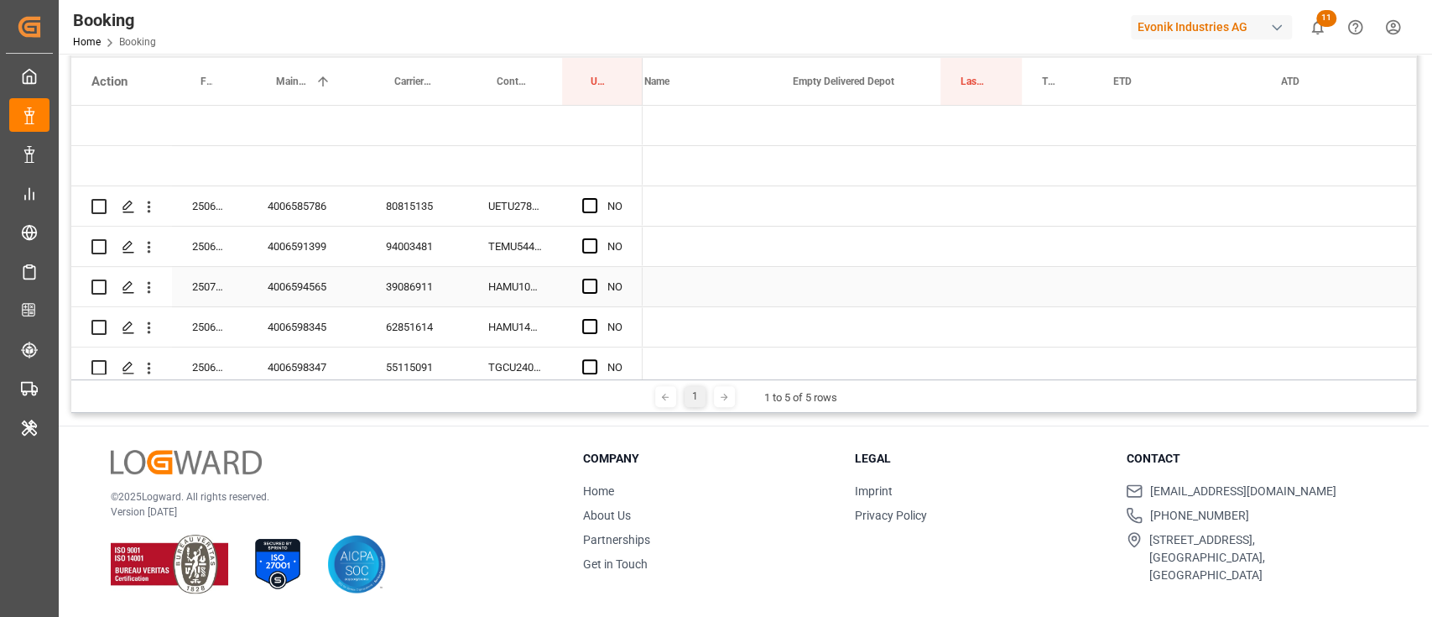
scroll to position [0, 1691]
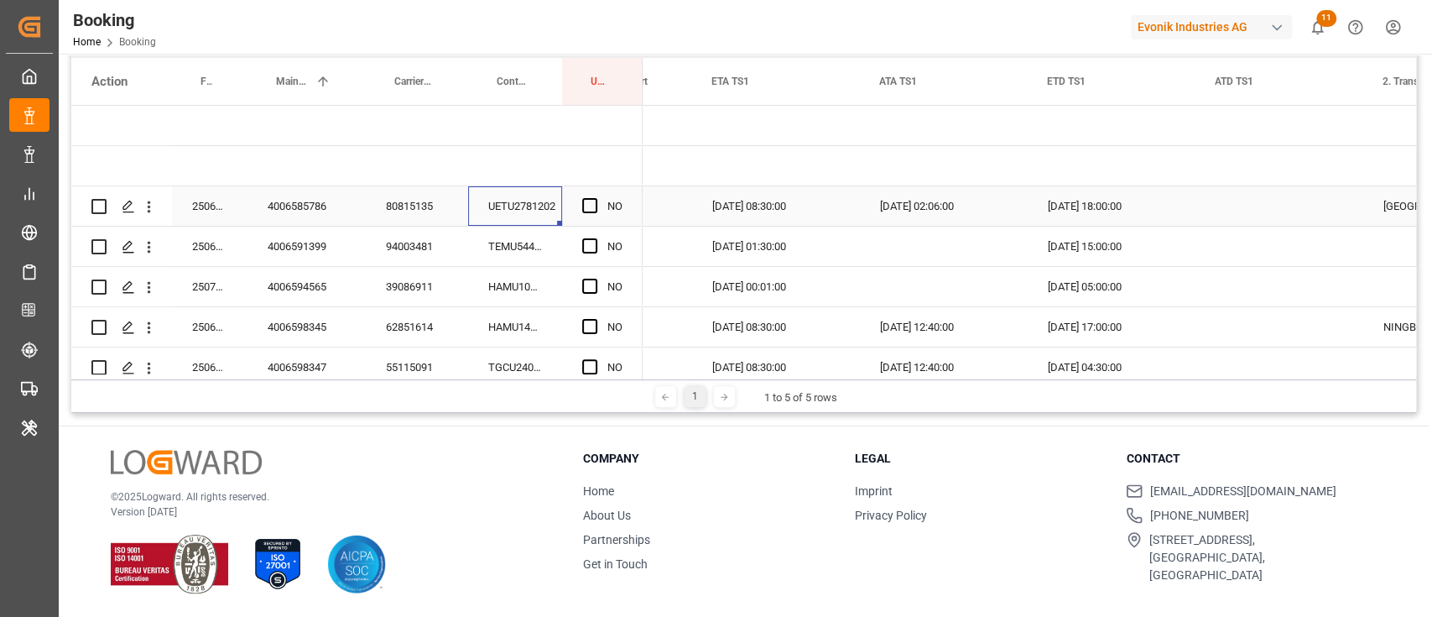
click at [495, 214] on div "UETU2781202" at bounding box center [515, 205] width 94 height 39
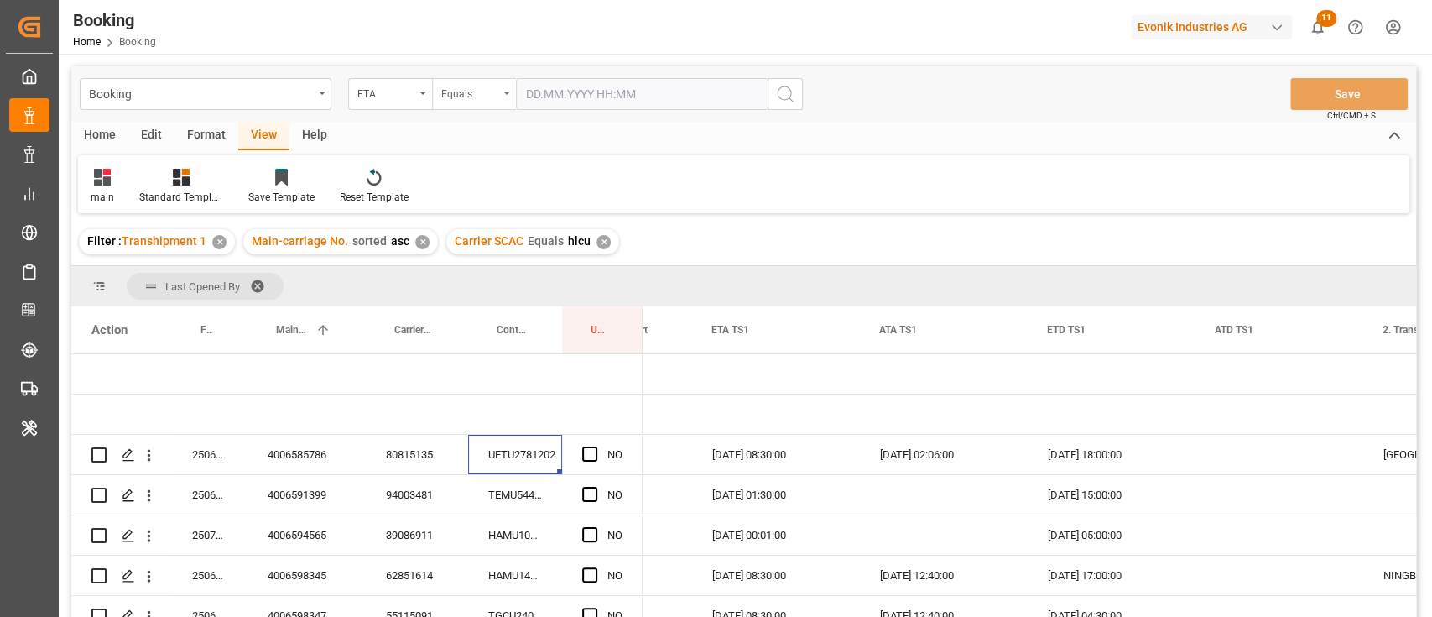
click at [441, 91] on div "Equals" at bounding box center [469, 91] width 57 height 19
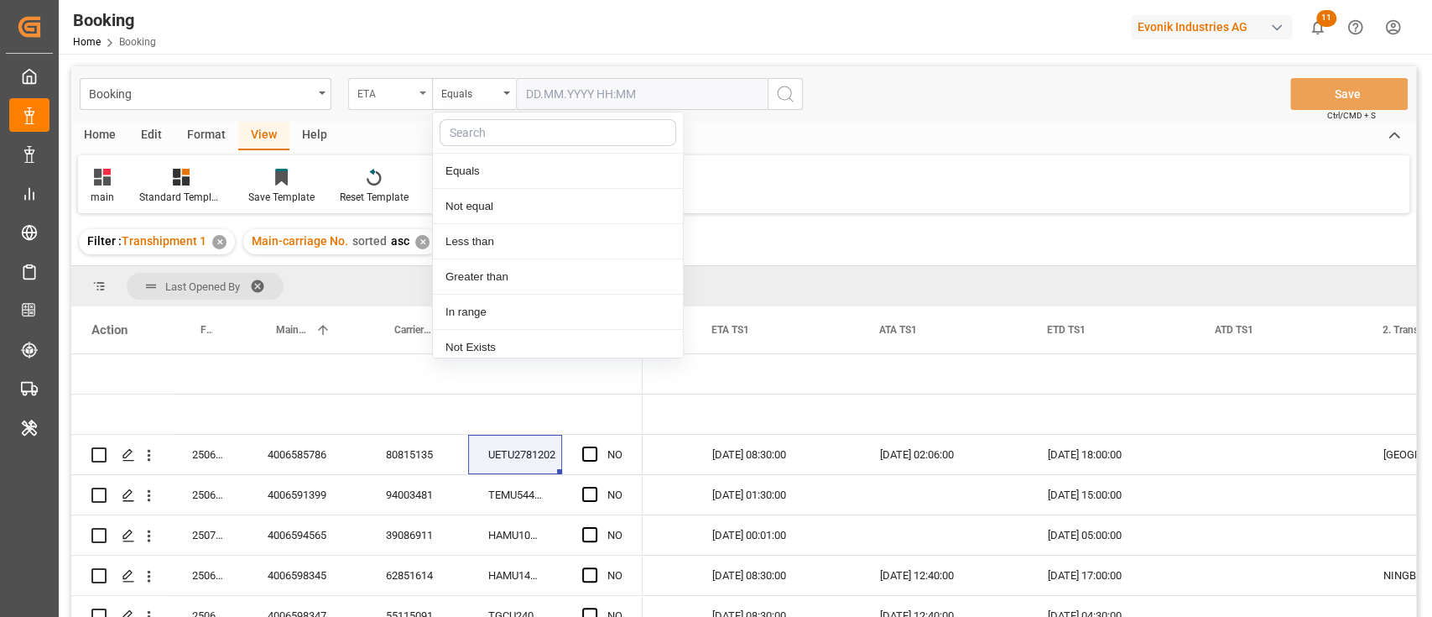
click at [396, 96] on div "ETA" at bounding box center [385, 91] width 57 height 19
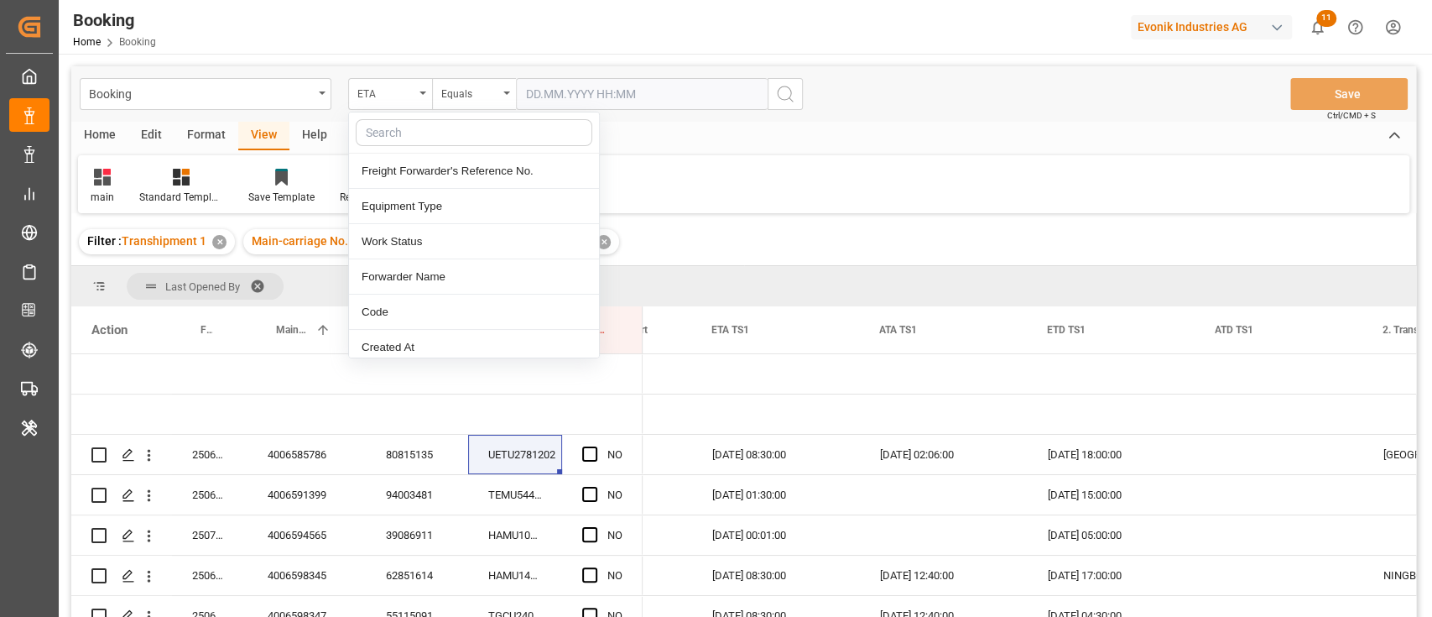
click at [399, 117] on div at bounding box center [474, 132] width 250 height 41
click at [414, 97] on div "ETA" at bounding box center [390, 94] width 84 height 32
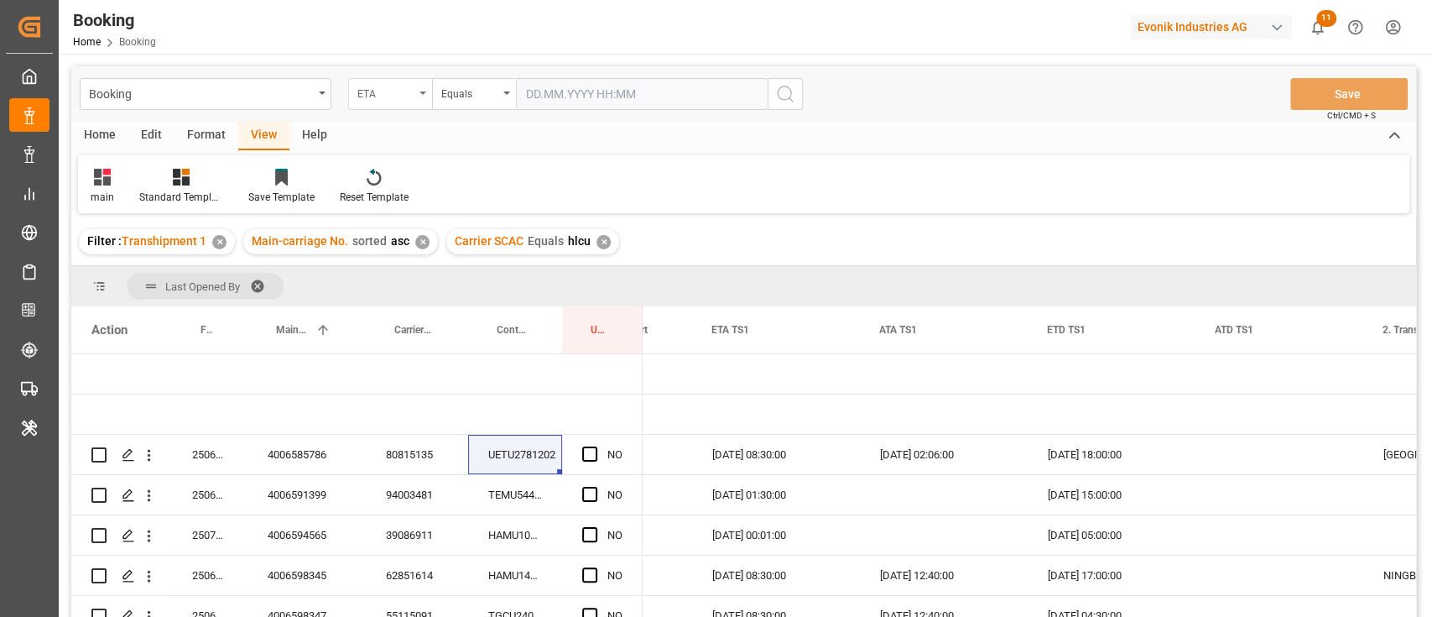
click at [415, 99] on div "ETA" at bounding box center [390, 94] width 84 height 32
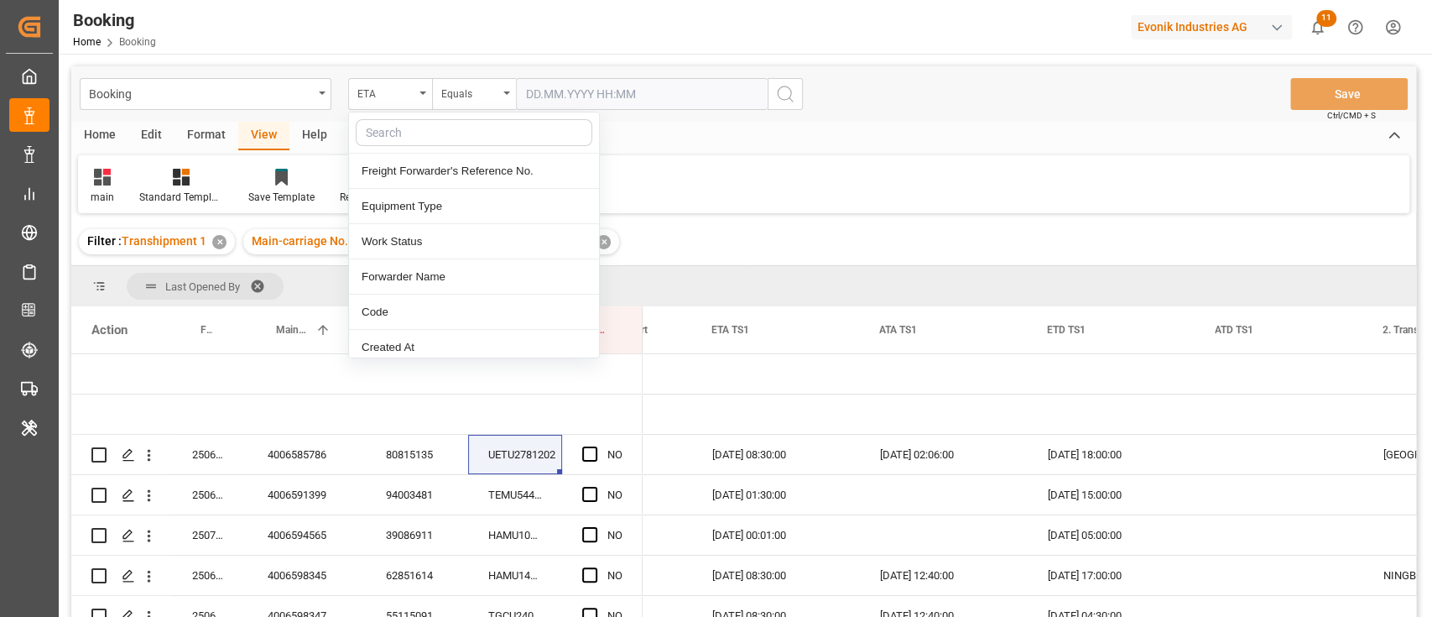
click at [425, 133] on input "text" at bounding box center [474, 132] width 237 height 27
type input "eta"
click at [439, 308] on div "ETA TS1" at bounding box center [474, 312] width 250 height 35
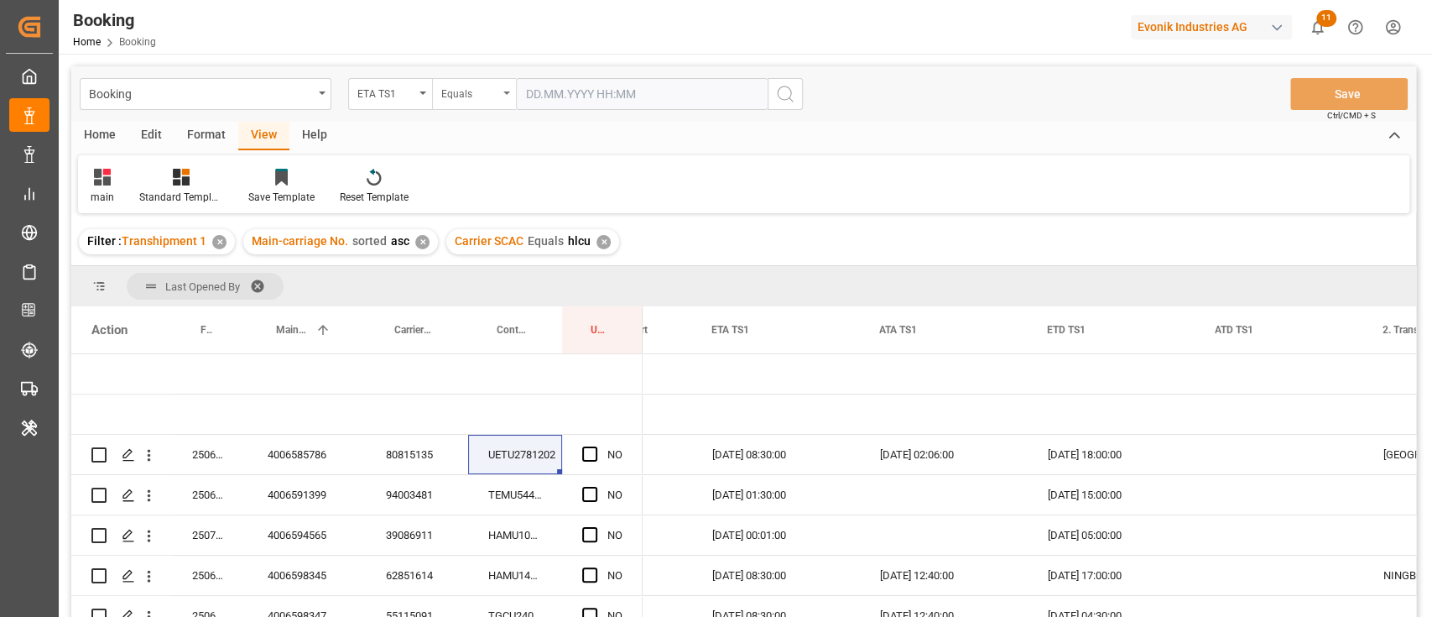
click at [483, 102] on div "Equals" at bounding box center [474, 94] width 84 height 32
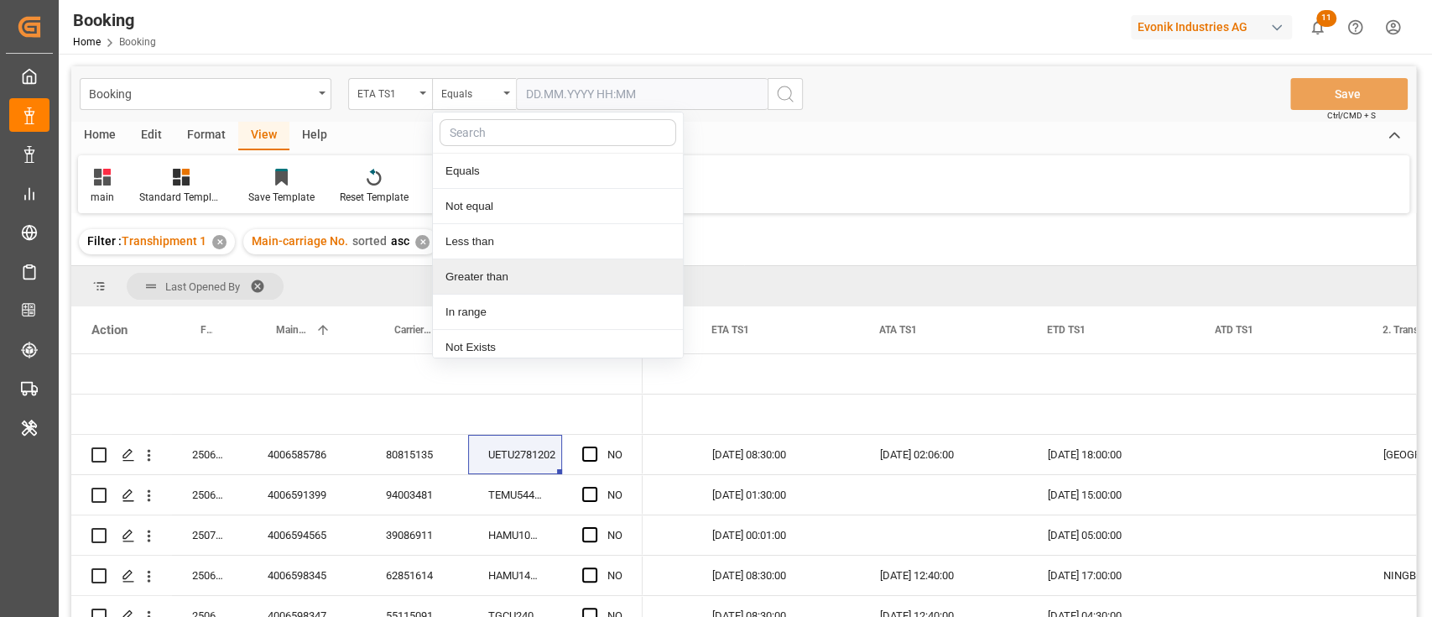
click at [503, 277] on div "Greater than" at bounding box center [558, 276] width 250 height 35
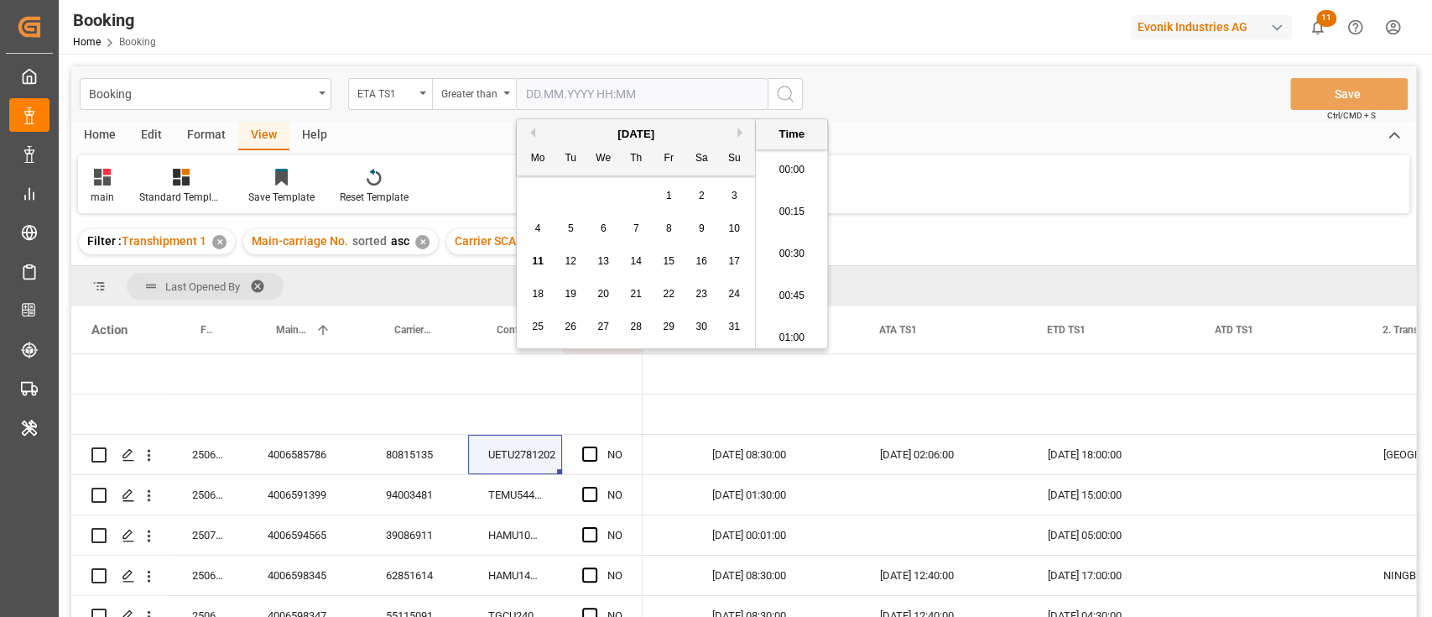
click at [584, 92] on input "text" at bounding box center [642, 94] width 252 height 32
click at [666, 263] on span "15" at bounding box center [668, 261] width 11 height 12
type input "15.08.2025 00:00"
click at [787, 97] on icon "search button" at bounding box center [785, 94] width 20 height 20
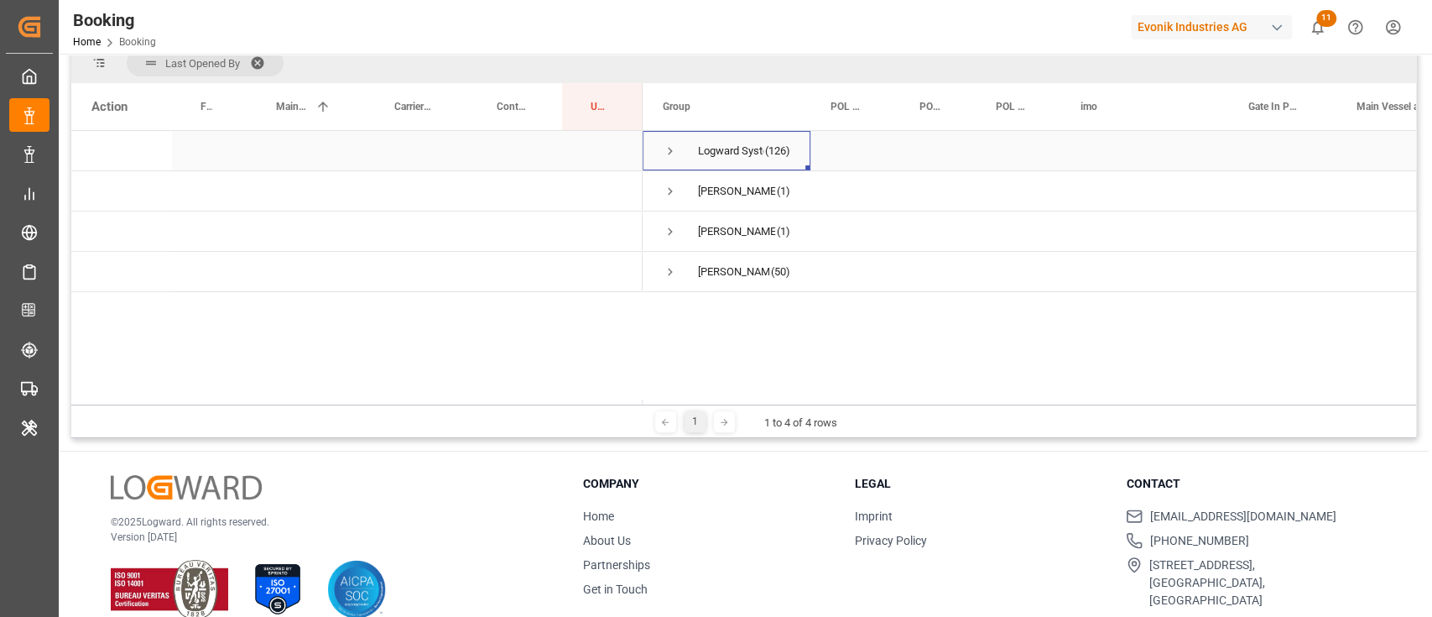
click at [659, 150] on div "Logward System (126)" at bounding box center [727, 150] width 168 height 39
click at [661, 151] on div "Logward System (126)" at bounding box center [727, 150] width 168 height 39
click at [677, 139] on span "Press SPACE to select this row." at bounding box center [670, 151] width 15 height 39
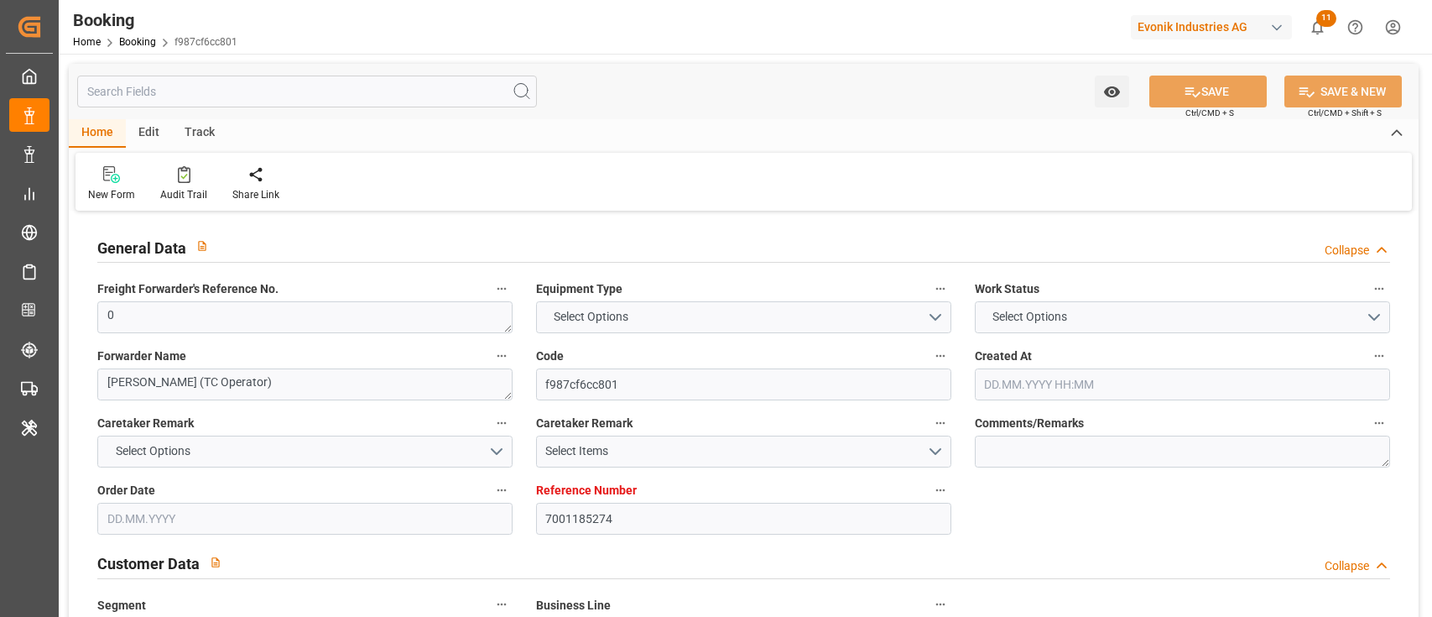
type input "7001185274"
type input "9321495"
type input "Hapag [PERSON_NAME]"
type input "Hapag [PERSON_NAME] Aktiengesellschaft"
type input "NLRTM"
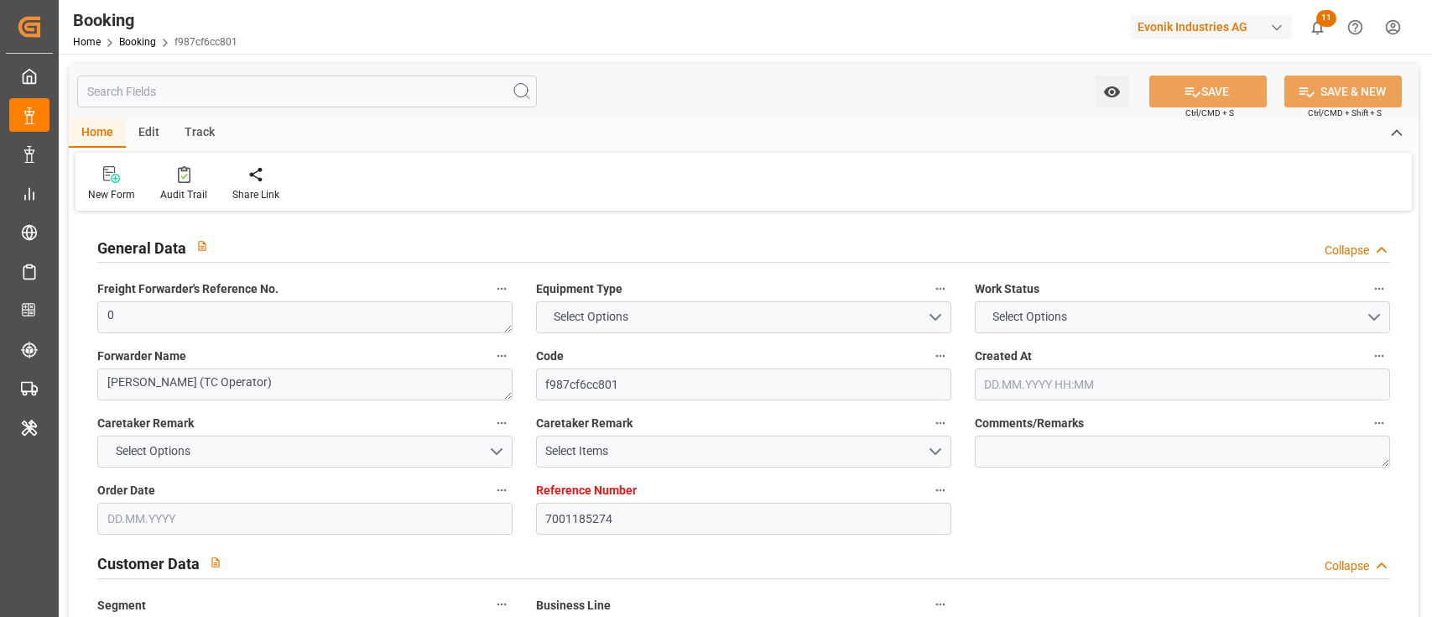
type input "CNSGH"
type input "CNNBG"
type input "0"
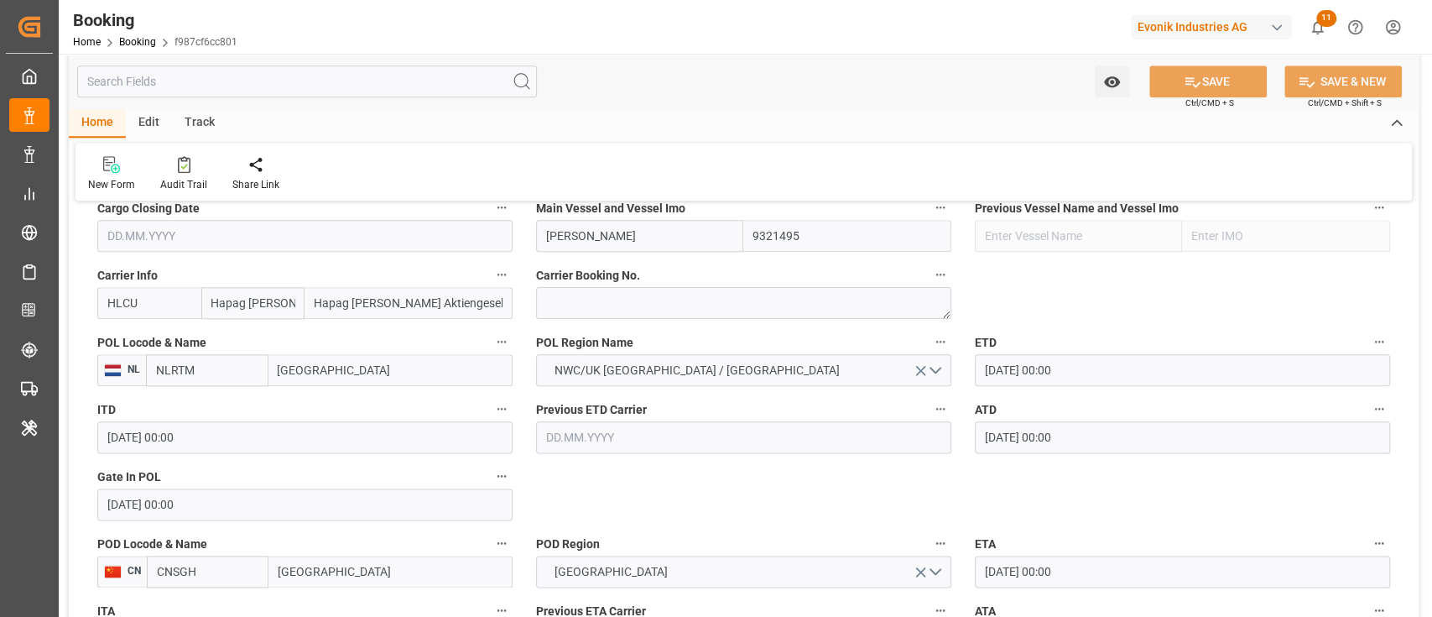
type input "[DATE] 07:48"
type input "[DATE]"
type input "[DATE] 00:00"
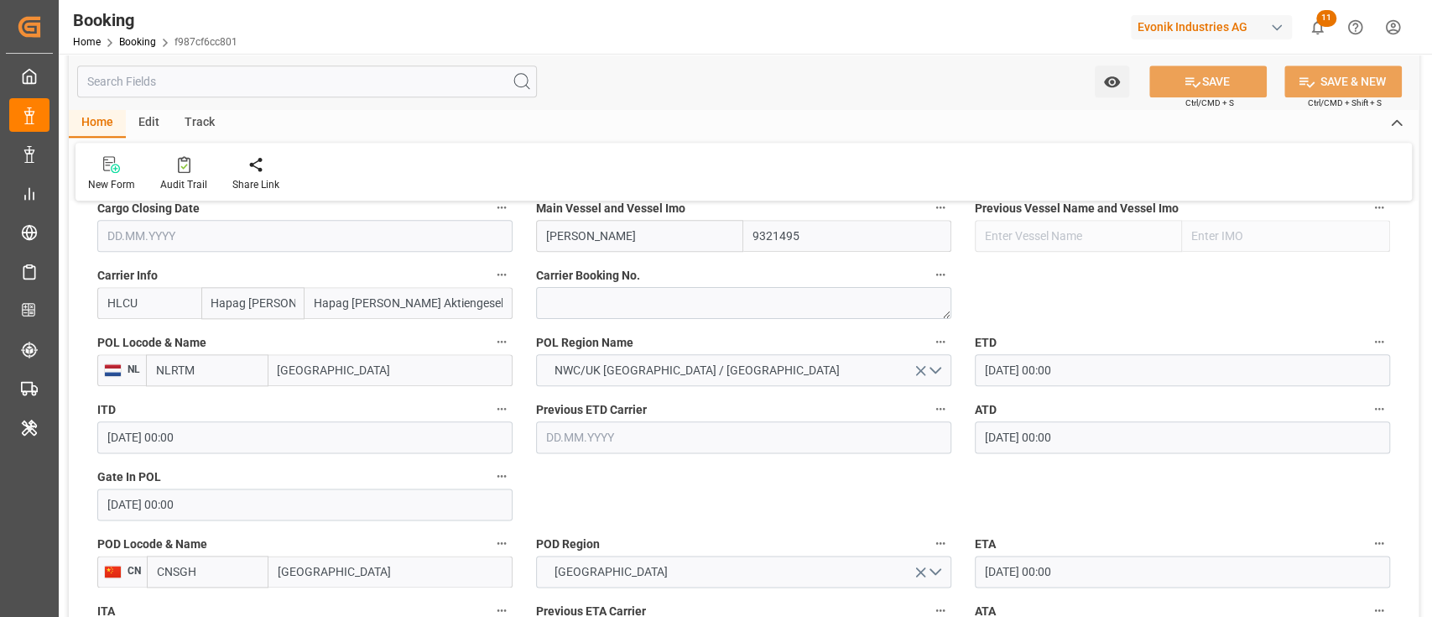
type input "[DATE] 00:00"
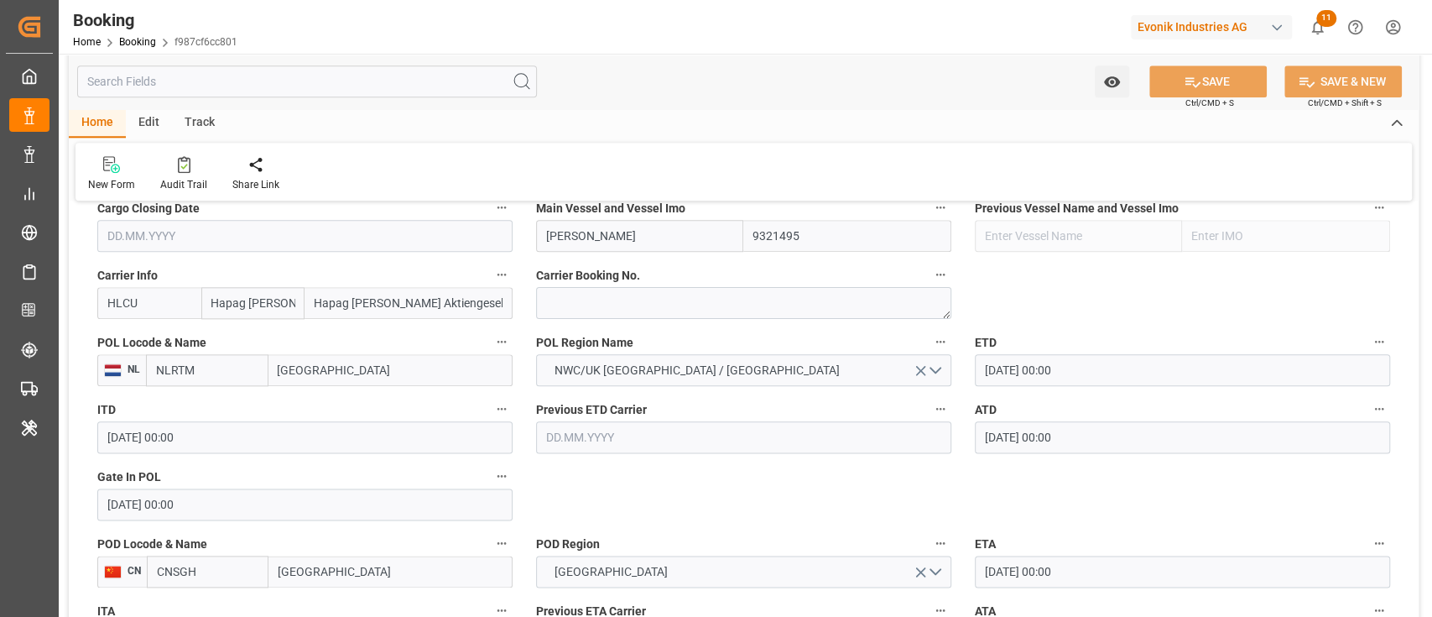
type input "[DATE] 00:00"
type input "[DATE]"
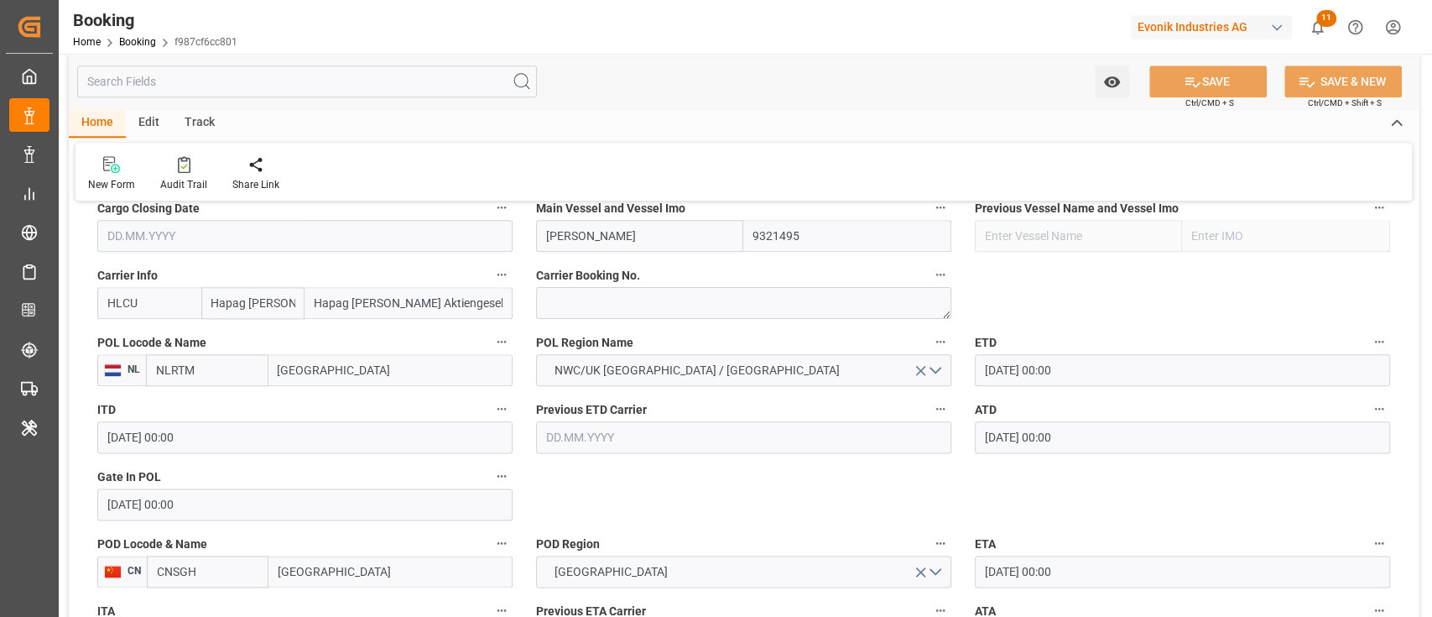
type input "[DATE] 06:03"
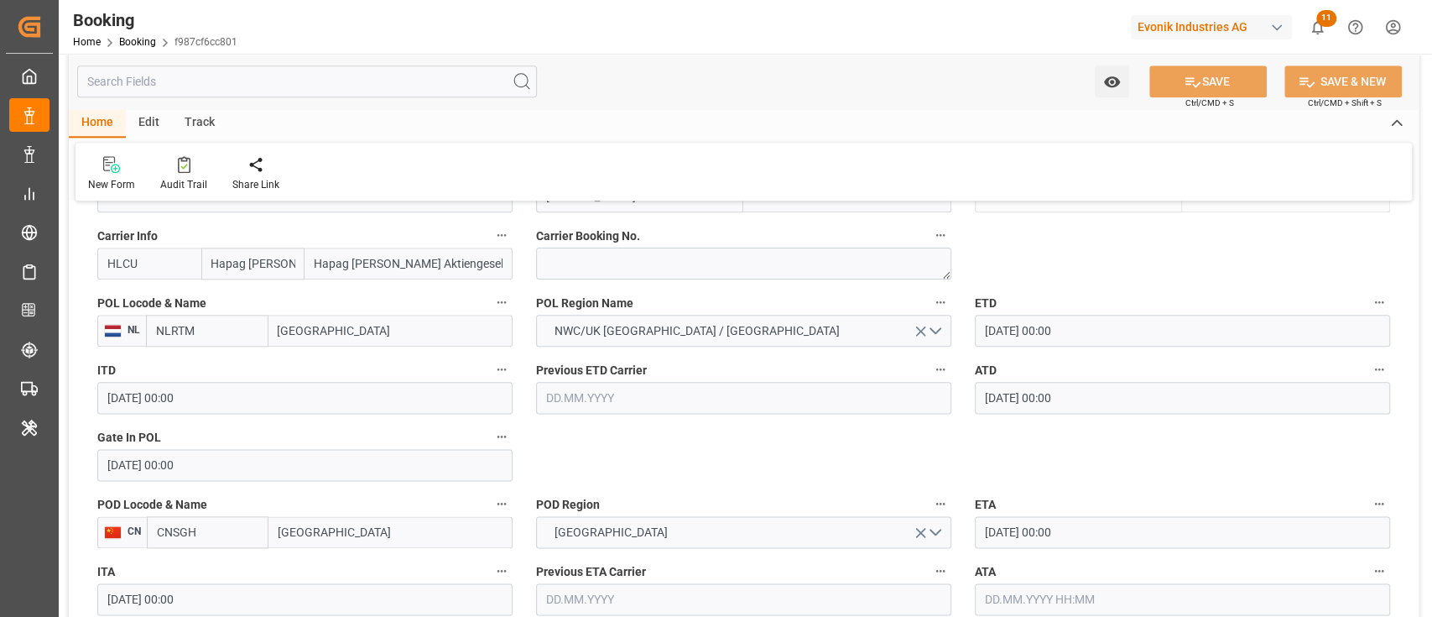
scroll to position [1342, 0]
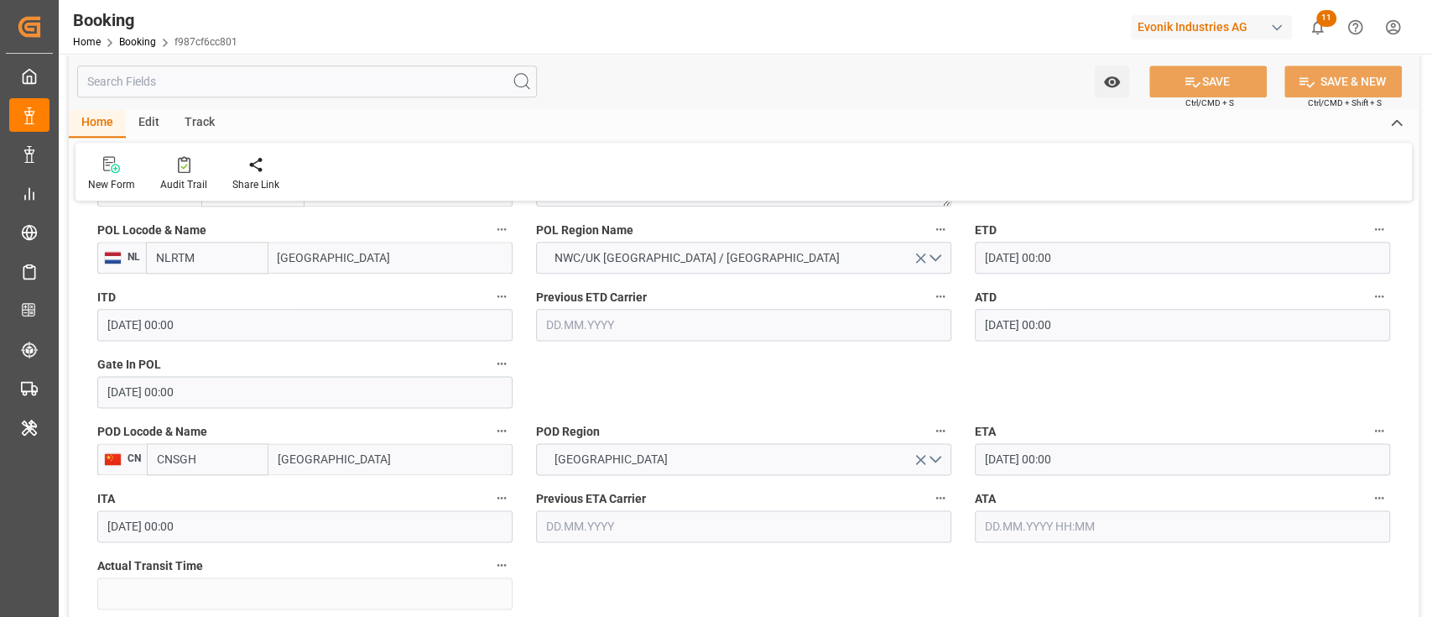
click at [1048, 453] on input "12.08.2025 00:00" at bounding box center [1182, 459] width 415 height 32
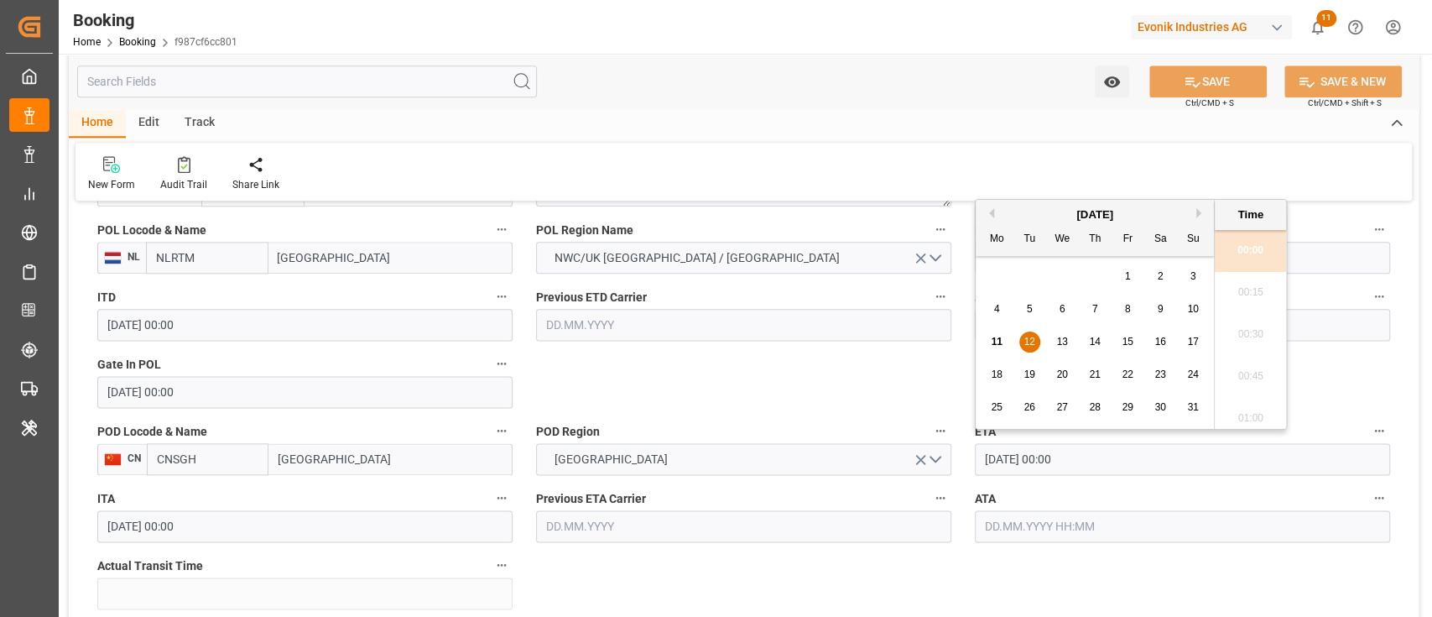
click at [1061, 350] on div "13" at bounding box center [1062, 342] width 21 height 20
type input "13.08.2025 00:00"
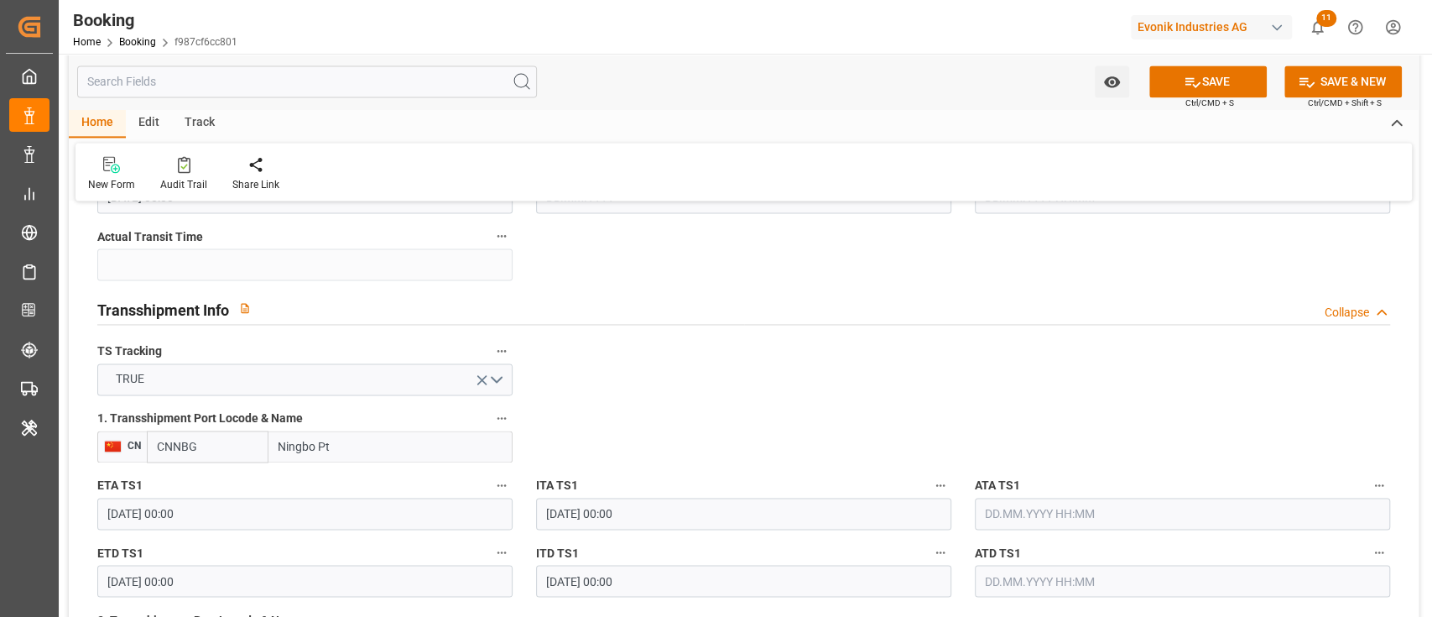
scroll to position [1678, 0]
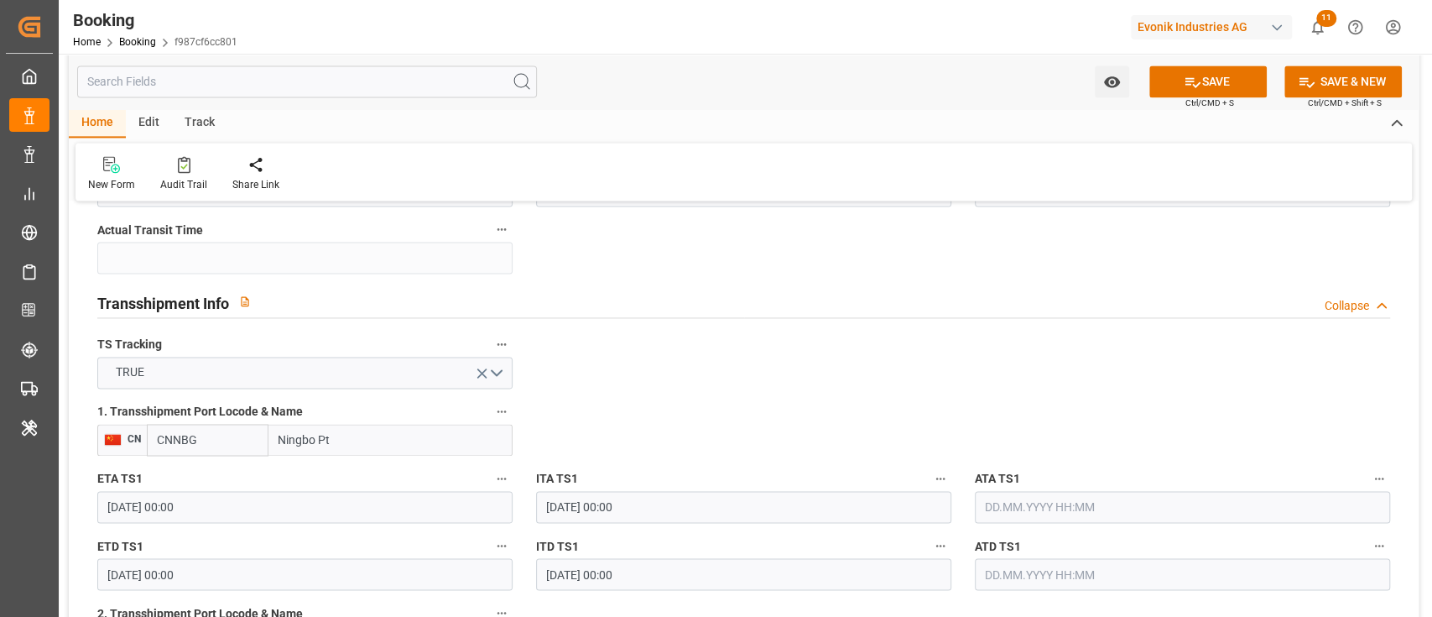
click at [1128, 498] on input "text" at bounding box center [1182, 507] width 415 height 32
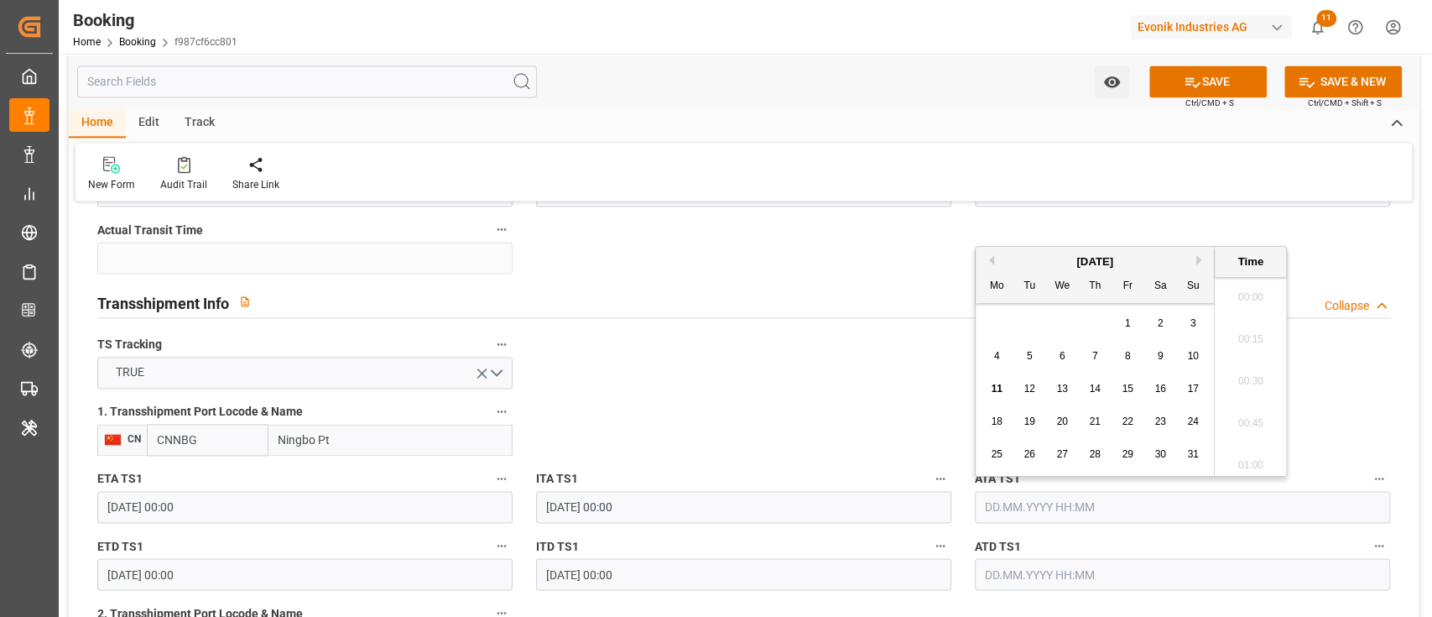
scroll to position [2103, 0]
click at [1108, 367] on div "4 5 6 7 8 9 10" at bounding box center [1095, 356] width 229 height 33
click at [1125, 359] on span "8" at bounding box center [1128, 356] width 6 height 12
type input "08.08.2025 00:00"
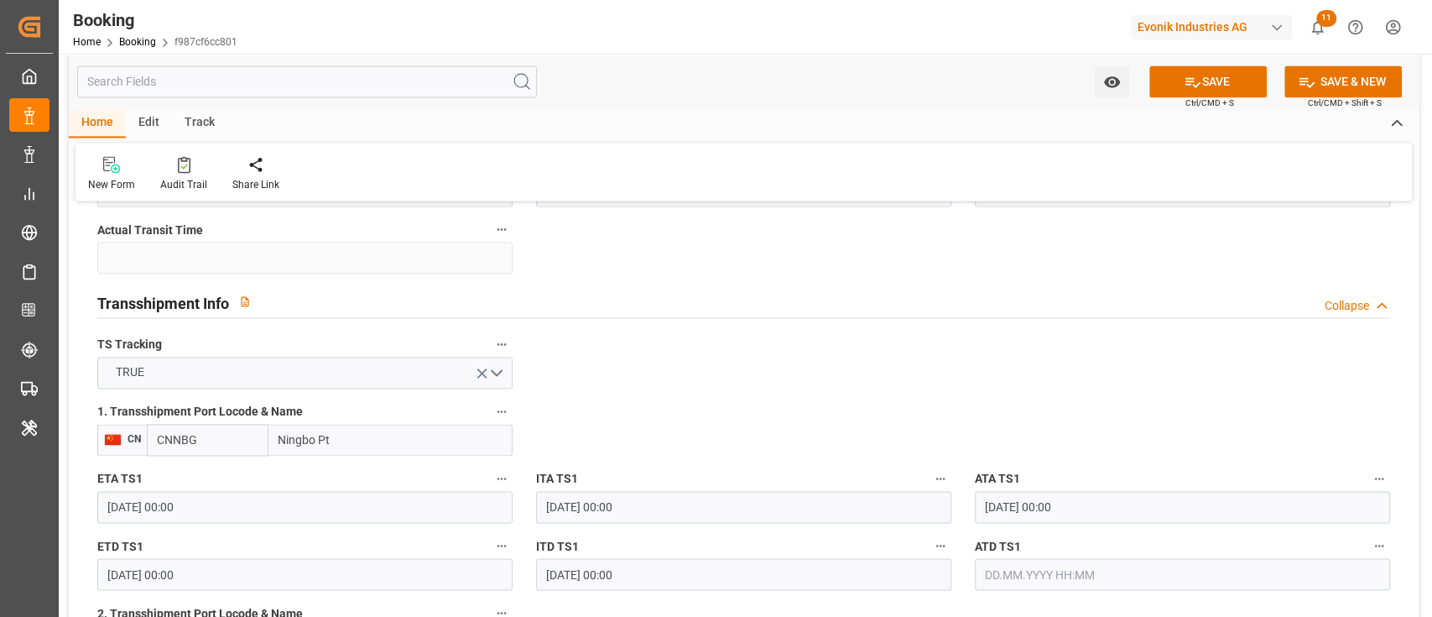
click at [430, 559] on input "11.08.2025 00:00" at bounding box center [304, 574] width 415 height 32
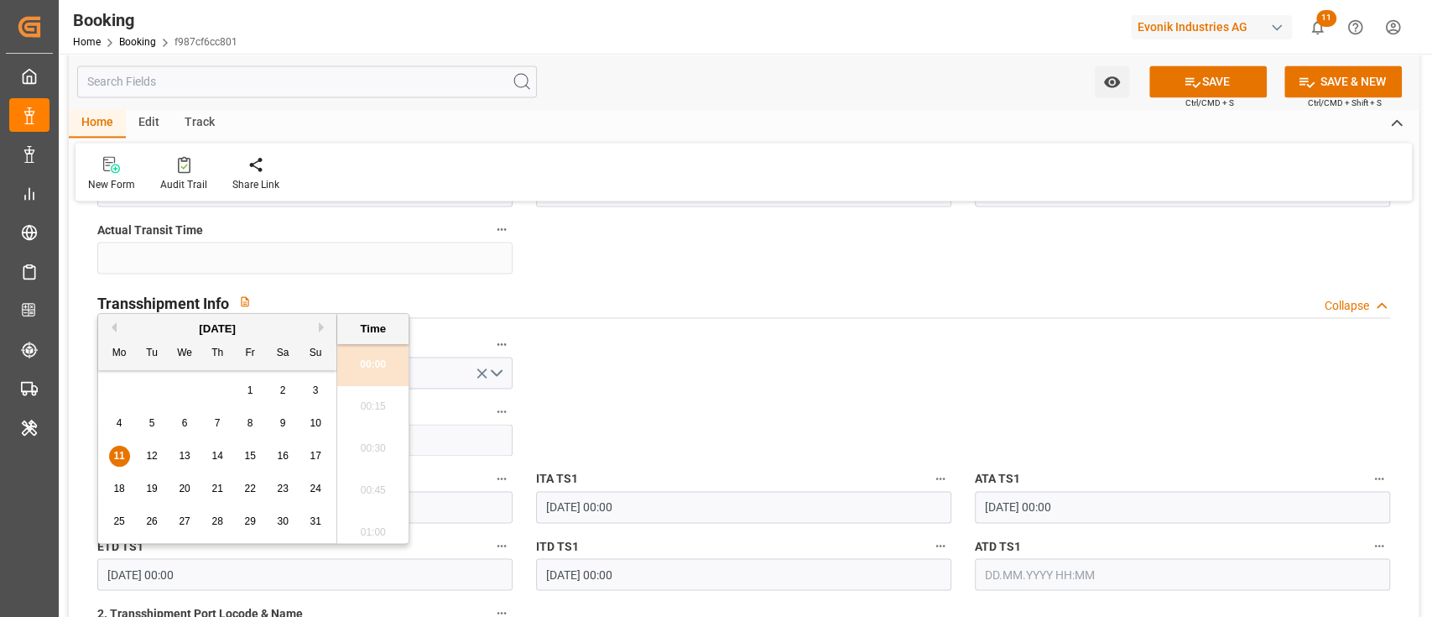
click at [165, 458] on div "11 12 13 14 15 16 17" at bounding box center [217, 456] width 229 height 33
click at [154, 452] on span "12" at bounding box center [151, 456] width 11 height 12
type input "12.08.2025 00:00"
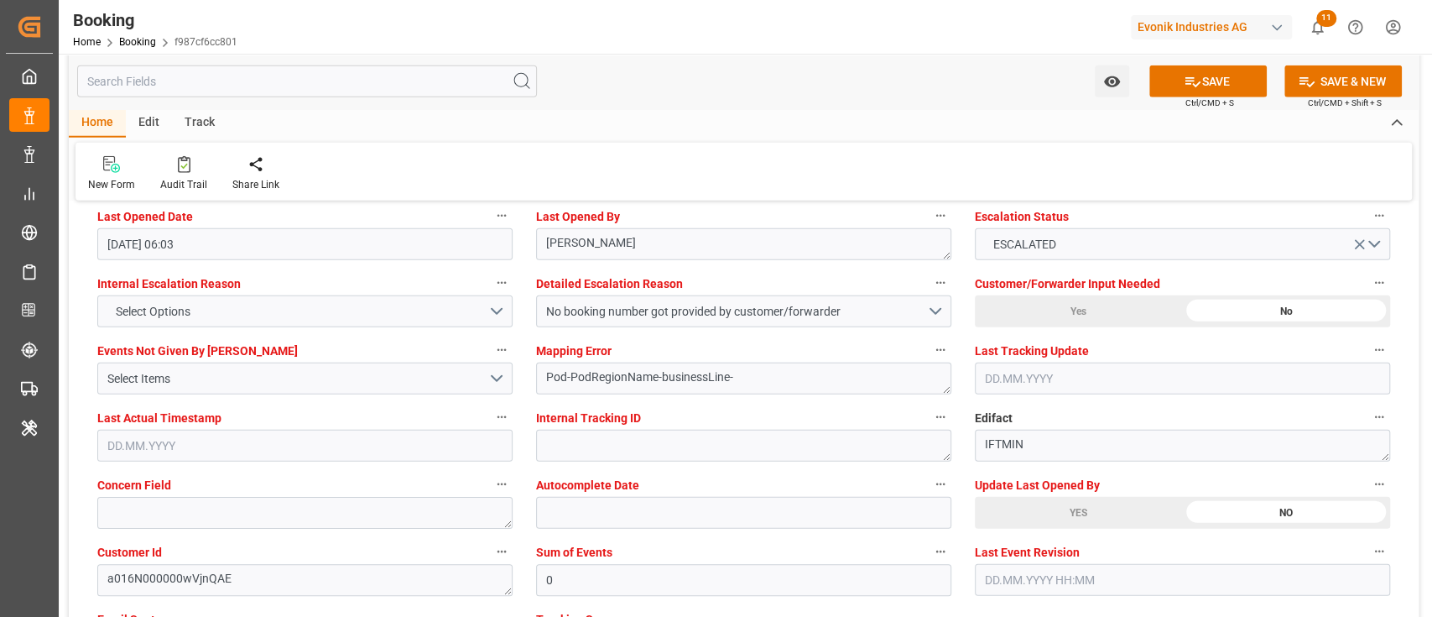
scroll to position [3132, 0]
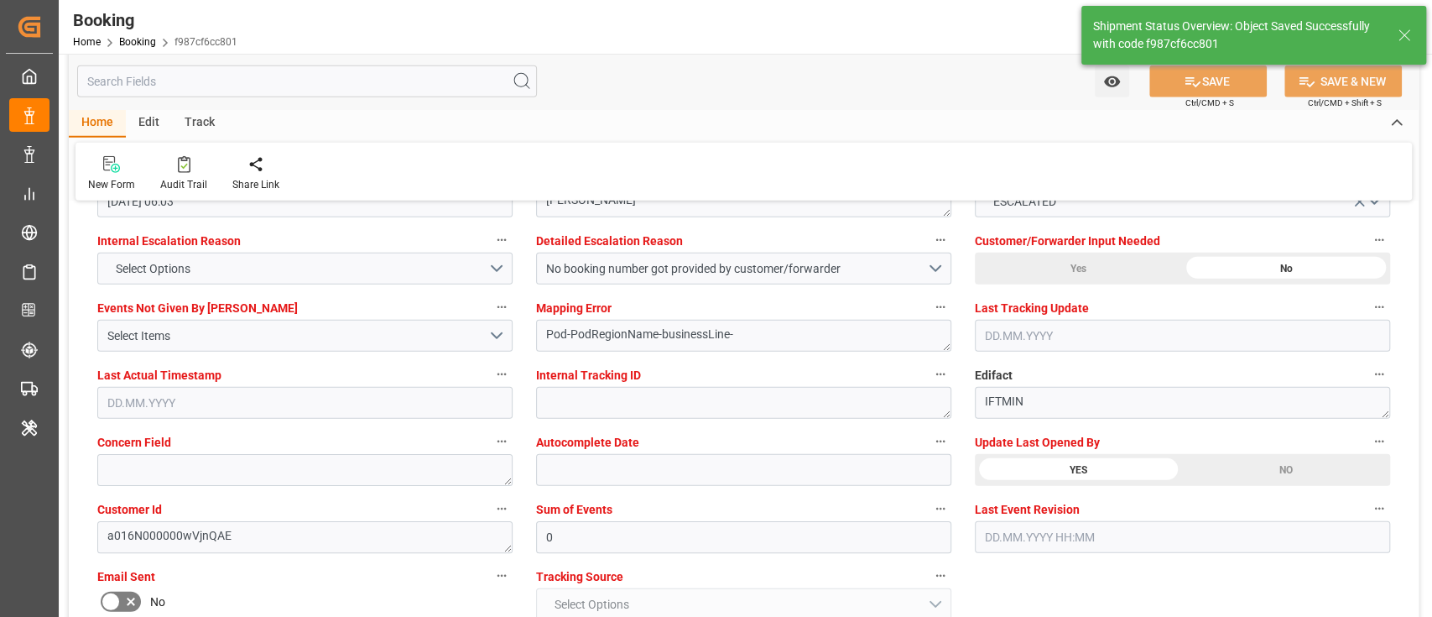
type textarea "[PERSON_NAME]"
type input "11.08.2025 07:32"
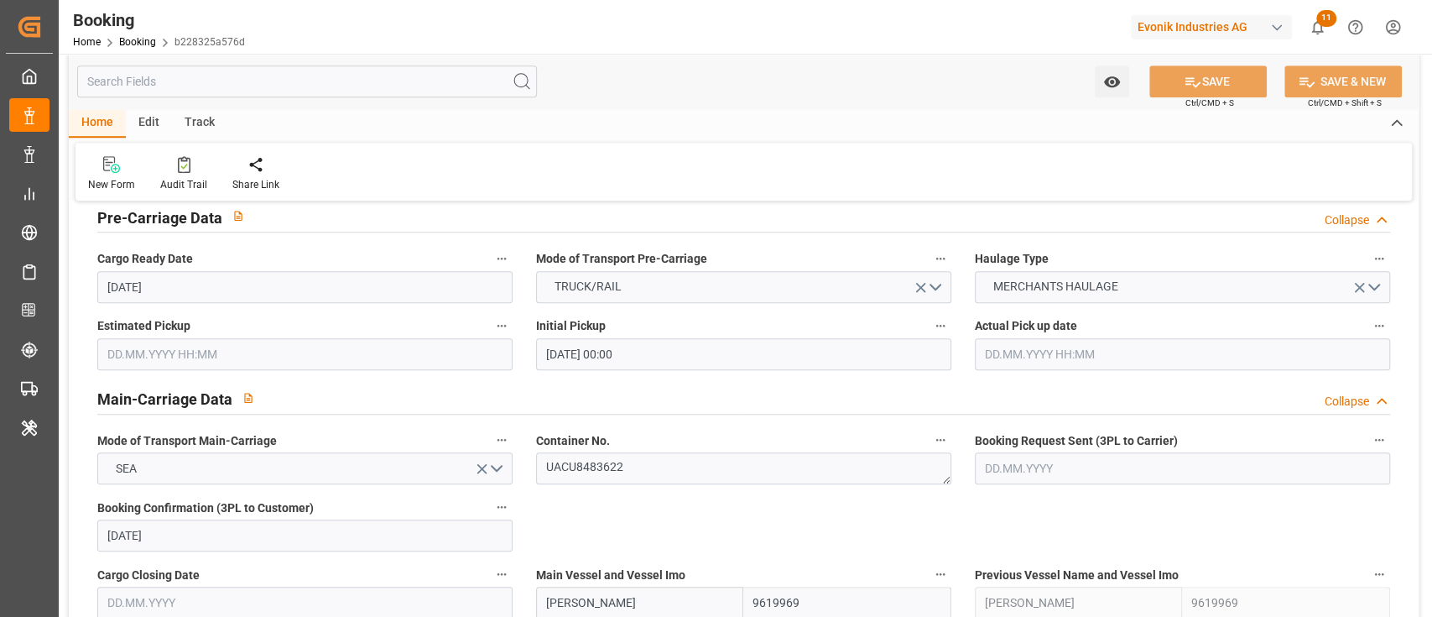
scroll to position [1007, 0]
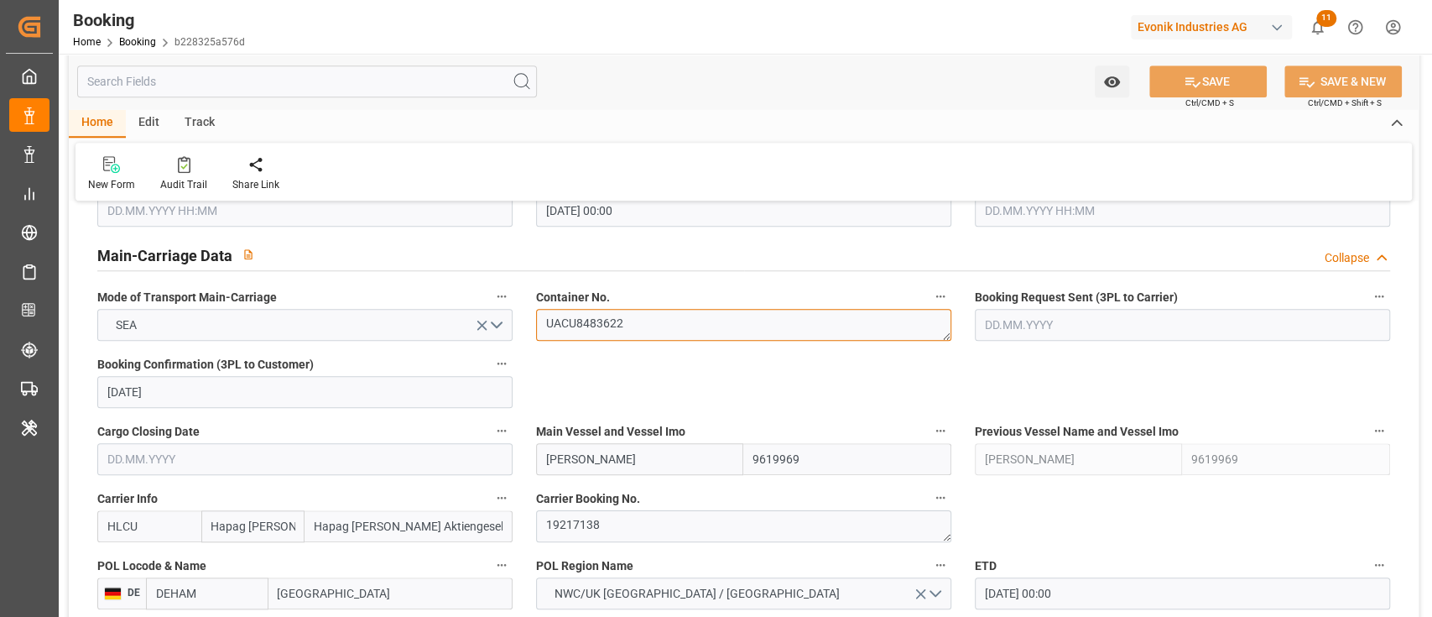
click at [600, 313] on textarea "UACU8483622" at bounding box center [743, 325] width 415 height 32
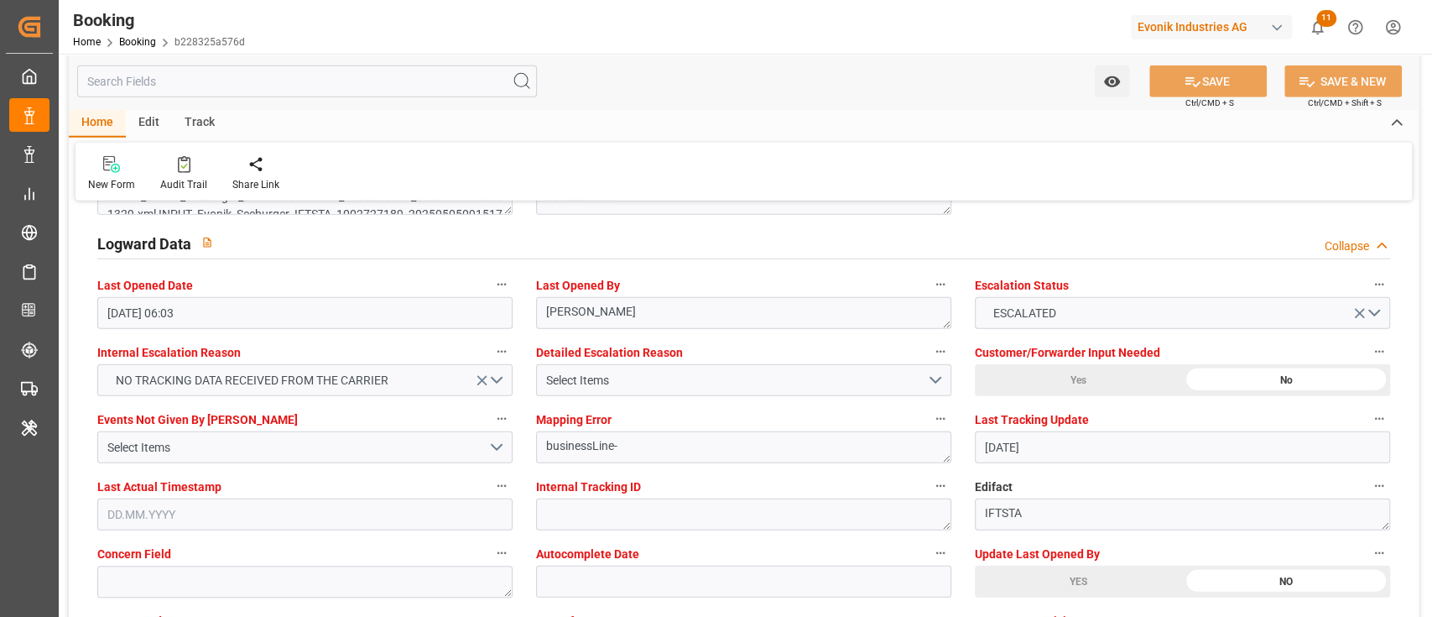
scroll to position [3356, 0]
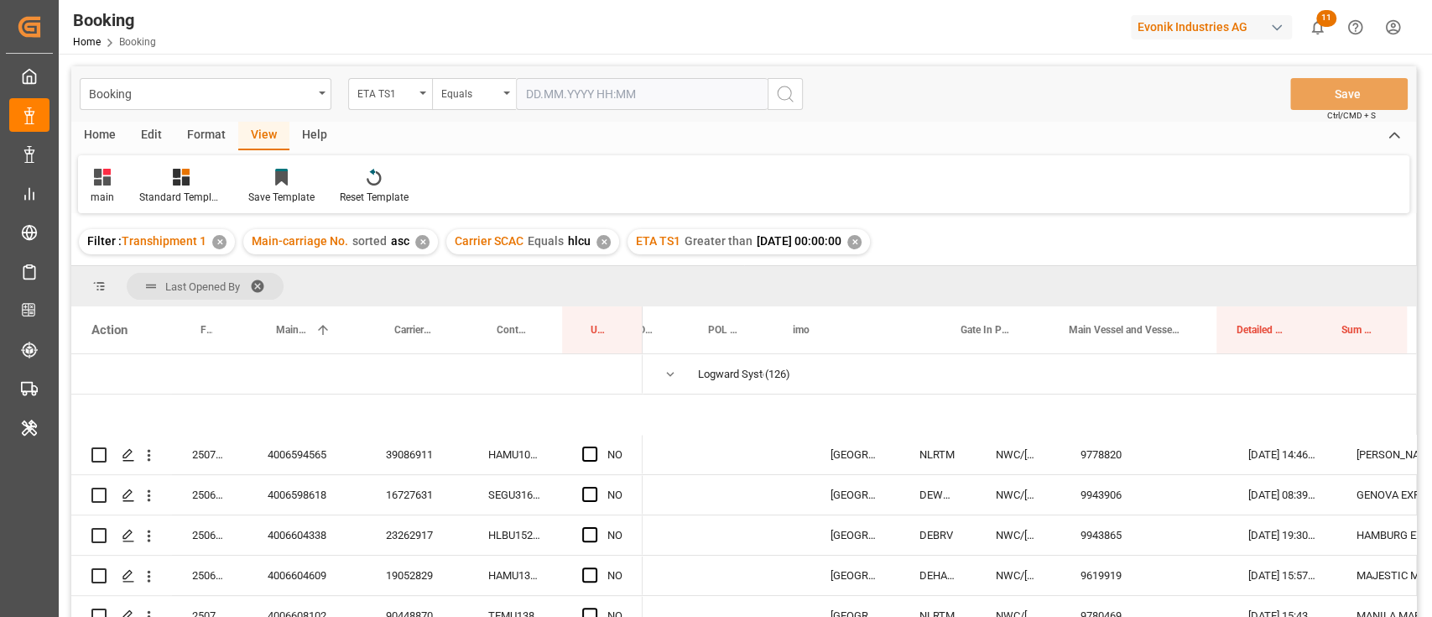
scroll to position [0, 288]
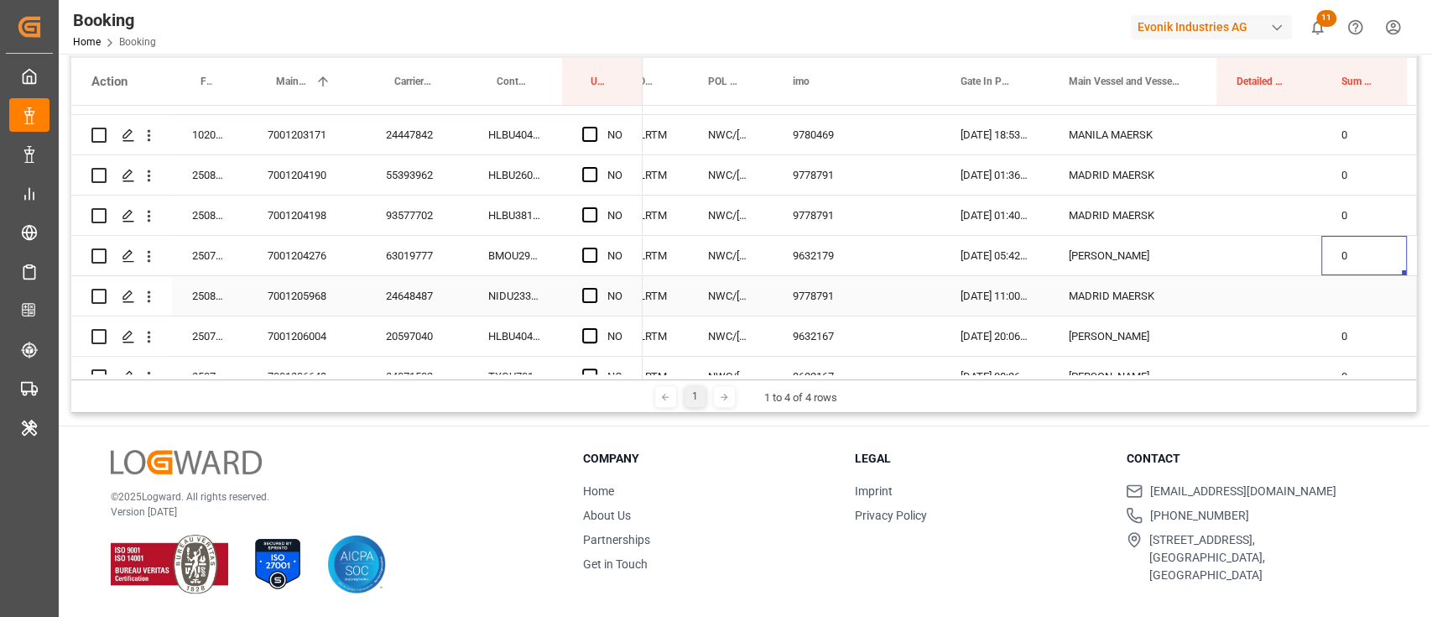
click at [423, 292] on div "24648487" at bounding box center [417, 295] width 102 height 39
click at [153, 294] on icon "open menu" at bounding box center [149, 297] width 18 height 18
click at [217, 327] on span "Open in new tab" at bounding box center [259, 332] width 153 height 18
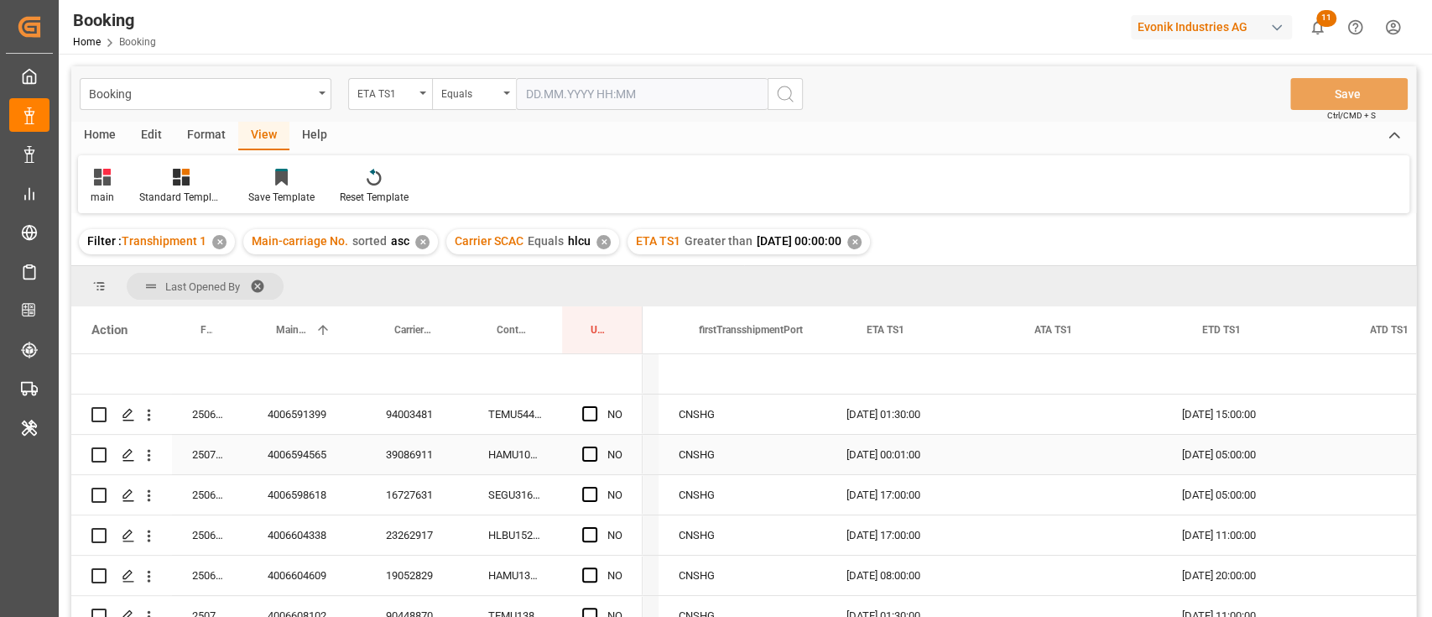
scroll to position [0, 2750]
click at [590, 417] on span "Press SPACE to select this row." at bounding box center [589, 413] width 15 height 15
click at [595, 406] on input "Press SPACE to select this row." at bounding box center [595, 406] width 0 height 0
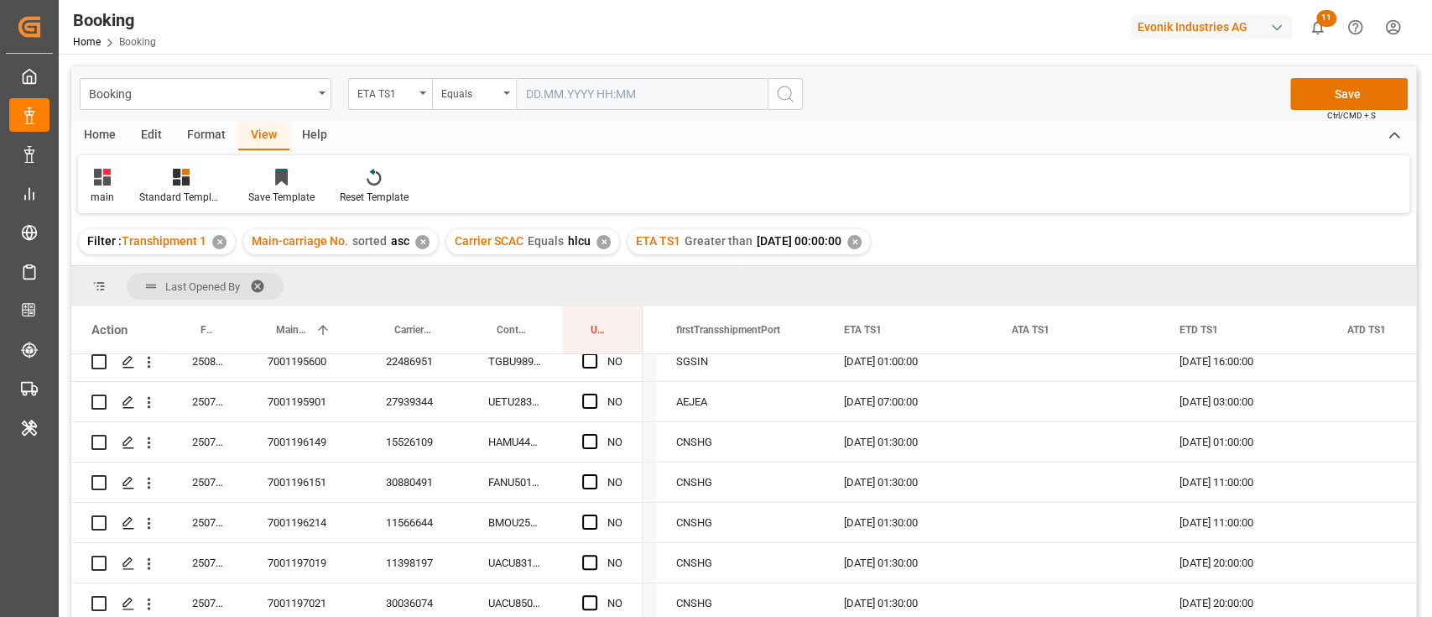
scroll to position [3692, 0]
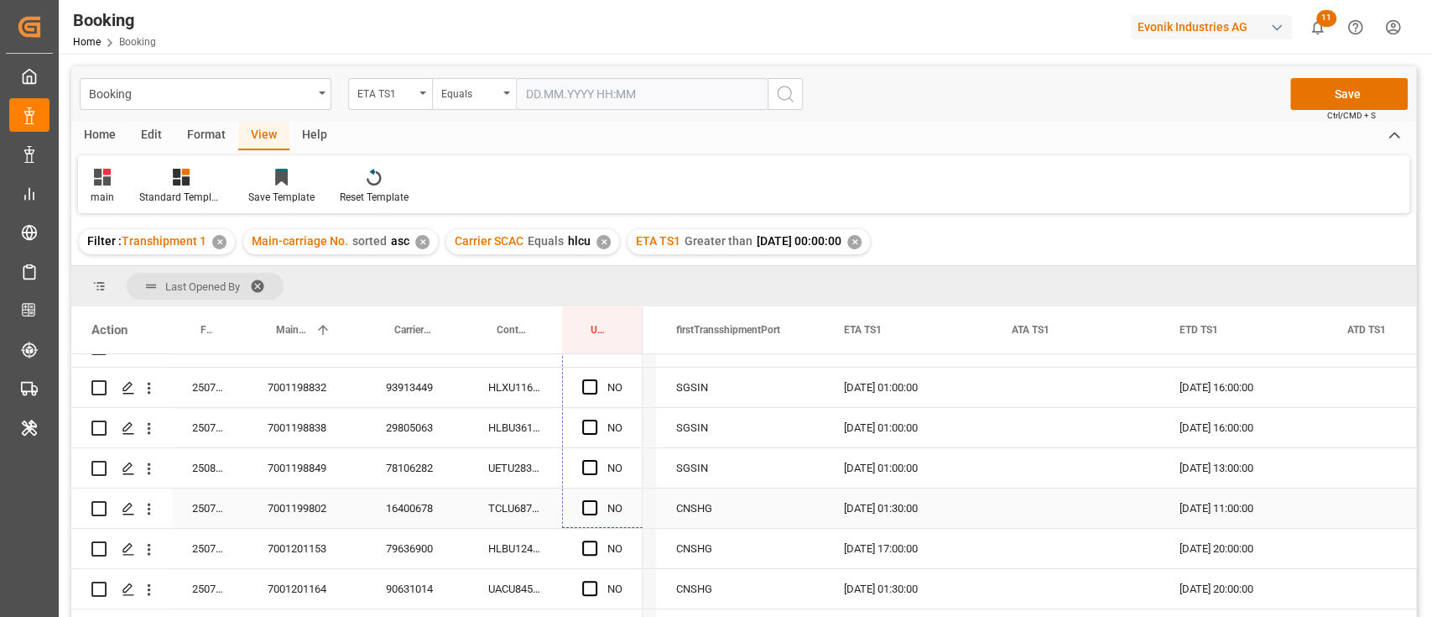
drag, startPoint x: 638, startPoint y: 430, endPoint x: 621, endPoint y: 498, distance: 70.0
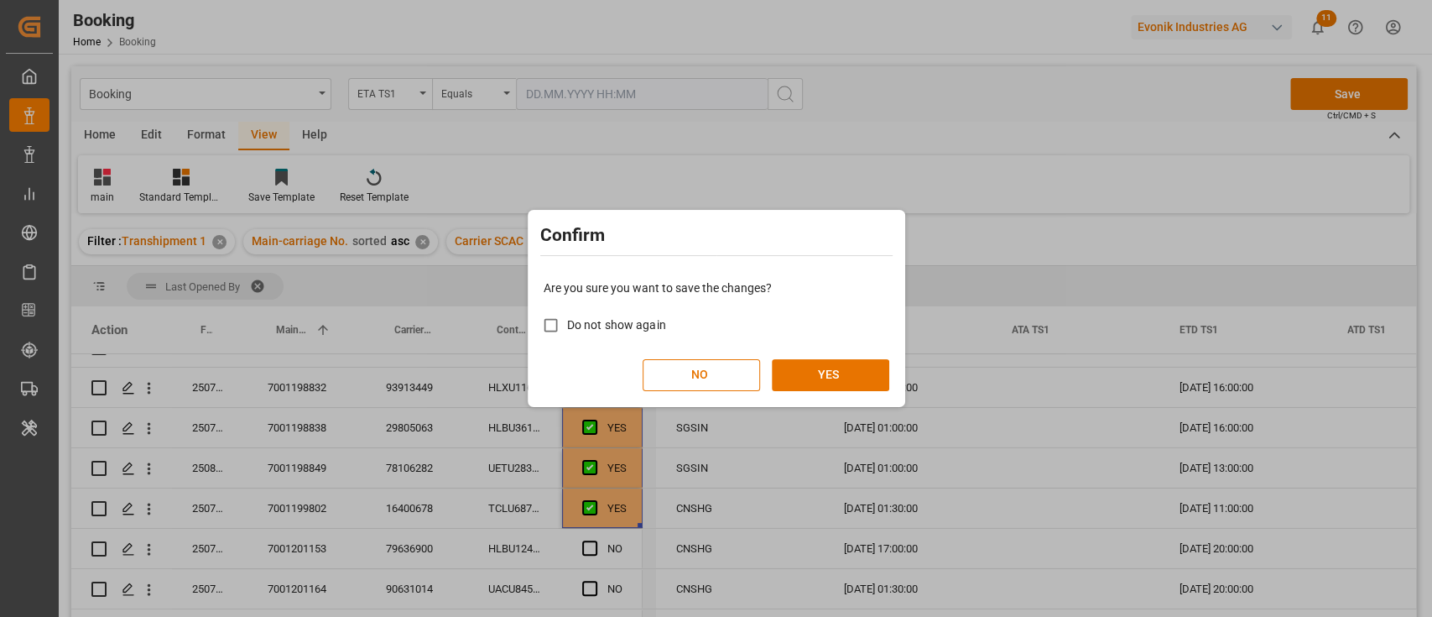
drag, startPoint x: 867, startPoint y: 373, endPoint x: 863, endPoint y: 396, distance: 22.9
click at [864, 394] on div "Are you sure you want to save the changes? Do not show again NO YES" at bounding box center [716, 335] width 369 height 135
click at [830, 374] on button "YES" at bounding box center [830, 375] width 117 height 32
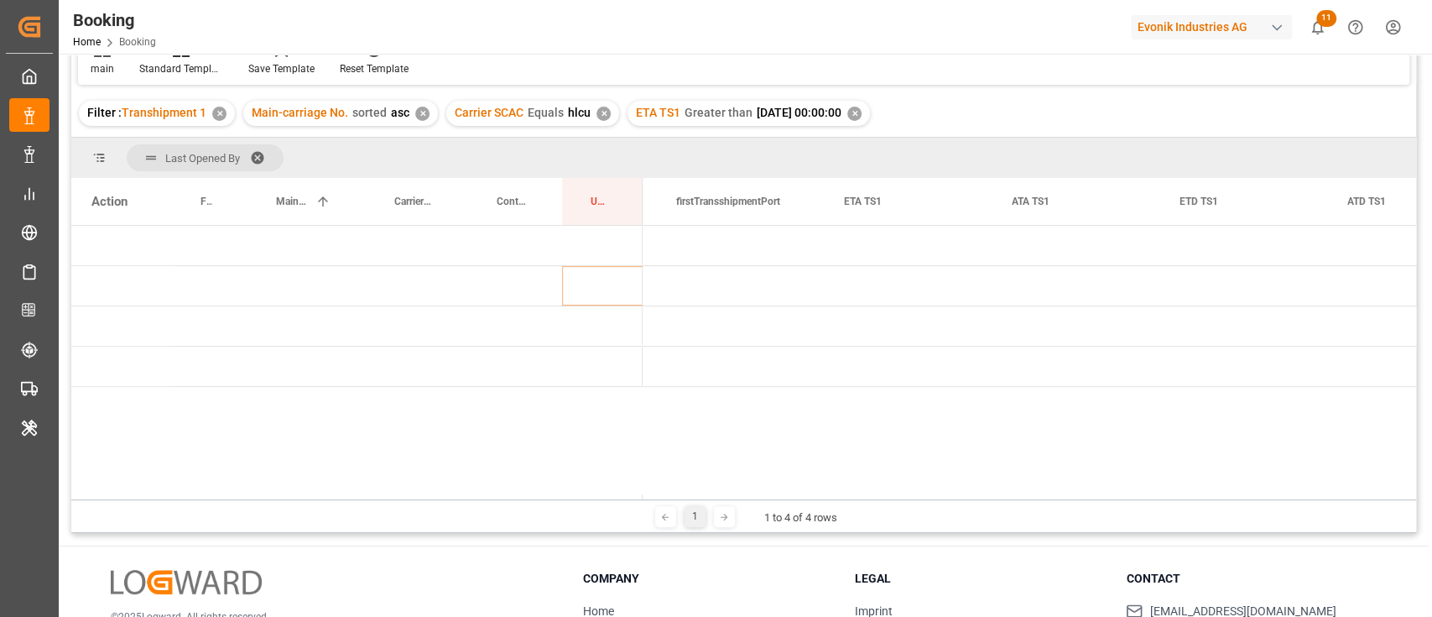
scroll to position [0, 0]
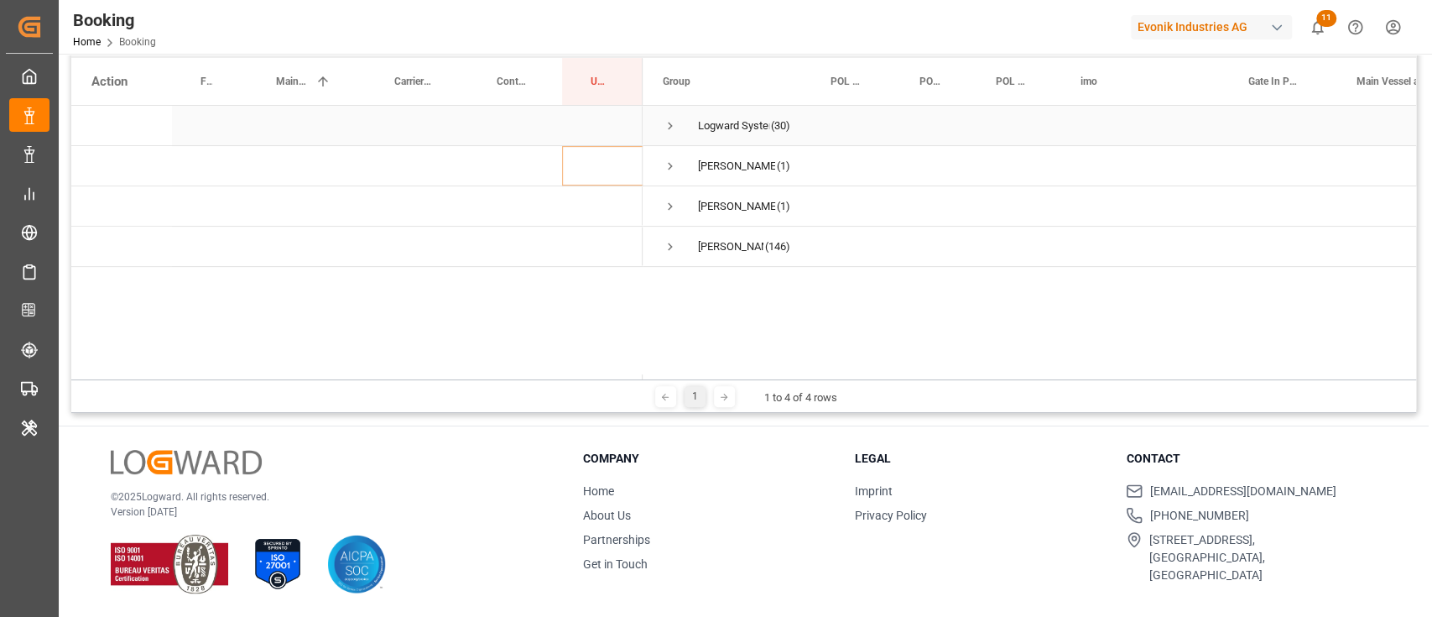
click at [656, 134] on div "Logward System (30)" at bounding box center [727, 125] width 168 height 39
click at [665, 135] on span "Press SPACE to select this row." at bounding box center [670, 126] width 15 height 39
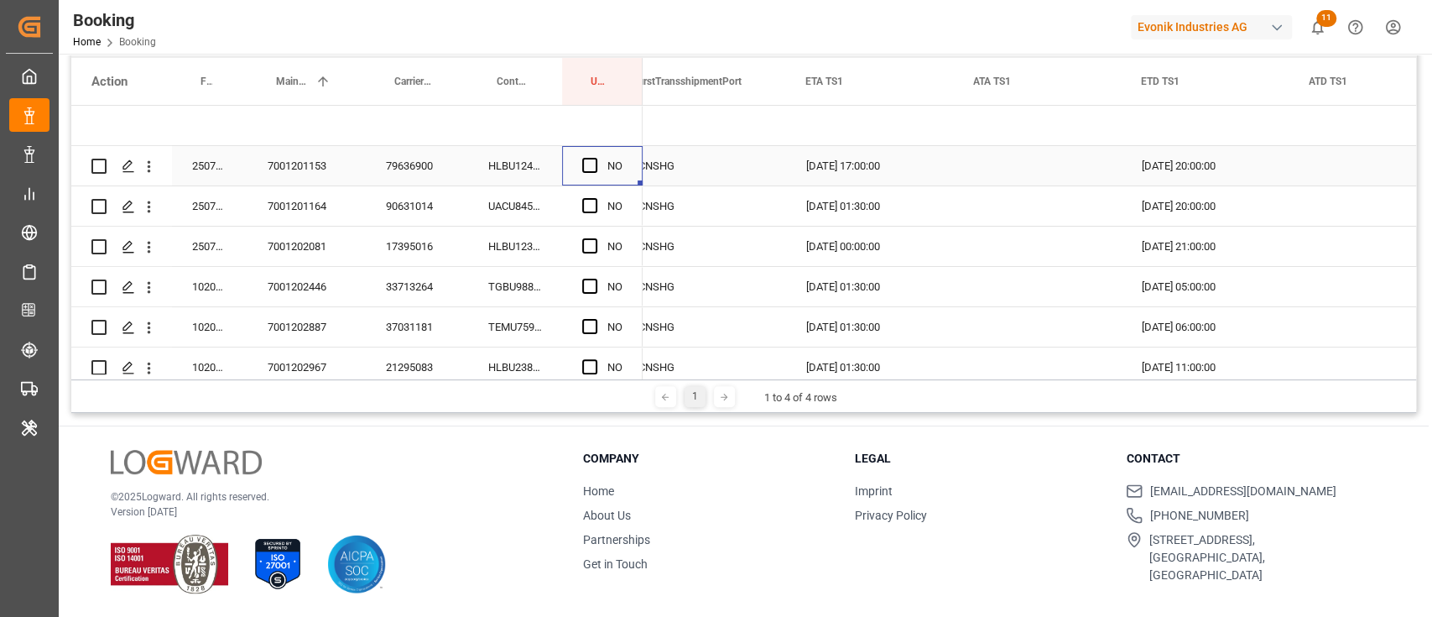
click at [597, 164] on div "Press SPACE to select this row." at bounding box center [594, 166] width 25 height 39
click at [589, 169] on span "Press SPACE to select this row." at bounding box center [589, 165] width 15 height 15
click at [595, 158] on input "Press SPACE to select this row." at bounding box center [595, 158] width 0 height 0
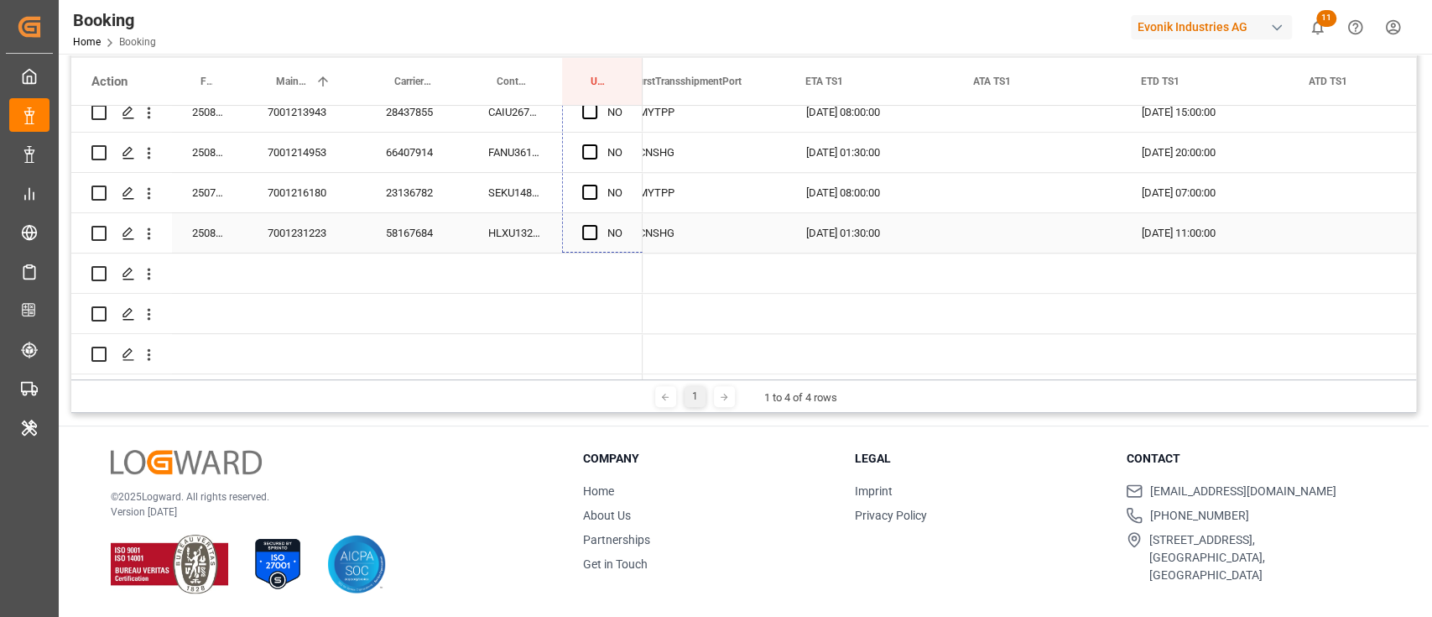
drag, startPoint x: 639, startPoint y: 184, endPoint x: 621, endPoint y: 242, distance: 60.5
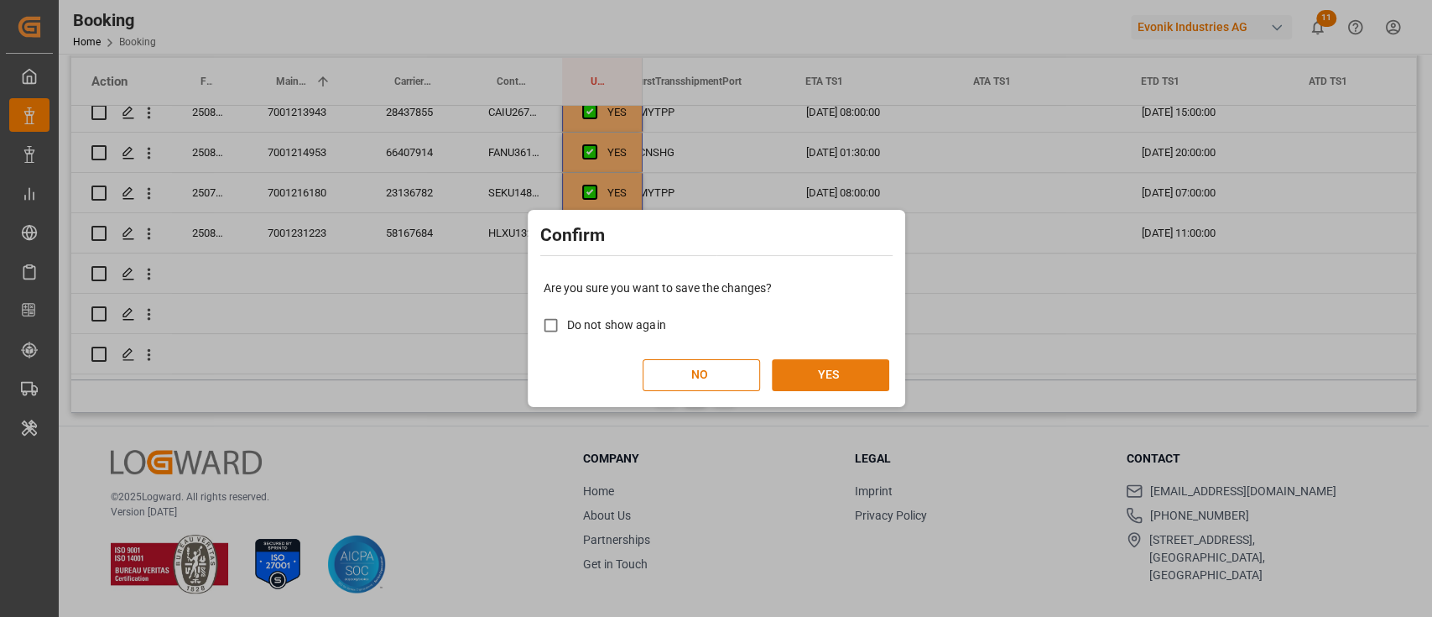
click at [862, 360] on button "YES" at bounding box center [830, 375] width 117 height 32
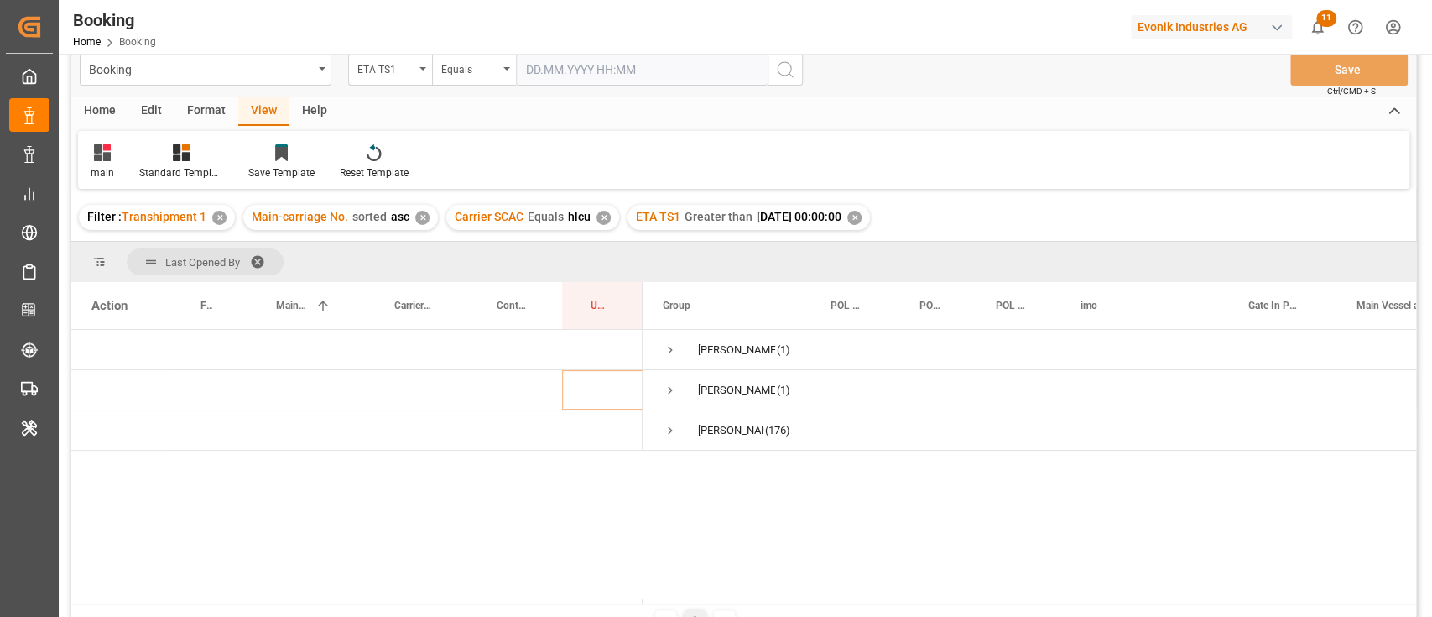
click at [862, 215] on div "✕" at bounding box center [854, 218] width 14 height 14
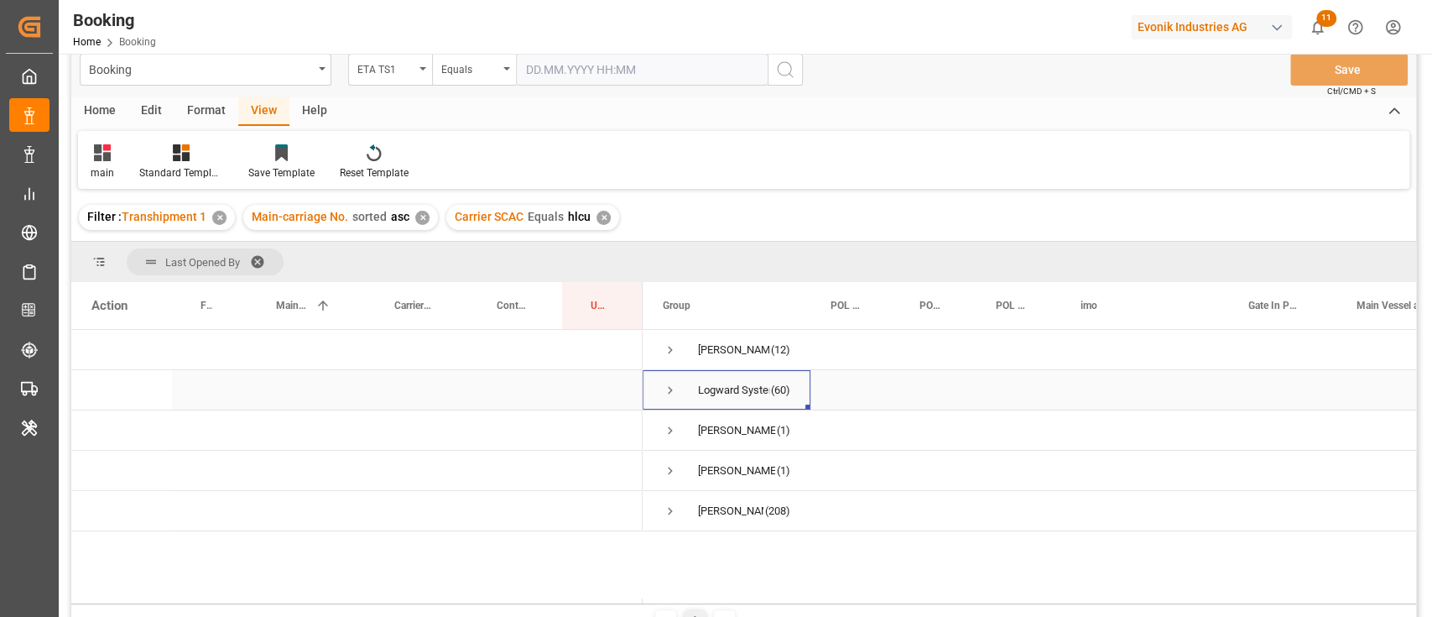
click at [665, 379] on span "Press SPACE to select this row." at bounding box center [670, 390] width 15 height 39
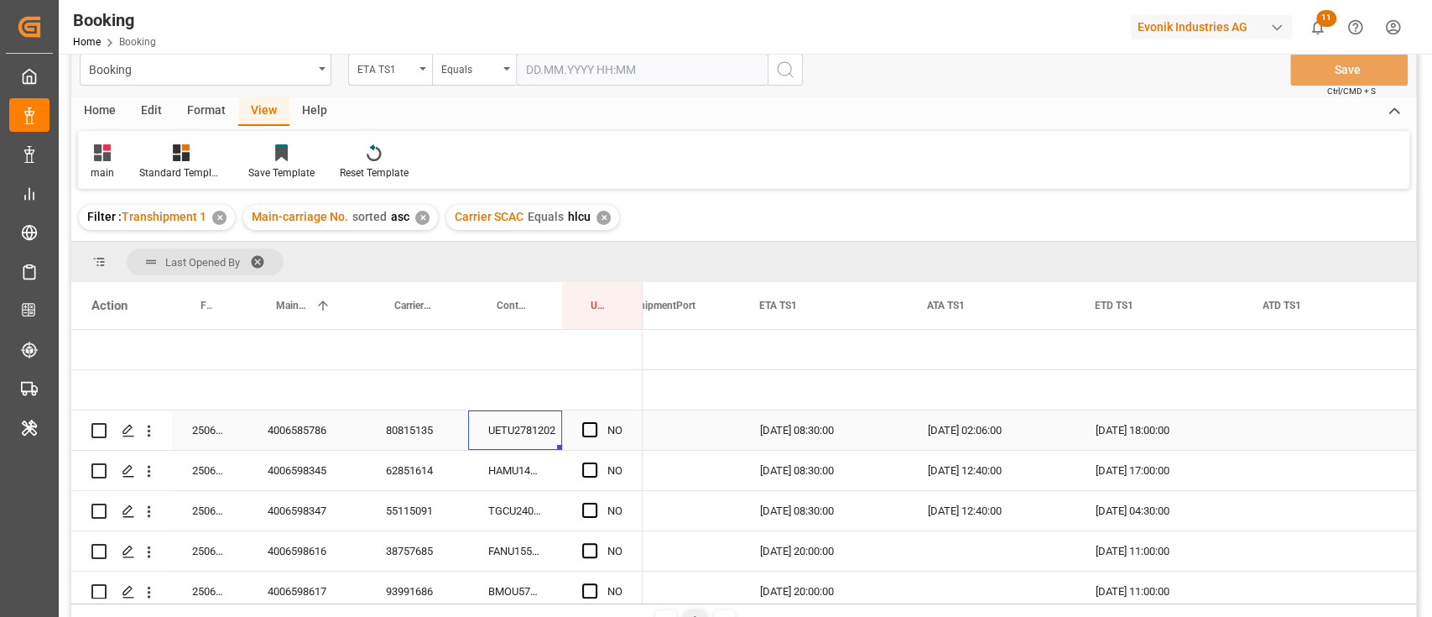
click at [537, 426] on div "UETU2781202" at bounding box center [515, 429] width 94 height 39
click at [587, 429] on span "Press SPACE to select this row." at bounding box center [589, 429] width 15 height 15
click at [595, 422] on input "Press SPACE to select this row." at bounding box center [595, 422] width 0 height 0
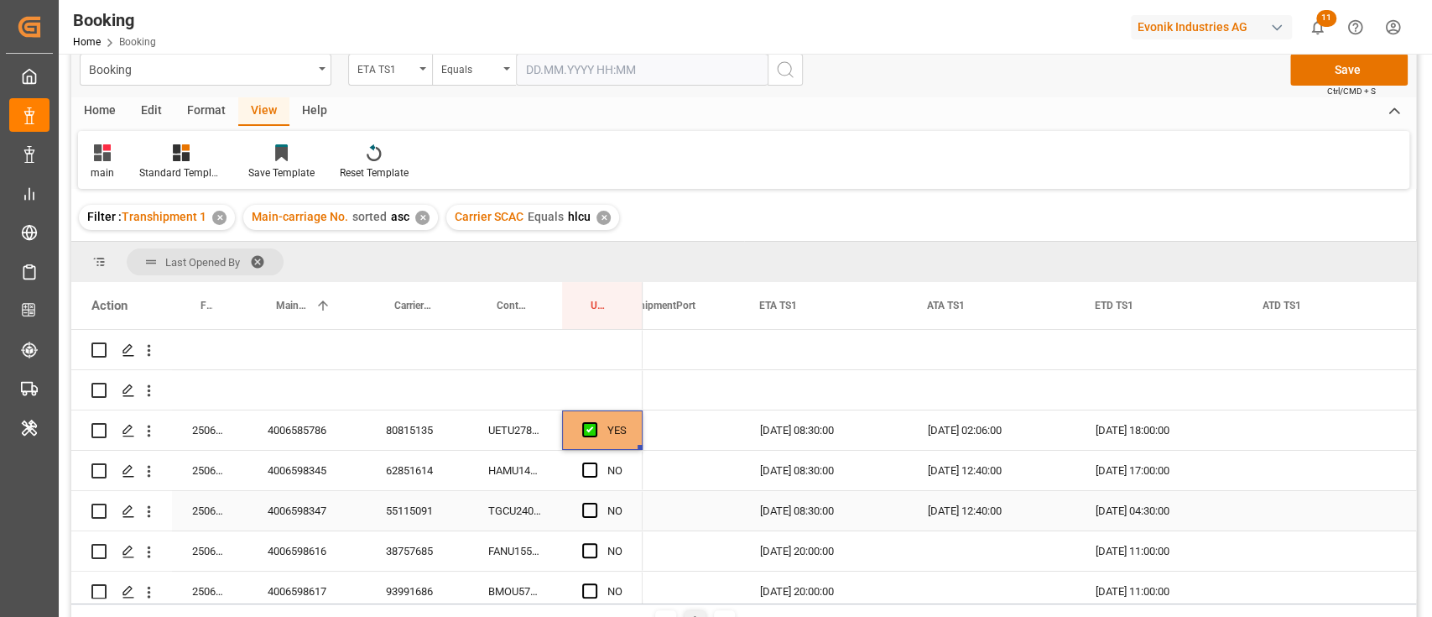
drag, startPoint x: 477, startPoint y: 502, endPoint x: 490, endPoint y: 491, distance: 17.3
click at [477, 501] on div "TGCU2402369" at bounding box center [515, 510] width 94 height 39
click at [507, 474] on div "HAMU1426973" at bounding box center [515, 470] width 94 height 39
click at [592, 469] on span "Press SPACE to select this row." at bounding box center [589, 469] width 15 height 15
click at [595, 462] on input "Press SPACE to select this row." at bounding box center [595, 462] width 0 height 0
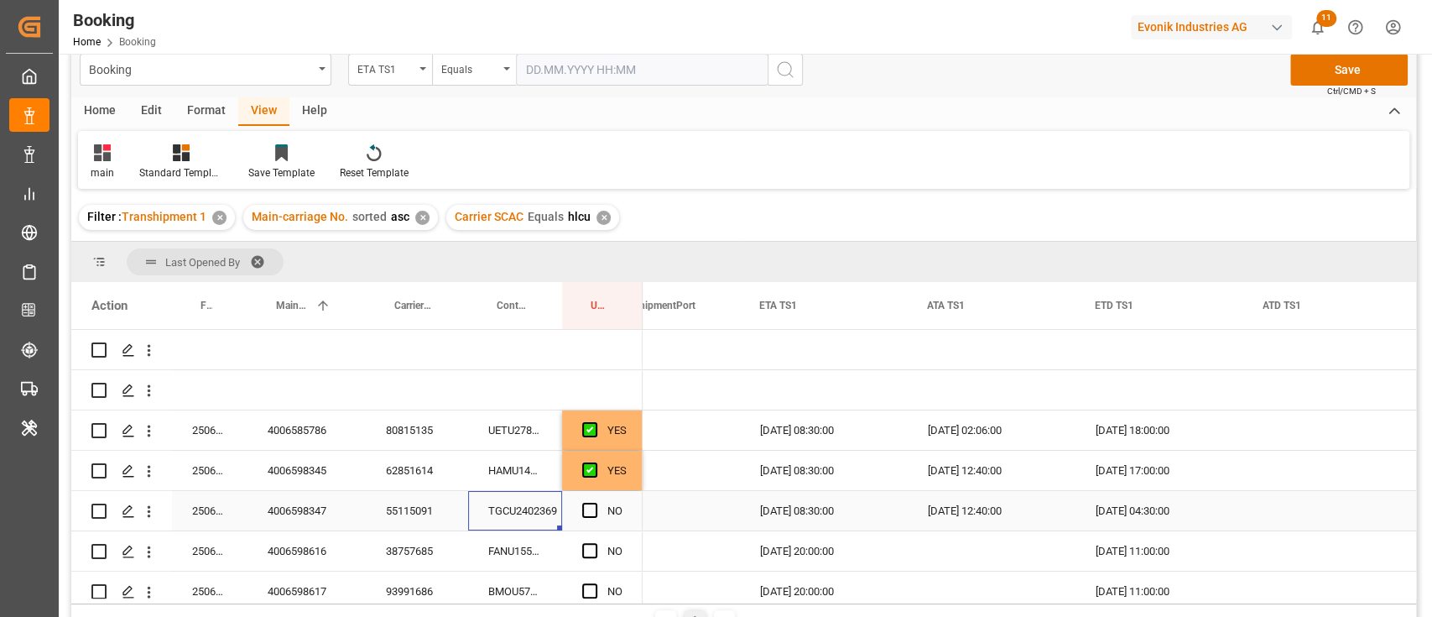
click at [501, 504] on div "TGCU2402369" at bounding box center [515, 510] width 94 height 39
click at [584, 510] on span "Press SPACE to select this row." at bounding box center [589, 510] width 15 height 15
click at [595, 503] on input "Press SPACE to select this row." at bounding box center [595, 503] width 0 height 0
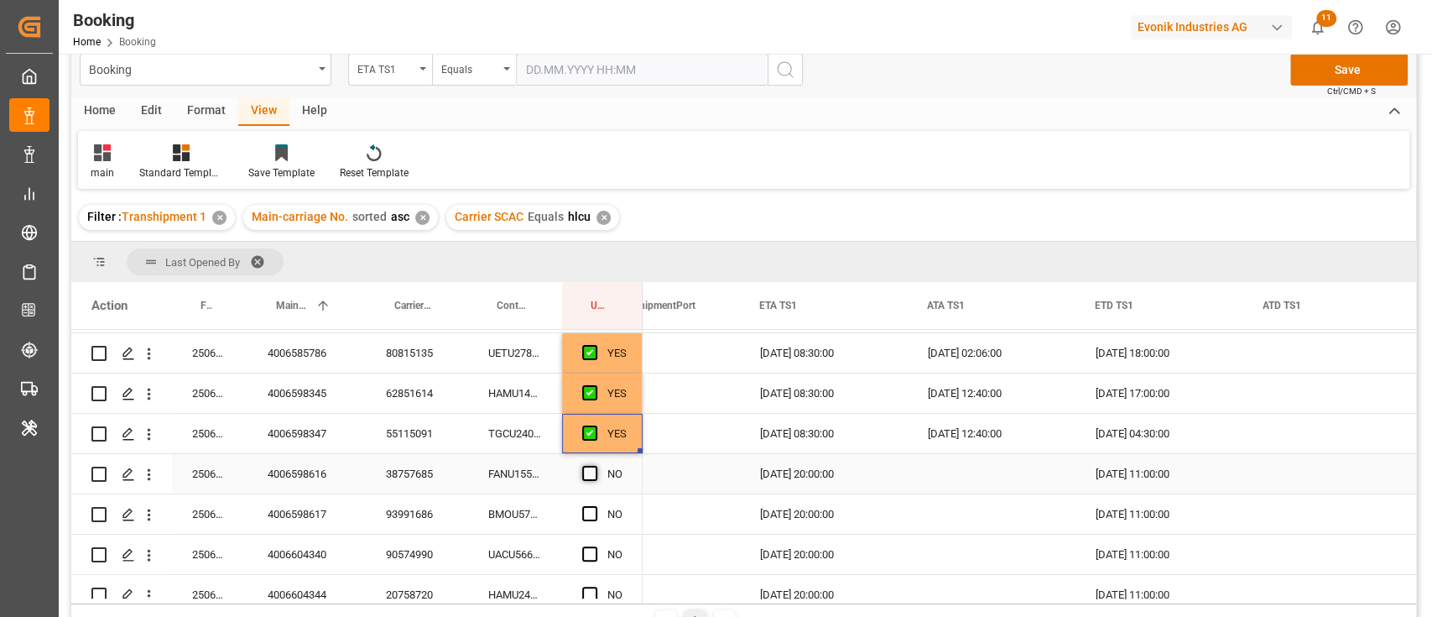
scroll to position [112, 0]
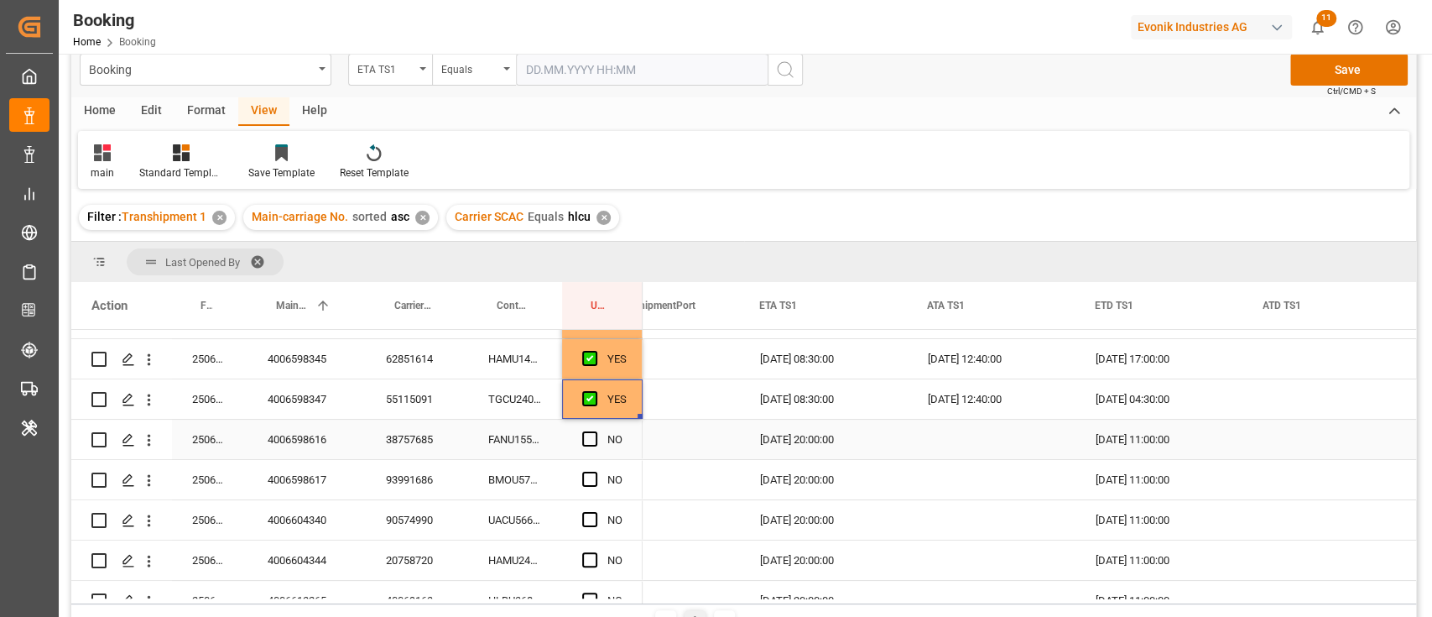
click at [411, 441] on div "38757685" at bounding box center [417, 439] width 102 height 39
click at [566, 453] on div "NO" at bounding box center [602, 439] width 81 height 39
click at [533, 441] on div "FANU1554805" at bounding box center [515, 439] width 94 height 39
click at [812, 441] on div "12.08.2025 20:00:00" at bounding box center [824, 439] width 168 height 39
click at [813, 441] on div "12.08.2025 20:00:00" at bounding box center [824, 439] width 168 height 39
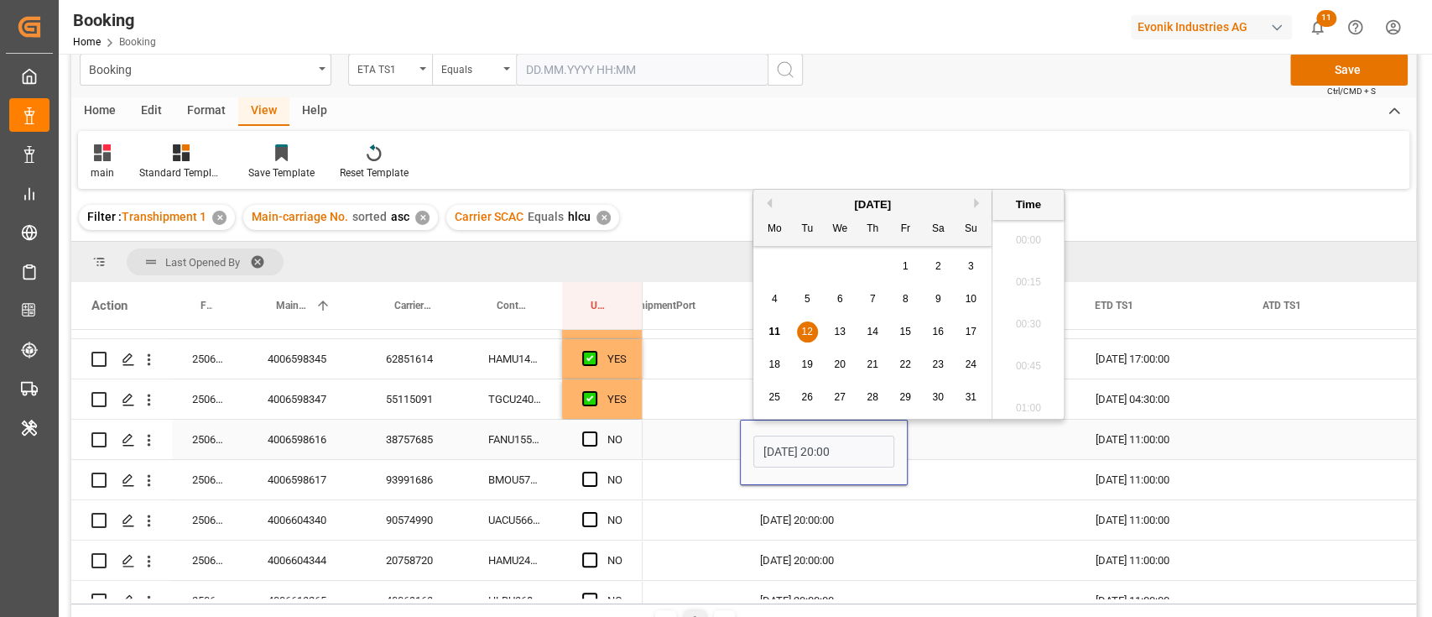
scroll to position [2103, 0]
click at [870, 339] on div "14" at bounding box center [873, 332] width 21 height 20
type input "14.08.2025 20:00"
click at [967, 494] on div "Press SPACE to select this row." at bounding box center [992, 479] width 168 height 39
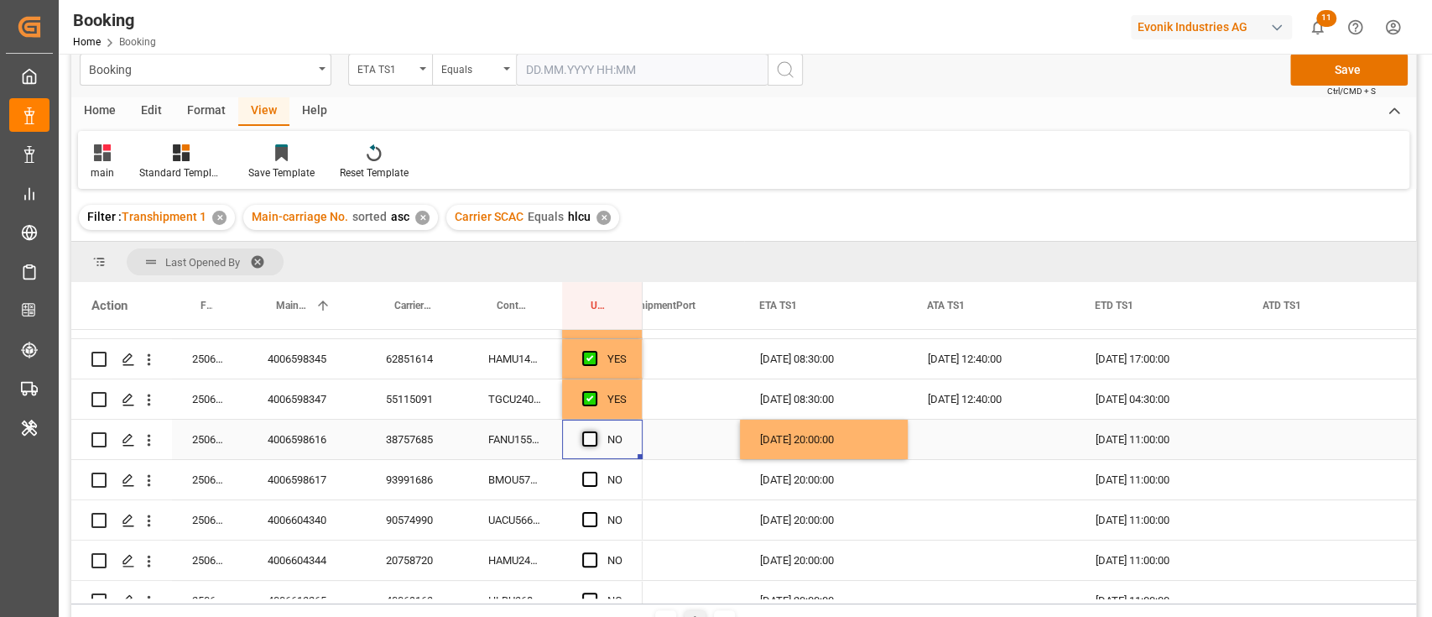
click at [589, 431] on span "Press SPACE to select this row." at bounding box center [589, 438] width 15 height 15
click at [595, 431] on input "Press SPACE to select this row." at bounding box center [595, 431] width 0 height 0
click at [528, 494] on div "BMOU5758696" at bounding box center [515, 479] width 94 height 39
click at [933, 439] on div "Press SPACE to select this row." at bounding box center [992, 439] width 168 height 39
click at [911, 448] on div "Press SPACE to select this row." at bounding box center [992, 439] width 168 height 39
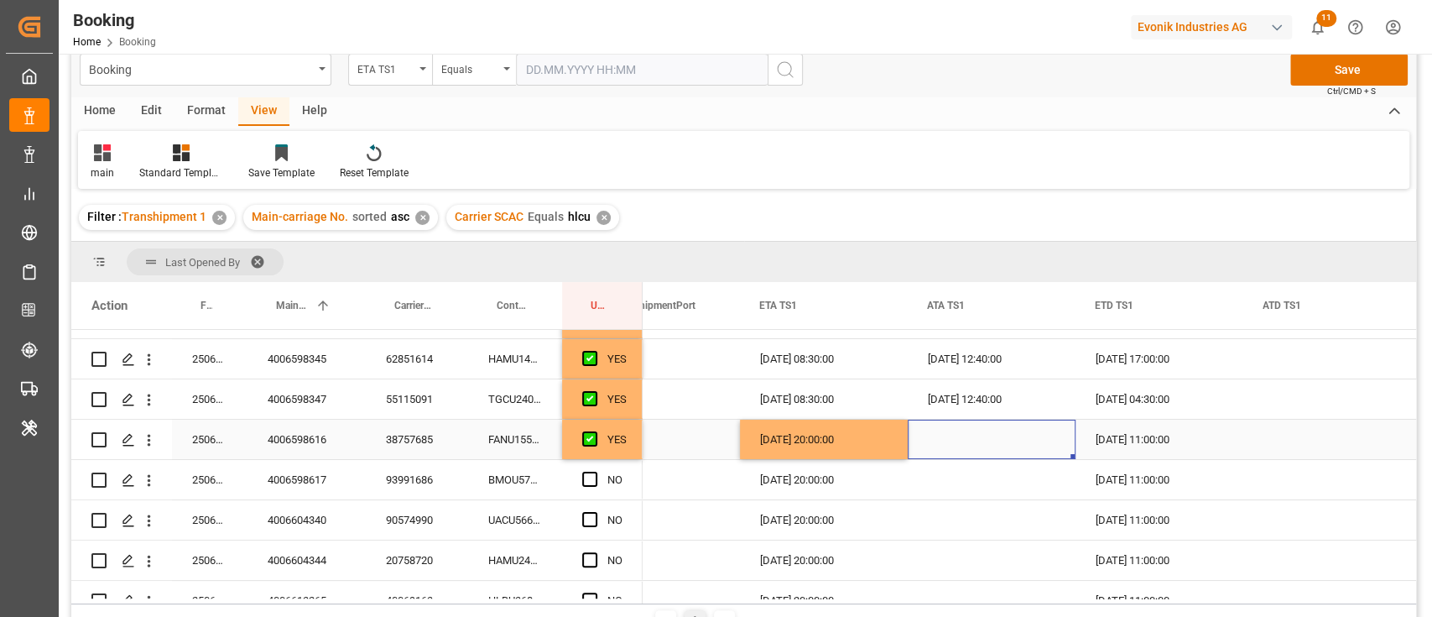
click at [894, 444] on div "[DATE] 20:00:00" at bounding box center [824, 439] width 168 height 39
drag, startPoint x: 904, startPoint y: 455, endPoint x: 895, endPoint y: 493, distance: 39.5
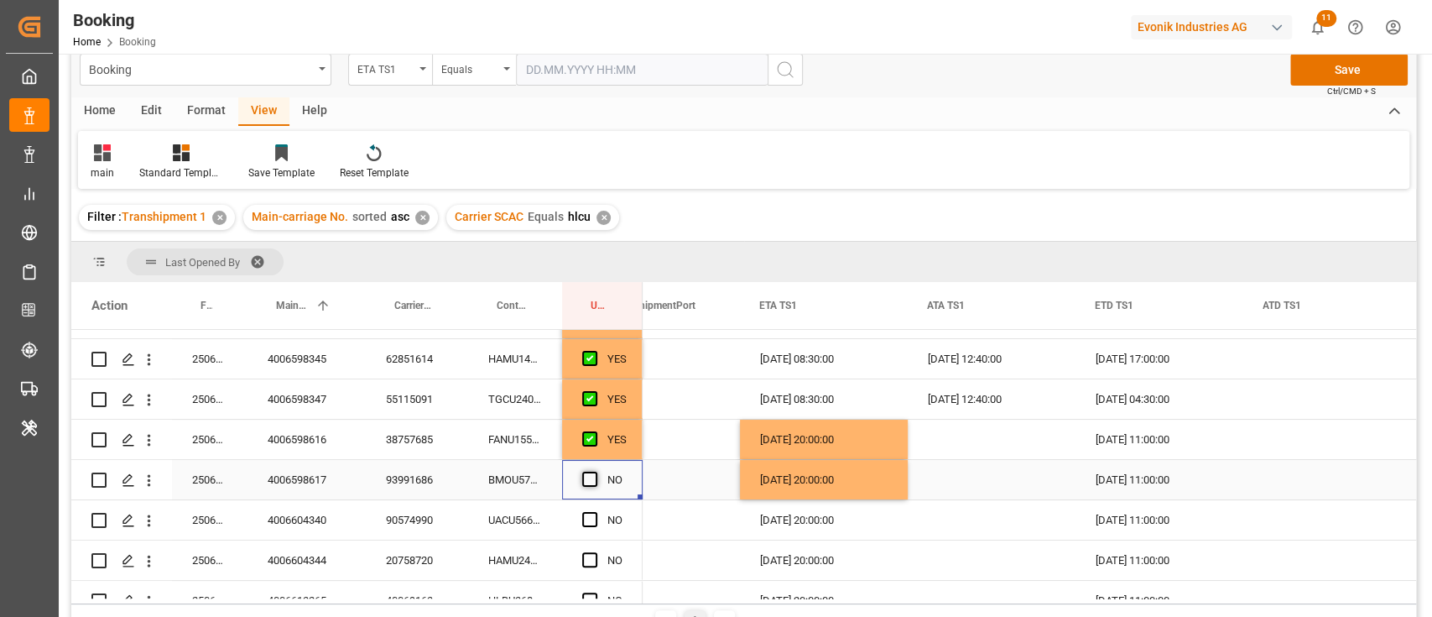
click at [587, 482] on span "Press SPACE to select this row." at bounding box center [589, 479] width 15 height 15
click at [595, 472] on input "Press SPACE to select this row." at bounding box center [595, 472] width 0 height 0
click at [534, 514] on div "UACU5666316" at bounding box center [515, 519] width 94 height 39
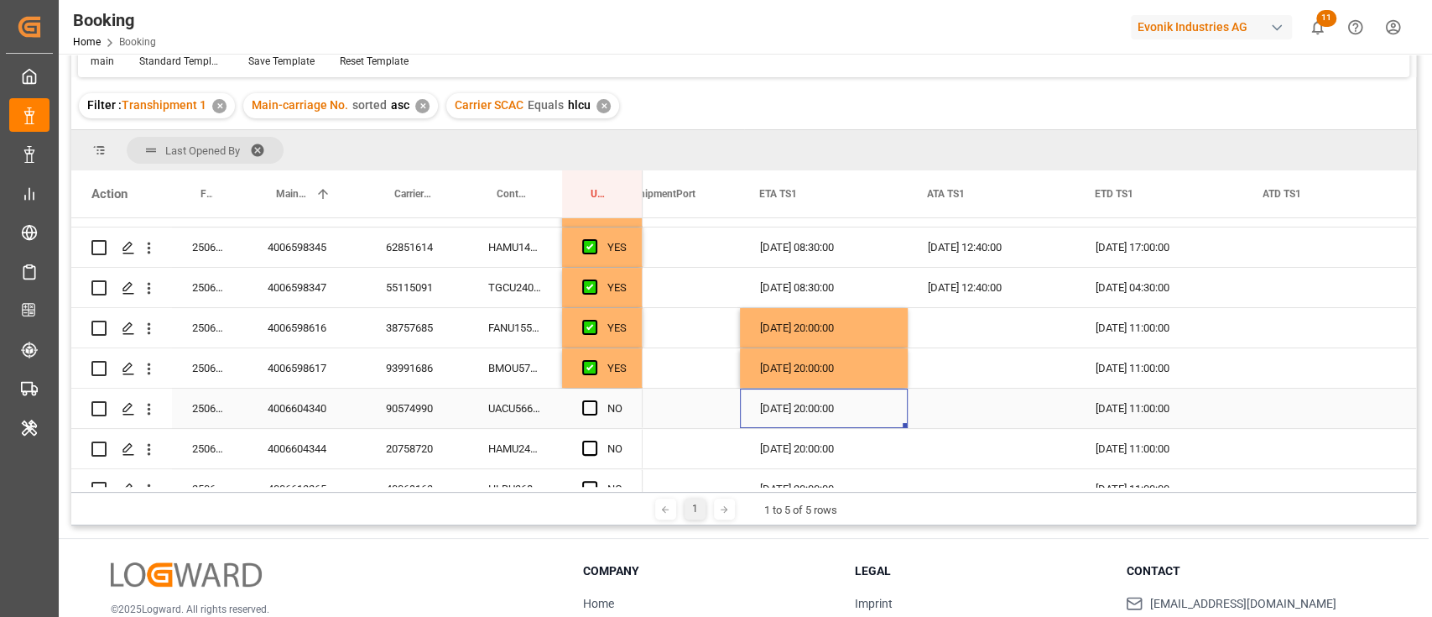
click at [883, 388] on div "[DATE] 20:00:00" at bounding box center [824, 407] width 168 height 39
click at [900, 383] on div "[DATE] 20:00:00" at bounding box center [824, 367] width 168 height 39
click at [904, 383] on div "Press SPACE to select this row." at bounding box center [905, 385] width 5 height 5
drag, startPoint x: 904, startPoint y: 382, endPoint x: 904, endPoint y: 391, distance: 9.2
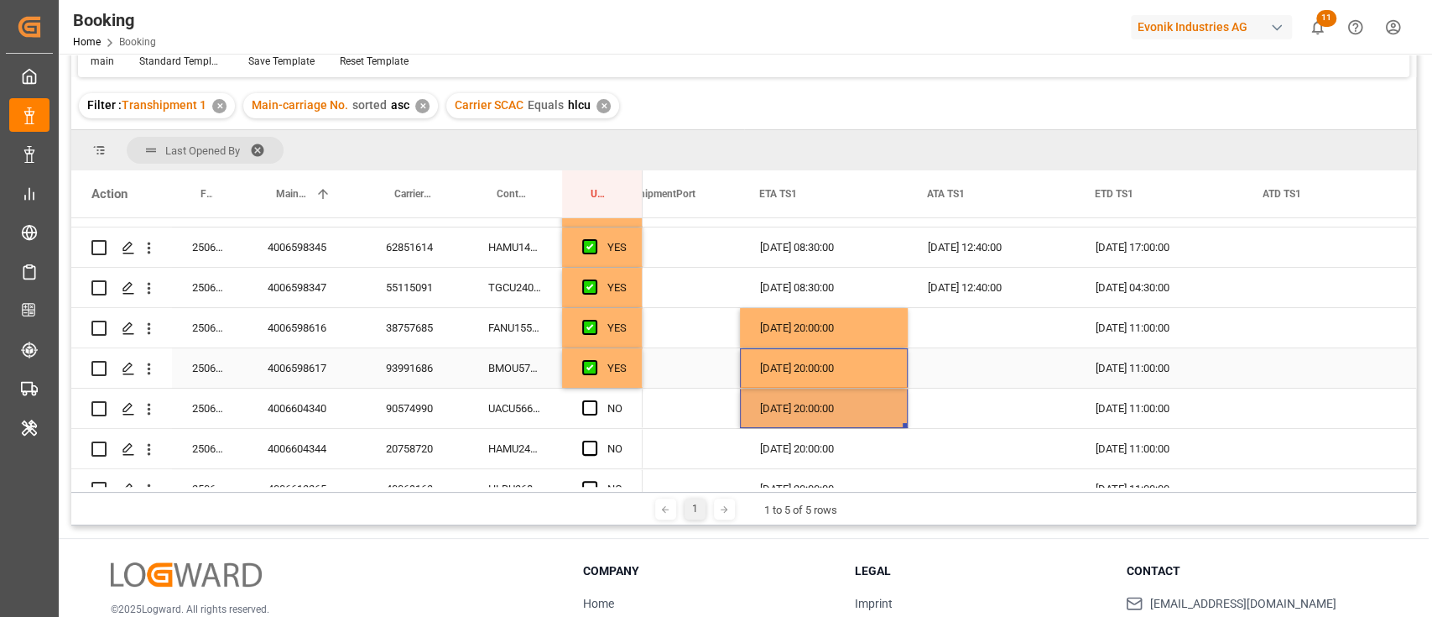
scroll to position [223, 0]
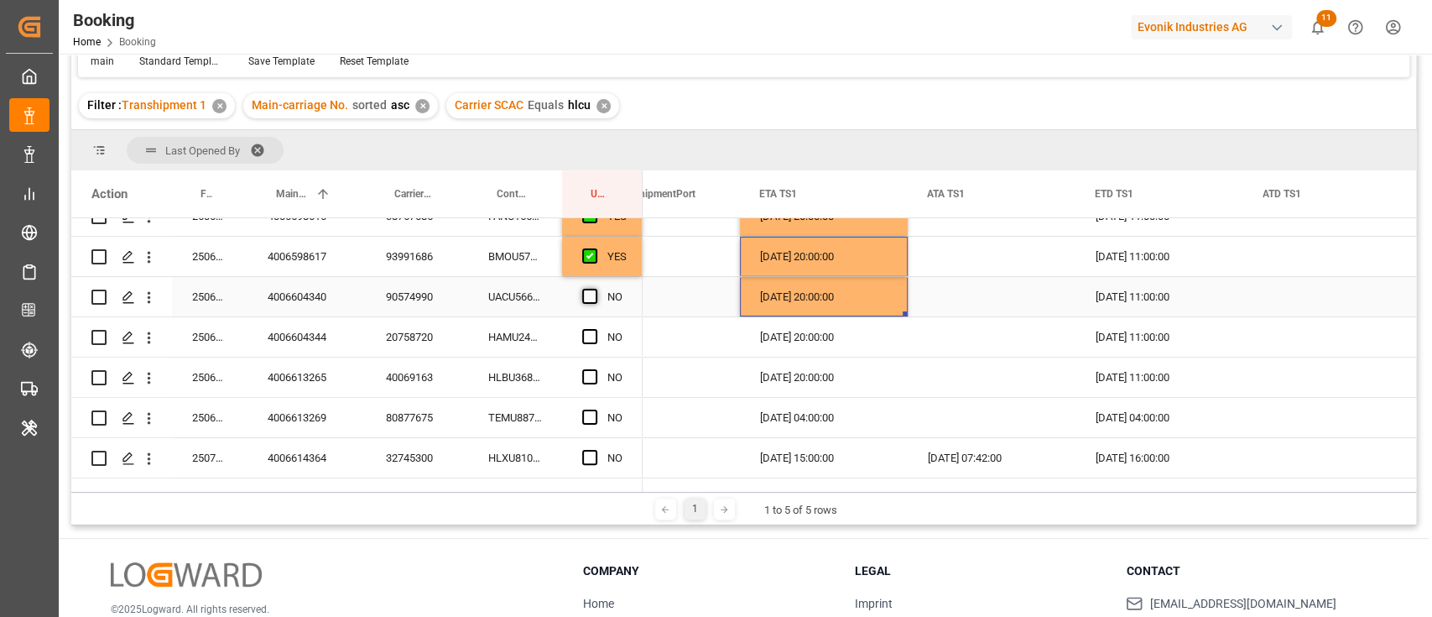
click at [592, 289] on span "Press SPACE to select this row." at bounding box center [589, 296] width 15 height 15
click at [595, 289] on input "Press SPACE to select this row." at bounding box center [595, 289] width 0 height 0
click at [503, 332] on div "HAMU2475740" at bounding box center [515, 336] width 94 height 39
click at [866, 299] on div "14.08.2025 20:00:00" at bounding box center [824, 296] width 168 height 39
drag, startPoint x: 905, startPoint y: 312, endPoint x: 902, endPoint y: 331, distance: 19.5
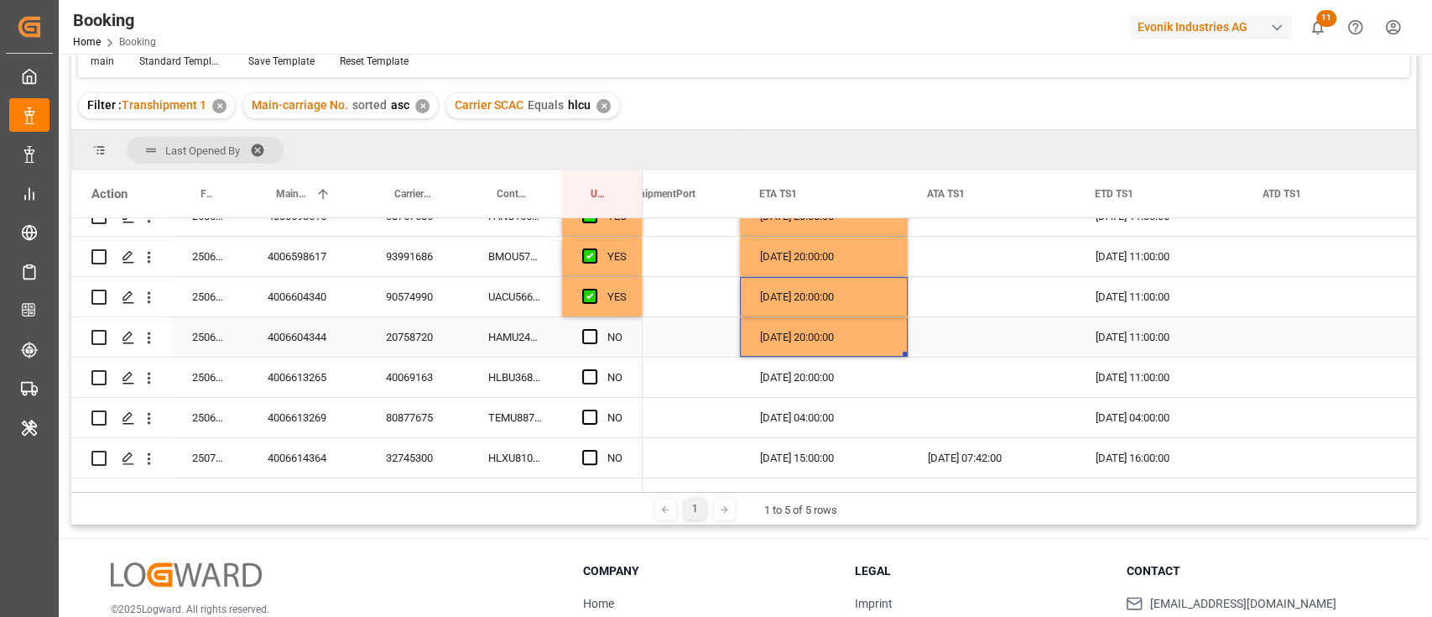
click at [601, 334] on div "Press SPACE to select this row." at bounding box center [594, 337] width 25 height 39
click at [592, 334] on span "Press SPACE to select this row." at bounding box center [589, 336] width 15 height 15
click at [595, 329] on input "Press SPACE to select this row." at bounding box center [595, 329] width 0 height 0
click at [482, 373] on div "HLBU3688519" at bounding box center [515, 376] width 94 height 39
click at [899, 334] on div "14.08.2025 20:00:00" at bounding box center [824, 336] width 168 height 39
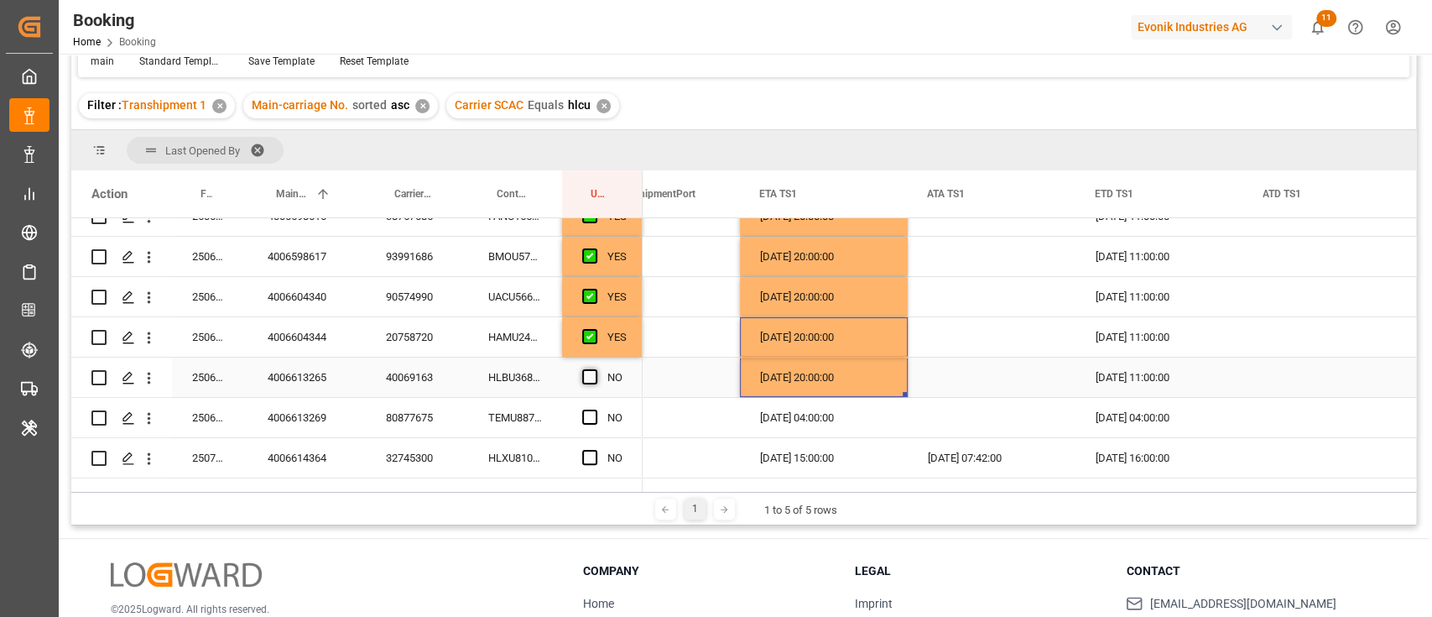
click at [587, 376] on span "Press SPACE to select this row." at bounding box center [589, 376] width 15 height 15
click at [595, 369] on input "Press SPACE to select this row." at bounding box center [595, 369] width 0 height 0
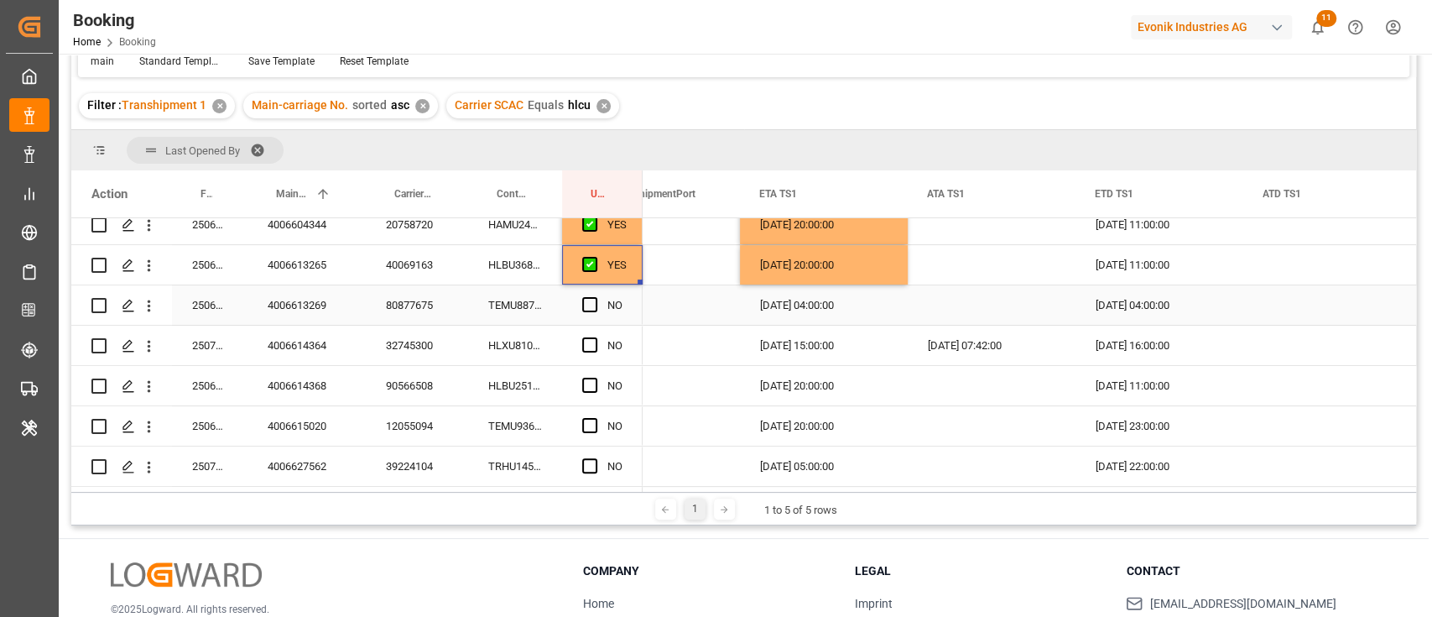
click at [540, 311] on div "TEMU8877460" at bounding box center [515, 304] width 94 height 39
click at [584, 303] on span "Press SPACE to select this row." at bounding box center [589, 304] width 15 height 15
click at [595, 297] on input "Press SPACE to select this row." at bounding box center [595, 297] width 0 height 0
click at [519, 352] on div "HLXU8107018" at bounding box center [515, 345] width 94 height 39
click at [590, 339] on span "Press SPACE to select this row." at bounding box center [589, 344] width 15 height 15
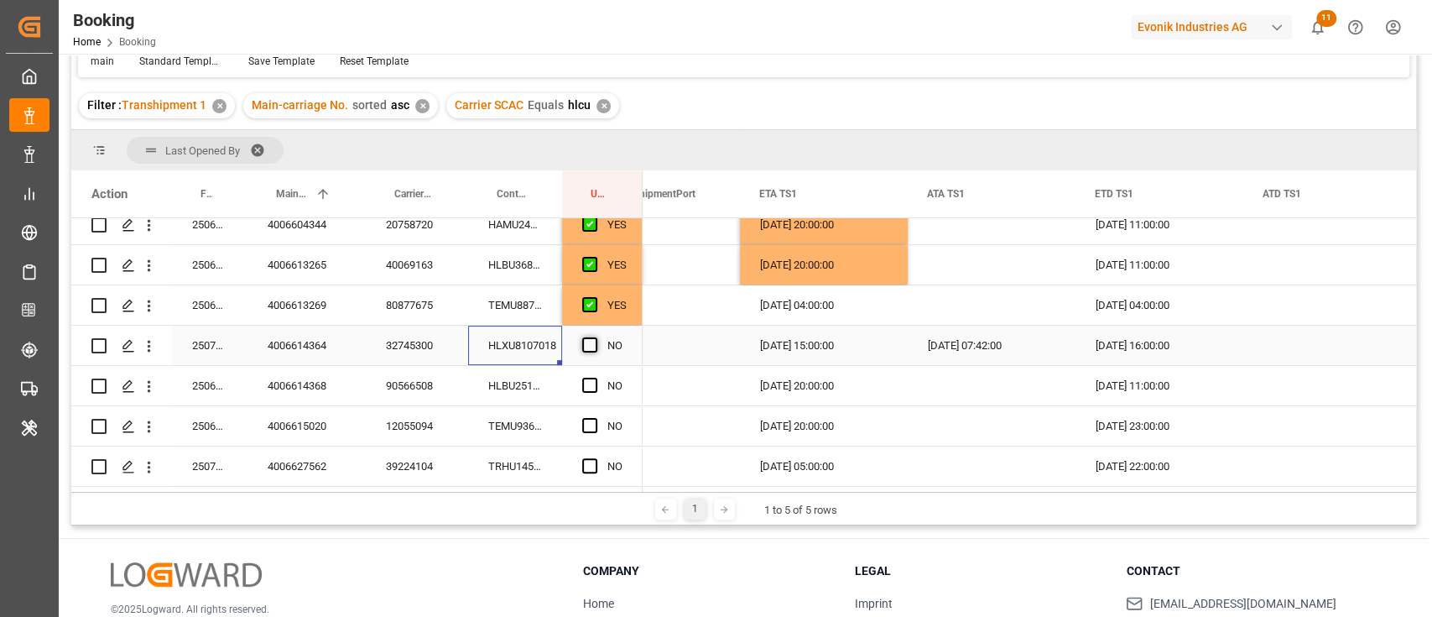
click at [595, 337] on input "Press SPACE to select this row." at bounding box center [595, 337] width 0 height 0
click at [505, 377] on div "HLBU2514810" at bounding box center [515, 385] width 94 height 39
click at [839, 379] on div "12.08.2025 20:00:00" at bounding box center [824, 385] width 168 height 39
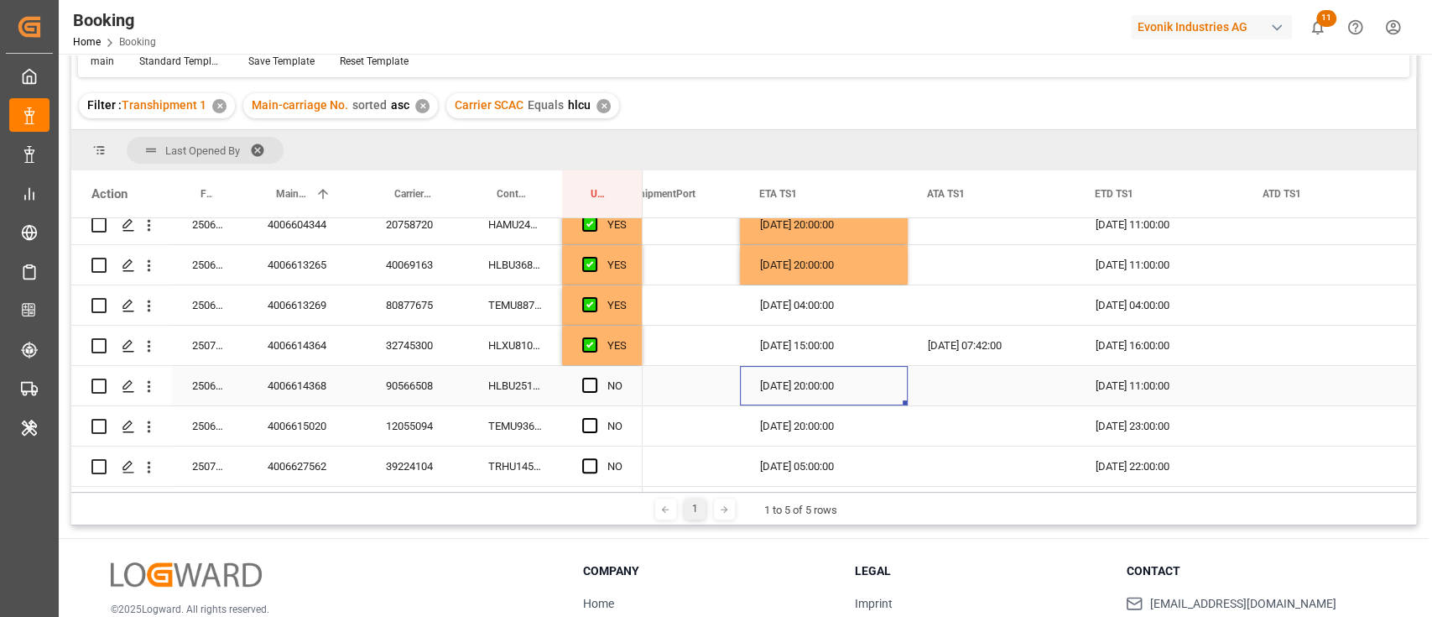
click at [839, 379] on div "12.08.2025 20:00:00" at bounding box center [824, 385] width 168 height 39
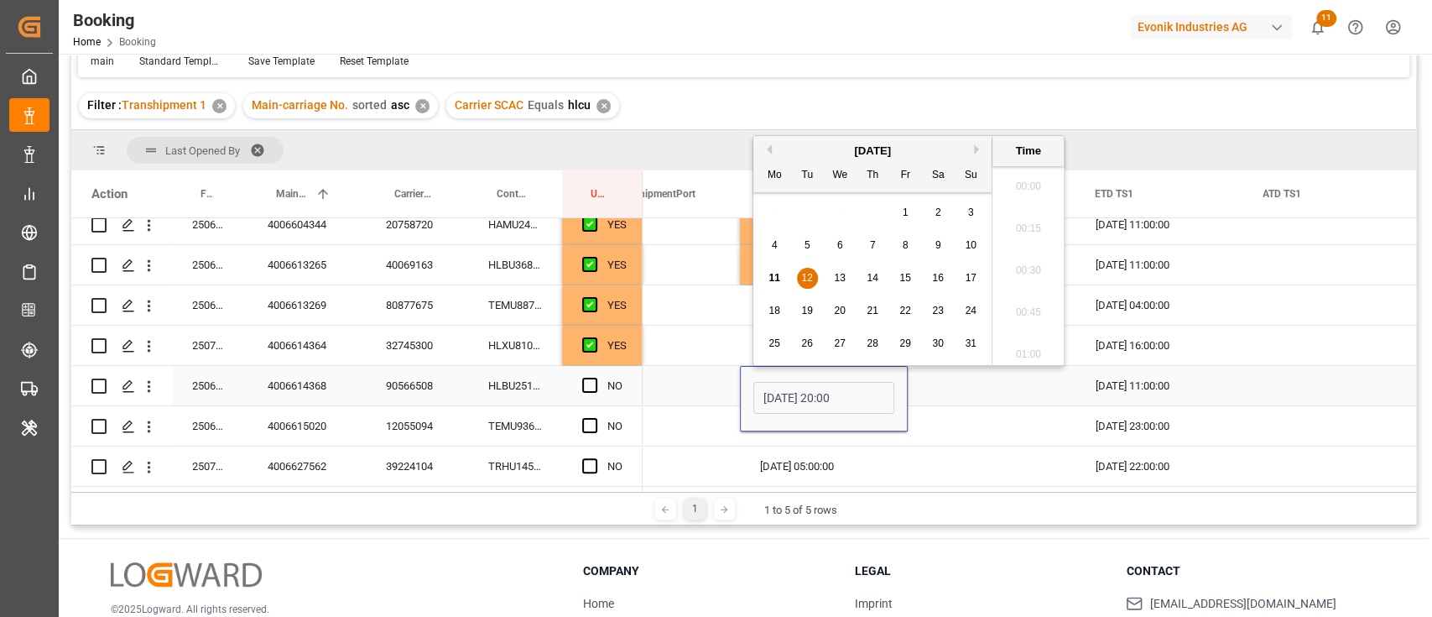
scroll to position [3277, 0]
click at [866, 279] on div "14" at bounding box center [873, 278] width 21 height 20
type input "14.08.2025 20:00"
click at [947, 414] on div "Press SPACE to select this row." at bounding box center [992, 425] width 168 height 39
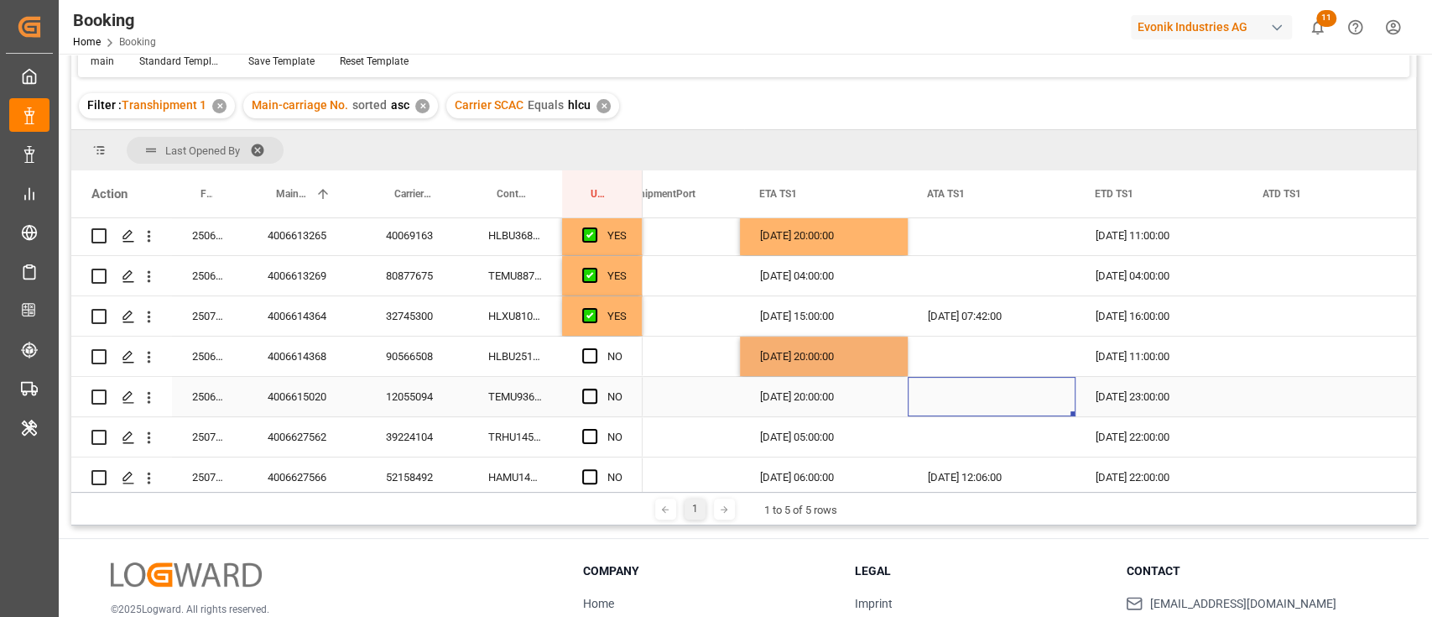
scroll to position [447, 0]
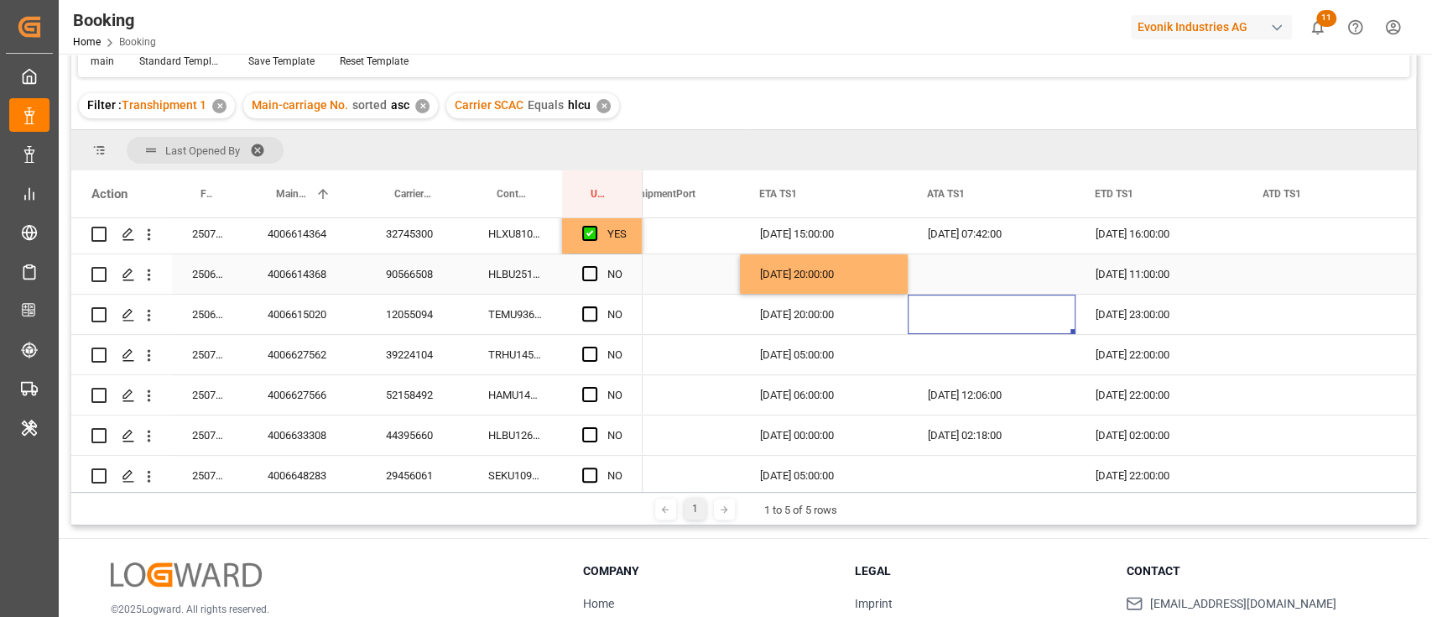
click at [593, 266] on span "Press SPACE to select this row." at bounding box center [589, 273] width 15 height 15
click at [595, 266] on input "Press SPACE to select this row." at bounding box center [595, 266] width 0 height 0
click at [540, 305] on div "TEMU9363070" at bounding box center [515, 314] width 94 height 39
click at [843, 271] on div "14.08.2025 20:00:00" at bounding box center [824, 273] width 168 height 39
drag, startPoint x: 901, startPoint y: 289, endPoint x: 906, endPoint y: 302, distance: 13.6
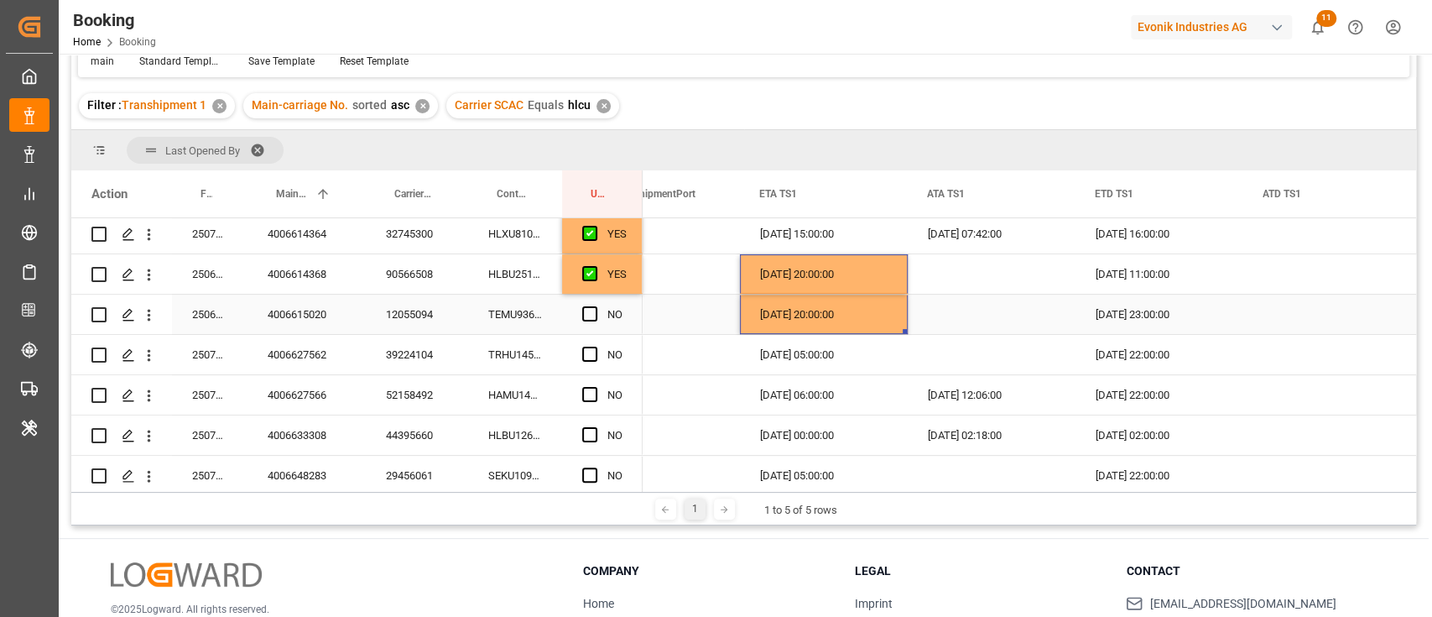
click at [1170, 316] on div "14.08.2025 23:00:00" at bounding box center [1160, 314] width 168 height 39
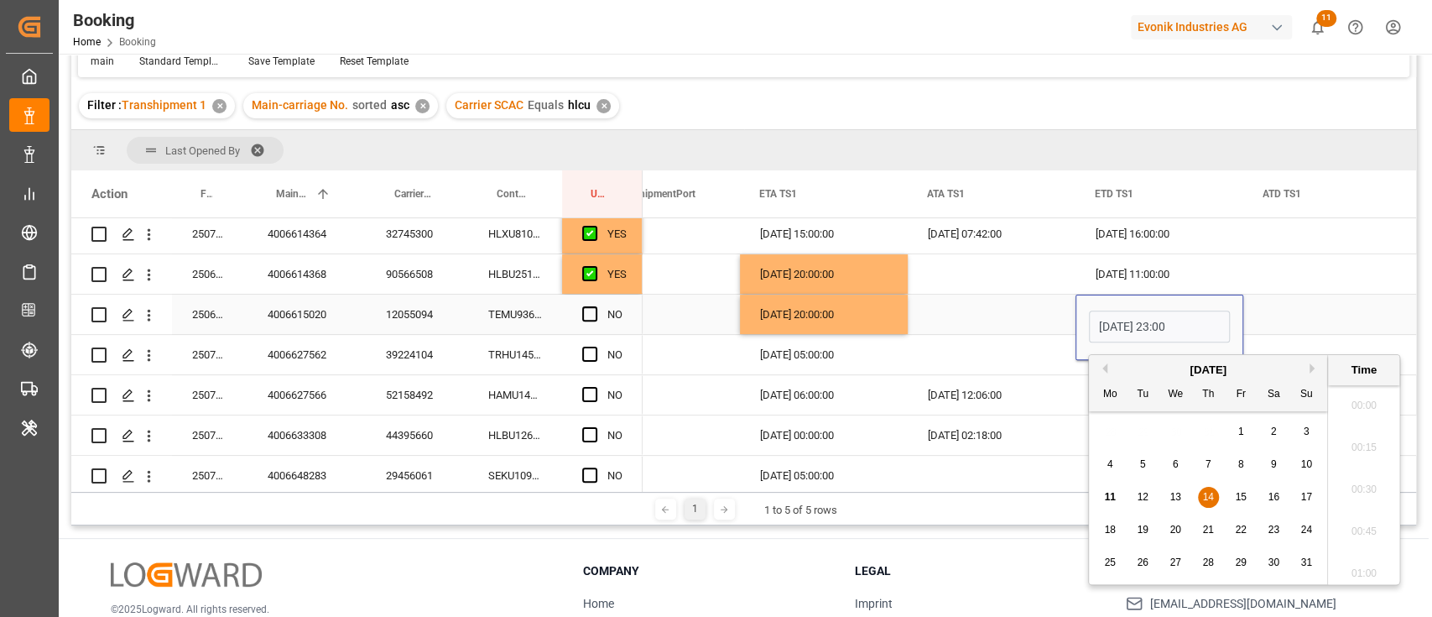
scroll to position [3781, 0]
click at [1308, 495] on span "17" at bounding box center [1306, 497] width 11 height 12
type input "17.08.2025 23:00"
click at [1028, 305] on div "Press SPACE to select this row." at bounding box center [992, 314] width 168 height 39
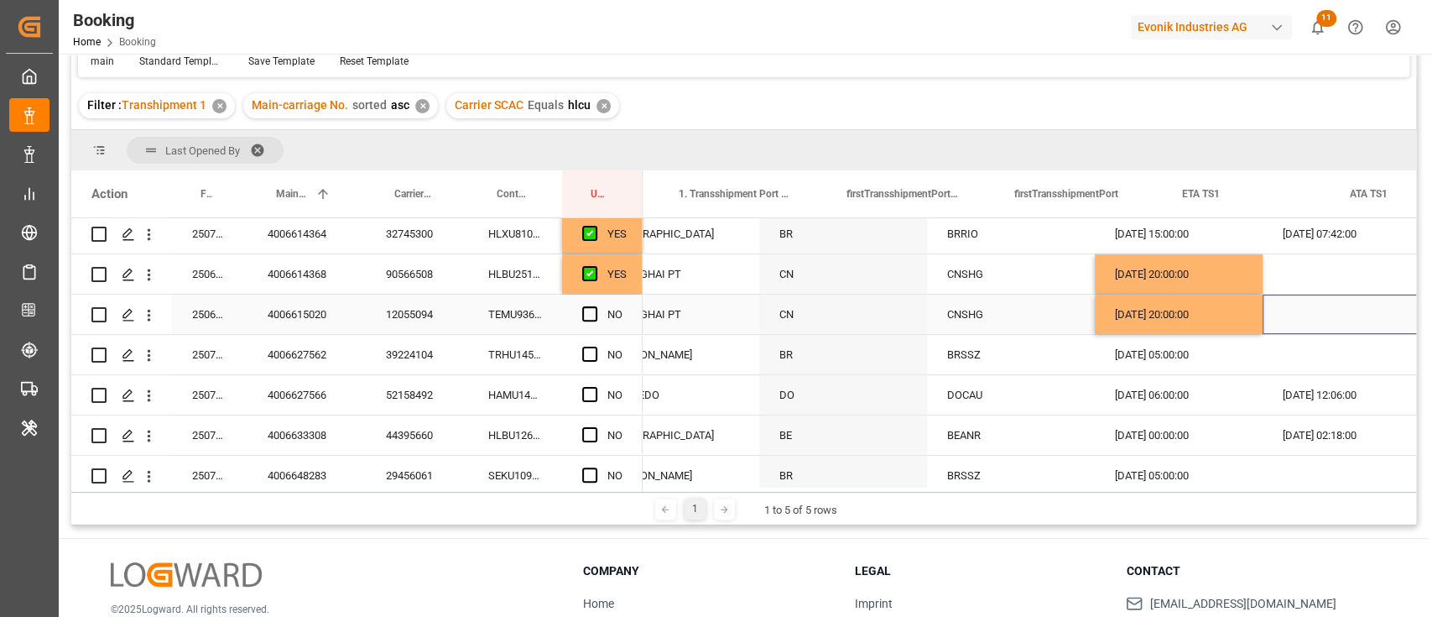
scroll to position [0, 1982]
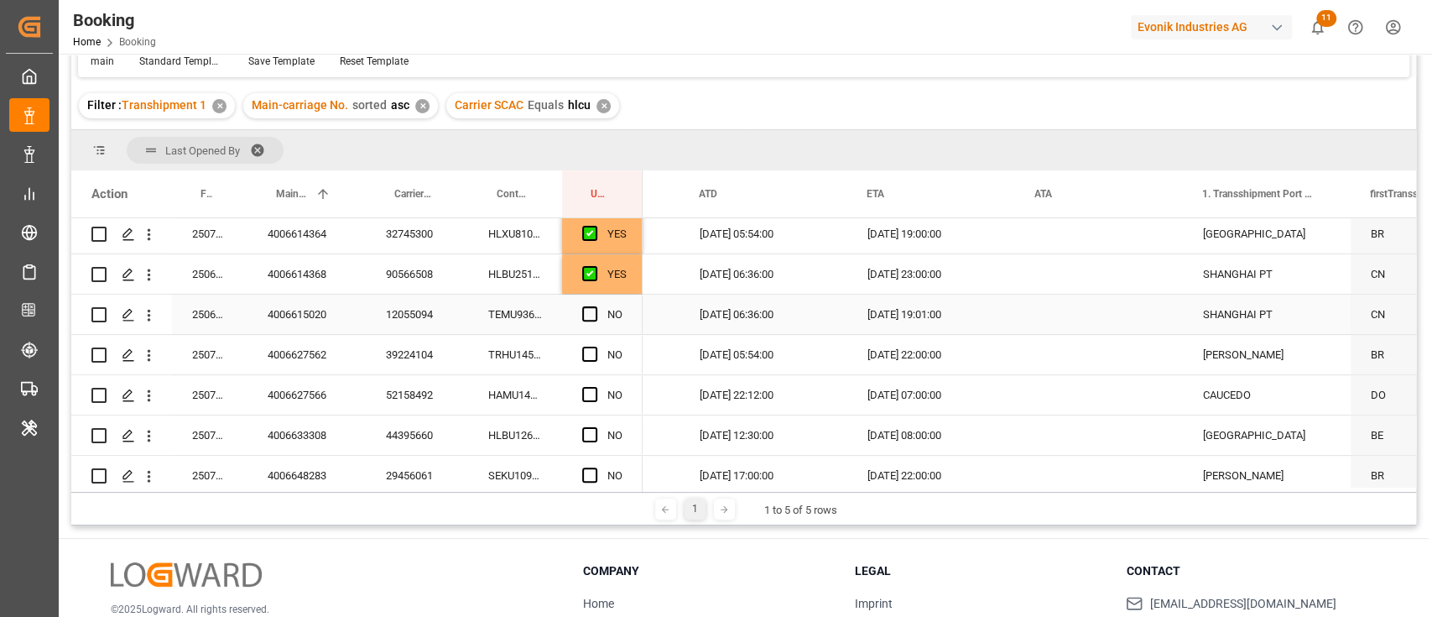
click at [953, 306] on div "25.08.2025 19:01:00" at bounding box center [931, 314] width 168 height 39
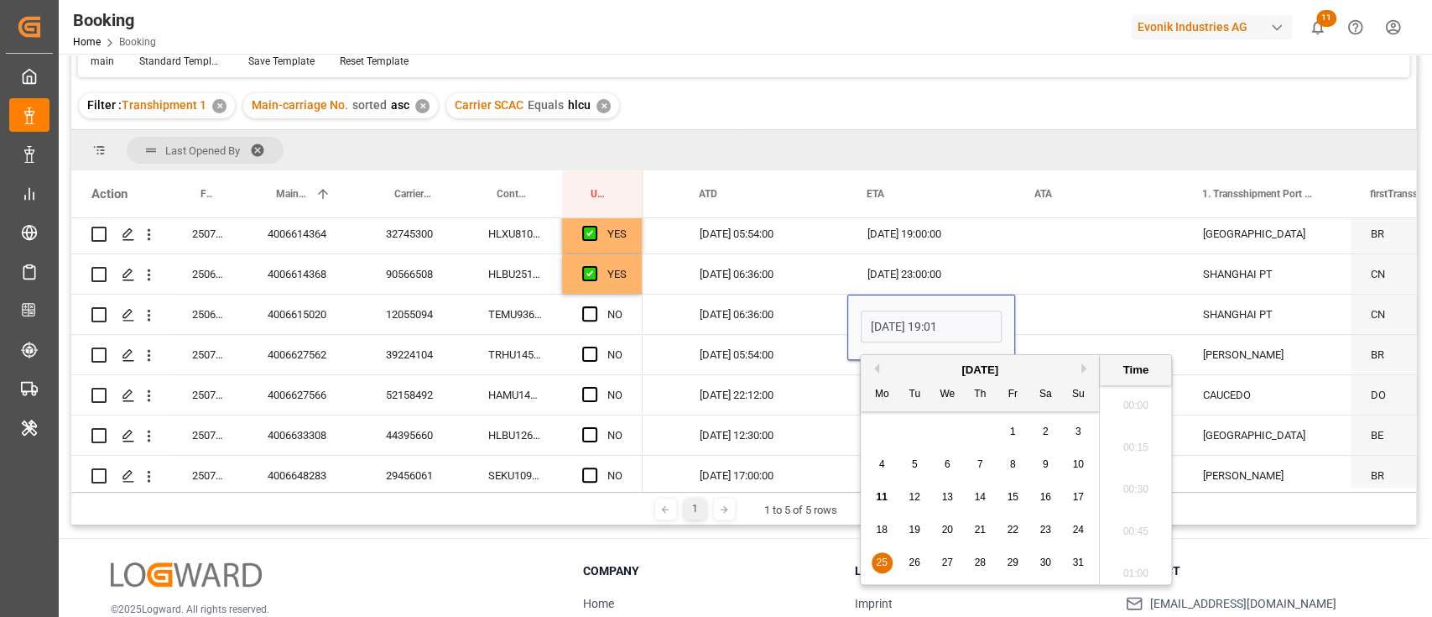
scroll to position [3110, 0]
click at [941, 532] on div "20" at bounding box center [947, 530] width 21 height 20
type input "20.08.2025 19:01"
click at [1128, 309] on div "Press SPACE to select this row." at bounding box center [1099, 314] width 168 height 39
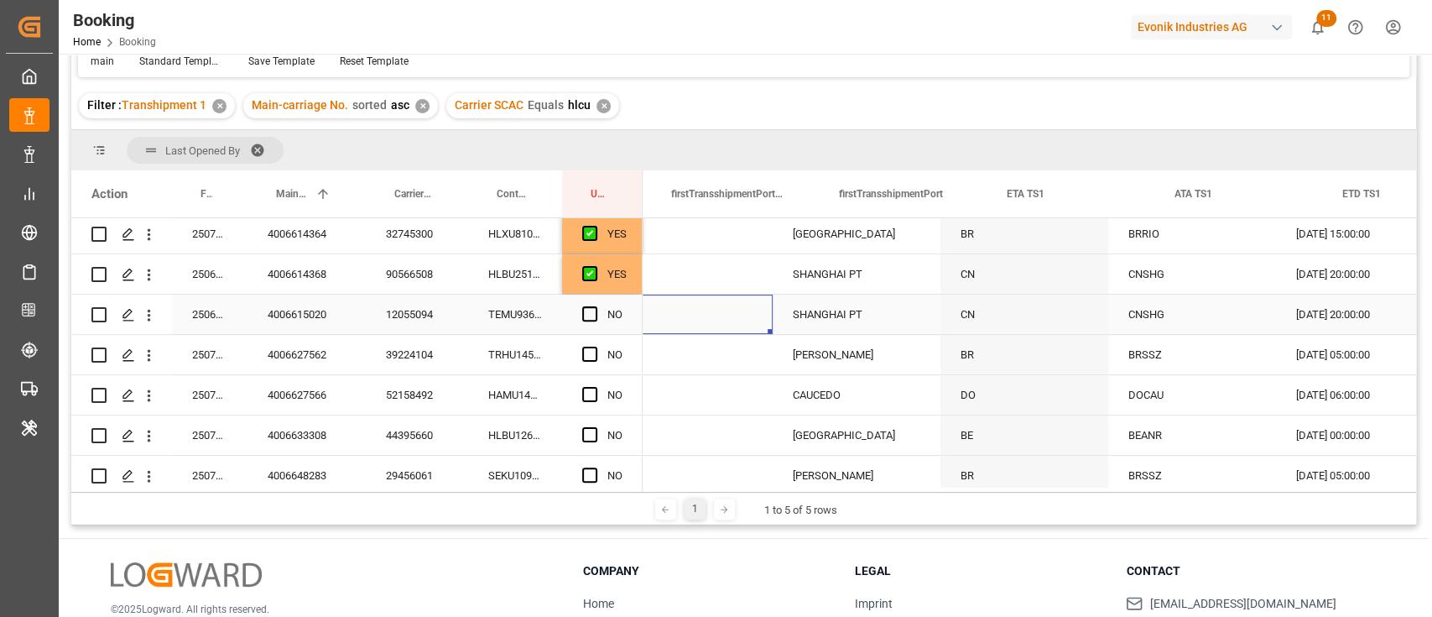
scroll to position [0, 2738]
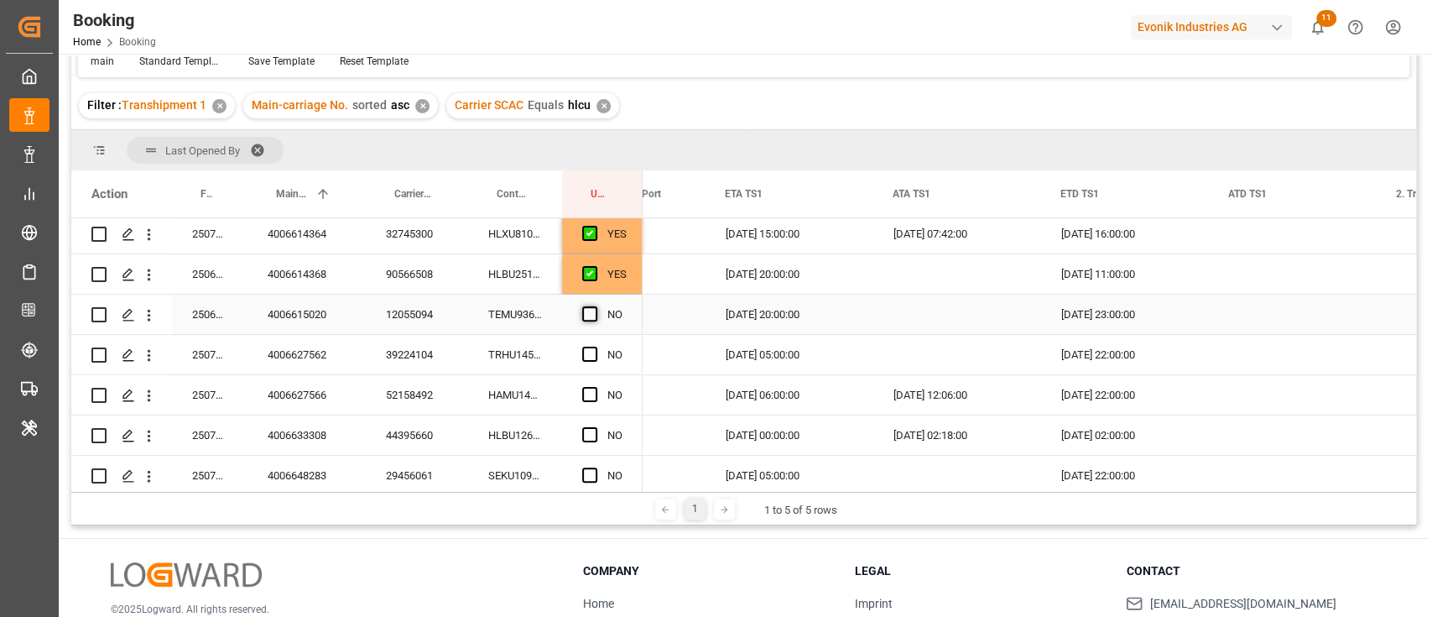
click at [589, 306] on span "Press SPACE to select this row." at bounding box center [589, 313] width 15 height 15
click at [595, 306] on input "Press SPACE to select this row." at bounding box center [595, 306] width 0 height 0
click at [516, 364] on div "TRHU1454809" at bounding box center [515, 354] width 94 height 39
click at [430, 364] on div "39224104" at bounding box center [417, 354] width 102 height 39
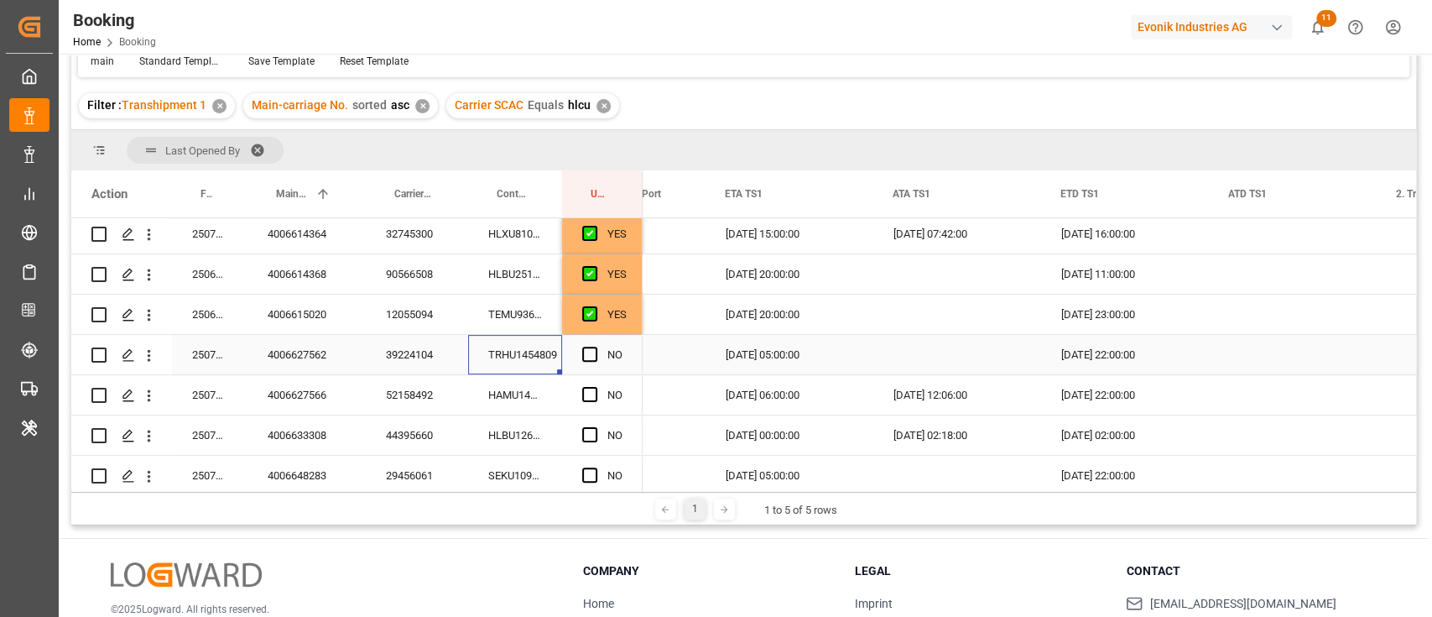
click at [488, 357] on div "TRHU1454809" at bounding box center [515, 354] width 94 height 39
click at [592, 347] on span "Press SPACE to select this row." at bounding box center [589, 354] width 15 height 15
click at [595, 347] on input "Press SPACE to select this row." at bounding box center [595, 347] width 0 height 0
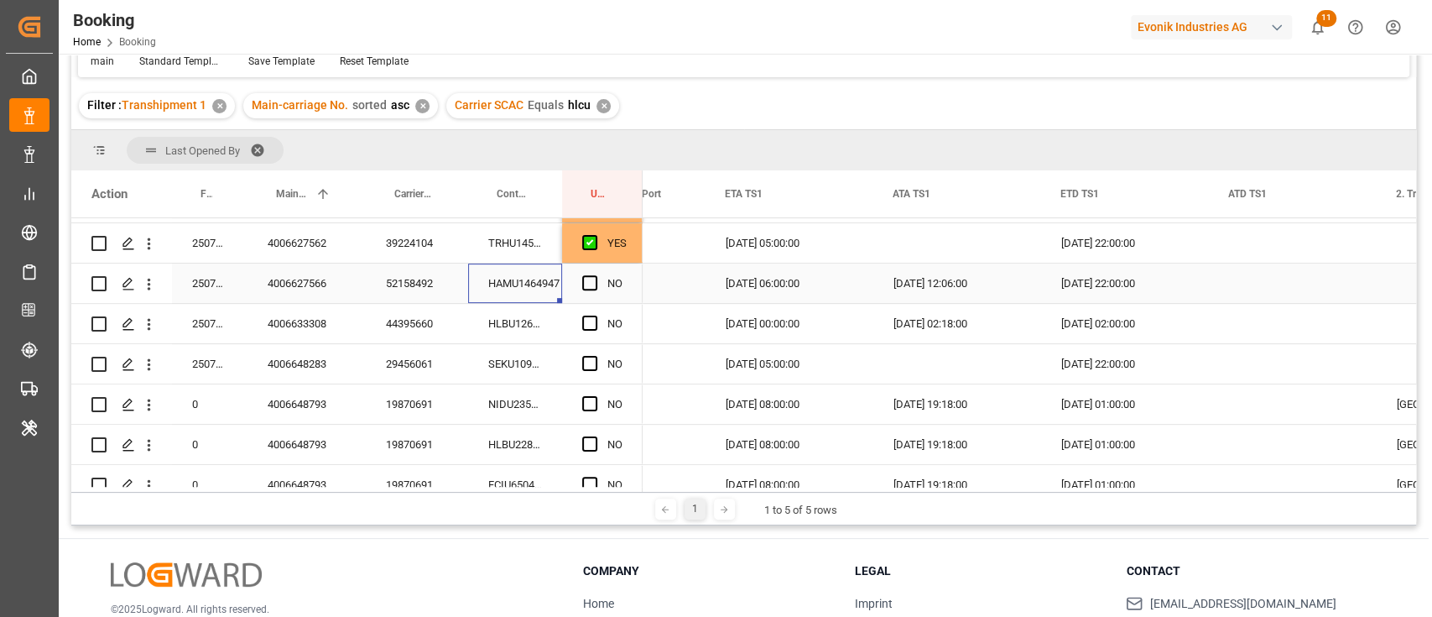
click at [517, 284] on div "HAMU1464947" at bounding box center [515, 282] width 94 height 39
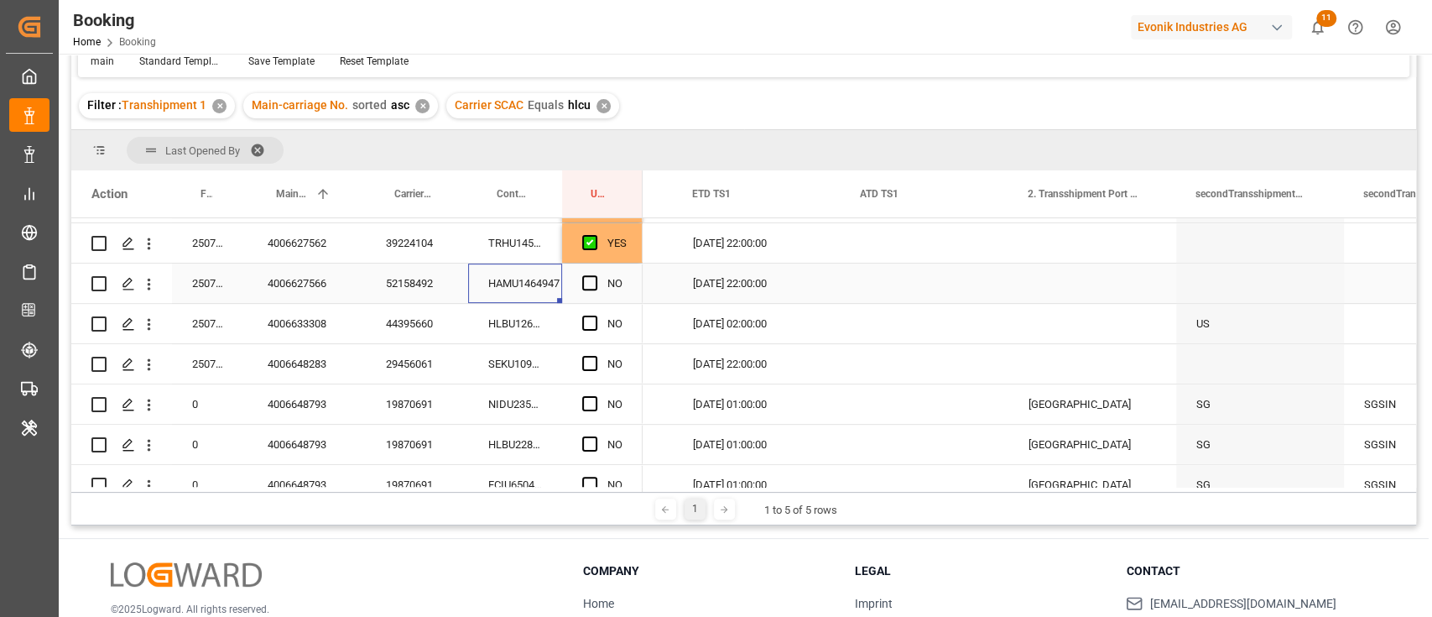
click at [601, 279] on div "Press SPACE to select this row." at bounding box center [594, 283] width 25 height 39
click at [587, 279] on span "Press SPACE to select this row." at bounding box center [589, 282] width 15 height 15
click at [595, 275] on input "Press SPACE to select this row." at bounding box center [595, 275] width 0 height 0
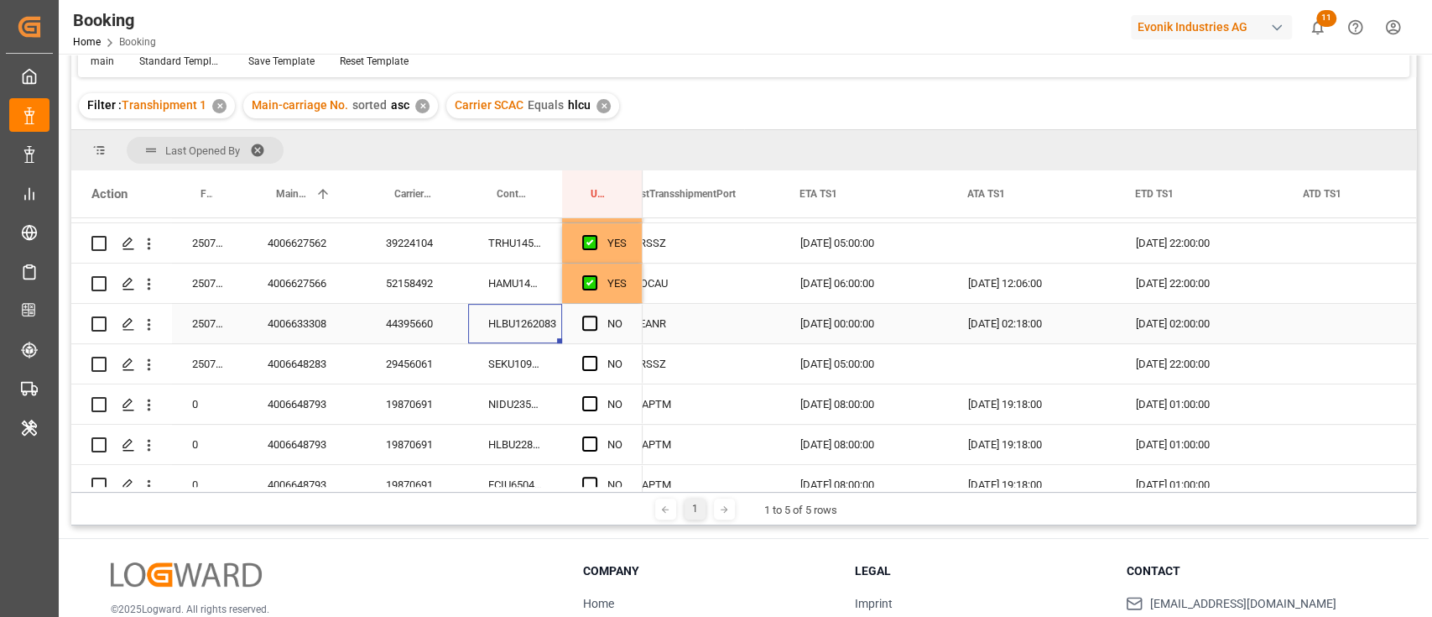
click at [505, 328] on div "HLBU1262083" at bounding box center [515, 323] width 94 height 39
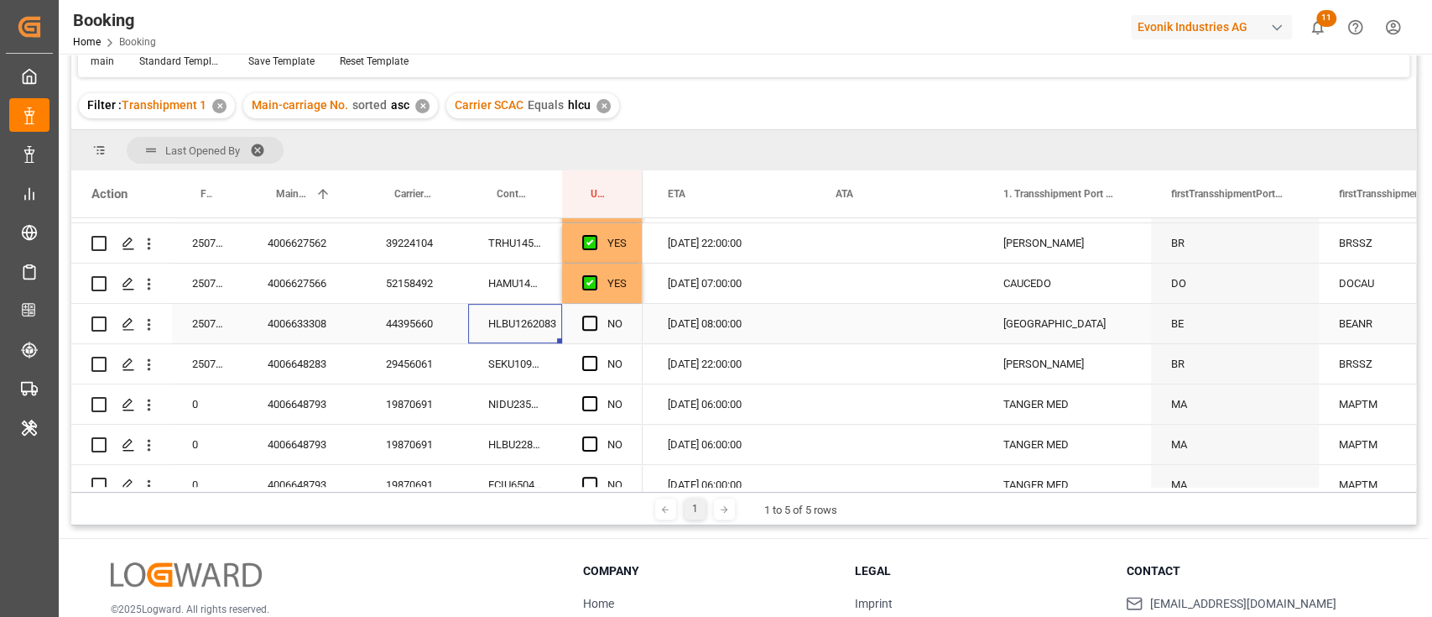
click at [1040, 320] on div "ANTWERPEN" at bounding box center [1067, 323] width 168 height 39
click at [1071, 332] on input "ANTWERPEN" at bounding box center [1067, 333] width 141 height 32
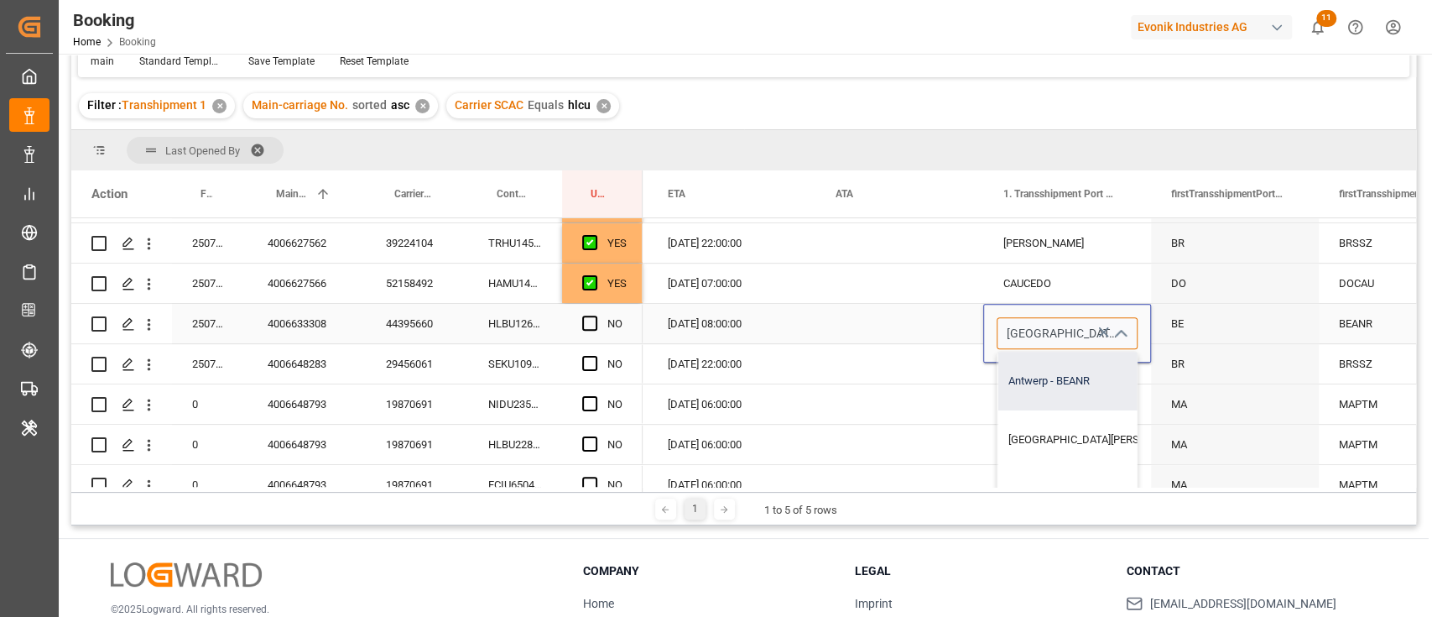
click at [1034, 403] on div "Antwerp - BEANR" at bounding box center [1144, 381] width 292 height 59
type input "Antwerp - BEANR"
click at [942, 336] on div "Press SPACE to select this row." at bounding box center [900, 323] width 168 height 39
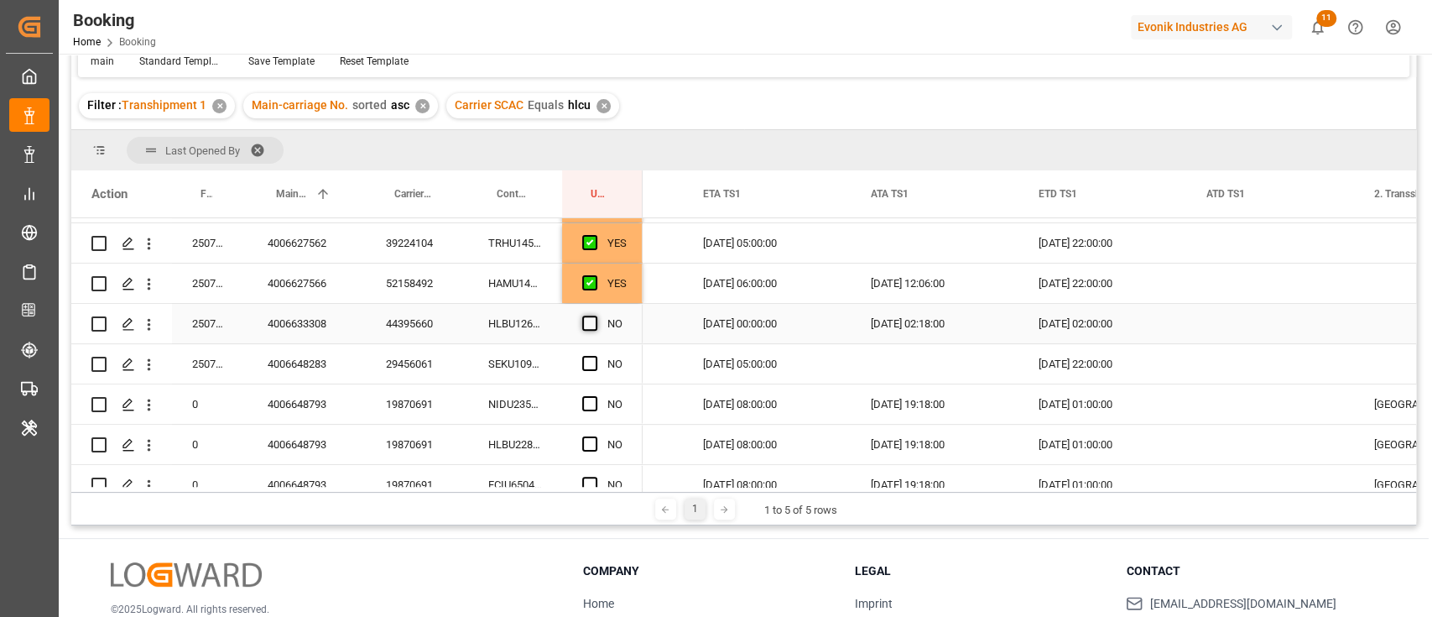
click at [589, 324] on span "Press SPACE to select this row." at bounding box center [589, 322] width 15 height 15
click at [595, 315] on input "Press SPACE to select this row." at bounding box center [595, 315] width 0 height 0
click at [418, 361] on div "29456061" at bounding box center [417, 363] width 102 height 39
click at [504, 355] on div "SEKU1095128" at bounding box center [515, 363] width 94 height 39
click at [592, 365] on span "Press SPACE to select this row." at bounding box center [589, 363] width 15 height 15
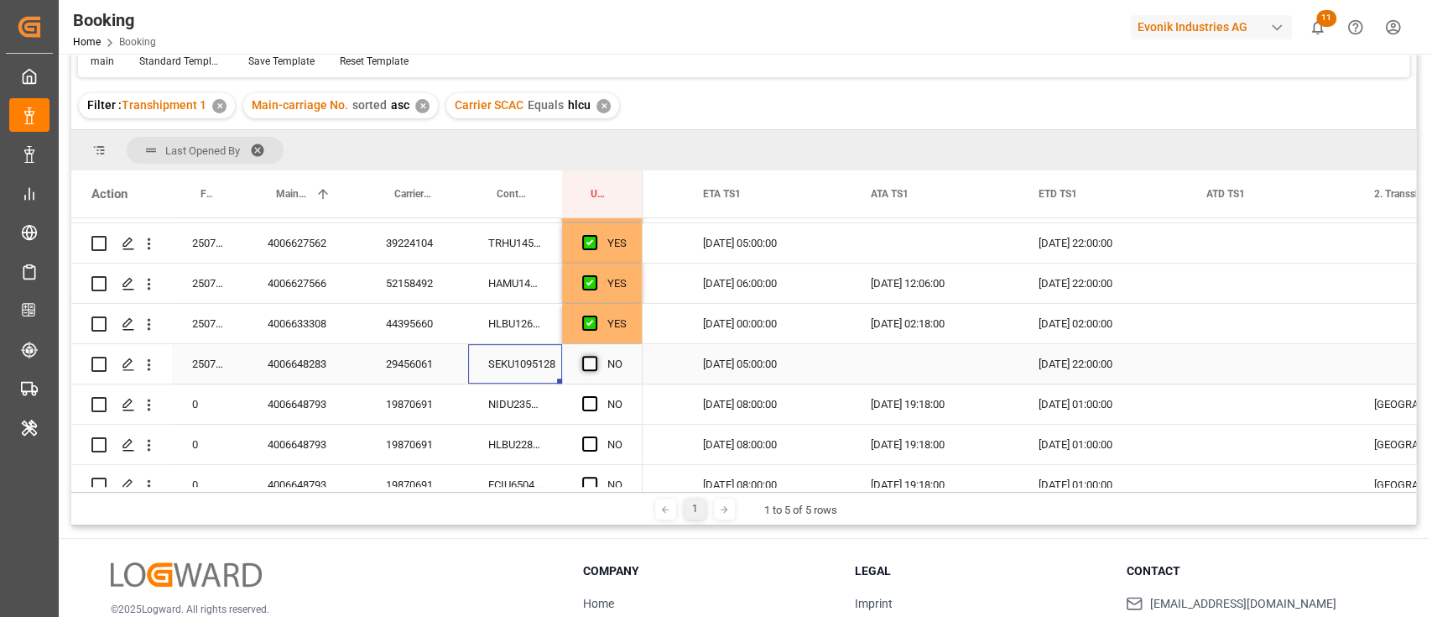
click at [595, 356] on input "Press SPACE to select this row." at bounding box center [595, 356] width 0 height 0
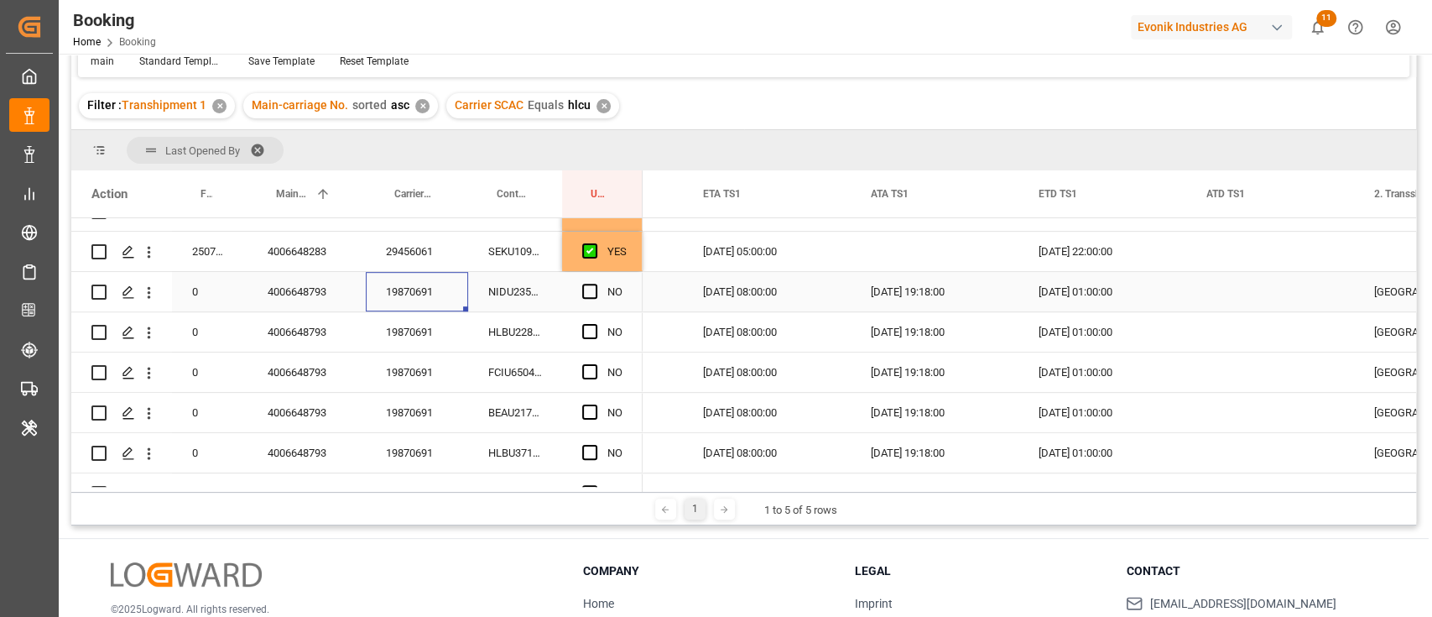
click at [429, 293] on div "19870691" at bounding box center [417, 291] width 102 height 39
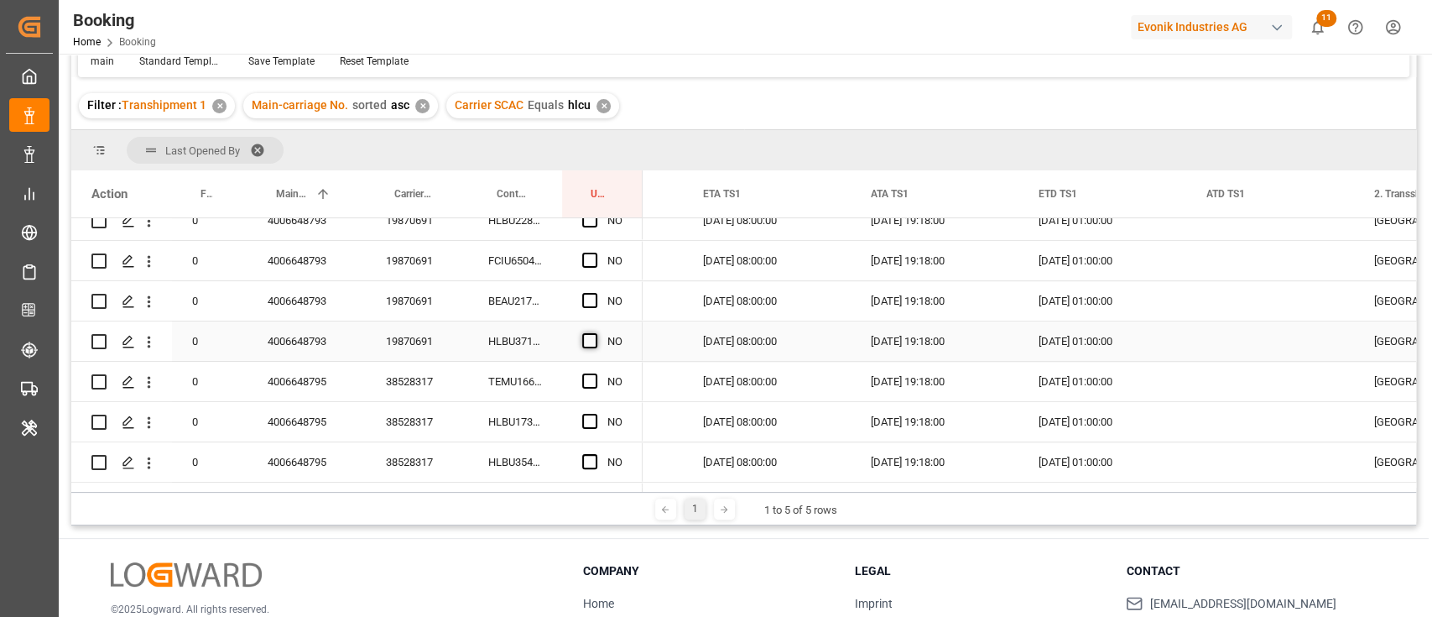
click at [592, 343] on span "Press SPACE to select this row." at bounding box center [589, 340] width 15 height 15
click at [595, 333] on input "Press SPACE to select this row." at bounding box center [595, 333] width 0 height 0
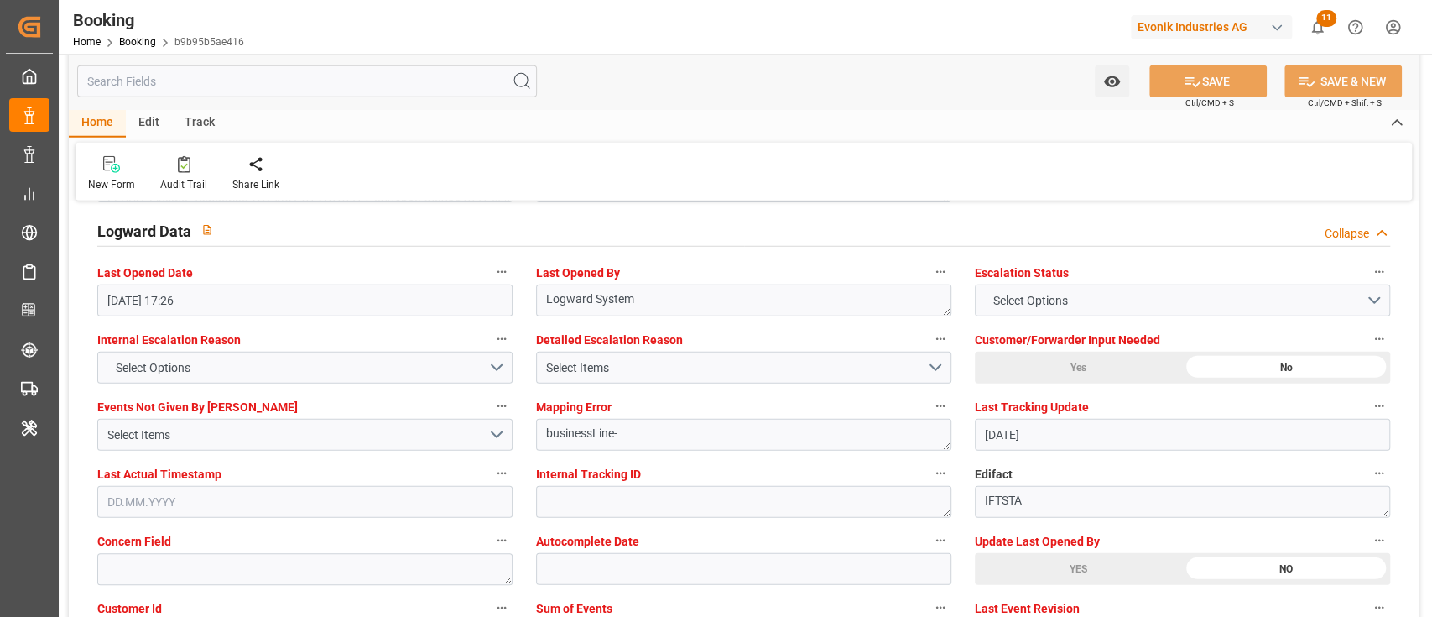
scroll to position [3132, 0]
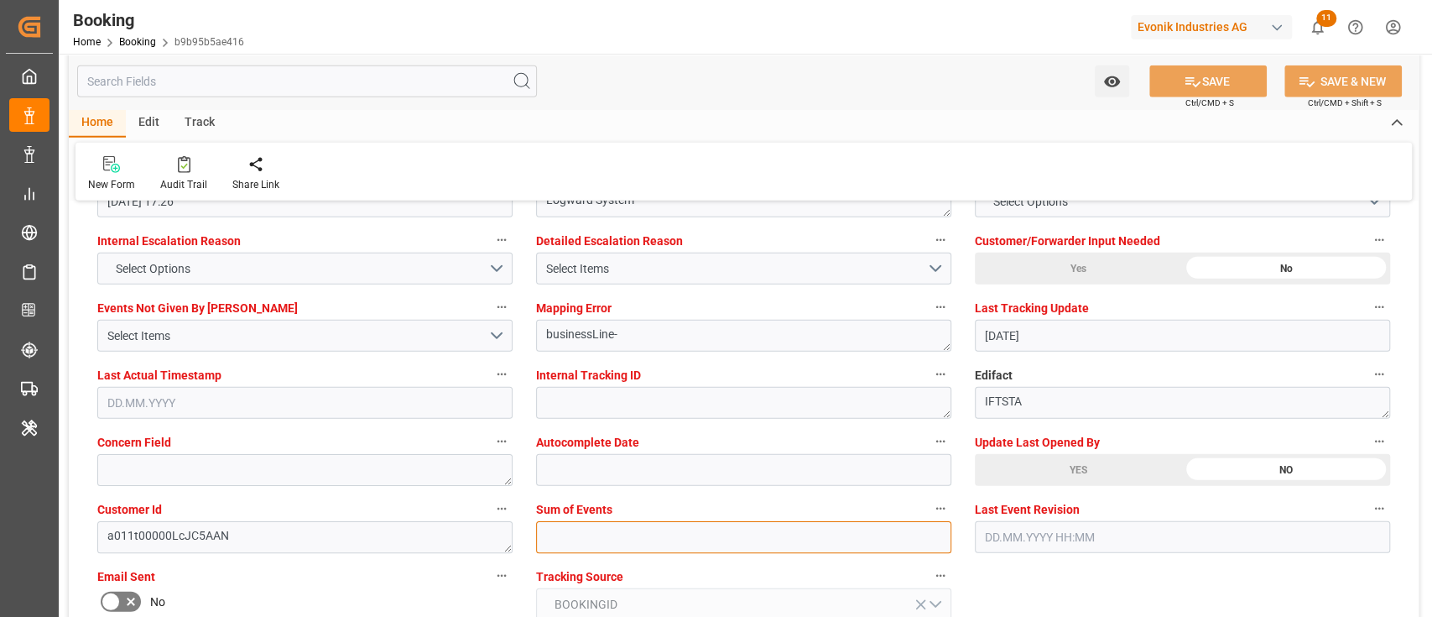
click at [576, 523] on input "text" at bounding box center [743, 537] width 415 height 32
type input "0"
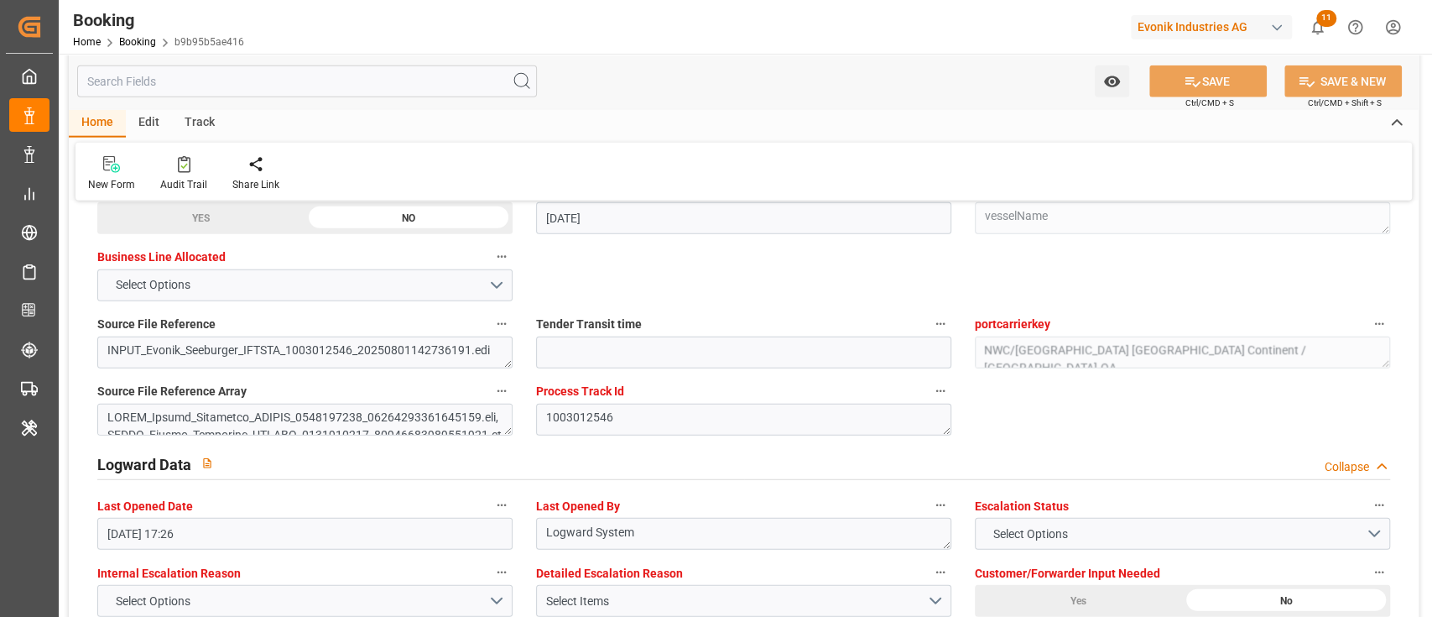
scroll to position [2797, 0]
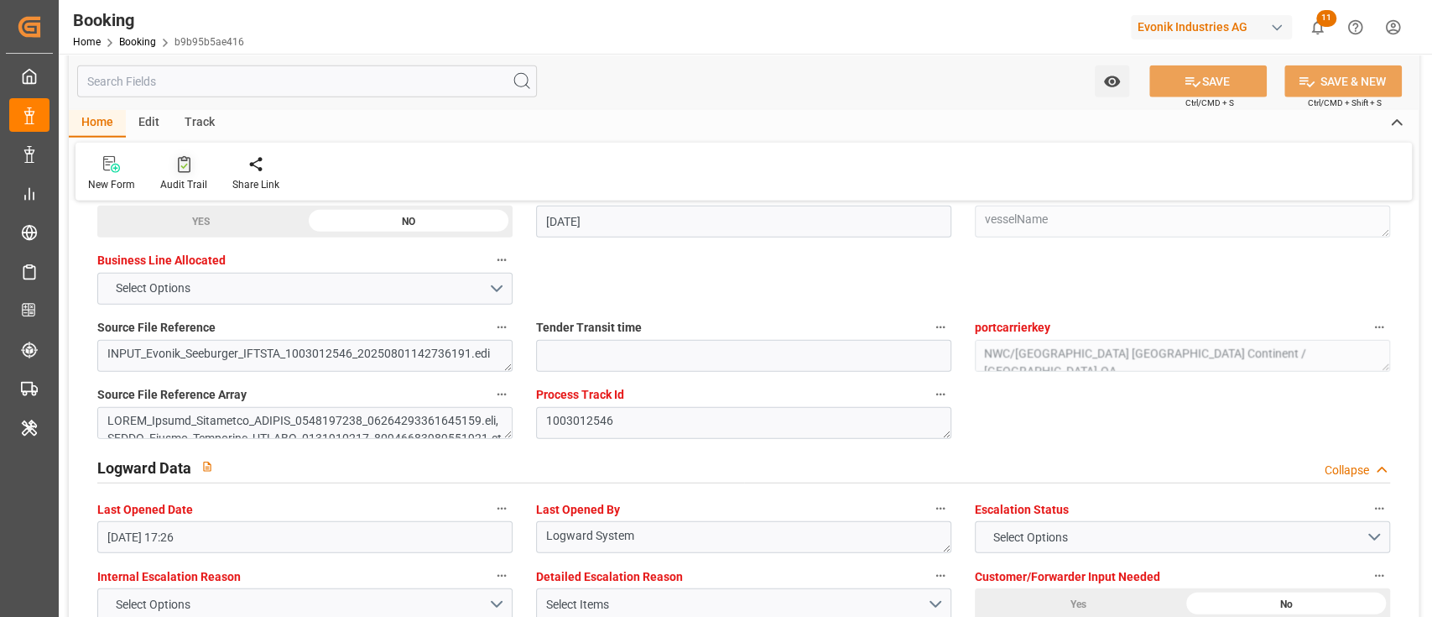
click at [163, 171] on div at bounding box center [183, 164] width 47 height 18
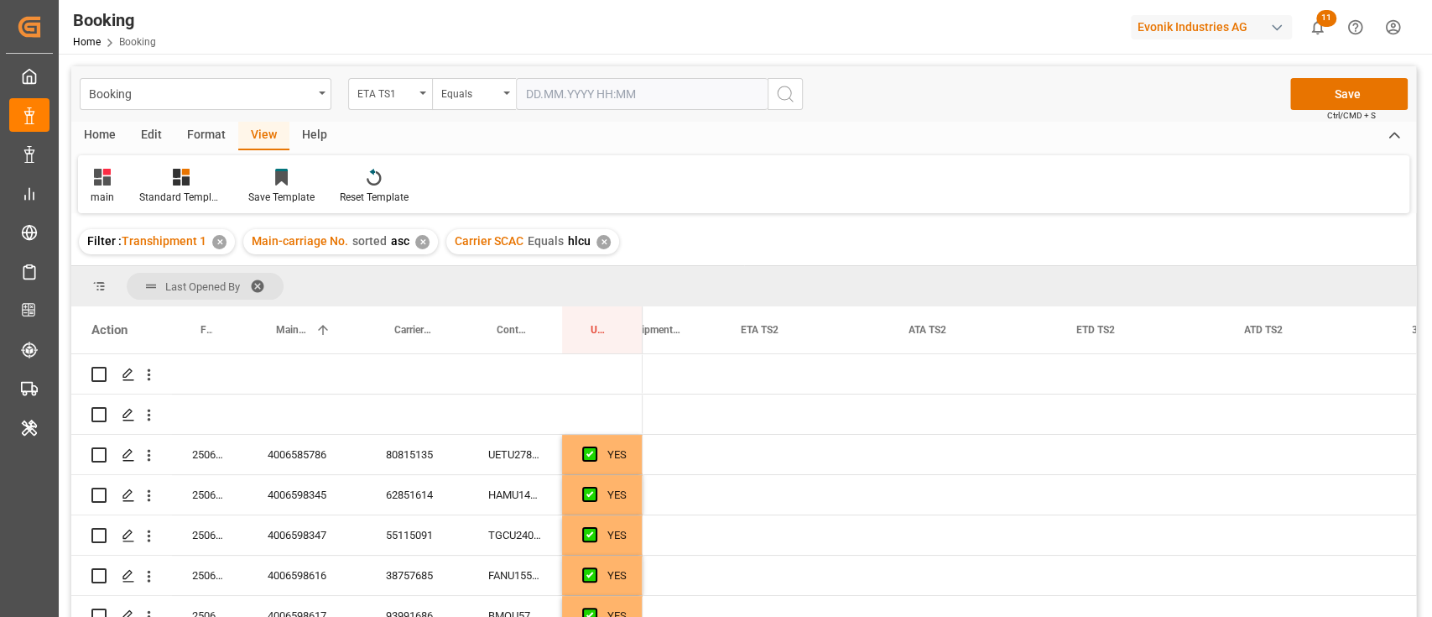
scroll to position [0, 4027]
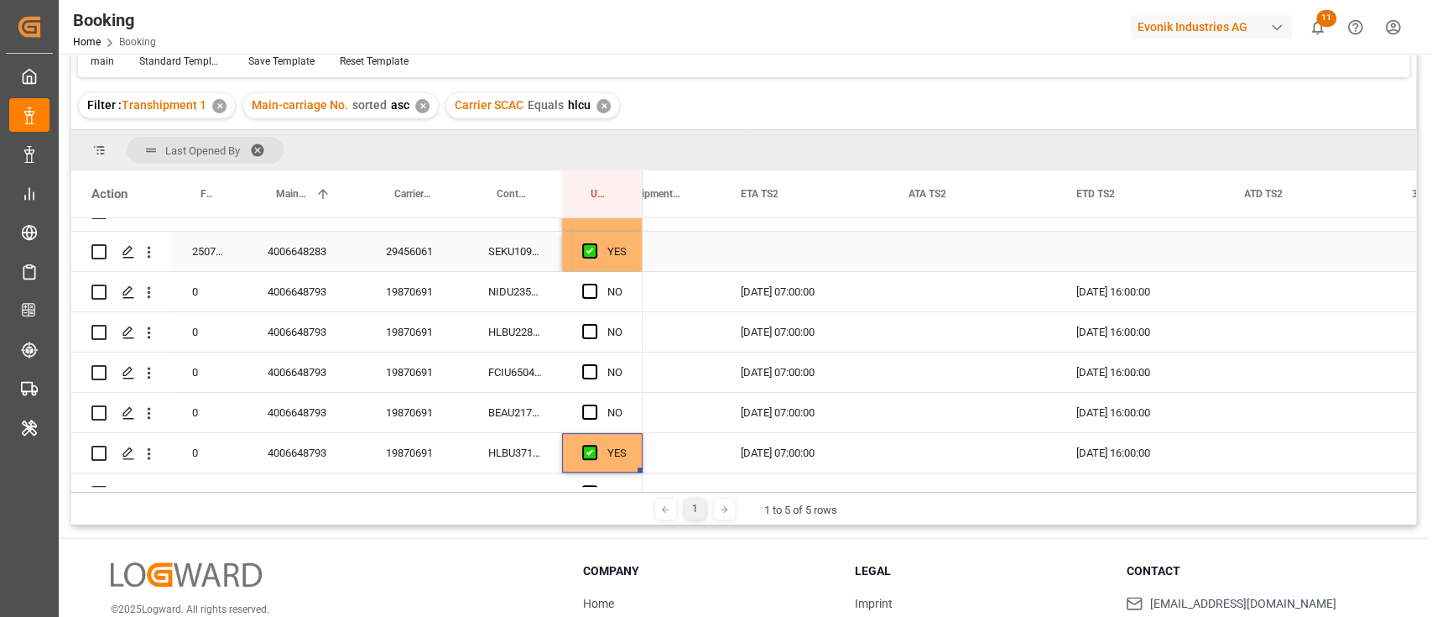
click at [641, 260] on div "YES" at bounding box center [602, 251] width 81 height 39
click at [639, 261] on div "YES" at bounding box center [602, 251] width 81 height 39
drag, startPoint x: 639, startPoint y: 265, endPoint x: 622, endPoint y: 399, distance: 135.4
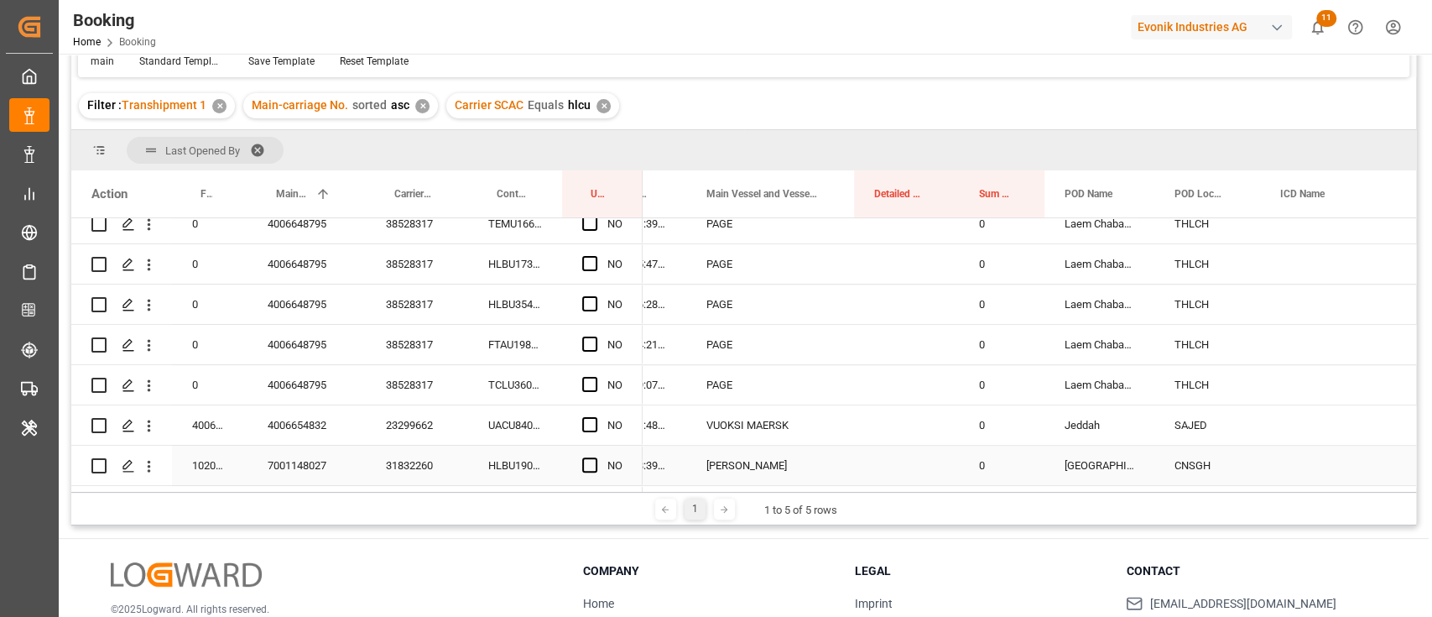
scroll to position [894, 0]
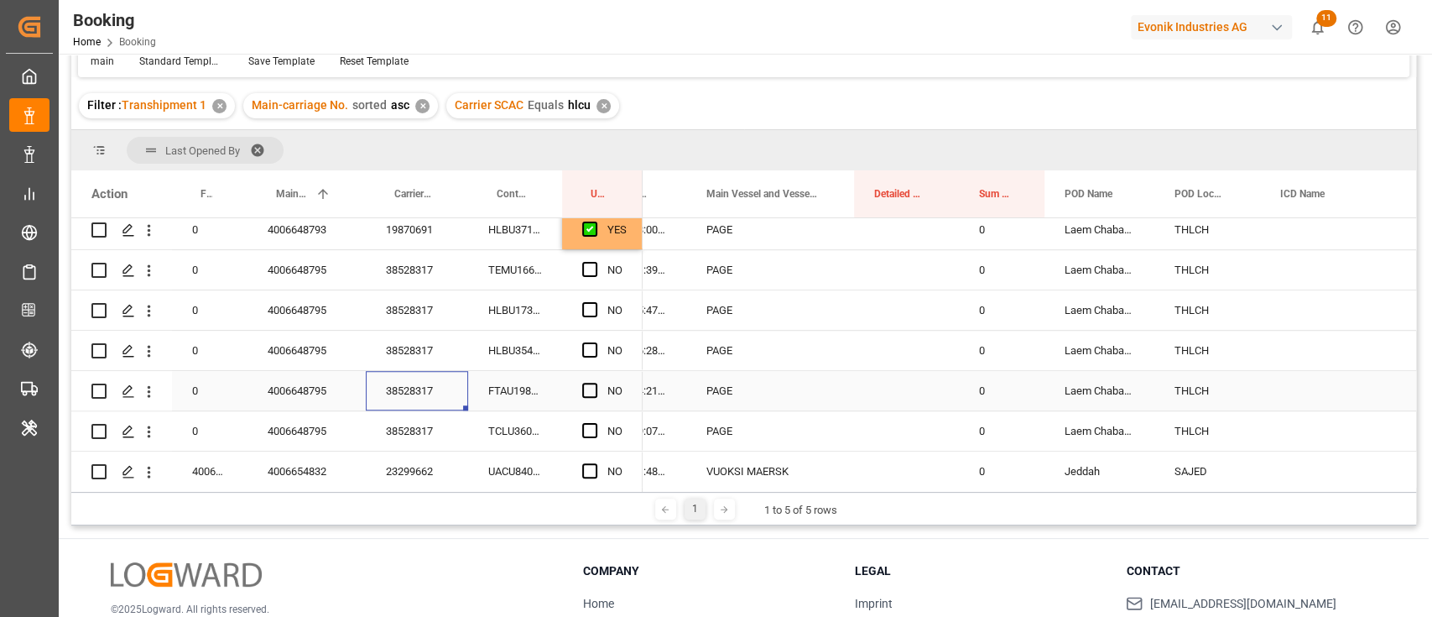
click at [398, 388] on div "38528317" at bounding box center [417, 390] width 102 height 39
click at [594, 427] on span "Press SPACE to select this row." at bounding box center [589, 430] width 15 height 15
click at [595, 423] on input "Press SPACE to select this row." at bounding box center [595, 423] width 0 height 0
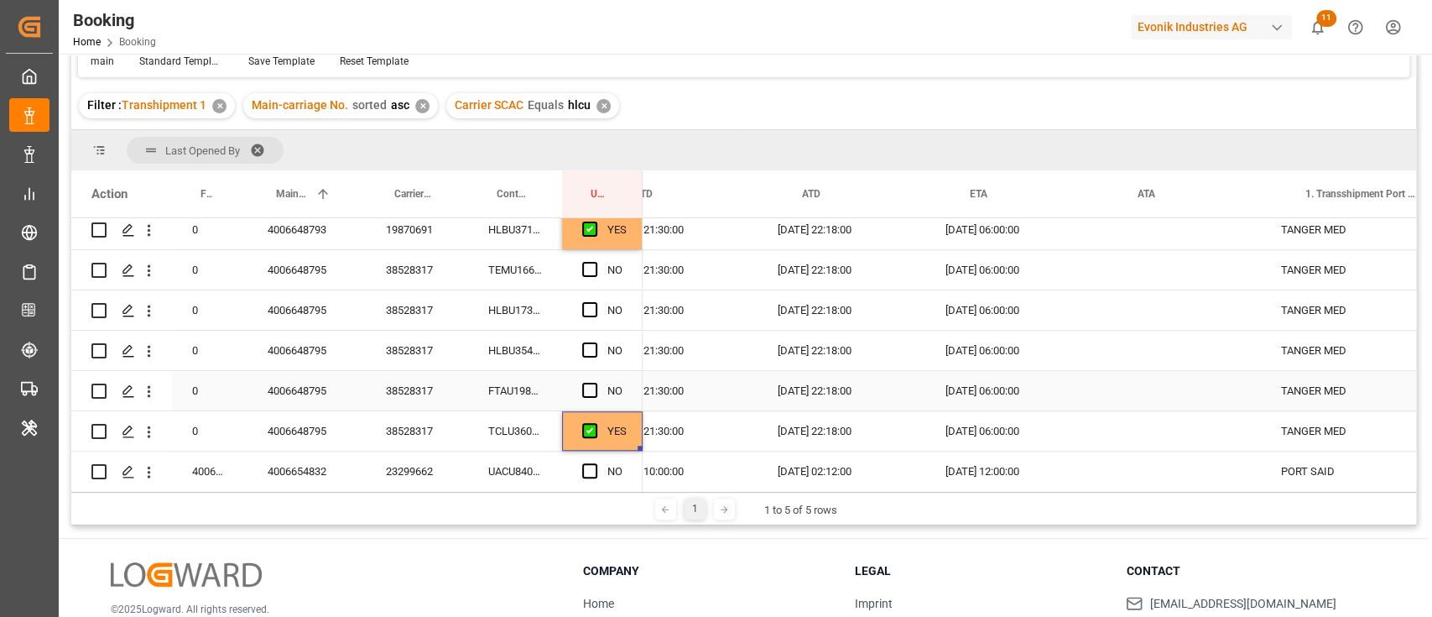
scroll to position [0, 0]
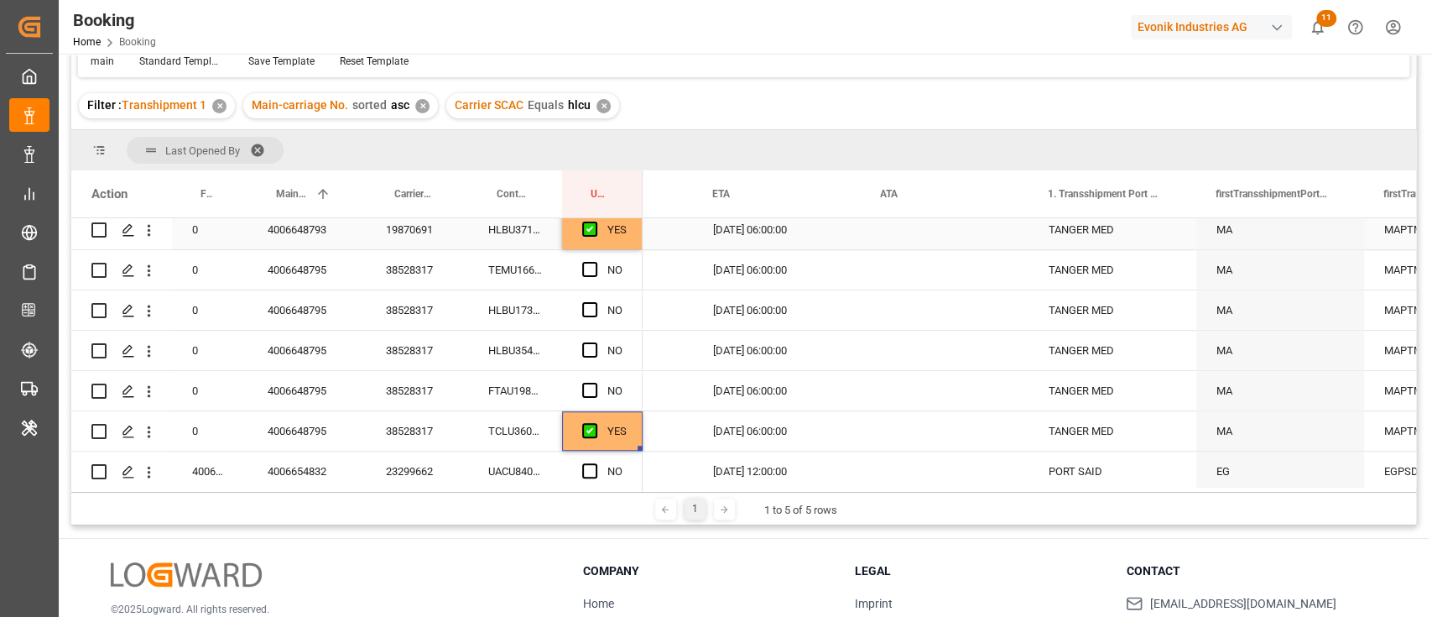
click at [631, 241] on div "YES" at bounding box center [602, 229] width 81 height 39
drag, startPoint x: 639, startPoint y: 245, endPoint x: 591, endPoint y: 379, distance: 142.8
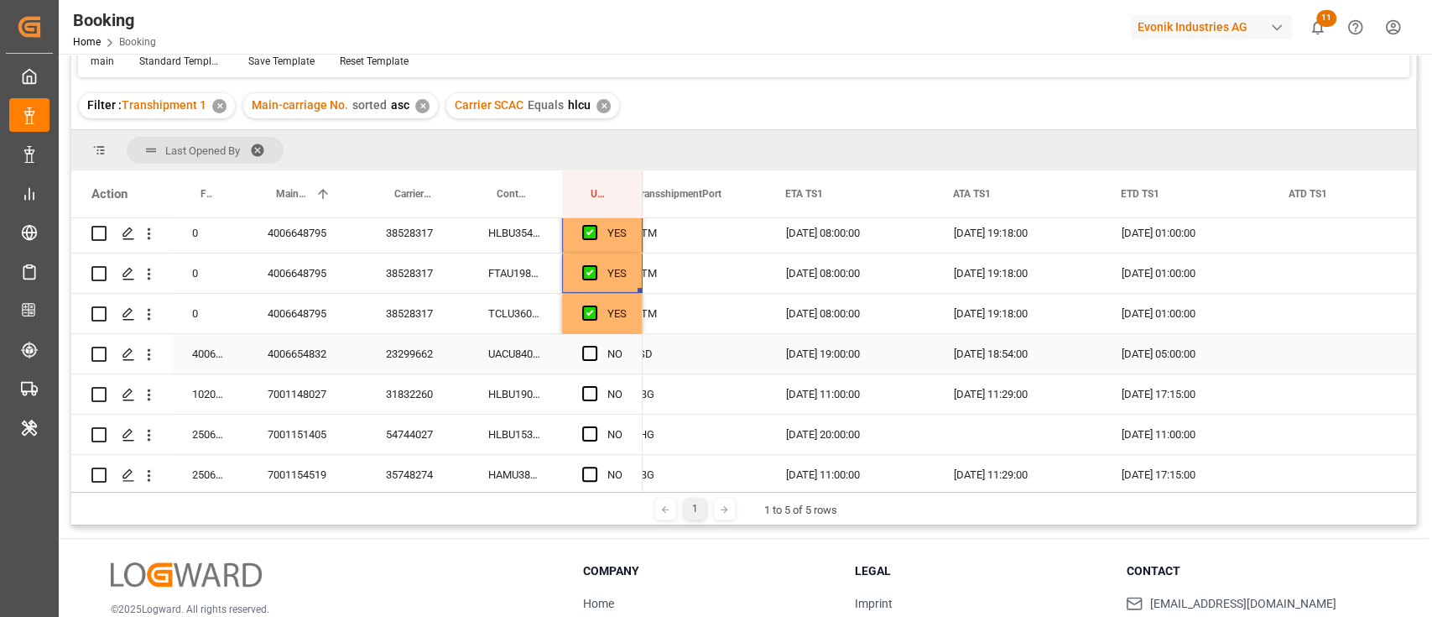
click at [587, 355] on span "Press SPACE to select this row." at bounding box center [589, 353] width 15 height 15
click at [595, 346] on input "Press SPACE to select this row." at bounding box center [595, 346] width 0 height 0
click at [593, 386] on span "Press SPACE to select this row." at bounding box center [589, 393] width 15 height 15
click at [595, 386] on input "Press SPACE to select this row." at bounding box center [595, 386] width 0 height 0
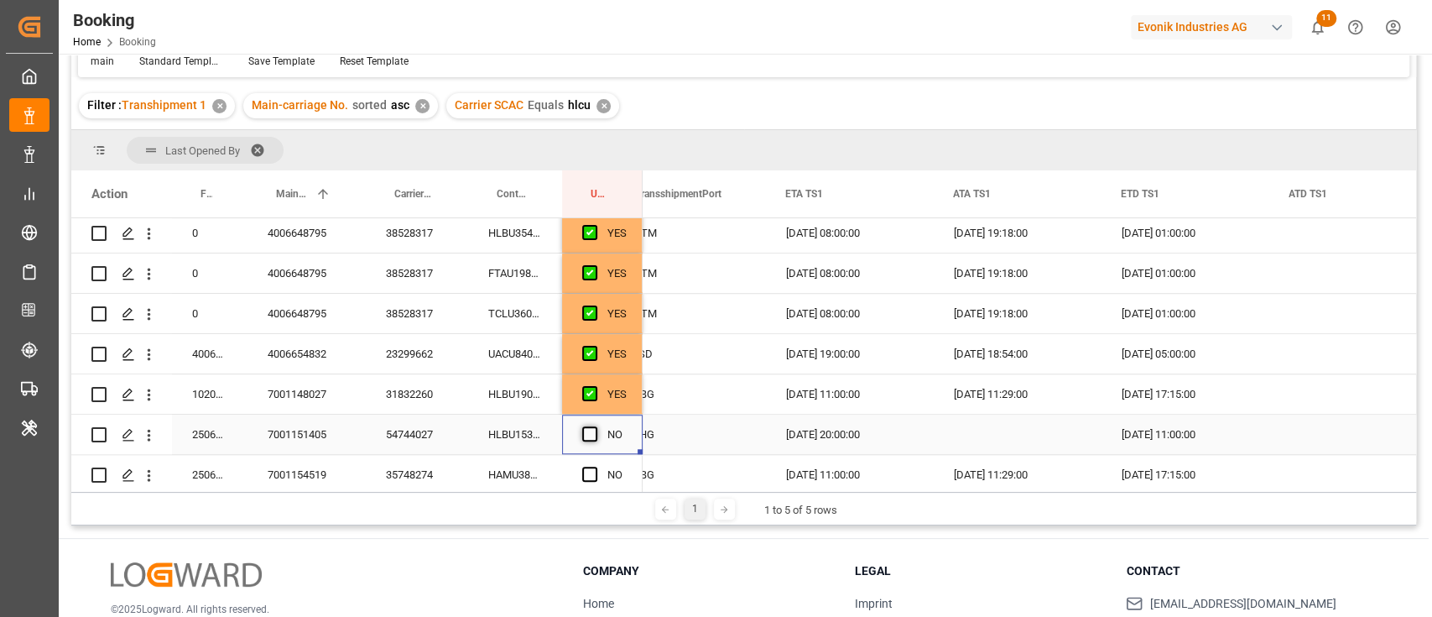
click at [595, 433] on span "Press SPACE to select this row." at bounding box center [589, 433] width 15 height 15
click at [595, 426] on input "Press SPACE to select this row." at bounding box center [595, 426] width 0 height 0
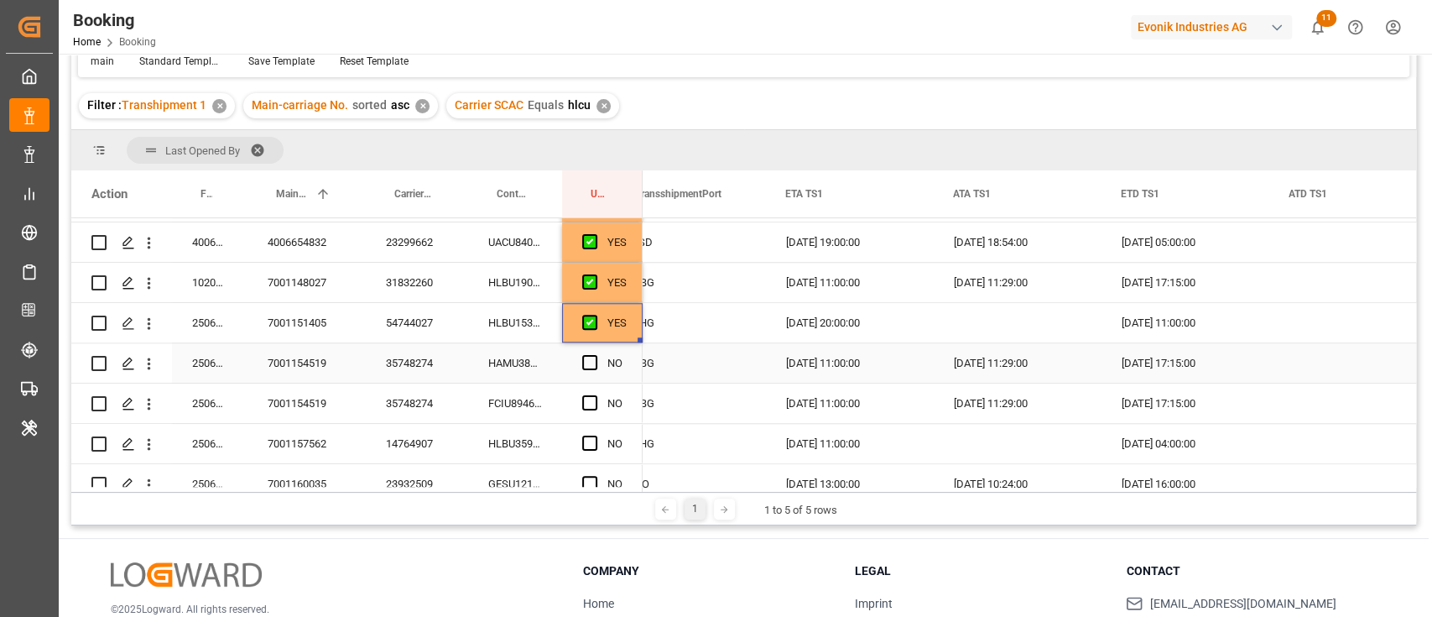
click at [595, 369] on div "Press SPACE to select this row." at bounding box center [594, 363] width 25 height 39
click at [597, 403] on div "Press SPACE to select this row." at bounding box center [594, 403] width 25 height 39
click at [593, 362] on span "Press SPACE to select this row." at bounding box center [589, 362] width 15 height 15
click at [595, 355] on input "Press SPACE to select this row." at bounding box center [595, 355] width 0 height 0
click at [592, 413] on div "Press SPACE to select this row." at bounding box center [594, 403] width 25 height 39
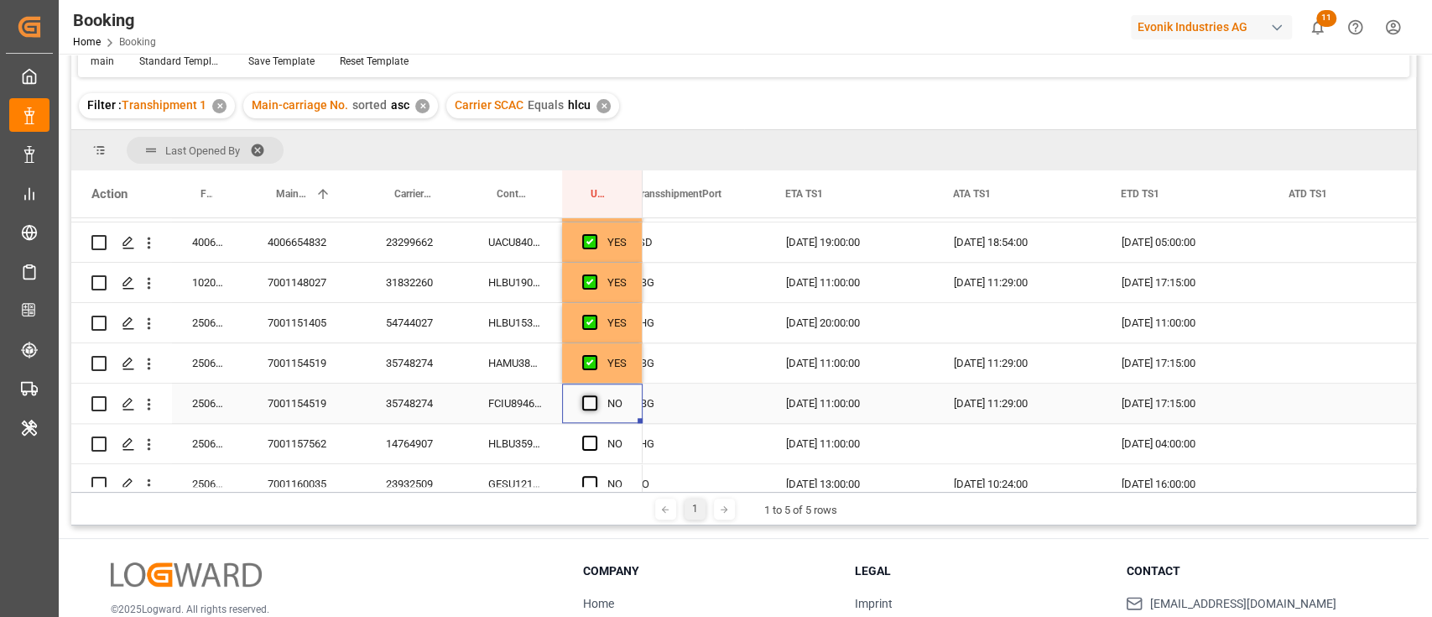
click at [590, 399] on span "Press SPACE to select this row." at bounding box center [589, 402] width 15 height 15
click at [595, 395] on input "Press SPACE to select this row." at bounding box center [595, 395] width 0 height 0
click at [584, 439] on span "Press SPACE to select this row." at bounding box center [589, 442] width 15 height 15
click at [595, 435] on input "Press SPACE to select this row." at bounding box center [595, 435] width 0 height 0
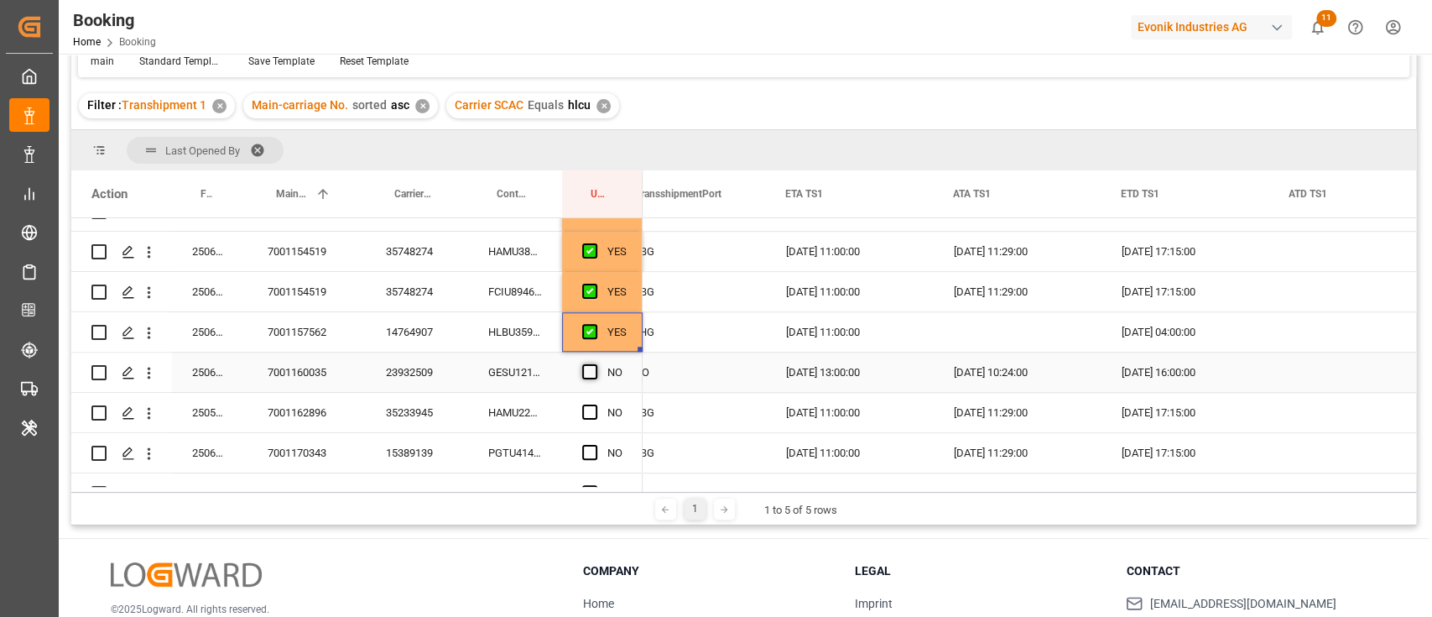
click at [584, 370] on span "Press SPACE to select this row." at bounding box center [589, 371] width 15 height 15
click at [595, 364] on input "Press SPACE to select this row." at bounding box center [595, 364] width 0 height 0
click at [587, 420] on div "Press SPACE to select this row." at bounding box center [594, 413] width 25 height 39
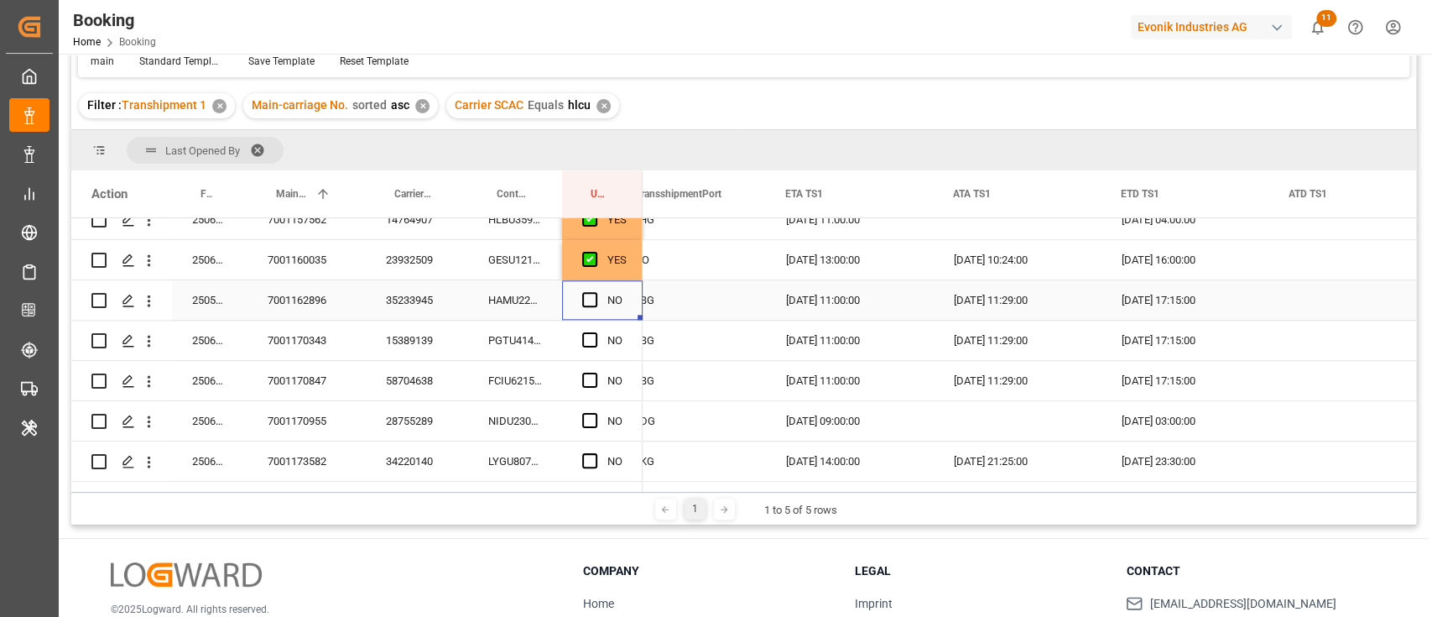
click at [584, 306] on div "Press SPACE to select this row." at bounding box center [594, 300] width 25 height 39
drag, startPoint x: 589, startPoint y: 301, endPoint x: 582, endPoint y: 349, distance: 48.3
click at [589, 305] on span "Press SPACE to select this row." at bounding box center [589, 299] width 15 height 15
click at [595, 292] on input "Press SPACE to select this row." at bounding box center [595, 292] width 0 height 0
click at [591, 334] on span "Press SPACE to select this row." at bounding box center [589, 339] width 15 height 15
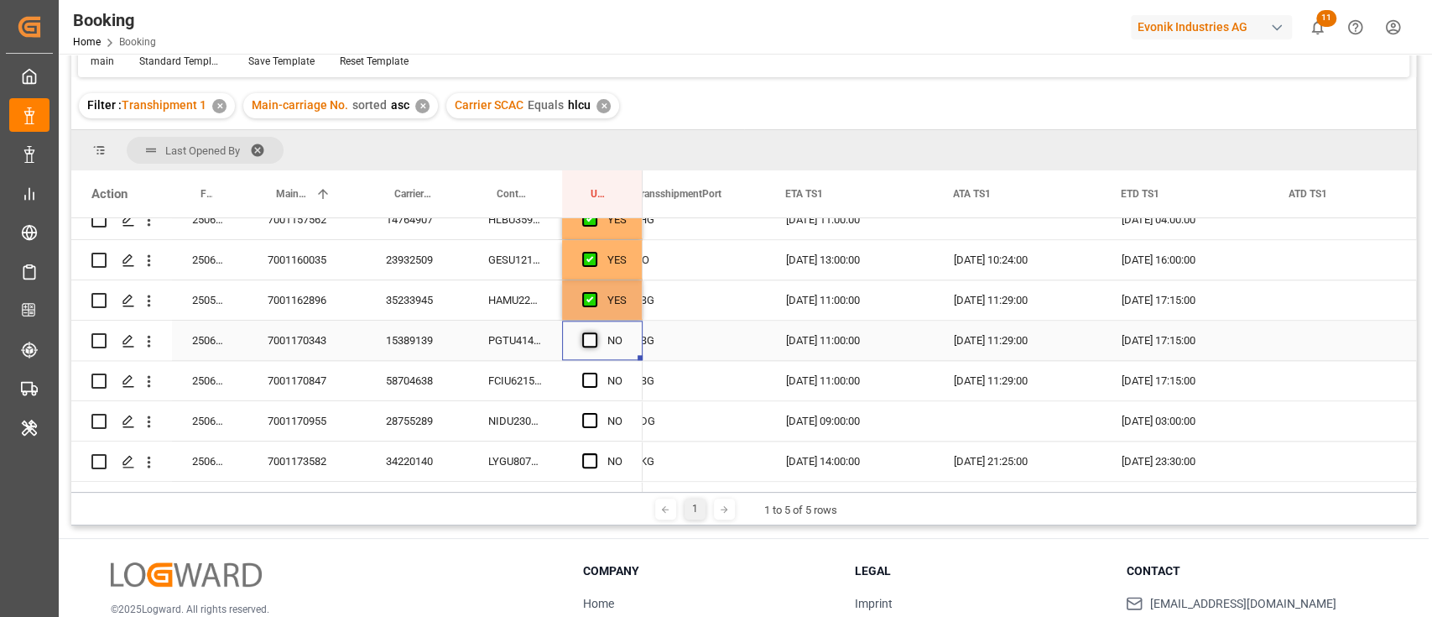
click at [595, 332] on input "Press SPACE to select this row." at bounding box center [595, 332] width 0 height 0
click at [584, 373] on span "Press SPACE to select this row." at bounding box center [589, 380] width 15 height 15
click at [595, 373] on input "Press SPACE to select this row." at bounding box center [595, 373] width 0 height 0
click at [582, 422] on span "Press SPACE to select this row." at bounding box center [589, 420] width 15 height 15
click at [595, 413] on input "Press SPACE to select this row." at bounding box center [595, 413] width 0 height 0
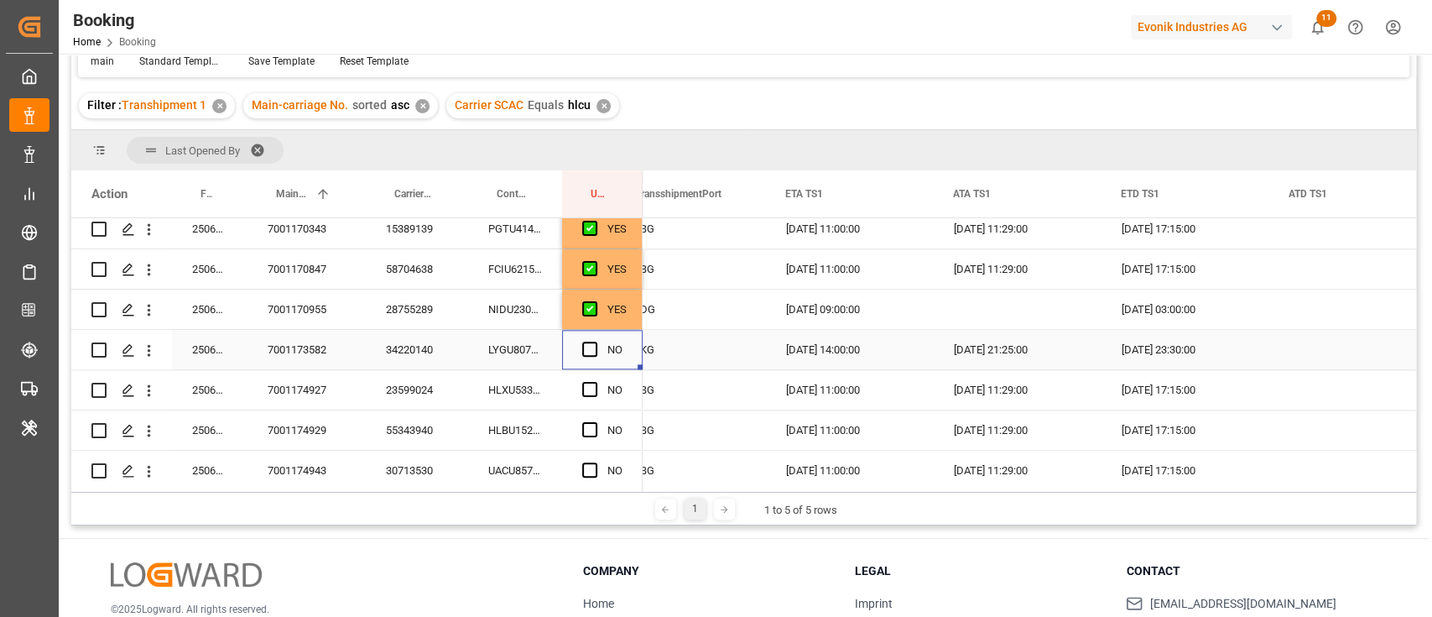
click at [584, 358] on div "Press SPACE to select this row." at bounding box center [594, 350] width 25 height 39
click at [586, 350] on span "Press SPACE to select this row." at bounding box center [589, 348] width 15 height 15
click at [595, 341] on input "Press SPACE to select this row." at bounding box center [595, 341] width 0 height 0
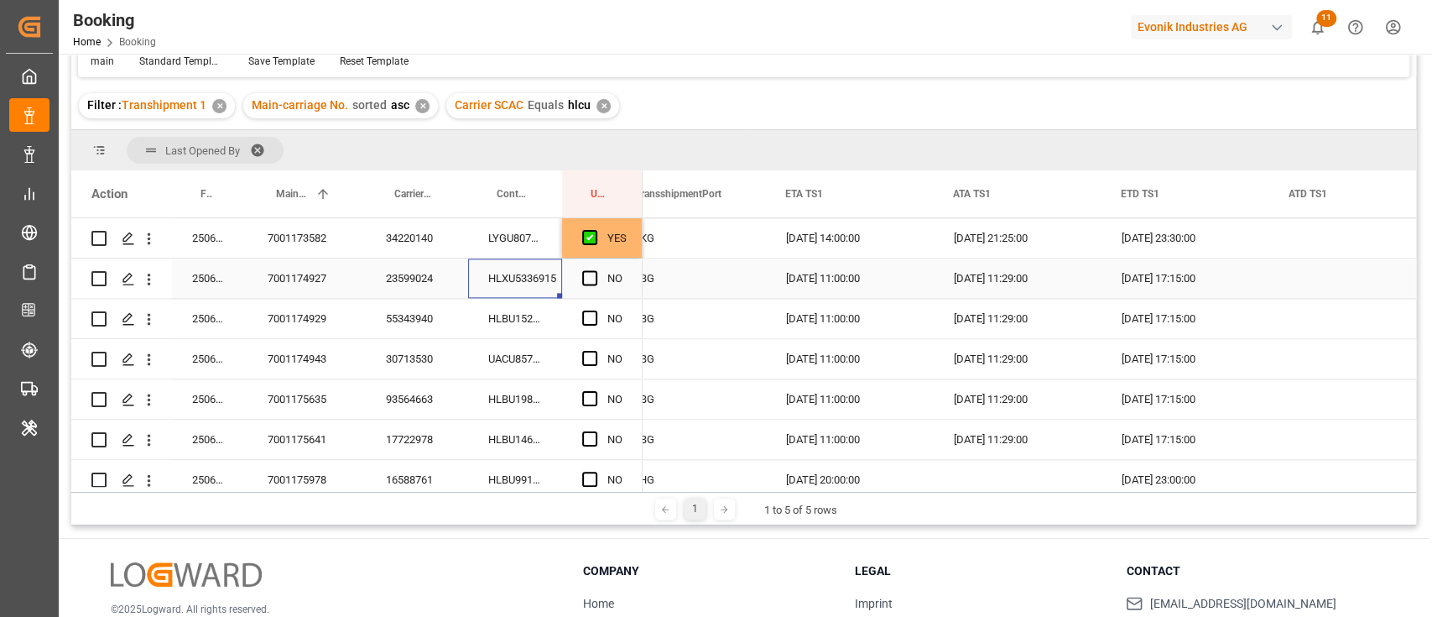
click at [516, 289] on div "HLXU5336915" at bounding box center [515, 277] width 94 height 39
click at [598, 253] on div "Press SPACE to select this row." at bounding box center [594, 238] width 25 height 39
drag, startPoint x: 638, startPoint y: 254, endPoint x: 599, endPoint y: 425, distance: 175.5
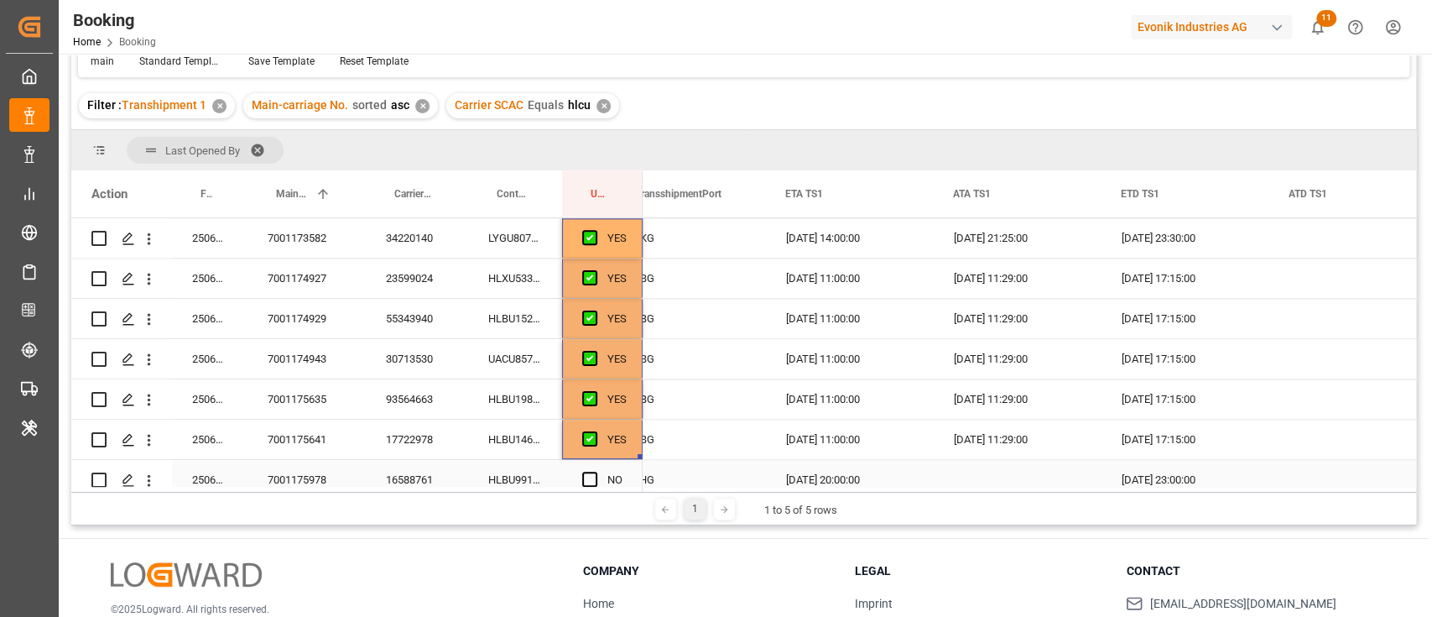
scroll to position [1683, 0]
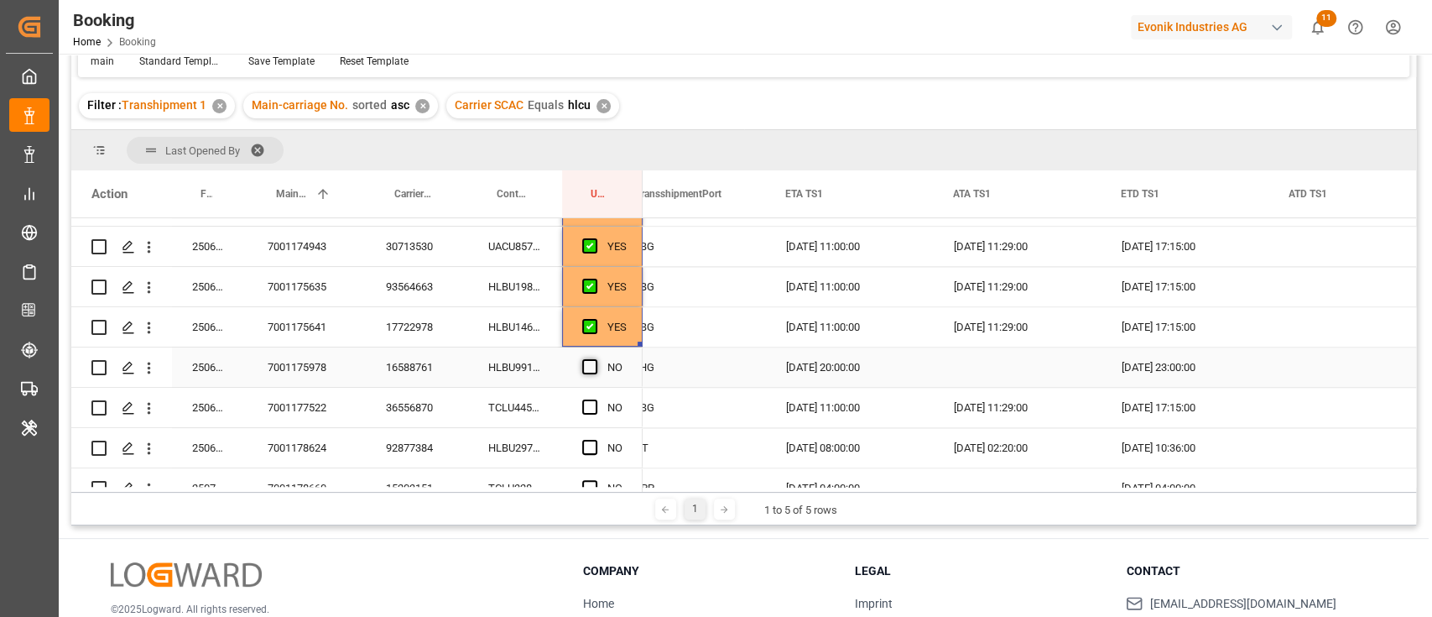
click at [585, 366] on span "Press SPACE to select this row." at bounding box center [589, 366] width 15 height 15
click at [595, 359] on input "Press SPACE to select this row." at bounding box center [595, 359] width 0 height 0
click at [589, 407] on span "Press SPACE to select this row." at bounding box center [589, 406] width 15 height 15
click at [595, 399] on input "Press SPACE to select this row." at bounding box center [595, 399] width 0 height 0
click at [595, 452] on span "Press SPACE to select this row." at bounding box center [589, 447] width 15 height 15
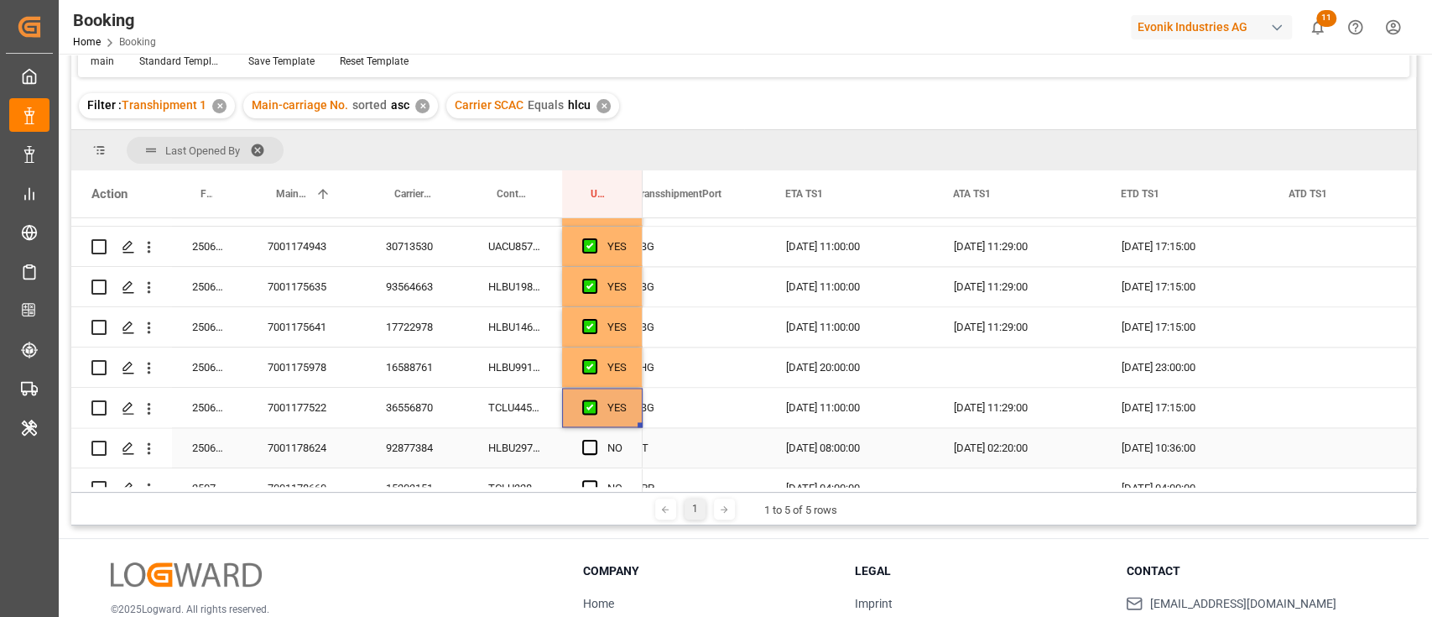
click at [595, 440] on input "Press SPACE to select this row." at bounding box center [595, 440] width 0 height 0
click at [595, 452] on span "Press SPACE to select this row." at bounding box center [589, 447] width 15 height 15
click at [595, 440] on input "Press SPACE to select this row." at bounding box center [595, 440] width 0 height 0
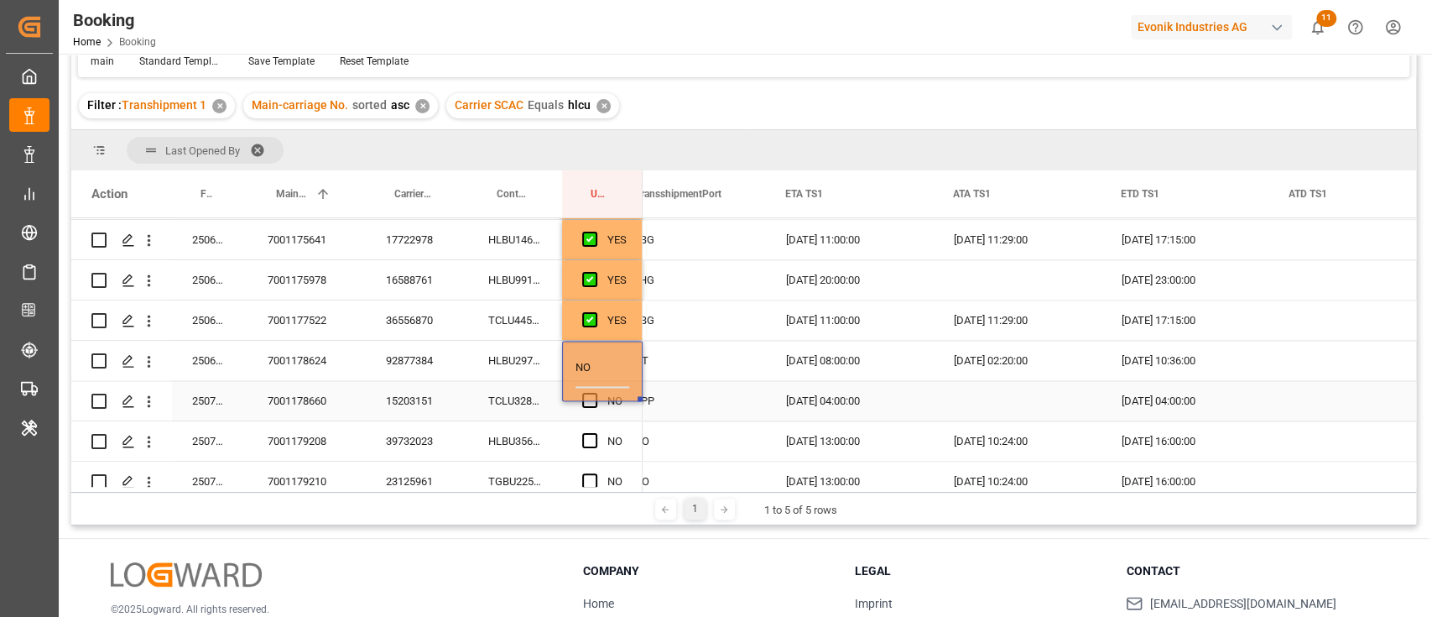
scroll to position [1806, 0]
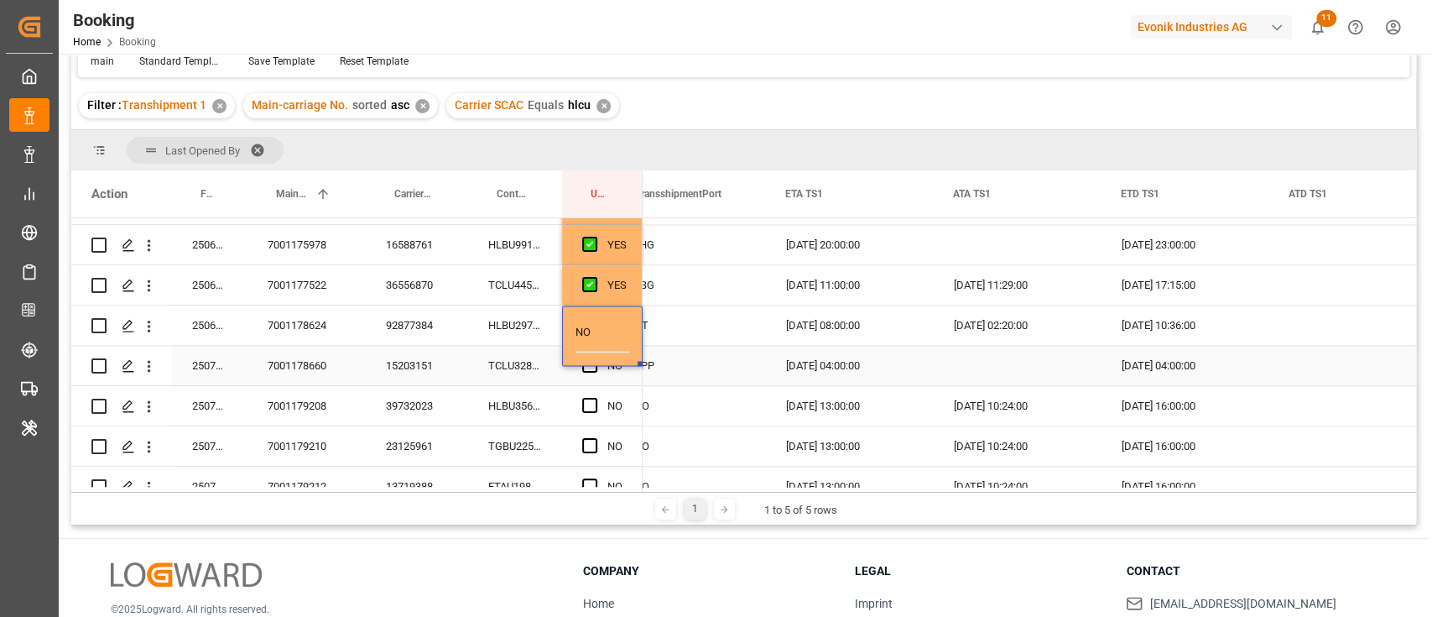
click at [590, 374] on div "Press SPACE to select this row." at bounding box center [594, 366] width 25 height 39
click at [588, 364] on span "Press SPACE to select this row." at bounding box center [589, 364] width 15 height 15
click at [595, 357] on input "Press SPACE to select this row." at bounding box center [595, 357] width 0 height 0
click at [596, 406] on span "Press SPACE to select this row." at bounding box center [589, 405] width 15 height 15
click at [595, 398] on input "Press SPACE to select this row." at bounding box center [595, 398] width 0 height 0
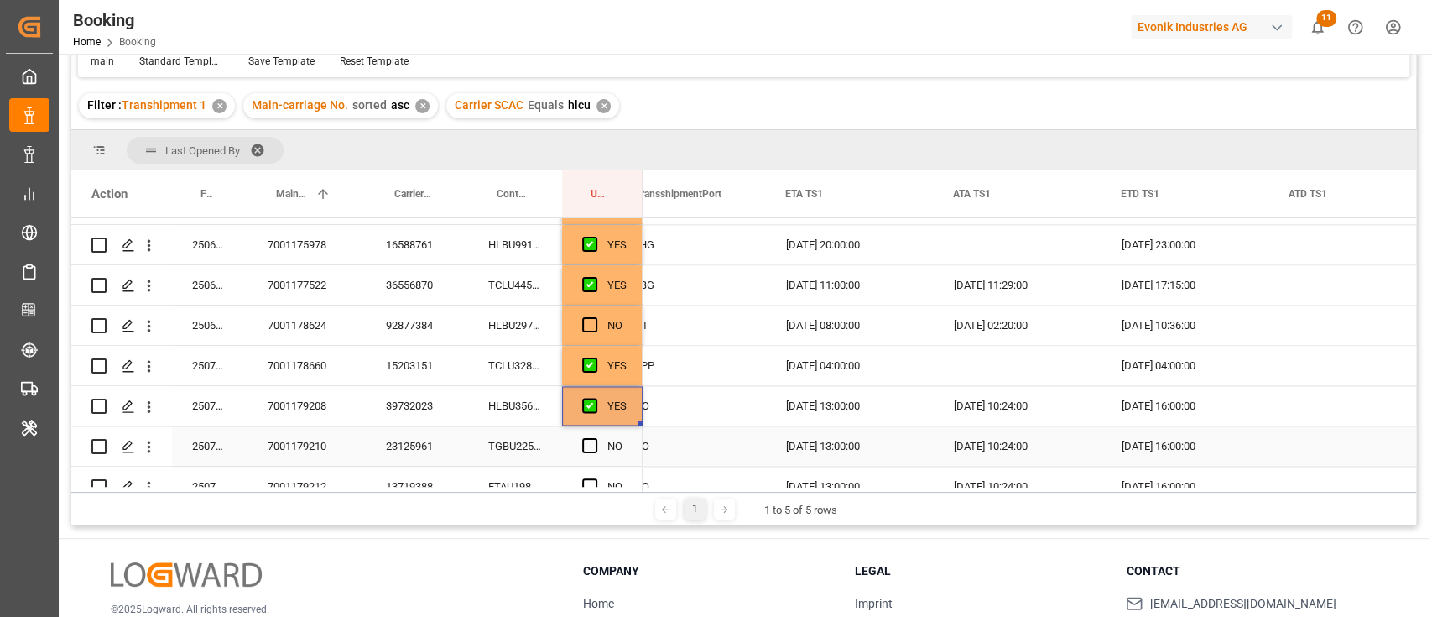
click at [591, 427] on div "Press SPACE to select this row." at bounding box center [594, 446] width 25 height 39
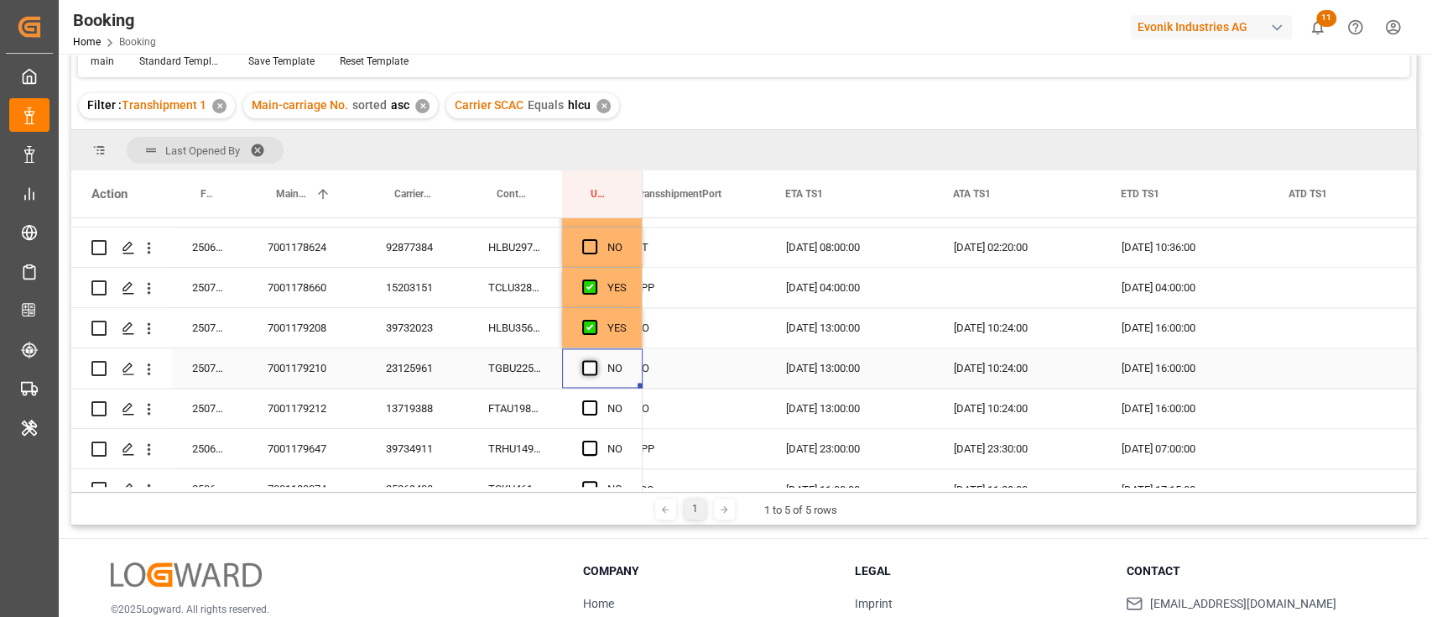
scroll to position [1918, 0]
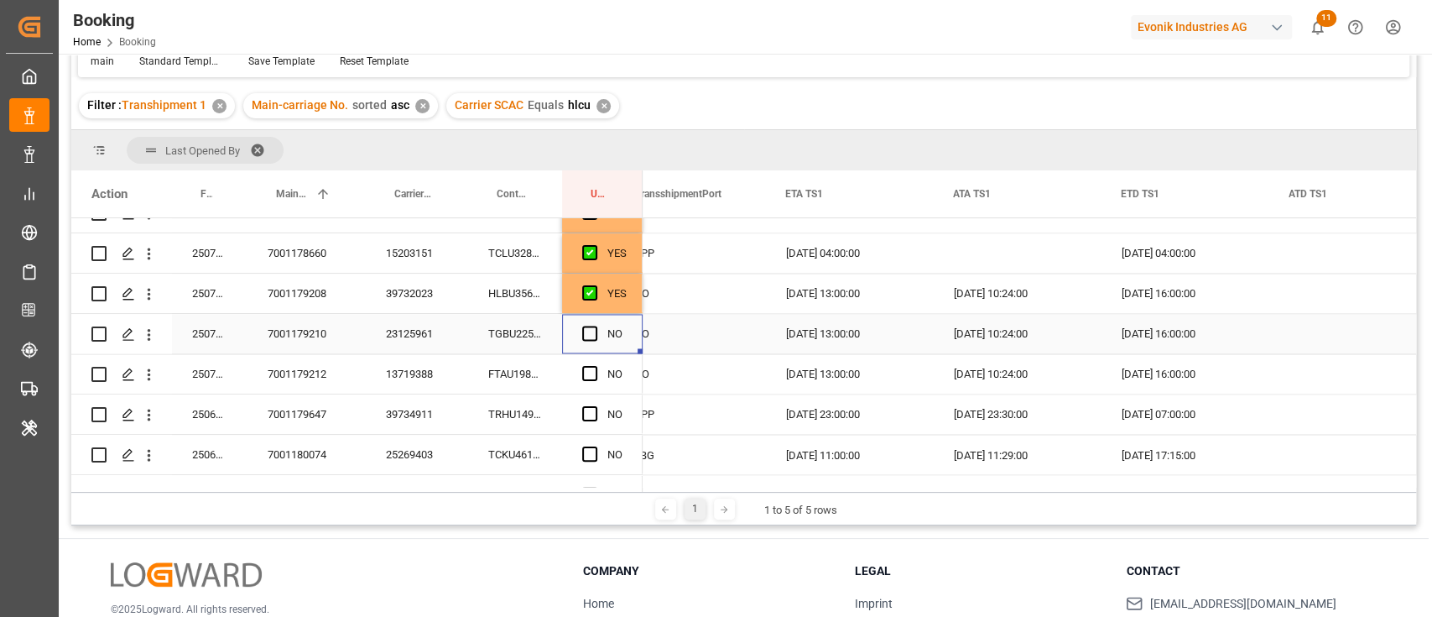
click at [597, 330] on div "Press SPACE to select this row." at bounding box center [594, 334] width 25 height 39
drag, startPoint x: 621, startPoint y: 317, endPoint x: 626, endPoint y: 305, distance: 12.8
click at [622, 316] on div "NO" at bounding box center [614, 334] width 15 height 39
click at [626, 305] on div "YES" at bounding box center [616, 293] width 19 height 39
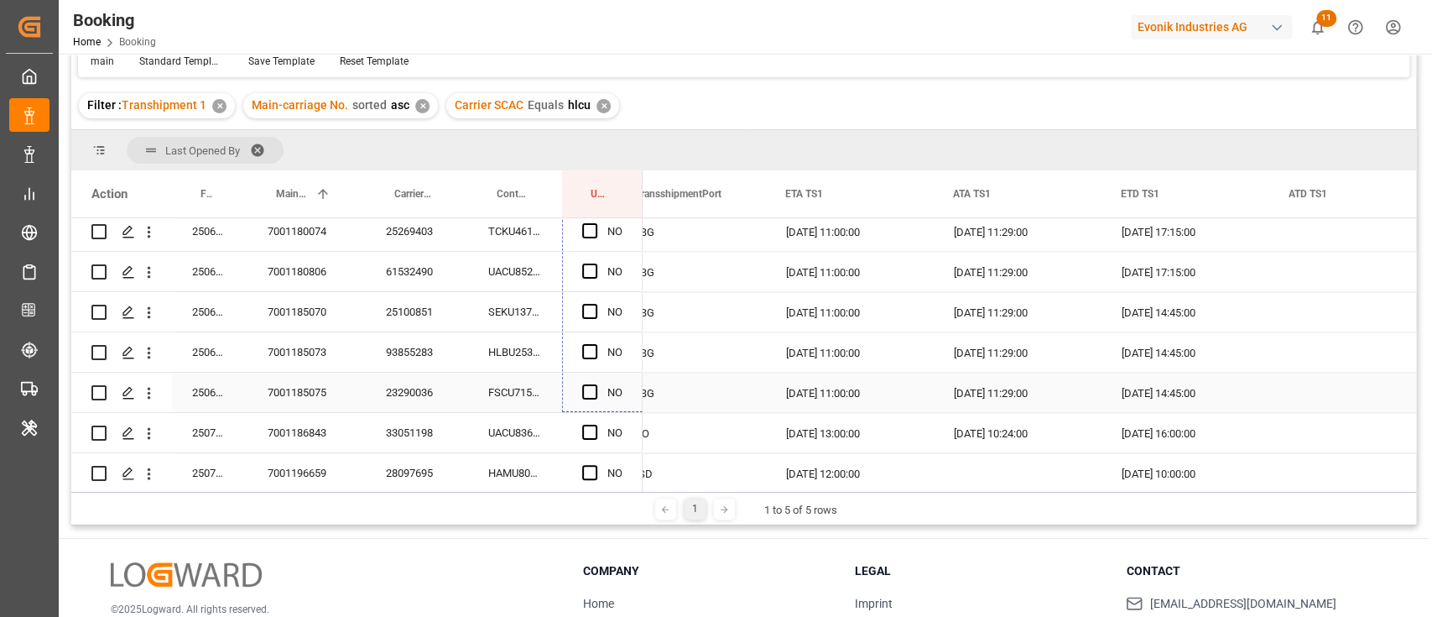
scroll to position [2254, 0]
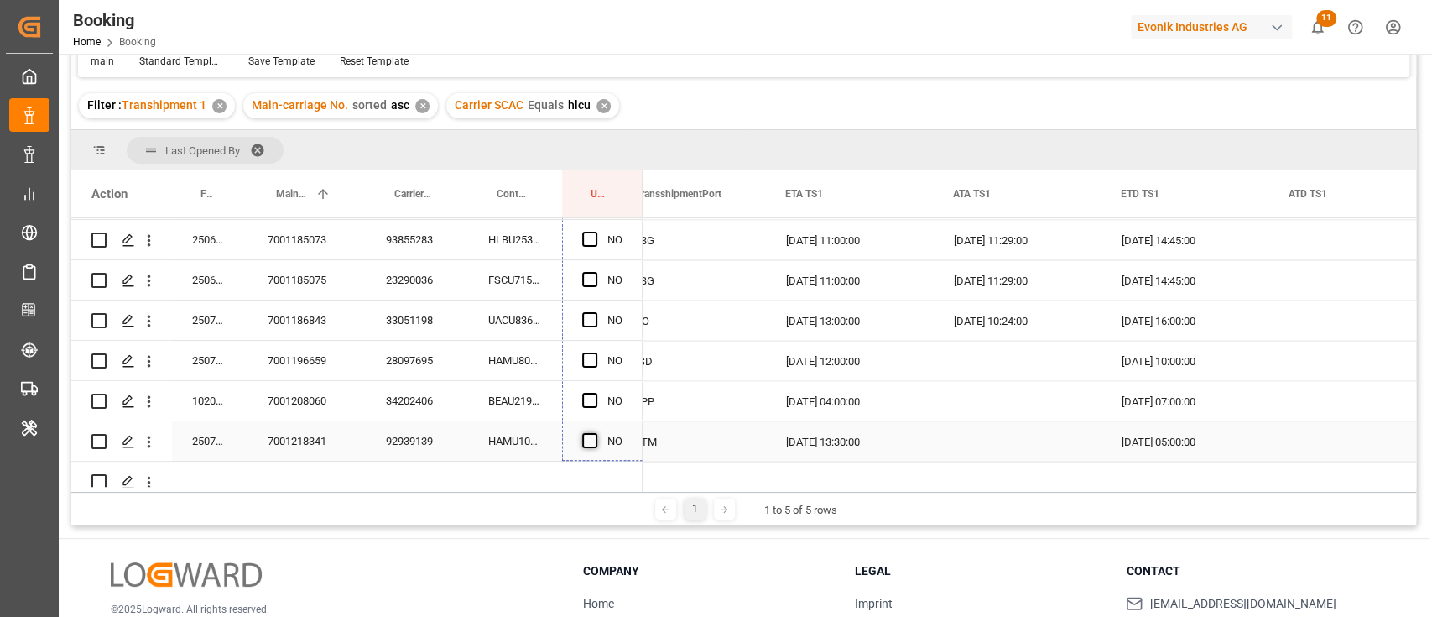
drag, startPoint x: 639, startPoint y: 311, endPoint x: 592, endPoint y: 437, distance: 134.6
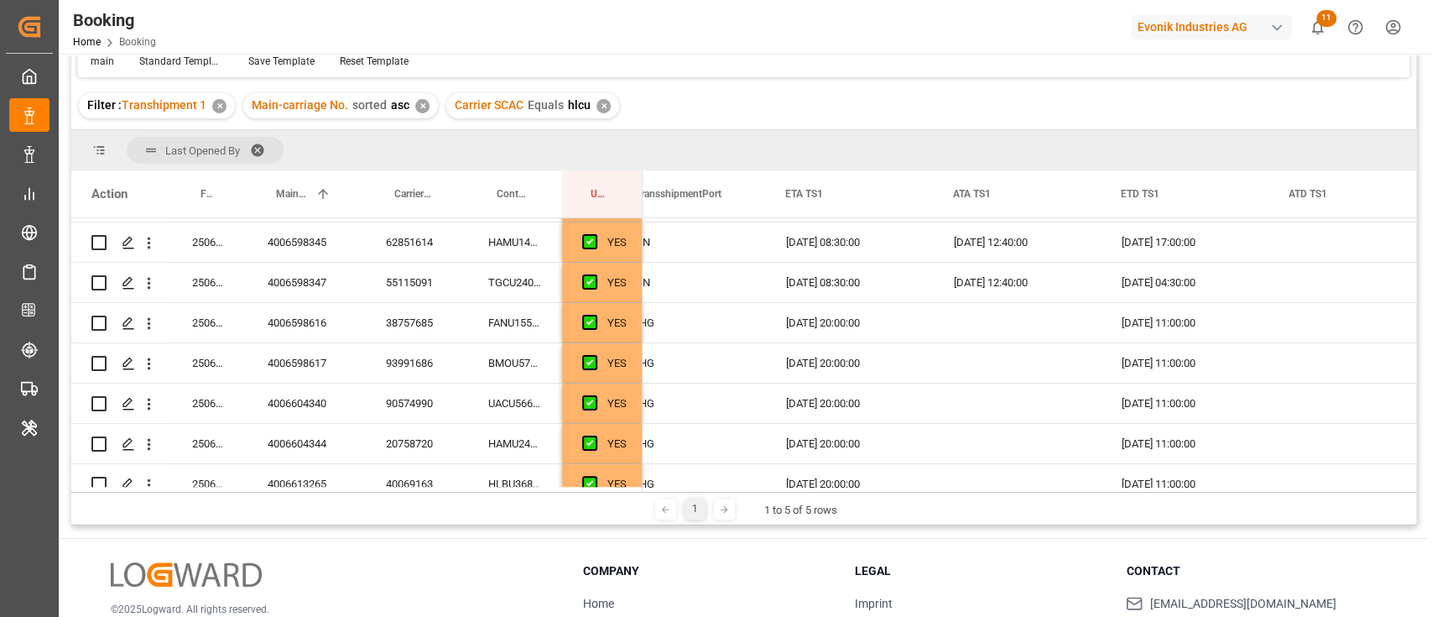
scroll to position [0, 0]
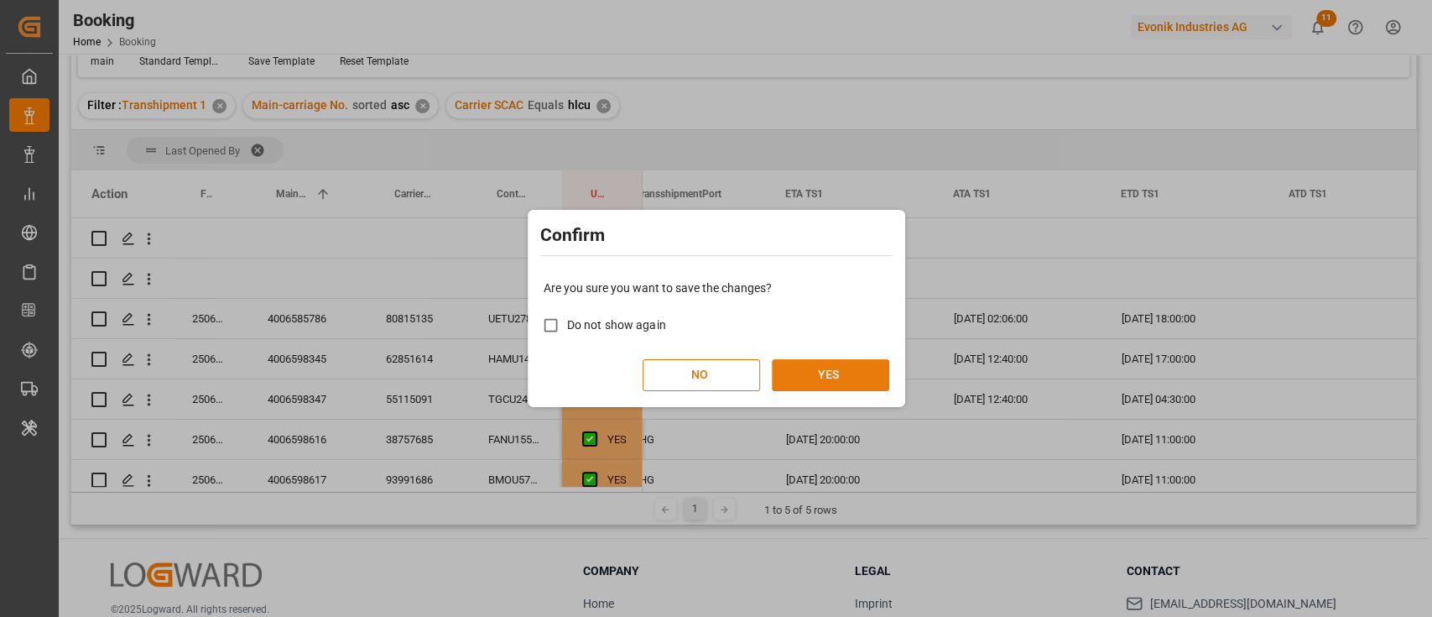
click at [840, 378] on button "YES" at bounding box center [830, 375] width 117 height 32
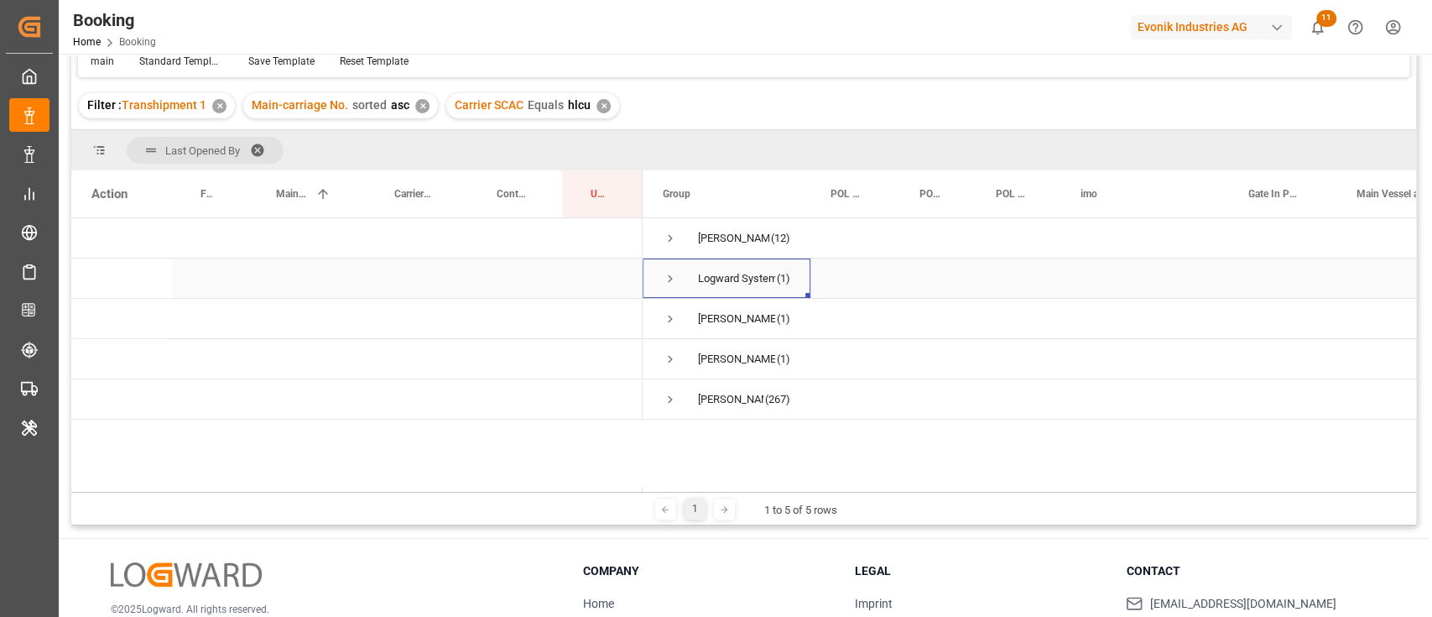
click at [669, 268] on span "Press SPACE to select this row." at bounding box center [670, 278] width 15 height 39
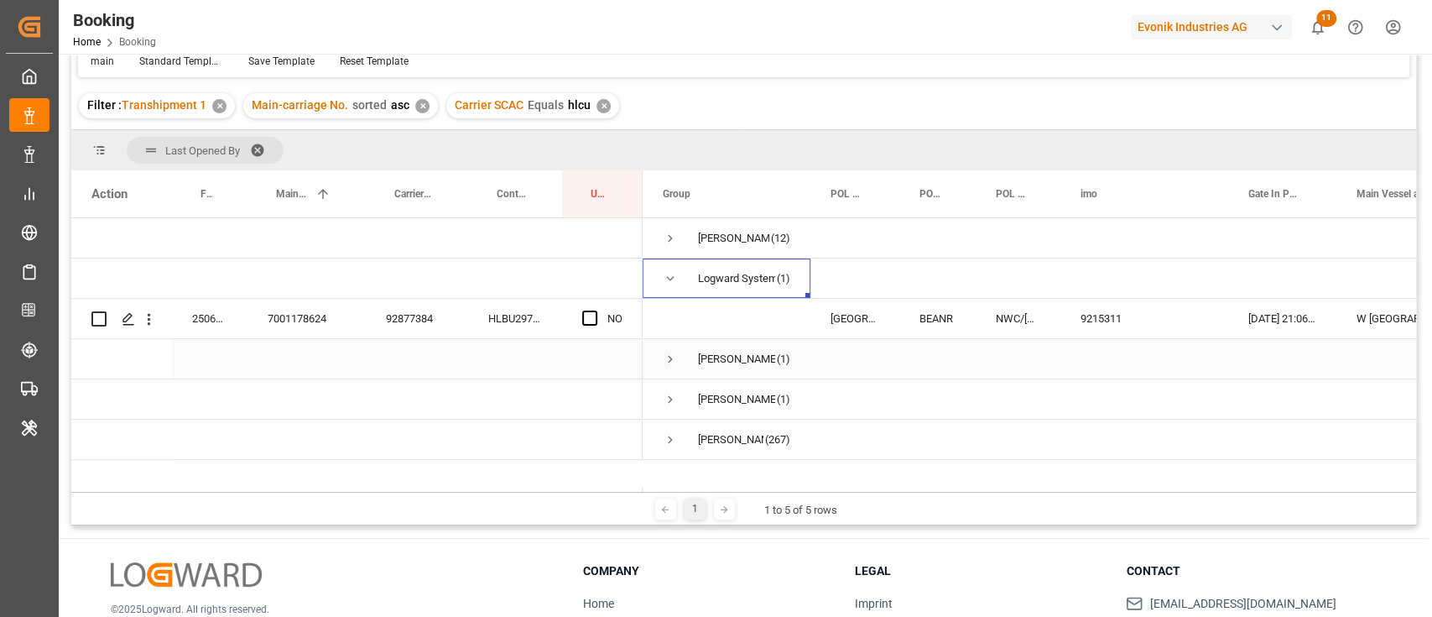
click at [663, 361] on span "Press SPACE to select this row." at bounding box center [670, 359] width 15 height 15
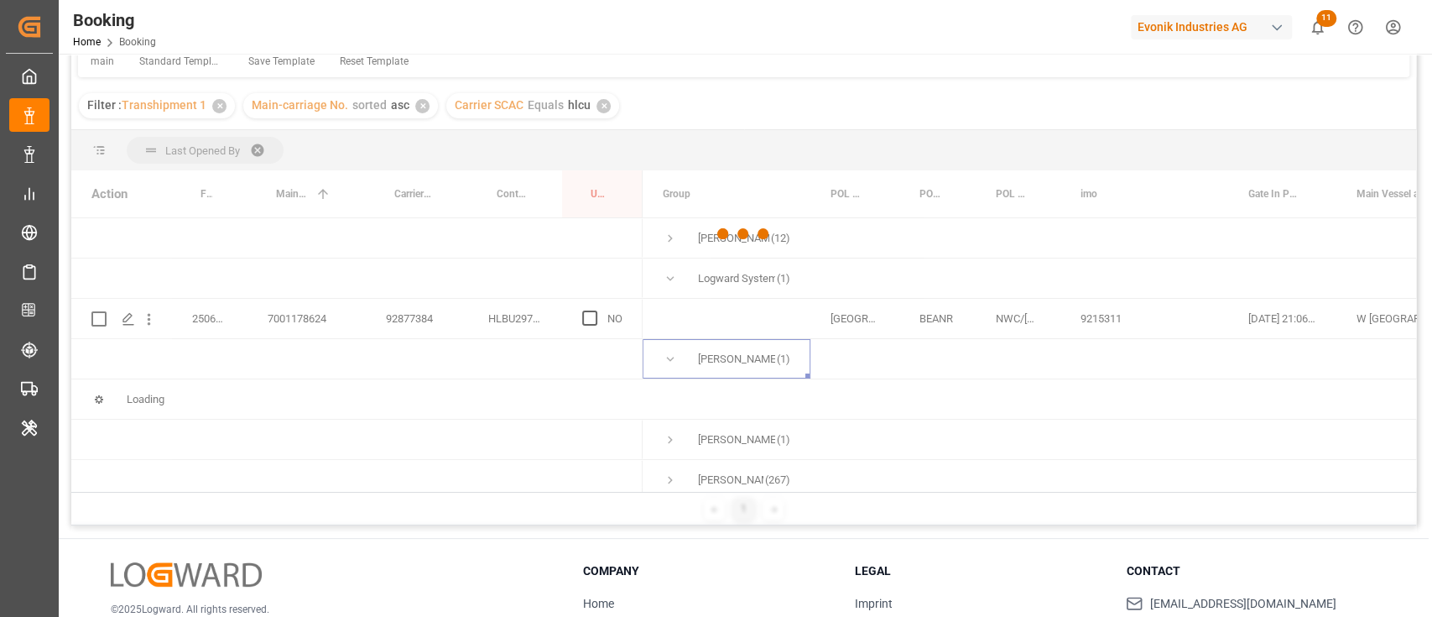
scroll to position [248, 0]
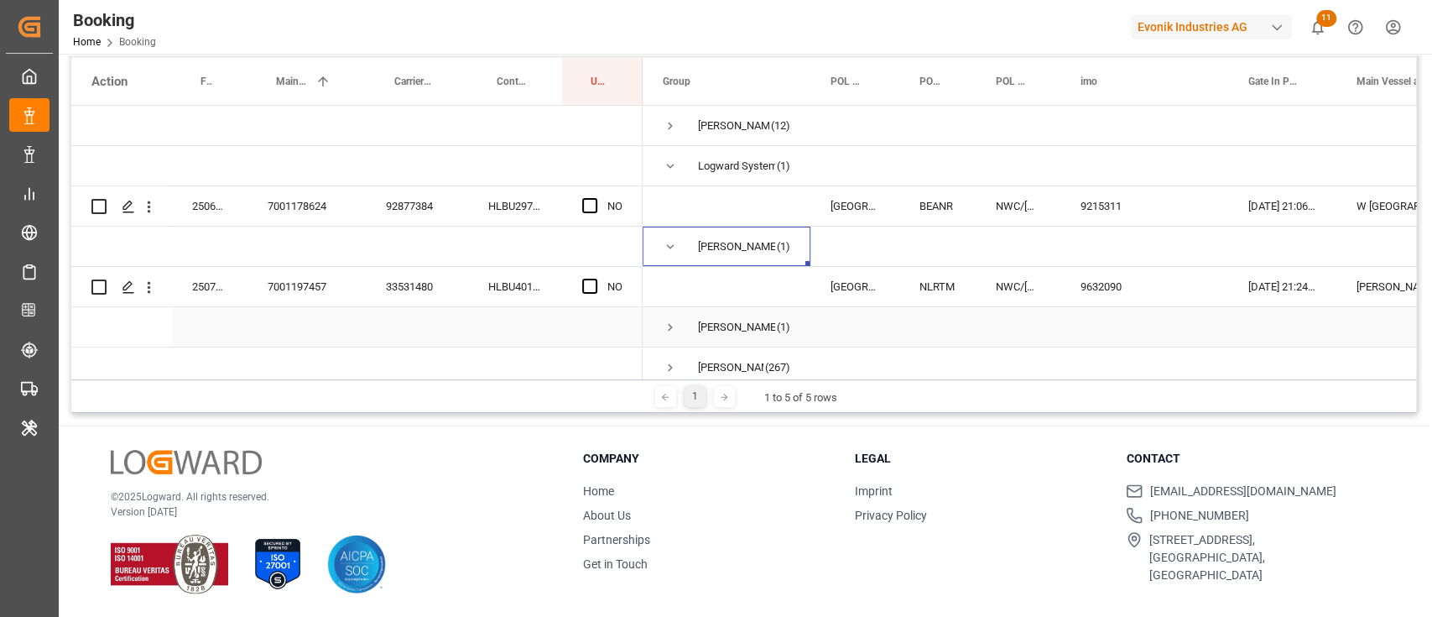
click at [666, 320] on span "Press SPACE to select this row." at bounding box center [670, 327] width 15 height 15
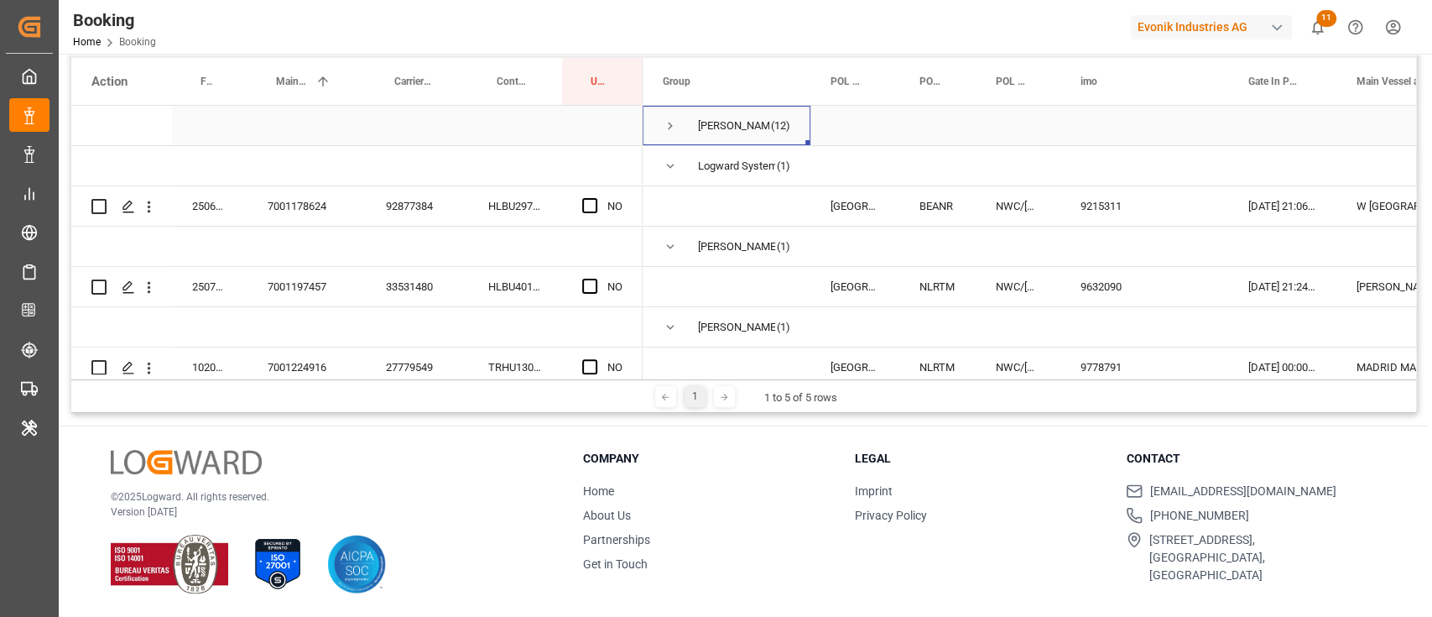
click at [669, 128] on span "Press SPACE to select this row." at bounding box center [670, 125] width 15 height 15
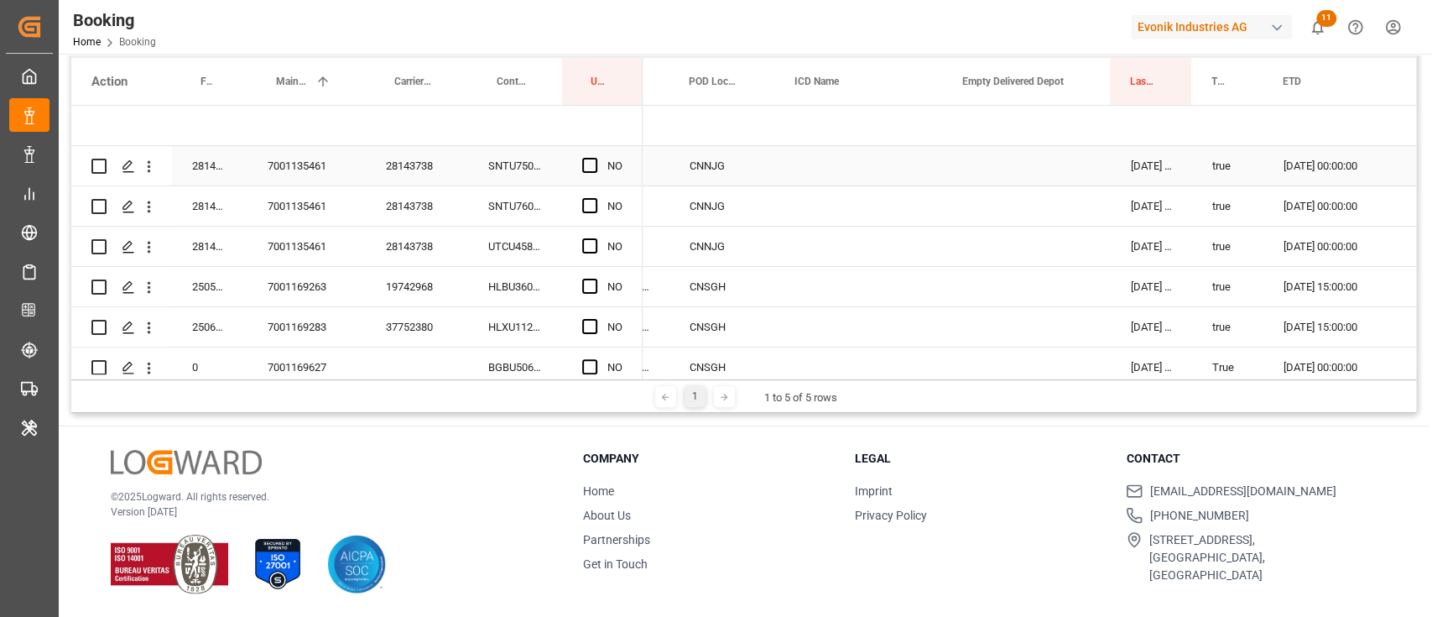
scroll to position [0, 1301]
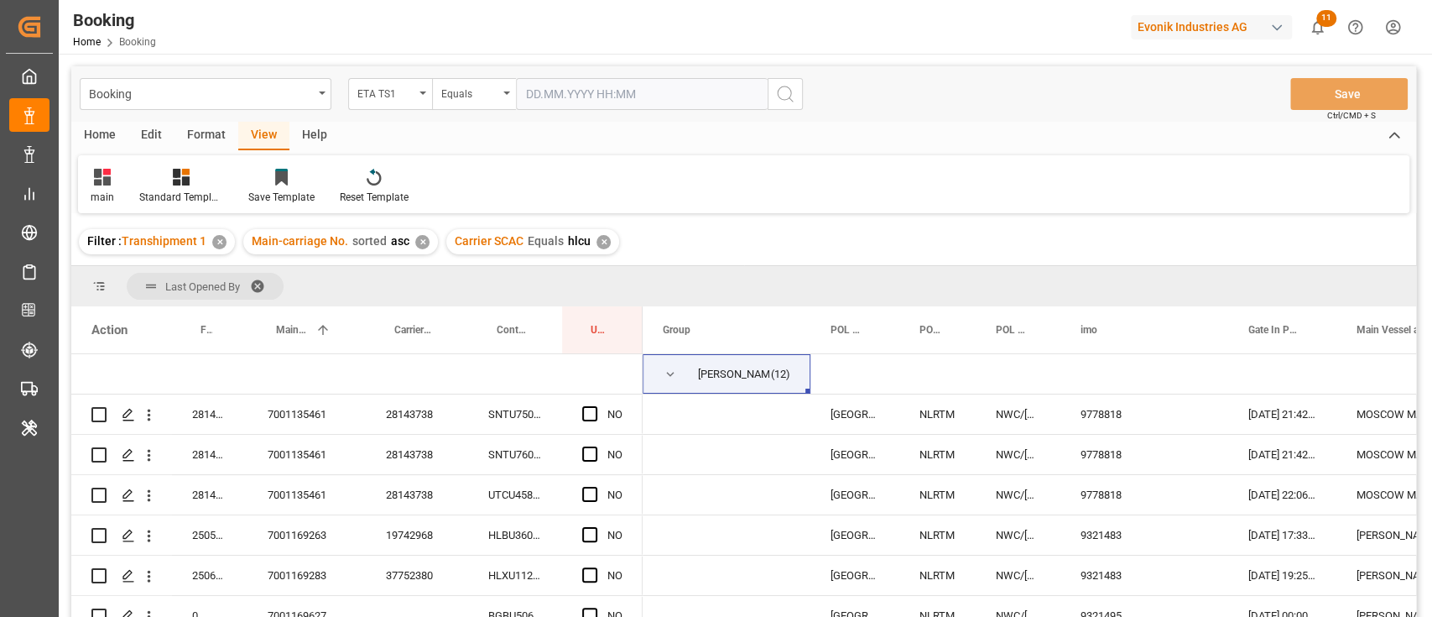
click at [263, 279] on span at bounding box center [263, 286] width 27 height 15
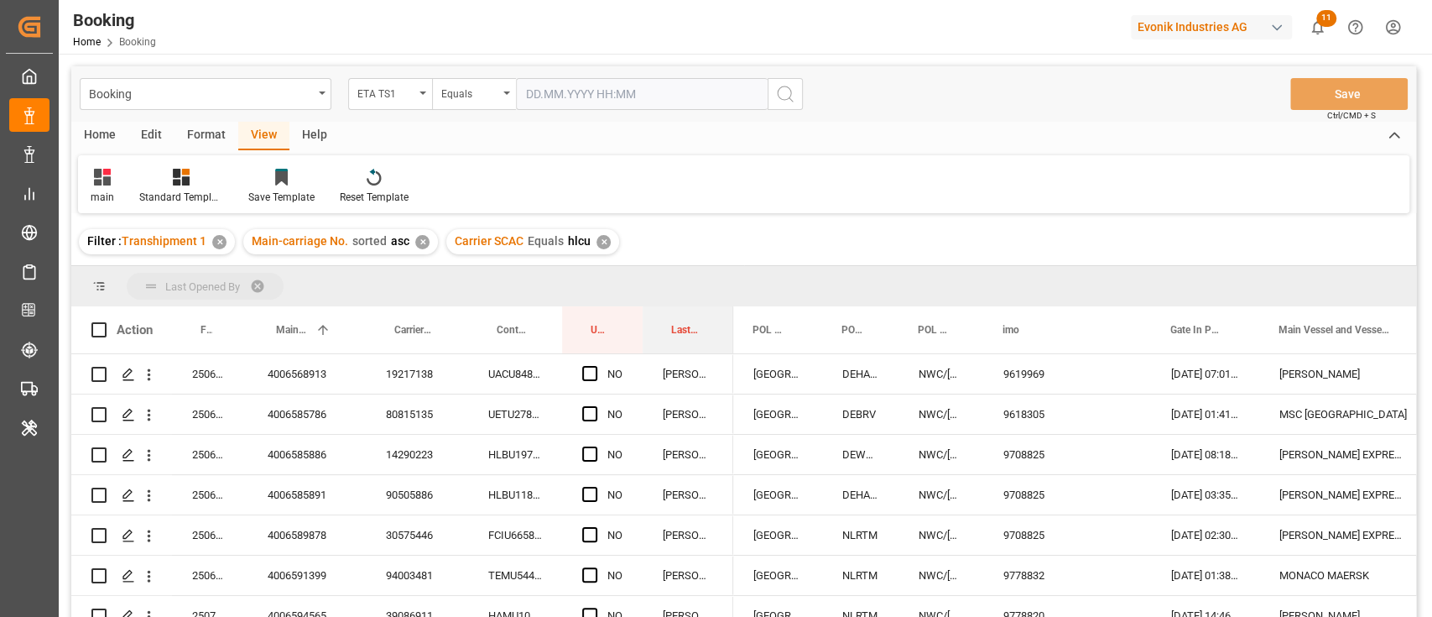
drag, startPoint x: 679, startPoint y: 329, endPoint x: 685, endPoint y: 298, distance: 31.6
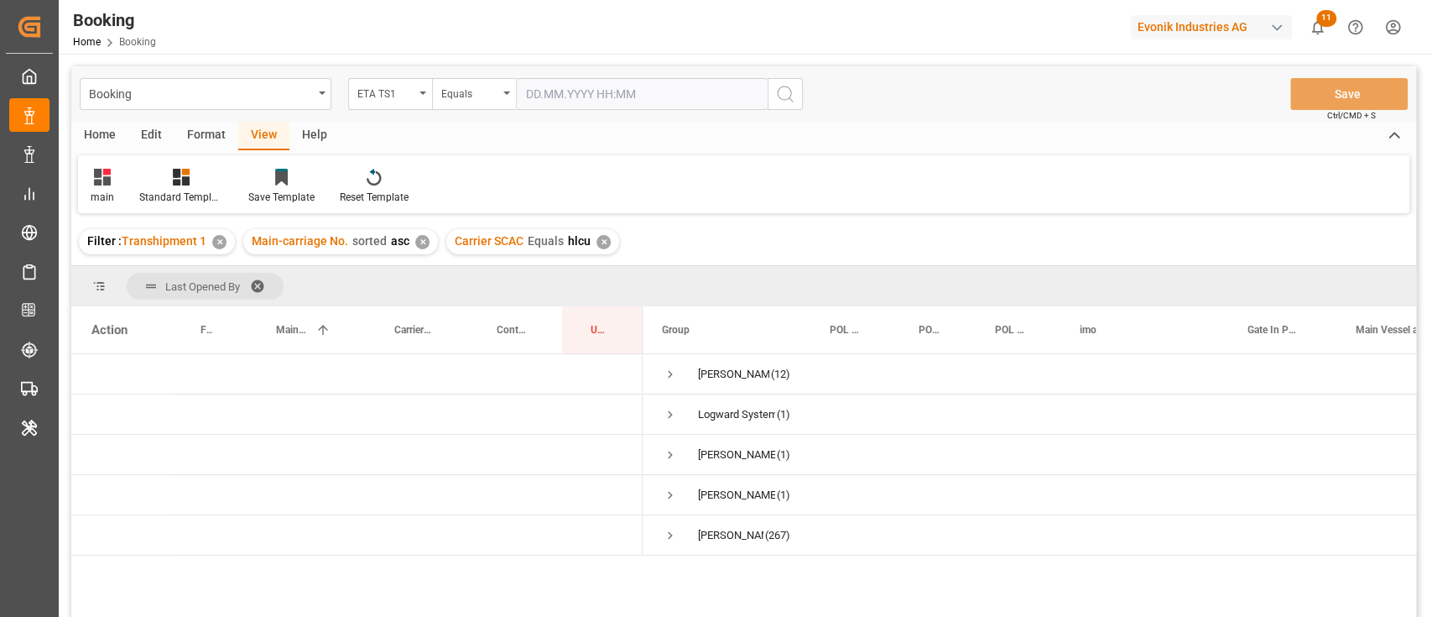
click at [555, 122] on div "Home Edit Format View Help" at bounding box center [743, 136] width 1345 height 29
click at [369, 96] on div "ETA TS1" at bounding box center [385, 91] width 57 height 19
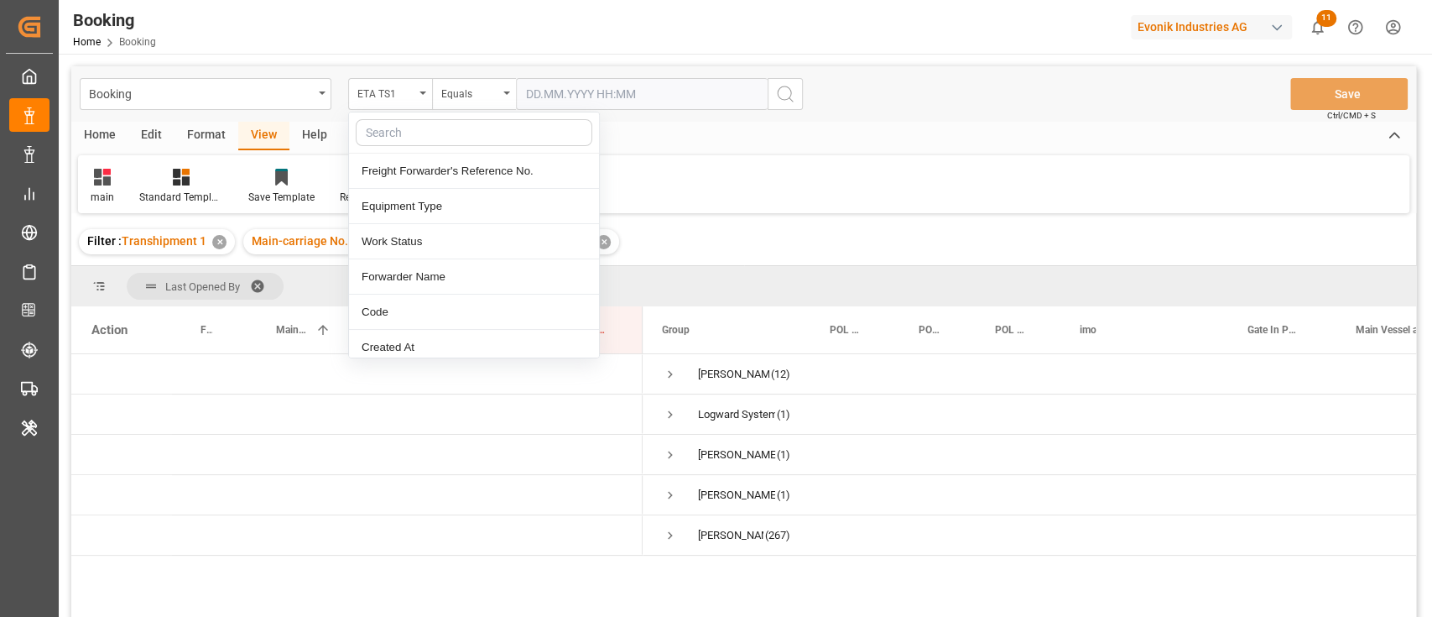
click at [392, 138] on input "text" at bounding box center [474, 132] width 237 height 27
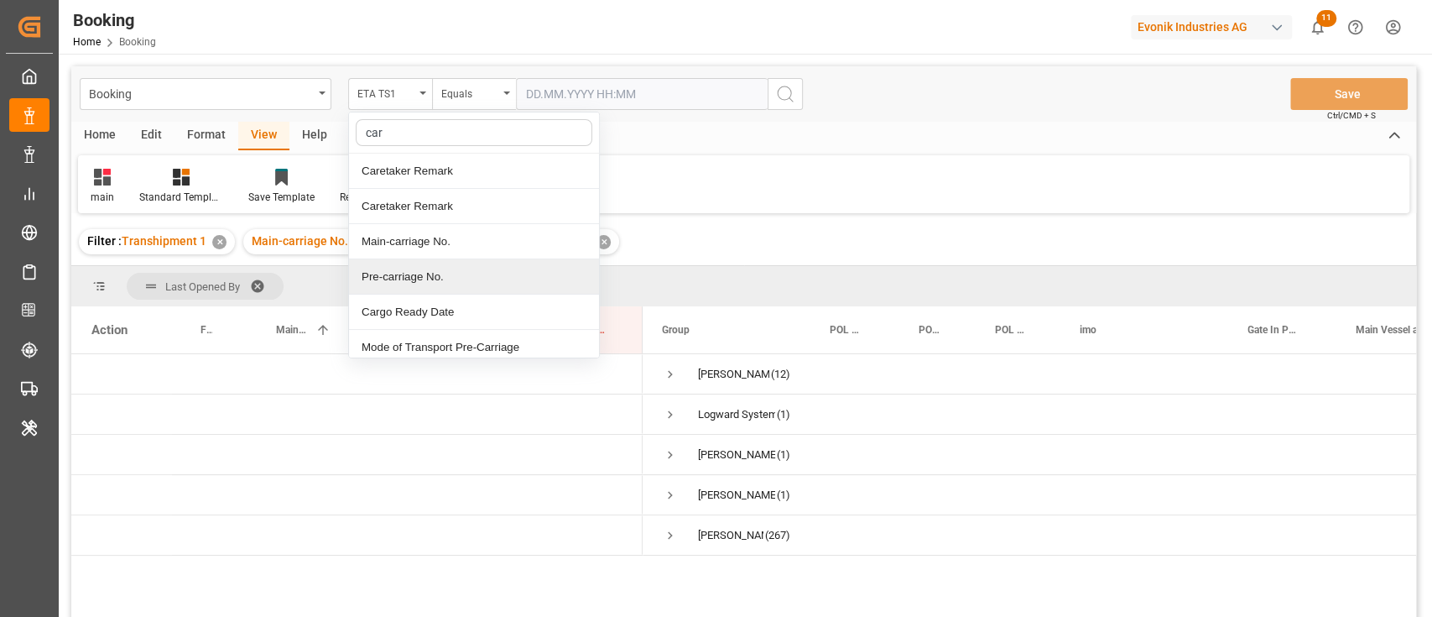
type input "carr"
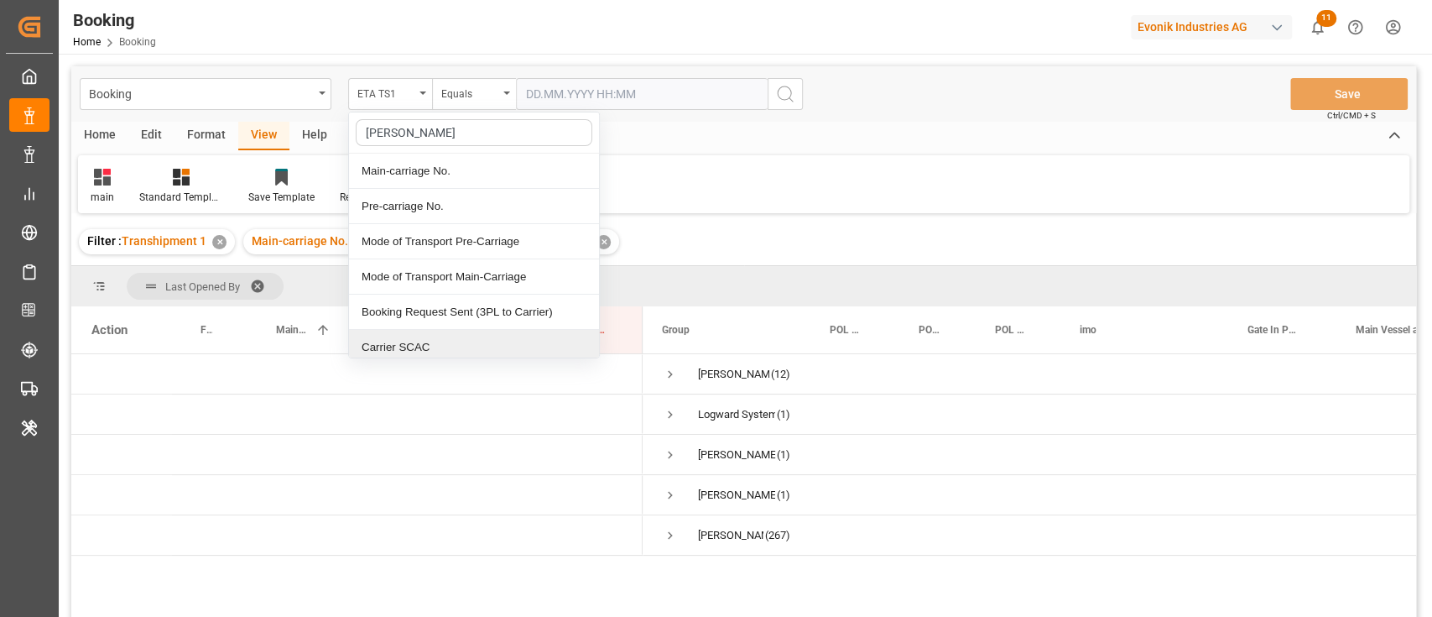
click at [425, 336] on div "Carrier SCAC" at bounding box center [474, 347] width 250 height 35
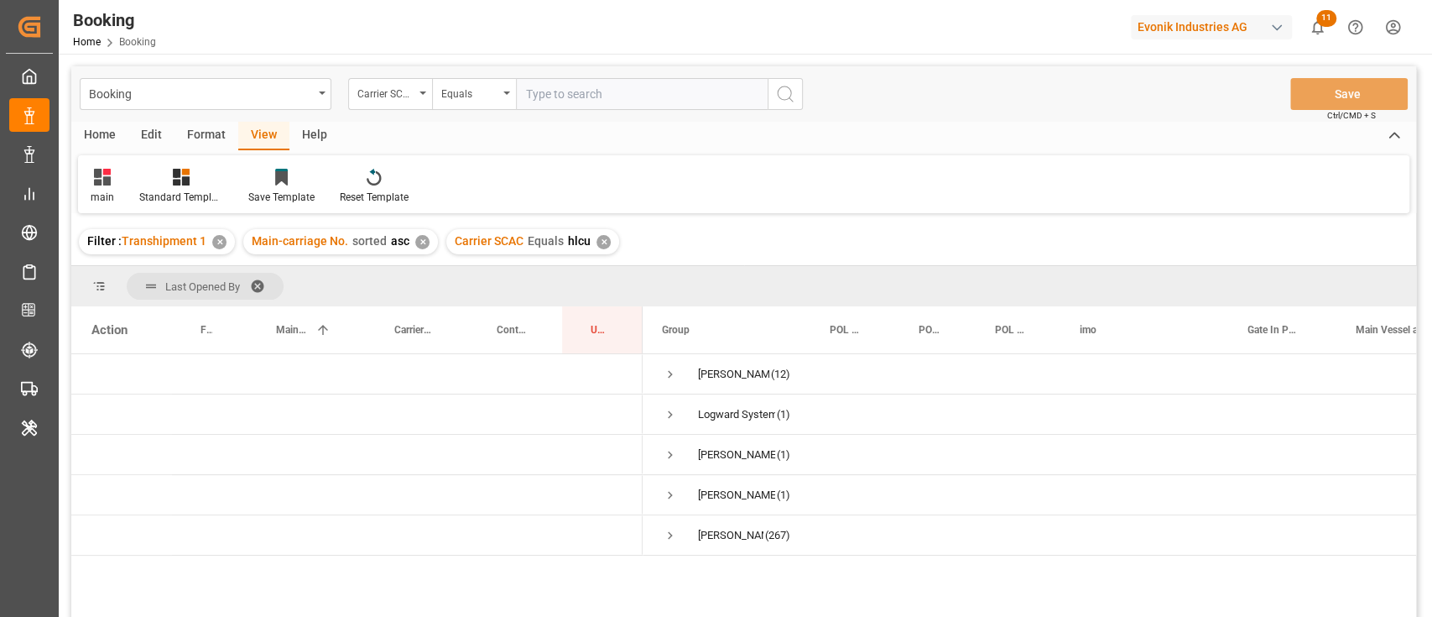
click at [570, 114] on div "Booking Carrier SCAC Equals Save Ctrl/CMD + S" at bounding box center [743, 93] width 1345 height 55
click at [573, 106] on input "text" at bounding box center [642, 94] width 252 height 32
type input "oney"
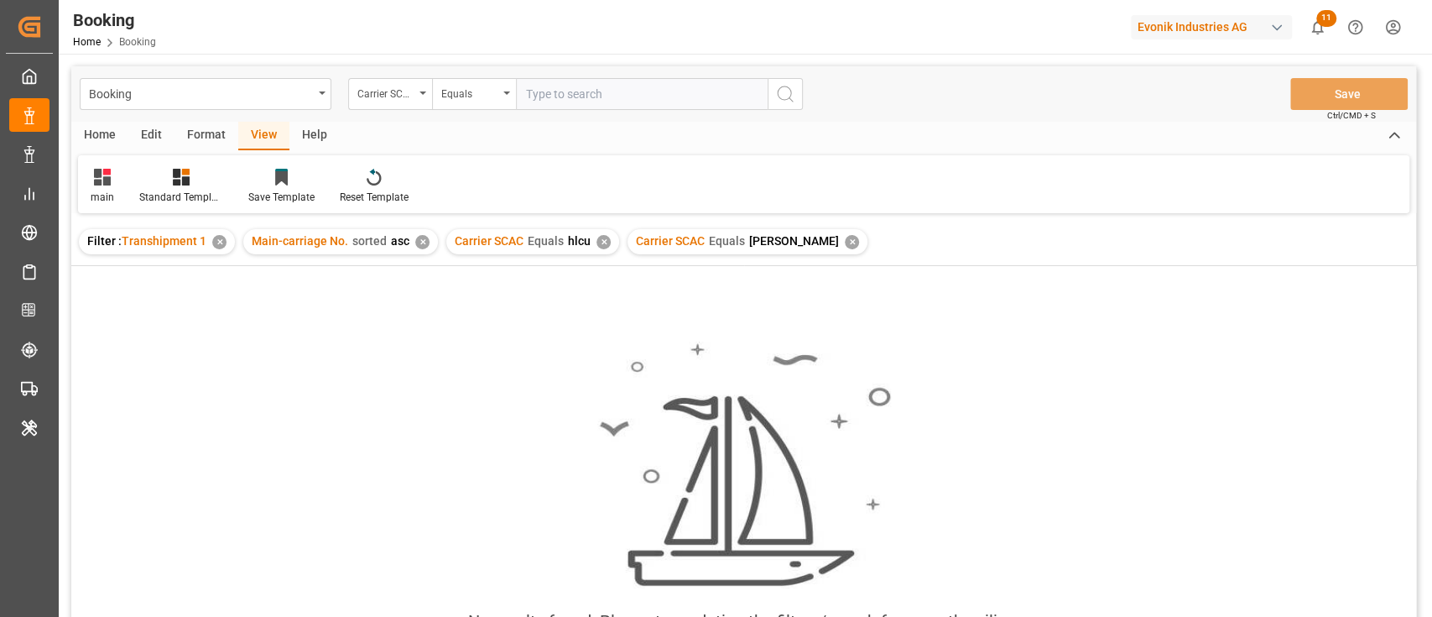
click at [591, 239] on div "Carrier SCAC Equals hlcu ✕" at bounding box center [532, 241] width 173 height 25
click at [599, 245] on div "✕" at bounding box center [604, 242] width 14 height 14
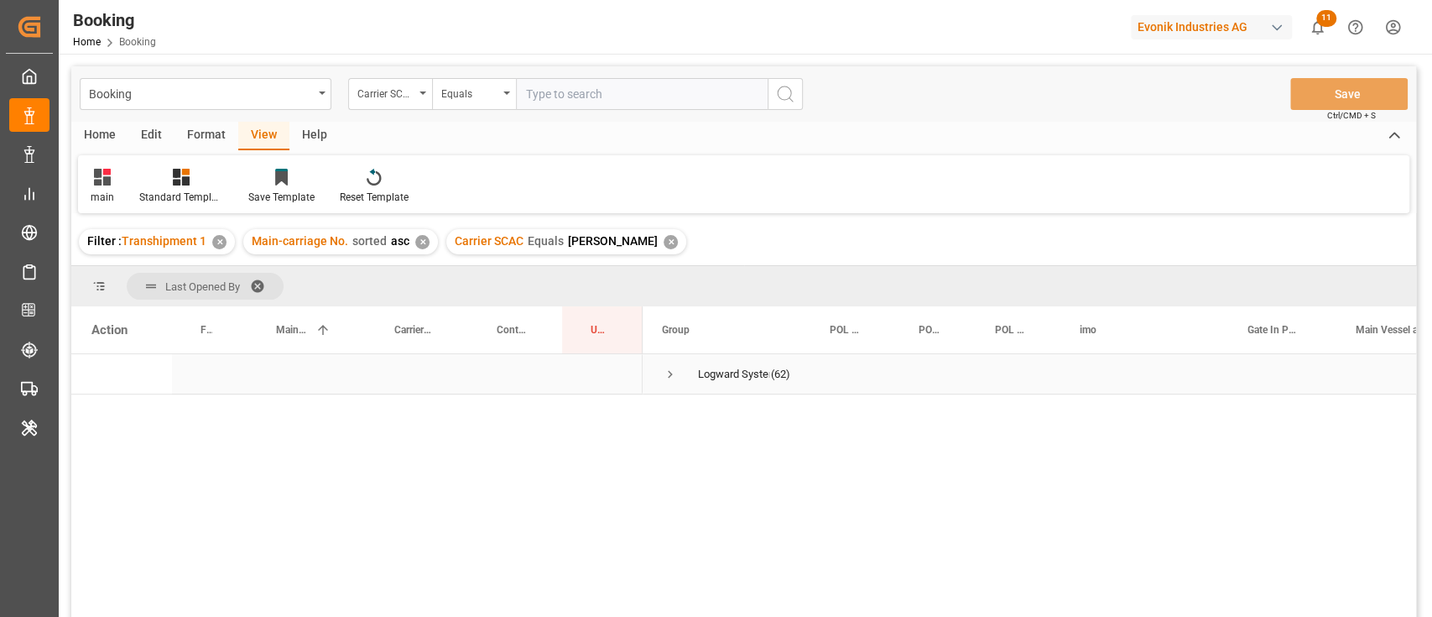
click at [661, 364] on div "Logward System (62)" at bounding box center [727, 373] width 168 height 39
click at [674, 371] on span "Press SPACE to select this row." at bounding box center [670, 374] width 15 height 15
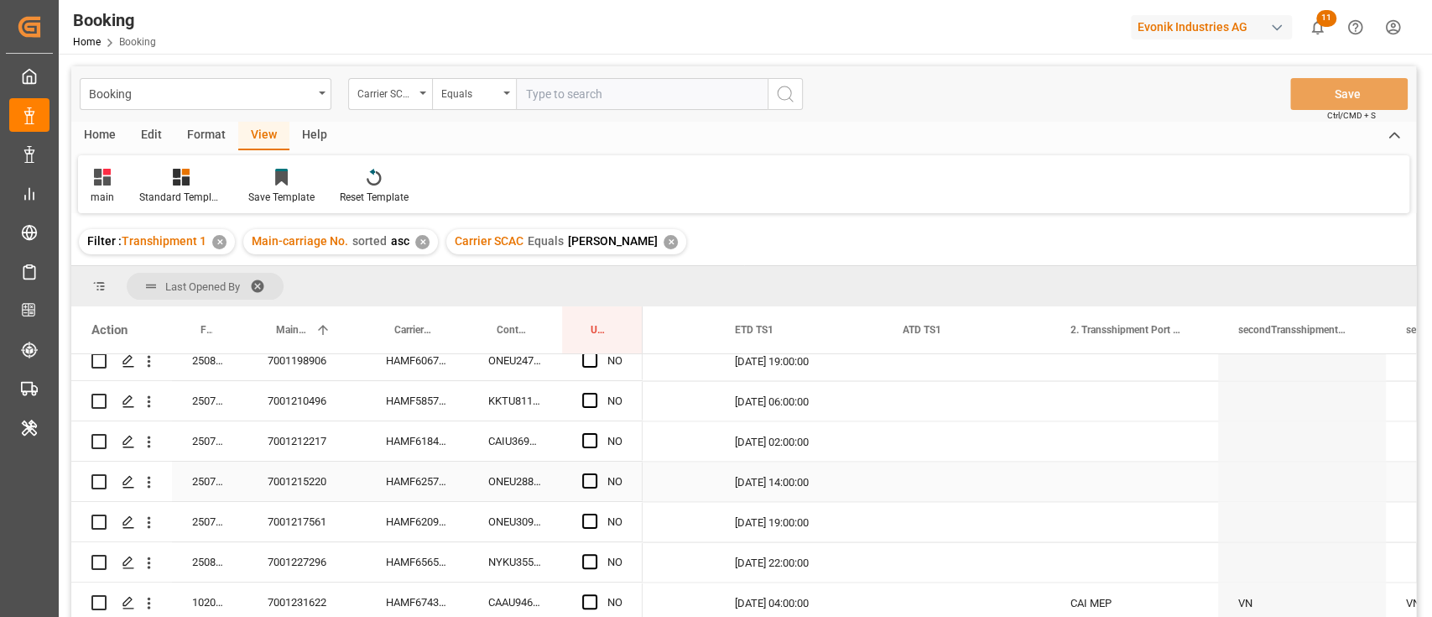
scroll to position [0, 3164]
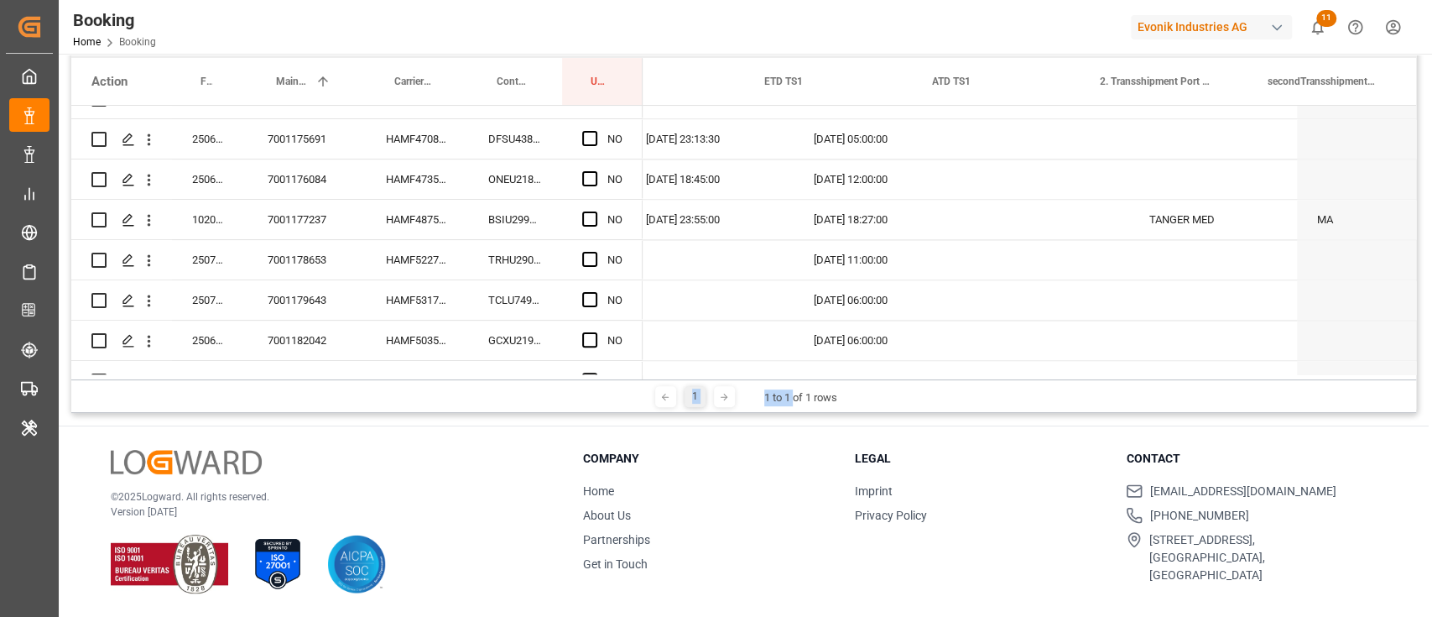
drag, startPoint x: 792, startPoint y: 379, endPoint x: 649, endPoint y: 376, distance: 142.7
click at [649, 376] on div "Last Opened By Drag here to set column labels Action Freight Forwarder's Refere…" at bounding box center [743, 215] width 1345 height 395
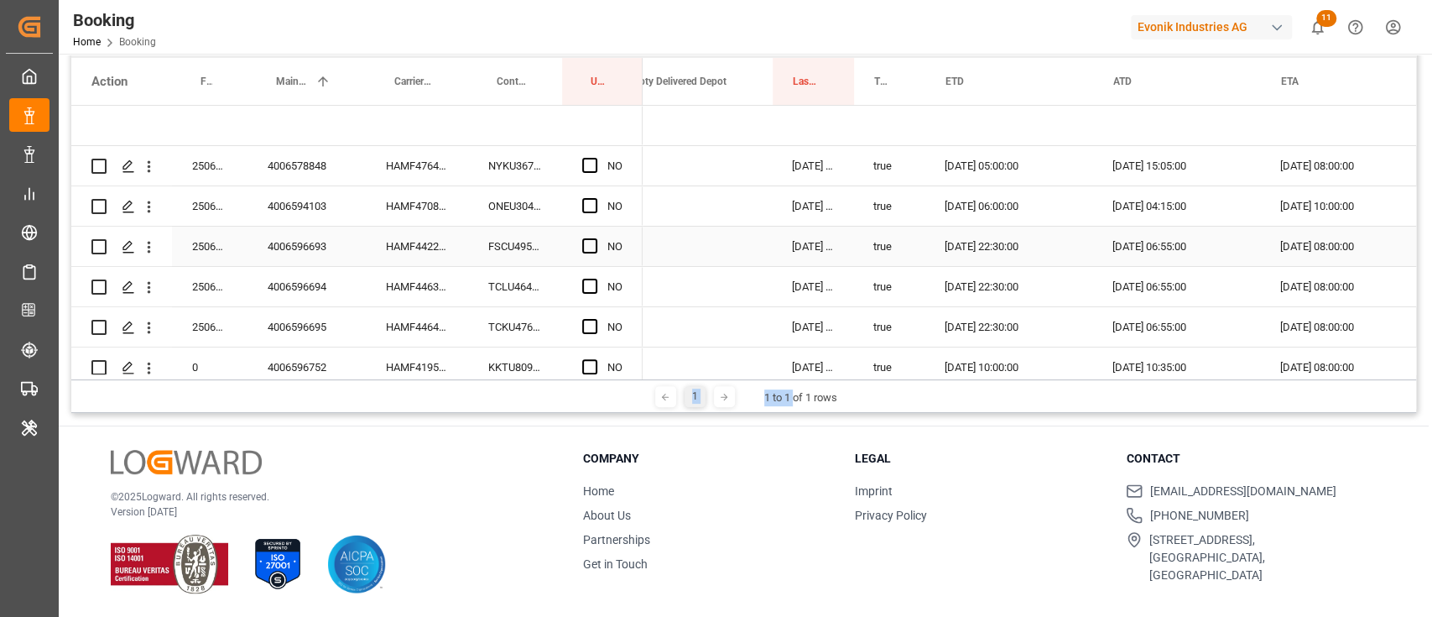
scroll to position [0, 1473]
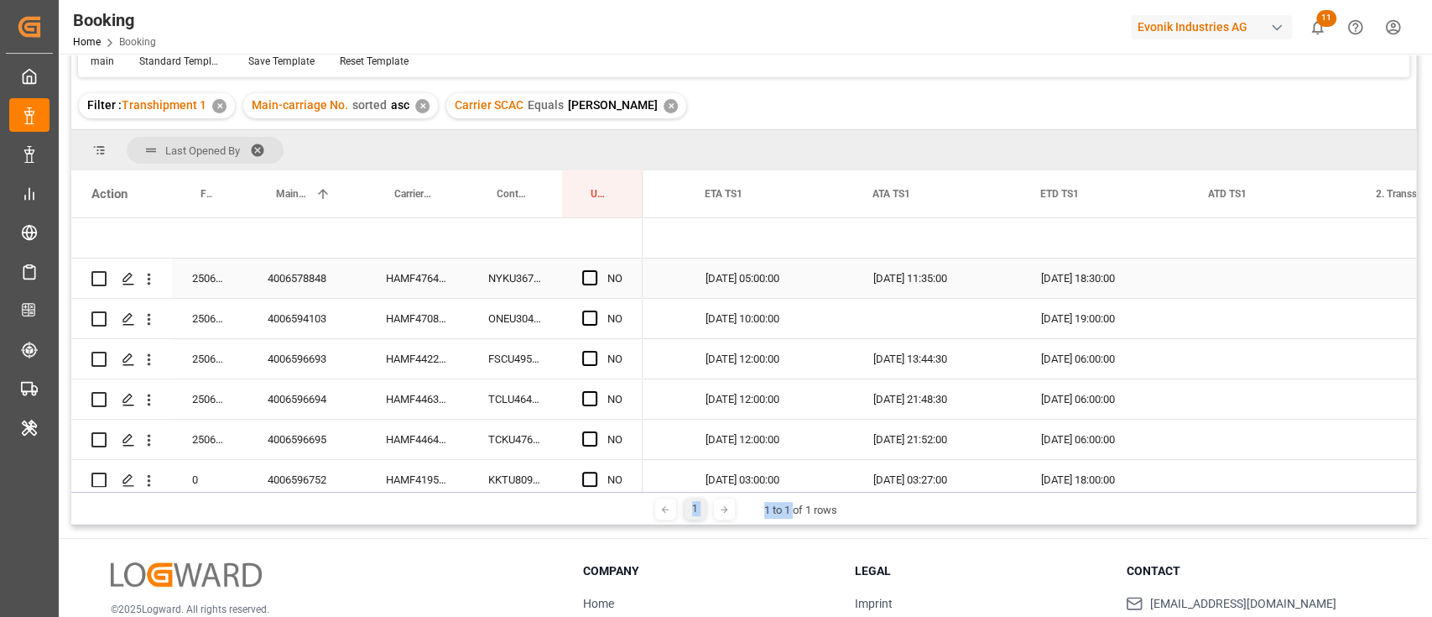
click at [443, 274] on div "HAMF47646800" at bounding box center [417, 277] width 102 height 39
click at [589, 279] on span "Press SPACE to select this row." at bounding box center [589, 277] width 15 height 15
click at [595, 270] on input "Press SPACE to select this row." at bounding box center [595, 270] width 0 height 0
click at [589, 279] on span "Press SPACE to select this row." at bounding box center [589, 277] width 15 height 15
click at [595, 270] on input "Press SPACE to select this row." at bounding box center [595, 270] width 0 height 0
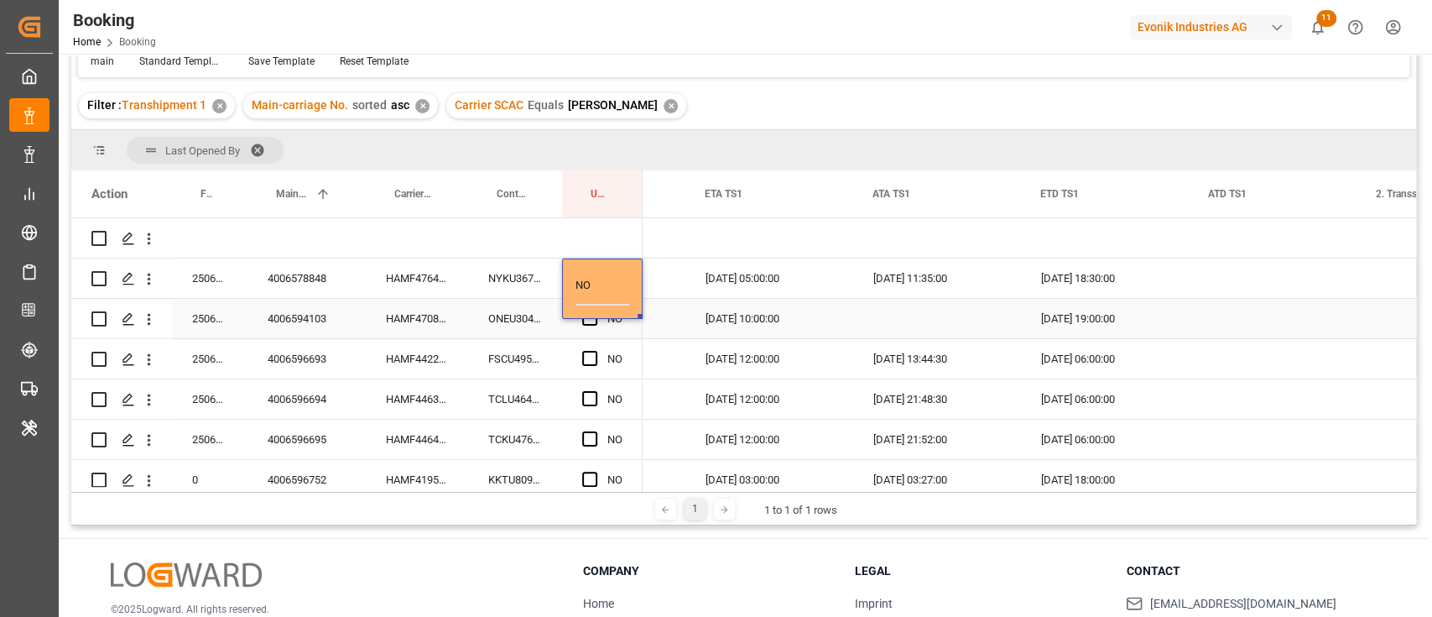
click at [496, 308] on div "ONEU3042644" at bounding box center [515, 318] width 94 height 39
click at [584, 274] on span "Press SPACE to select this row." at bounding box center [589, 277] width 15 height 15
click at [595, 270] on input "Press SPACE to select this row." at bounding box center [595, 270] width 0 height 0
click at [511, 326] on div "ONEU3042644" at bounding box center [515, 318] width 94 height 39
click at [456, 331] on div "HAMF47086600" at bounding box center [417, 318] width 102 height 39
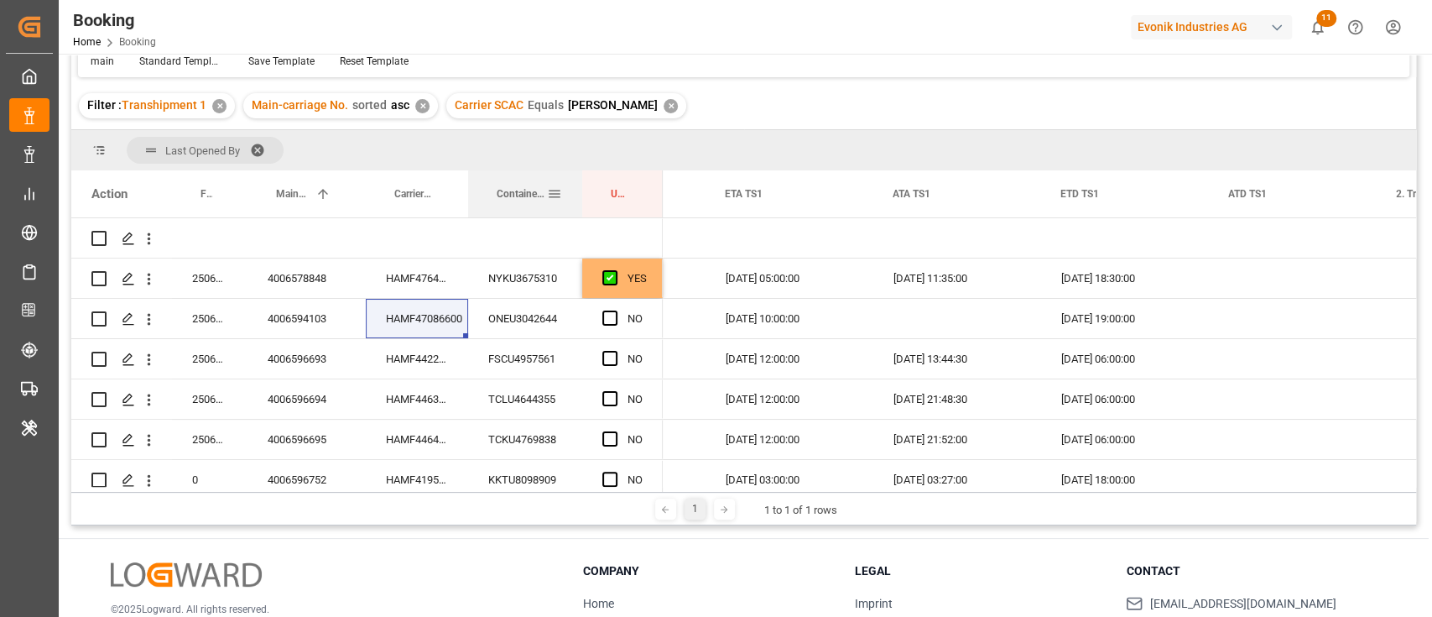
drag, startPoint x: 560, startPoint y: 183, endPoint x: 579, endPoint y: 187, distance: 19.7
click at [579, 187] on div at bounding box center [582, 193] width 7 height 47
click at [611, 323] on span "Press SPACE to select this row." at bounding box center [609, 317] width 15 height 15
click at [615, 310] on input "Press SPACE to select this row." at bounding box center [615, 310] width 0 height 0
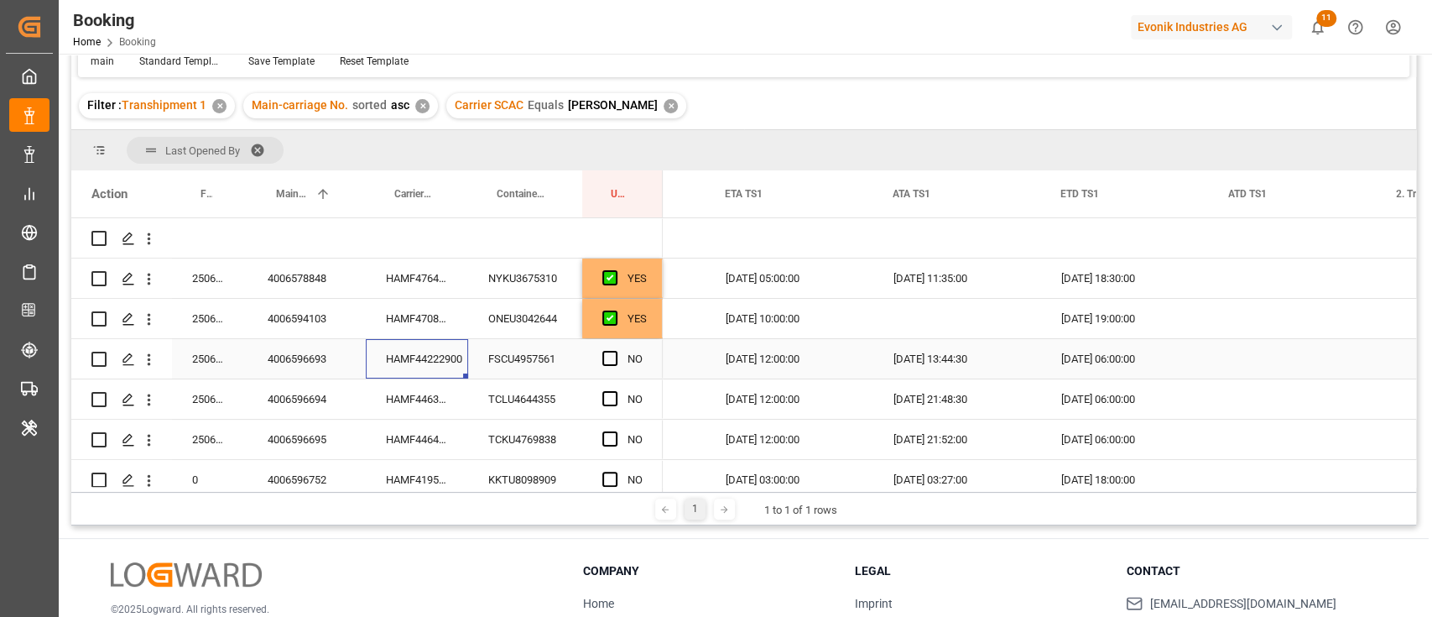
click at [435, 367] on div "HAMF44222900" at bounding box center [417, 358] width 102 height 39
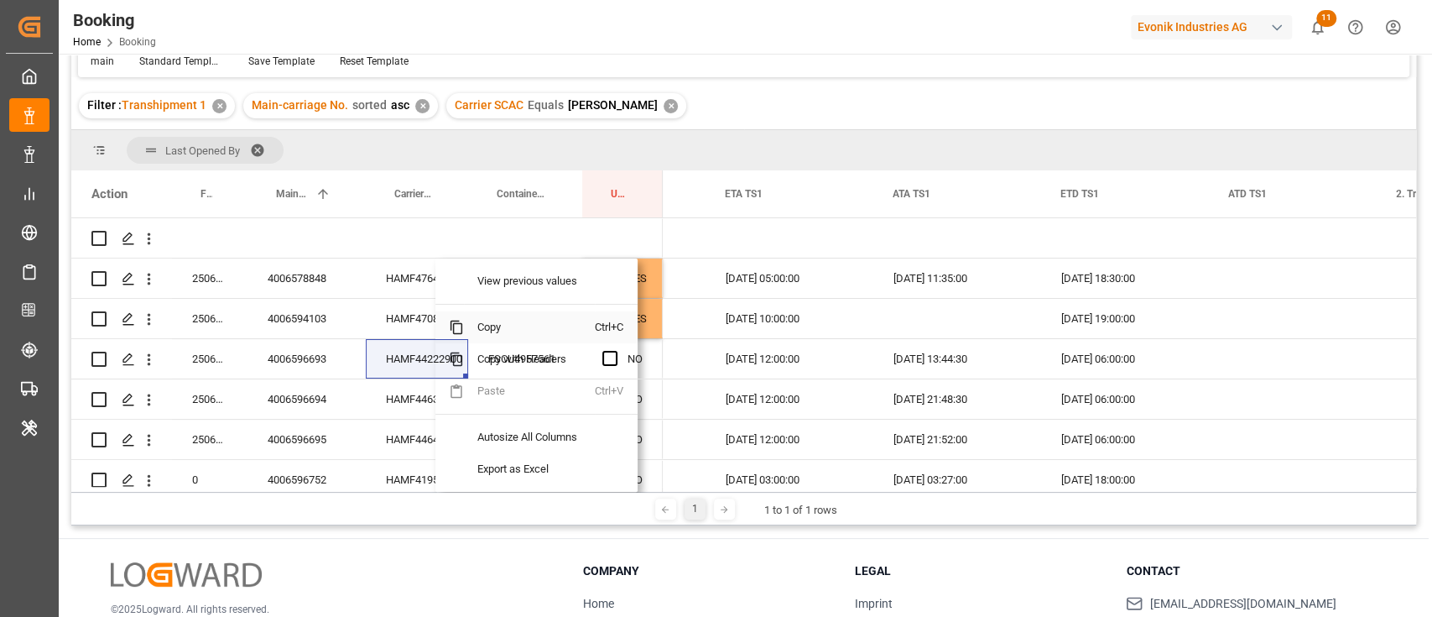
click at [494, 326] on span "Copy" at bounding box center [529, 327] width 131 height 32
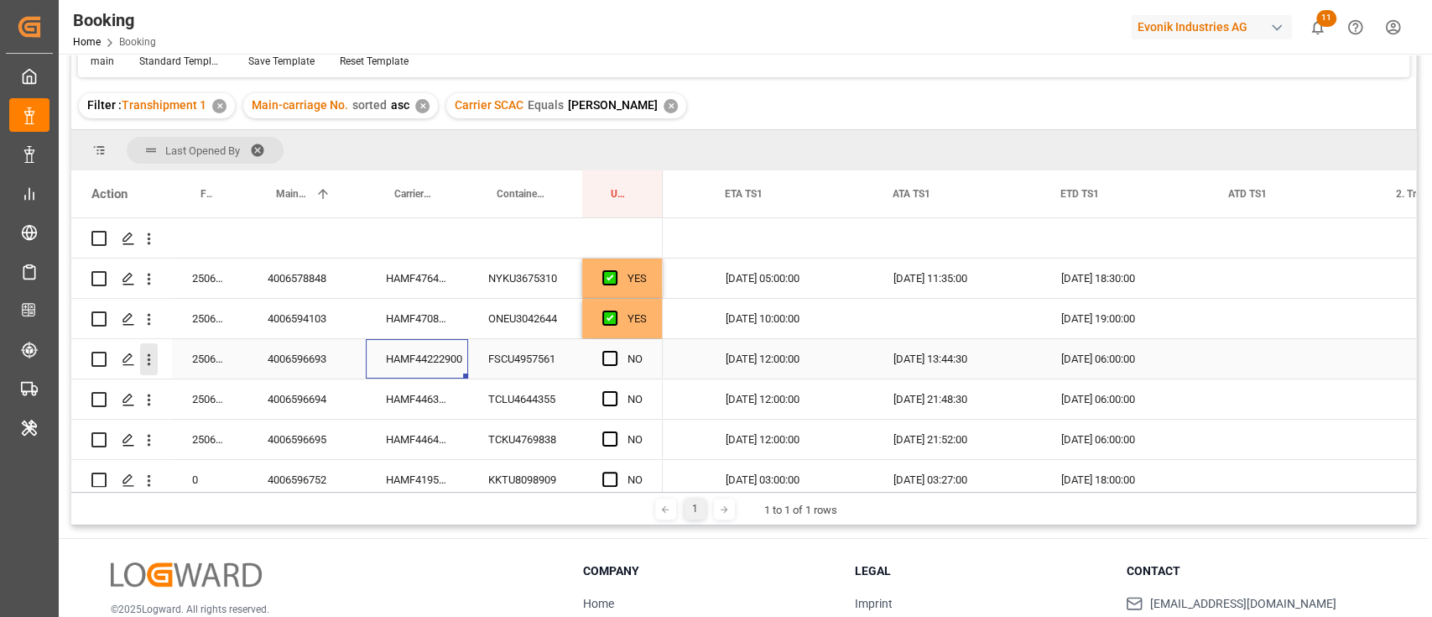
click at [150, 352] on icon "open menu" at bounding box center [149, 360] width 18 height 18
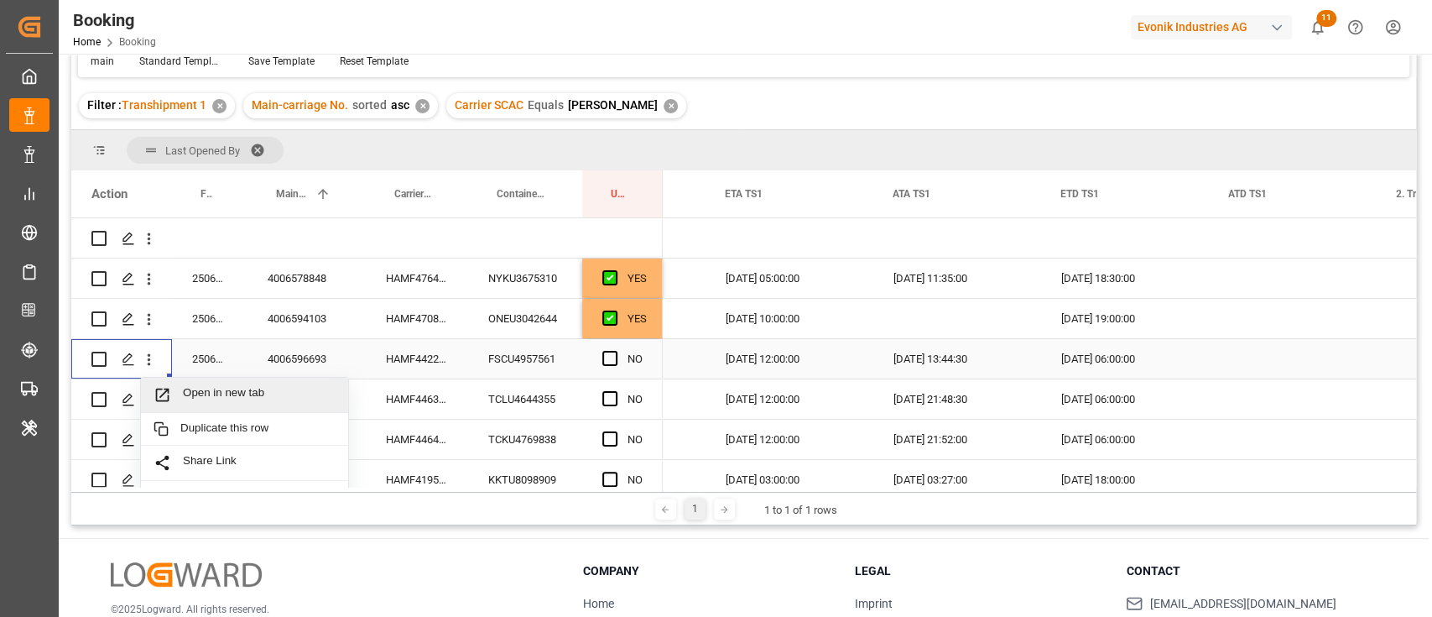
click at [199, 386] on span "Open in new tab" at bounding box center [259, 395] width 153 height 18
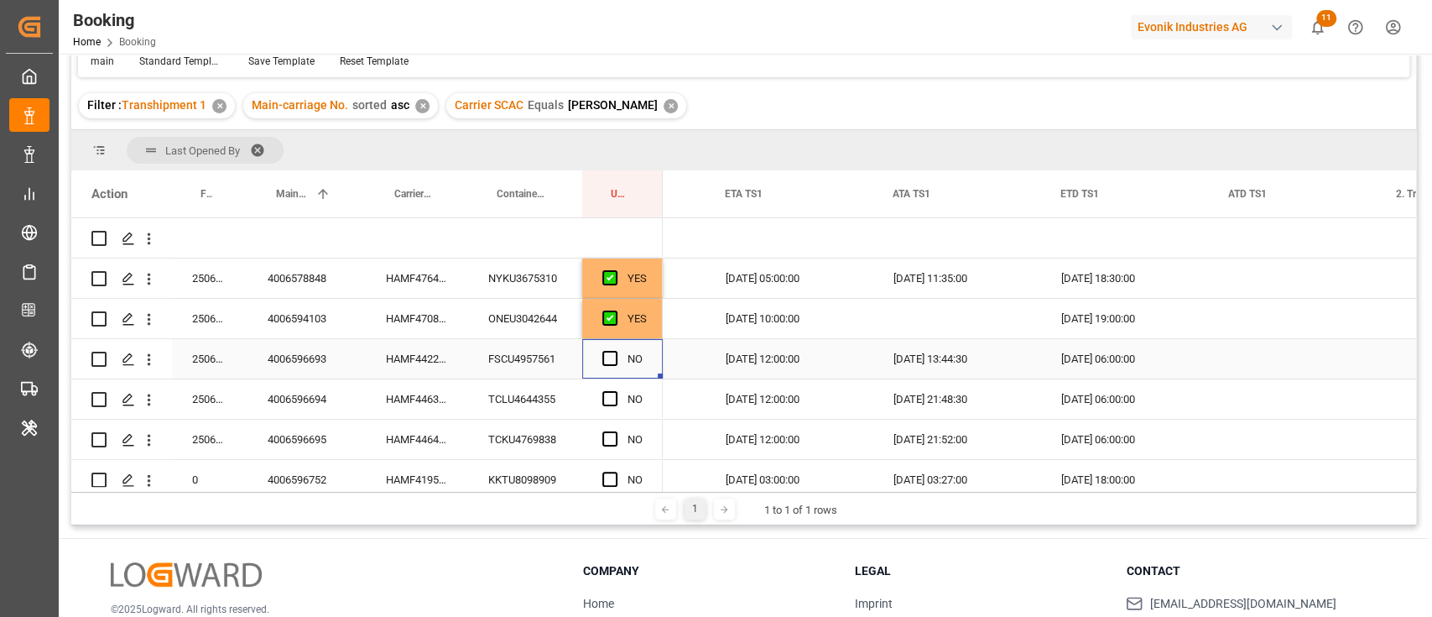
click at [619, 358] on div "Press SPACE to select this row." at bounding box center [614, 359] width 25 height 39
click at [597, 357] on div "NO" at bounding box center [622, 358] width 81 height 39
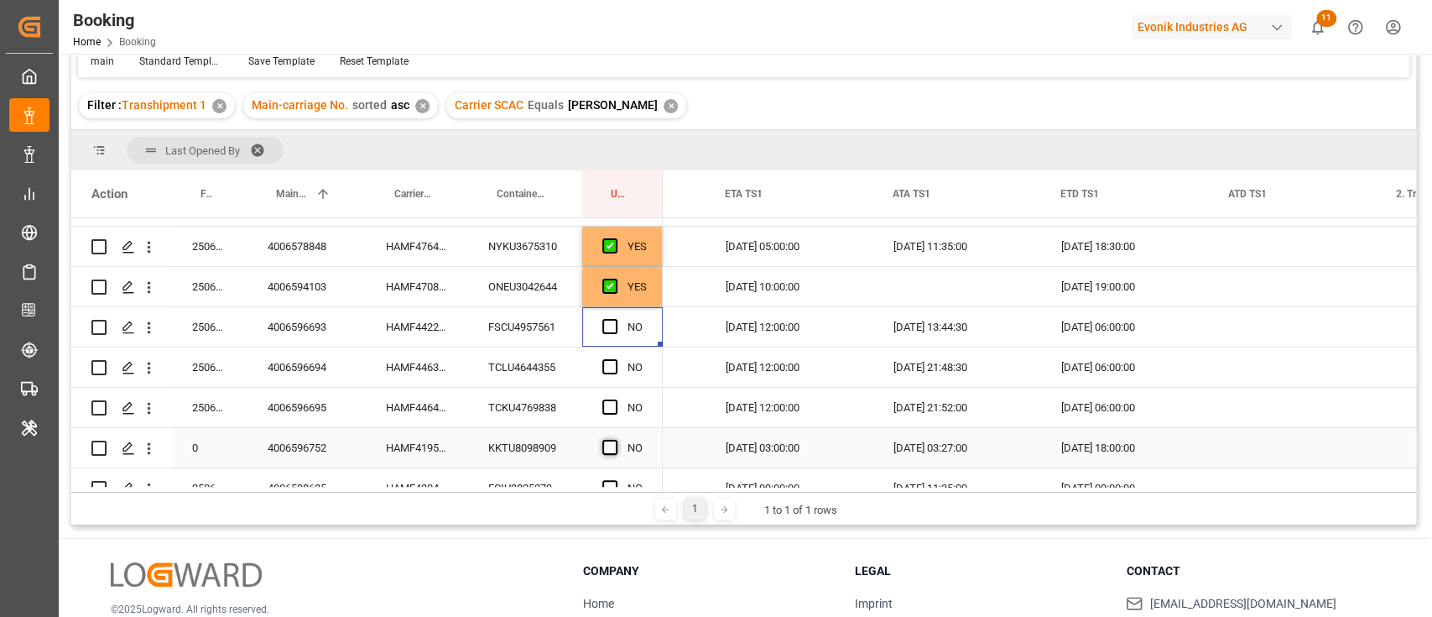
scroll to position [0, 0]
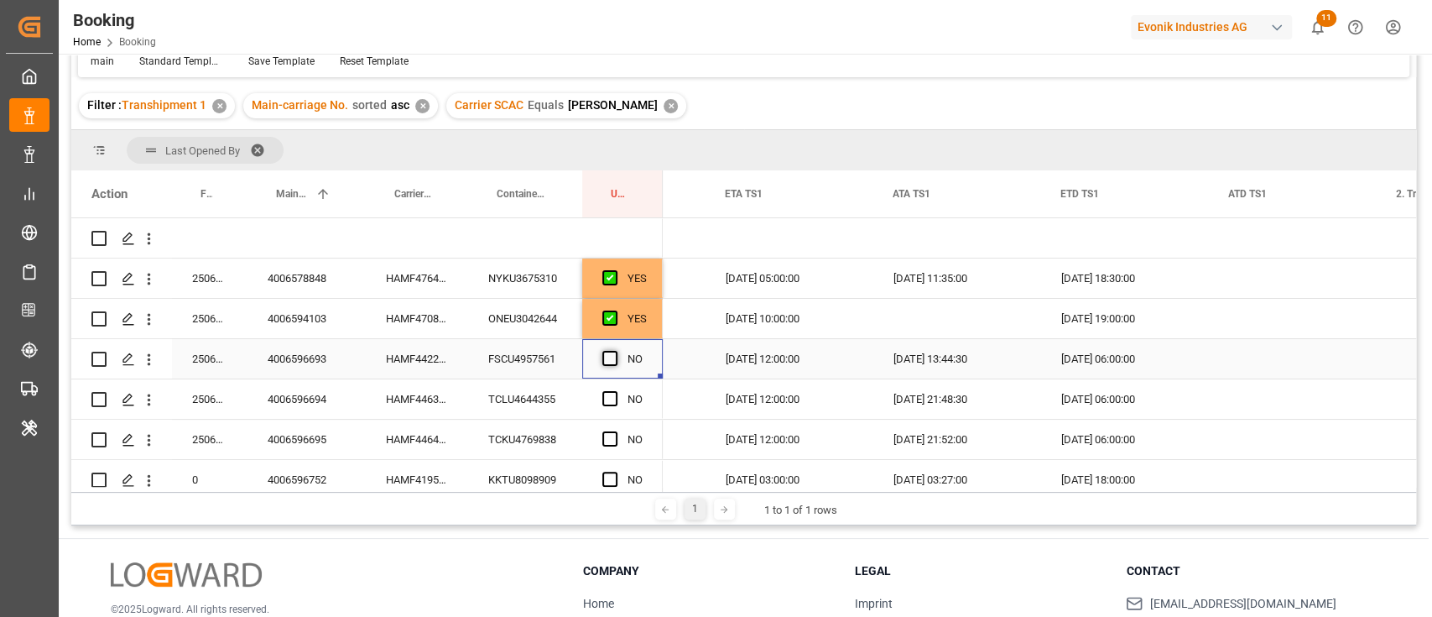
click at [613, 352] on span "Press SPACE to select this row." at bounding box center [609, 358] width 15 height 15
click at [615, 351] on input "Press SPACE to select this row." at bounding box center [615, 351] width 0 height 0
click at [402, 401] on div "HAMF44638600" at bounding box center [417, 398] width 102 height 39
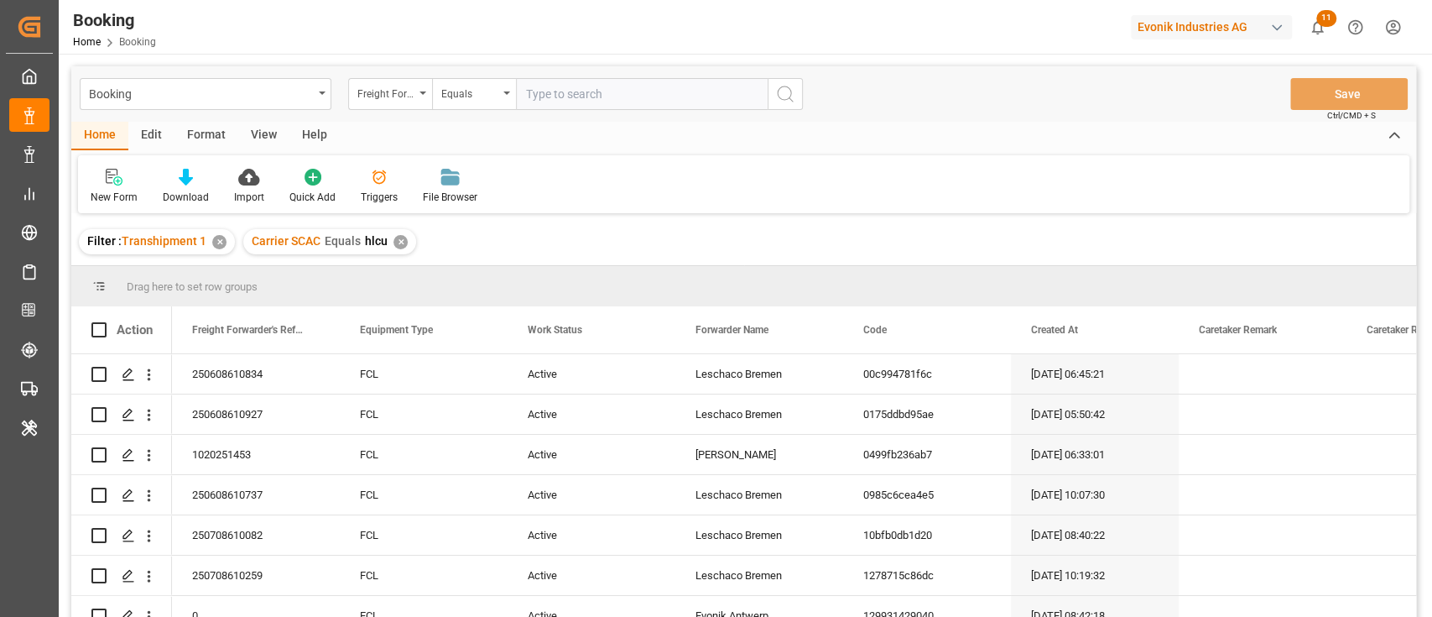
click at [402, 244] on div "✕" at bounding box center [401, 242] width 14 height 14
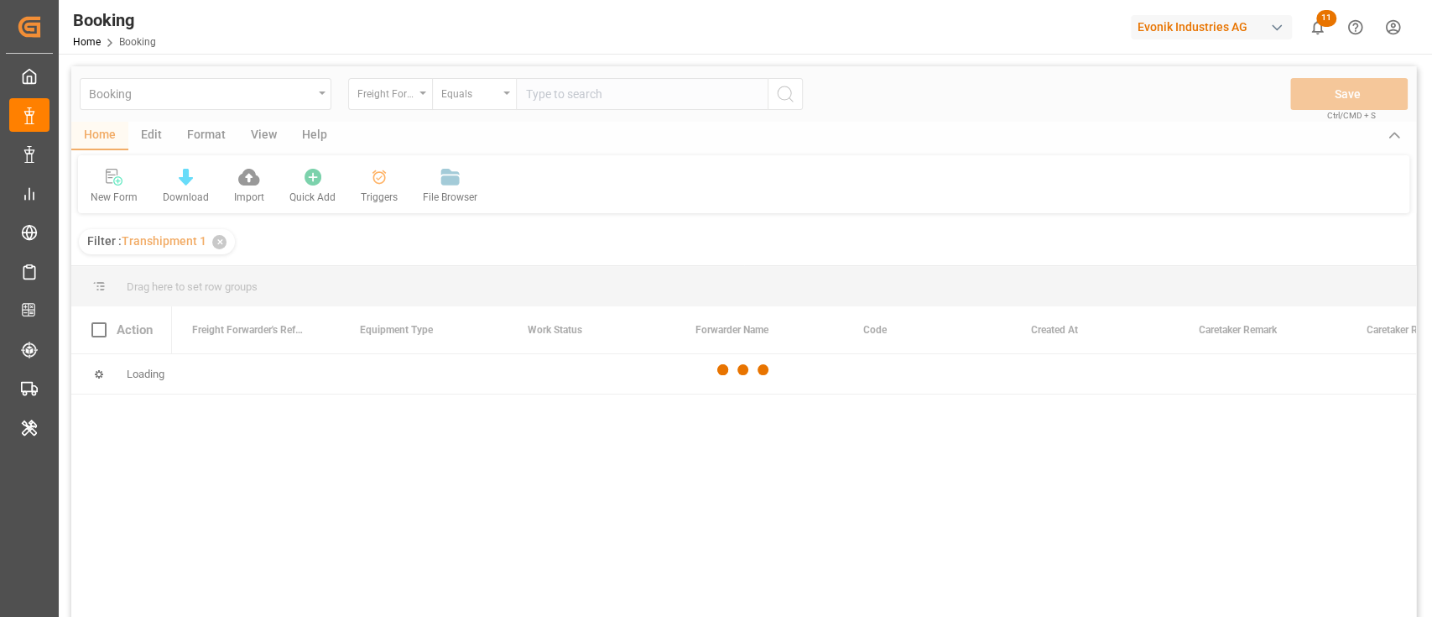
click at [255, 136] on div at bounding box center [743, 369] width 1345 height 607
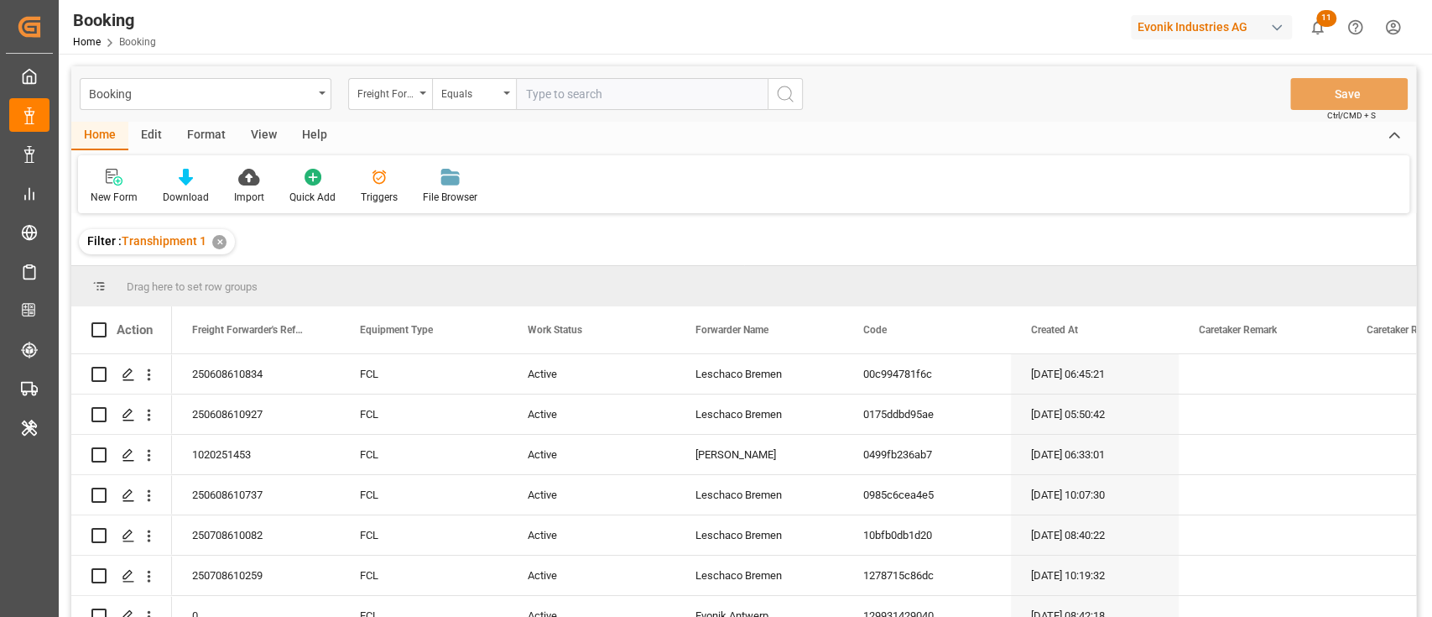
click at [255, 136] on div "View" at bounding box center [263, 136] width 51 height 29
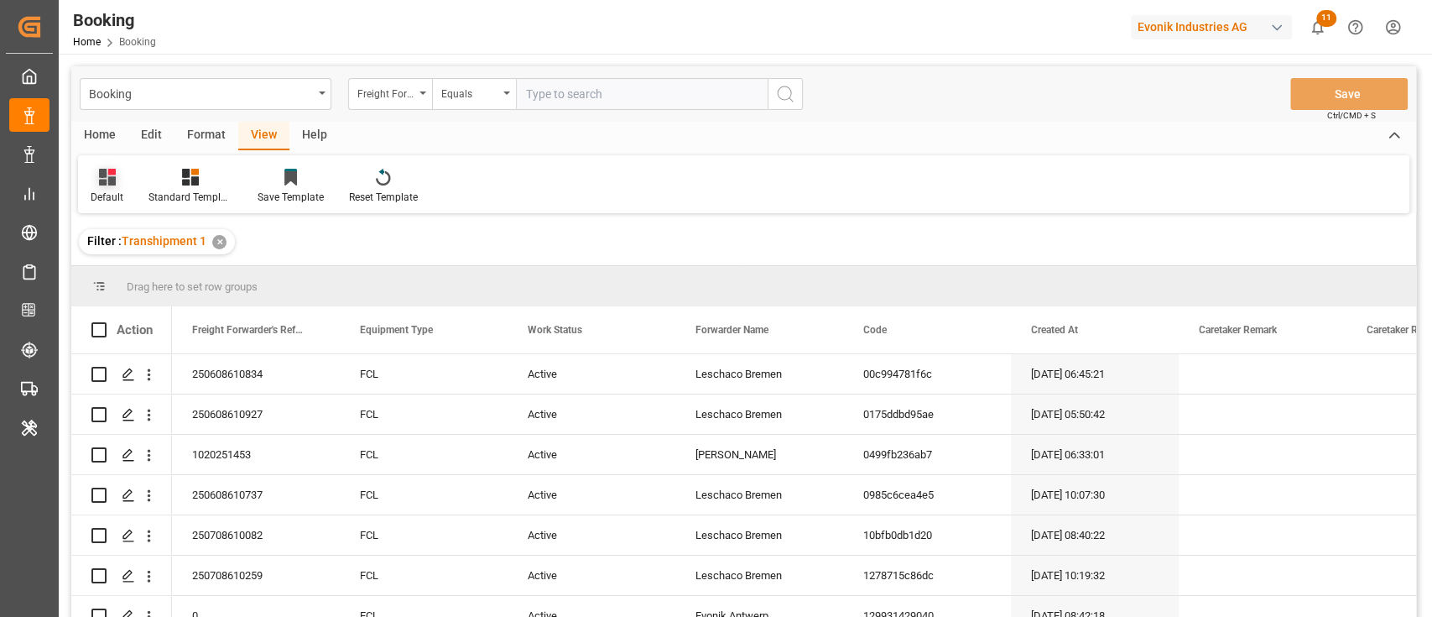
click at [117, 190] on div "Default" at bounding box center [107, 197] width 33 height 15
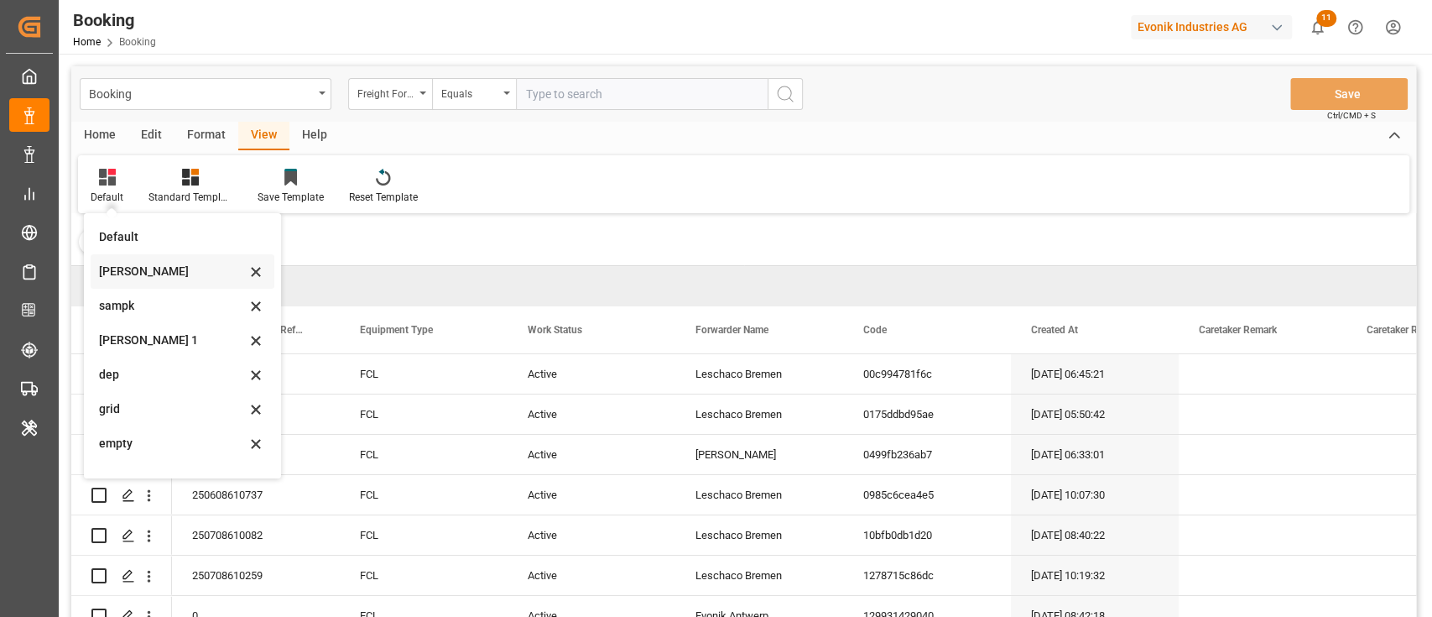
click at [113, 265] on div "[PERSON_NAME]" at bounding box center [172, 272] width 147 height 18
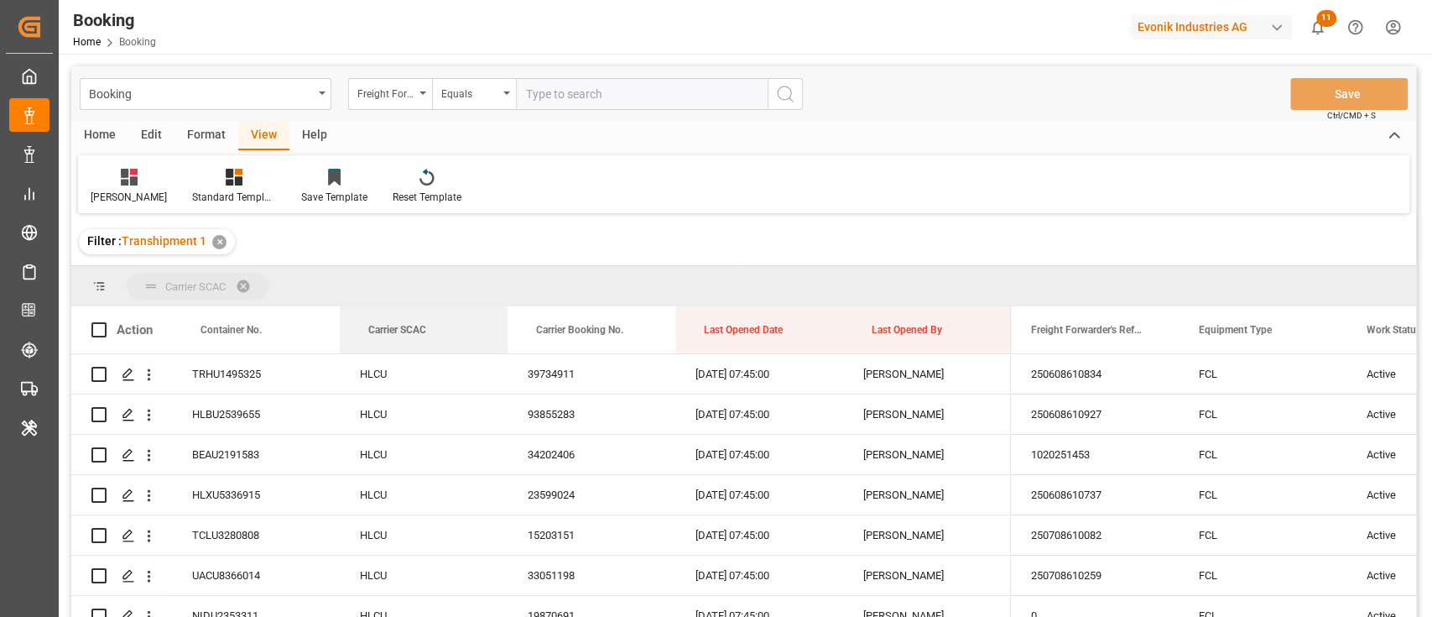
drag, startPoint x: 395, startPoint y: 331, endPoint x: 403, endPoint y: 284, distance: 47.6
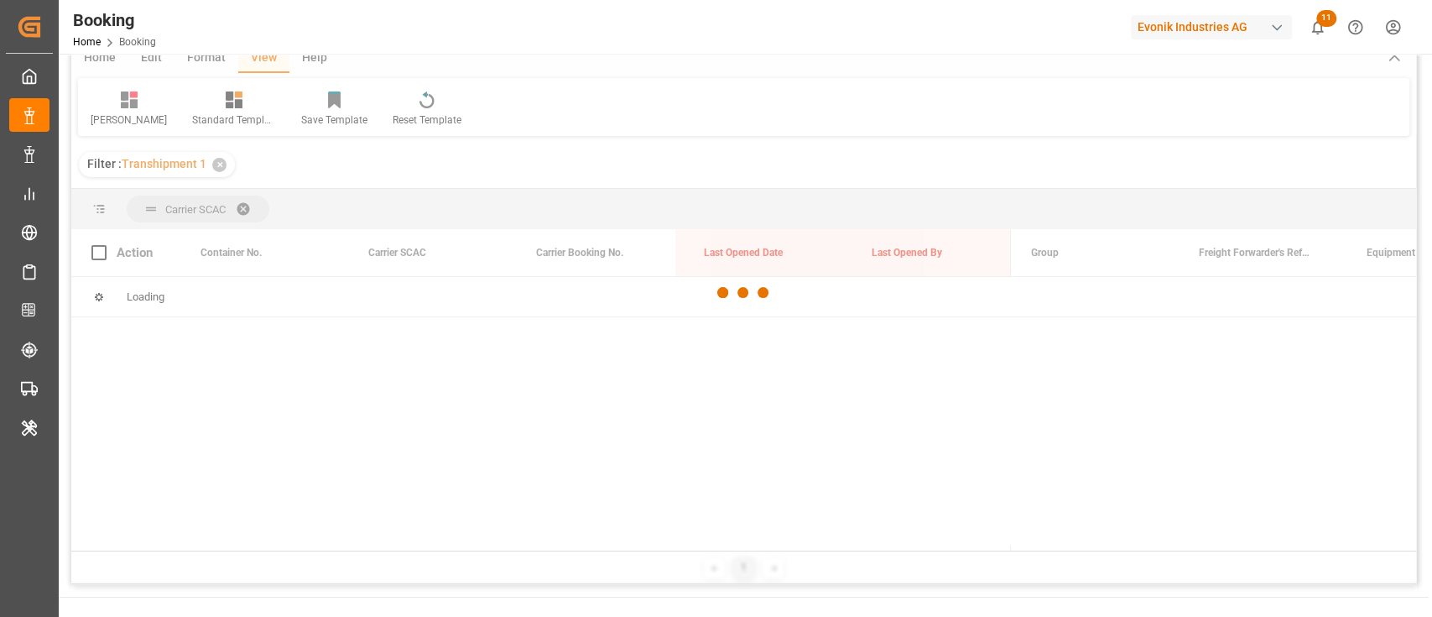
scroll to position [112, 0]
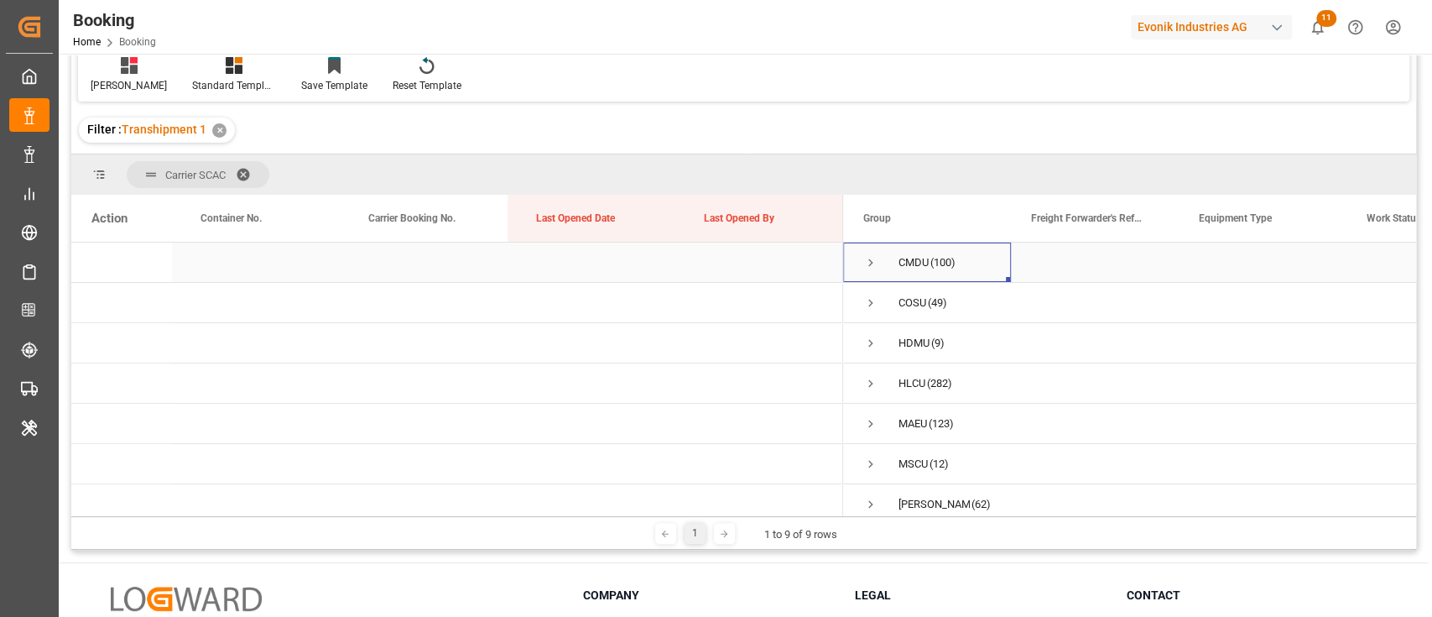
click at [876, 264] on span "Press SPACE to select this row." at bounding box center [870, 262] width 15 height 15
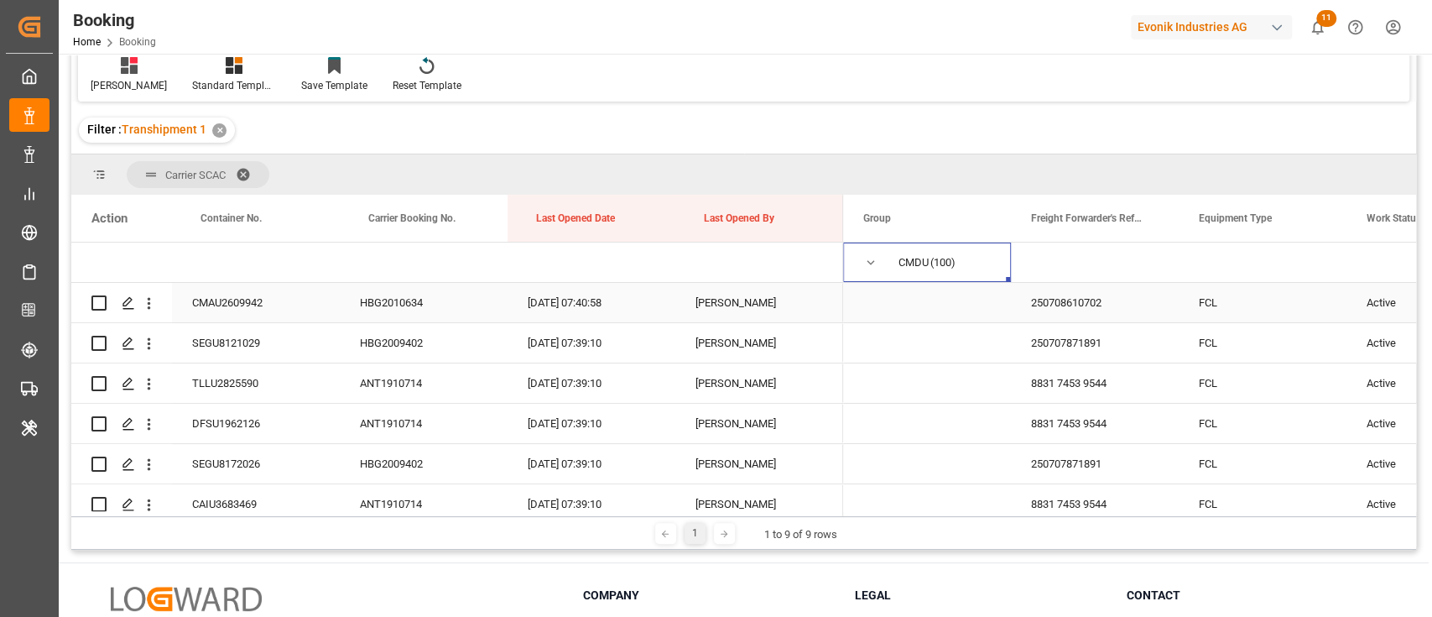
scroll to position [0, 0]
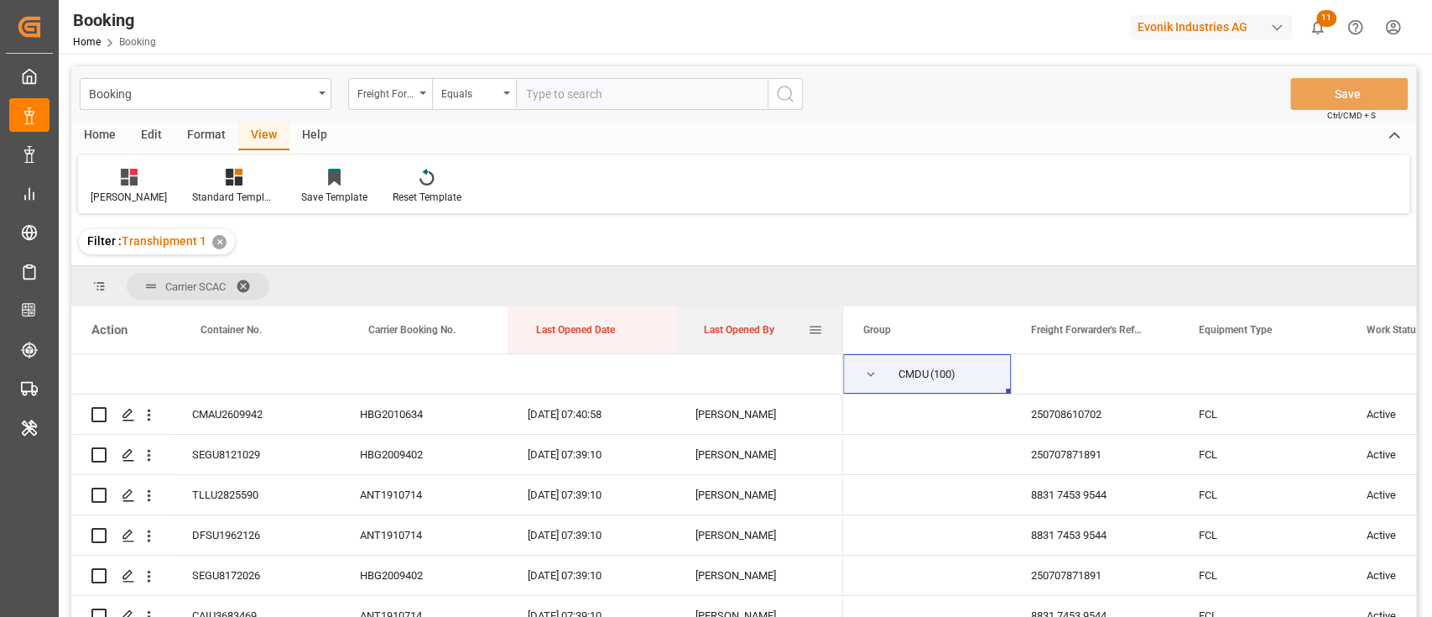
drag, startPoint x: 750, startPoint y: 331, endPoint x: 749, endPoint y: 310, distance: 21.0
click at [749, 310] on div "Last Opened By" at bounding box center [756, 329] width 104 height 47
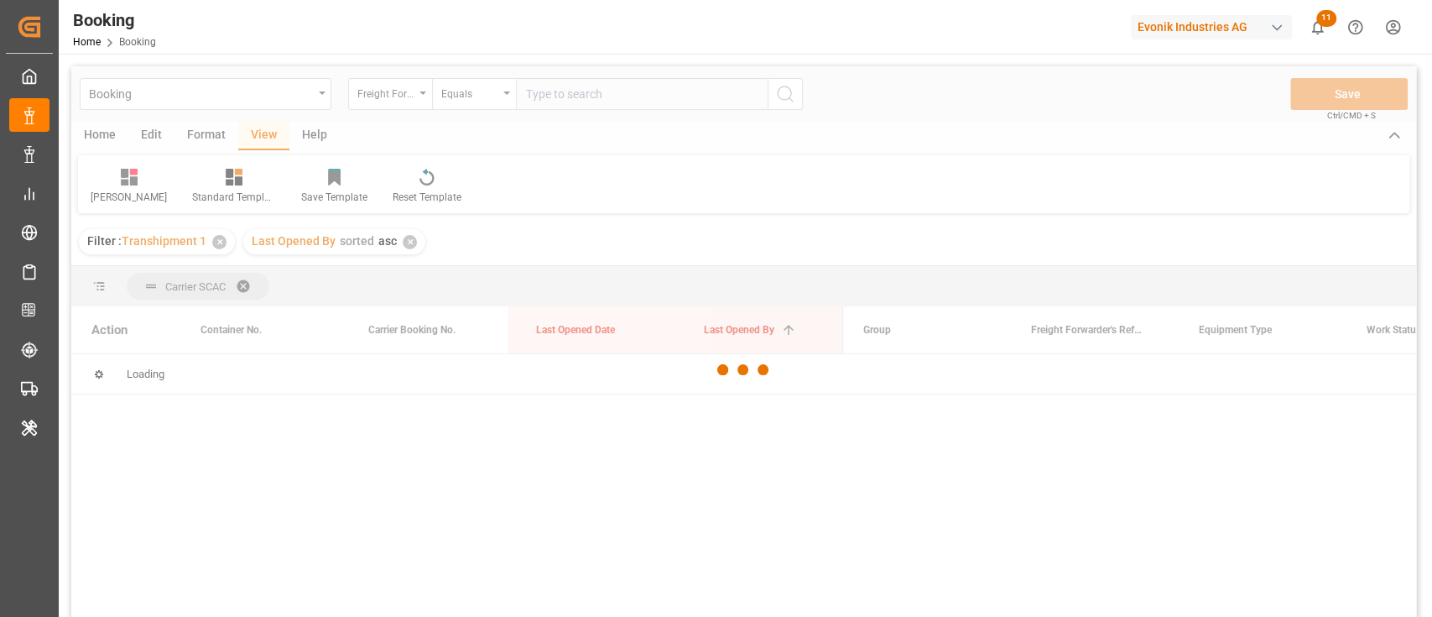
click at [743, 328] on div at bounding box center [743, 369] width 1345 height 607
click at [739, 328] on div at bounding box center [743, 369] width 1345 height 607
click at [724, 336] on div at bounding box center [744, 369] width 67 height 67
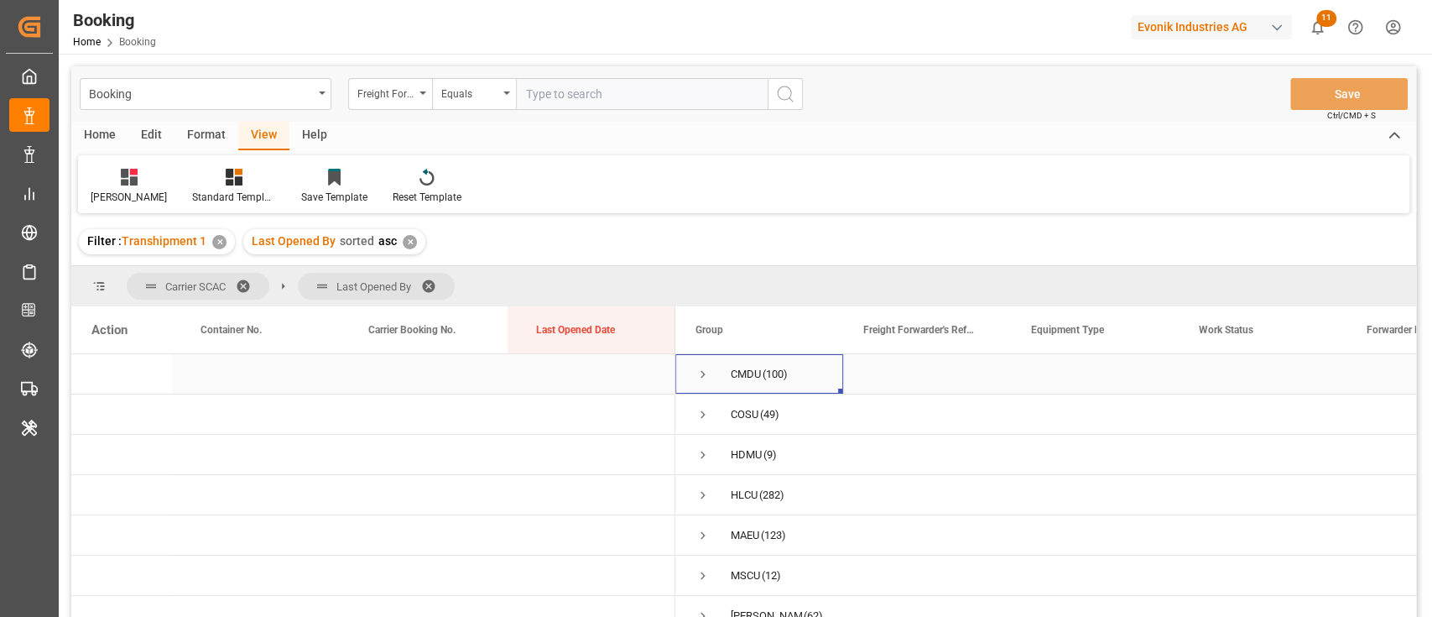
click at [697, 363] on span "Press SPACE to select this row." at bounding box center [703, 374] width 15 height 39
click at [705, 372] on span "Press SPACE to select this row." at bounding box center [703, 374] width 15 height 15
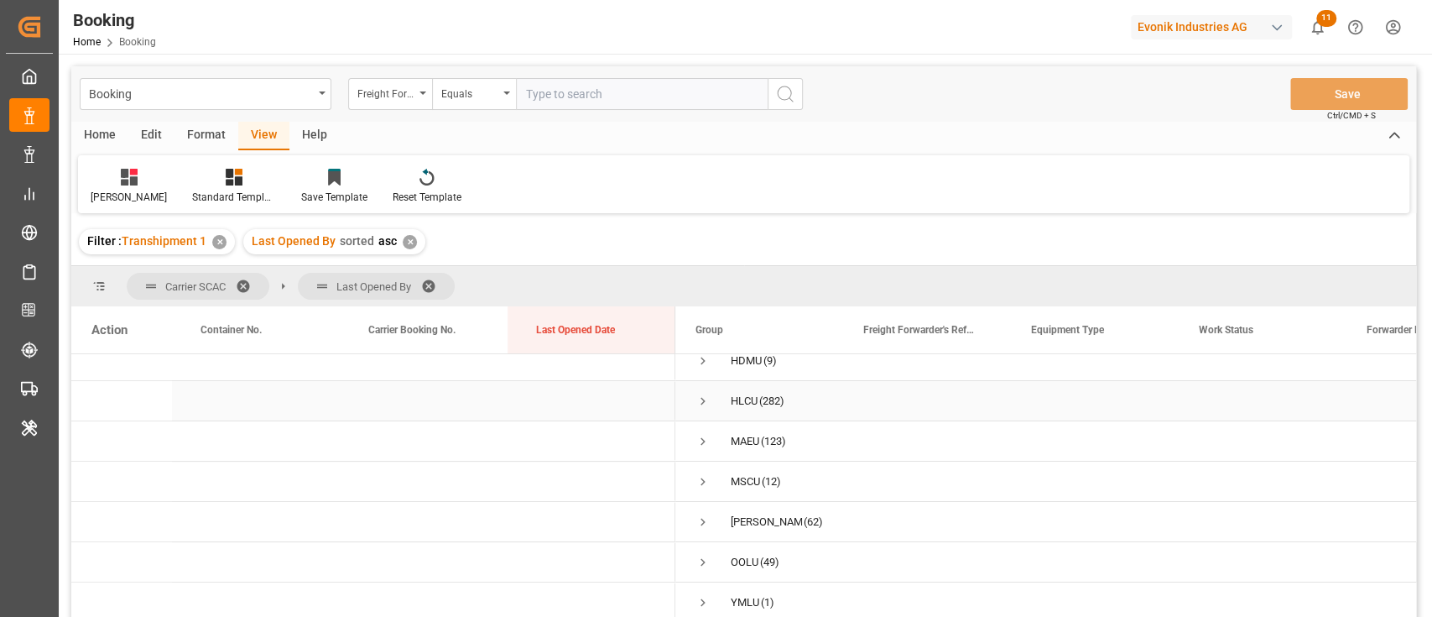
scroll to position [112, 0]
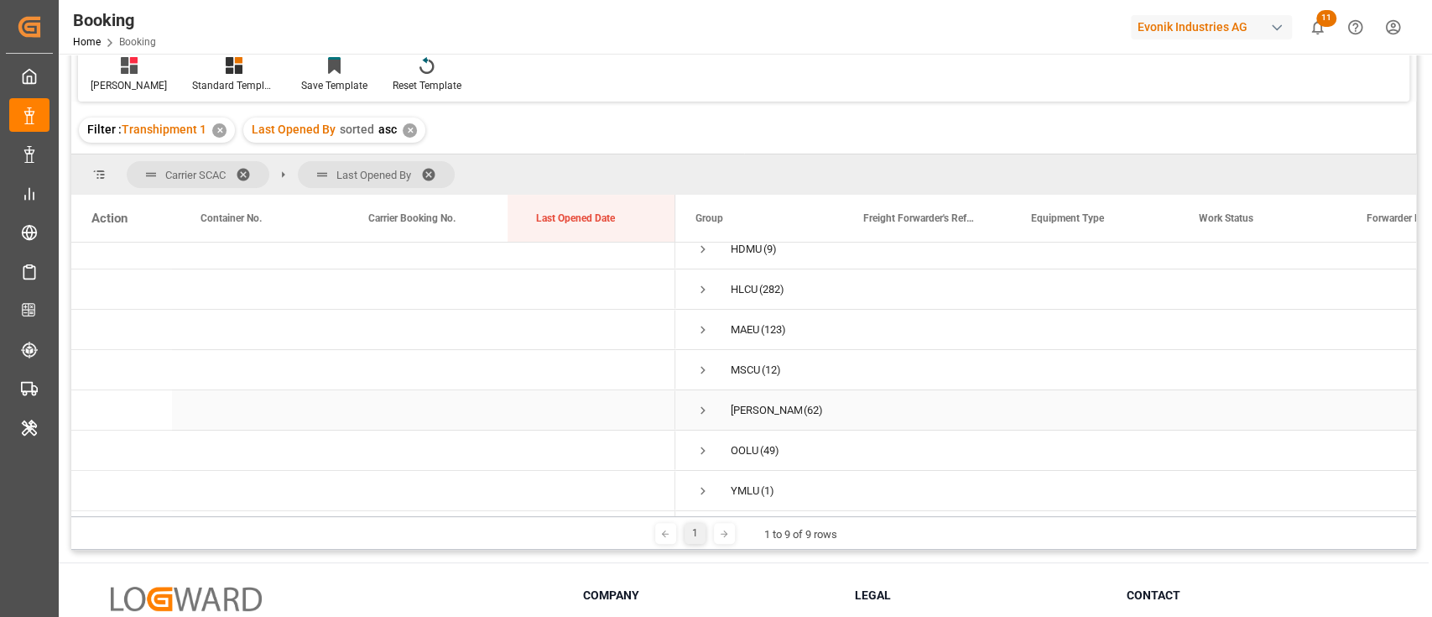
click at [694, 398] on div "[PERSON_NAME] (62)" at bounding box center [759, 409] width 168 height 39
click at [691, 401] on div "[PERSON_NAME] (62)" at bounding box center [759, 409] width 168 height 39
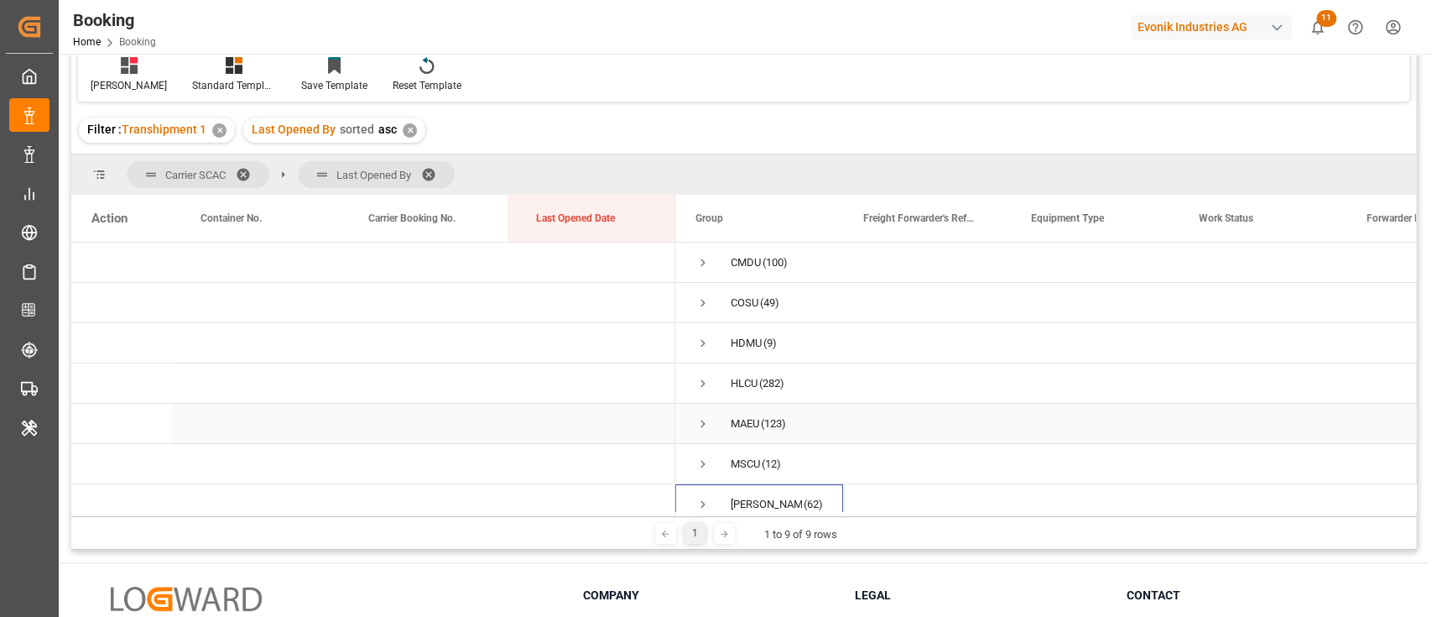
scroll to position [99, 0]
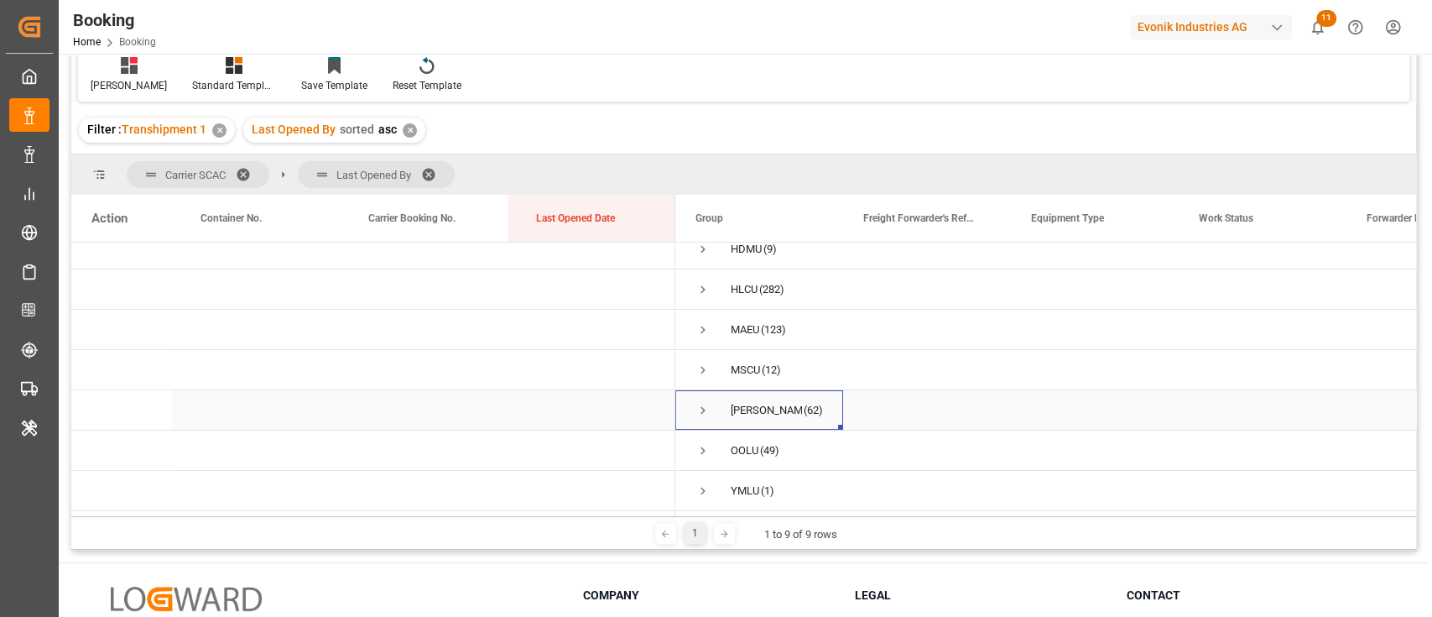
click at [700, 406] on span "Press SPACE to select this row." at bounding box center [703, 410] width 15 height 15
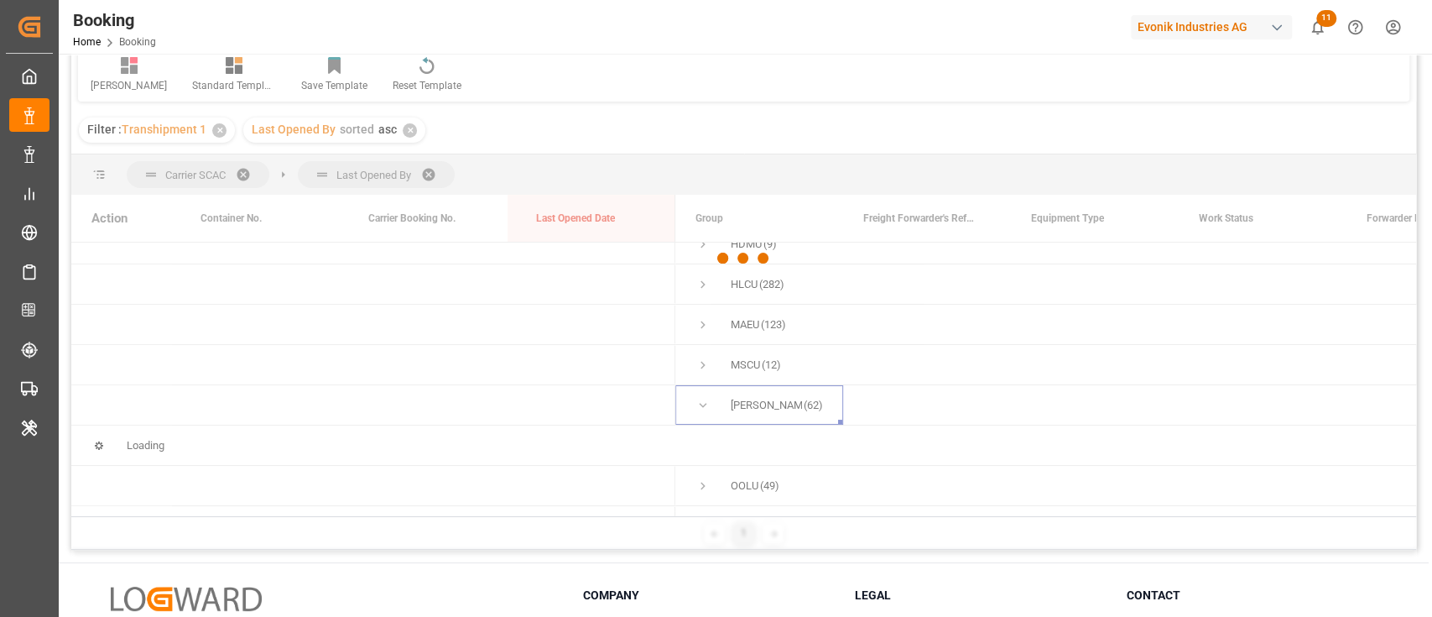
scroll to position [223, 0]
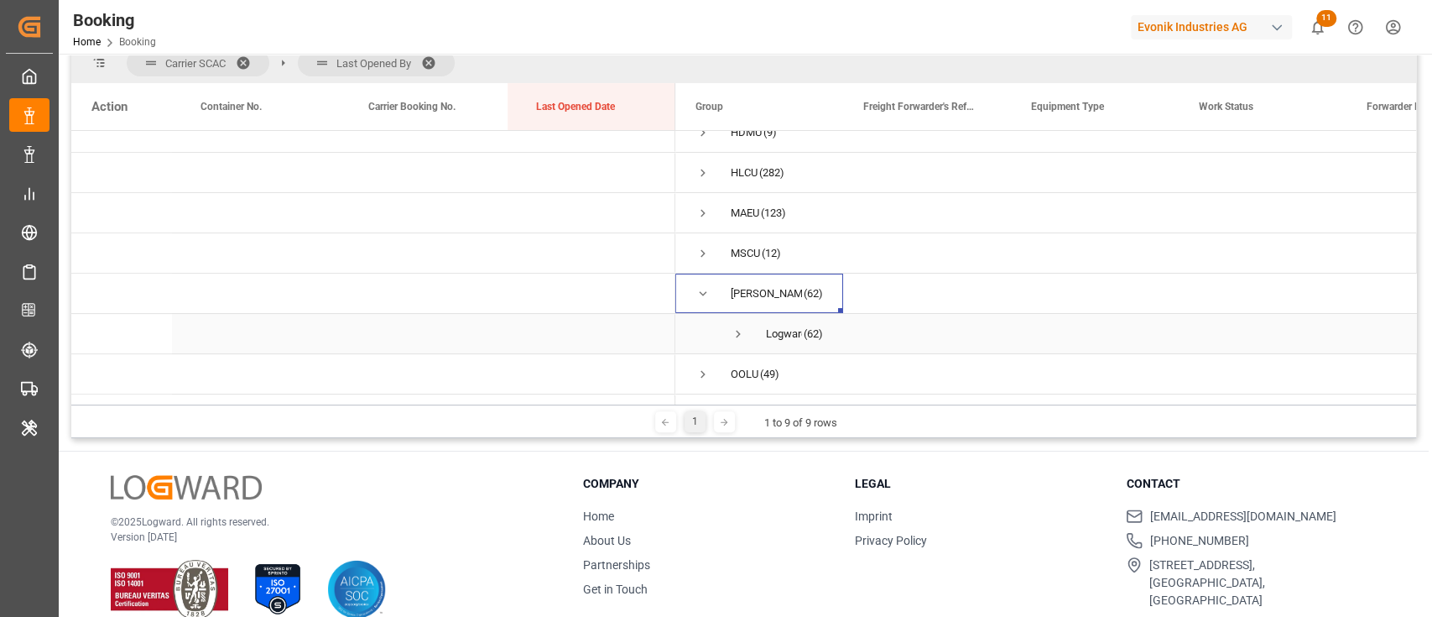
click at [732, 334] on span "Press SPACE to select this row." at bounding box center [738, 333] width 15 height 15
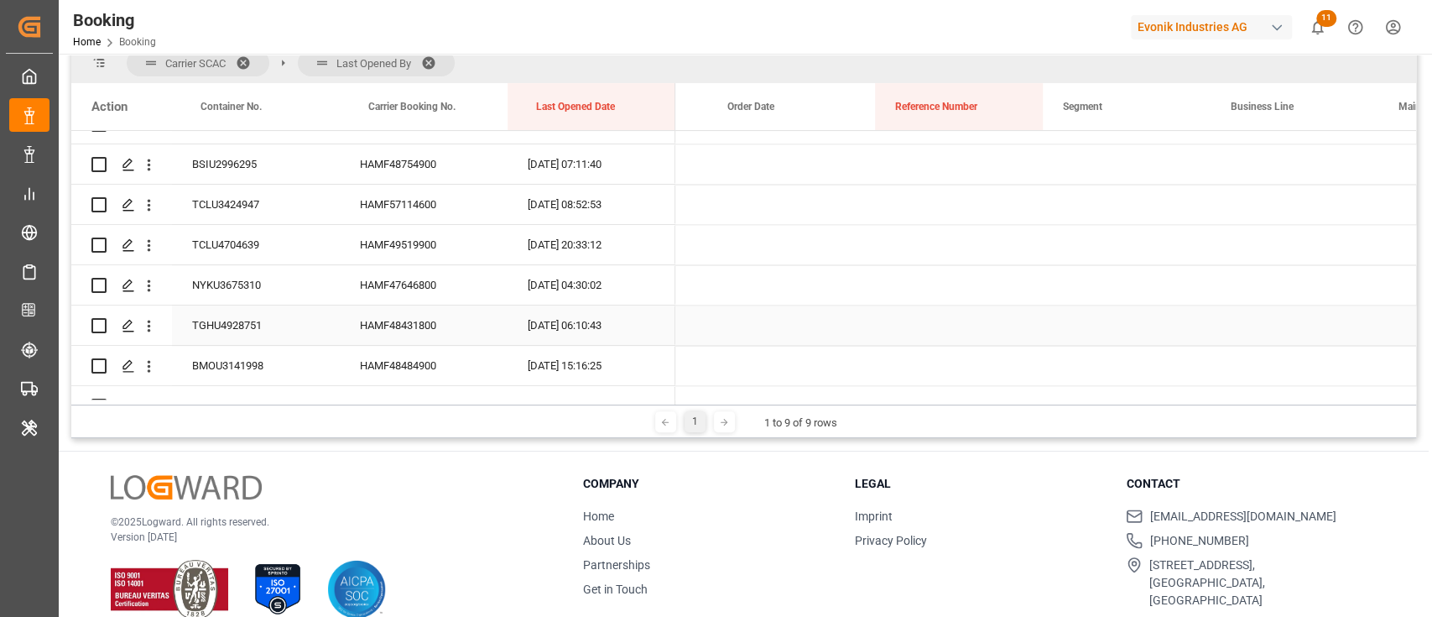
scroll to position [0, 1669]
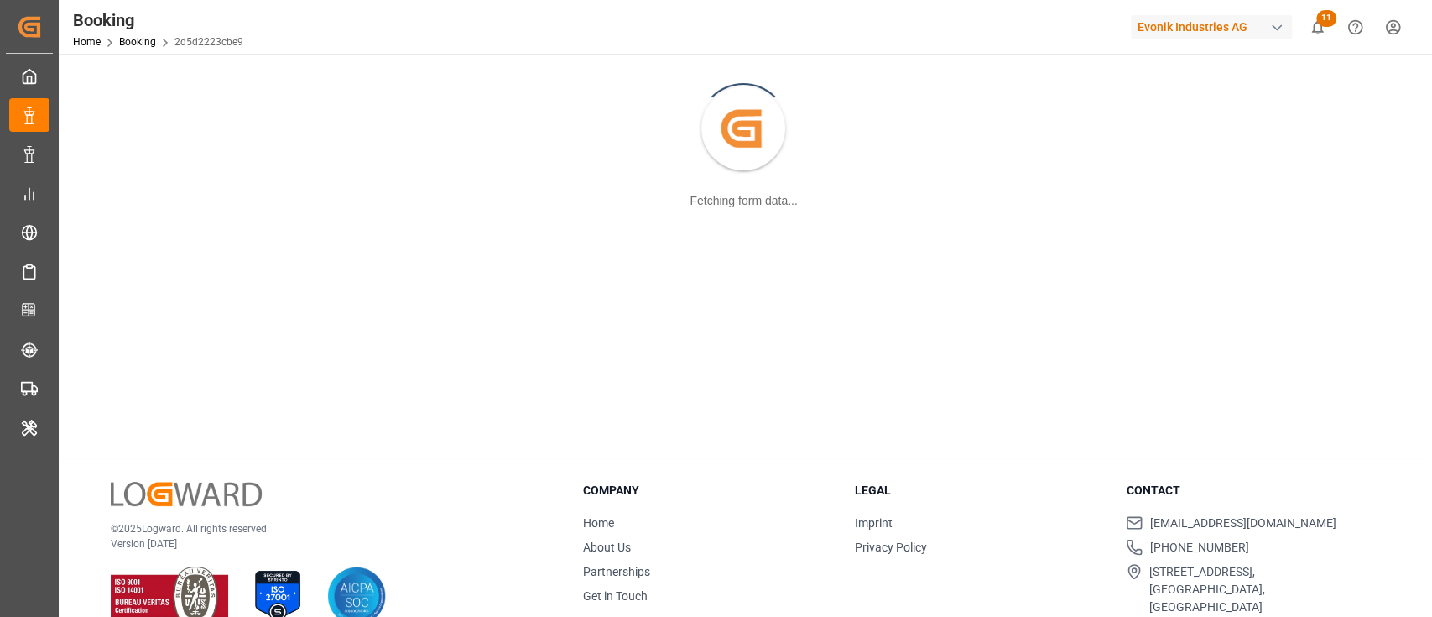
scroll to position [181, 0]
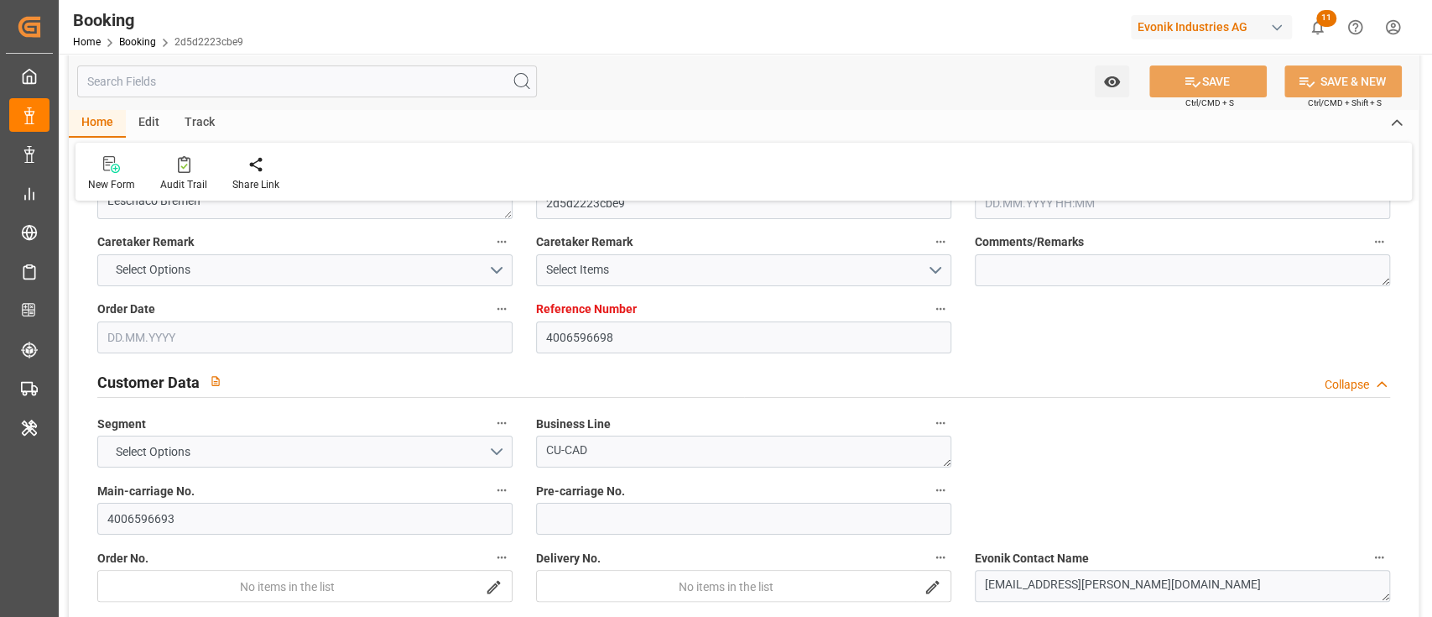
type input "4006596698"
type input "9305673"
type input "ONE"
type input "Ocean Network Express"
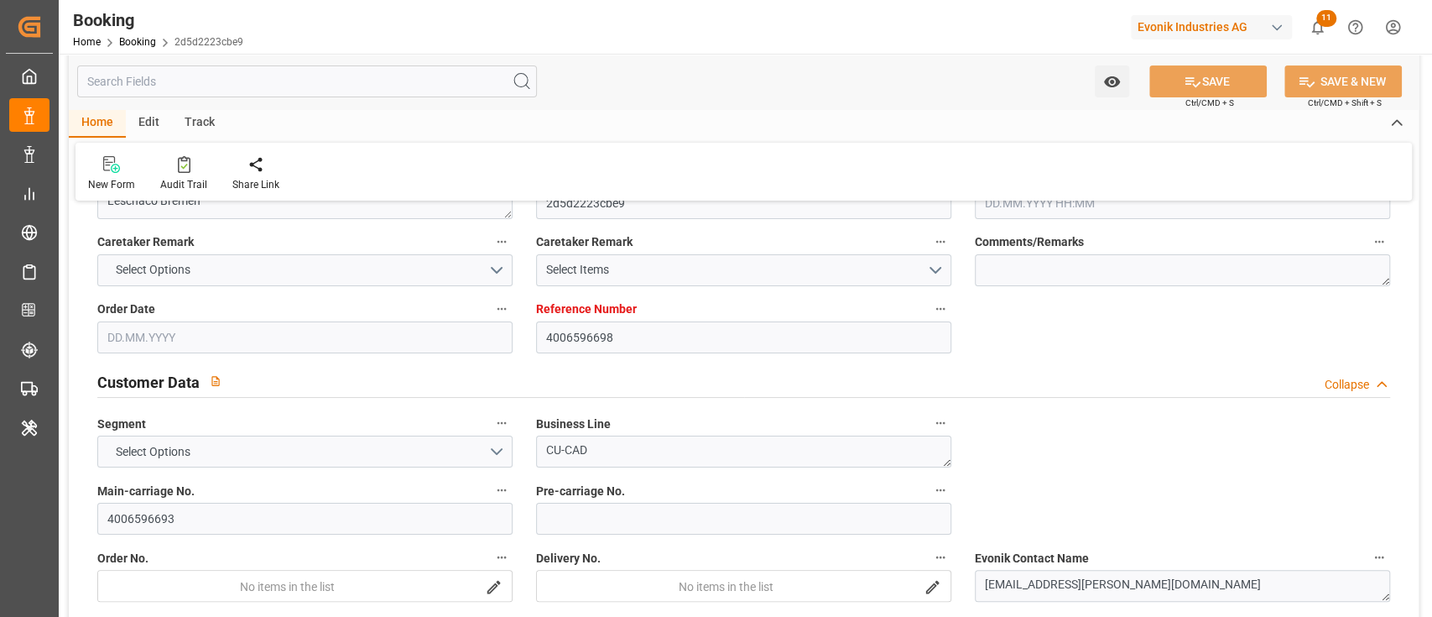
type input "DEHAM"
type input "INKTP"
type input "INMUN"
type input "0"
type input "DEHAM"
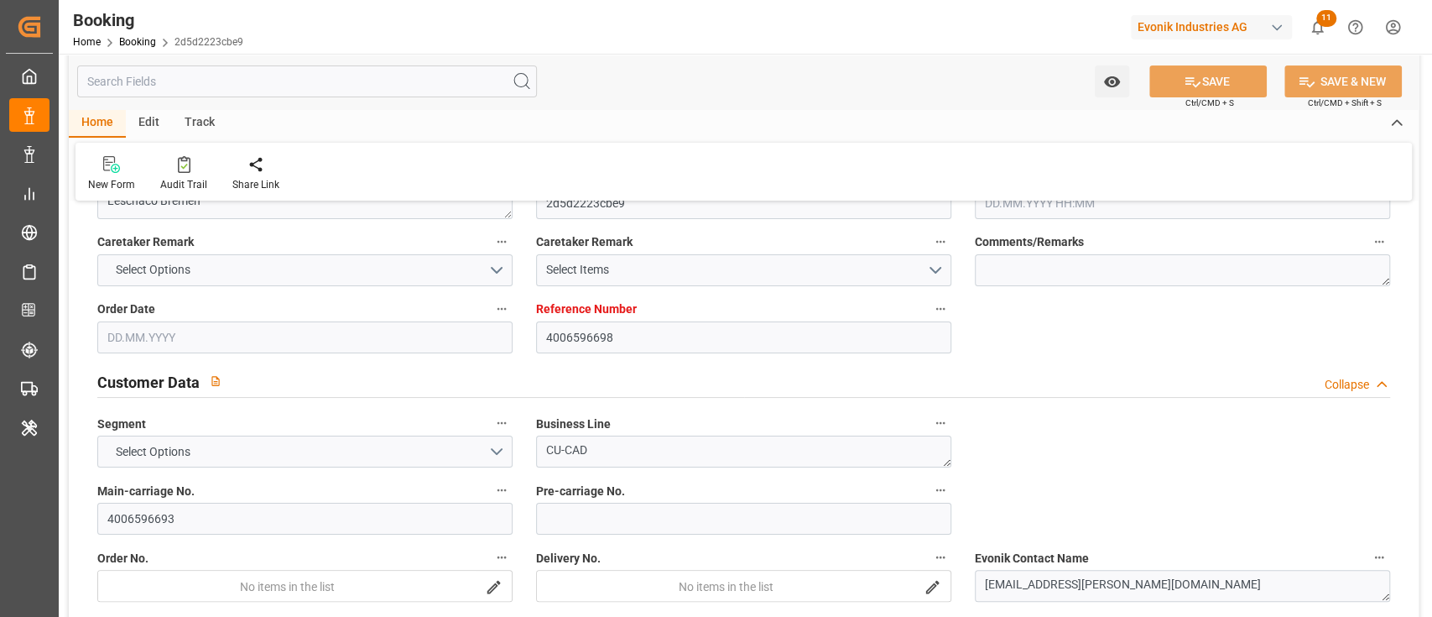
type input "INKAT"
type input "9305635"
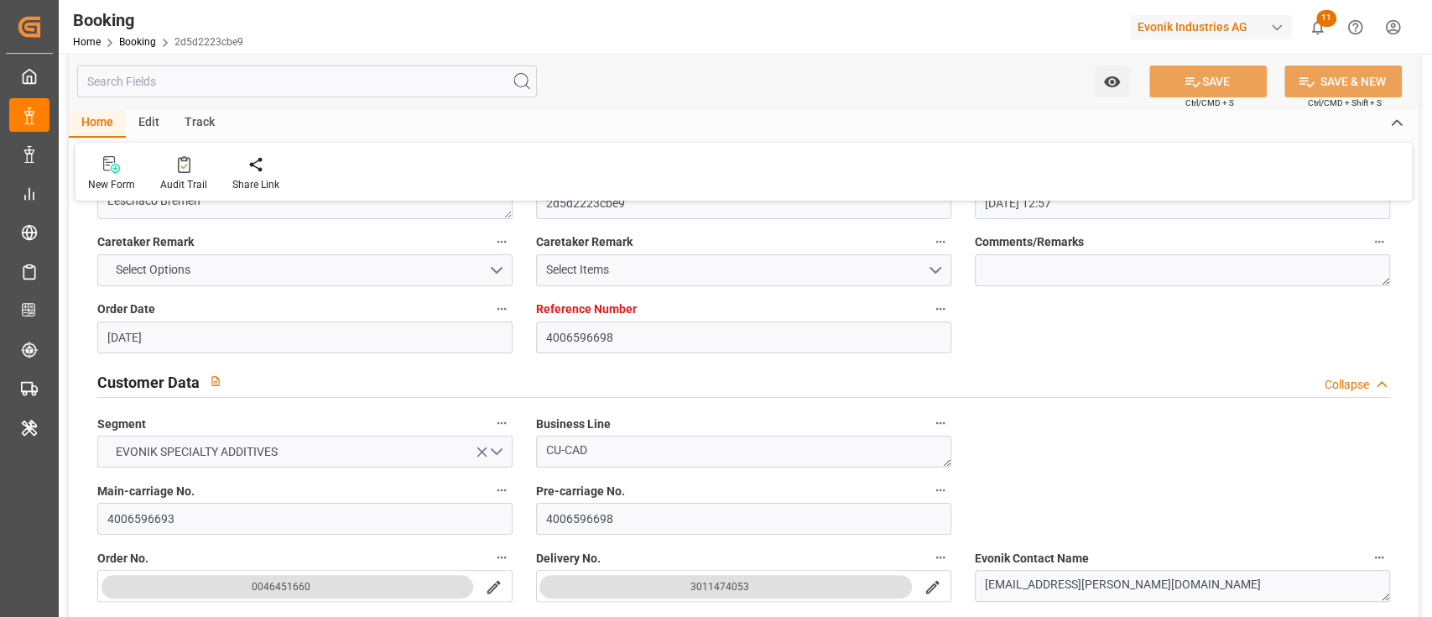
type input "[DATE] 12:57"
type input "[DATE]"
type input "[DATE] 00:00"
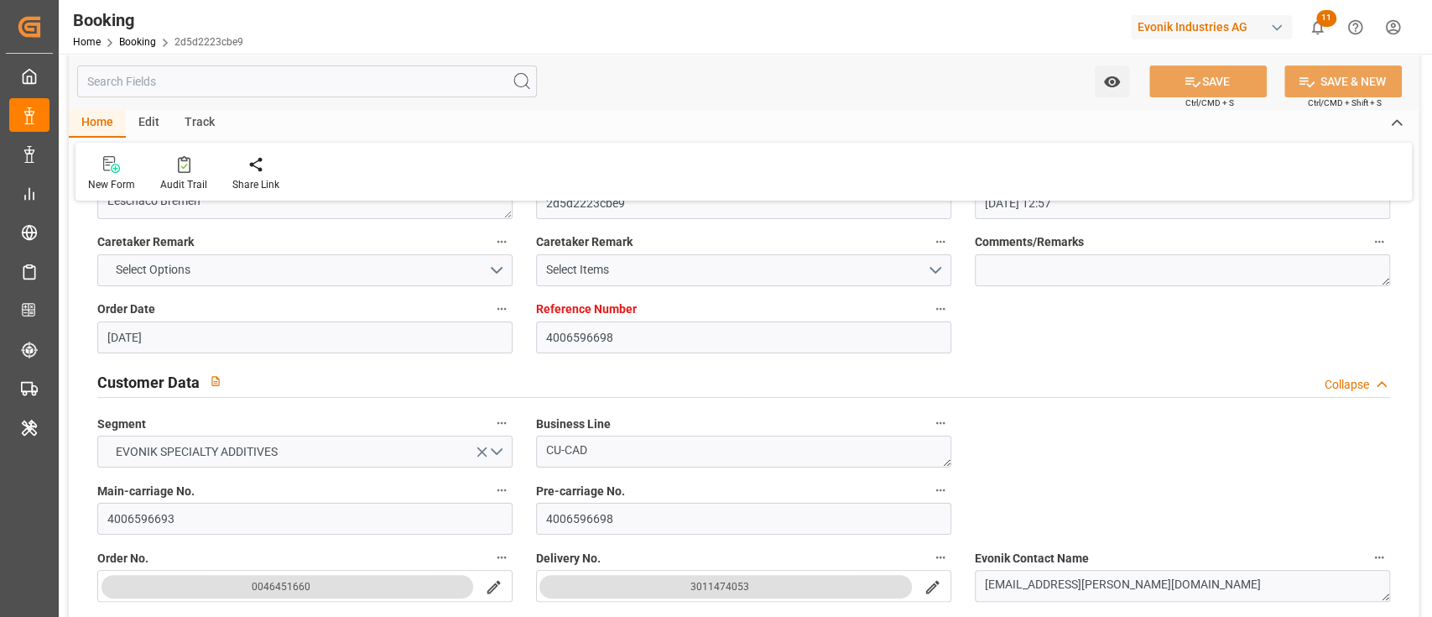
type input "[DATE]"
type input "[DATE] 22:30"
type input "[DATE] 00:00"
type input "[DATE] 06:55"
type input "[DATE] 15:24"
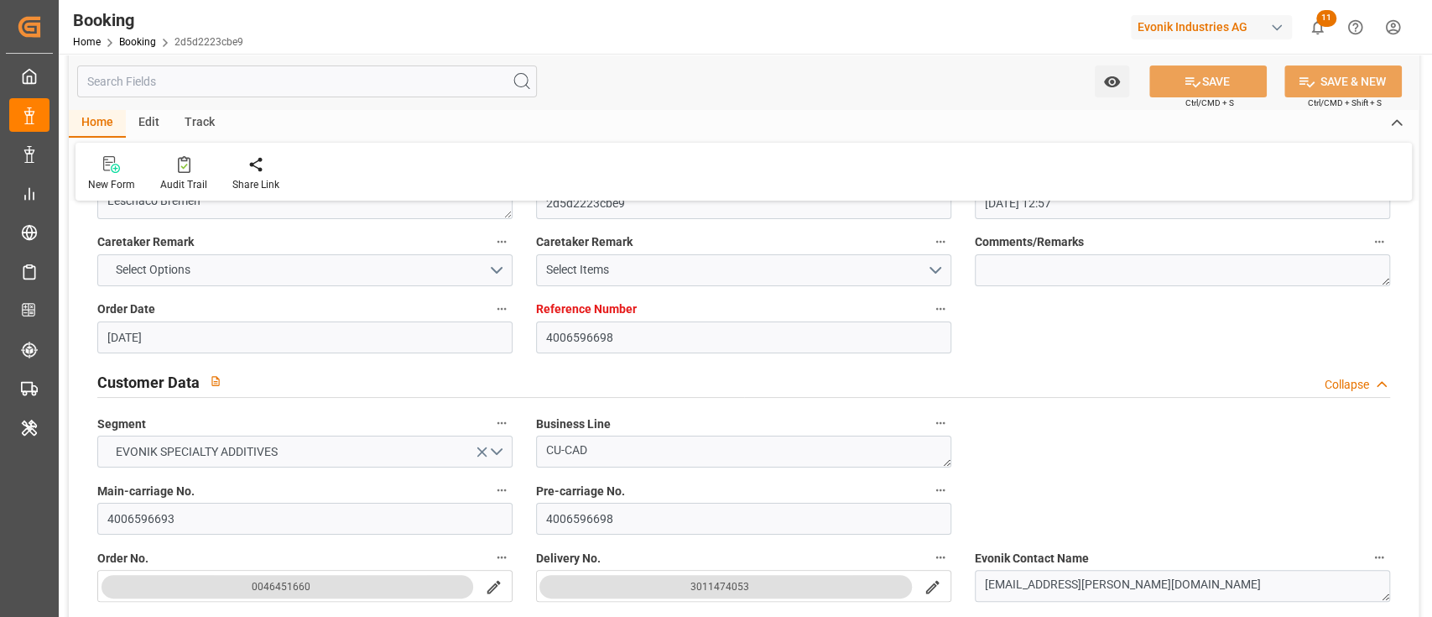
type input "[DATE] 08:00"
type input "[DATE] 00:00"
type input "[DATE] 12:00"
type input "[DATE] 00:00"
type input "[DATE] 13:44"
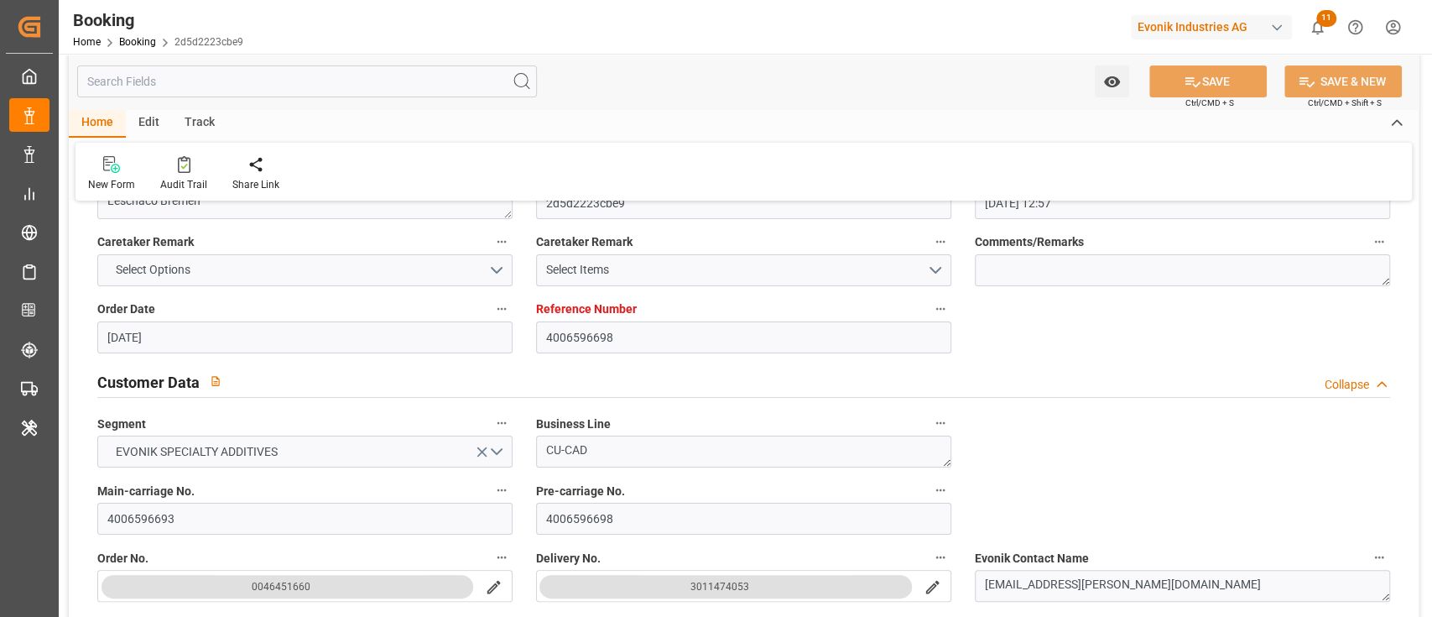
type input "[DATE] 06:00"
type input "[DATE] 00:00"
type input "[DATE]"
type input "[DATE] 12:49"
type input "[DATE]"
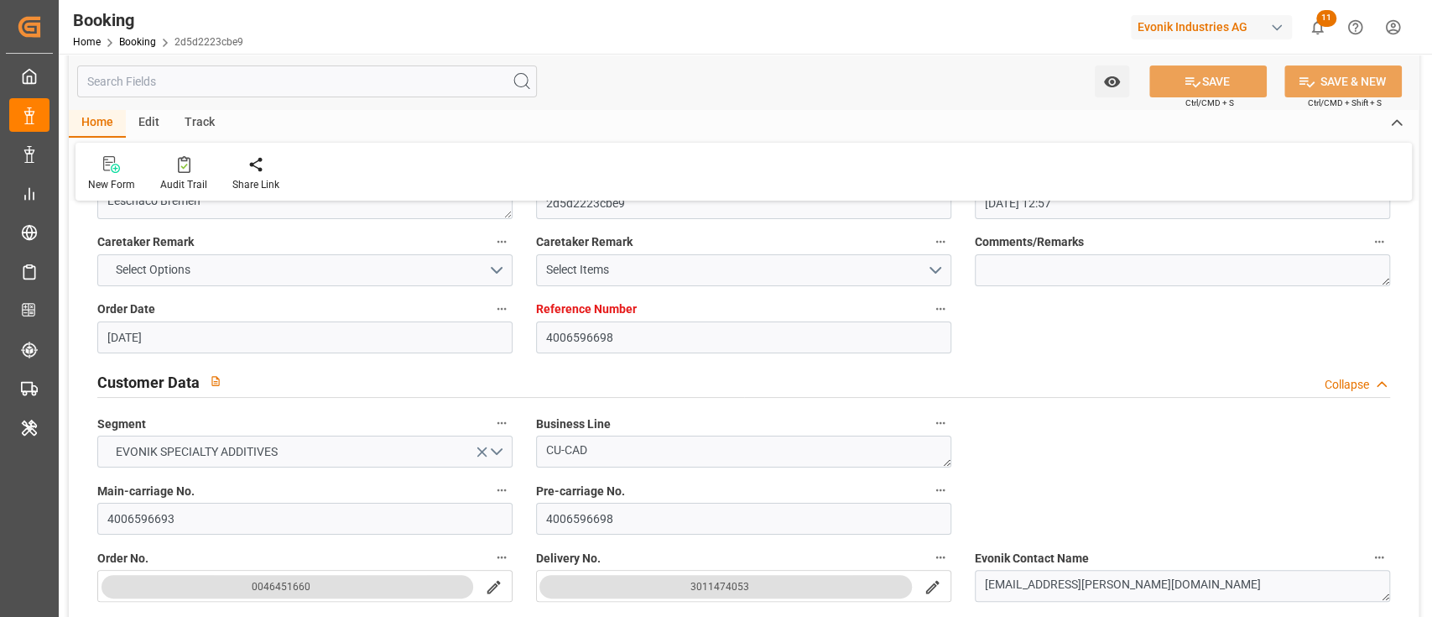
type input "[DATE] 08:58"
type input "[DATE] 20:00"
type input "[DATE] 21:00"
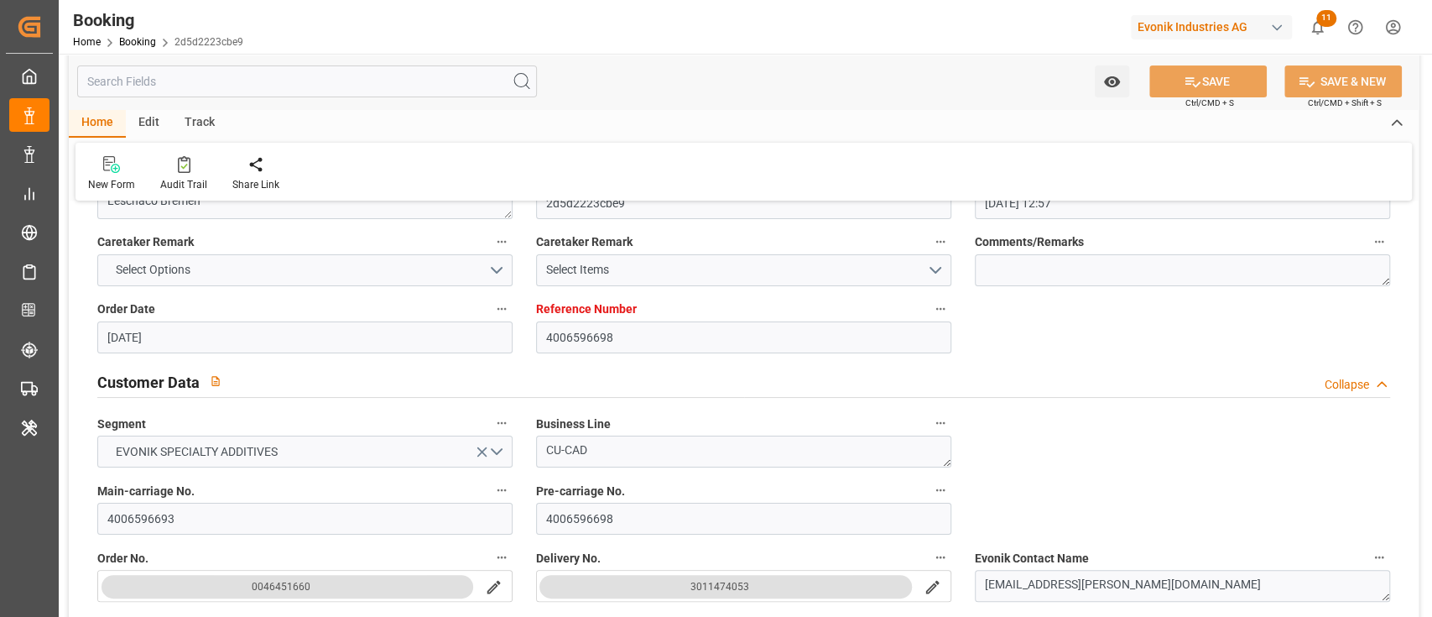
type input "[DATE] 23:20"
type input "[DATE] 22:30"
type input "[DATE] 07:34"
type input "[DATE] 12:00"
type input "[DATE] 11:19"
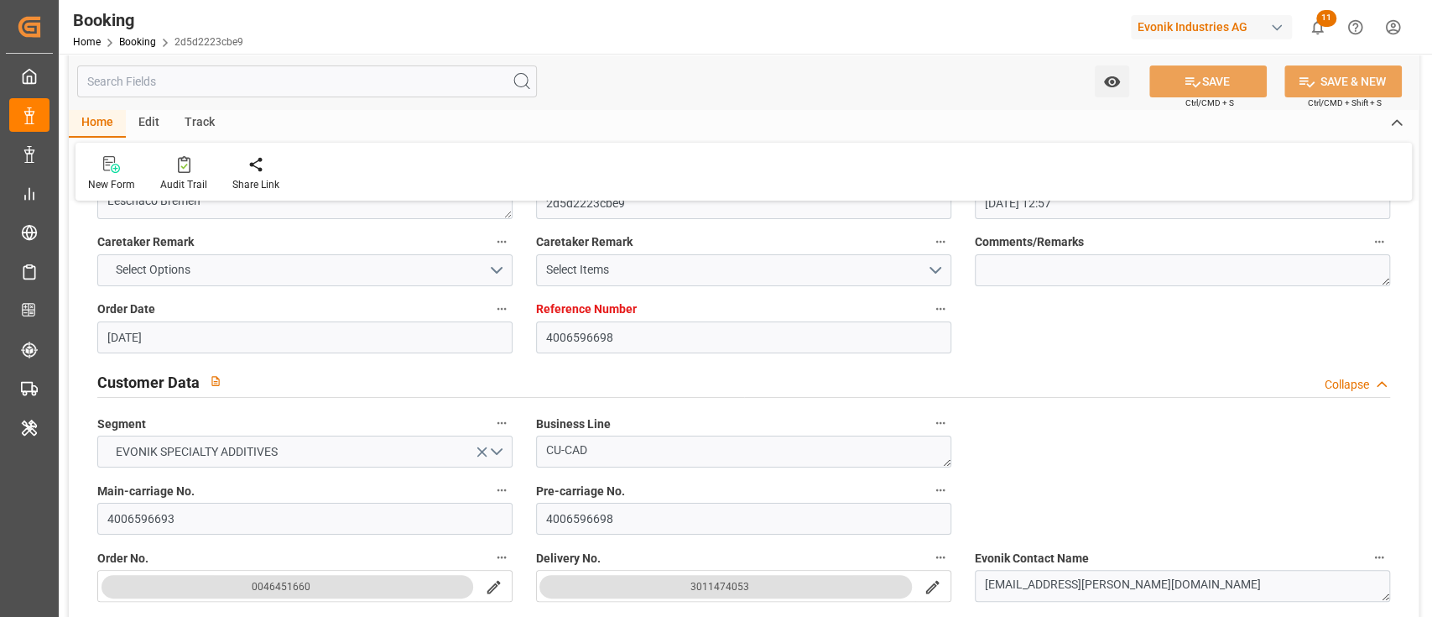
type input "[DATE] 03:30"
type input "[DATE] 18:50"
type input "[DATE] 20:34"
type input "[DATE] 20:48"
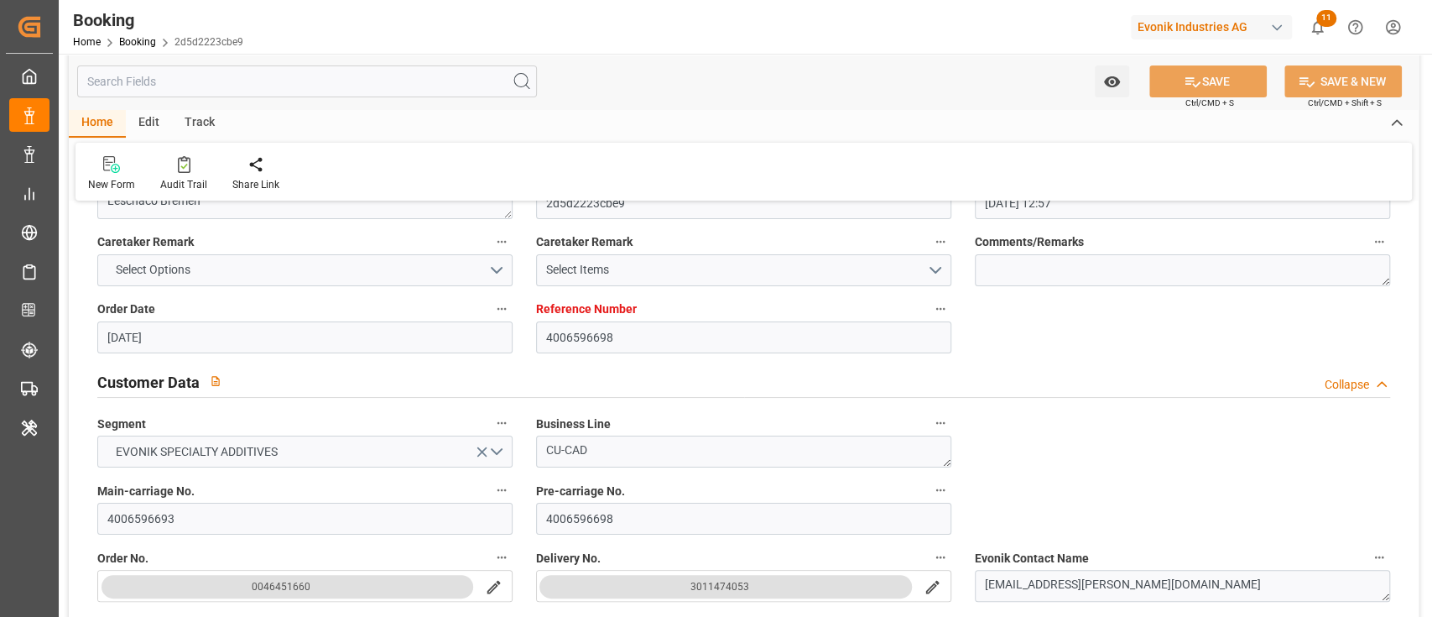
type input "[DATE] 20:48"
type input "[DATE] 06:00"
type input "[DATE] 08:00"
type input "[DATE] 11:48"
type input "[DATE] 09:30"
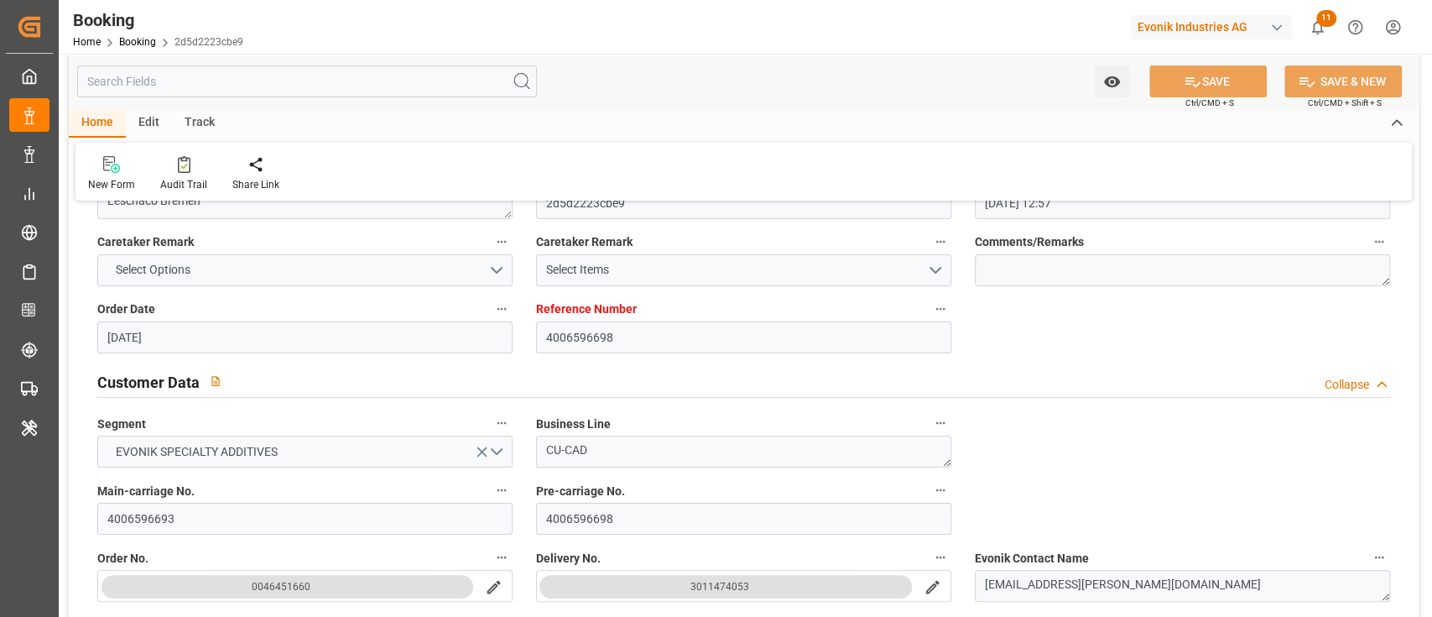
type input "[DATE] 09:30"
type input "[DATE] 14:00"
type input "[DATE] 11:48"
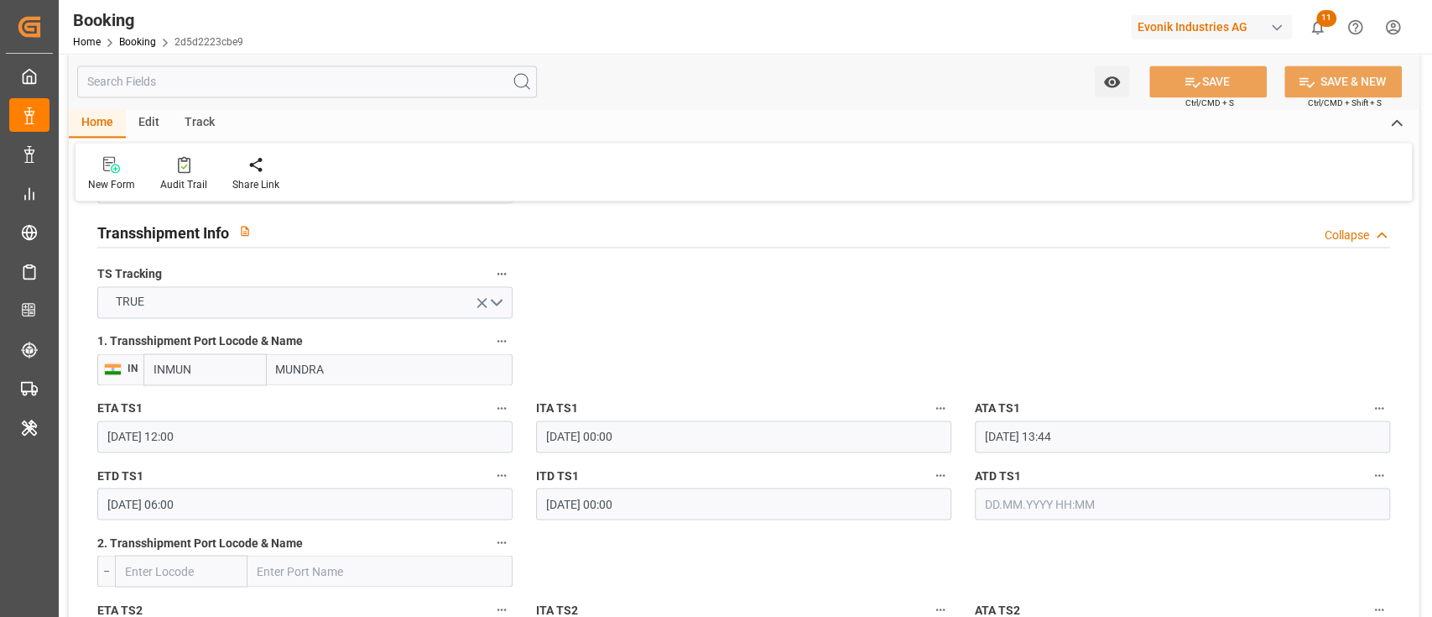
scroll to position [1754, 0]
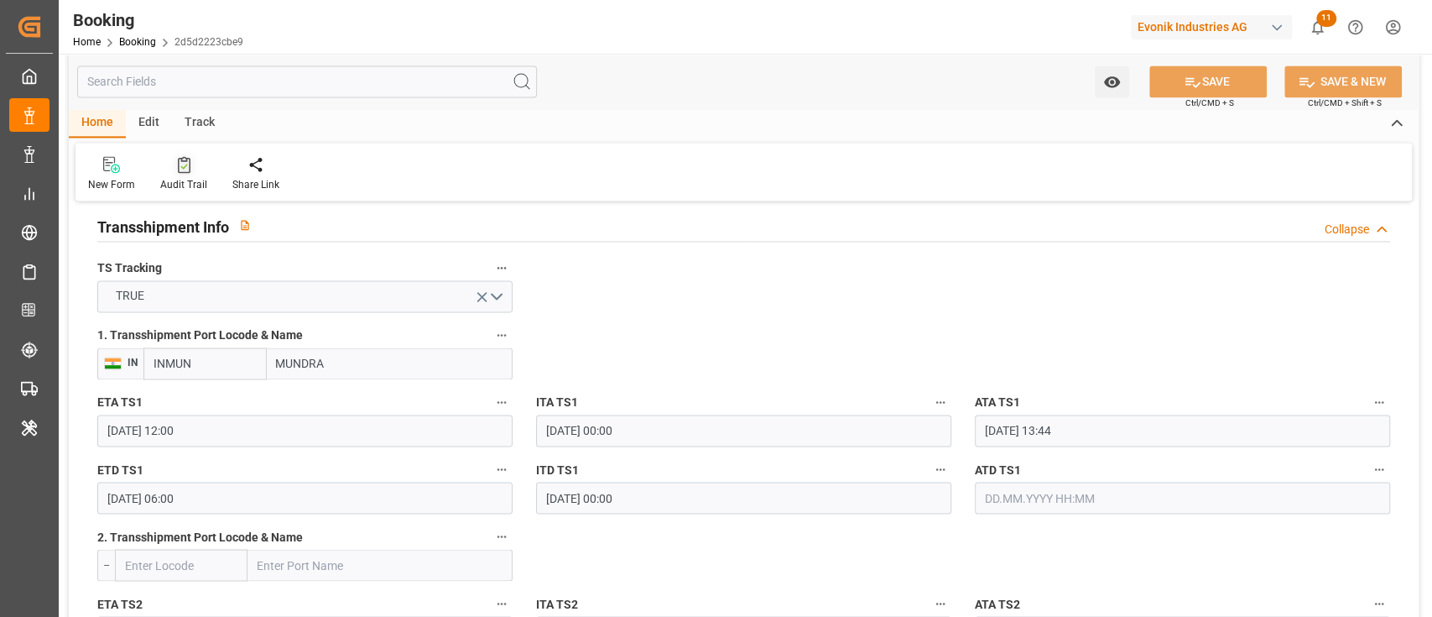
click at [175, 166] on div at bounding box center [183, 164] width 47 height 18
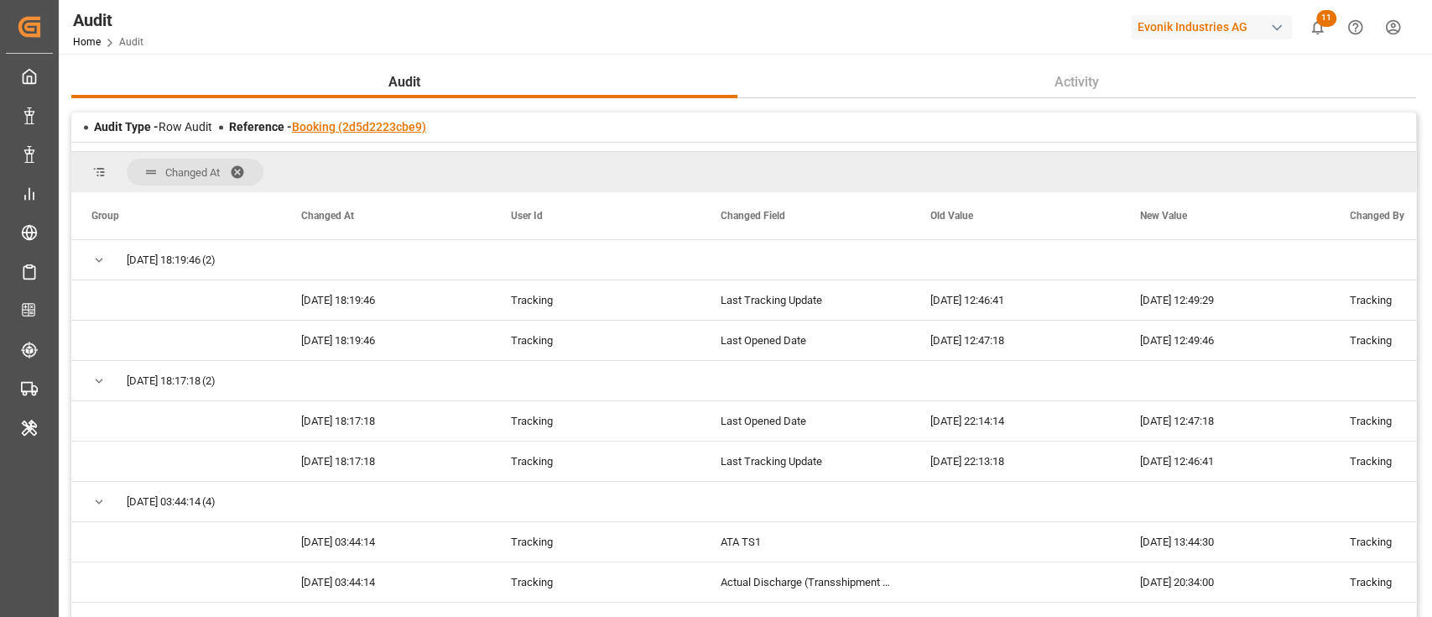
click at [318, 131] on link "Booking (2d5d2223cbe9)" at bounding box center [359, 126] width 134 height 13
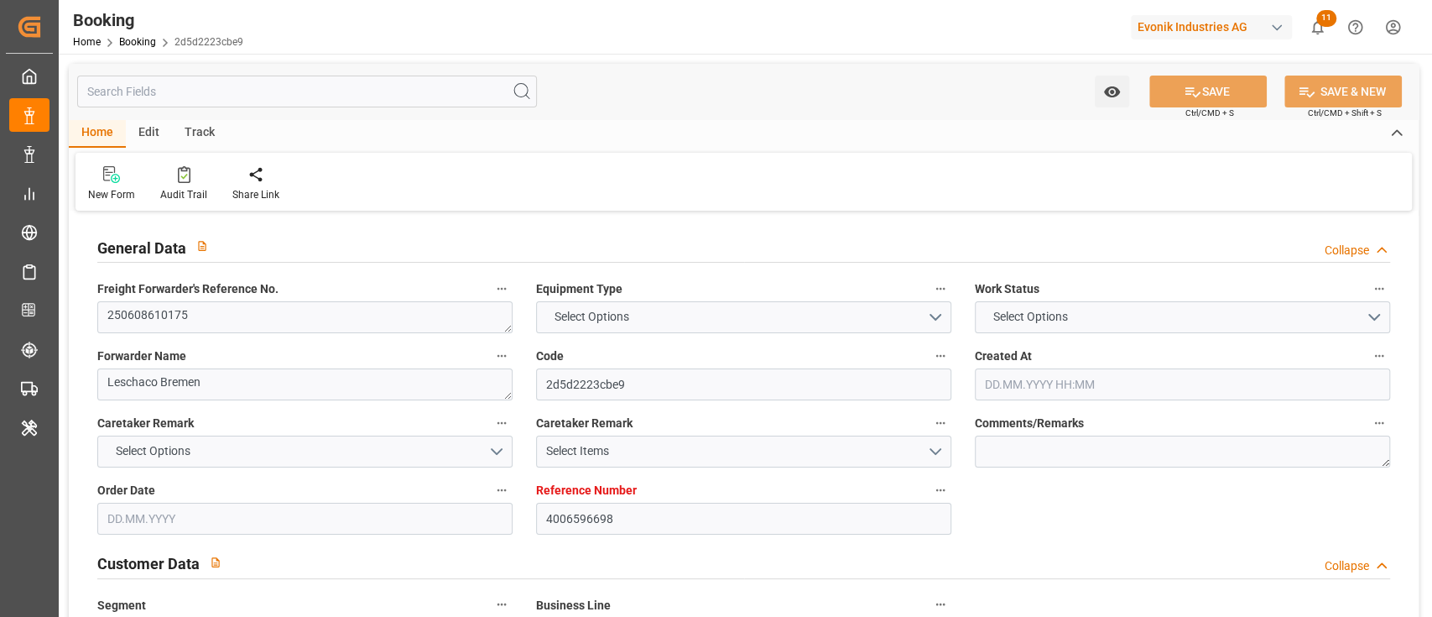
type input "4006596698"
type input "9305673"
type input "ONE"
type input "Ocean Network Express"
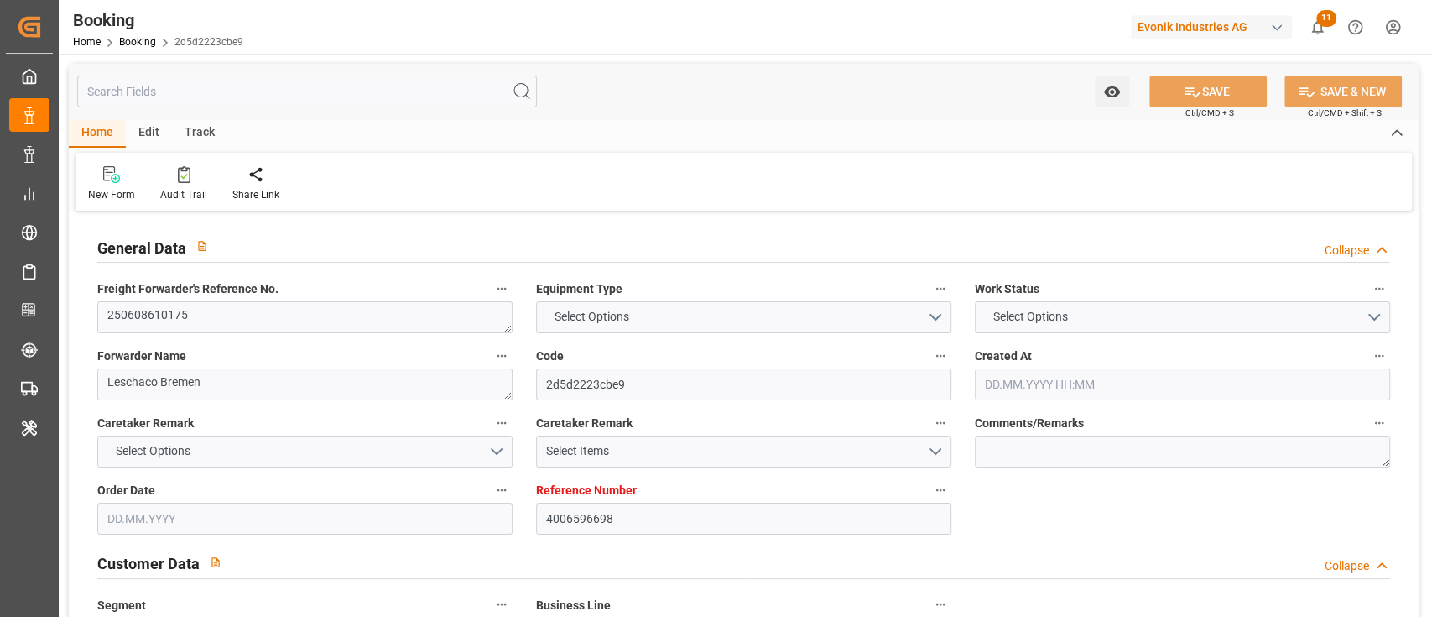
type input "DEHAM"
type input "INKTP"
type input "INMUN"
type input "0"
type input "DEHAM"
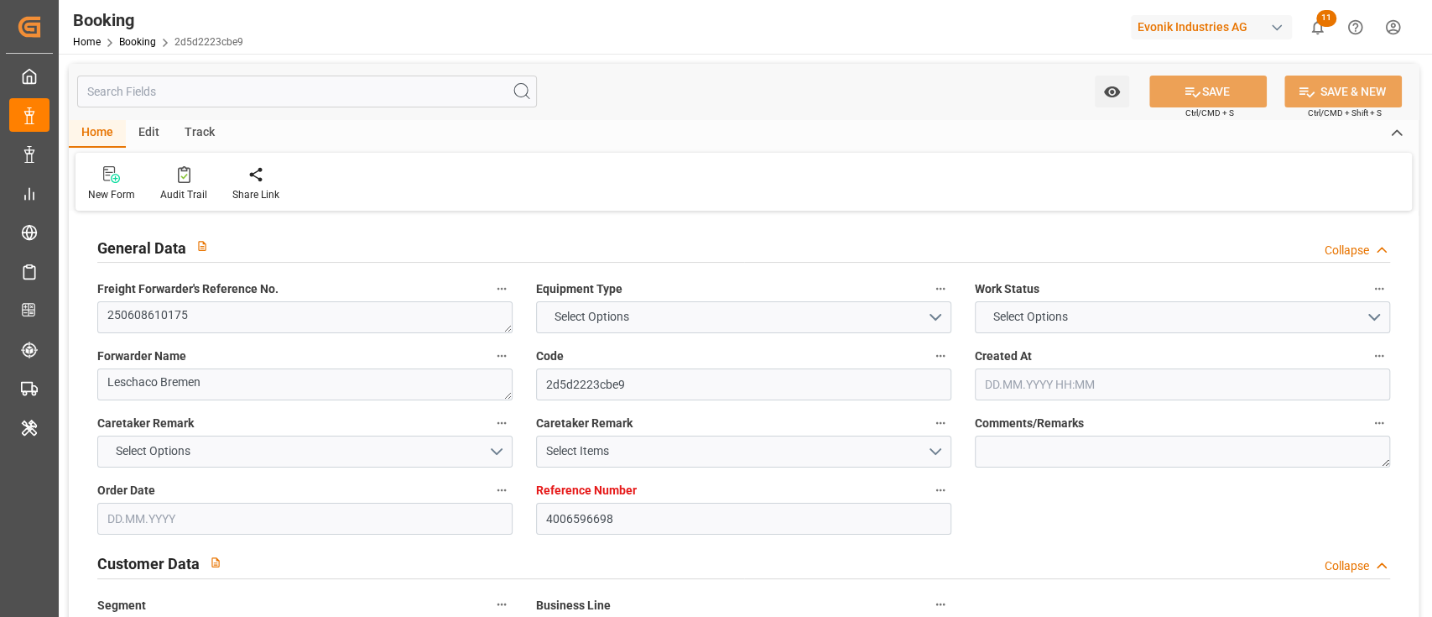
type input "INKAT"
type input "9305635"
type input "[DATE] 12:57"
type input "[DATE]"
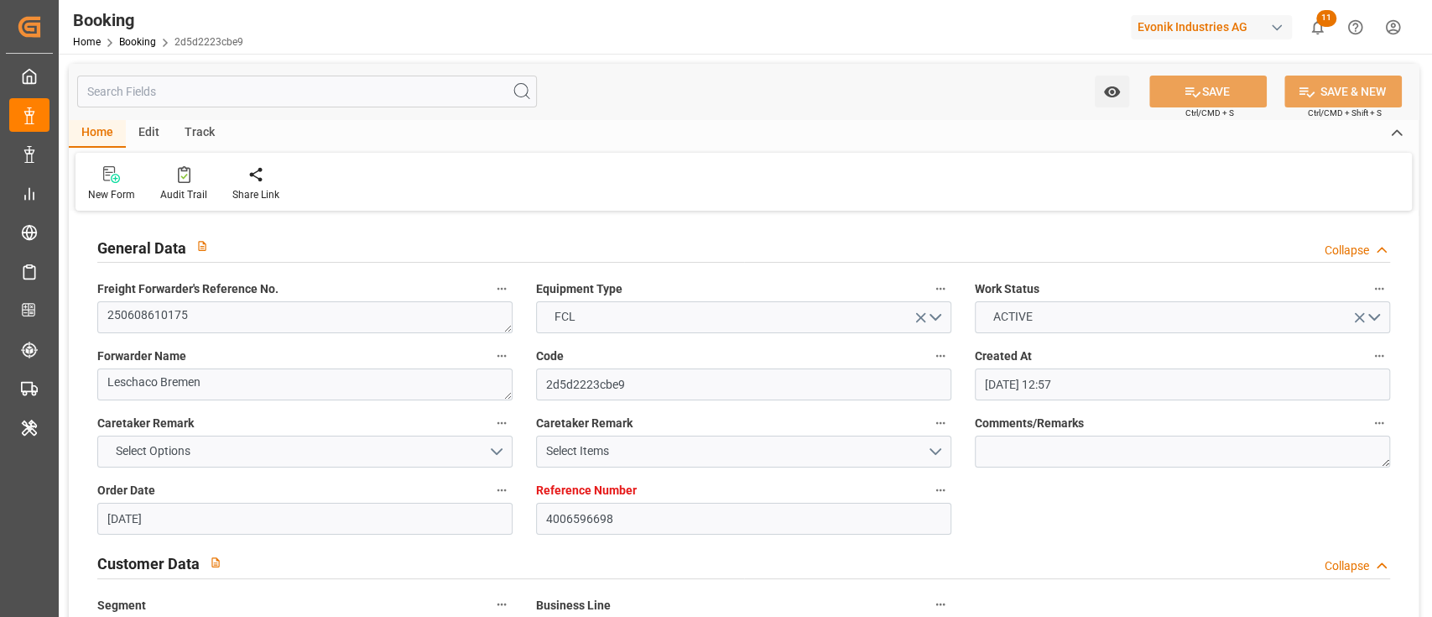
type input "[DATE]"
type input "[DATE] 00:00"
type input "[DATE]"
type input "[DATE] 22:30"
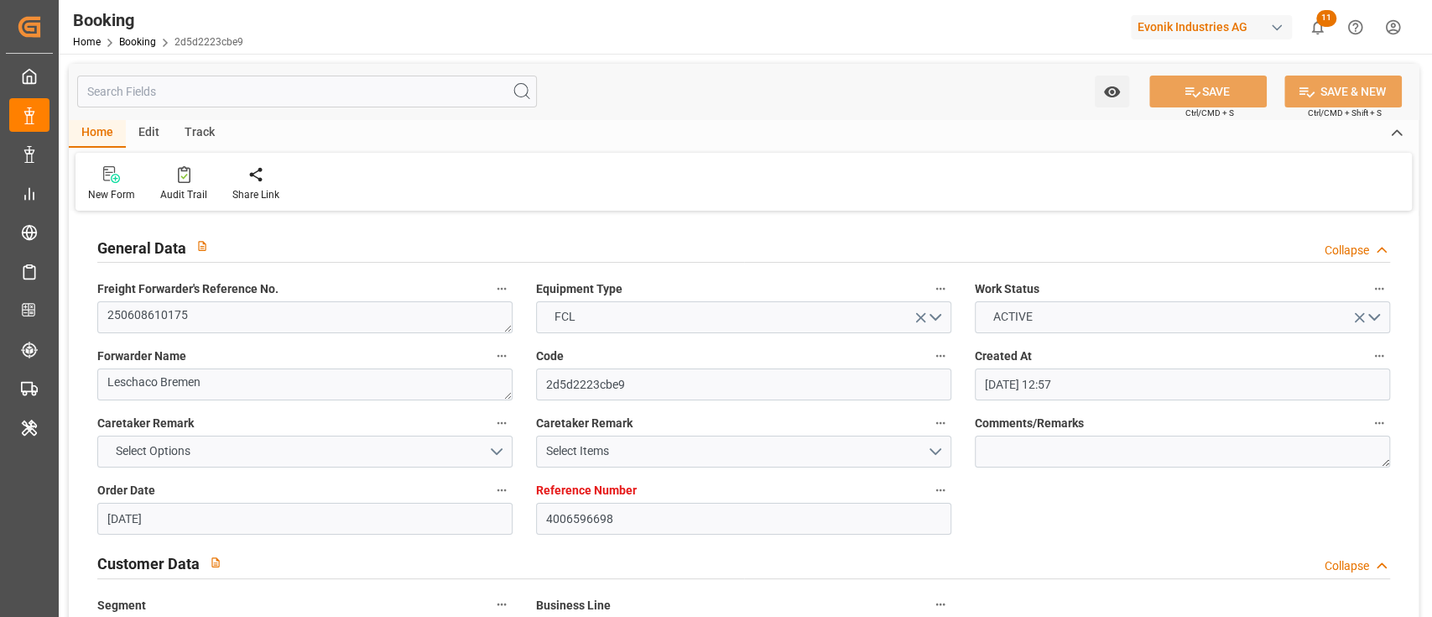
type input "[DATE] 00:00"
type input "[DATE] 06:55"
type input "[DATE] 15:24"
type input "[DATE] 08:00"
type input "[DATE] 00:00"
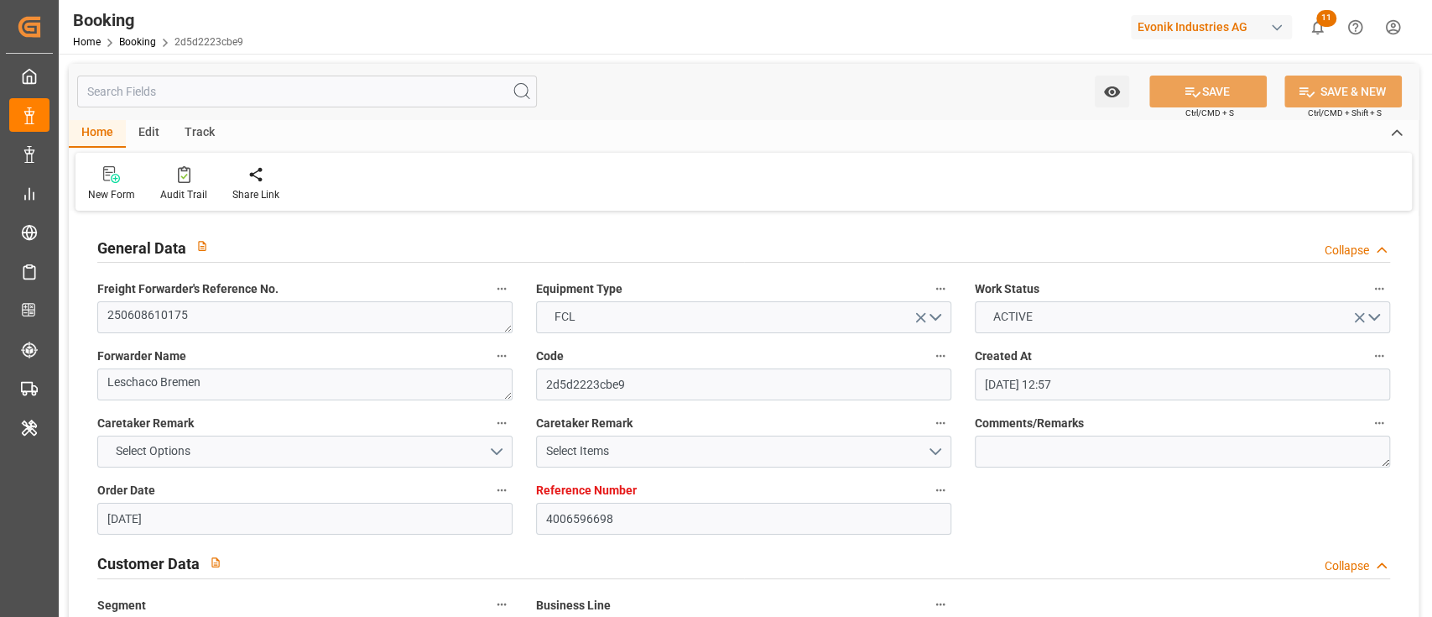
type input "[DATE] 12:00"
type input "[DATE] 00:00"
type input "[DATE] 13:44"
type input "[DATE] 06:00"
type input "[DATE] 00:00"
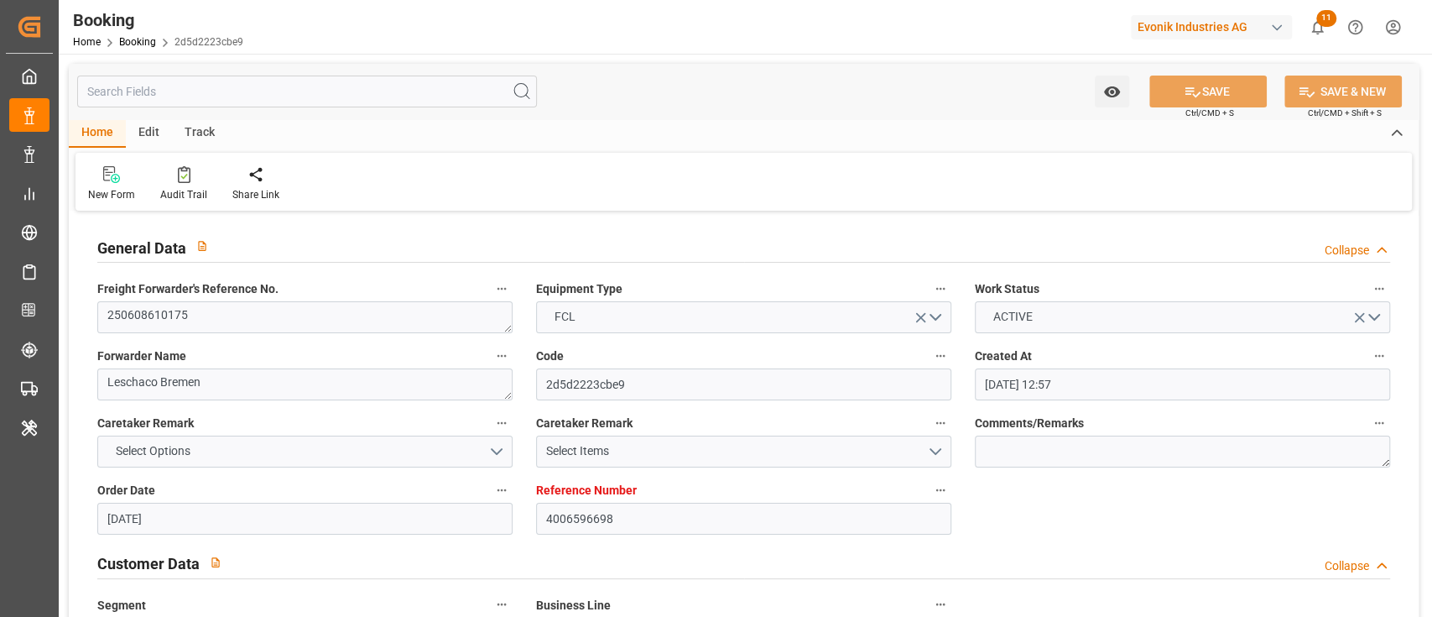
type input "[DATE]"
type input "[DATE] 12:49"
type input "[DATE]"
type input "[DATE] 08:58"
type input "[DATE] 20:00"
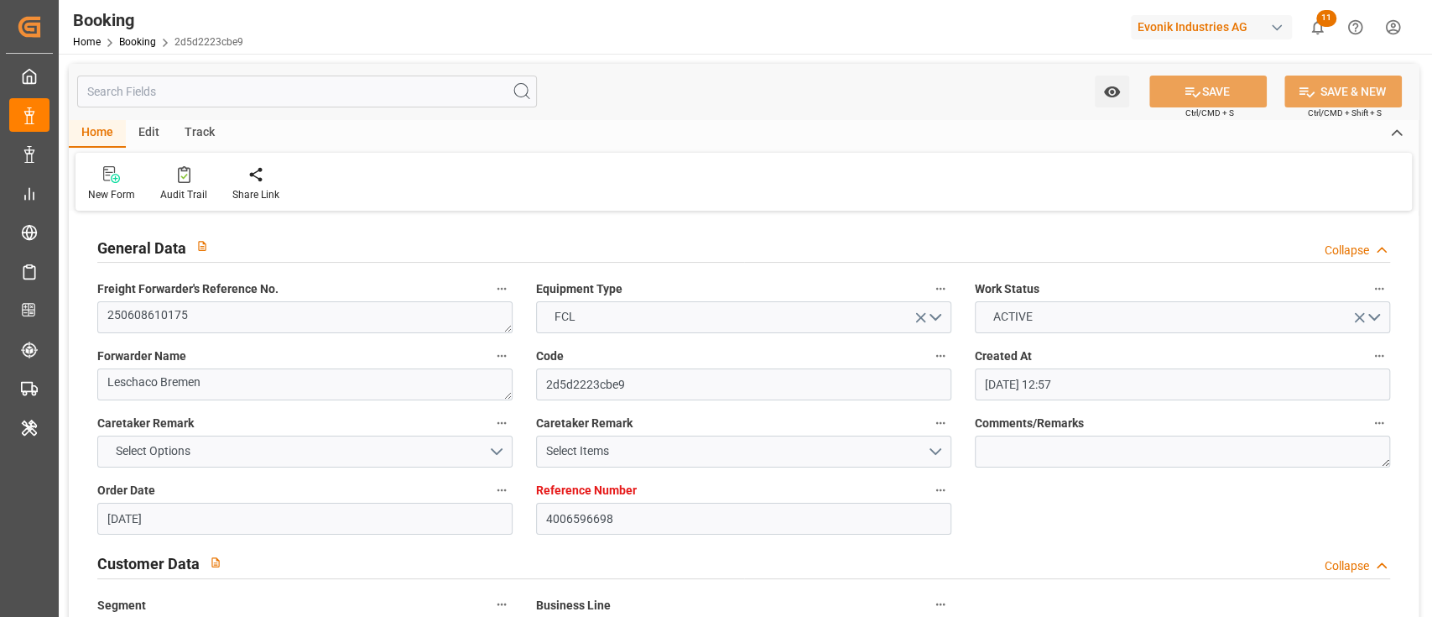
type input "[DATE] 20:00"
type input "[DATE] 21:00"
type input "[DATE] 23:20"
type input "[DATE] 22:30"
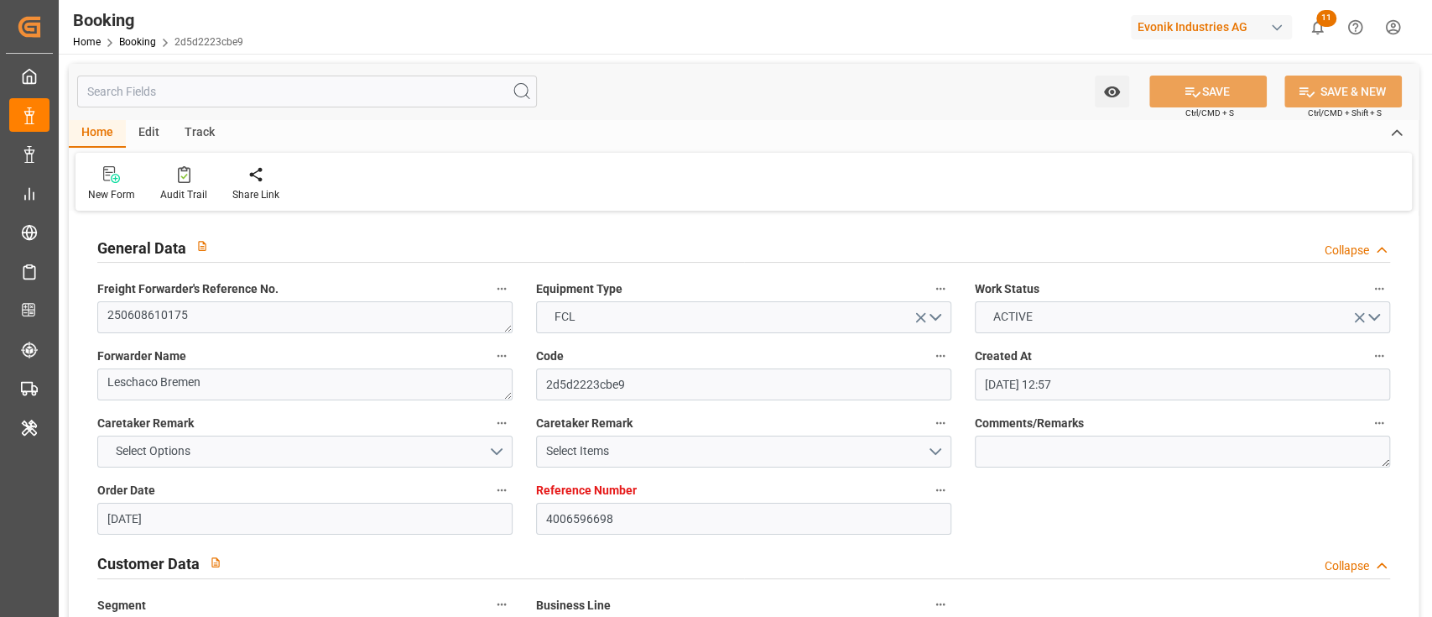
type input "[DATE] 07:34"
type input "[DATE] 12:00"
type input "[DATE] 11:19"
type input "[DATE] 03:30"
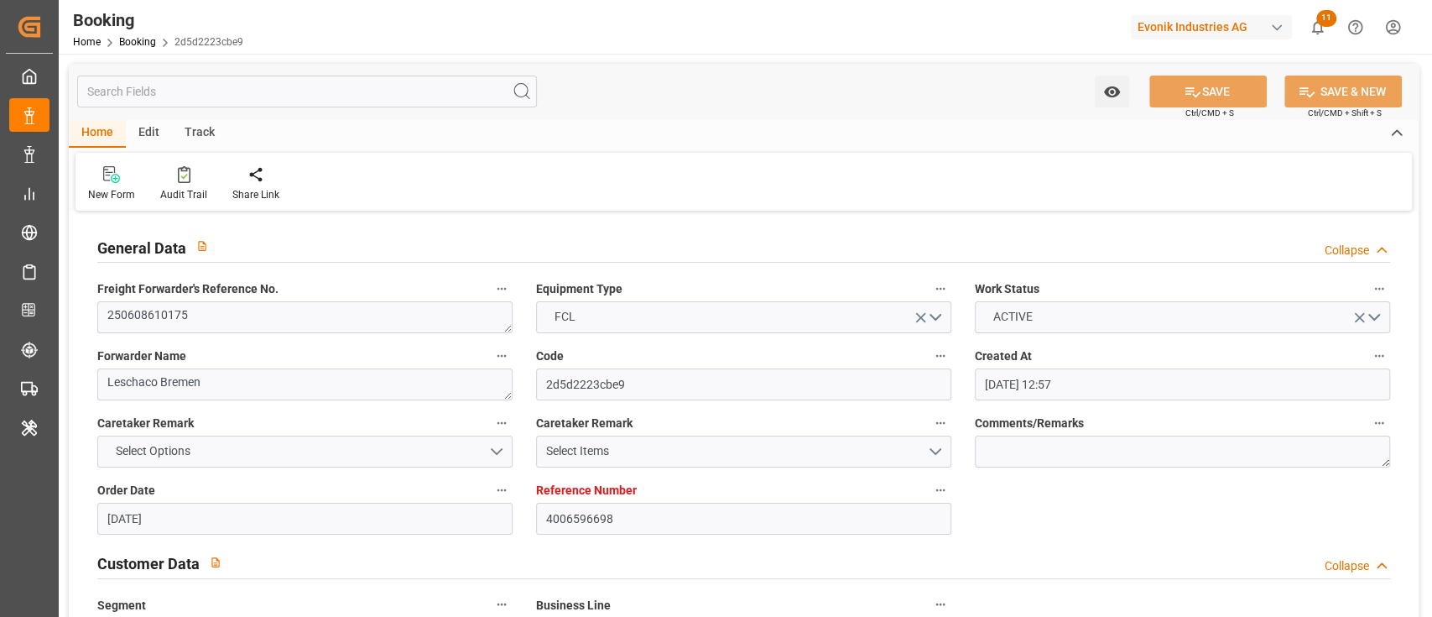
type input "[DATE] 18:50"
type input "[DATE] 20:34"
type input "[DATE] 20:48"
type input "[DATE] 06:00"
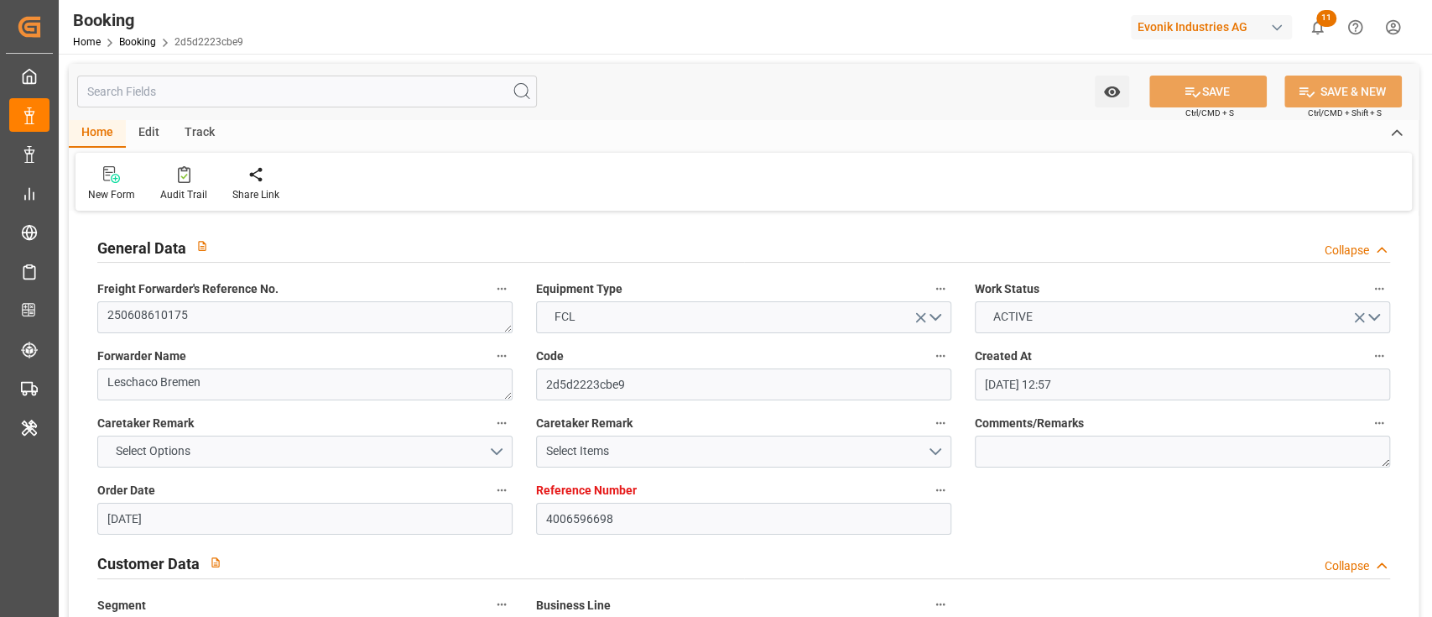
type input "[DATE] 08:00"
type input "[DATE] 11:48"
type input "[DATE] 09:30"
type input "[DATE] 14:00"
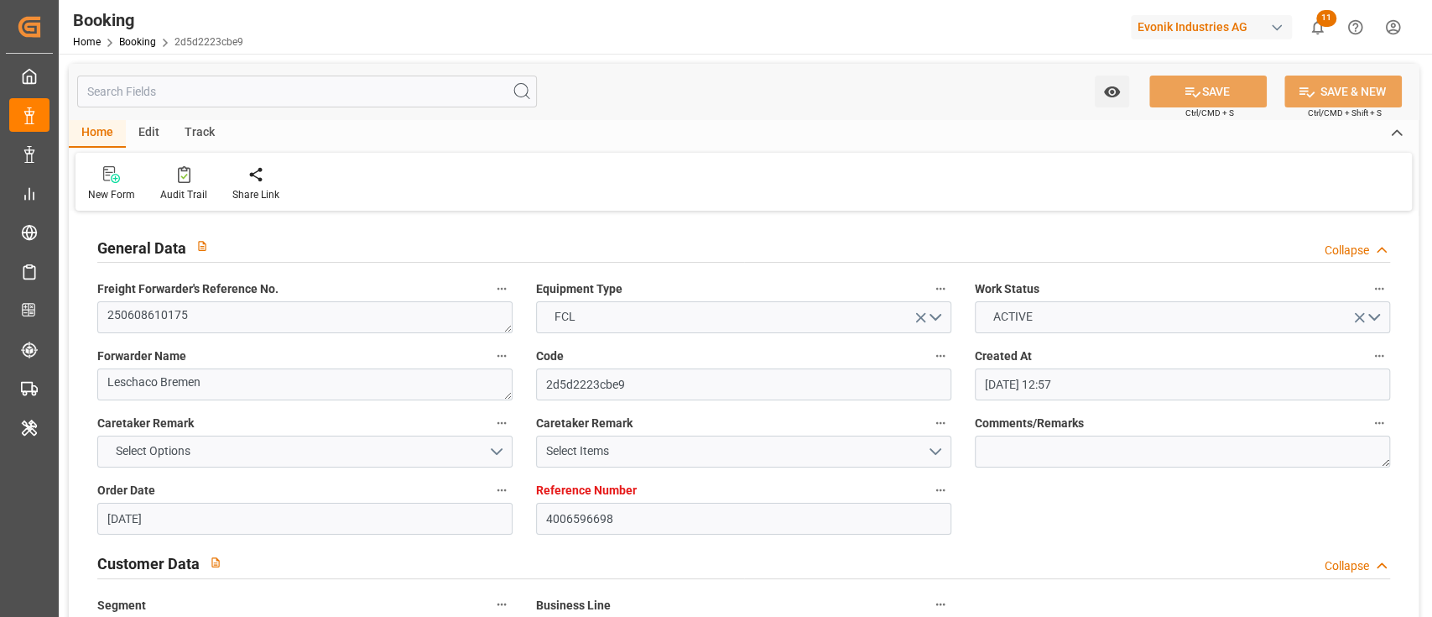
type input "[DATE] 14:00"
type input "[DATE] 11:48"
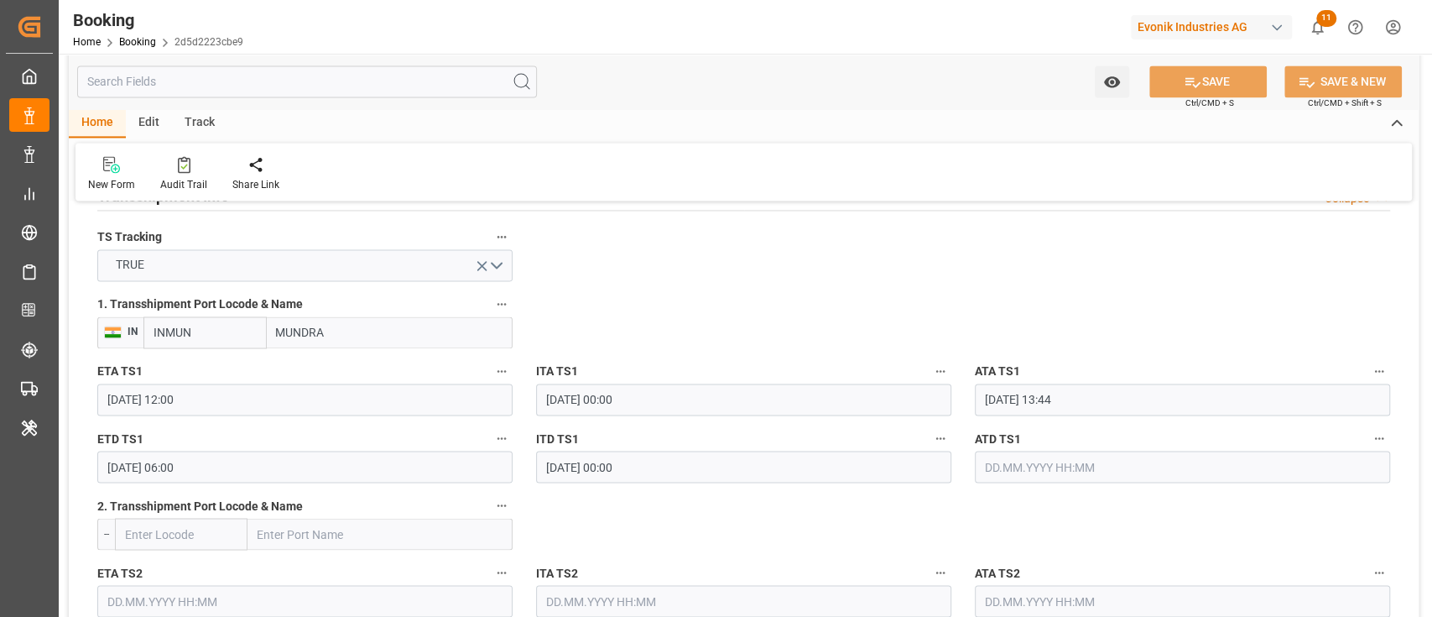
scroll to position [1790, 0]
click at [1262, 402] on input "[DATE] 13:44" at bounding box center [1182, 395] width 415 height 32
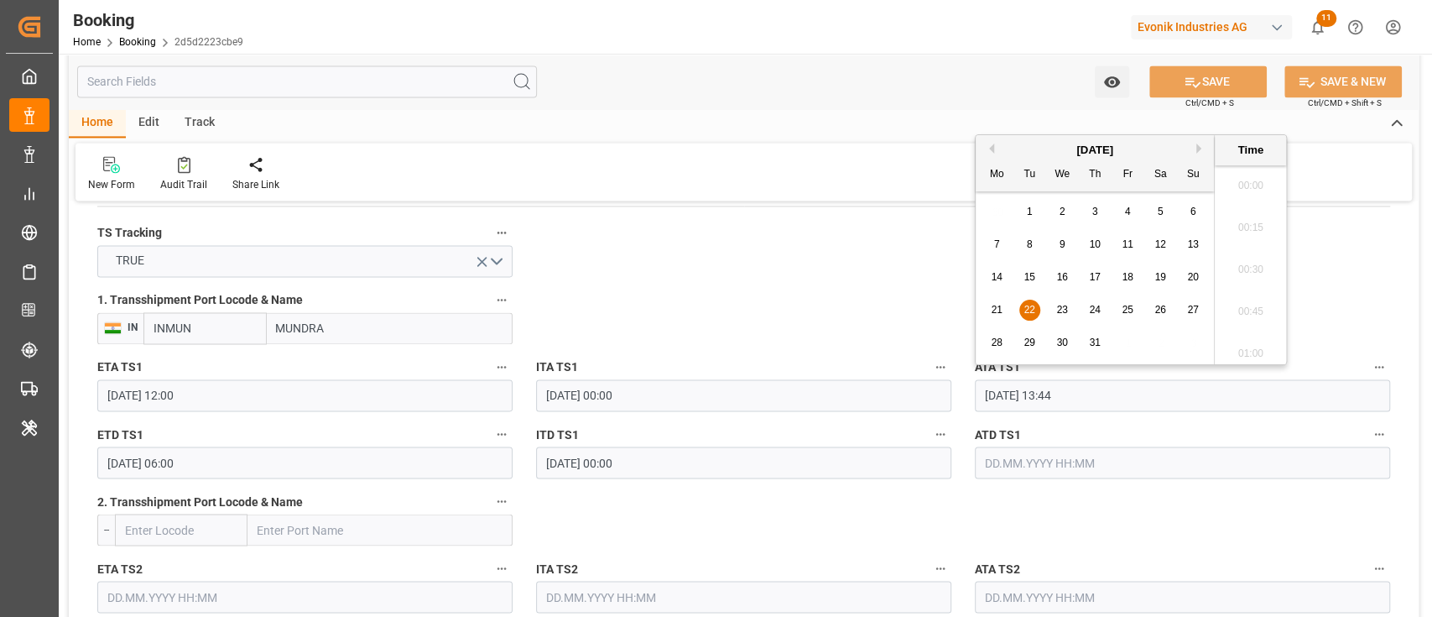
scroll to position [2187, 0]
click at [1262, 401] on input "[DATE] 13:44" at bounding box center [1182, 395] width 415 height 32
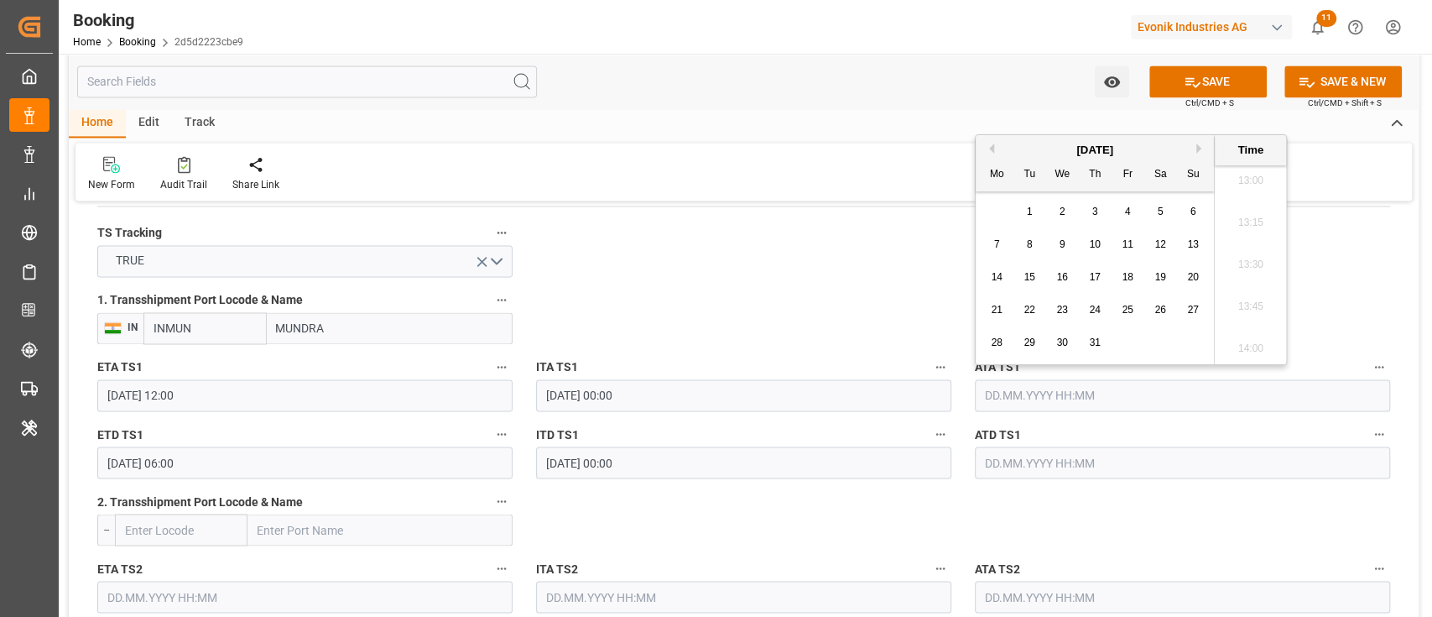
click at [1371, 362] on button "ATA TS1" at bounding box center [1380, 367] width 22 height 22
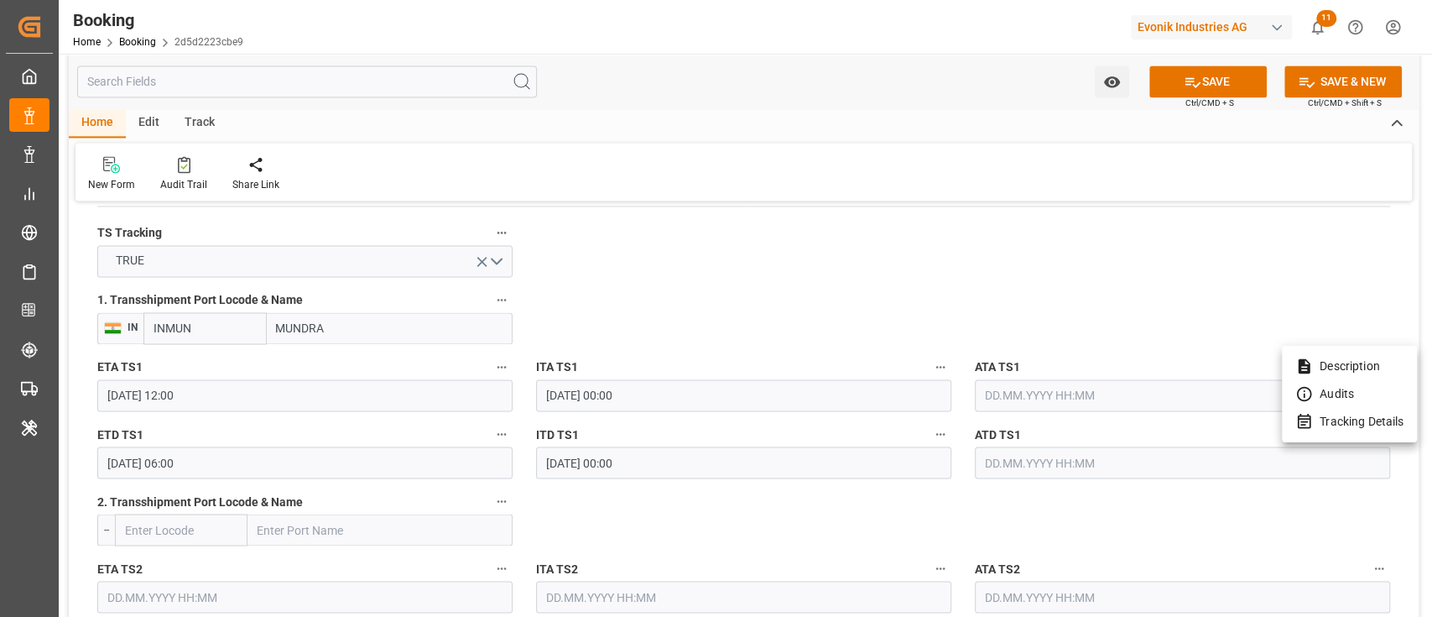
click at [1353, 420] on li "Tracking Details" at bounding box center [1349, 422] width 135 height 28
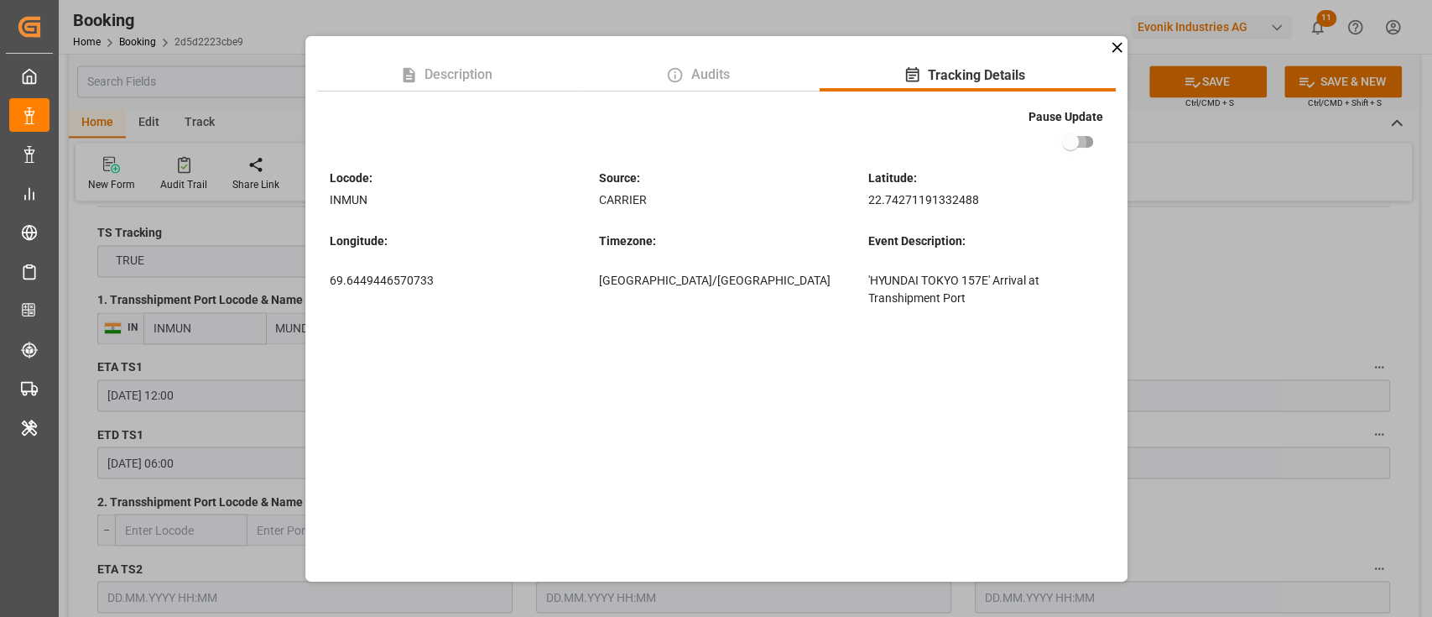
click at [1074, 150] on input "checkbox" at bounding box center [1071, 142] width 96 height 32
checkbox input "true"
click at [1212, 400] on div "Description Audits Tracking Details Pause Update Locode : INMUN Source : CARRIE…" at bounding box center [716, 308] width 1432 height 617
click at [1211, 399] on input "text" at bounding box center [1182, 395] width 415 height 32
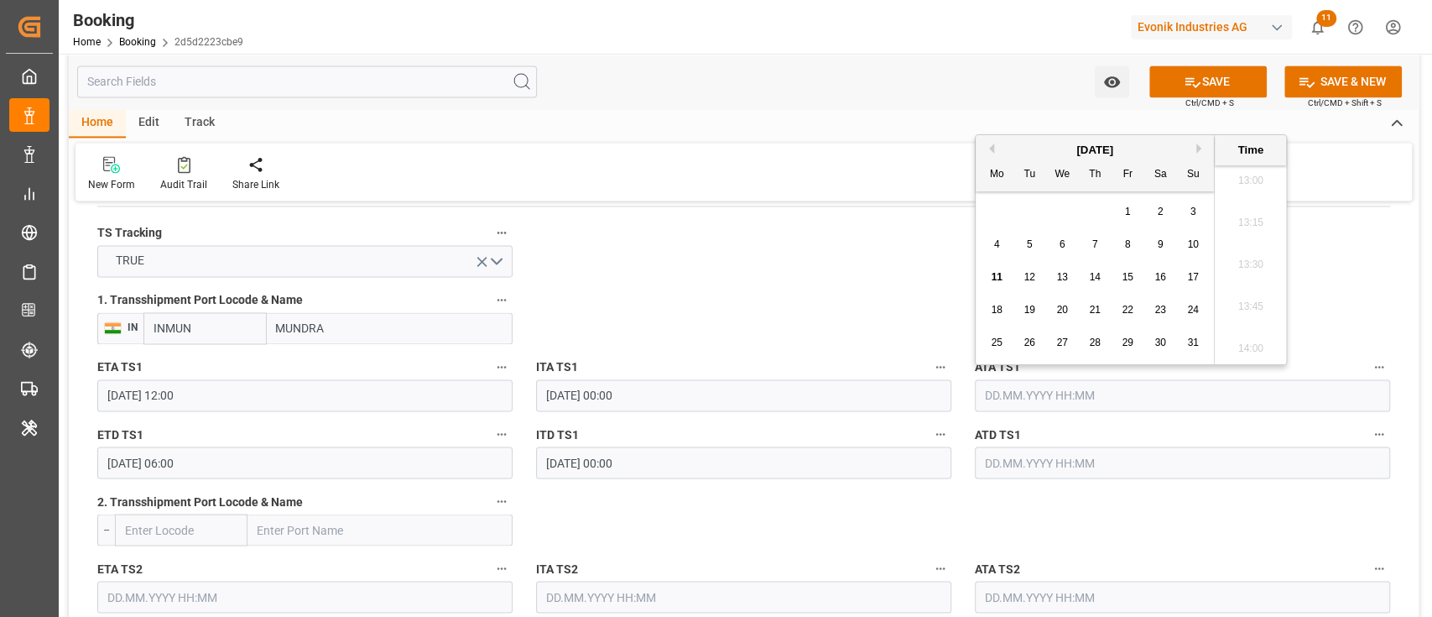
click at [1129, 248] on span "8" at bounding box center [1128, 244] width 6 height 12
type input "[DATE] 00:00"
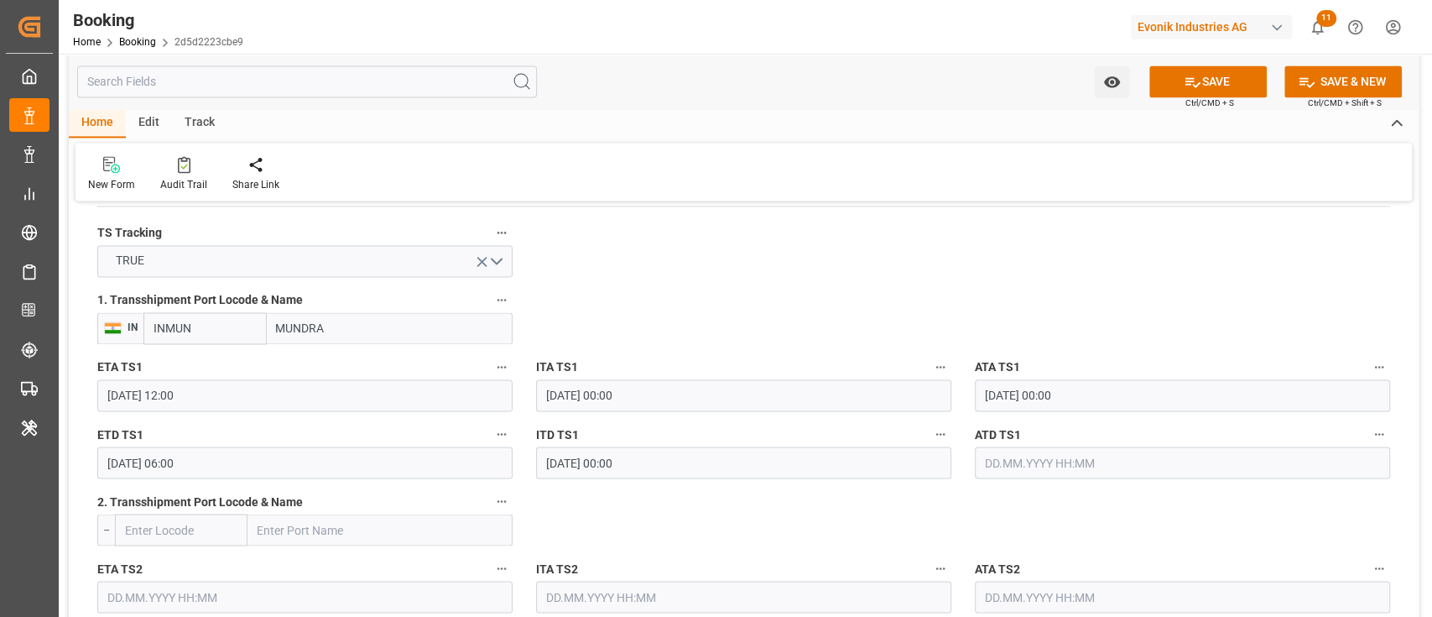
click at [1243, 84] on button "SAVE" at bounding box center [1208, 81] width 117 height 32
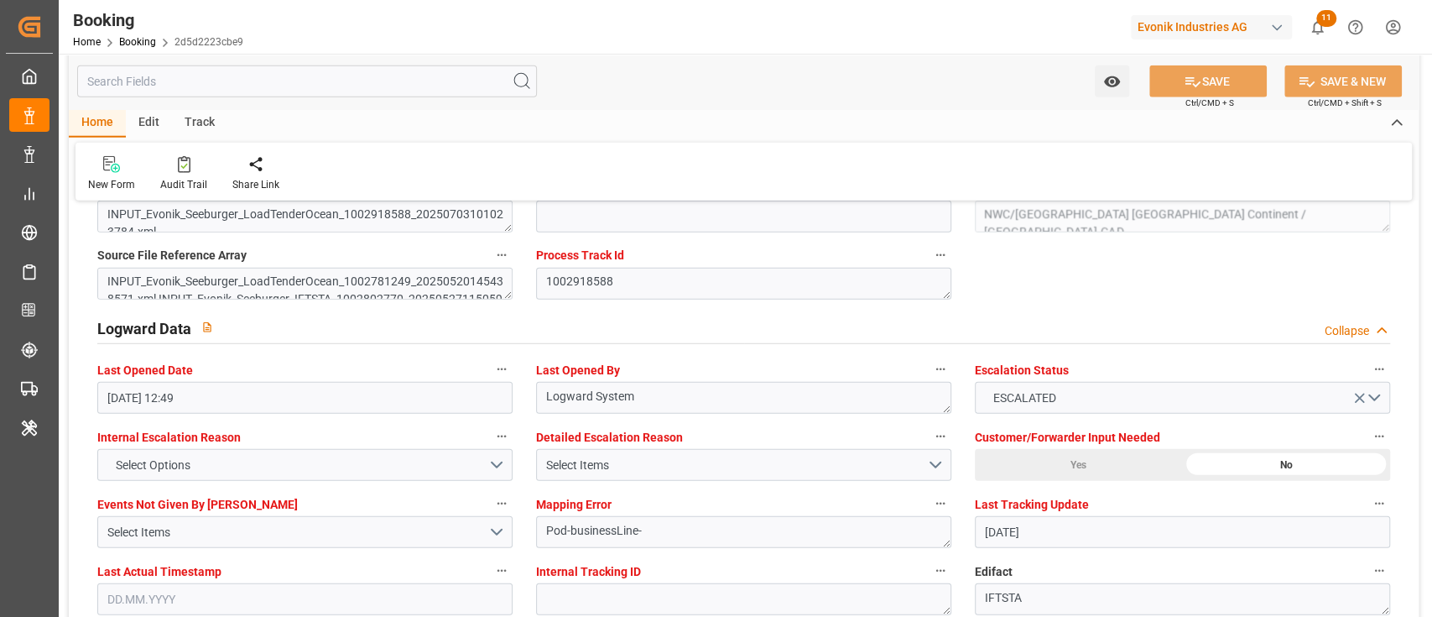
scroll to position [3021, 0]
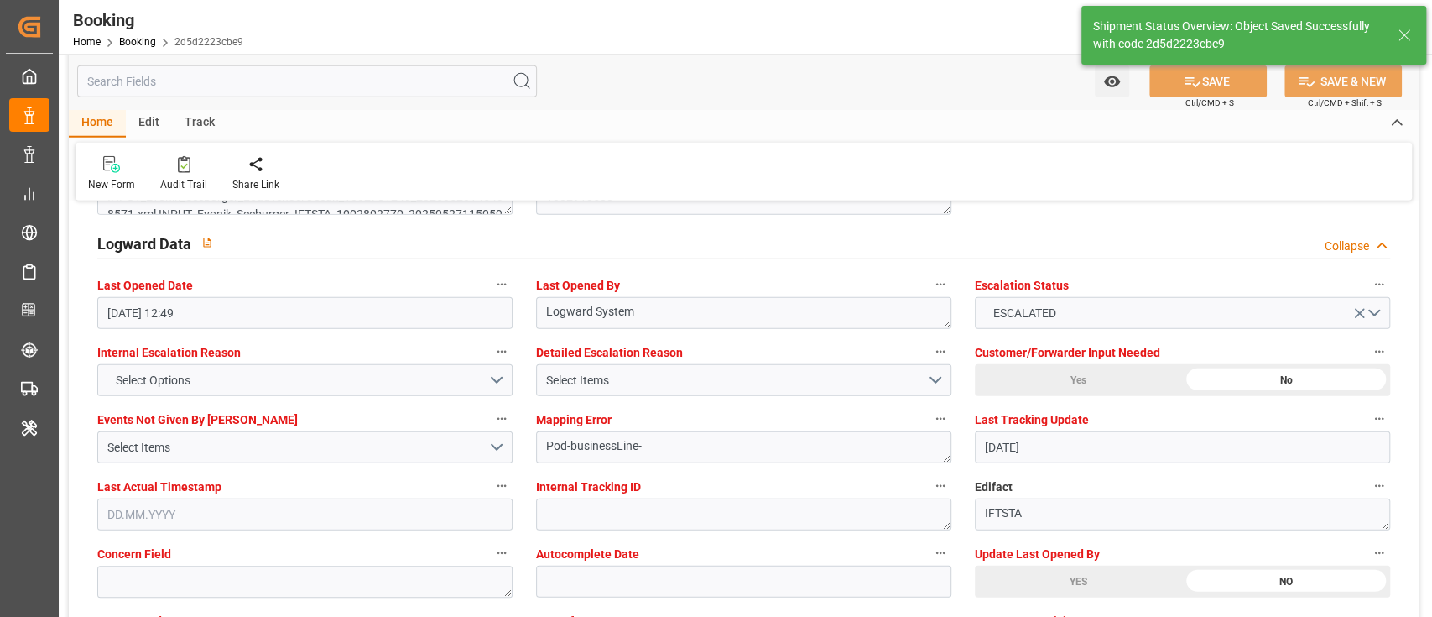
type textarea "[PERSON_NAME]"
type input "[DATE] 08:01"
